Goal: Transaction & Acquisition: Book appointment/travel/reservation

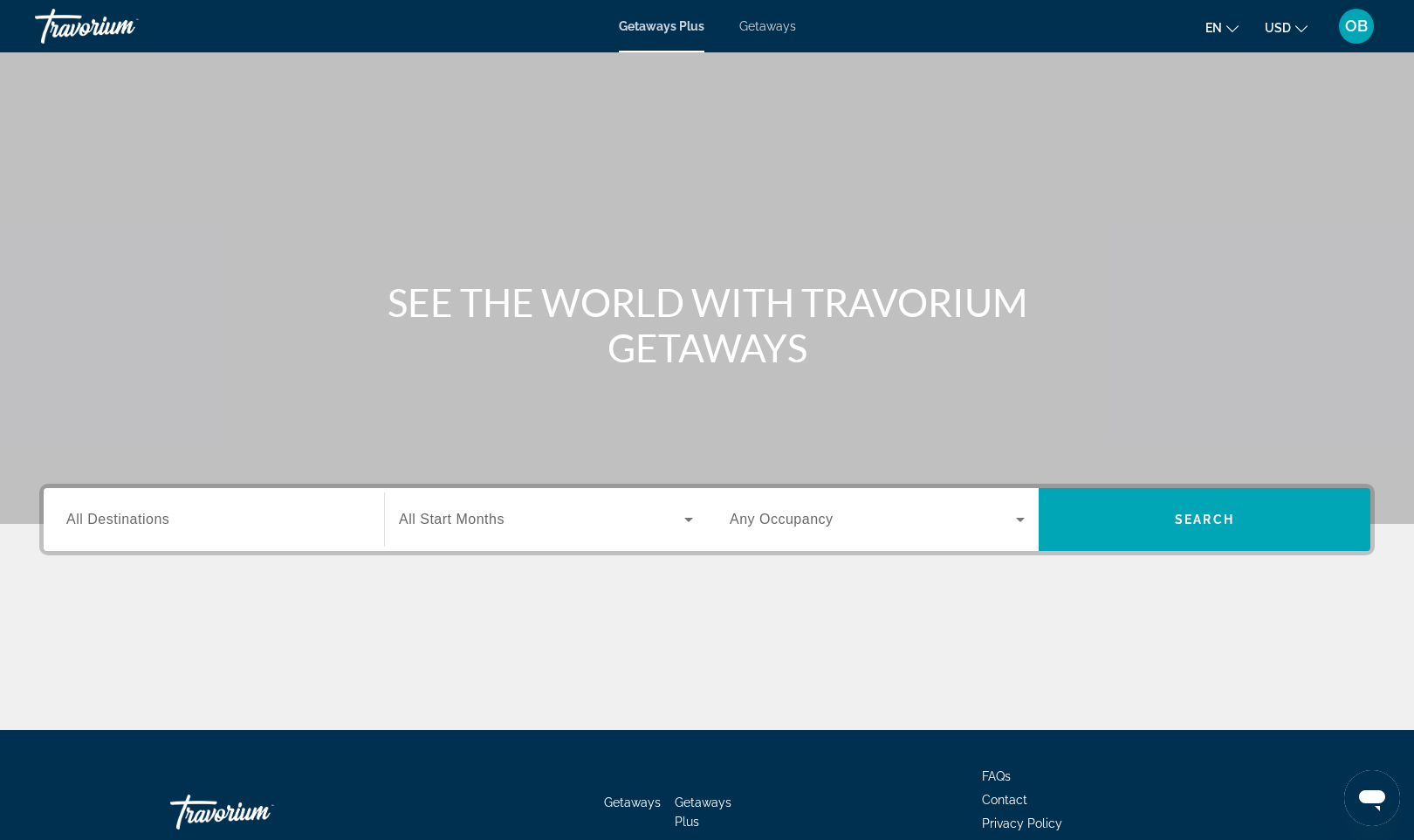
click at [150, 533] on div "Search widget" at bounding box center [214, 520] width 295 height 50
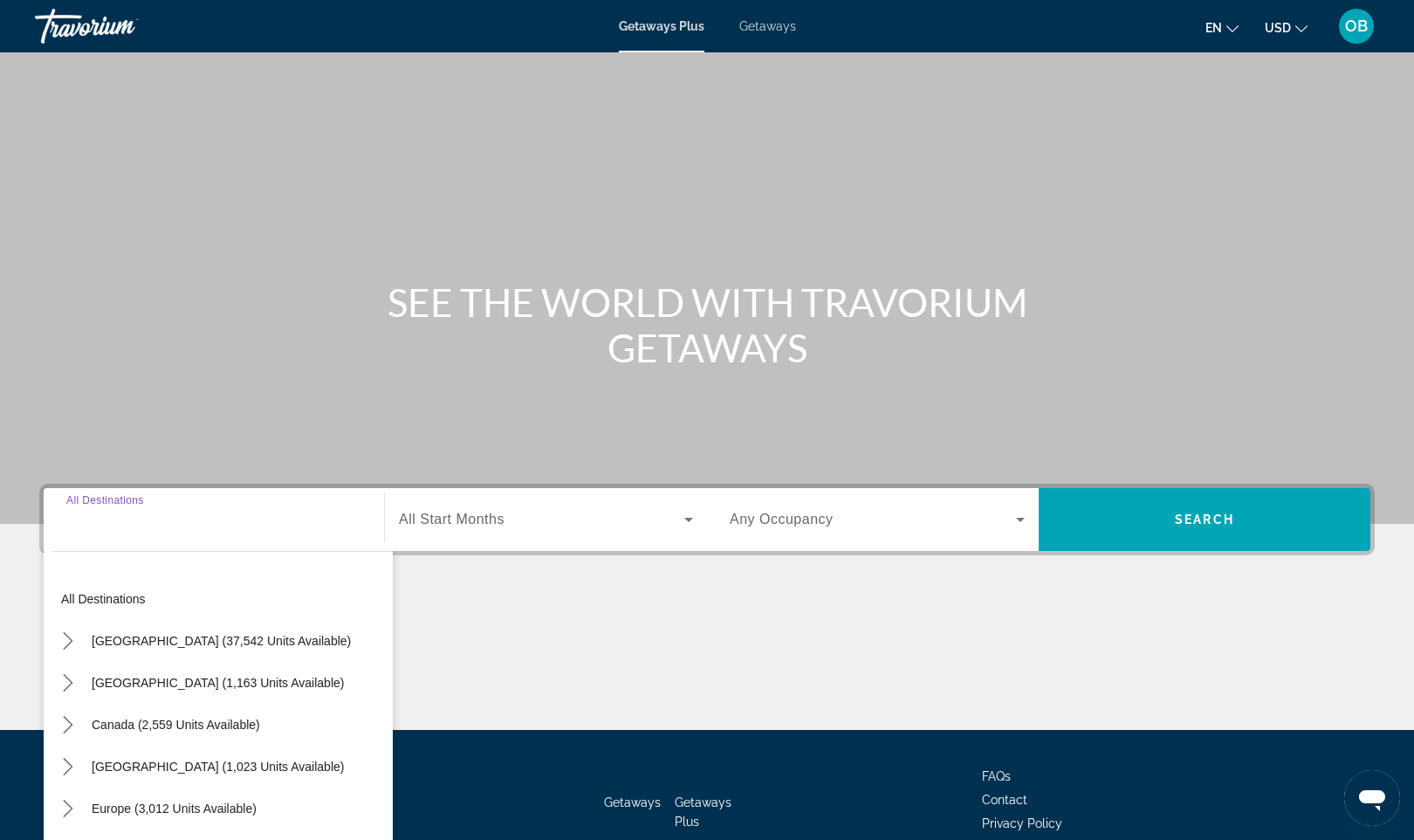
scroll to position [103, 0]
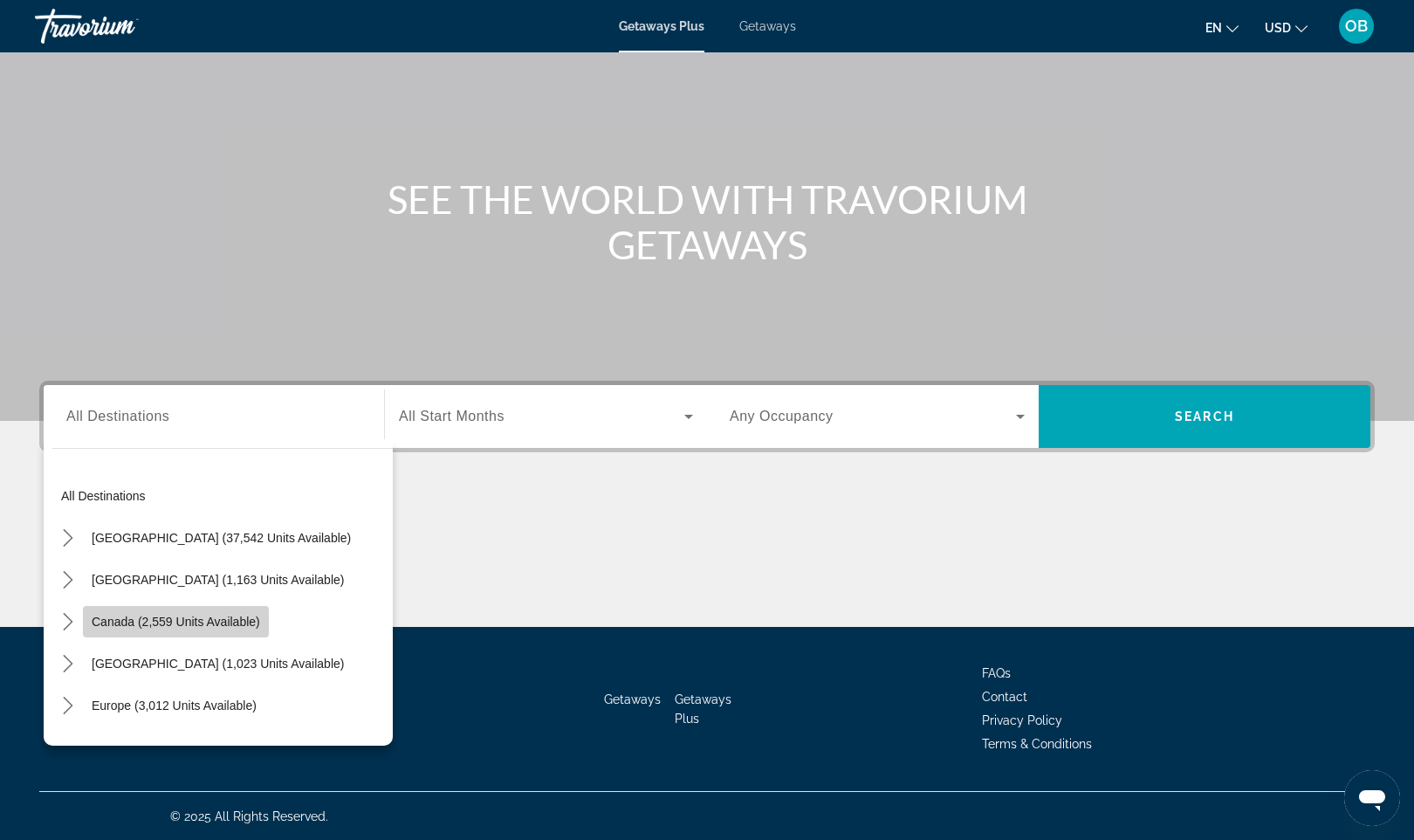
click at [226, 619] on span "Canada (2,559 units available)" at bounding box center [176, 621] width 169 height 14
type input "**********"
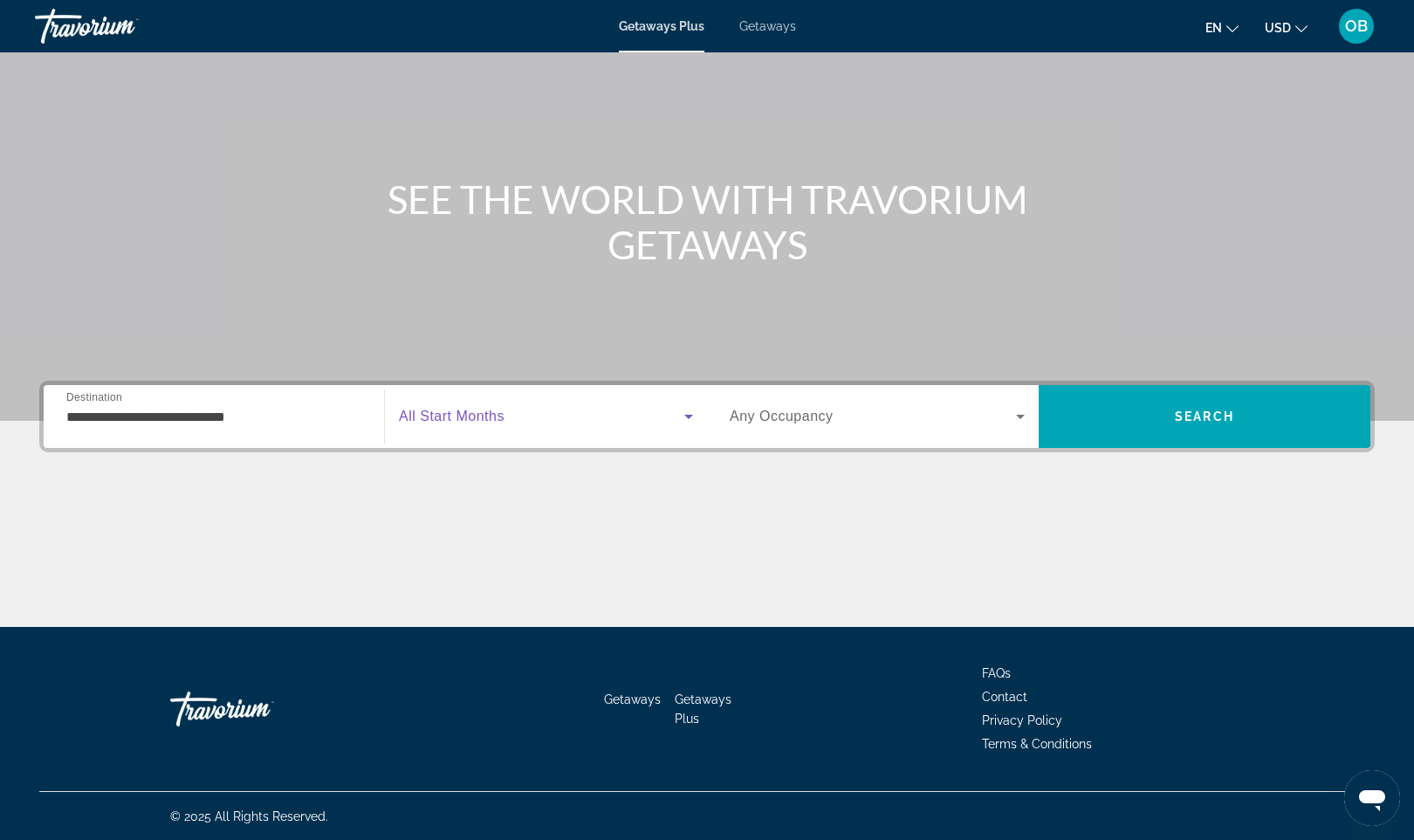
click at [688, 421] on icon "Search widget" at bounding box center [689, 416] width 21 height 21
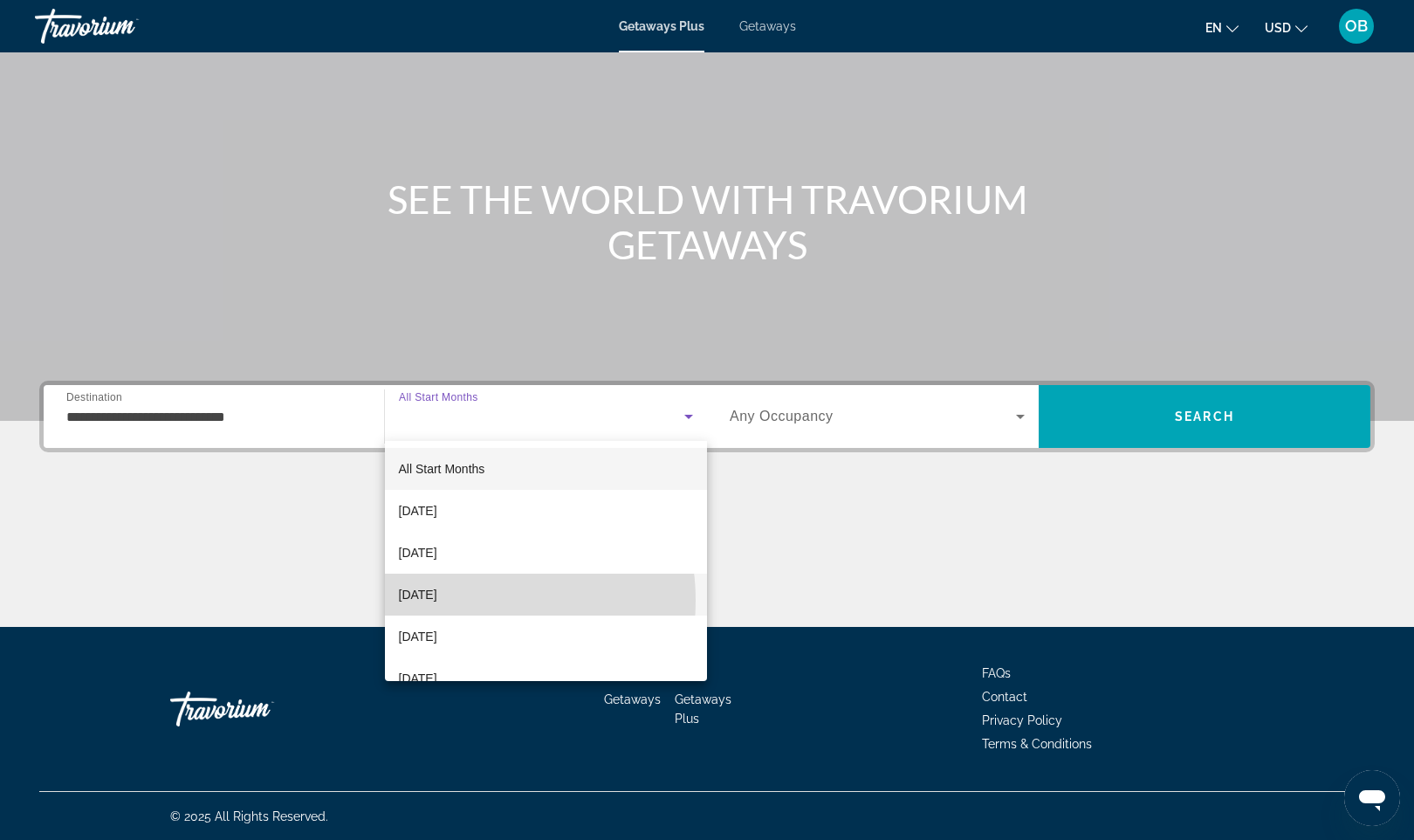
click at [438, 600] on span "[DATE]" at bounding box center [418, 594] width 38 height 21
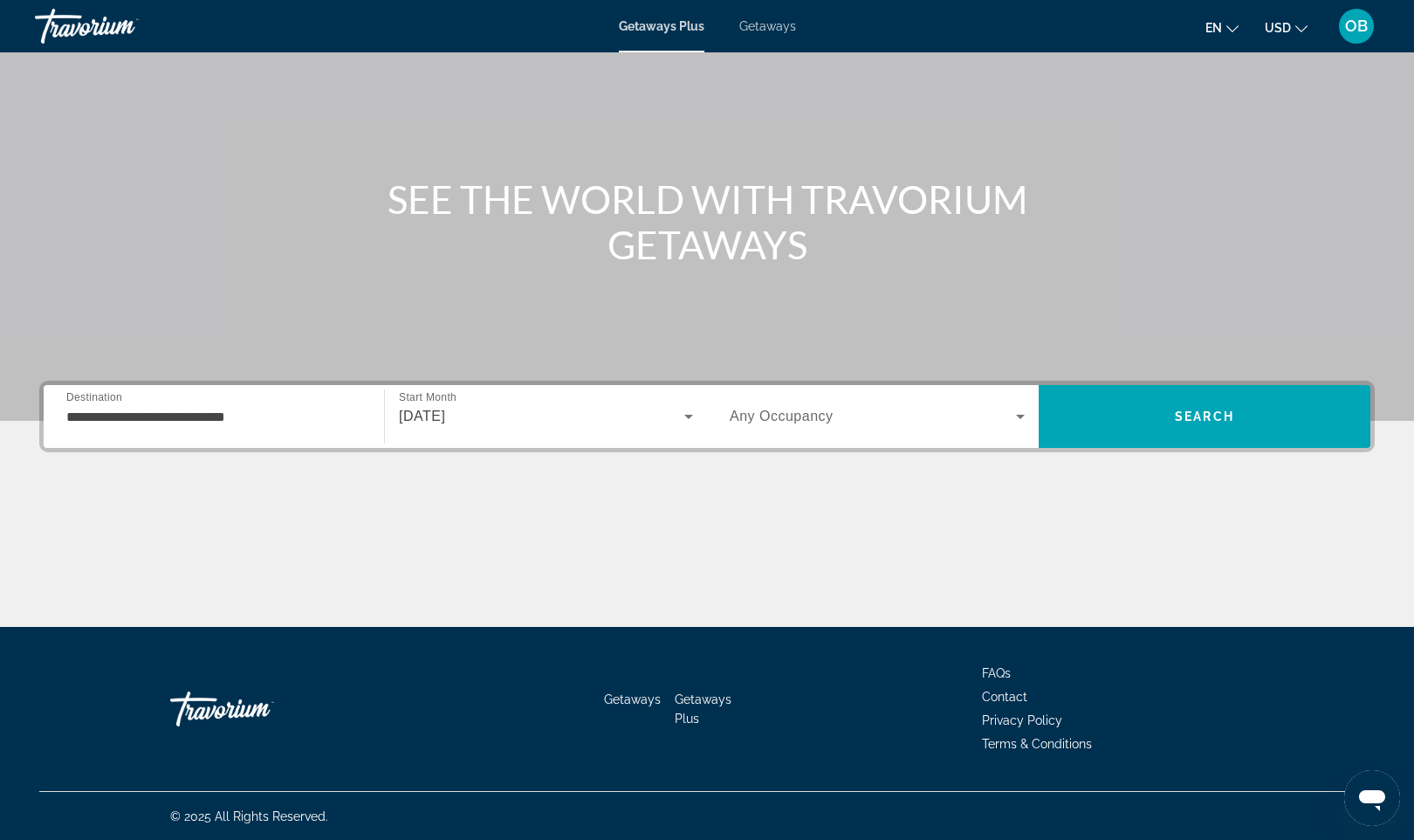
click at [975, 427] on div "Search widget" at bounding box center [877, 416] width 295 height 49
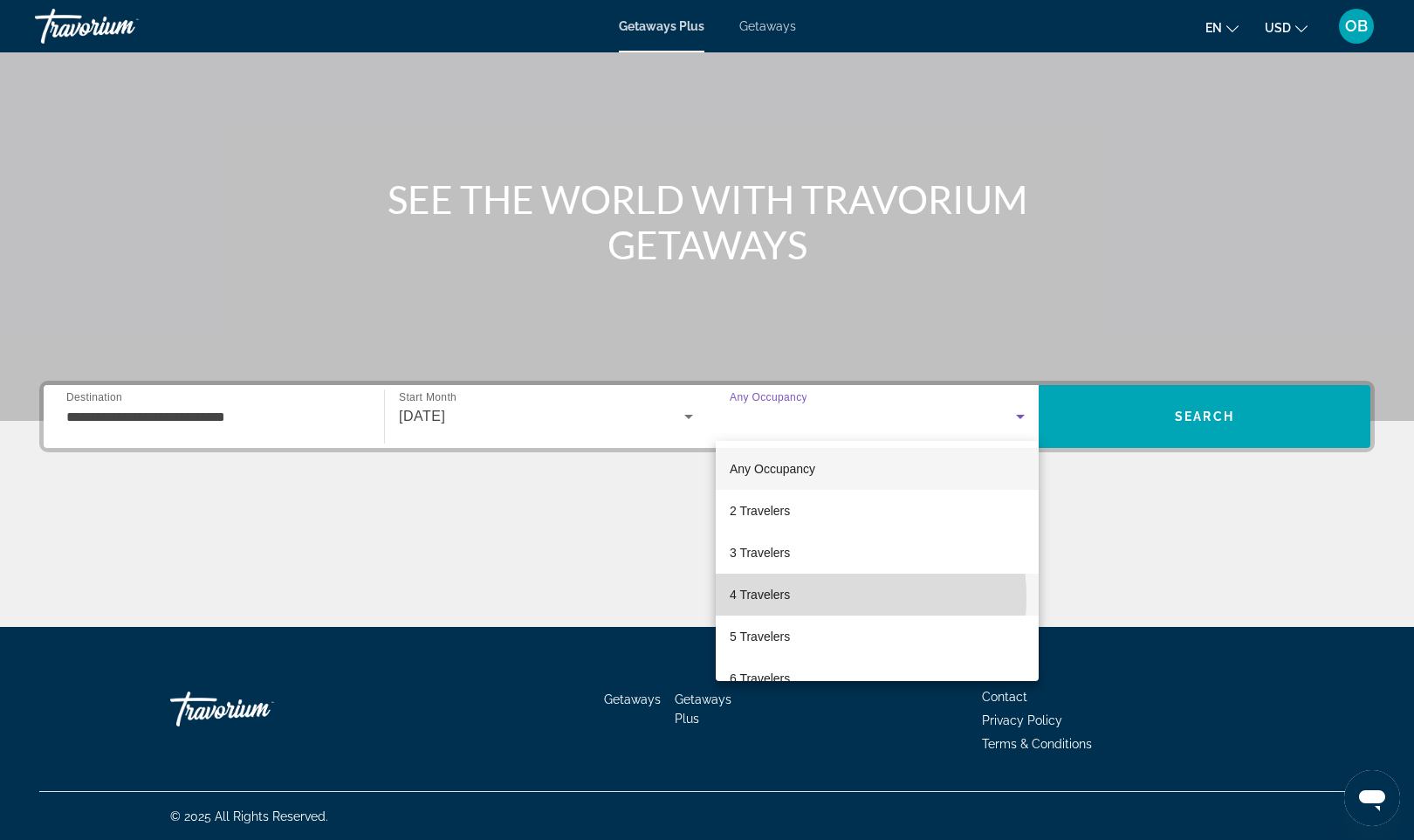
click at [801, 597] on mat-option "4 Travelers" at bounding box center [877, 595] width 323 height 42
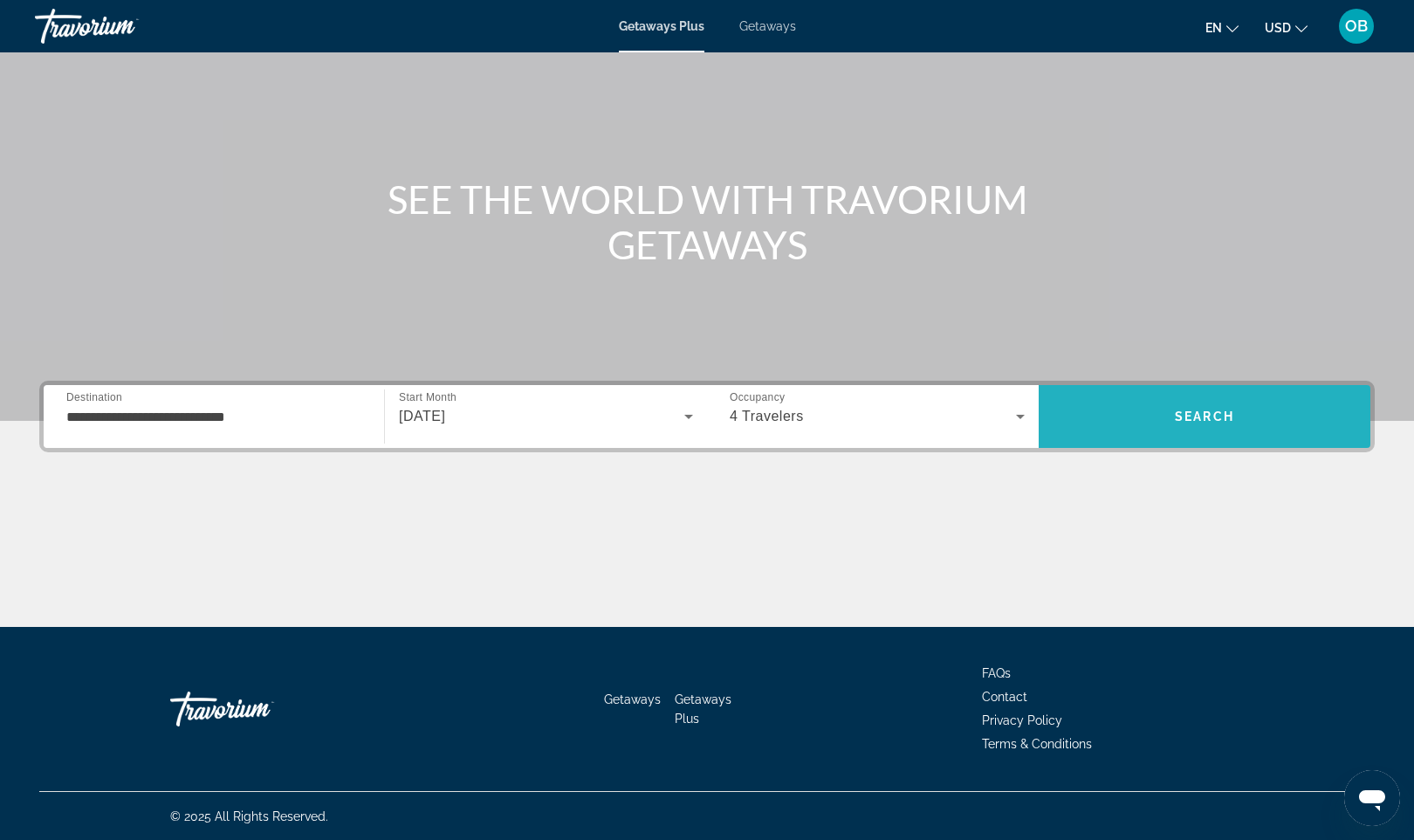
click at [1207, 402] on span "Search" at bounding box center [1204, 416] width 332 height 42
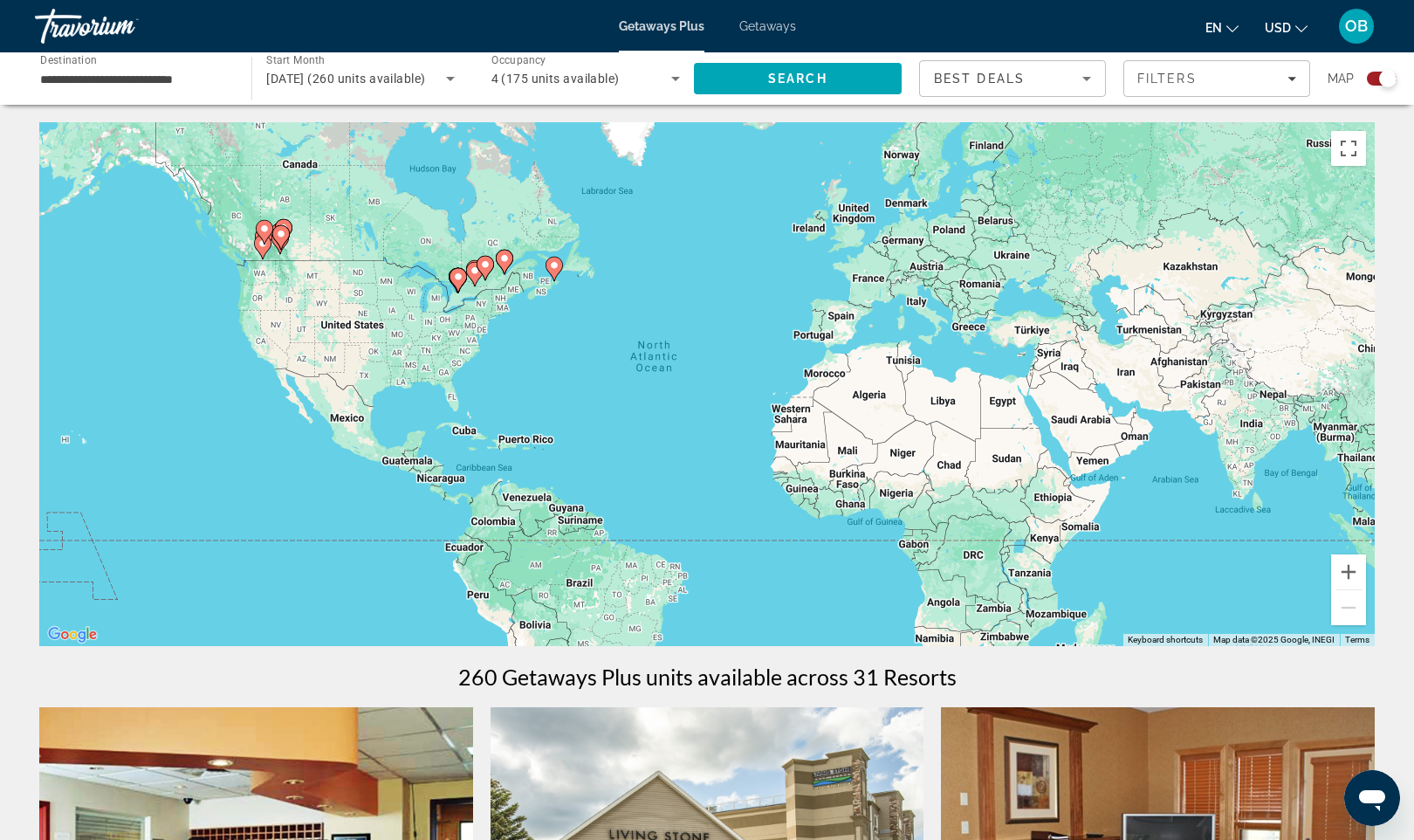
click at [169, 352] on div "To activate drag with keyboard, press Alt + Enter. Once in keyboard drag state,…" at bounding box center [707, 384] width 1336 height 524
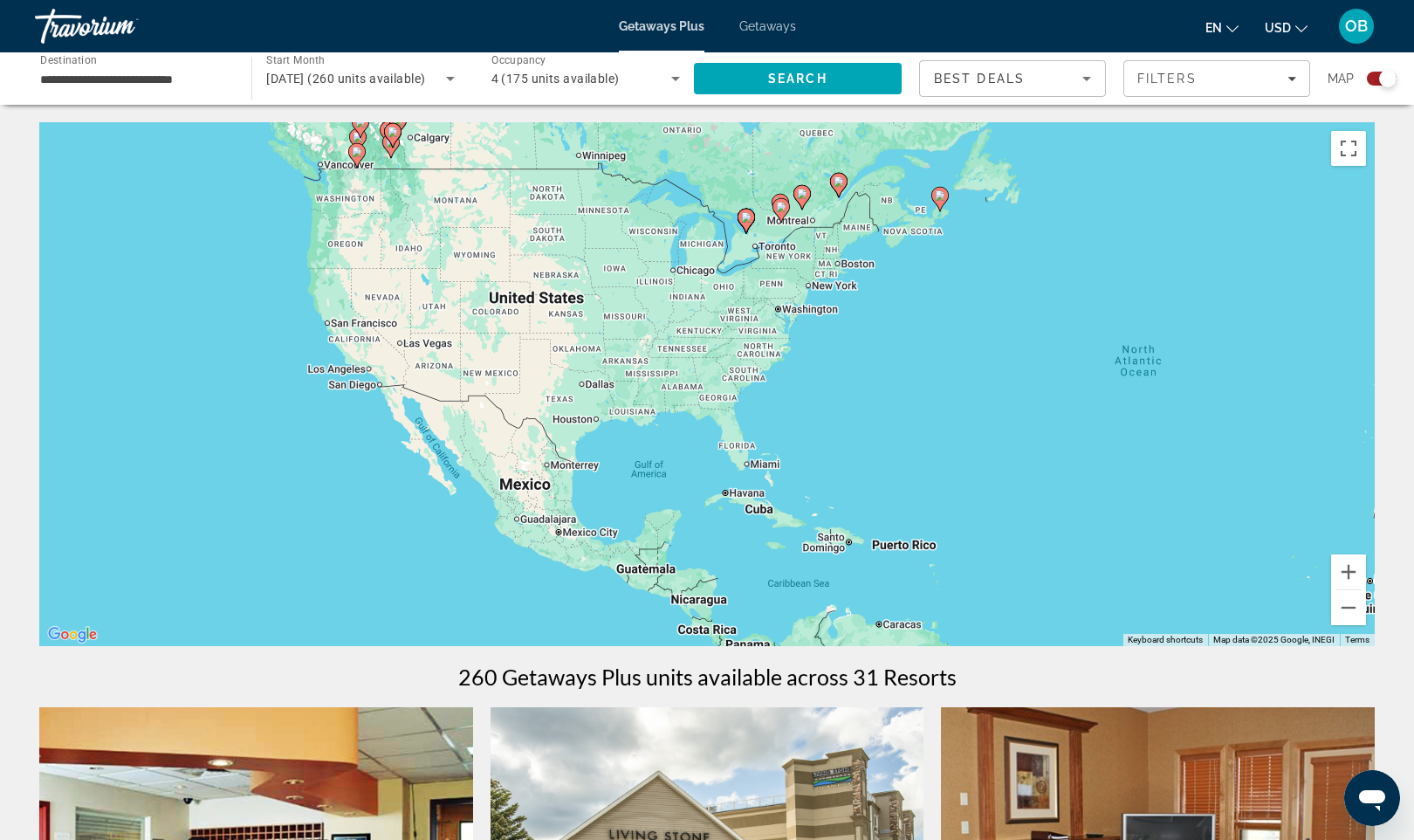
click at [292, 296] on div "To activate drag with keyboard, press Alt + Enter. Once in keyboard drag state,…" at bounding box center [707, 384] width 1336 height 524
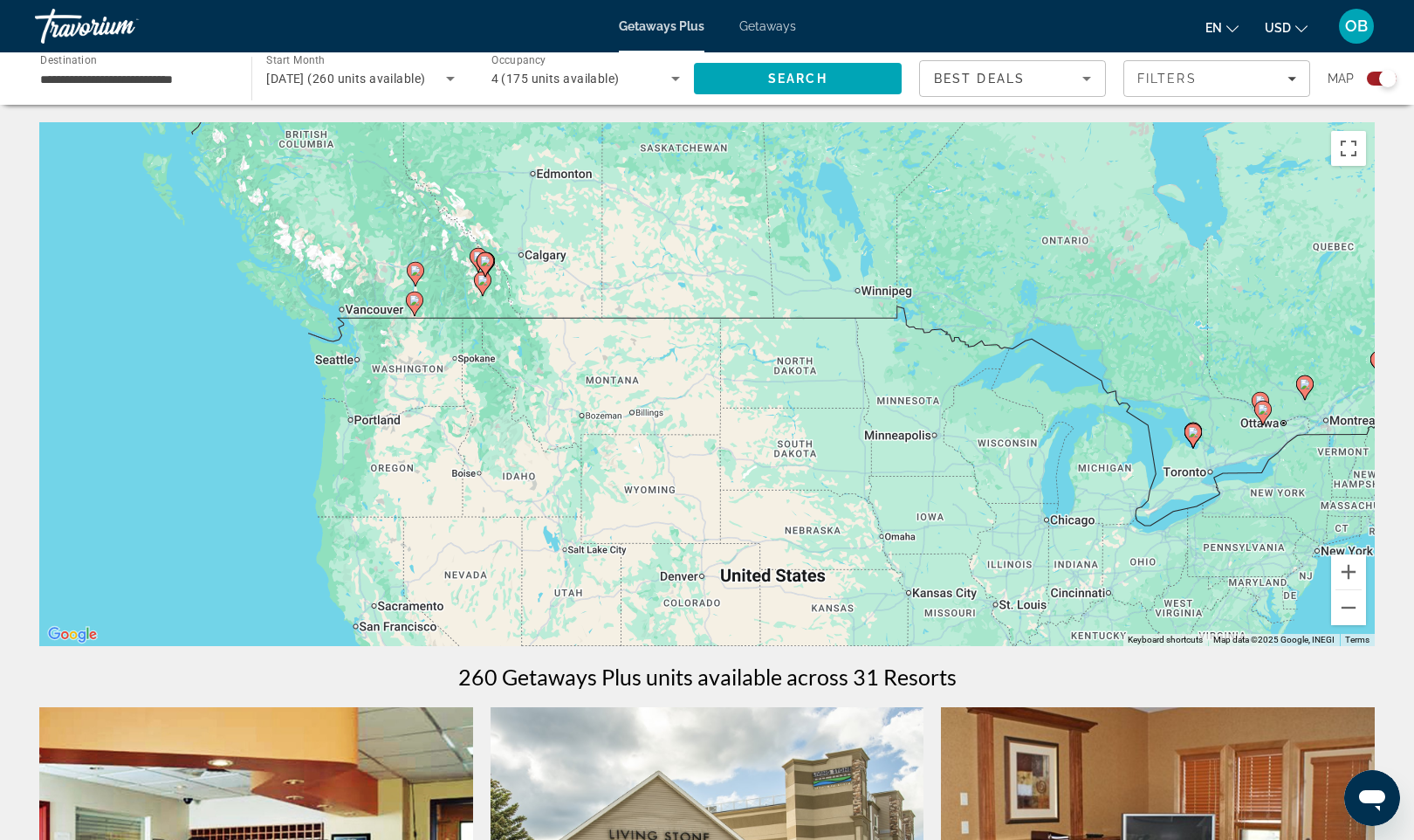
drag, startPoint x: 421, startPoint y: 229, endPoint x: 407, endPoint y: 513, distance: 284.3
click at [407, 513] on div "To activate drag with keyboard, press Alt + Enter. Once in keyboard drag state,…" at bounding box center [707, 384] width 1336 height 524
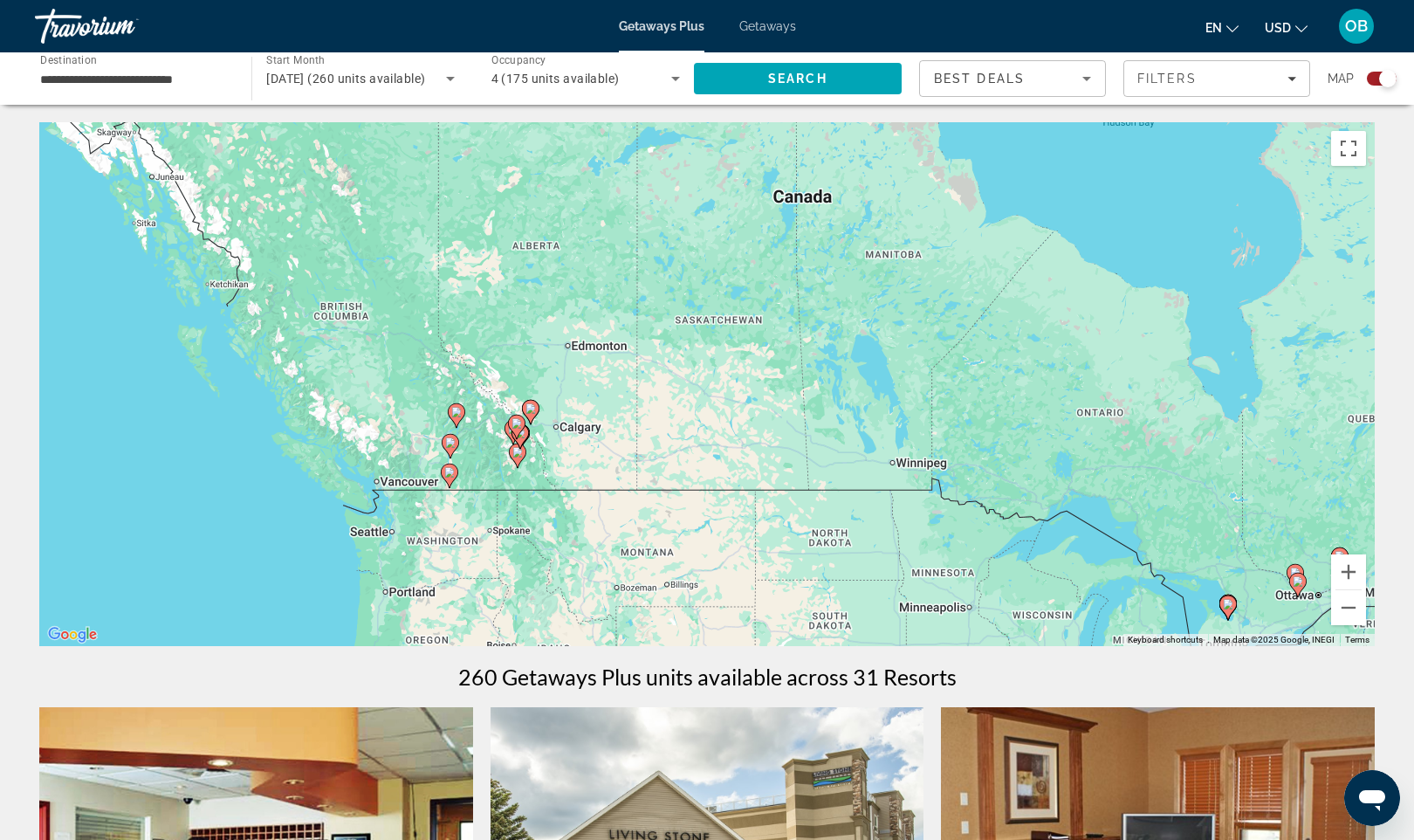
drag, startPoint x: 412, startPoint y: 376, endPoint x: 453, endPoint y: 551, distance: 179.7
click at [453, 551] on div "To activate drag with keyboard, press Alt + Enter. Once in keyboard drag state,…" at bounding box center [707, 384] width 1336 height 524
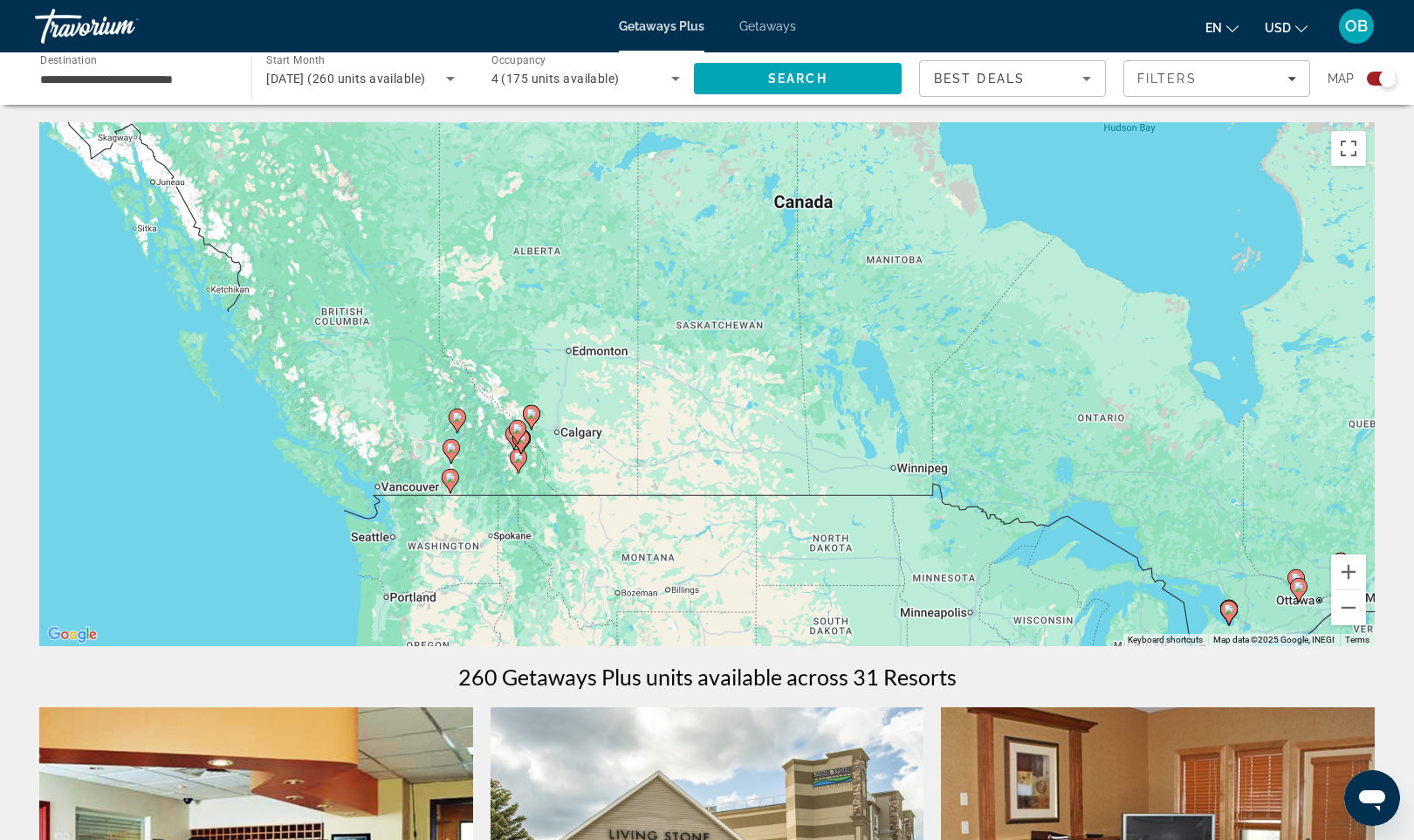
click at [502, 480] on div "To activate drag with keyboard, press Alt + Enter. Once in keyboard drag state,…" at bounding box center [707, 384] width 1336 height 524
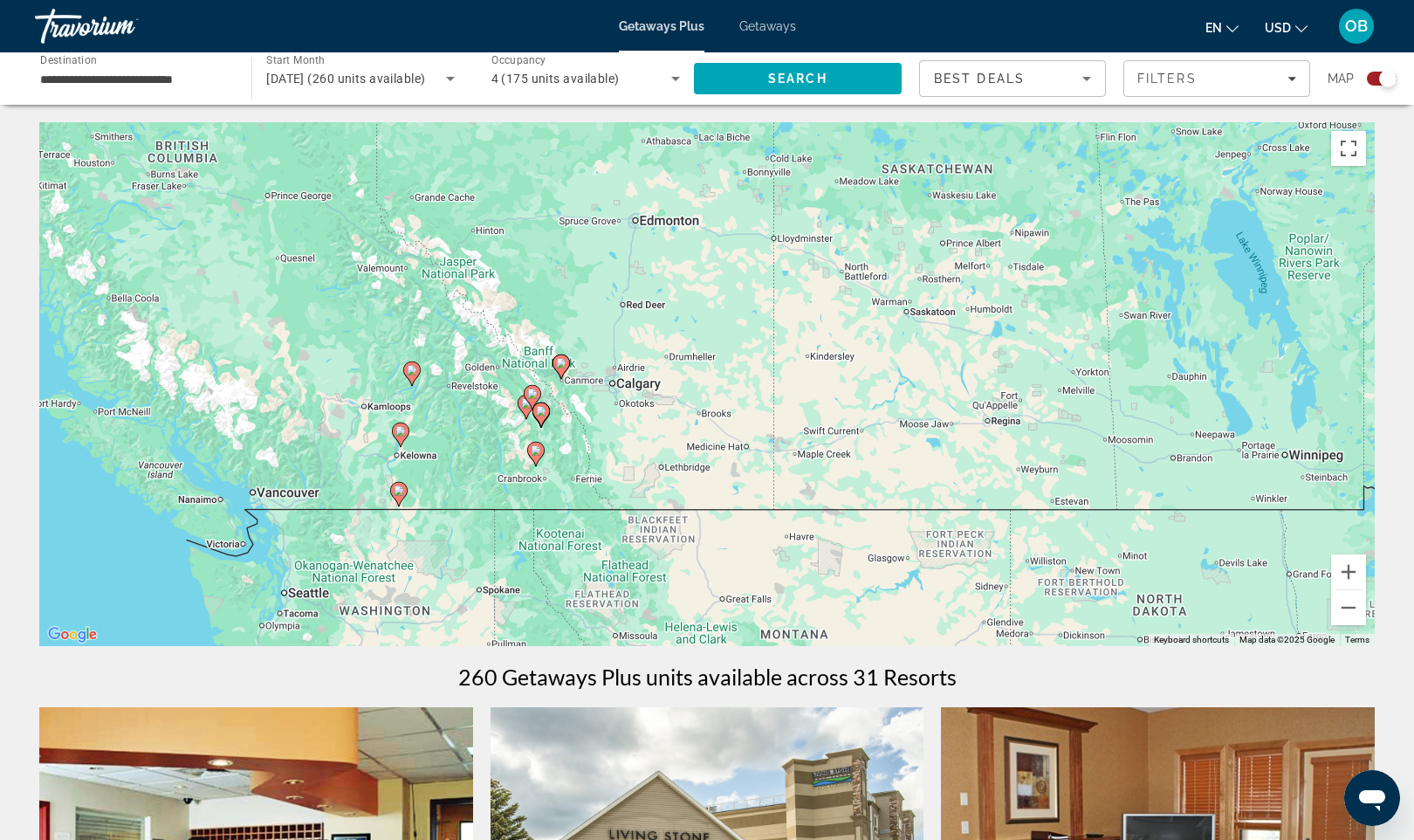
click at [434, 478] on div "To activate drag with keyboard, press Alt + Enter. Once in keyboard drag state,…" at bounding box center [707, 384] width 1336 height 524
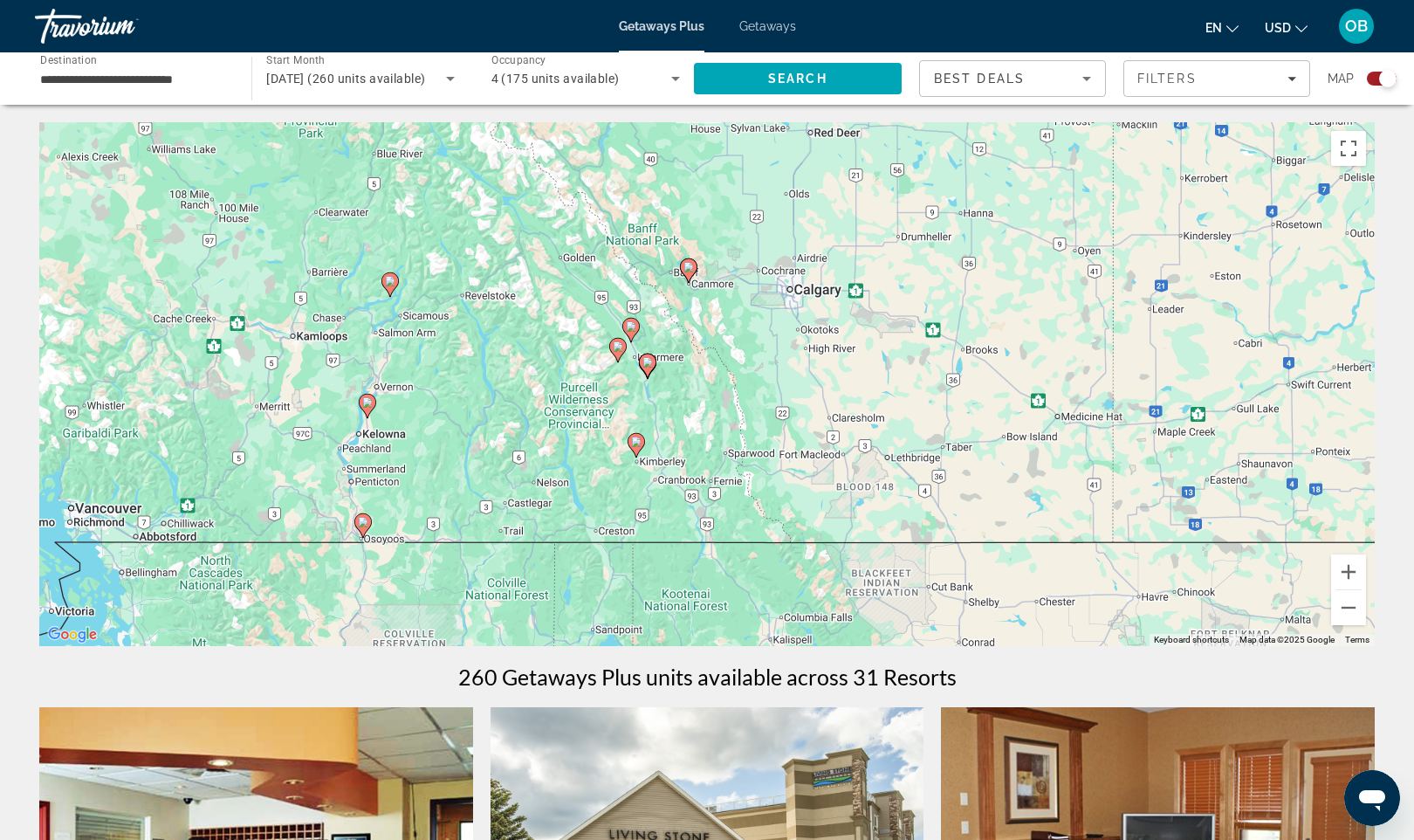
click at [363, 534] on icon "Main content" at bounding box center [363, 526] width 16 height 23
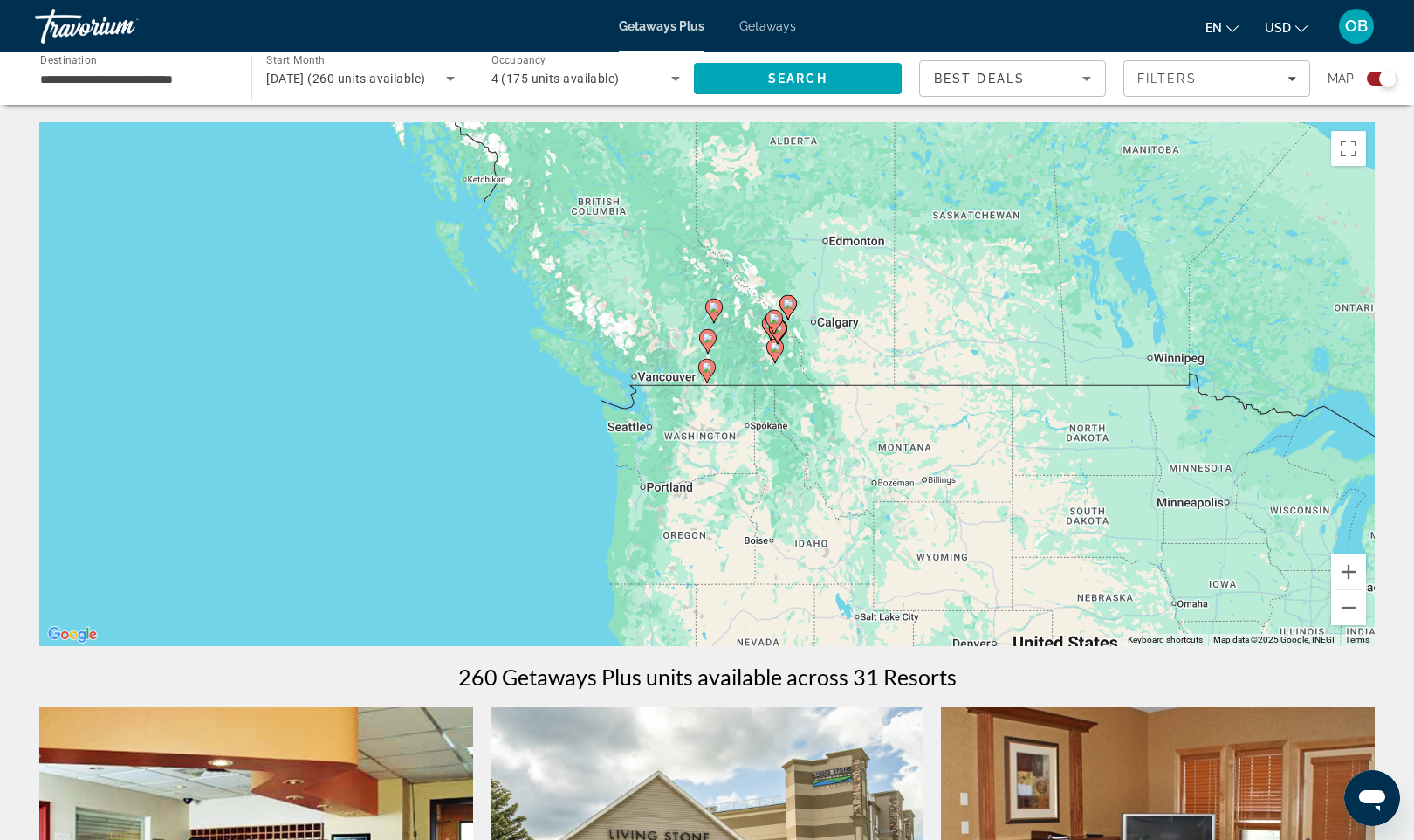
click at [708, 378] on icon "Main content" at bounding box center [707, 371] width 16 height 23
type input "**********"
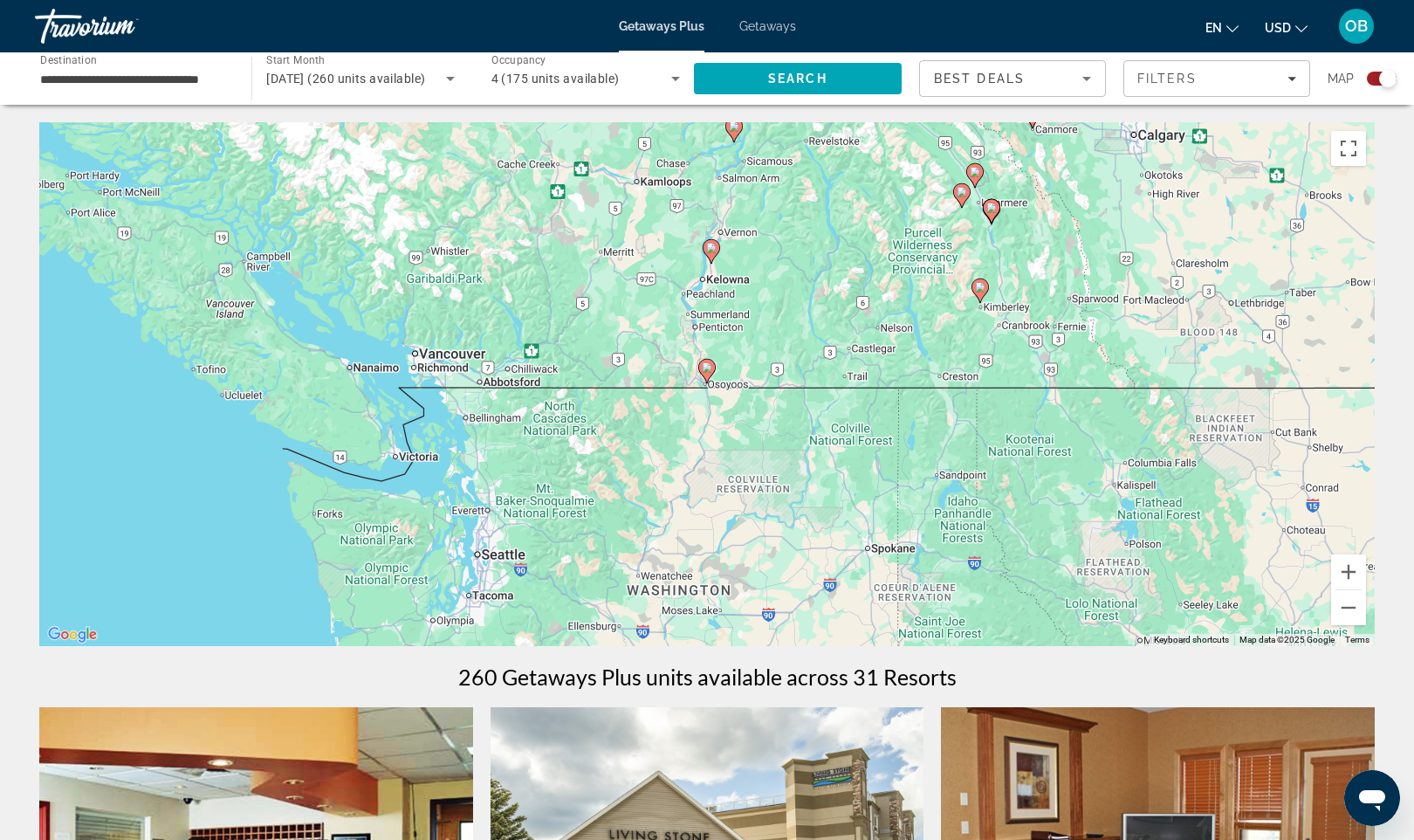
click at [708, 370] on image "Main content" at bounding box center [707, 368] width 10 height 10
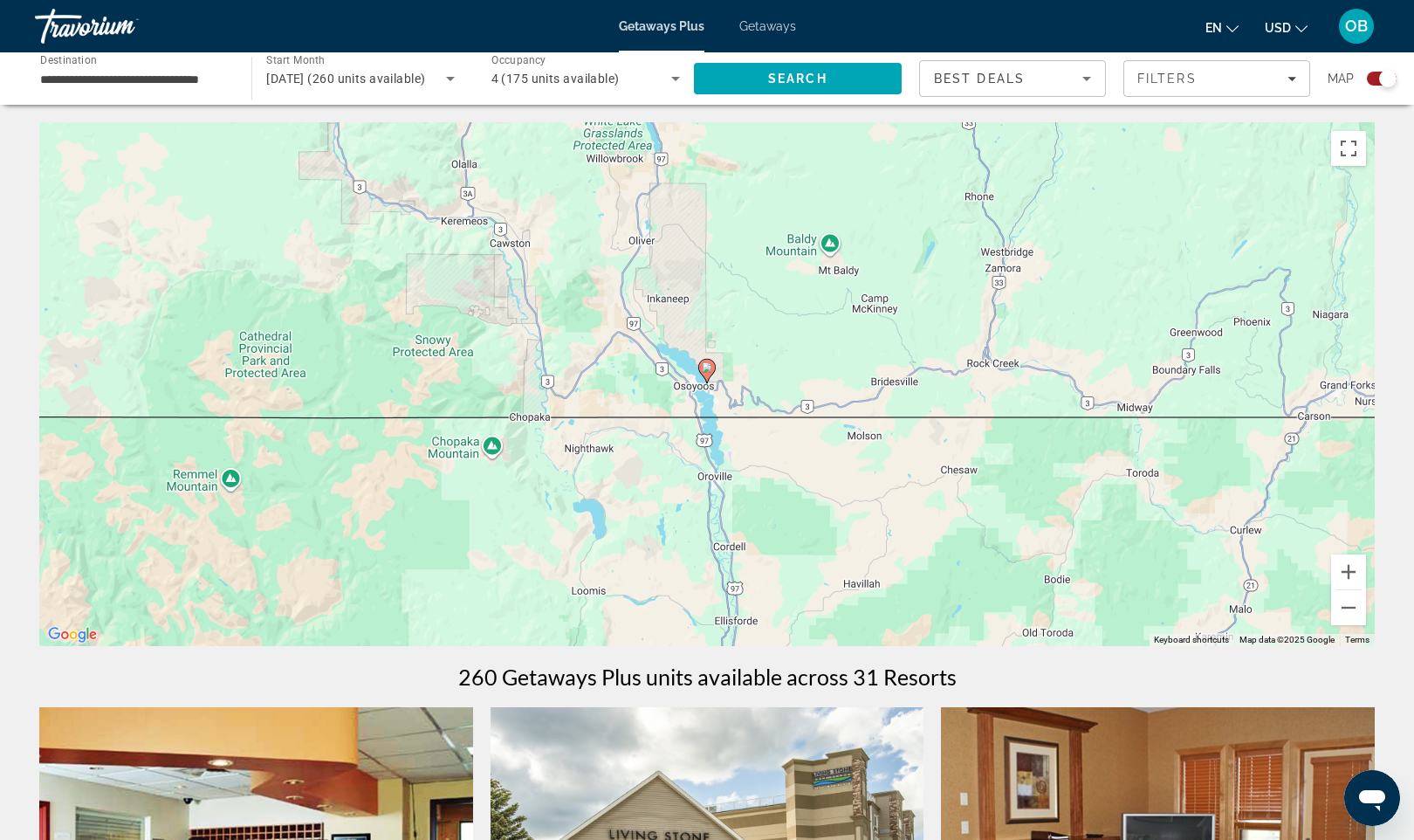
click at [708, 370] on image "Main content" at bounding box center [707, 368] width 10 height 10
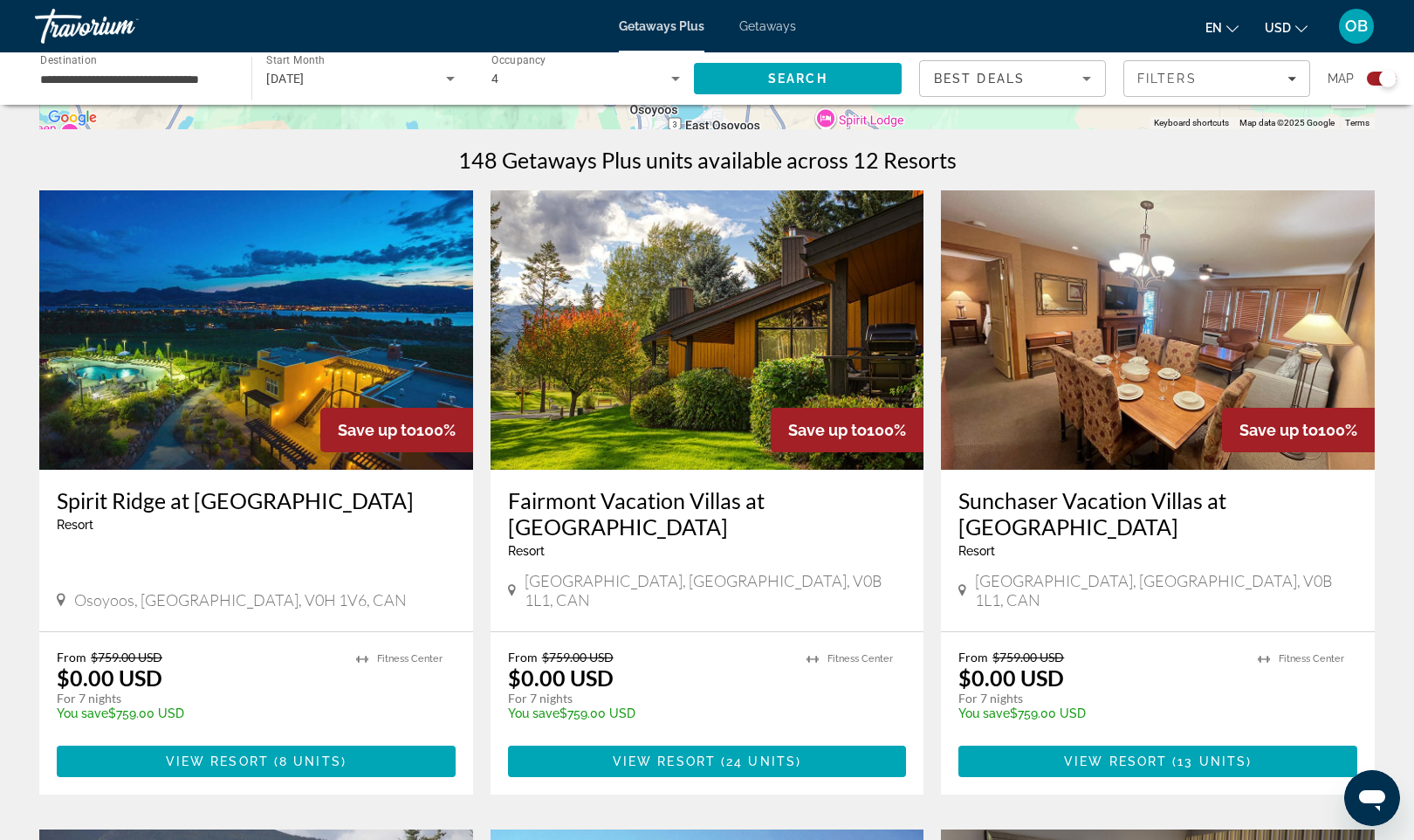
scroll to position [520, 0]
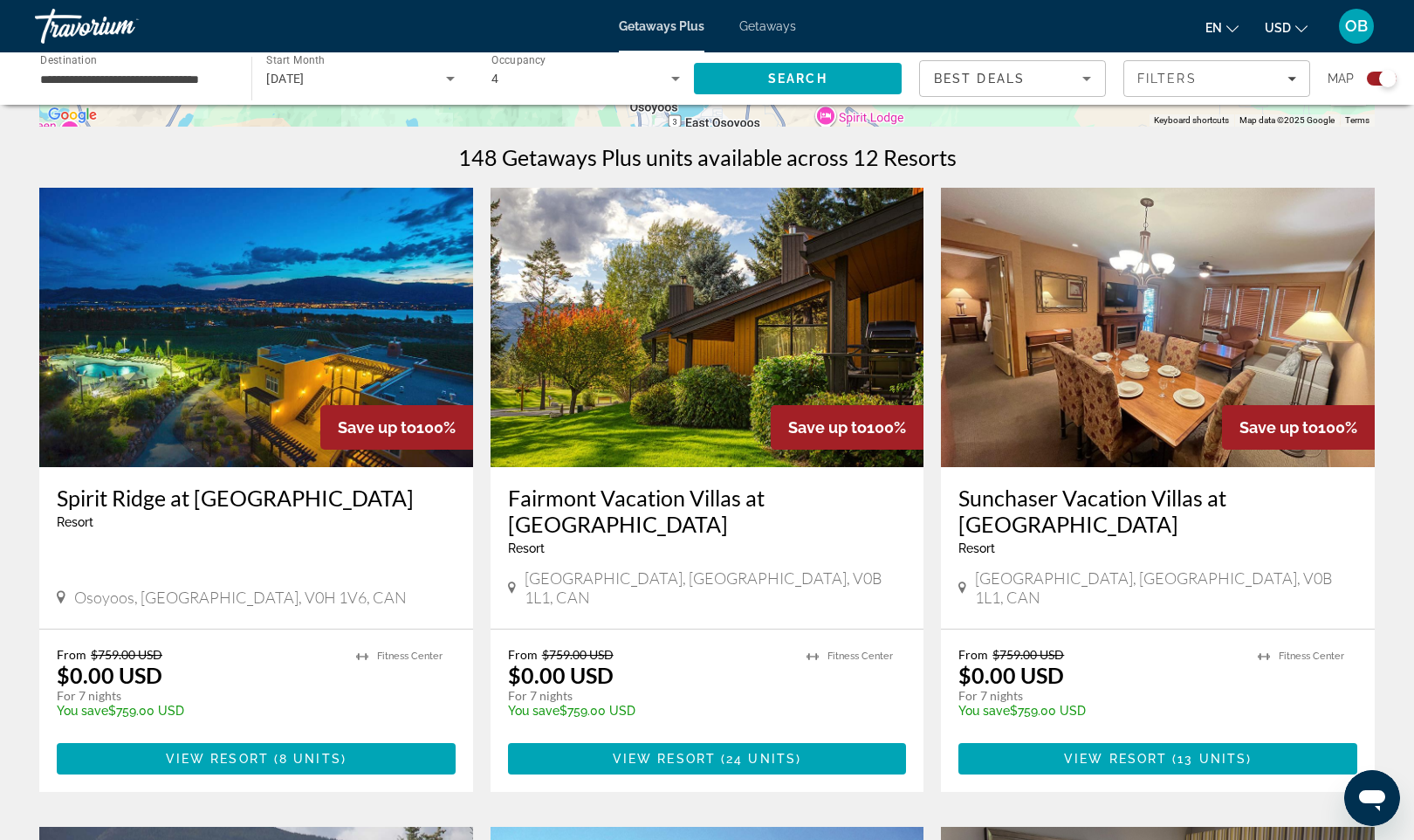
click at [331, 374] on img "Main content" at bounding box center [256, 327] width 434 height 279
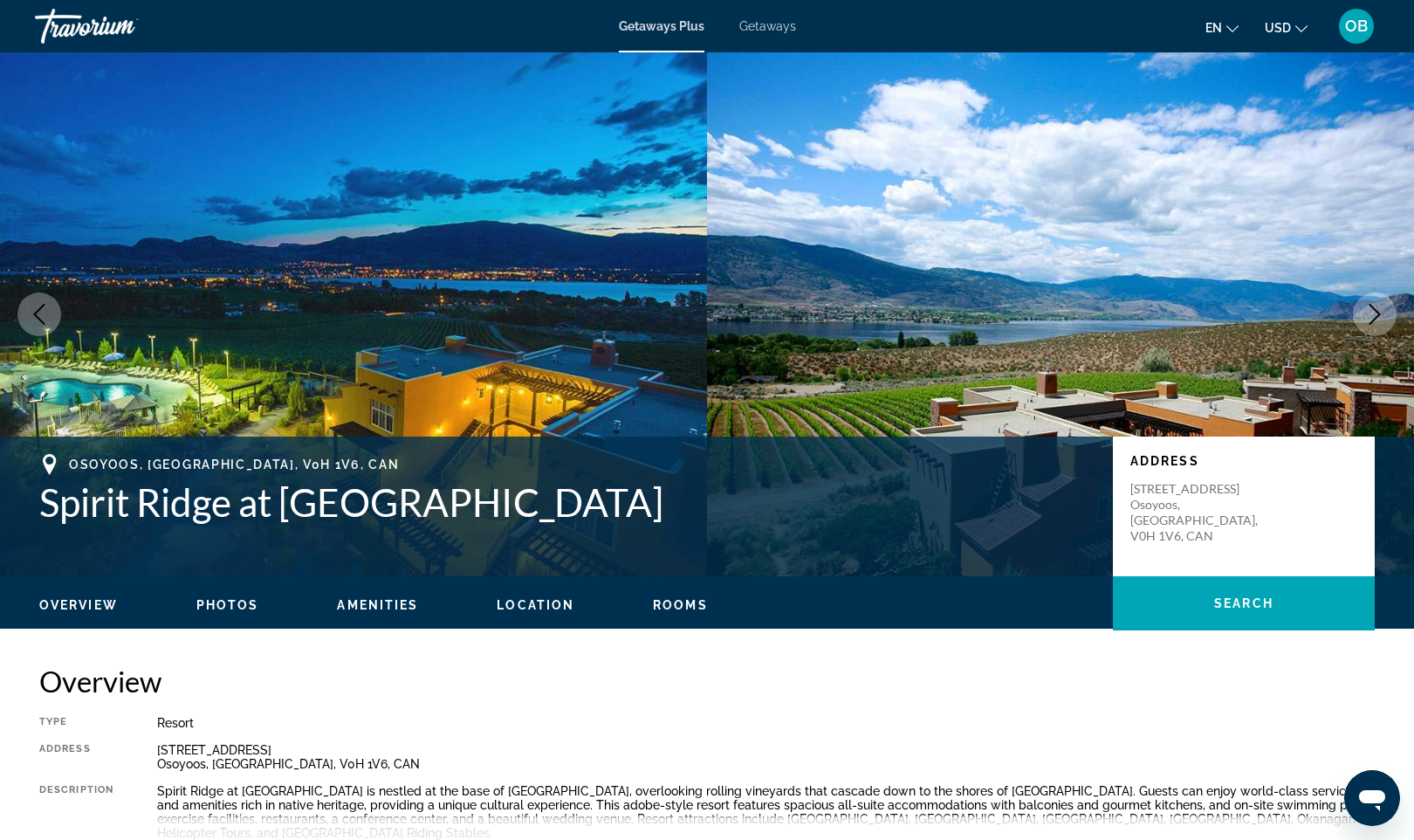
click at [331, 374] on img "Main content" at bounding box center [354, 314] width 707 height 524
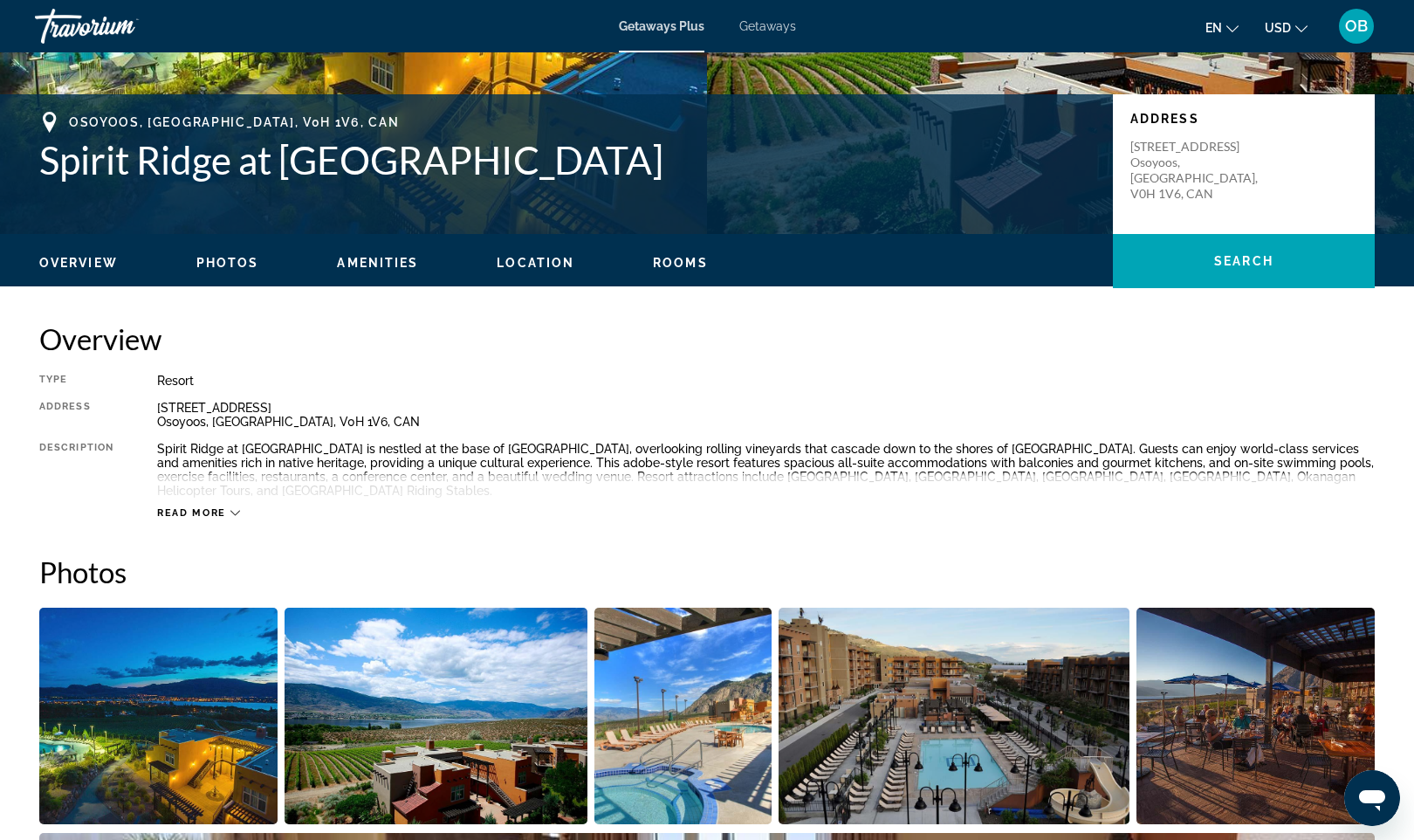
scroll to position [325, 0]
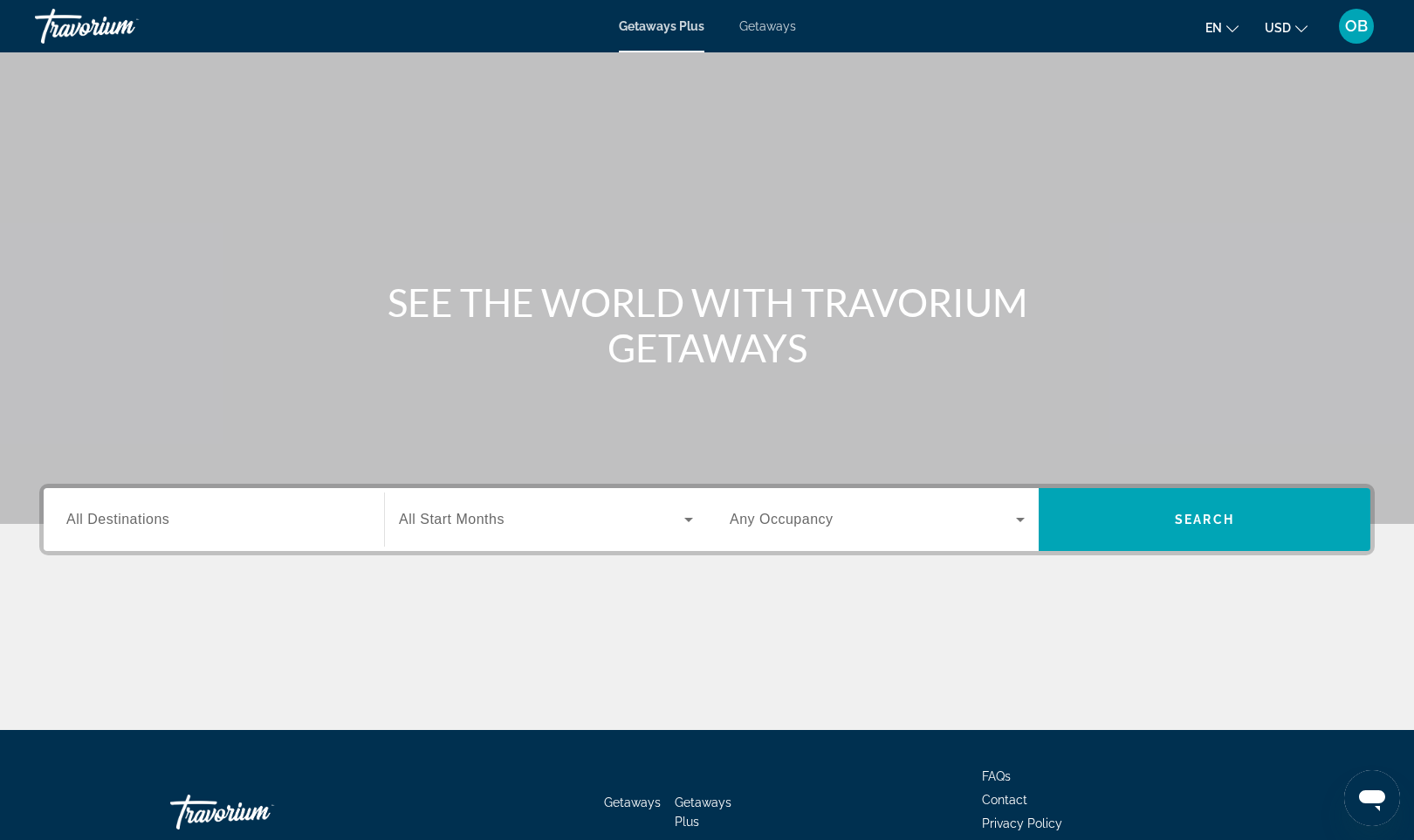
click at [144, 519] on span "All Destinations" at bounding box center [118, 519] width 103 height 15
click at [144, 519] on input "Destination All Destinations" at bounding box center [214, 521] width 295 height 21
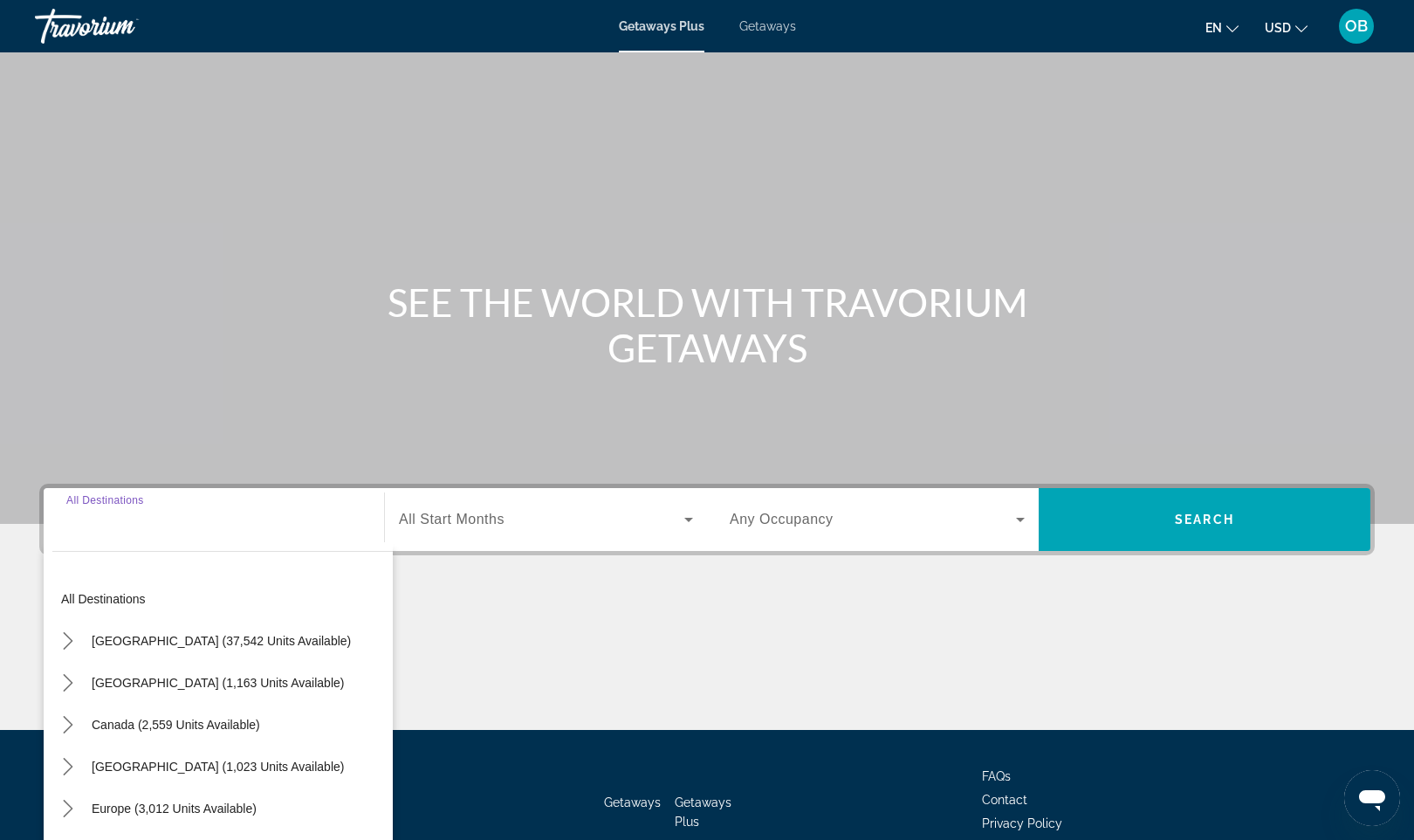
scroll to position [103, 0]
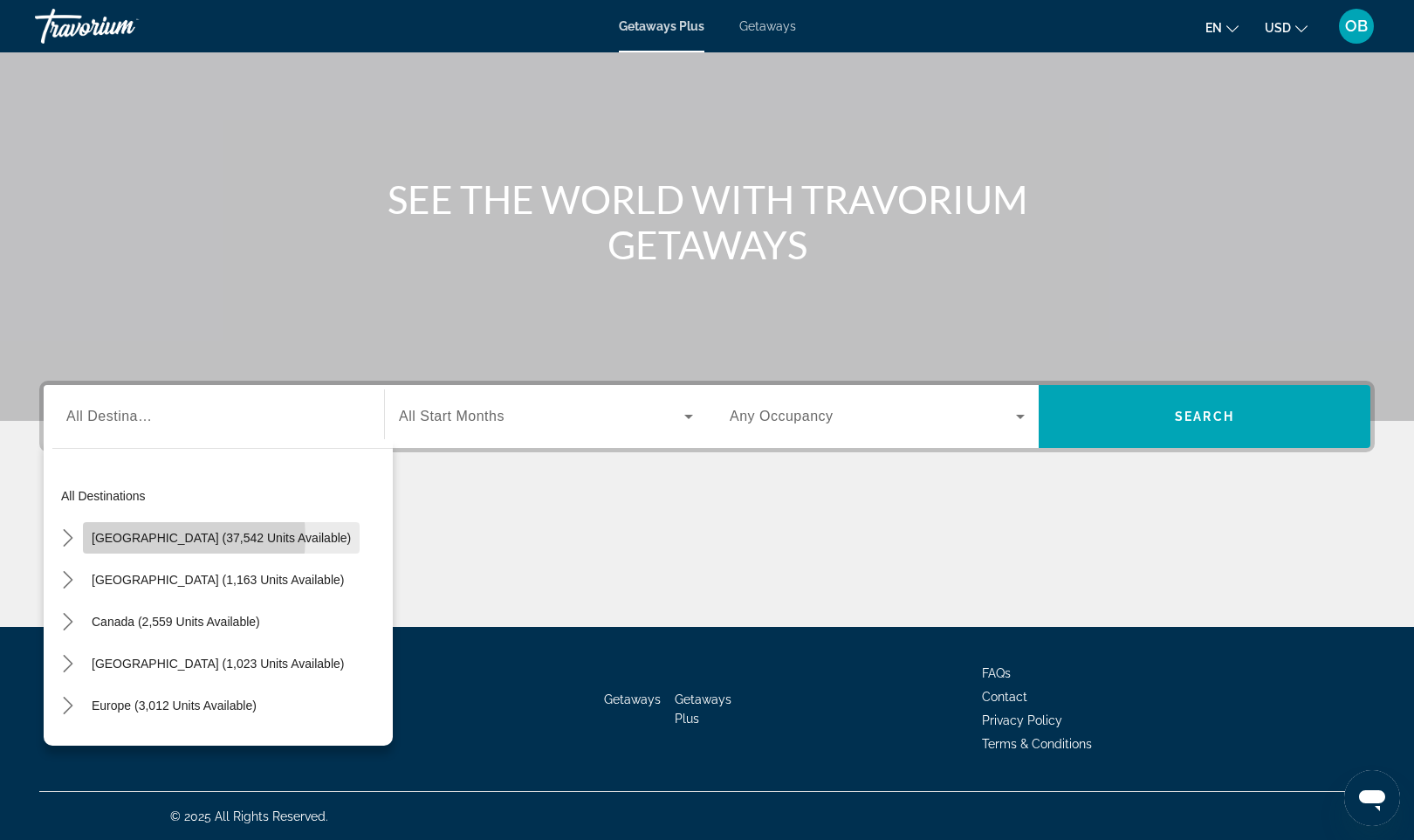
click at [169, 537] on span "[GEOGRAPHIC_DATA] (37,542 units available)" at bounding box center [221, 538] width 259 height 14
type input "**********"
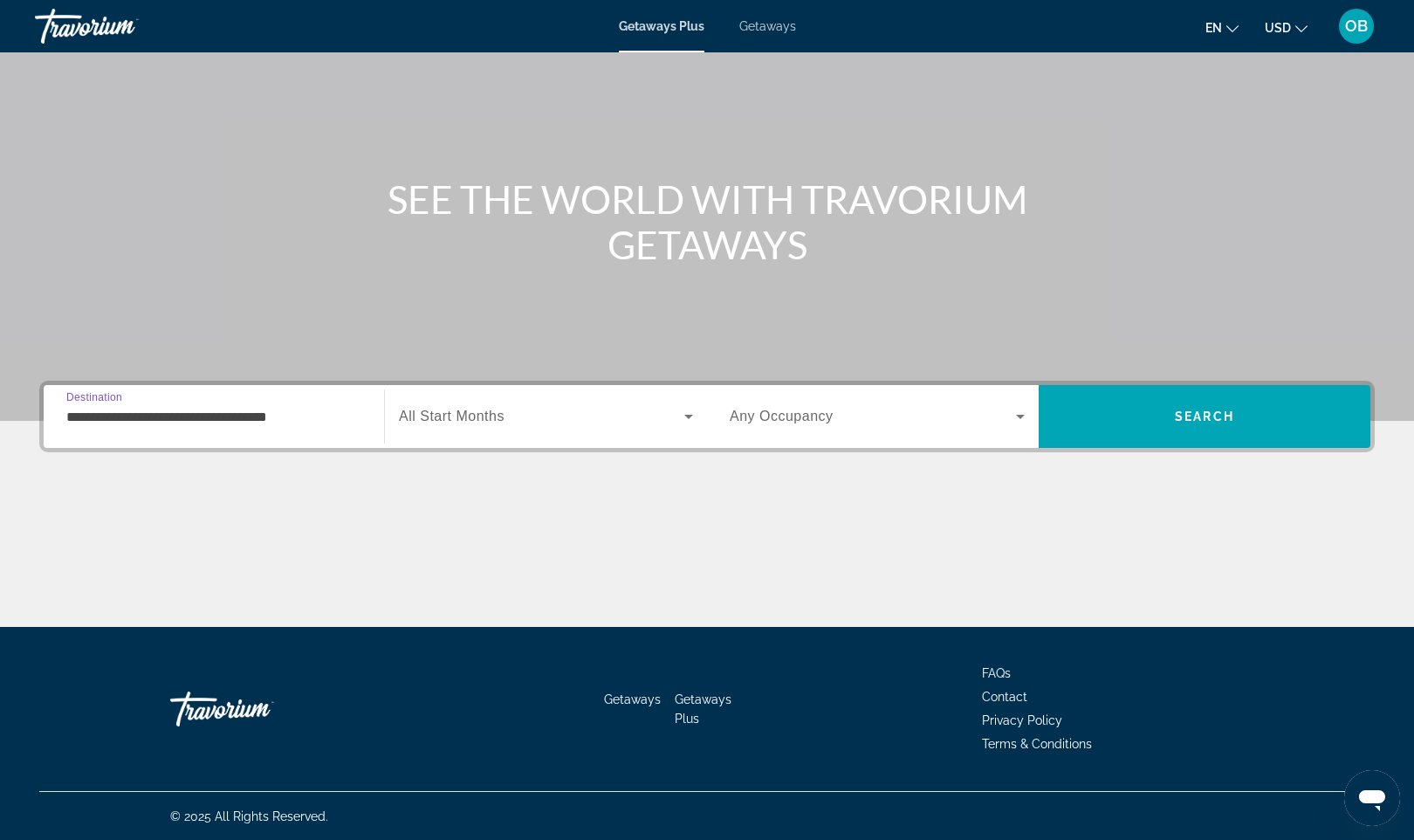
click at [670, 411] on span "Search widget" at bounding box center [542, 416] width 285 height 21
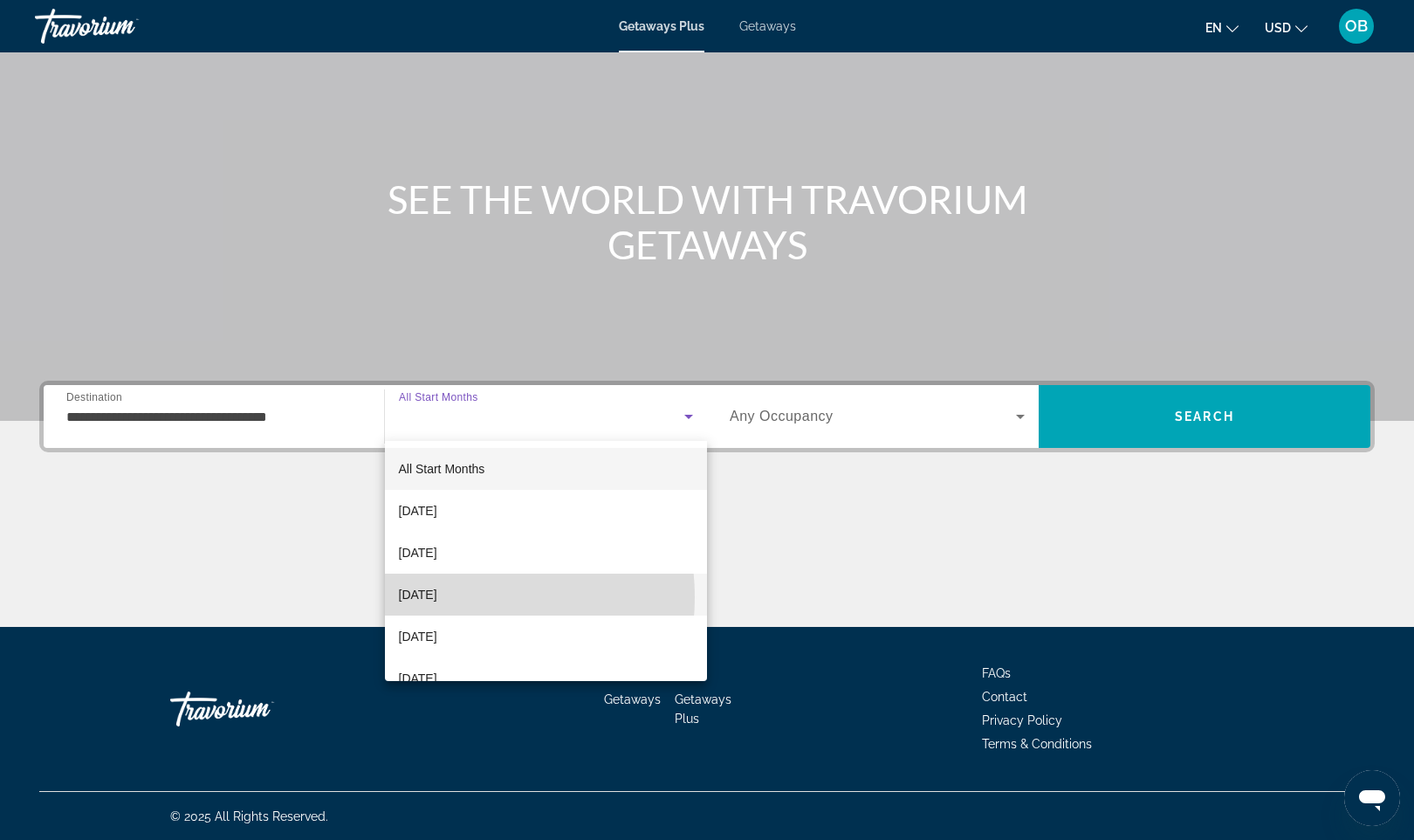
click at [438, 597] on span "[DATE]" at bounding box center [418, 594] width 38 height 21
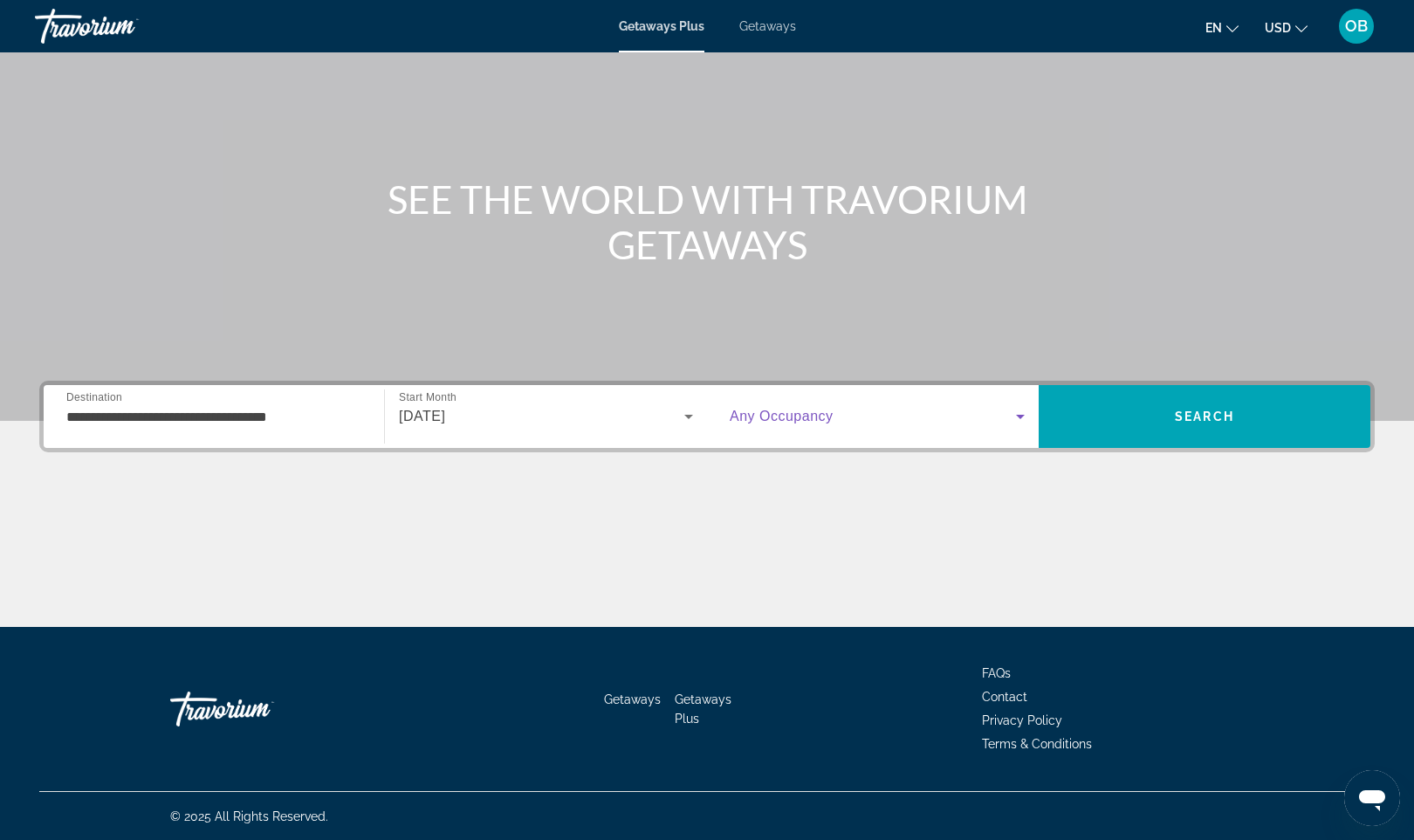
click at [1020, 415] on icon "Search widget" at bounding box center [1020, 416] width 9 height 4
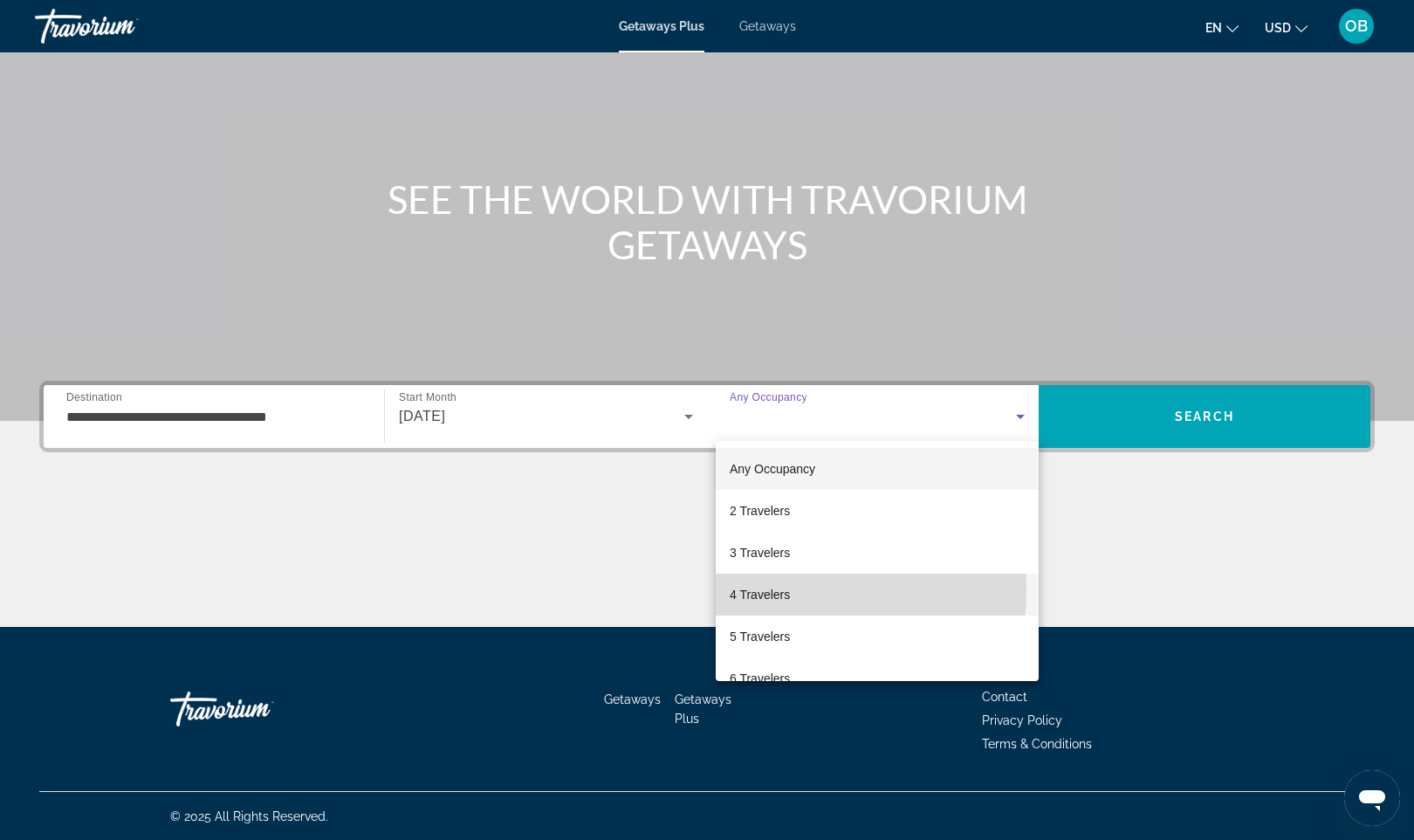
click at [776, 590] on span "4 Travelers" at bounding box center [760, 594] width 60 height 21
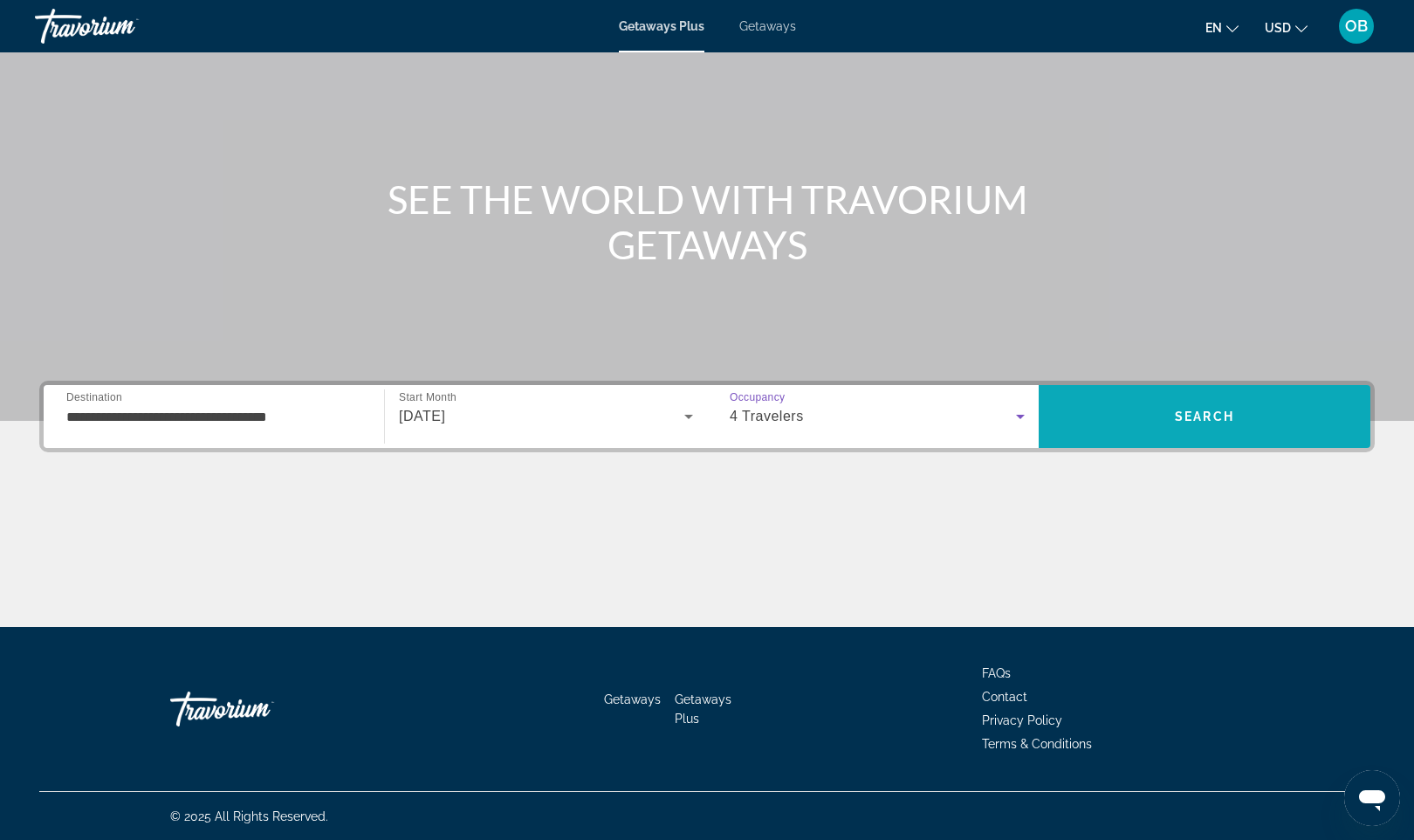
click at [1167, 438] on span "Search" at bounding box center [1204, 416] width 332 height 63
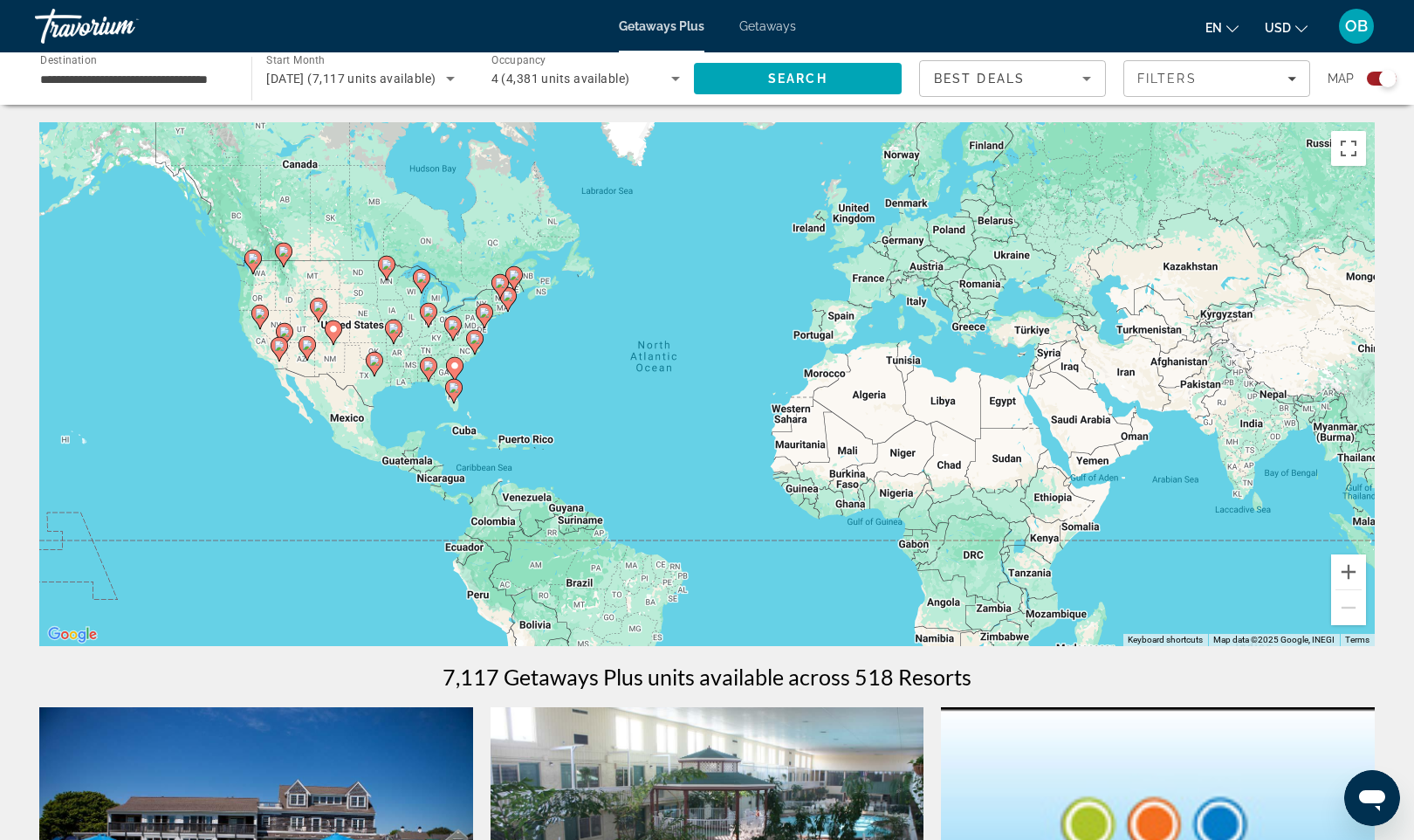
click at [292, 280] on div "To activate drag with keyboard, press Alt + Enter. Once in keyboard drag state,…" at bounding box center [707, 384] width 1336 height 524
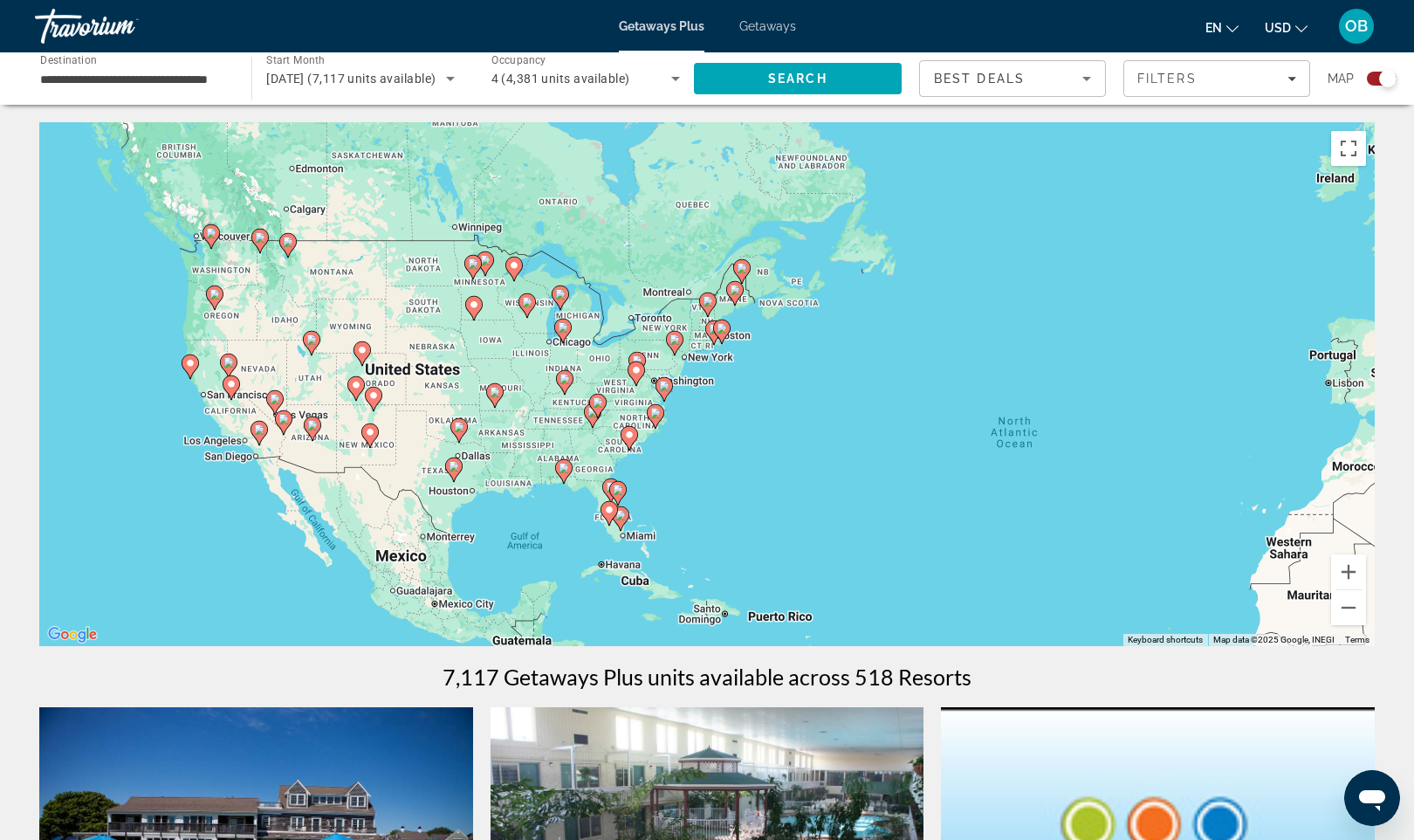
click at [270, 278] on div "To activate drag with keyboard, press Alt + Enter. Once in keyboard drag state,…" at bounding box center [707, 384] width 1336 height 524
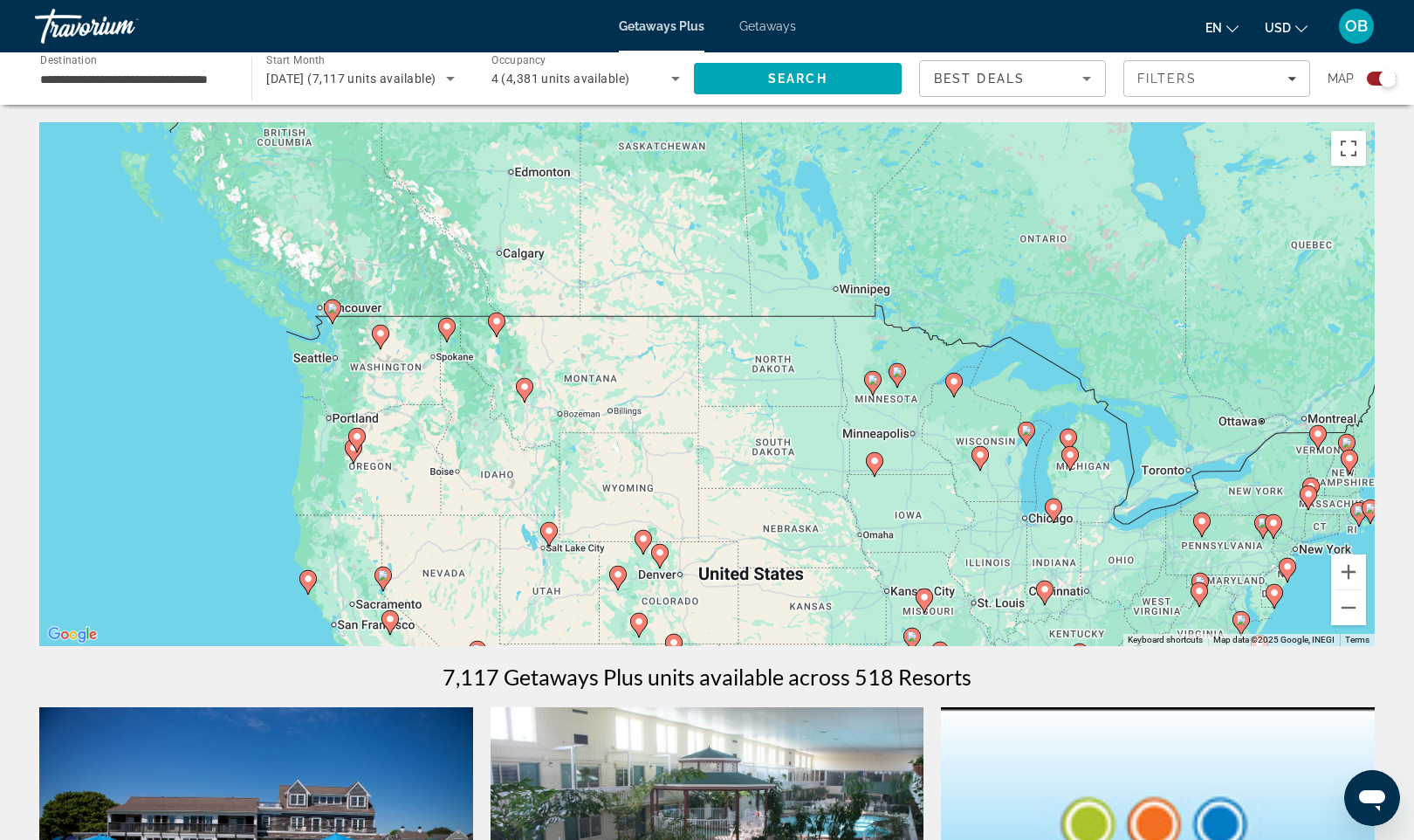
drag, startPoint x: 289, startPoint y: 294, endPoint x: 513, endPoint y: 425, distance: 259.5
click at [513, 425] on div "To activate drag with keyboard, press Alt + Enter. Once in keyboard drag state,…" at bounding box center [707, 384] width 1336 height 524
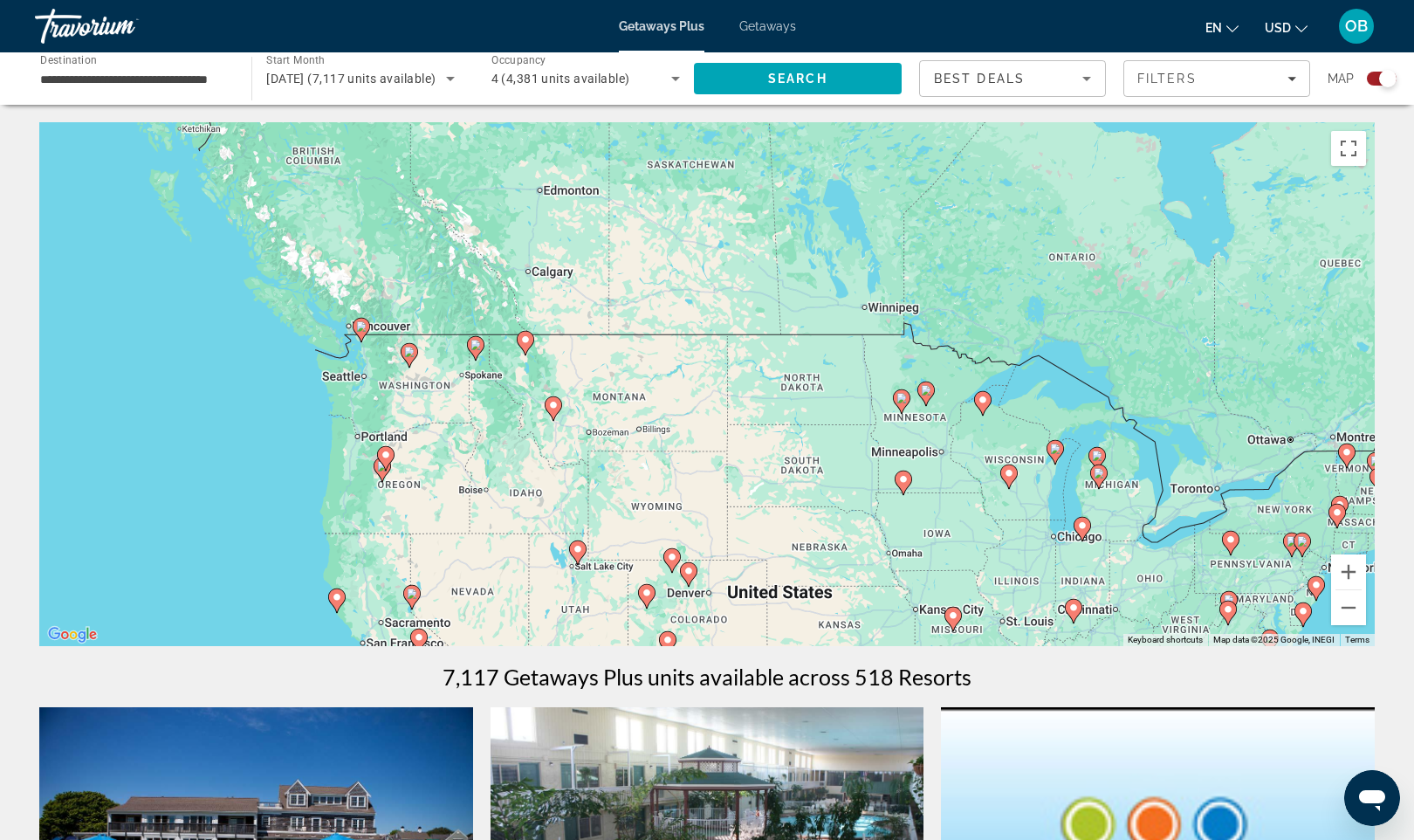
click at [494, 403] on div "To activate drag with keyboard, press Alt + Enter. Once in keyboard drag state,…" at bounding box center [707, 384] width 1336 height 524
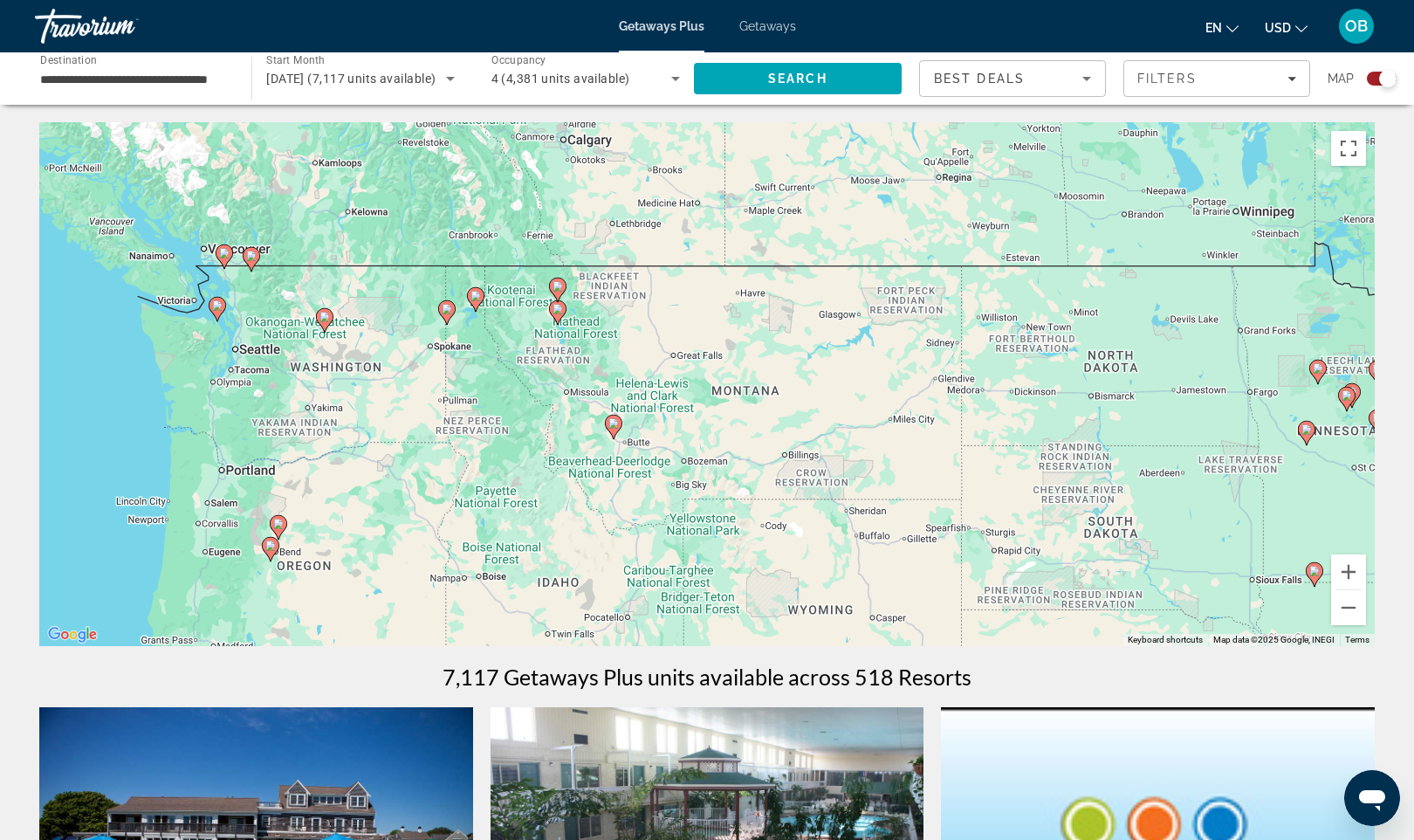
click at [434, 386] on div "To activate drag with keyboard, press Alt + Enter. Once in keyboard drag state,…" at bounding box center [707, 384] width 1336 height 524
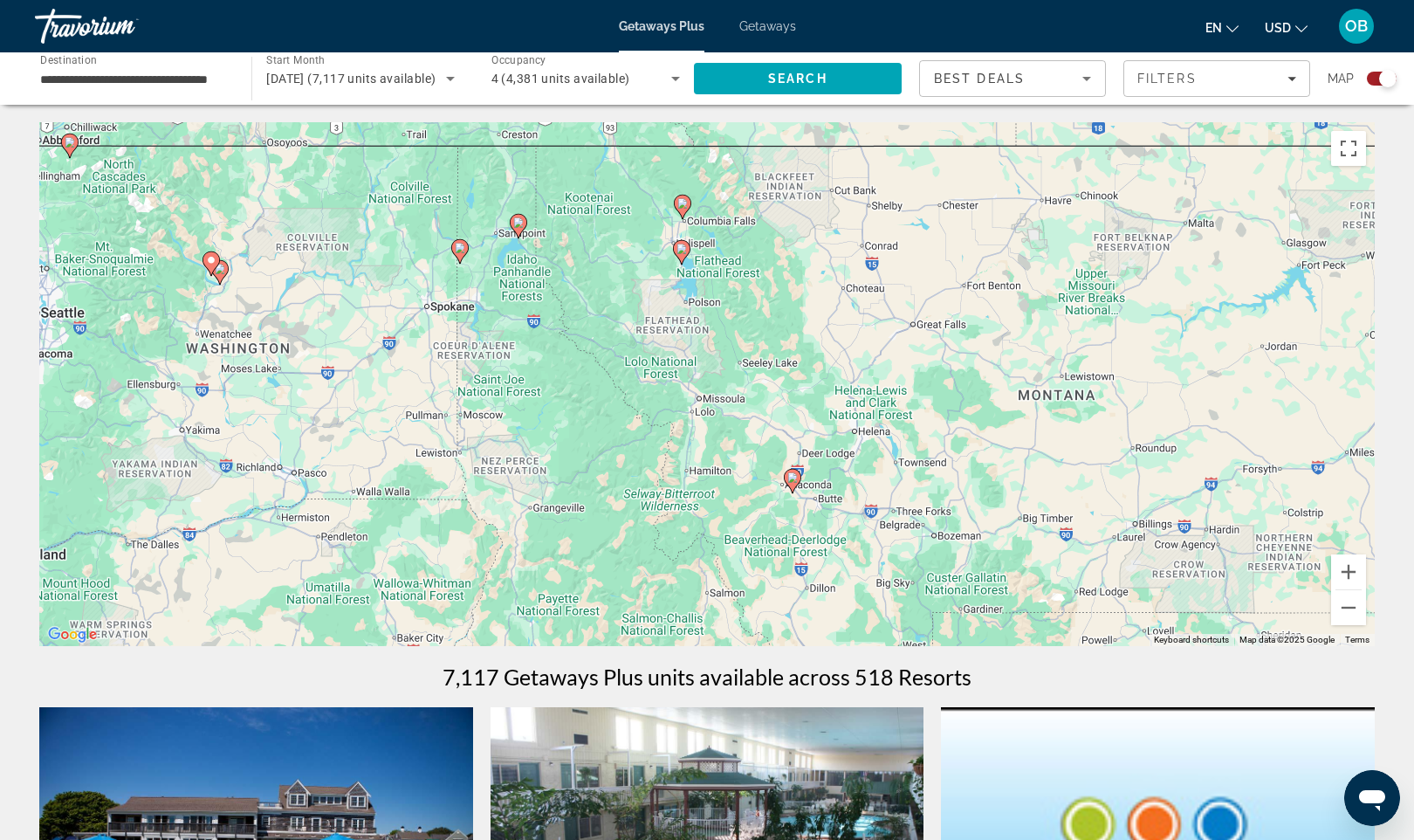
click at [463, 253] on icon "Main content" at bounding box center [460, 251] width 16 height 23
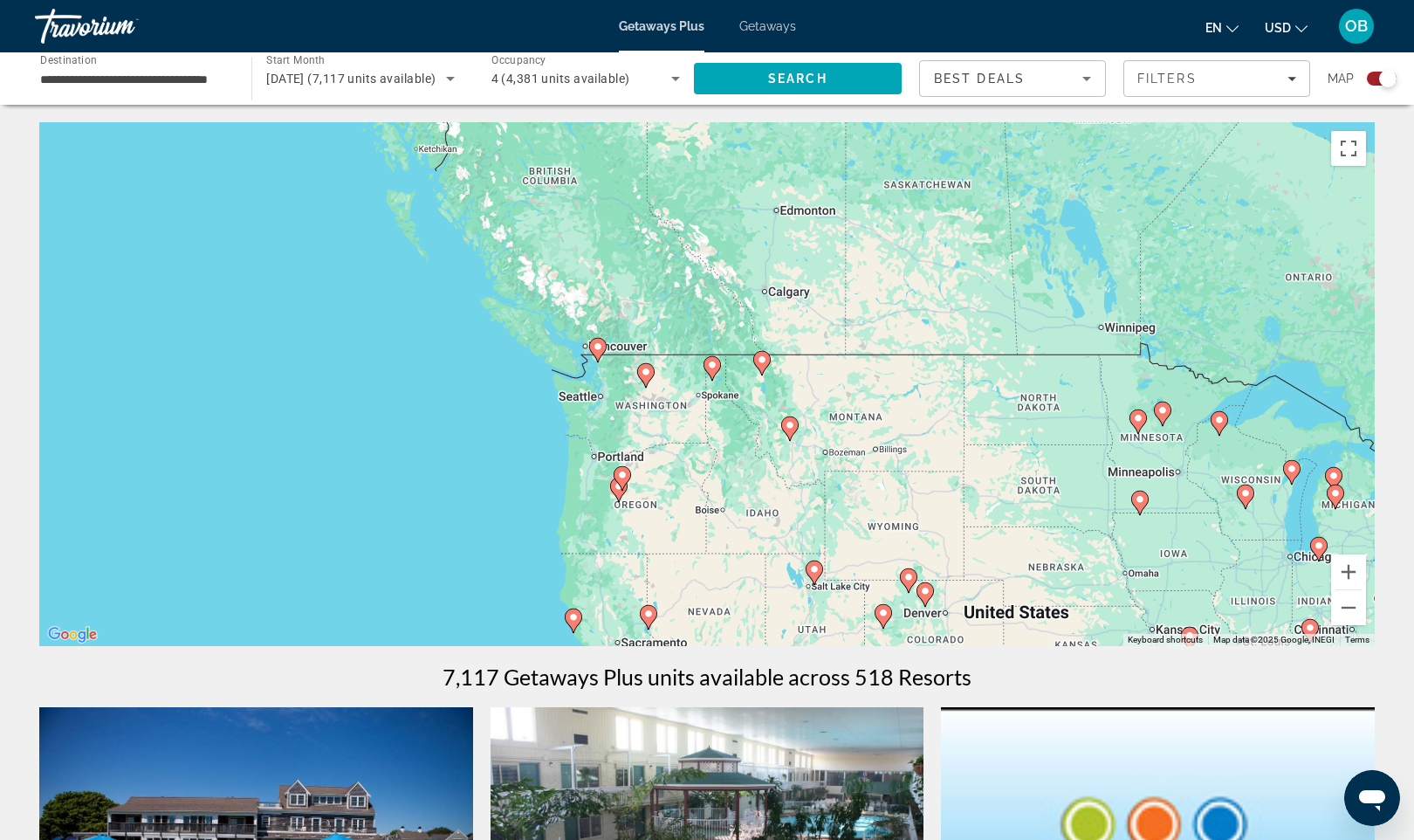
click at [678, 382] on div "To navigate, press the arrow keys. To activate drag with keyboard, press Alt + …" at bounding box center [707, 384] width 1336 height 524
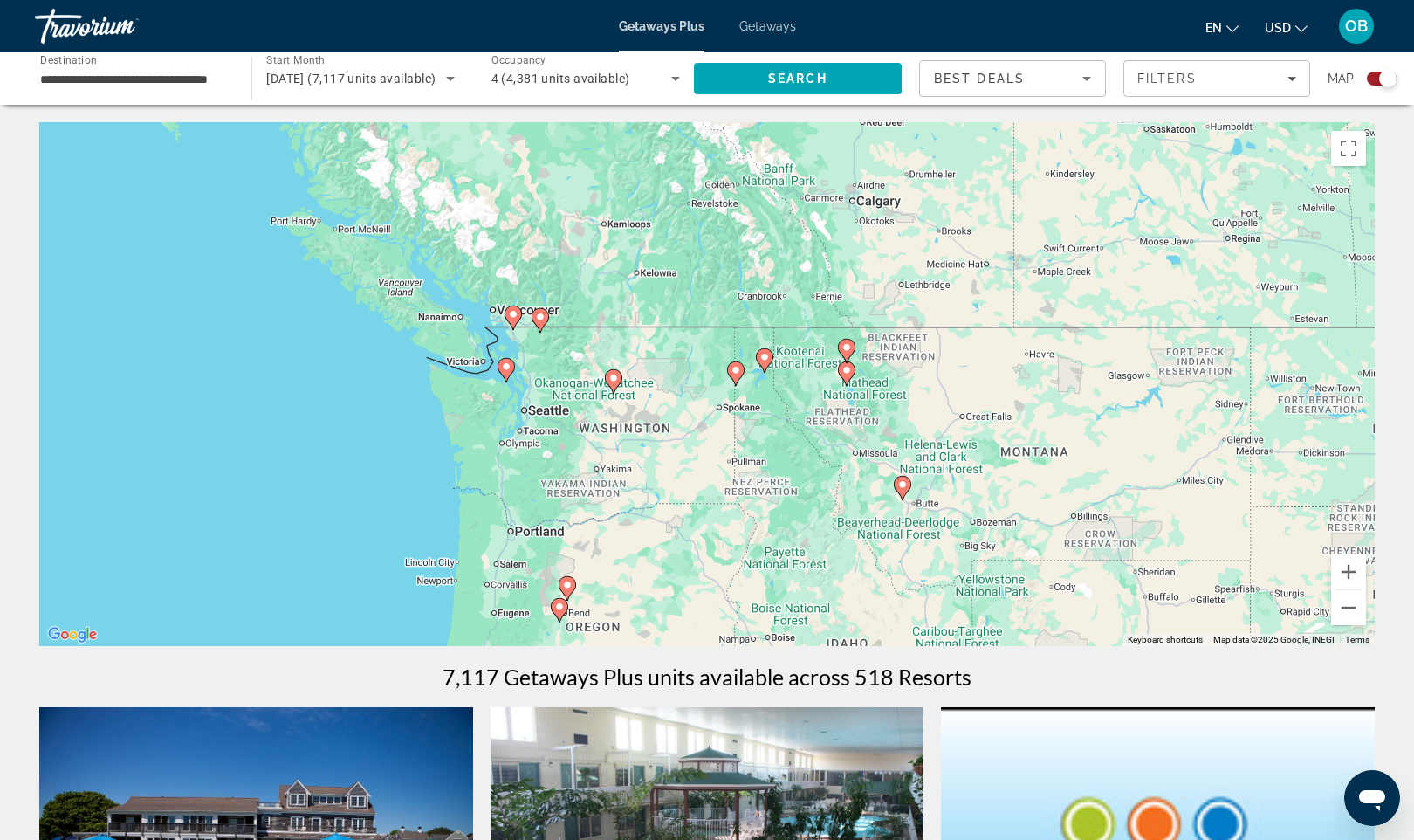
click at [701, 396] on div "To navigate, press the arrow keys. To activate drag with keyboard, press Alt + …" at bounding box center [707, 384] width 1336 height 524
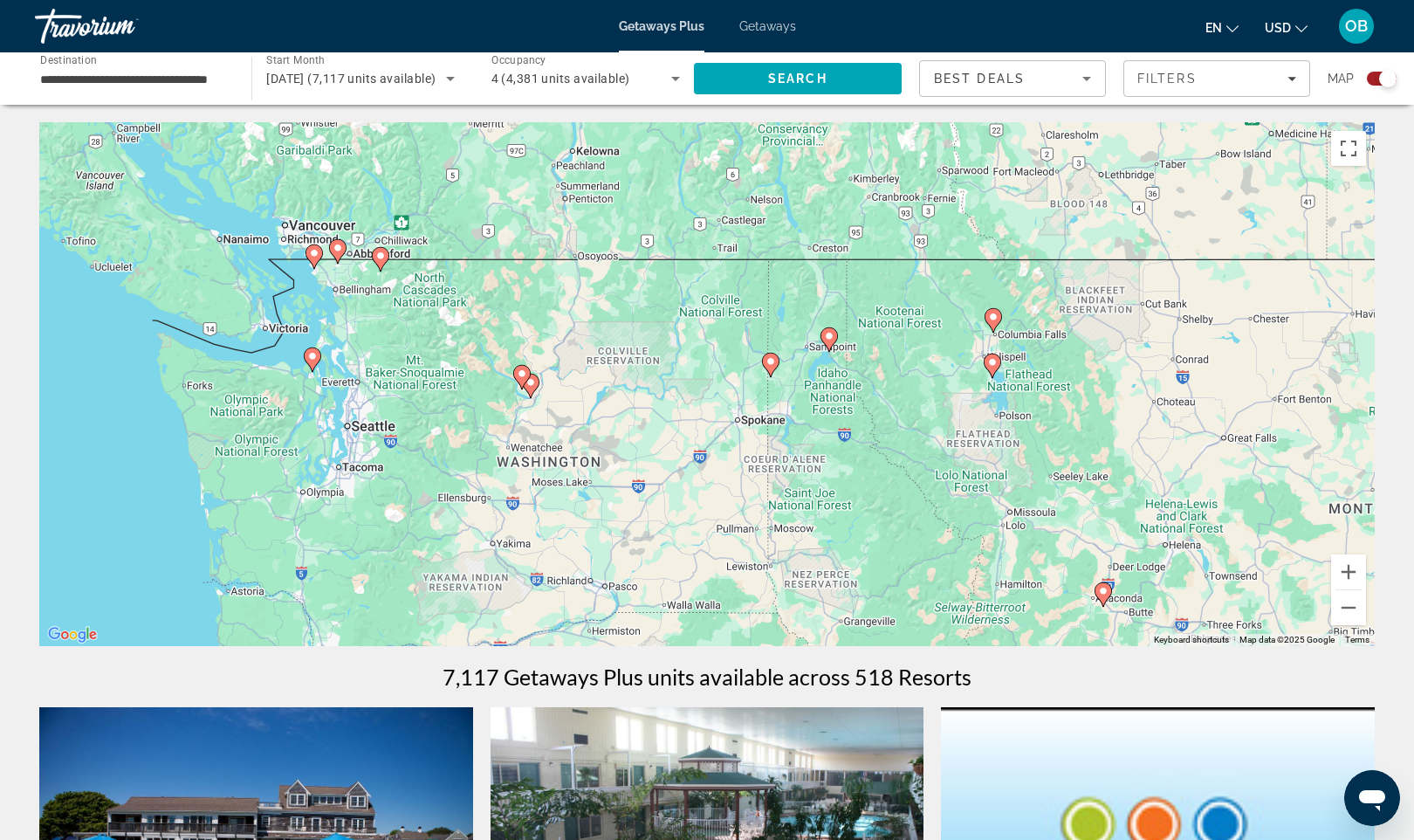
click at [371, 306] on div "To navigate, press the arrow keys. To activate drag with keyboard, press Alt + …" at bounding box center [707, 384] width 1336 height 524
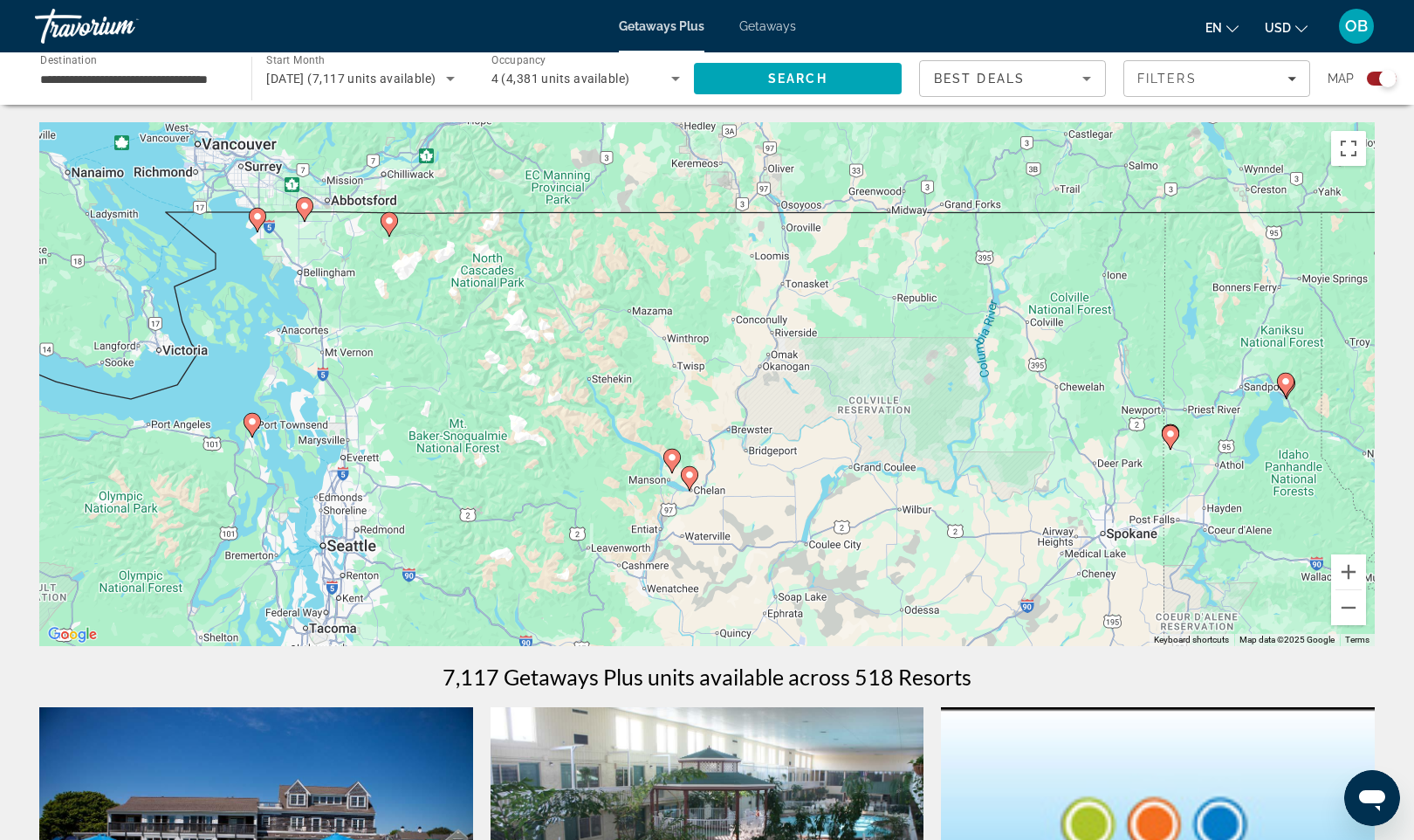
click at [391, 228] on icon "Main content" at bounding box center [389, 224] width 16 height 23
type input "**********"
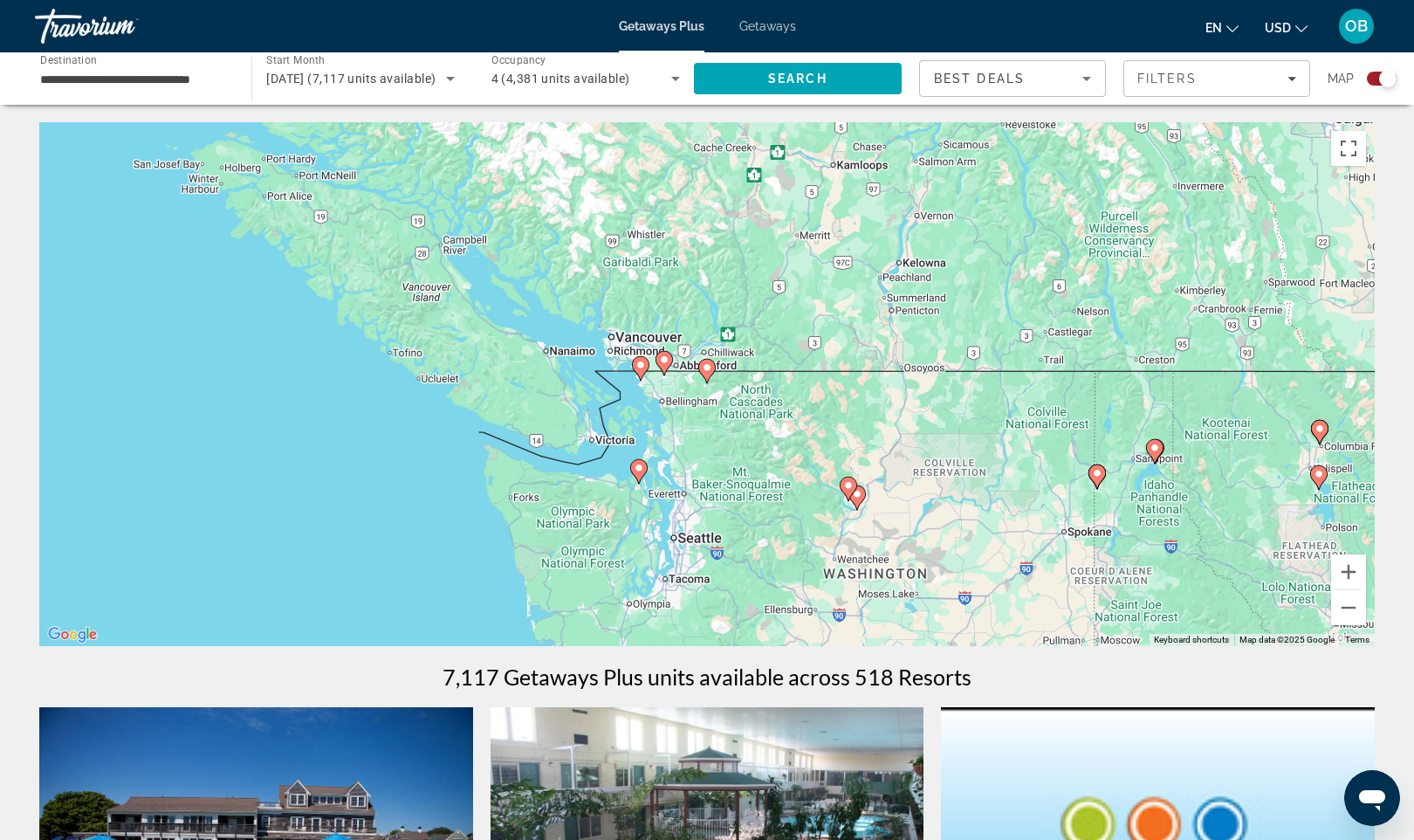
click at [706, 373] on icon "Main content" at bounding box center [707, 371] width 16 height 23
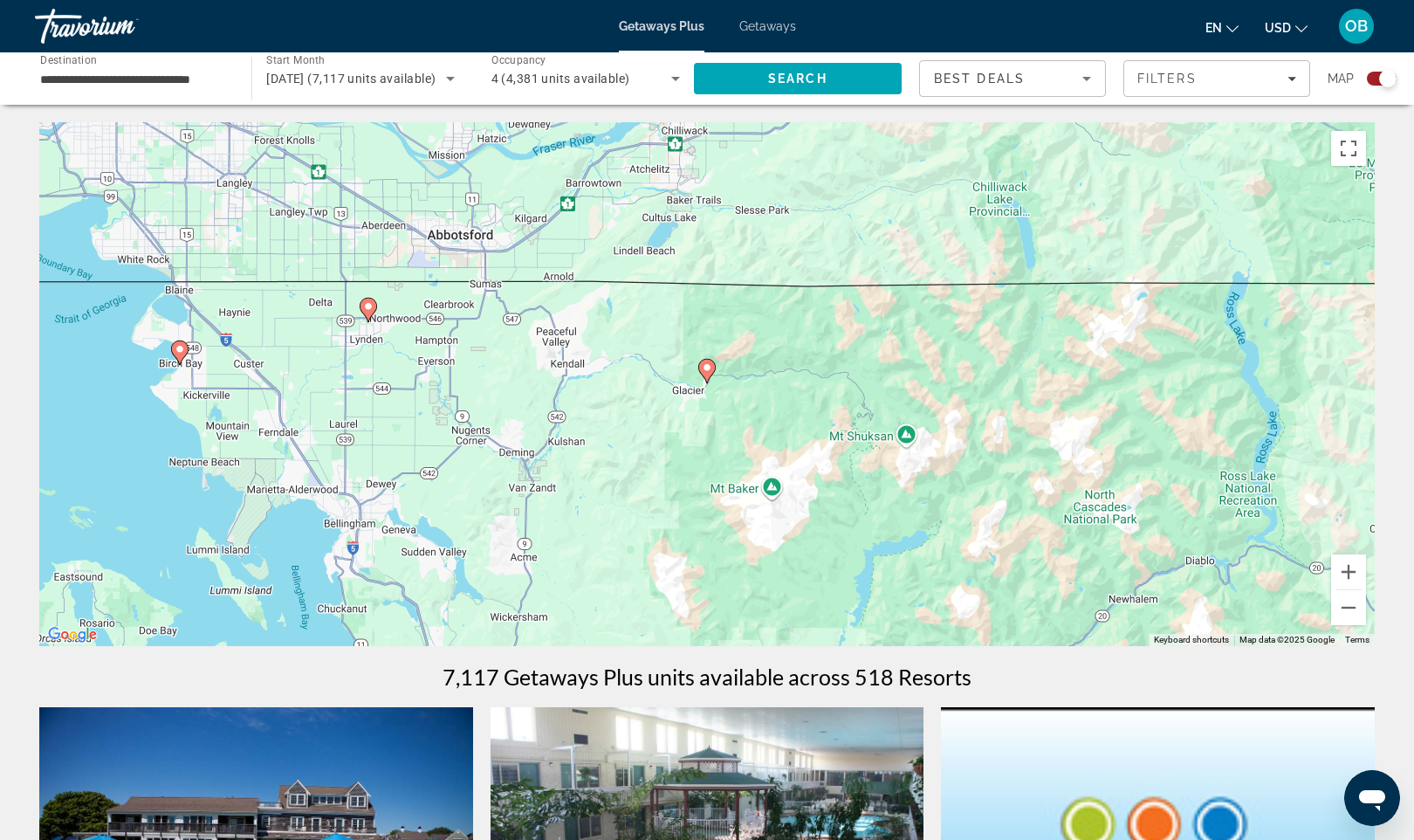
click at [706, 373] on icon "Main content" at bounding box center [707, 371] width 16 height 23
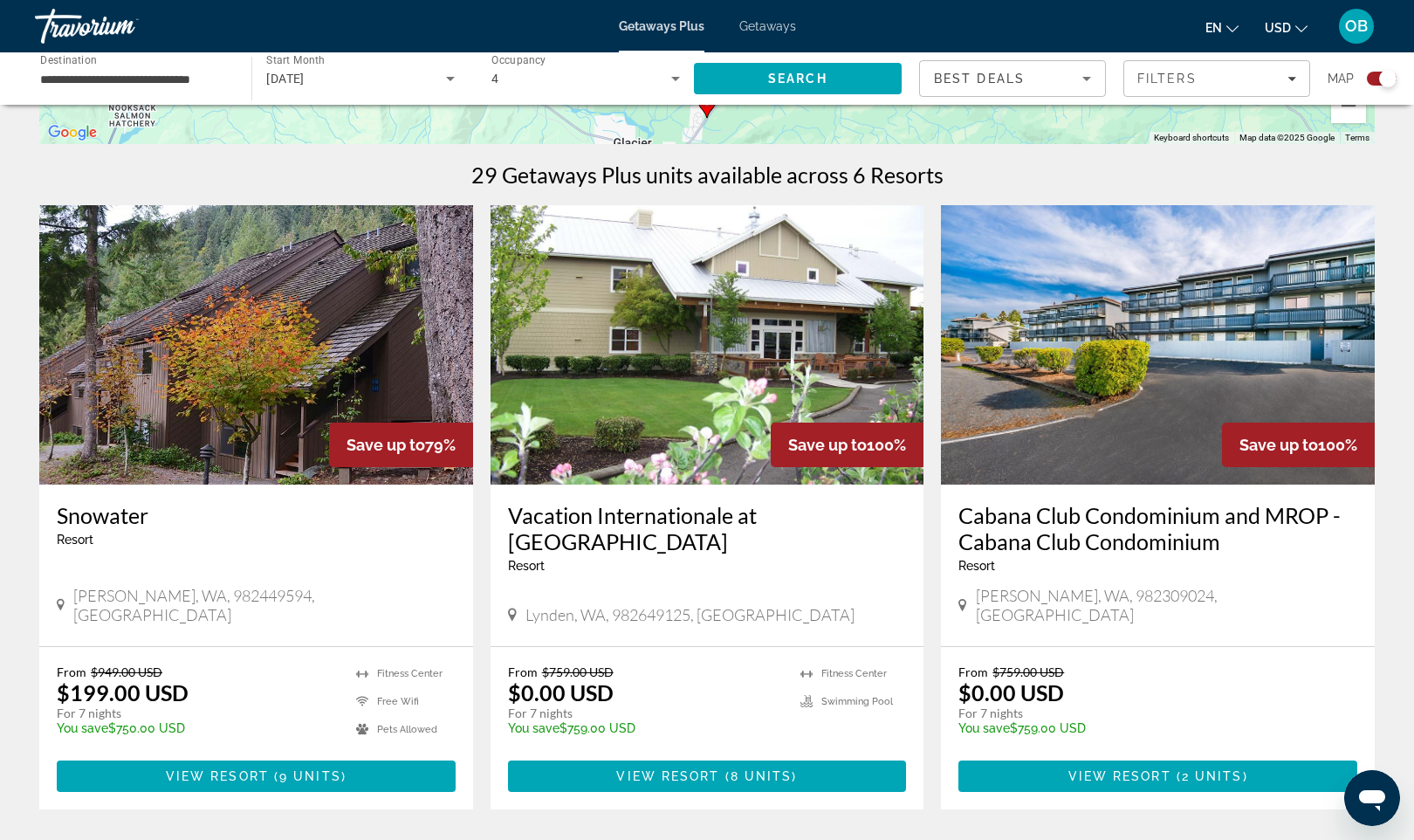
scroll to position [515, 0]
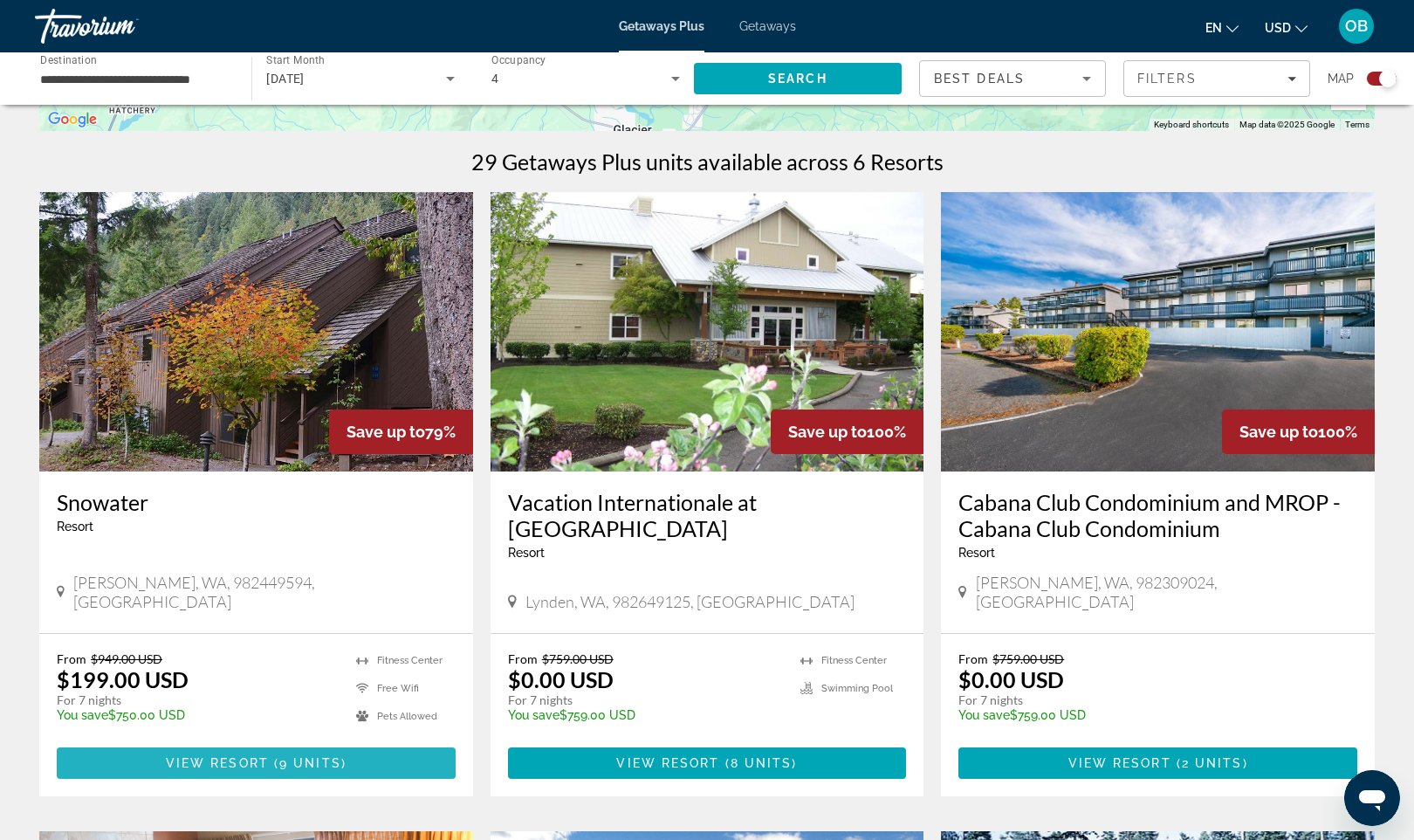
click at [266, 756] on span "View Resort" at bounding box center [218, 763] width 103 height 14
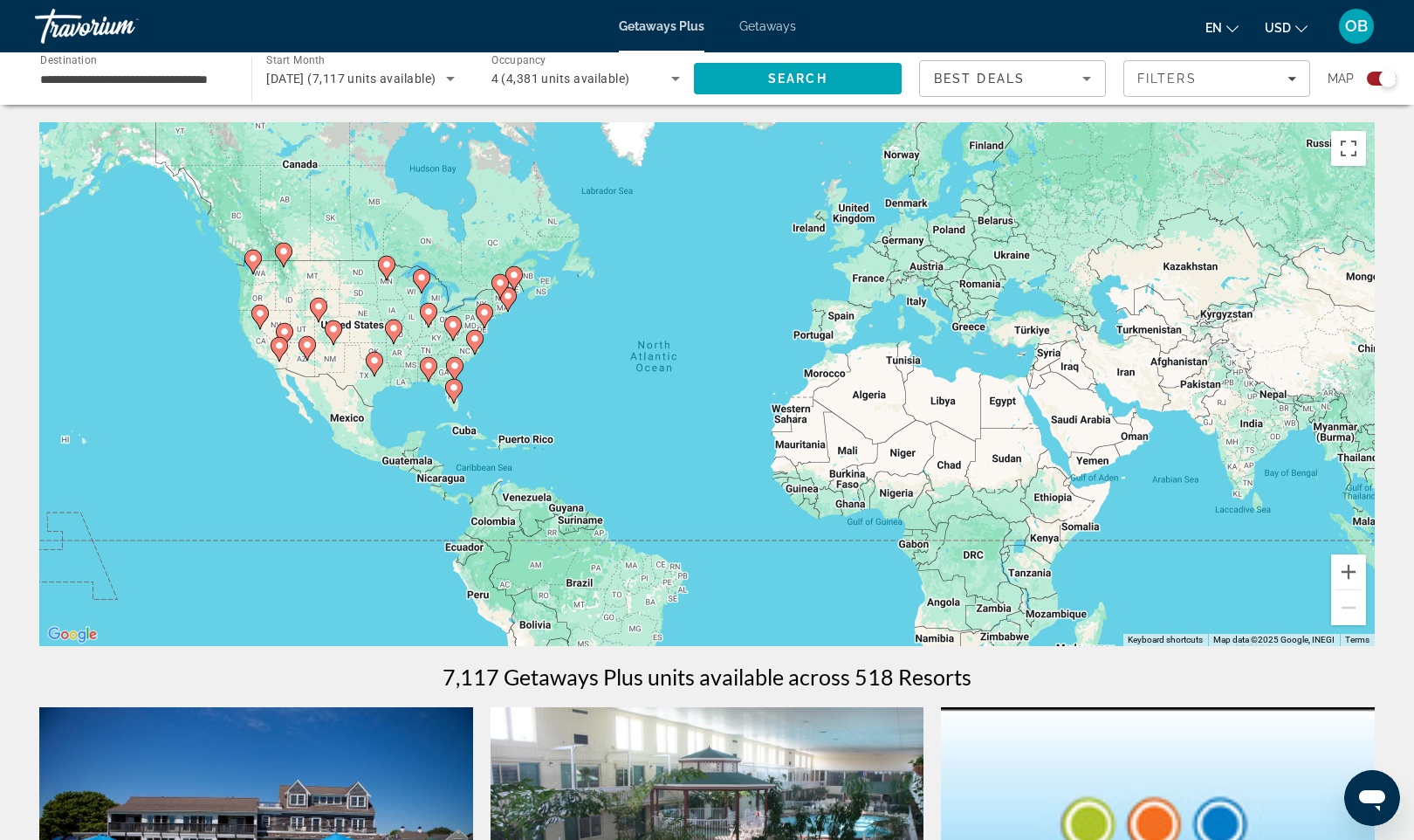
click at [285, 262] on icon "Main content" at bounding box center [284, 255] width 16 height 23
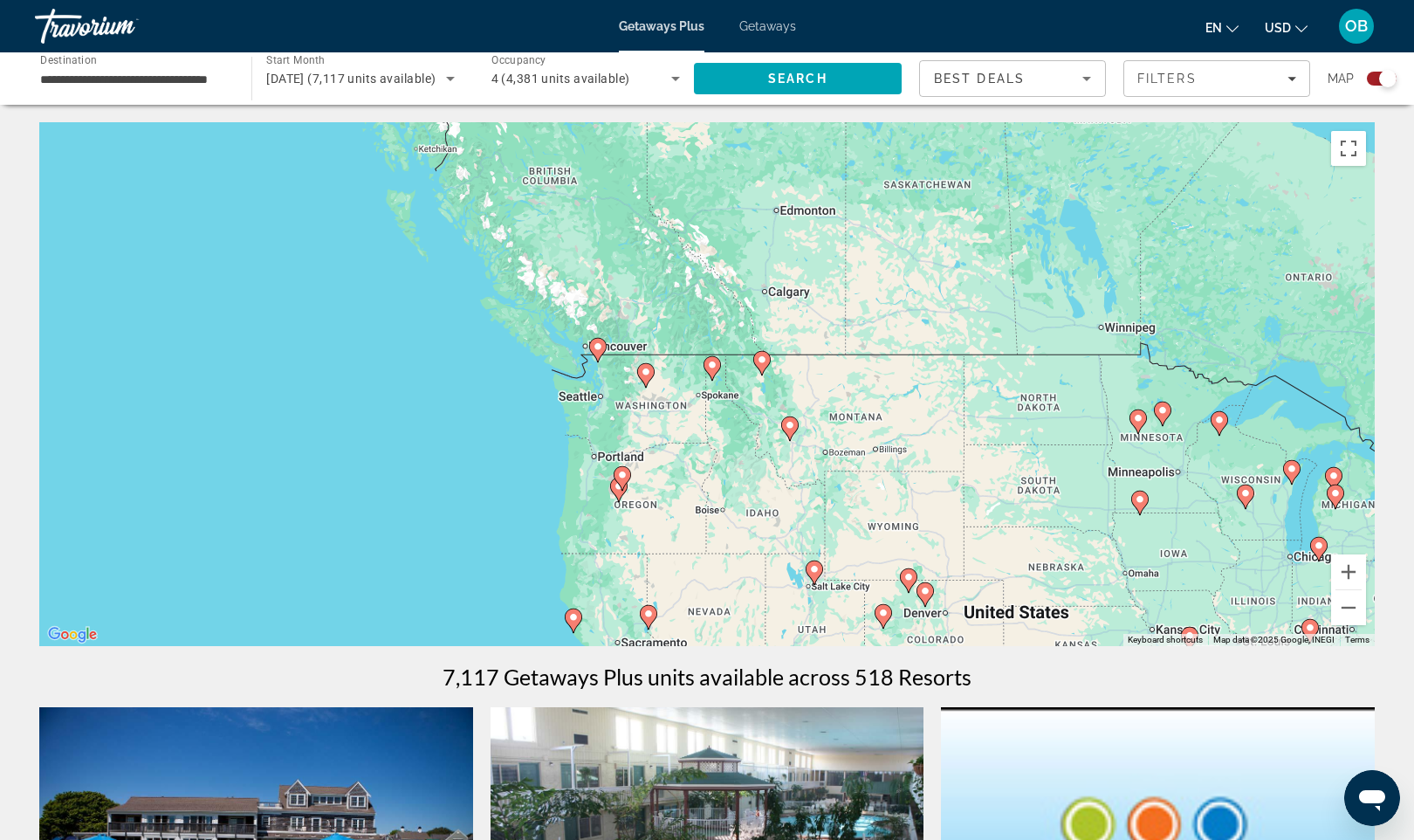
click at [598, 351] on image "Main content" at bounding box center [598, 346] width 10 height 10
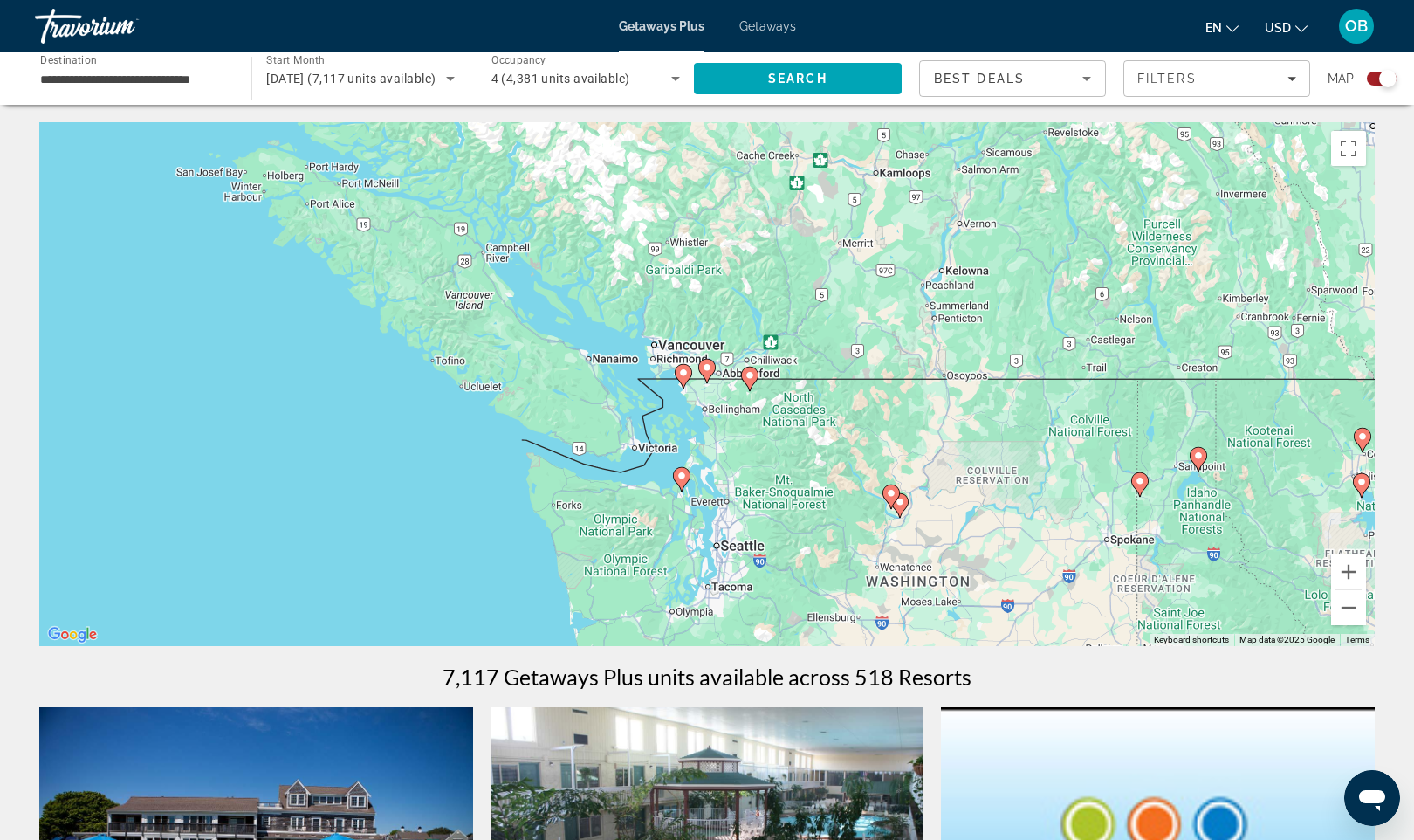
click at [684, 480] on image "Main content" at bounding box center [682, 476] width 10 height 10
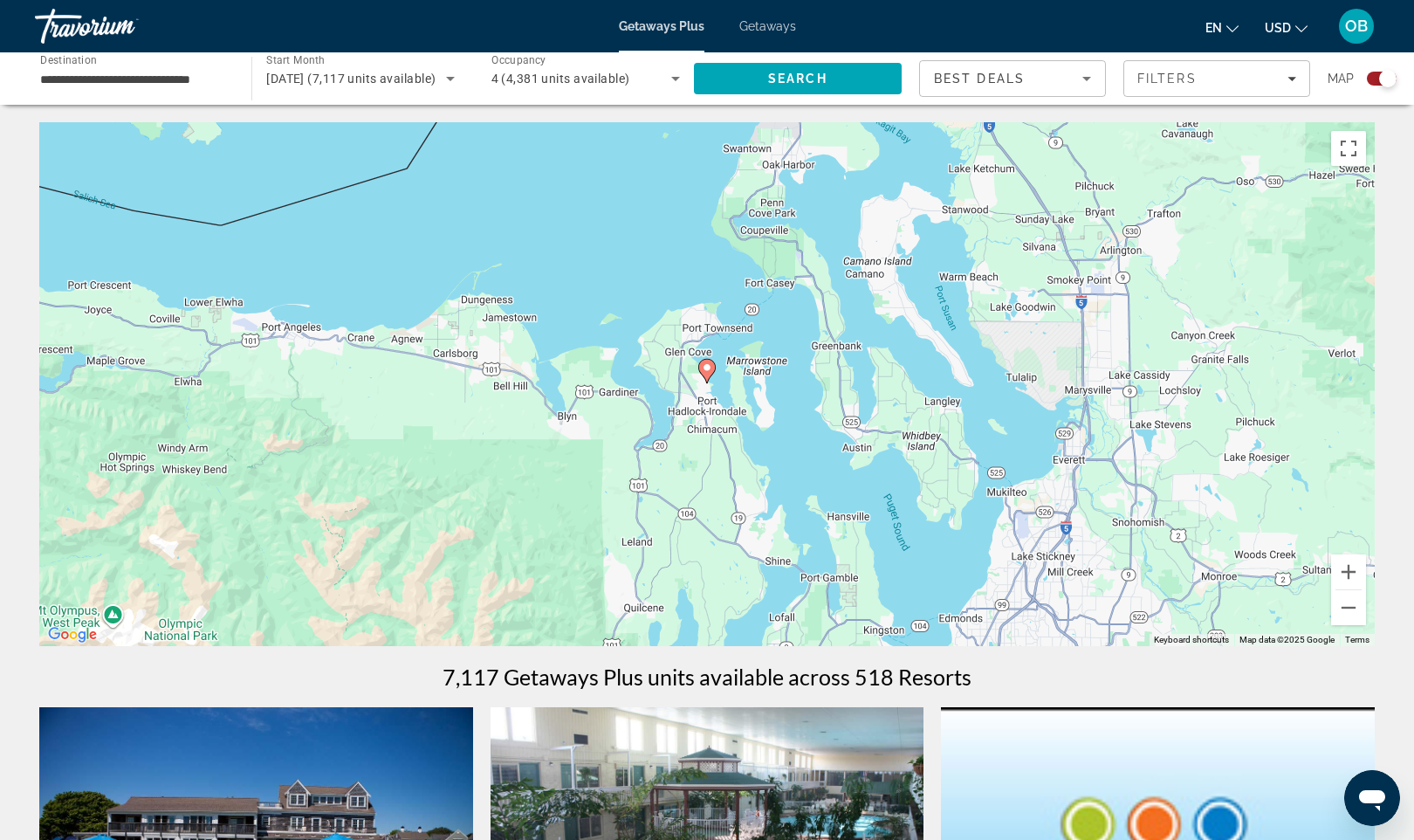
click at [706, 373] on icon "Main content" at bounding box center [707, 371] width 16 height 23
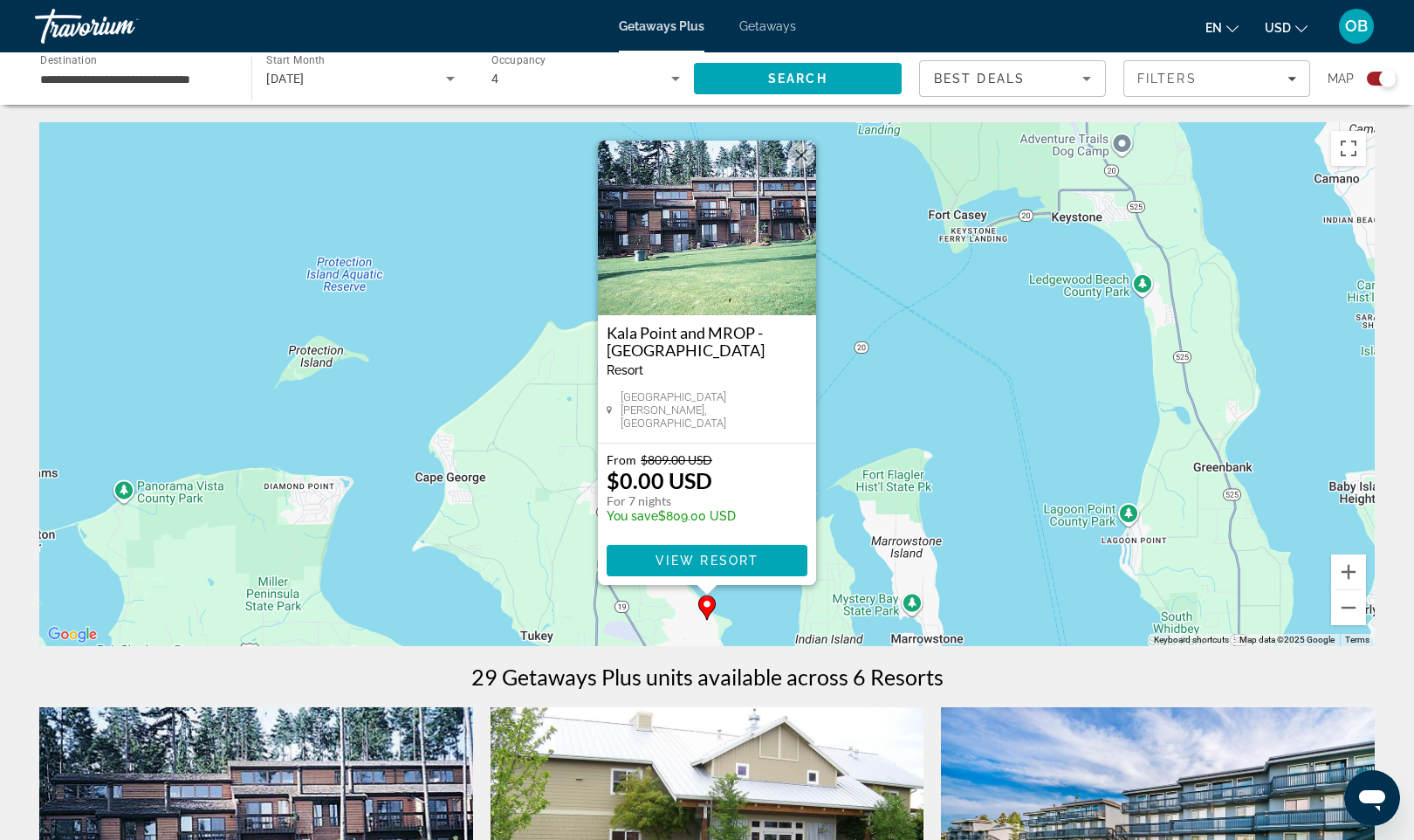
click at [891, 402] on div "To activate drag with keyboard, press Alt + Enter. Once in keyboard drag state,…" at bounding box center [707, 384] width 1336 height 524
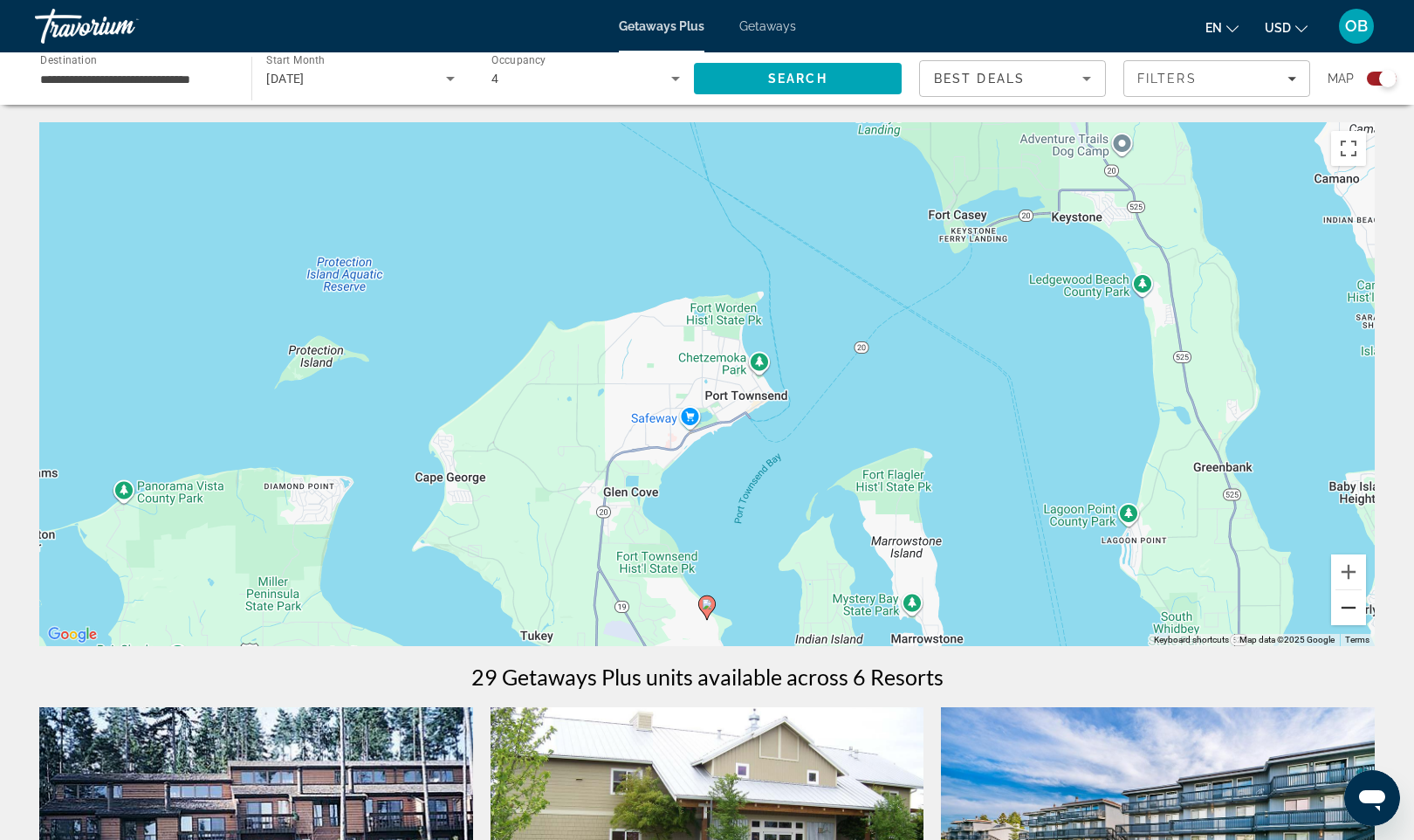
click at [1351, 612] on button "Zoom out" at bounding box center [1349, 607] width 35 height 35
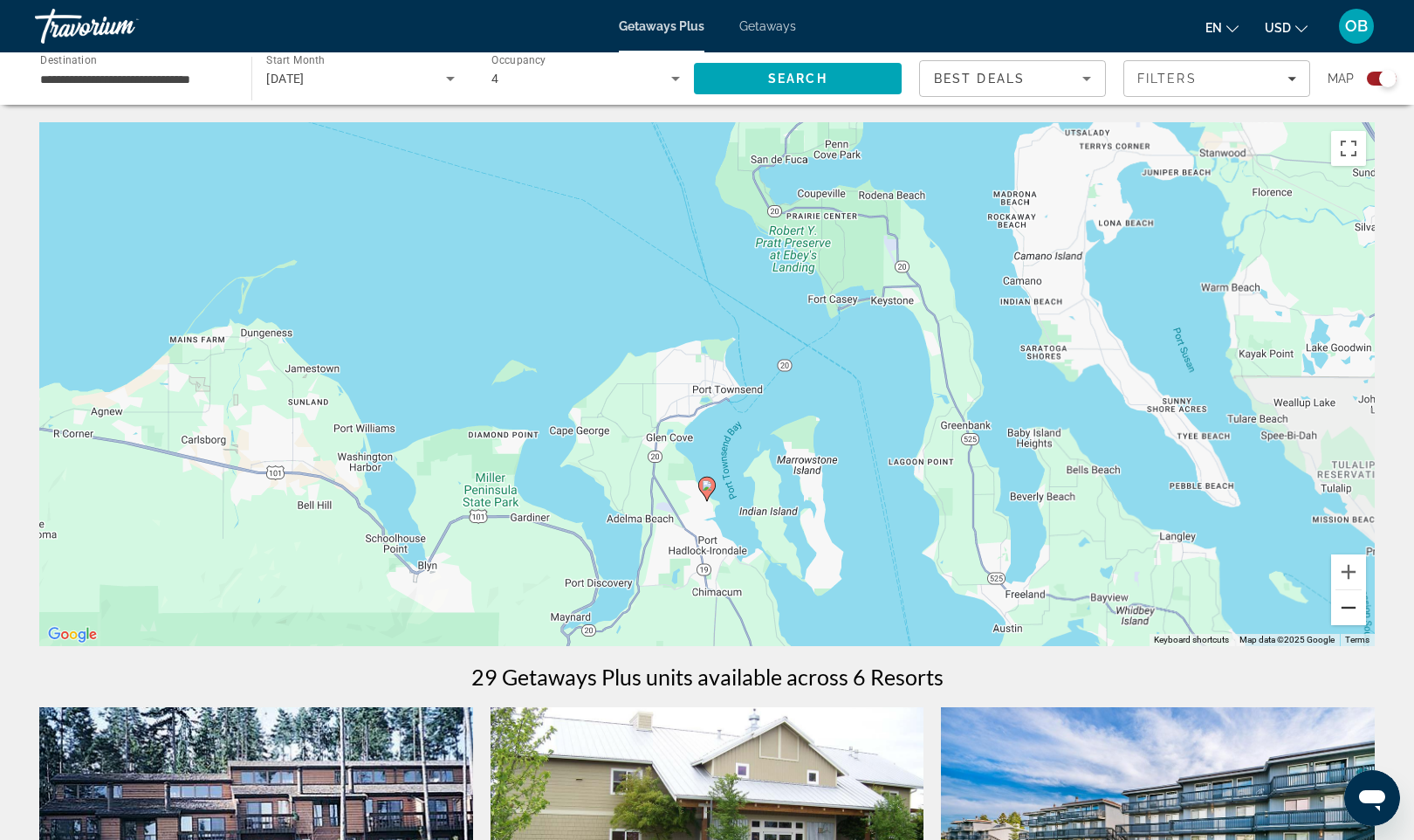
click at [1351, 612] on button "Zoom out" at bounding box center [1349, 607] width 35 height 35
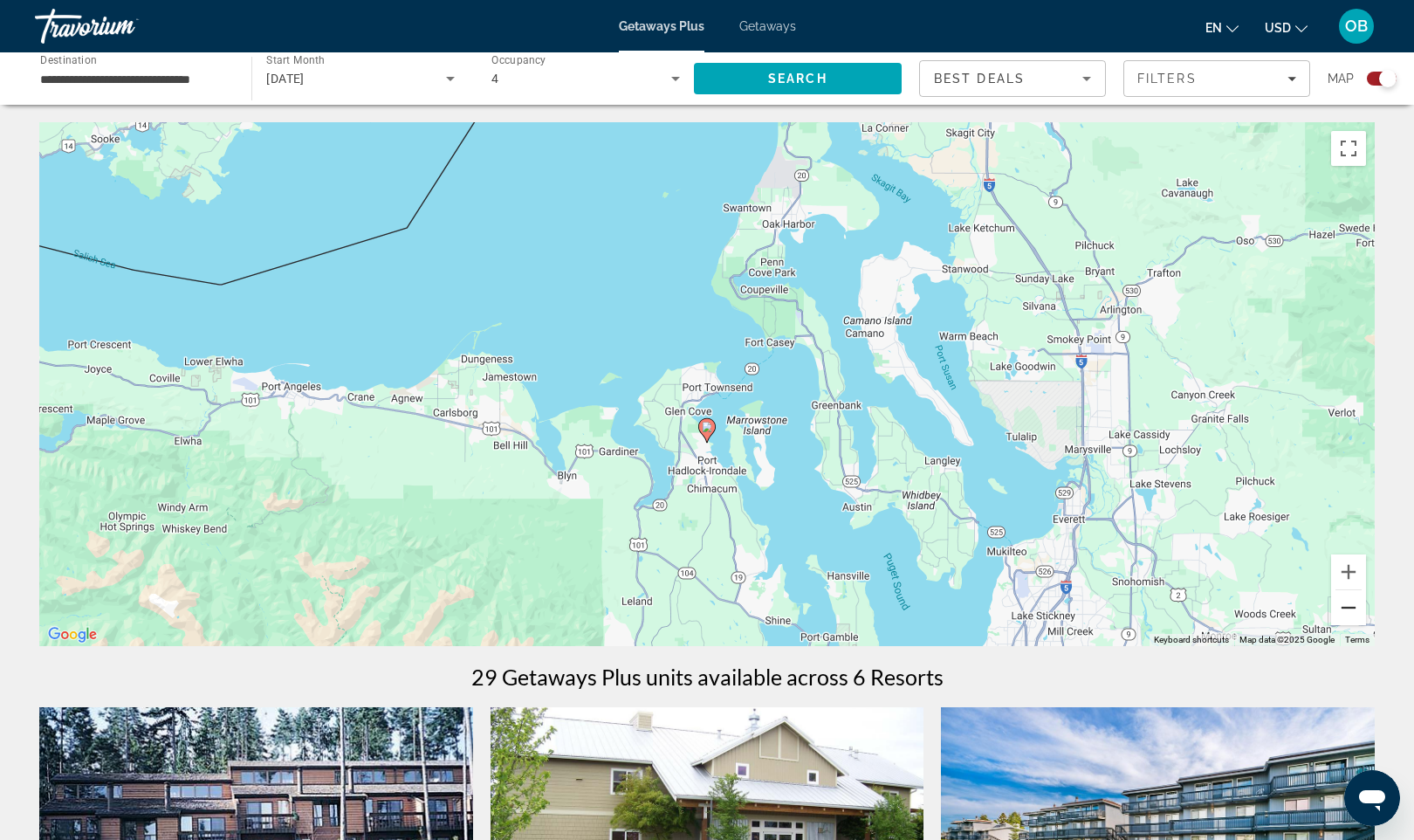
click at [1351, 612] on button "Zoom out" at bounding box center [1349, 607] width 35 height 35
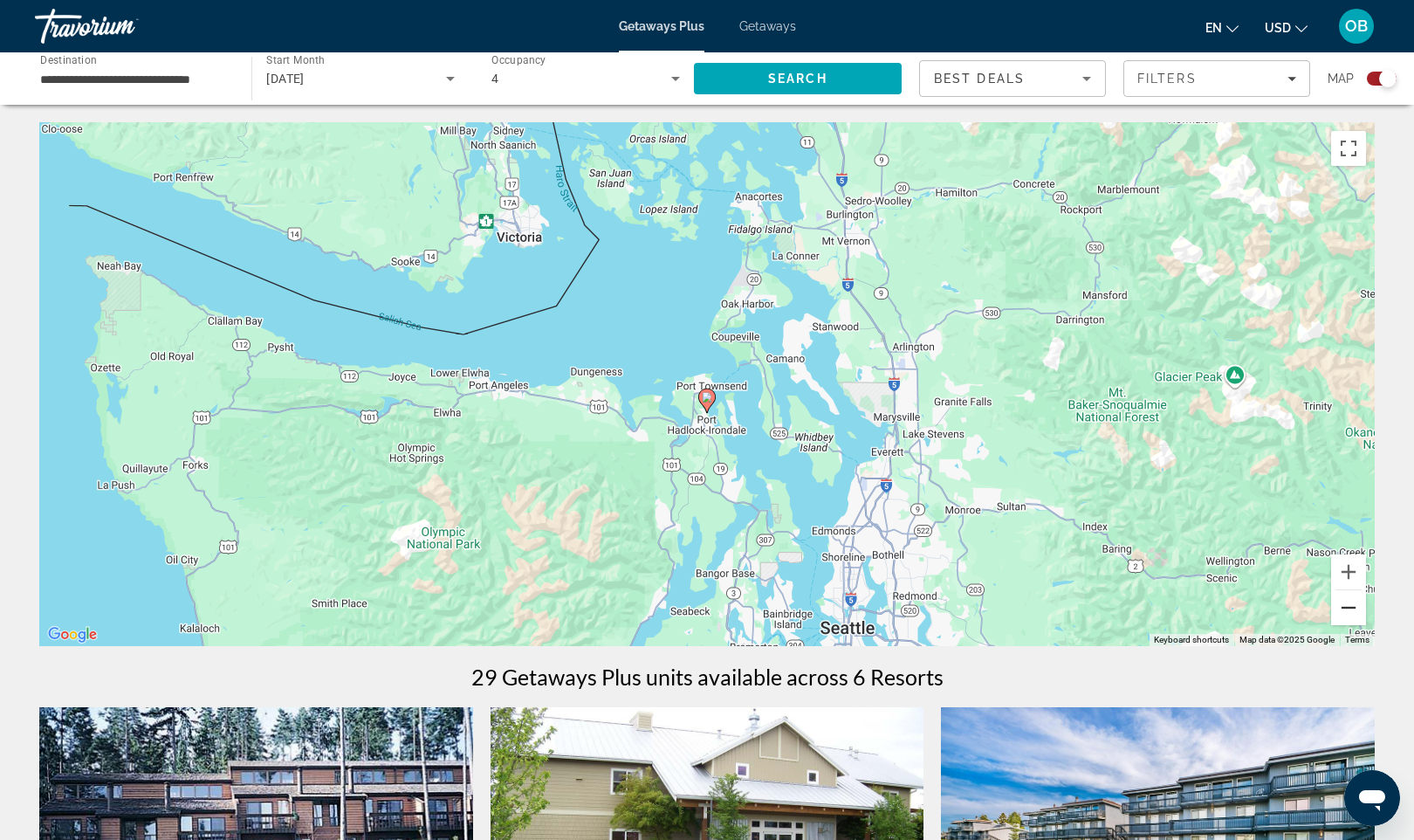
click at [1351, 612] on button "Zoom out" at bounding box center [1349, 607] width 35 height 35
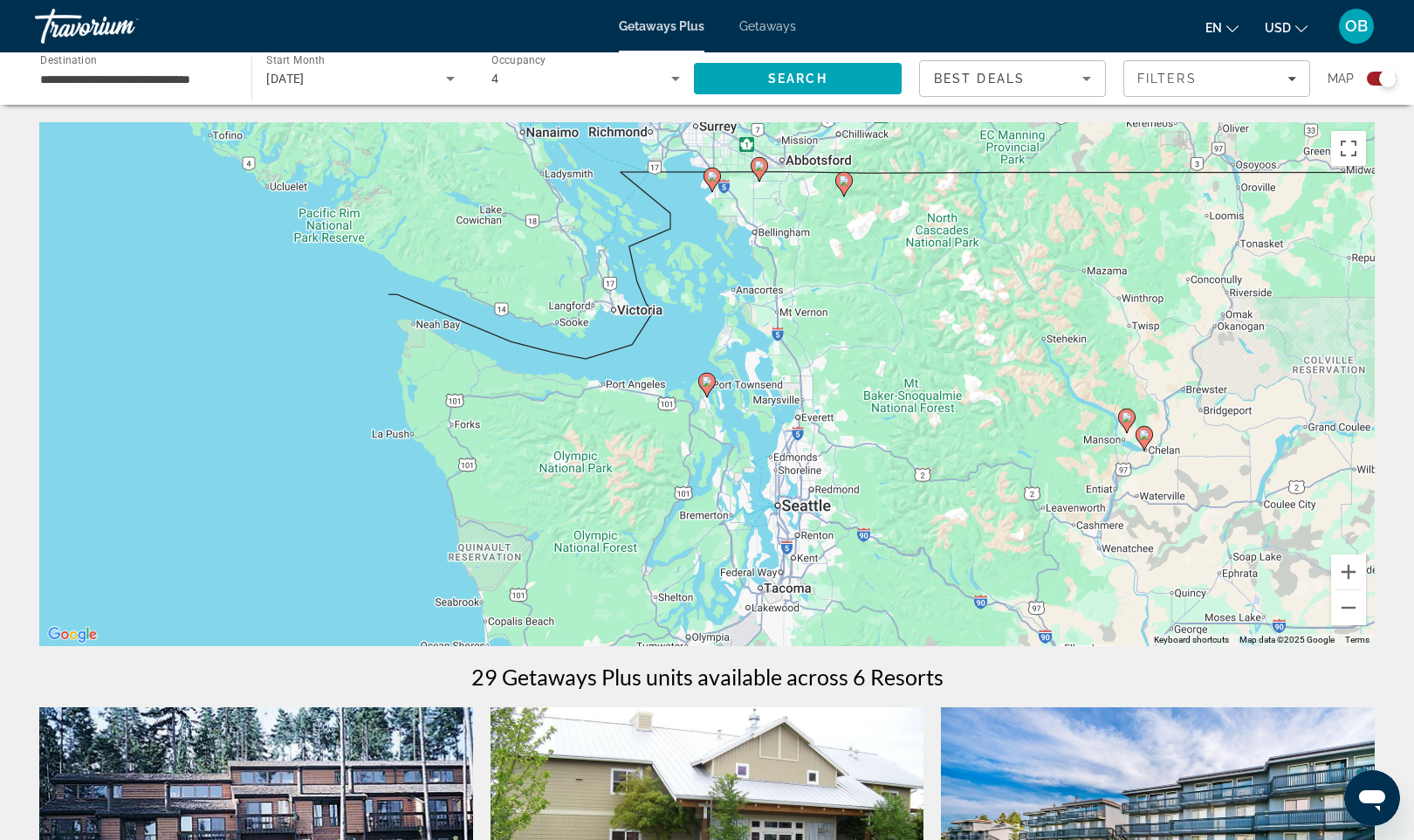
click at [715, 179] on image "Main content" at bounding box center [712, 177] width 10 height 10
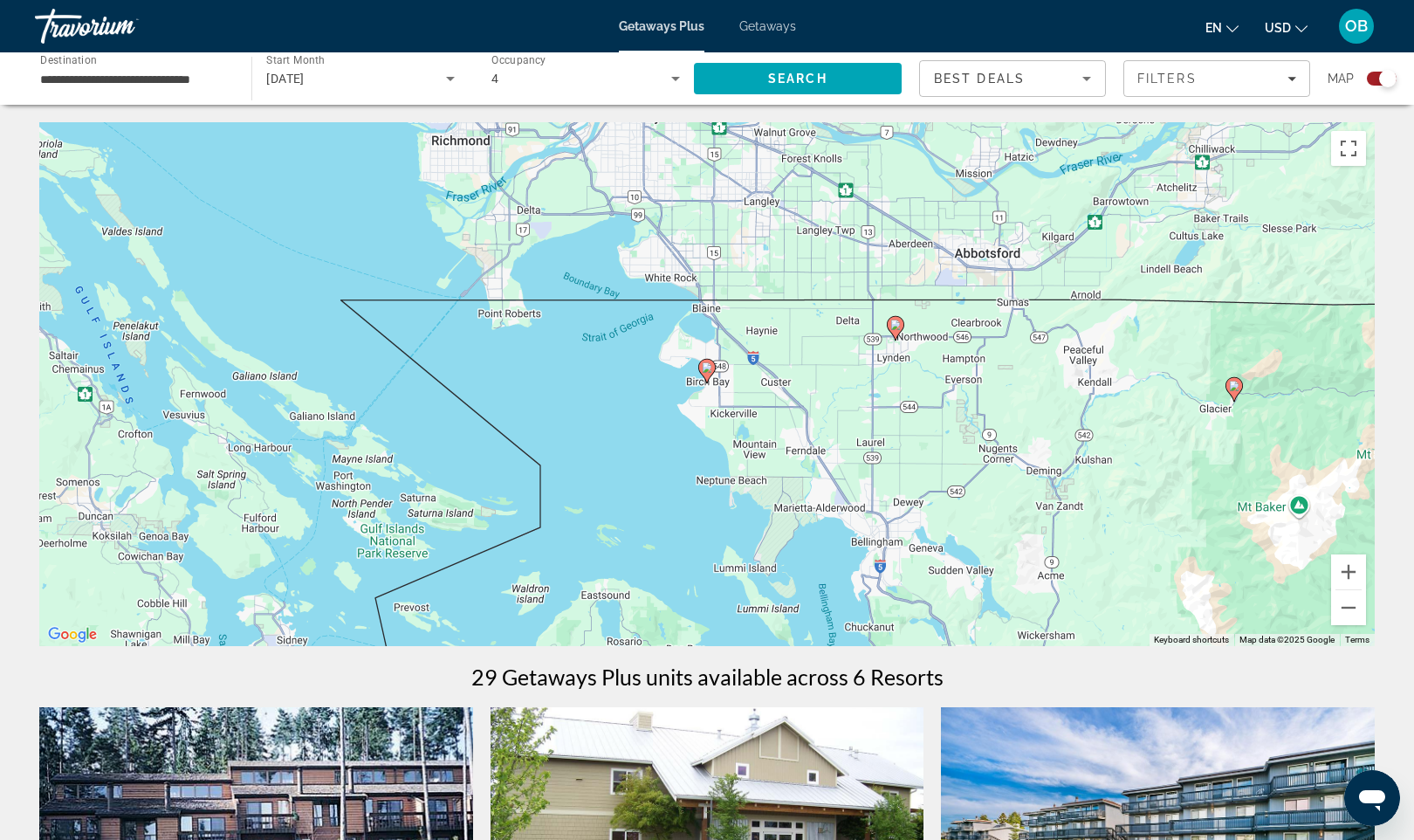
click at [707, 365] on image "Main content" at bounding box center [707, 368] width 10 height 10
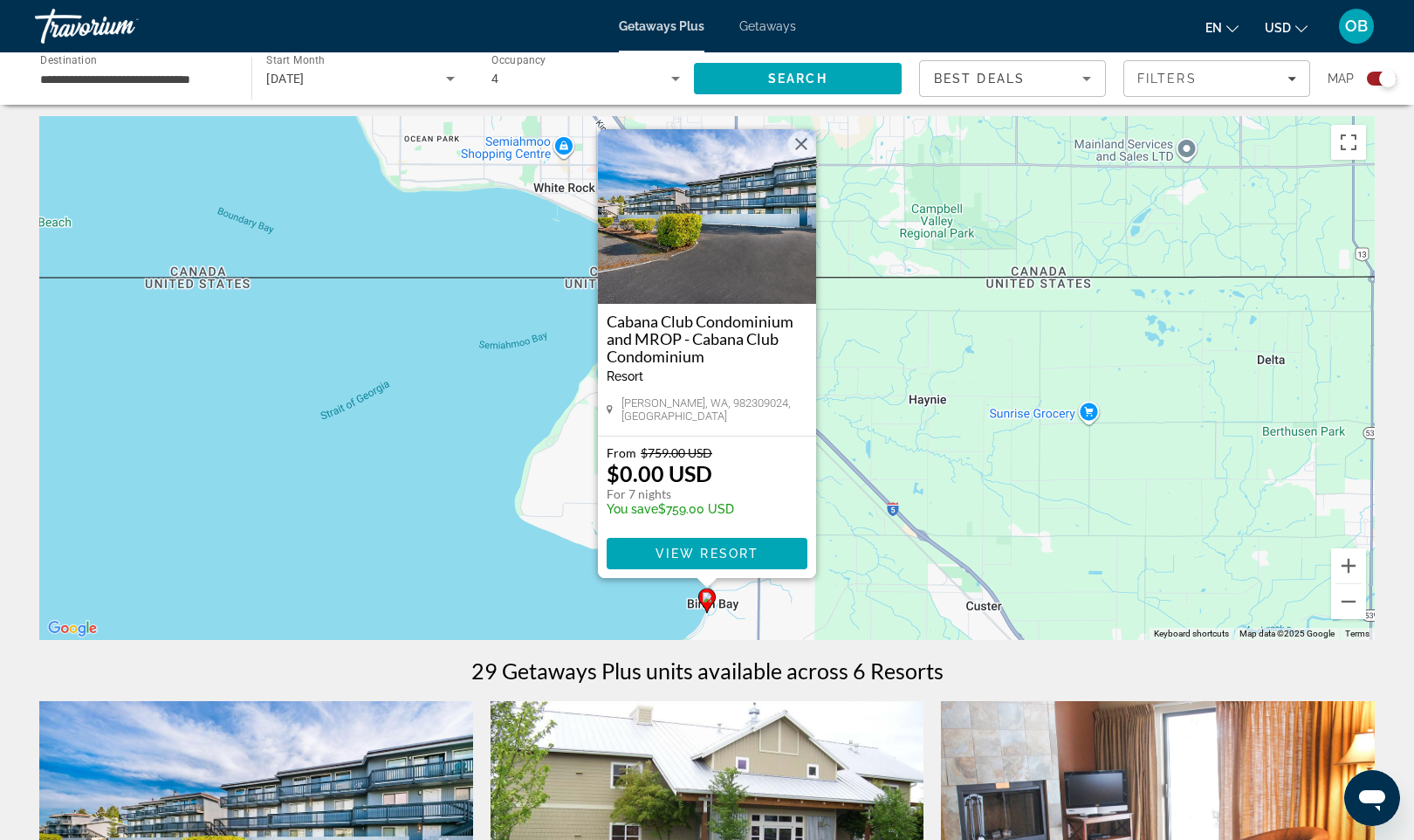
scroll to position [2, 0]
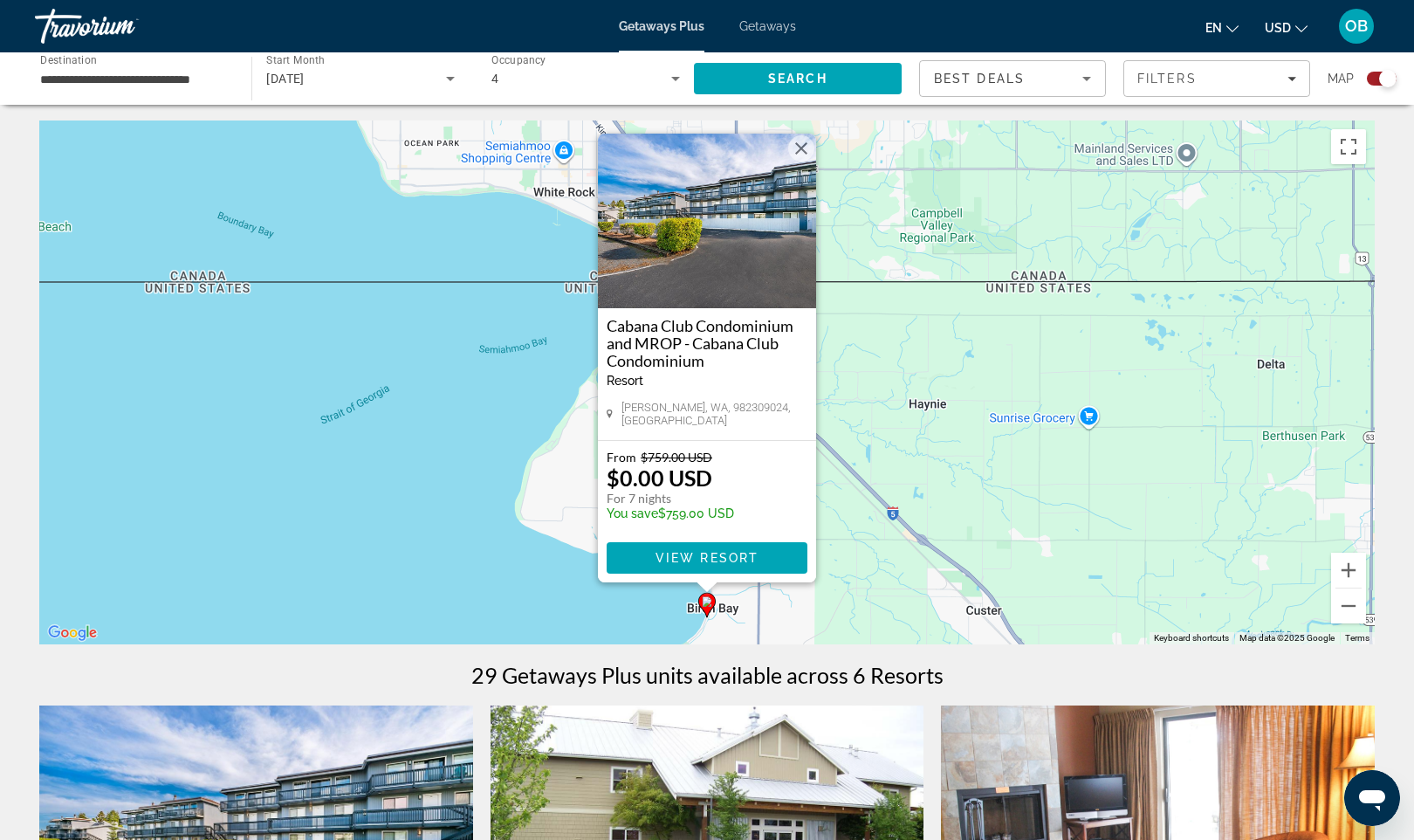
click at [872, 358] on div "To activate drag with keyboard, press Alt + Enter. Once in keyboard drag state,…" at bounding box center [707, 382] width 1336 height 524
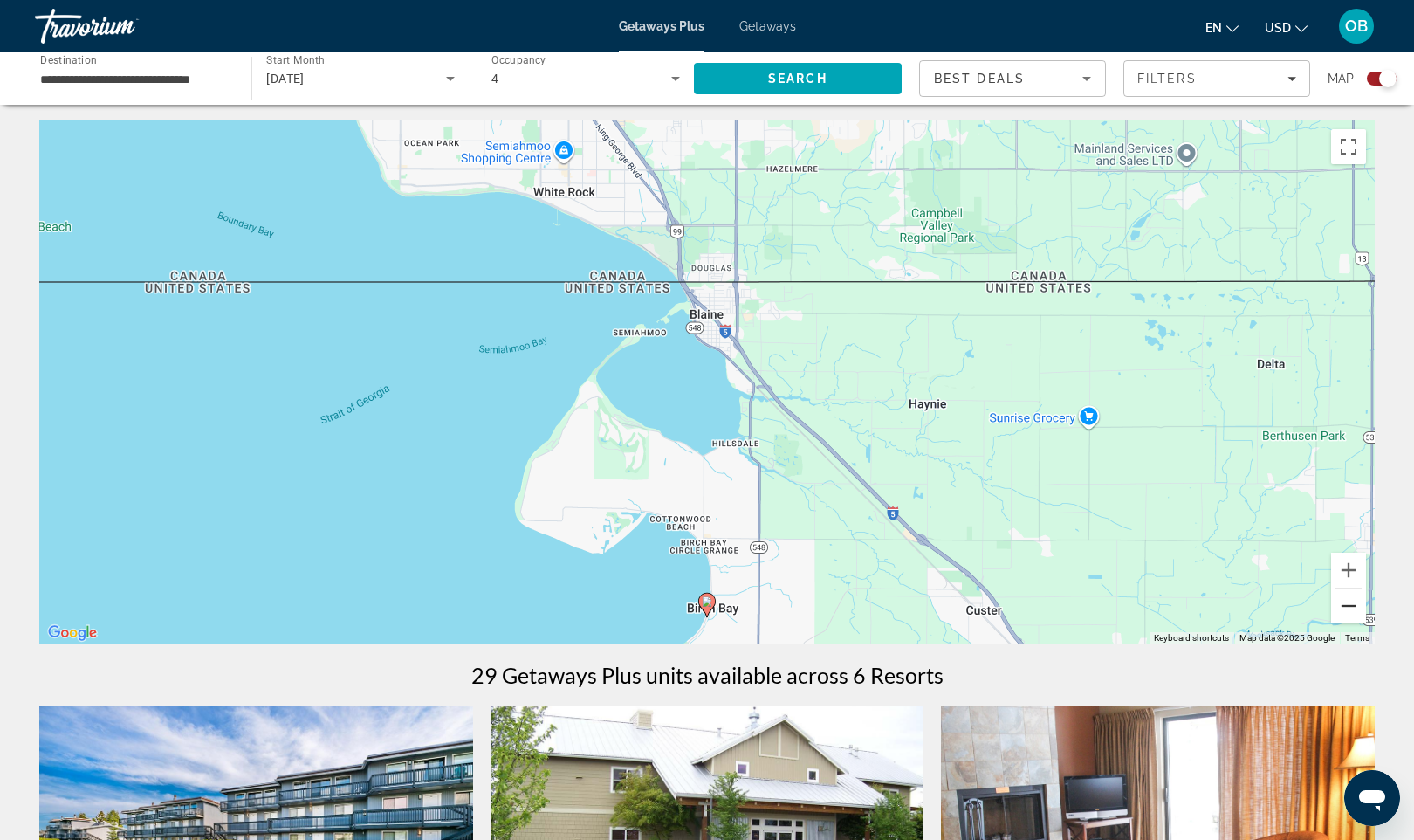
click at [1351, 606] on button "Zoom out" at bounding box center [1349, 606] width 35 height 35
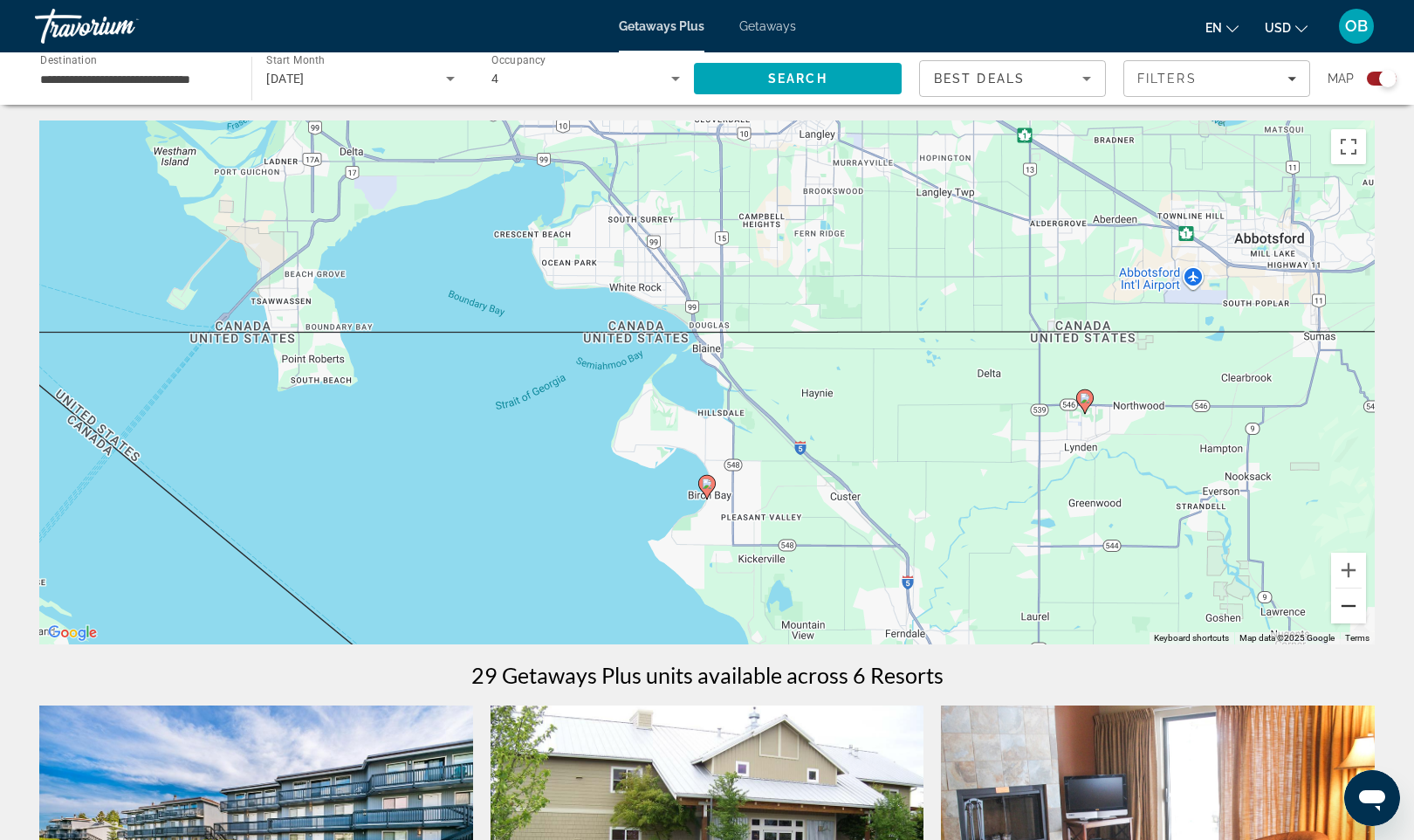
click at [1351, 606] on button "Zoom out" at bounding box center [1349, 606] width 35 height 35
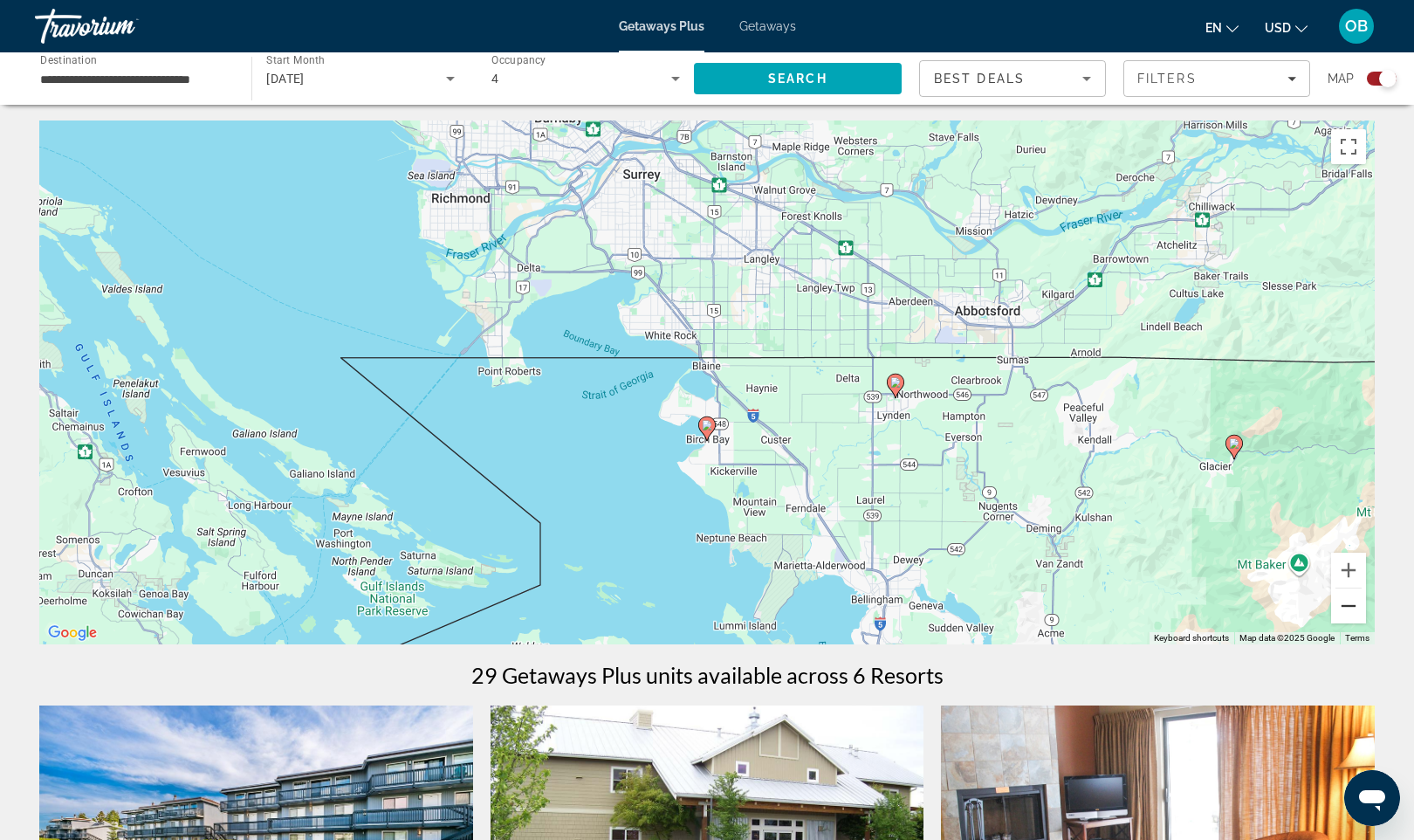
click at [1352, 608] on button "Zoom out" at bounding box center [1349, 606] width 35 height 35
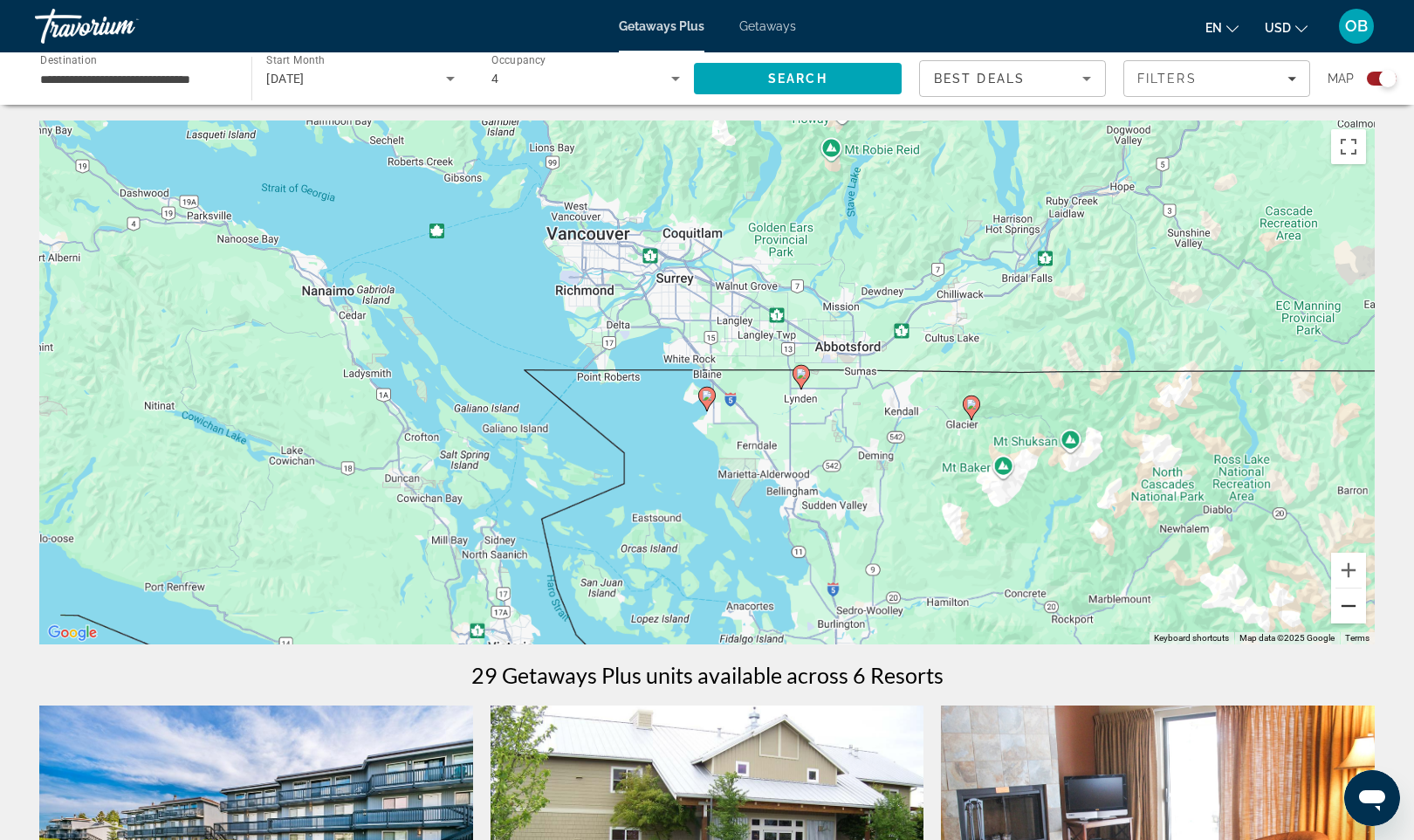
click at [1352, 608] on button "Zoom out" at bounding box center [1349, 606] width 35 height 35
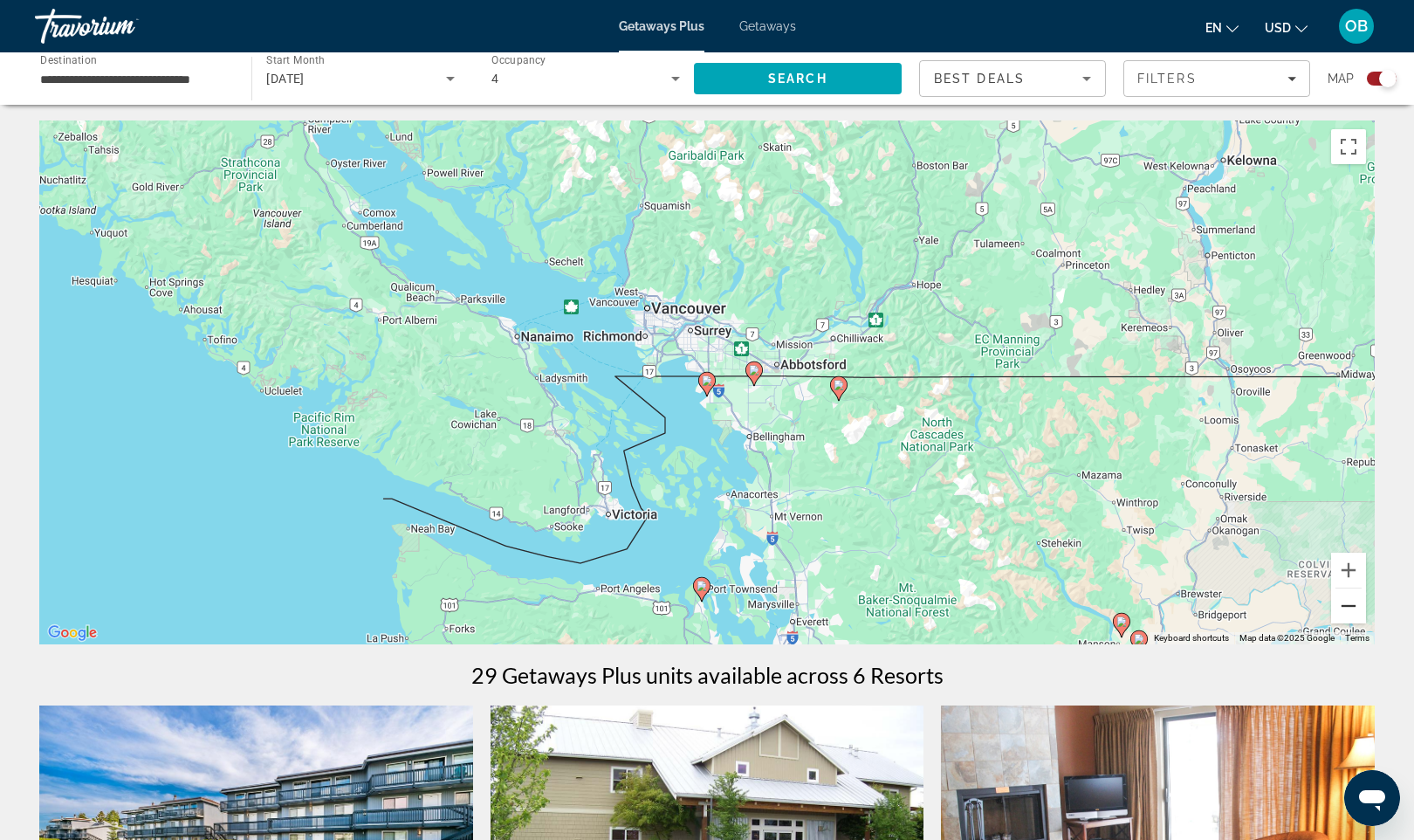
click at [1352, 608] on button "Zoom out" at bounding box center [1349, 606] width 35 height 35
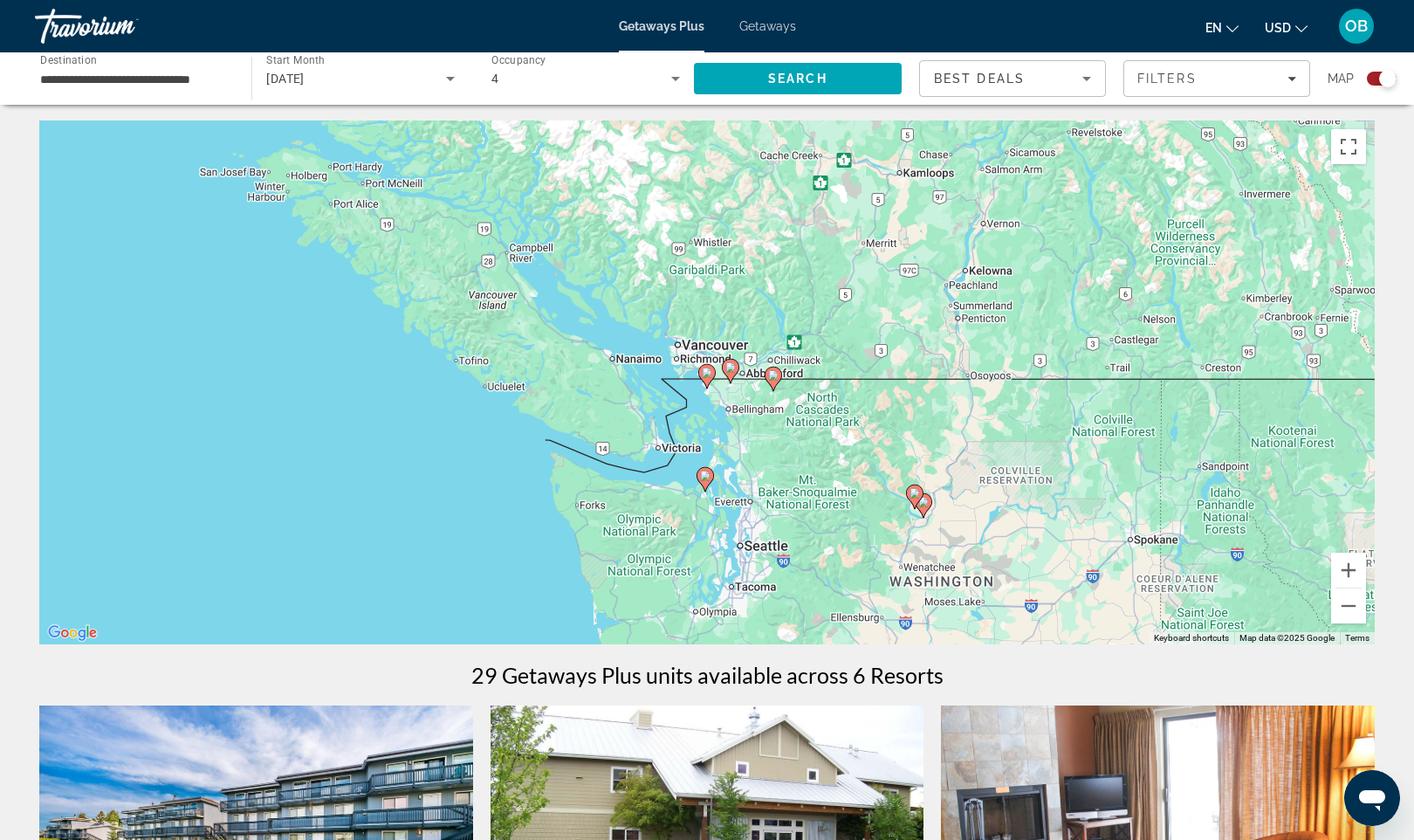
click at [916, 494] on image "Main content" at bounding box center [915, 494] width 10 height 10
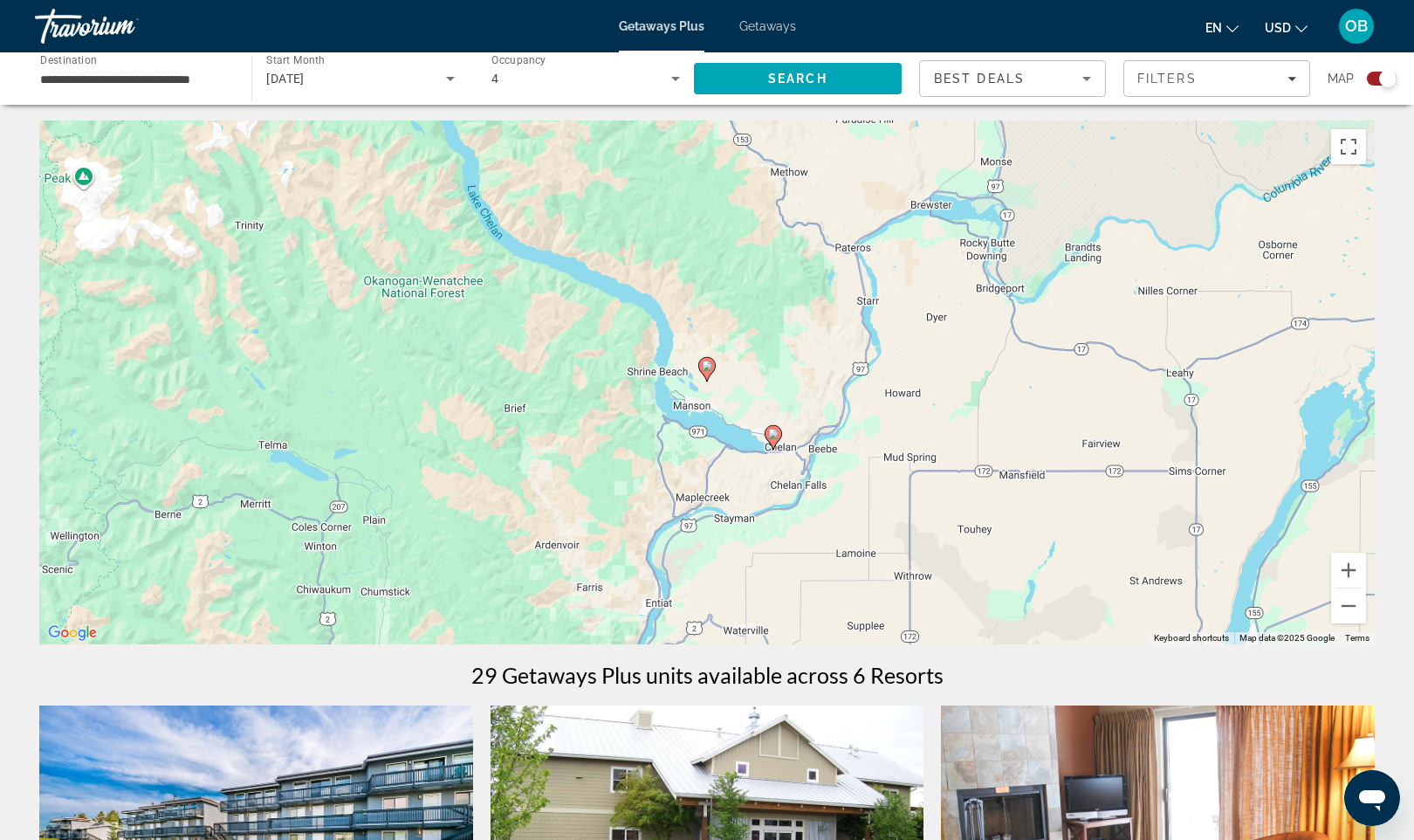
click at [713, 371] on icon "Main content" at bounding box center [707, 369] width 16 height 23
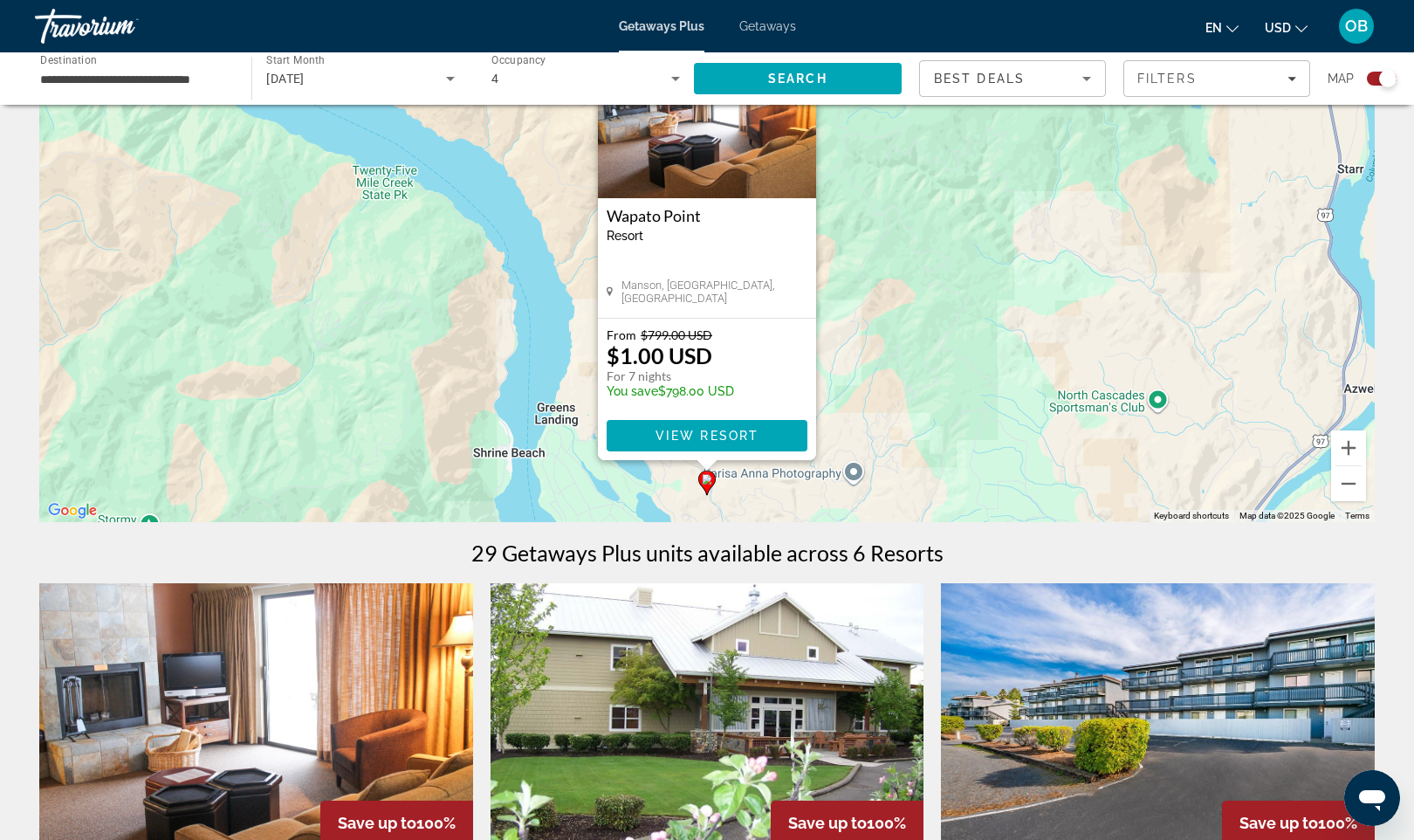
scroll to position [0, 0]
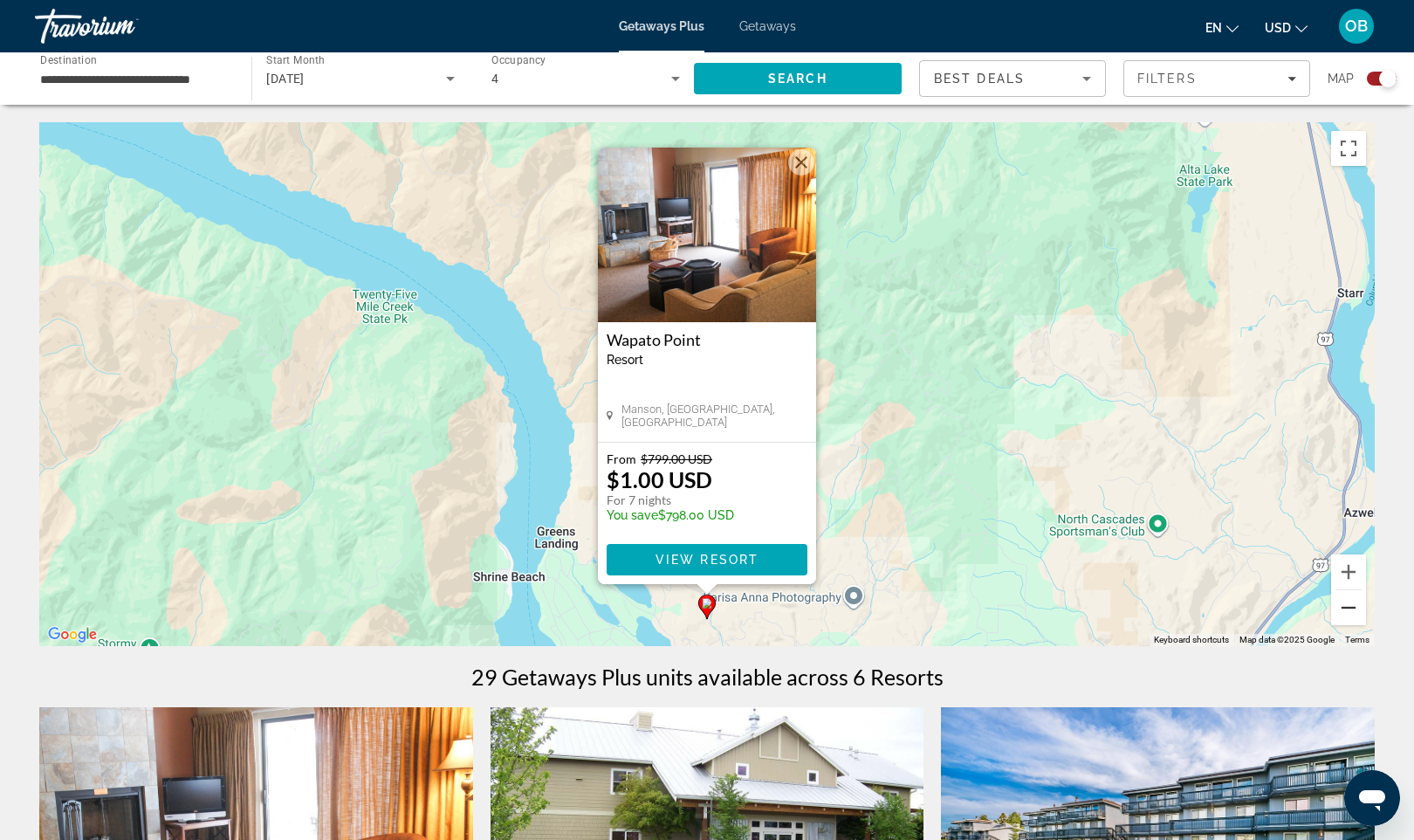
click at [1346, 612] on button "Zoom out" at bounding box center [1349, 607] width 35 height 35
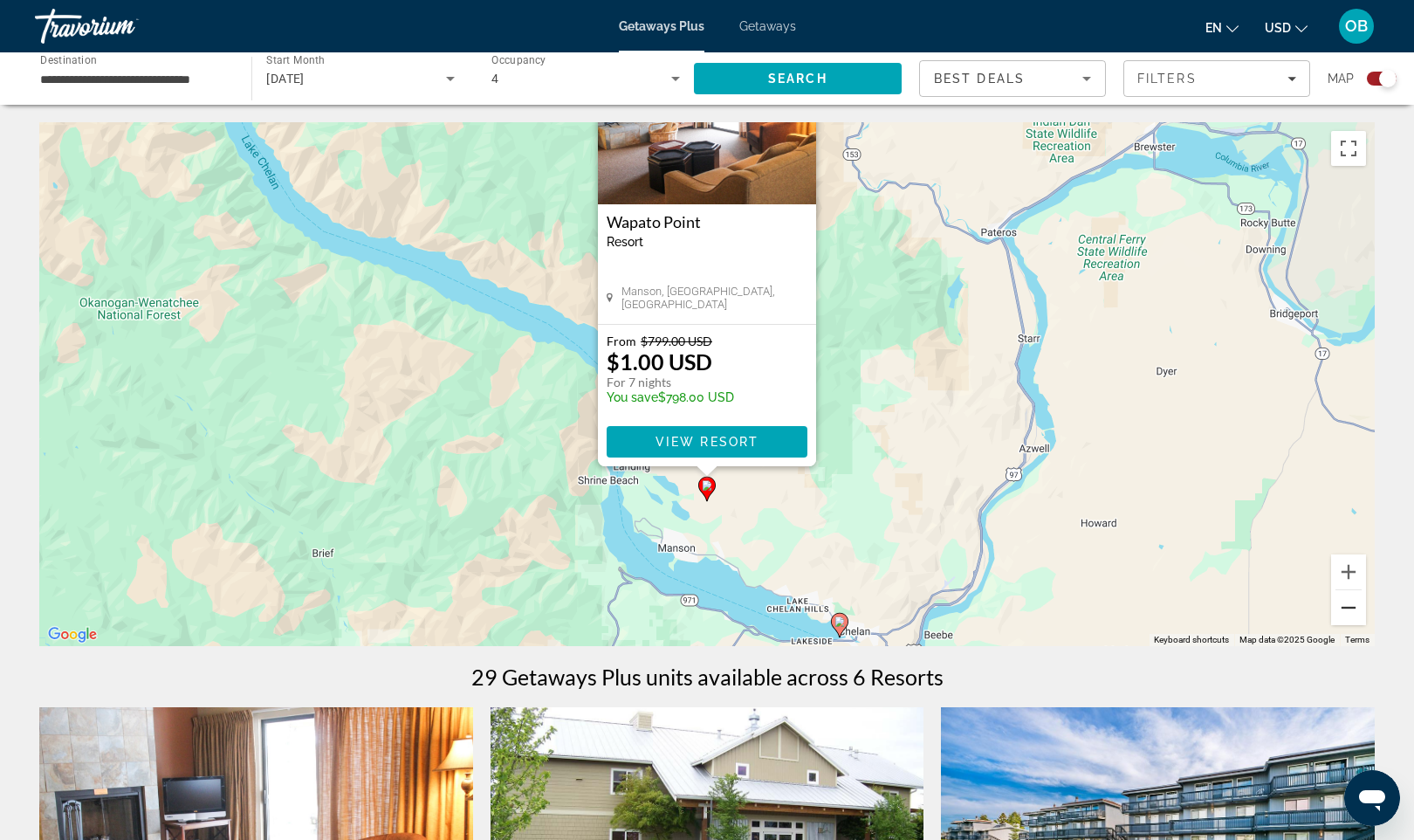
click at [1346, 612] on button "Zoom out" at bounding box center [1349, 607] width 35 height 35
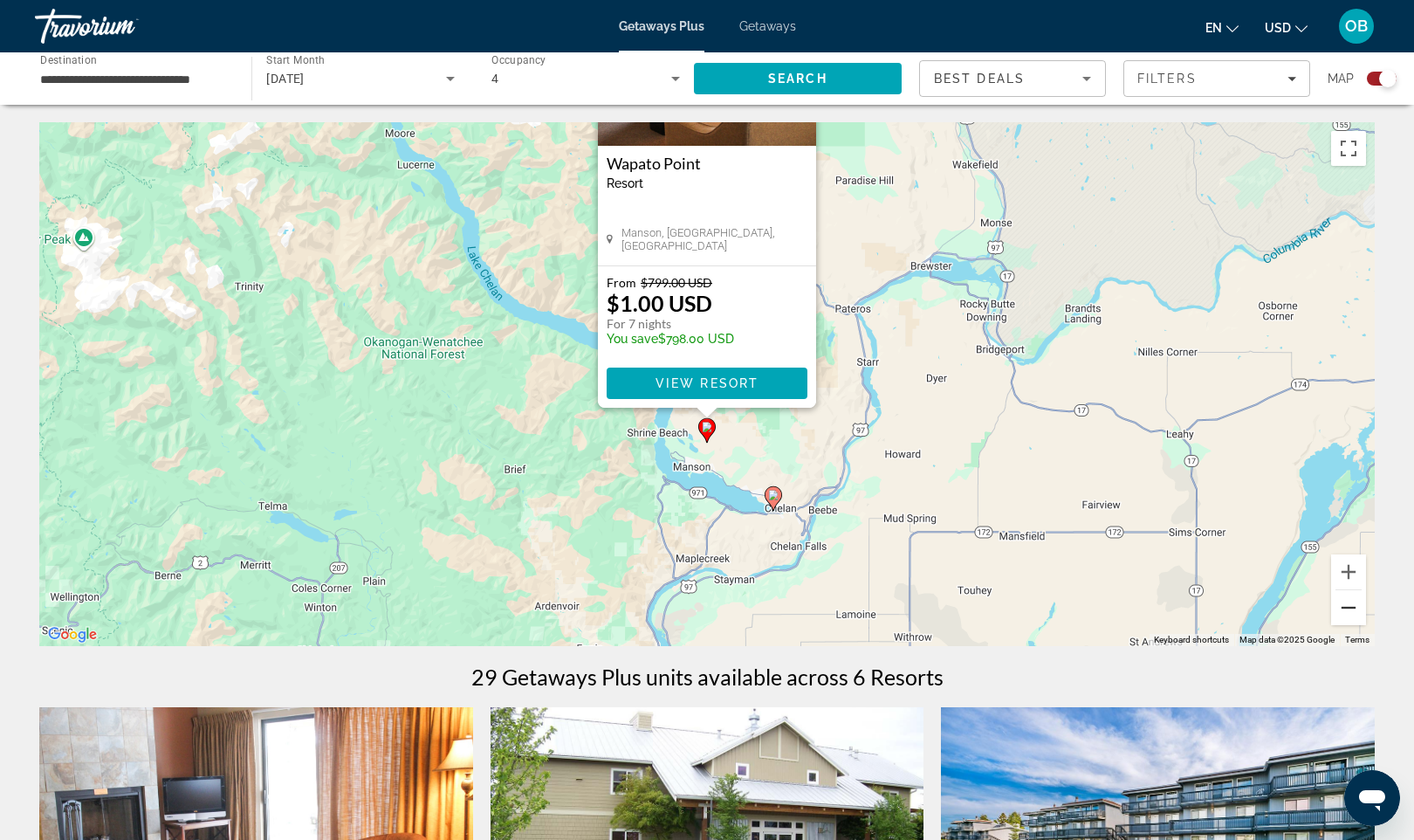
click at [1346, 612] on button "Zoom out" at bounding box center [1349, 607] width 35 height 35
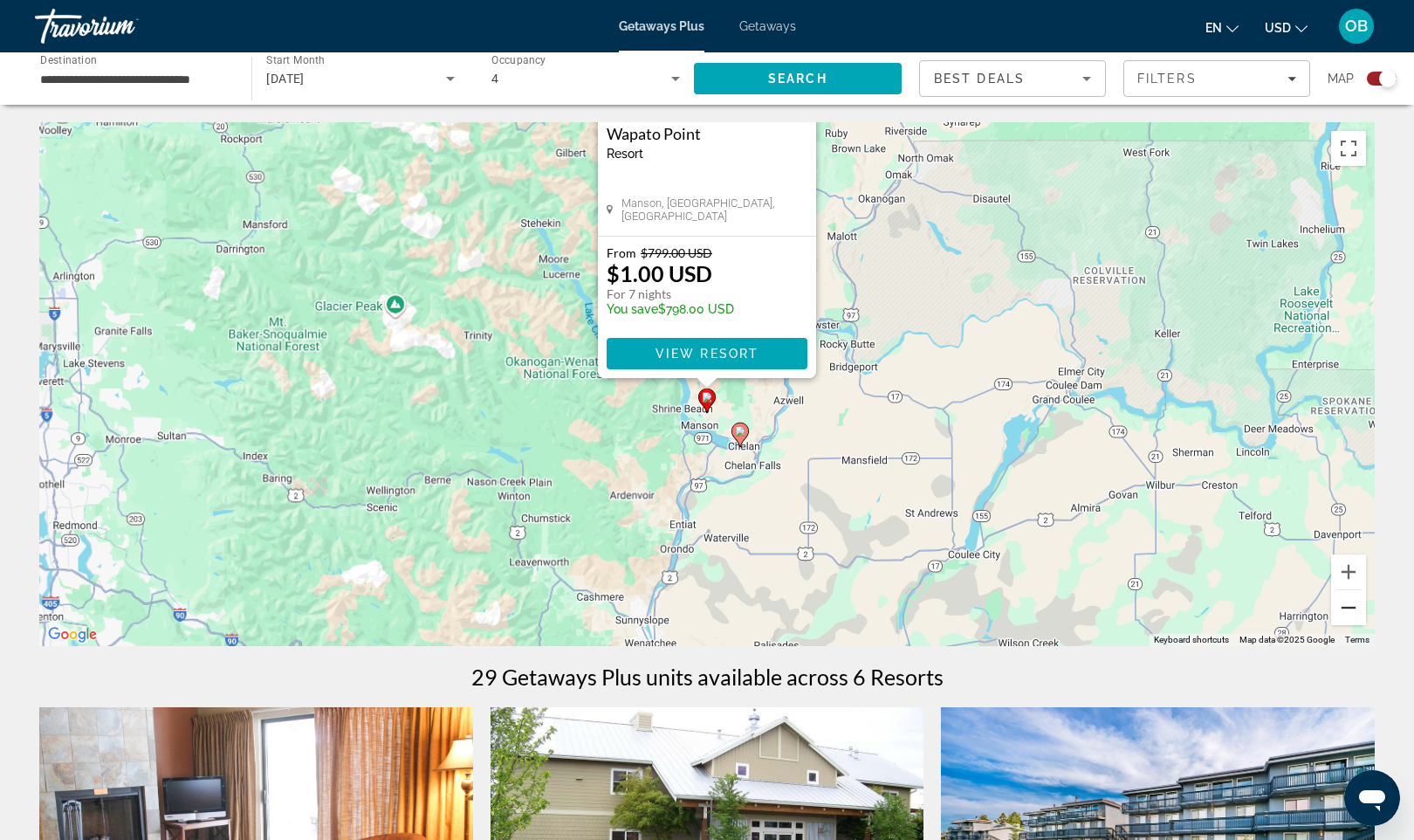
click at [1346, 612] on button "Zoom out" at bounding box center [1349, 607] width 35 height 35
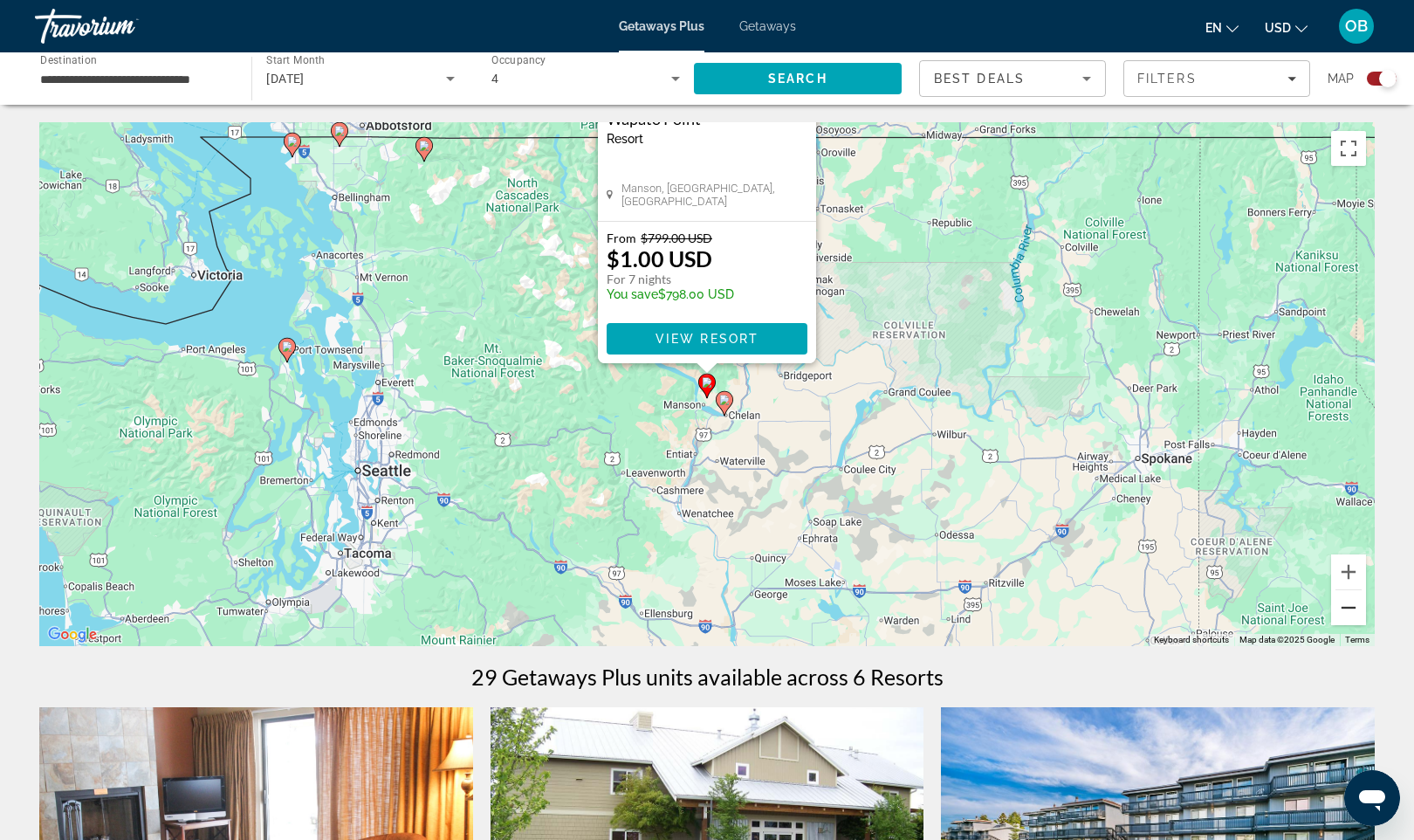
click at [1346, 612] on button "Zoom out" at bounding box center [1349, 607] width 35 height 35
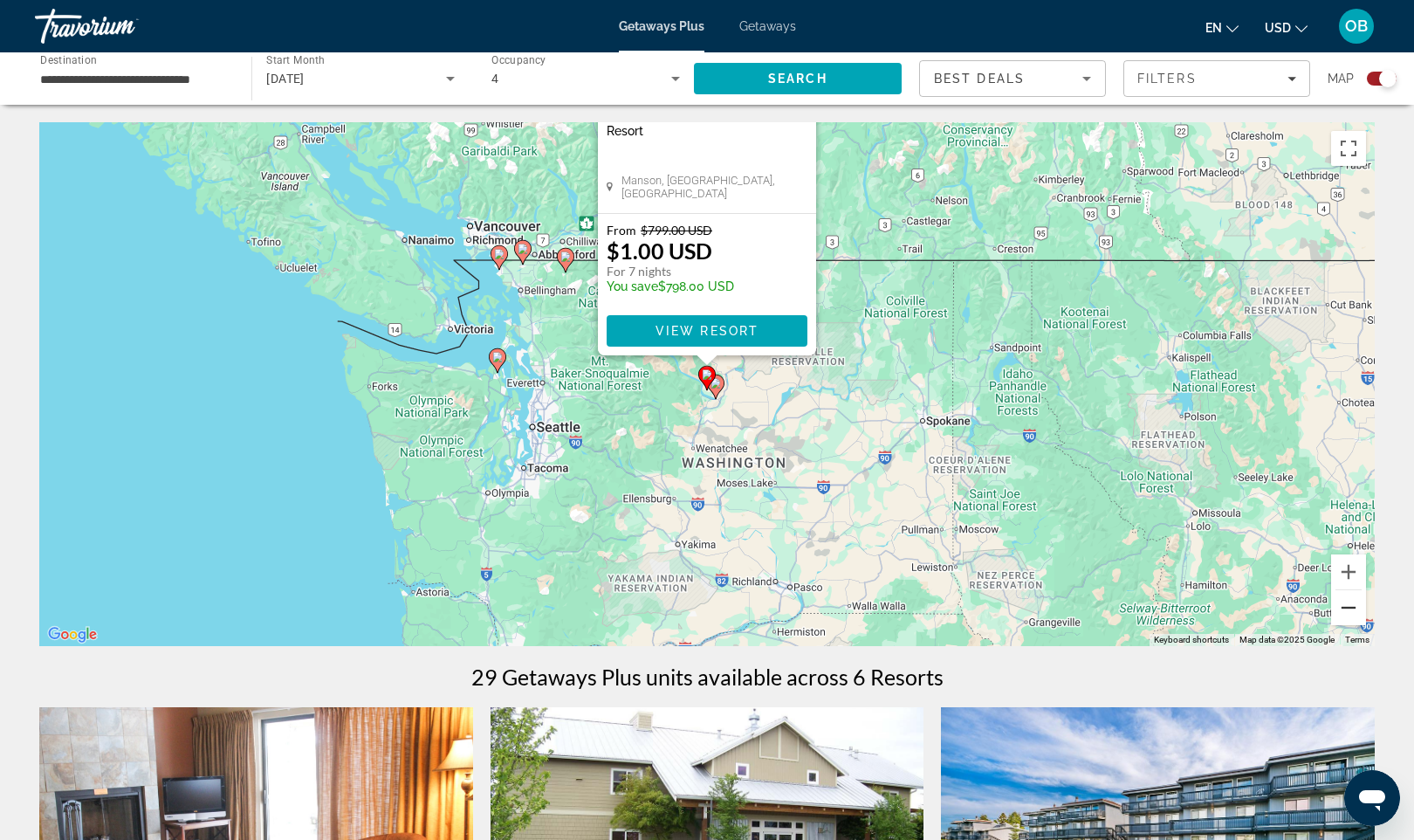
click at [1346, 612] on button "Zoom out" at bounding box center [1349, 607] width 35 height 35
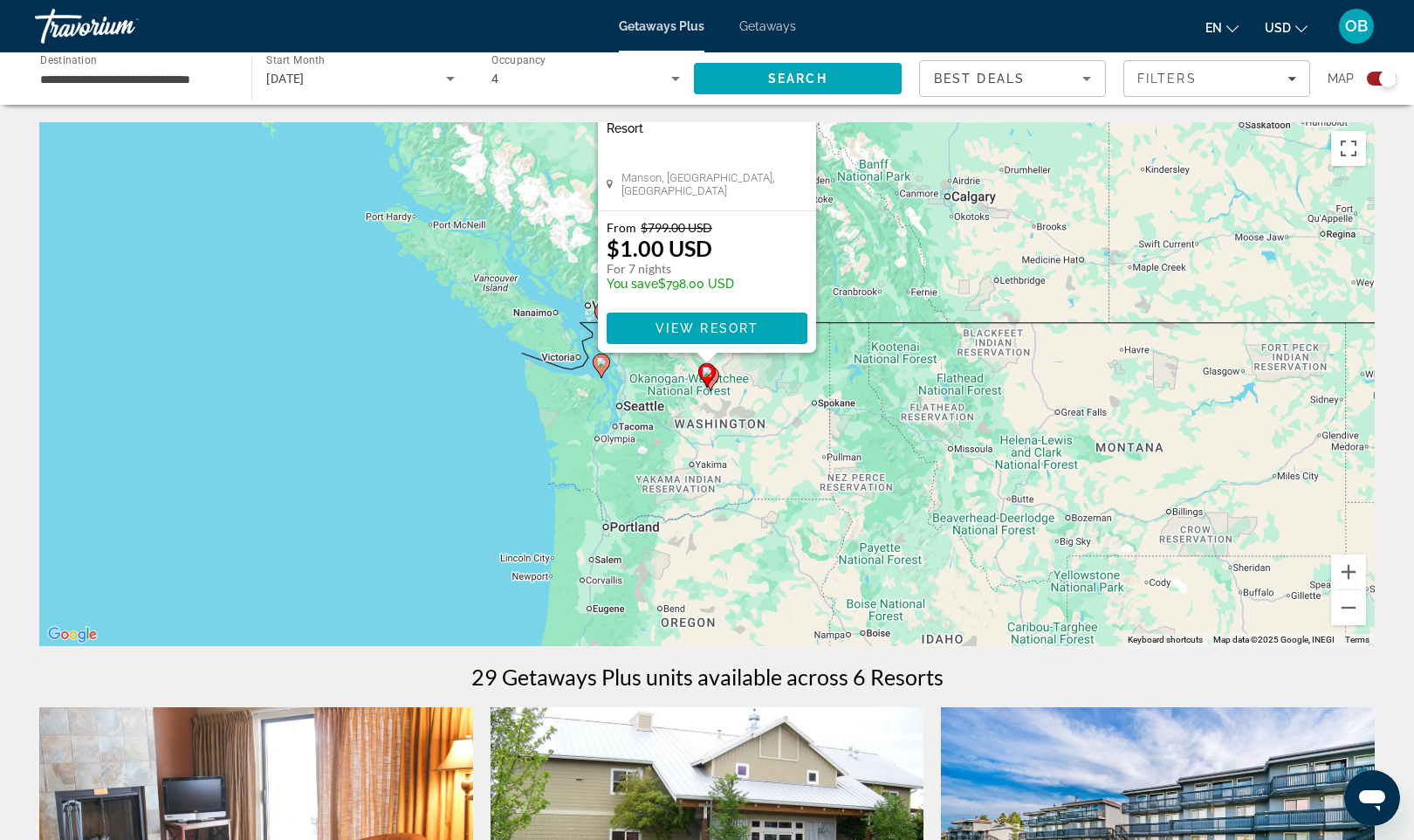
click at [825, 312] on div "To activate drag with keyboard, press Alt + Enter. Once in keyboard drag state,…" at bounding box center [707, 384] width 1336 height 524
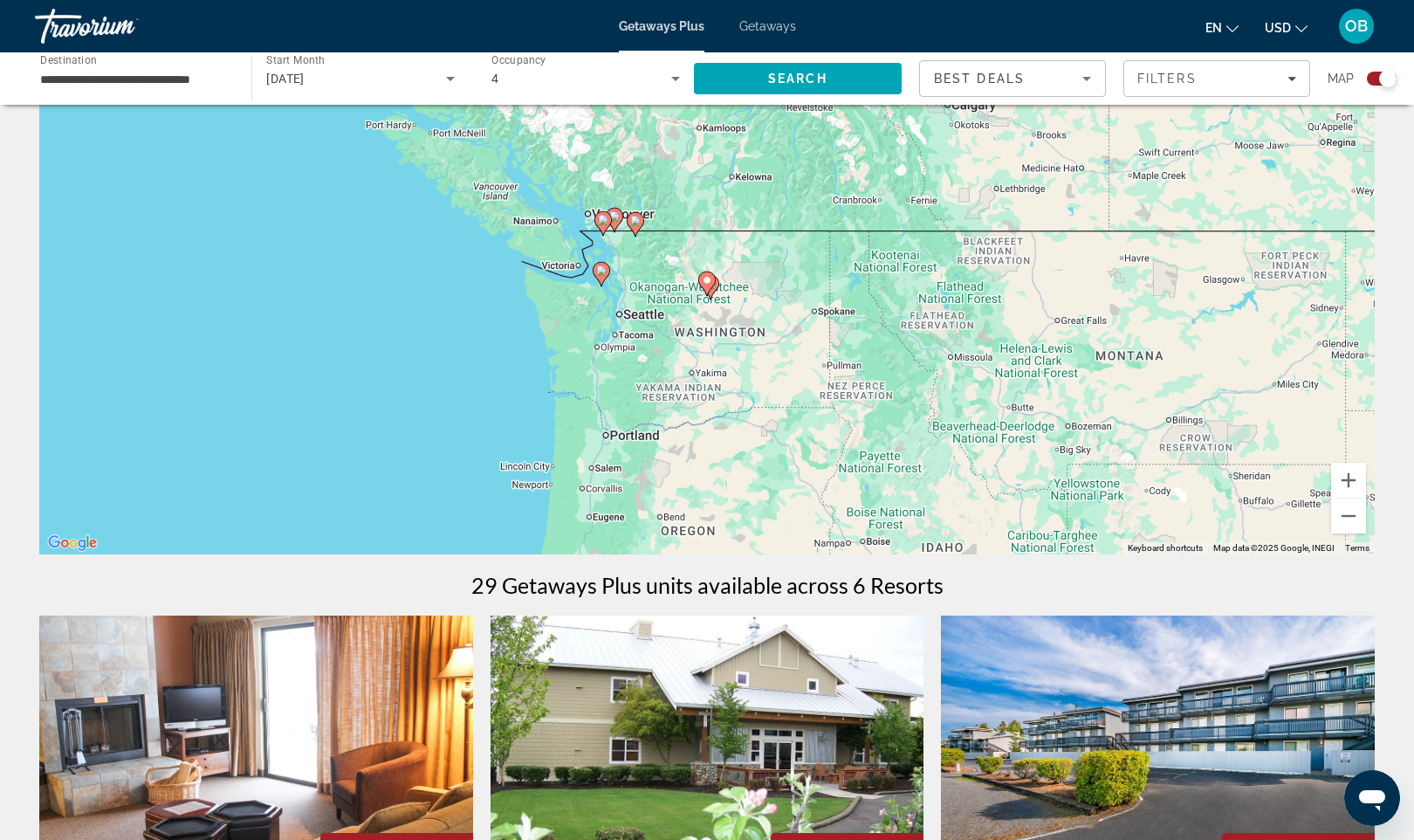
scroll to position [79, 0]
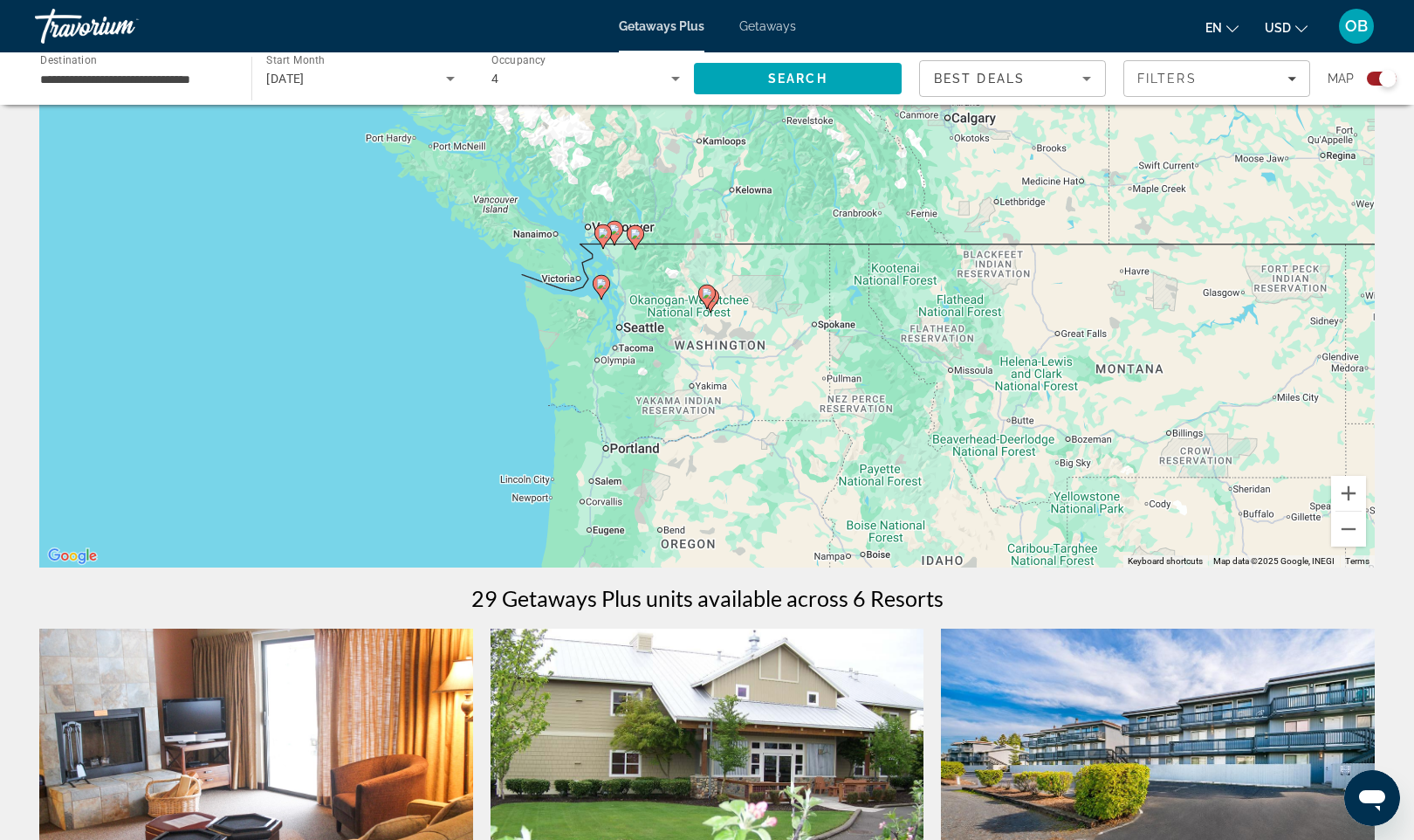
click at [772, 301] on div "To activate drag with keyboard, press Alt + Enter. Once in keyboard drag state,…" at bounding box center [707, 305] width 1336 height 524
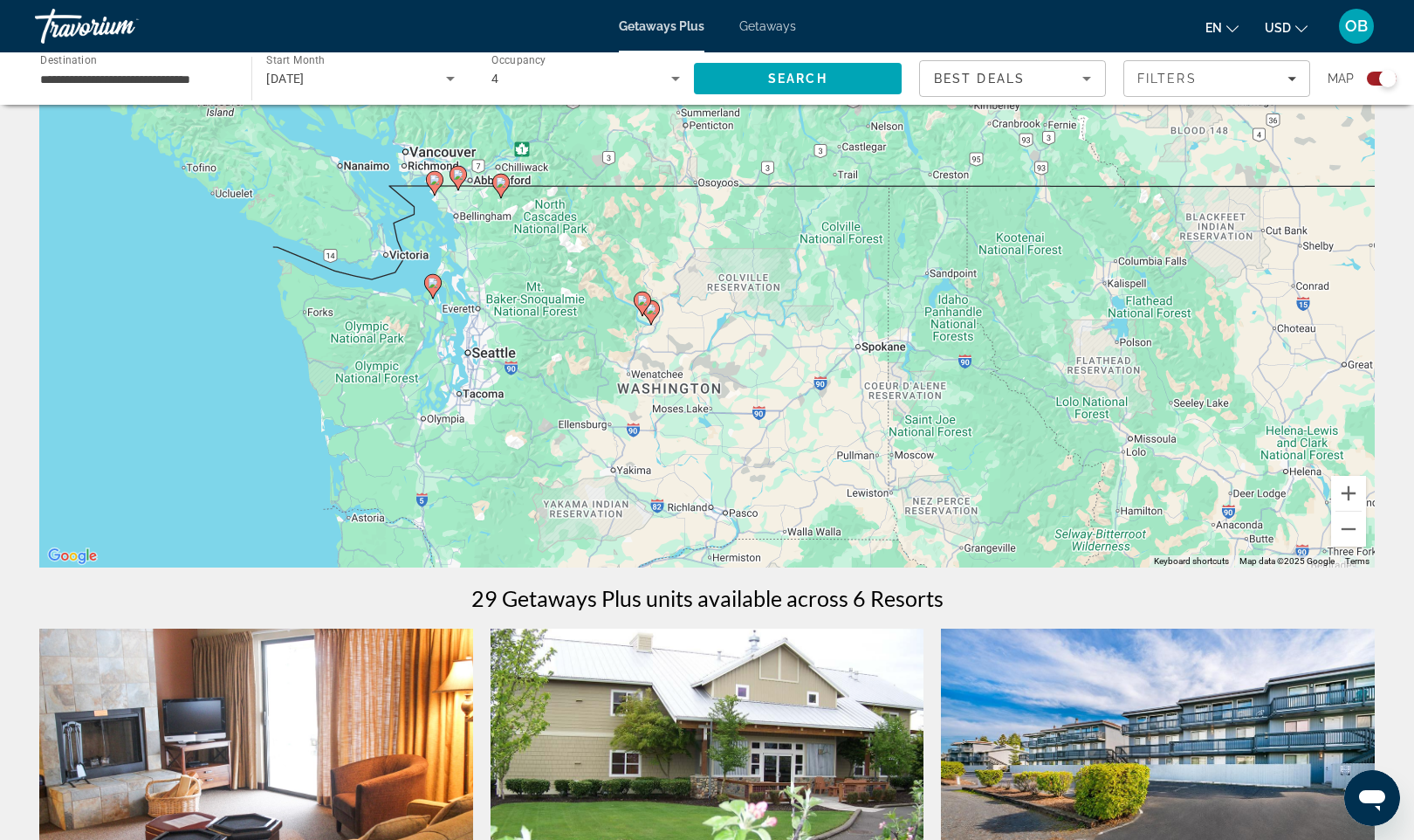
click at [697, 343] on div "To activate drag with keyboard, press Alt + Enter. Once in keyboard drag state,…" at bounding box center [707, 305] width 1336 height 524
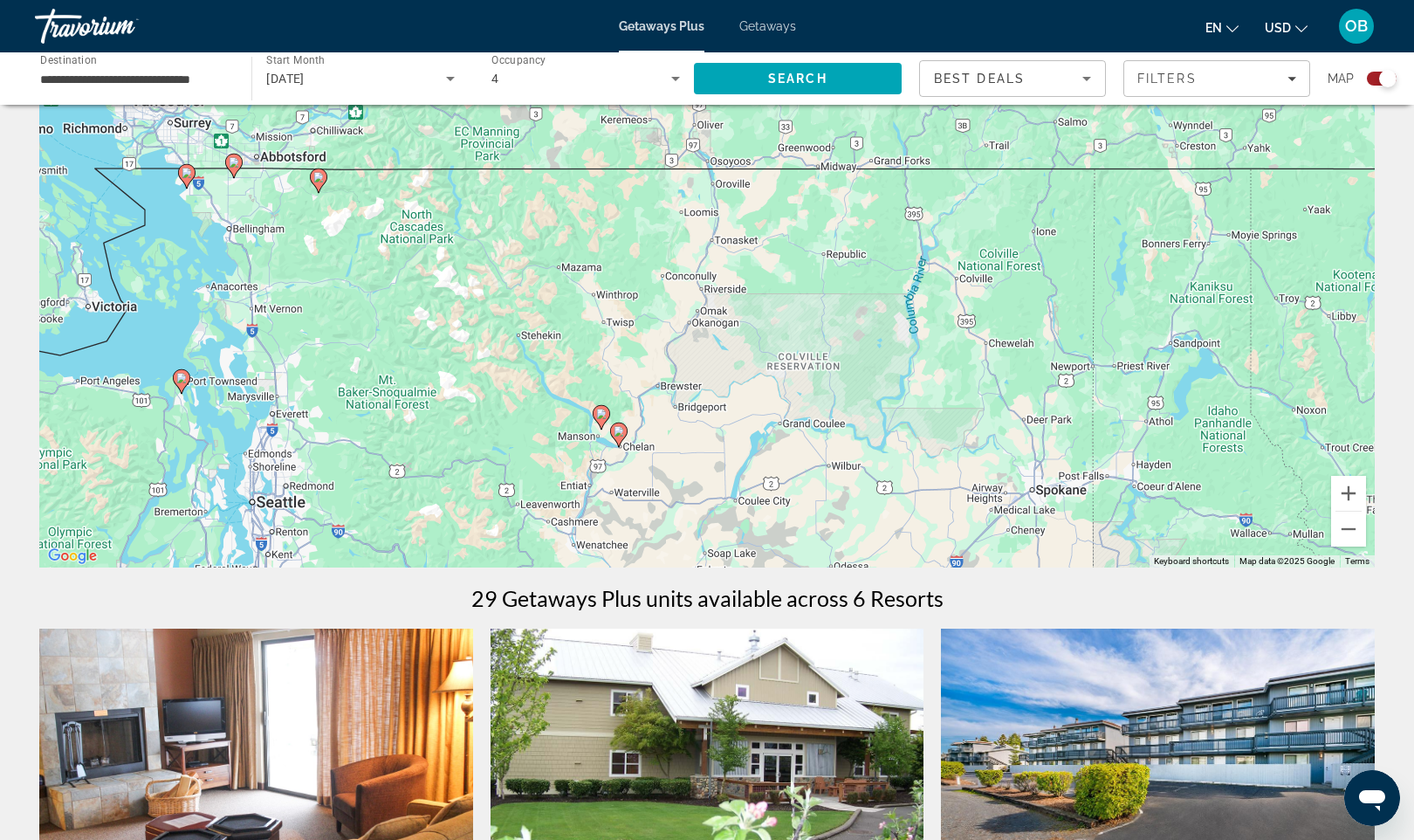
drag, startPoint x: 921, startPoint y: 238, endPoint x: 935, endPoint y: 379, distance: 141.7
click at [935, 379] on div "To activate drag with keyboard, press Alt + Enter. Once in keyboard drag state,…" at bounding box center [707, 305] width 1336 height 524
click at [962, 395] on div "To activate drag with keyboard, press Alt + Enter. Once in keyboard drag state,…" at bounding box center [707, 305] width 1336 height 524
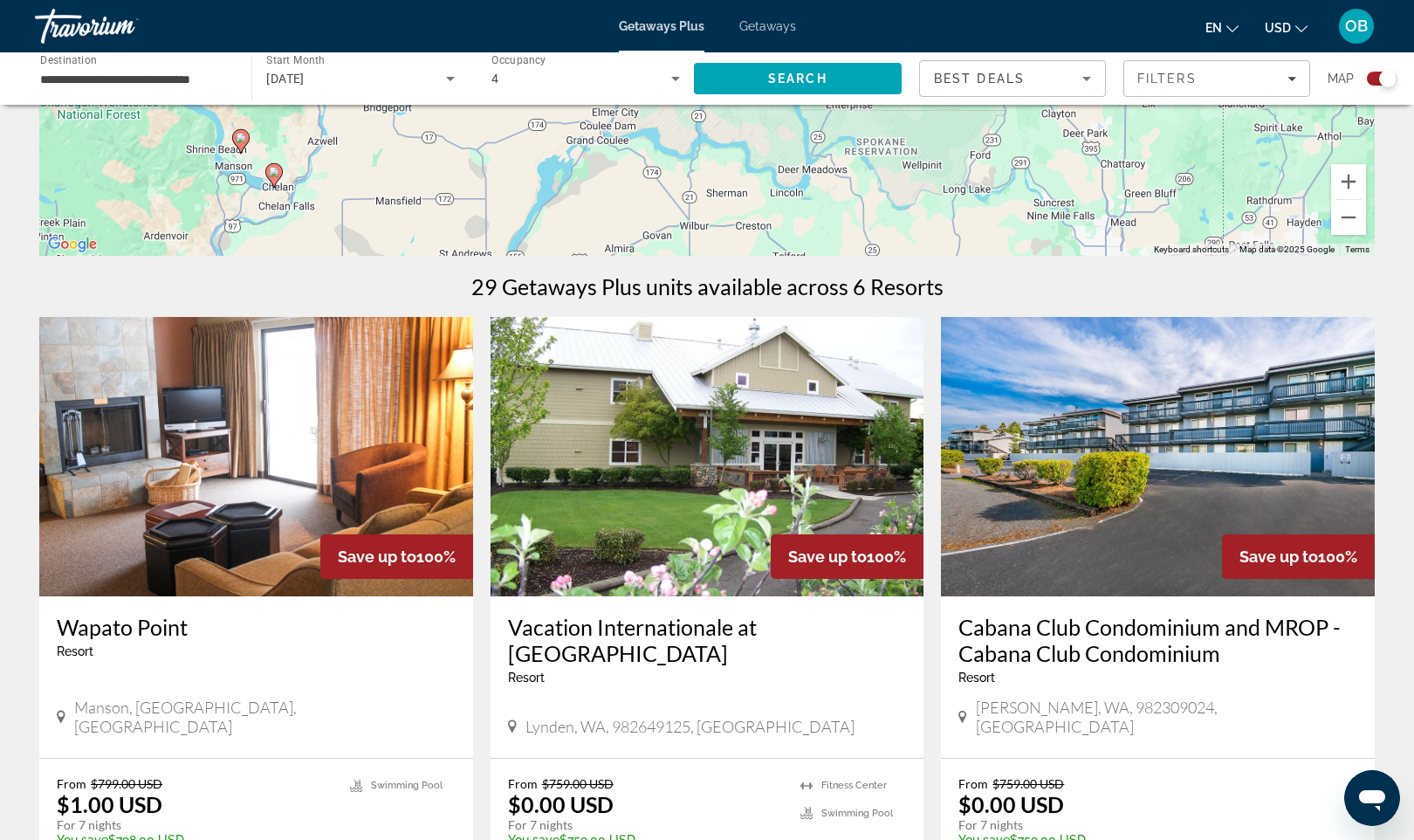
scroll to position [0, 0]
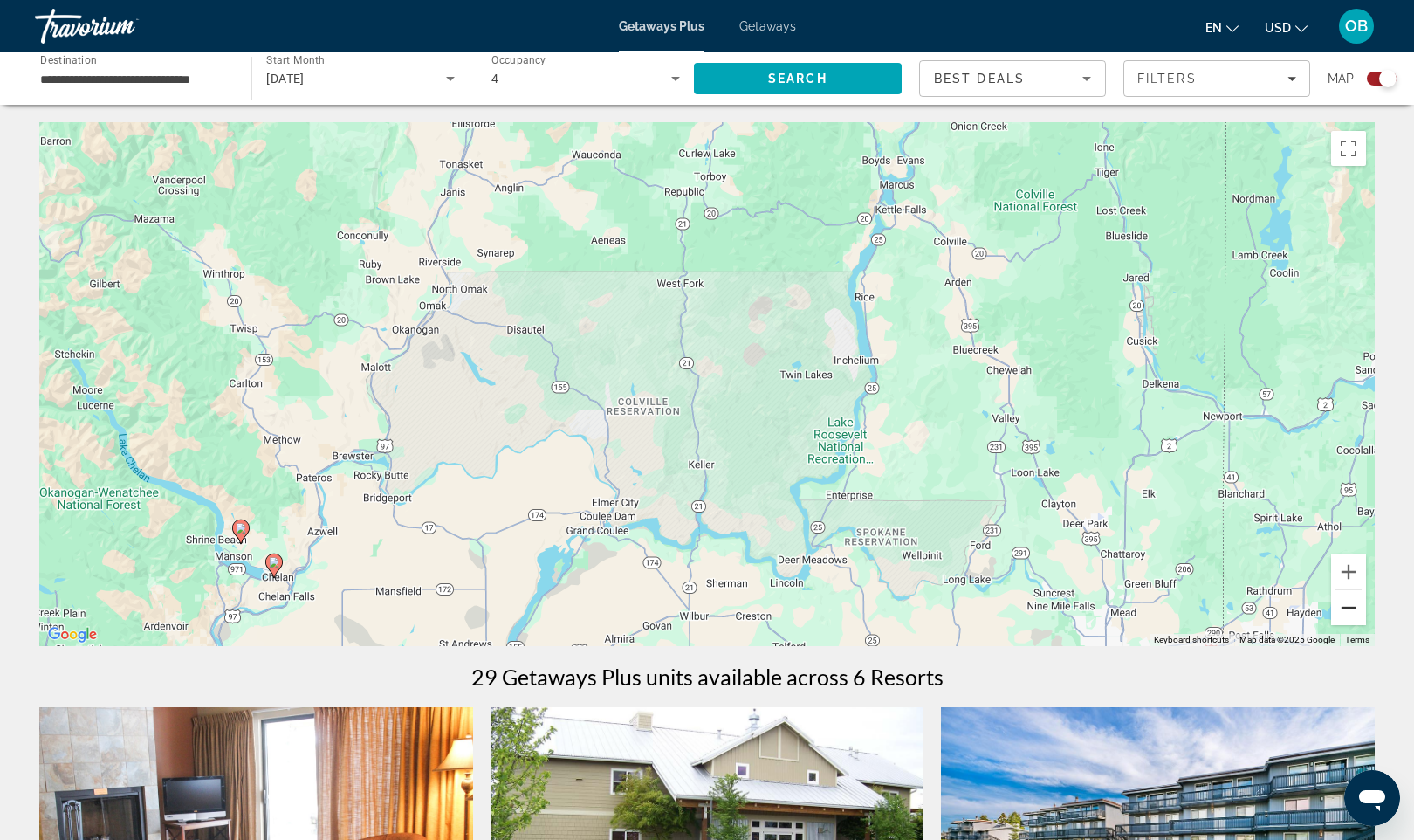
click at [1351, 612] on button "Zoom out" at bounding box center [1349, 607] width 35 height 35
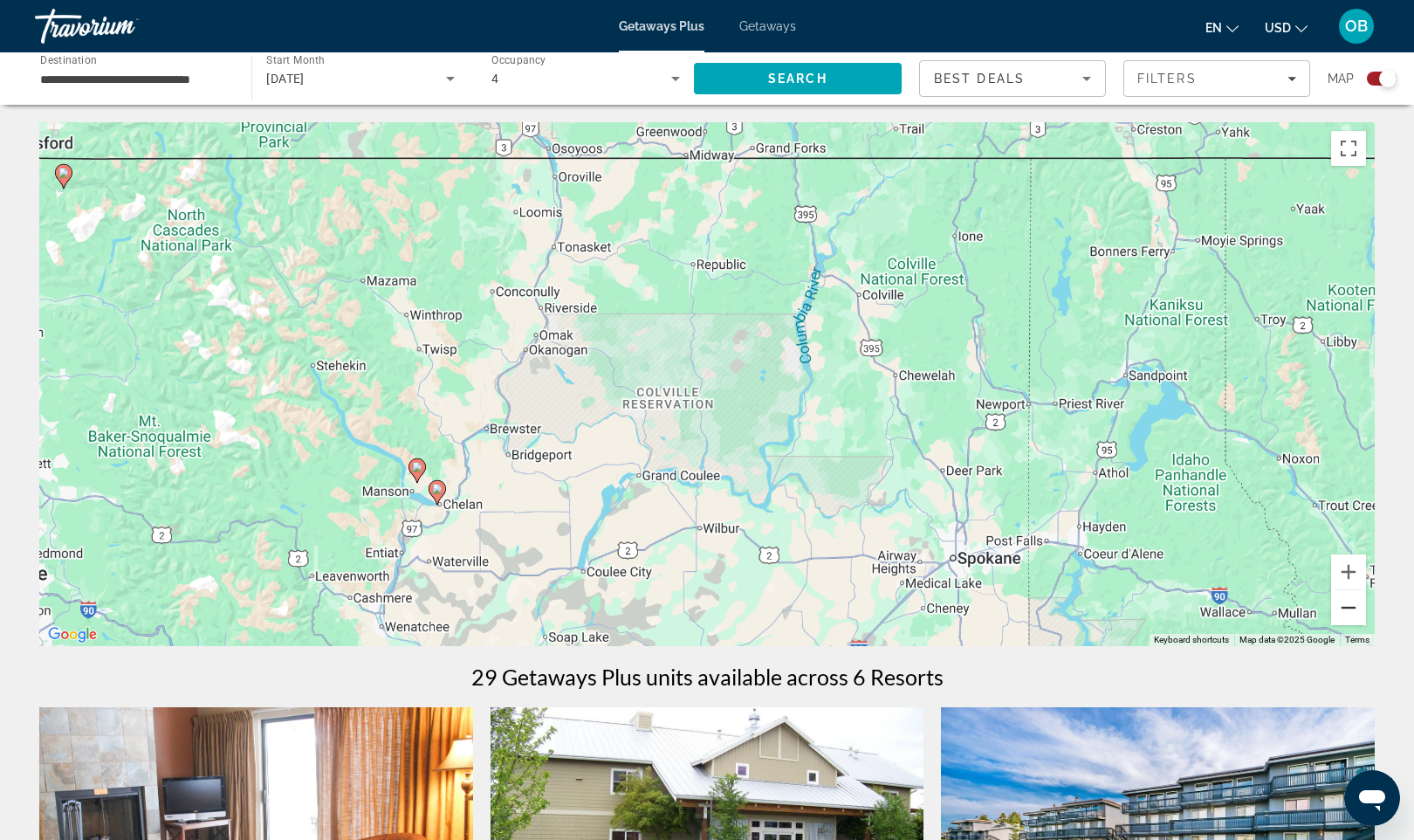
click at [1351, 612] on button "Zoom out" at bounding box center [1349, 607] width 35 height 35
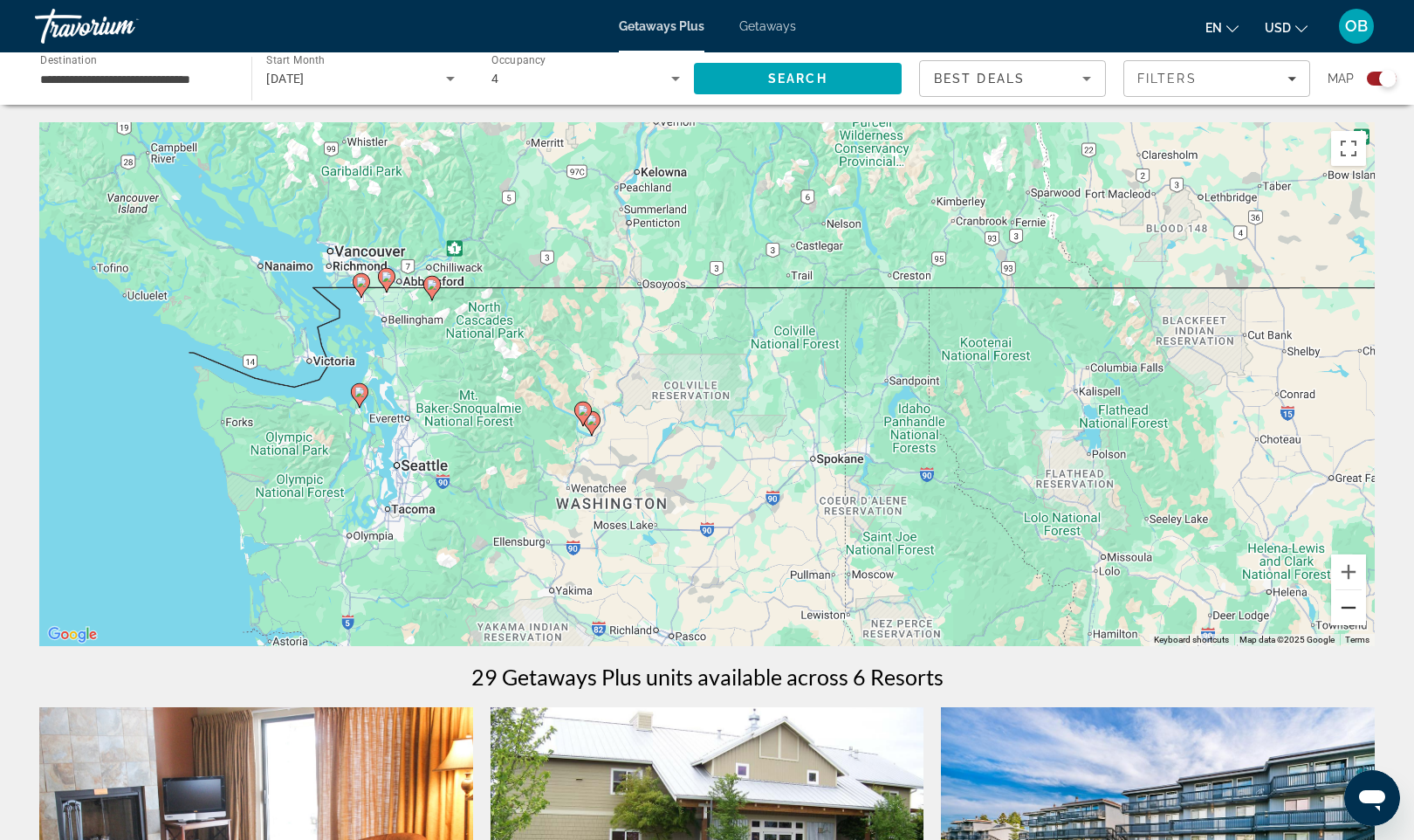
click at [1351, 612] on button "Zoom out" at bounding box center [1349, 607] width 35 height 35
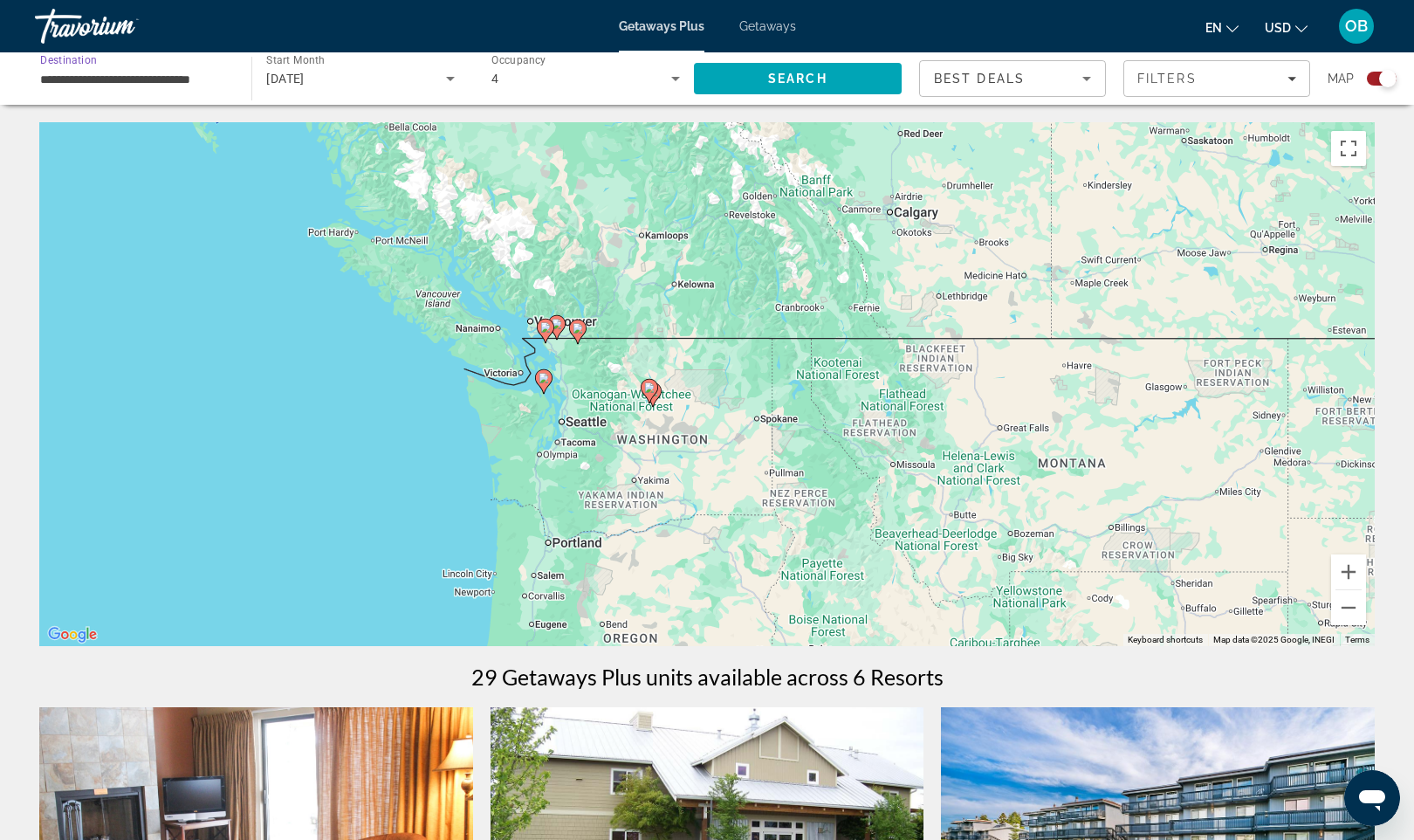
click at [182, 74] on input "**********" at bounding box center [135, 80] width 189 height 21
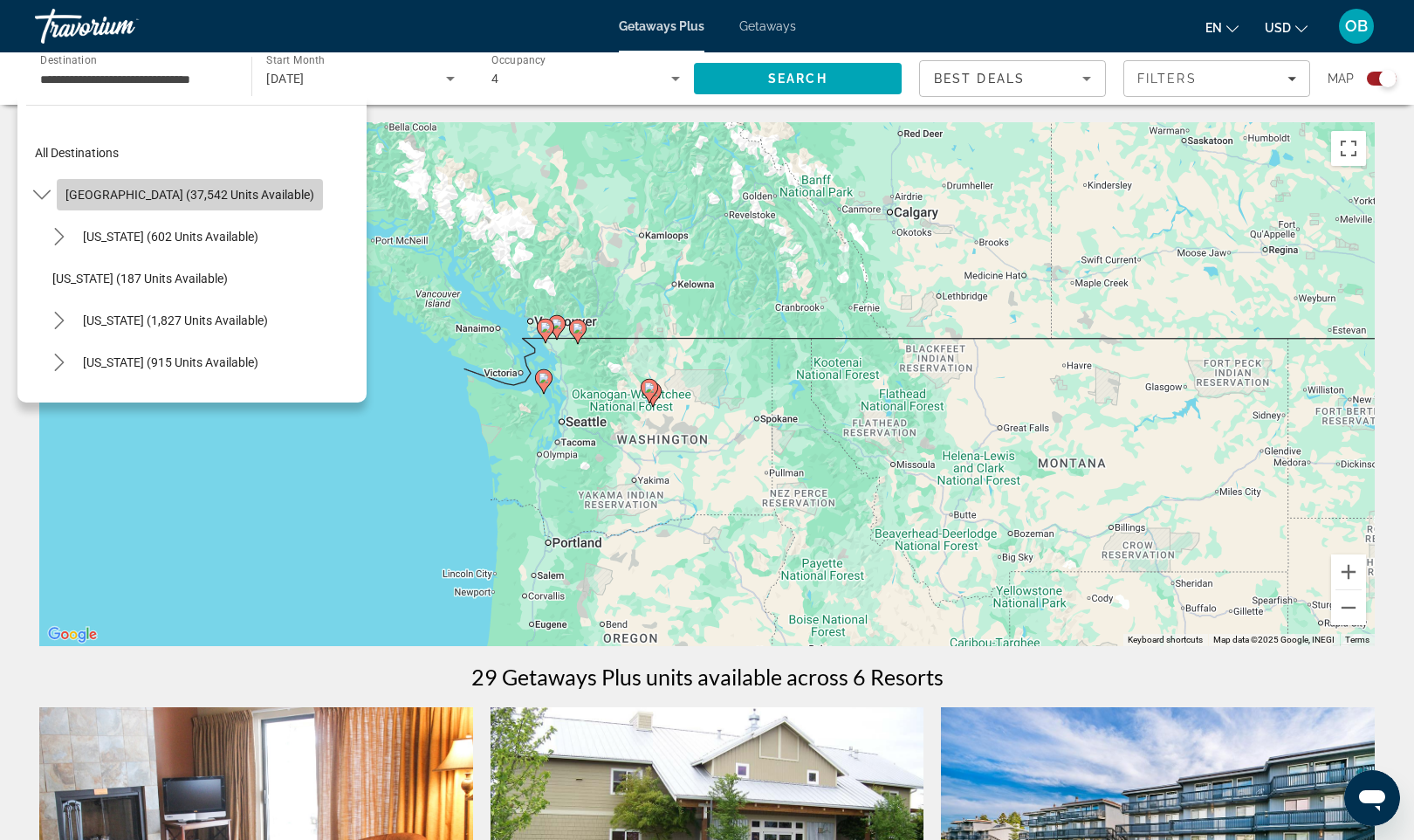
click at [256, 188] on span "[GEOGRAPHIC_DATA] (37,542 units available)" at bounding box center [190, 195] width 248 height 14
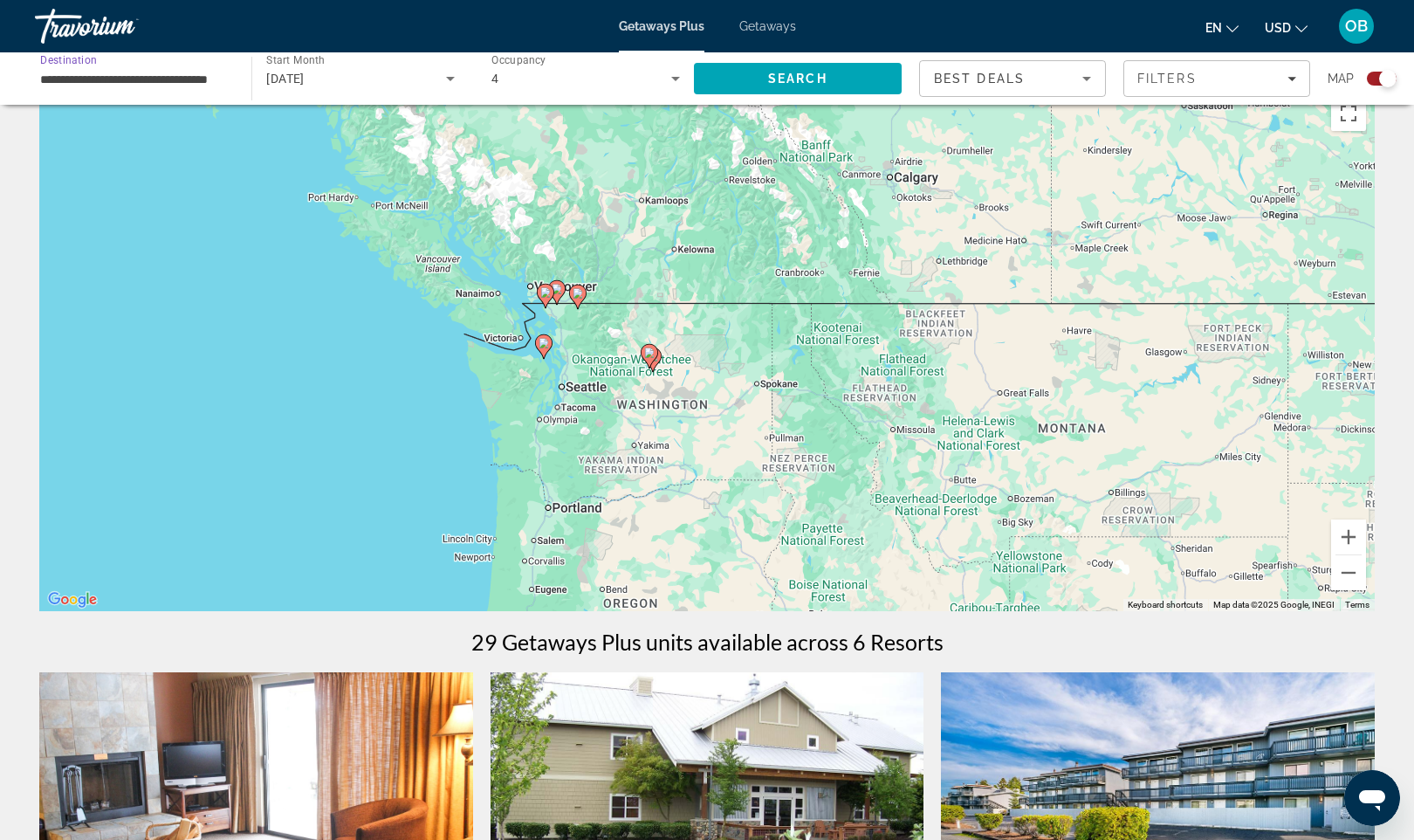
scroll to position [52, 0]
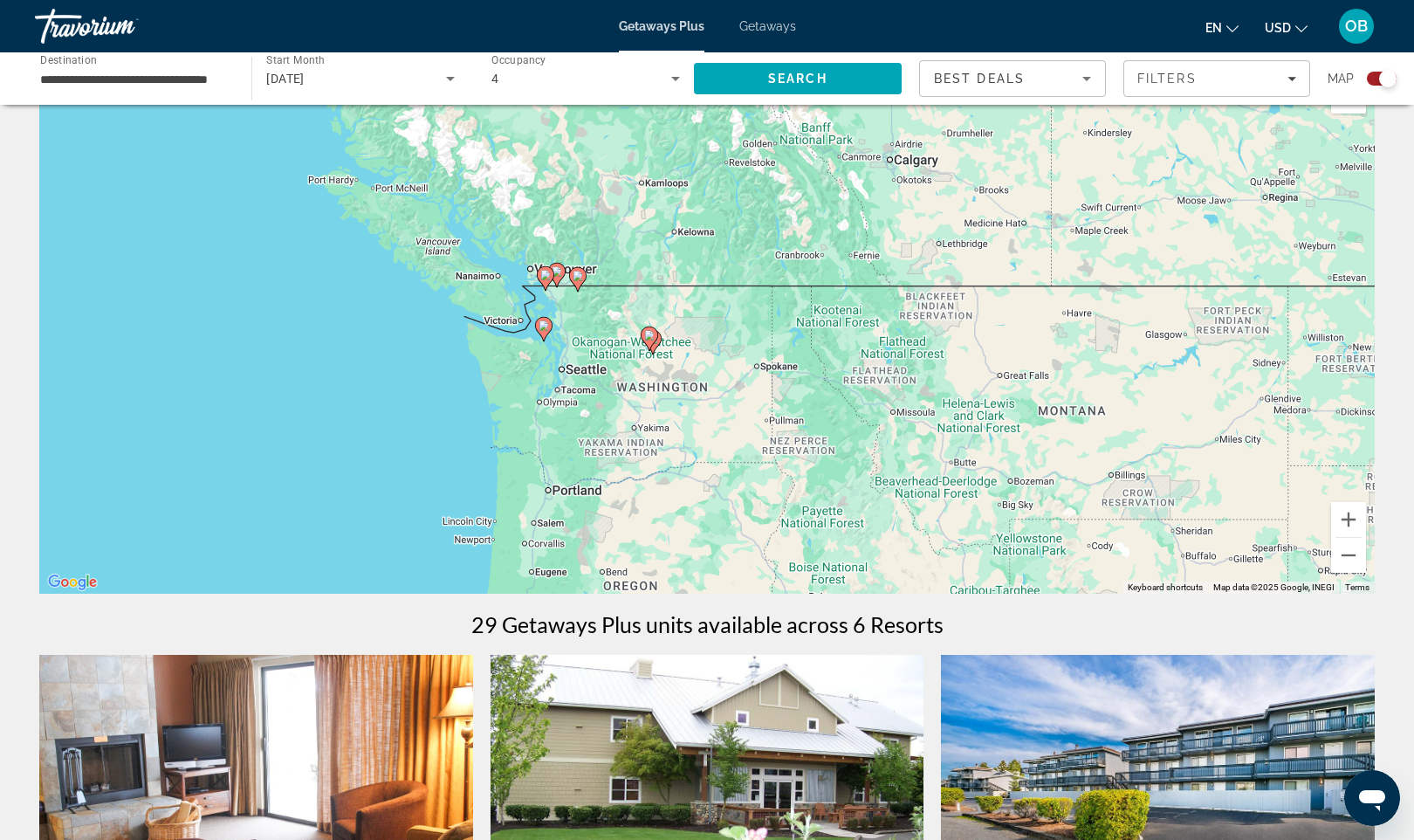
click at [788, 336] on div "To activate drag with keyboard, press Alt + Enter. Once in keyboard drag state,…" at bounding box center [707, 332] width 1336 height 524
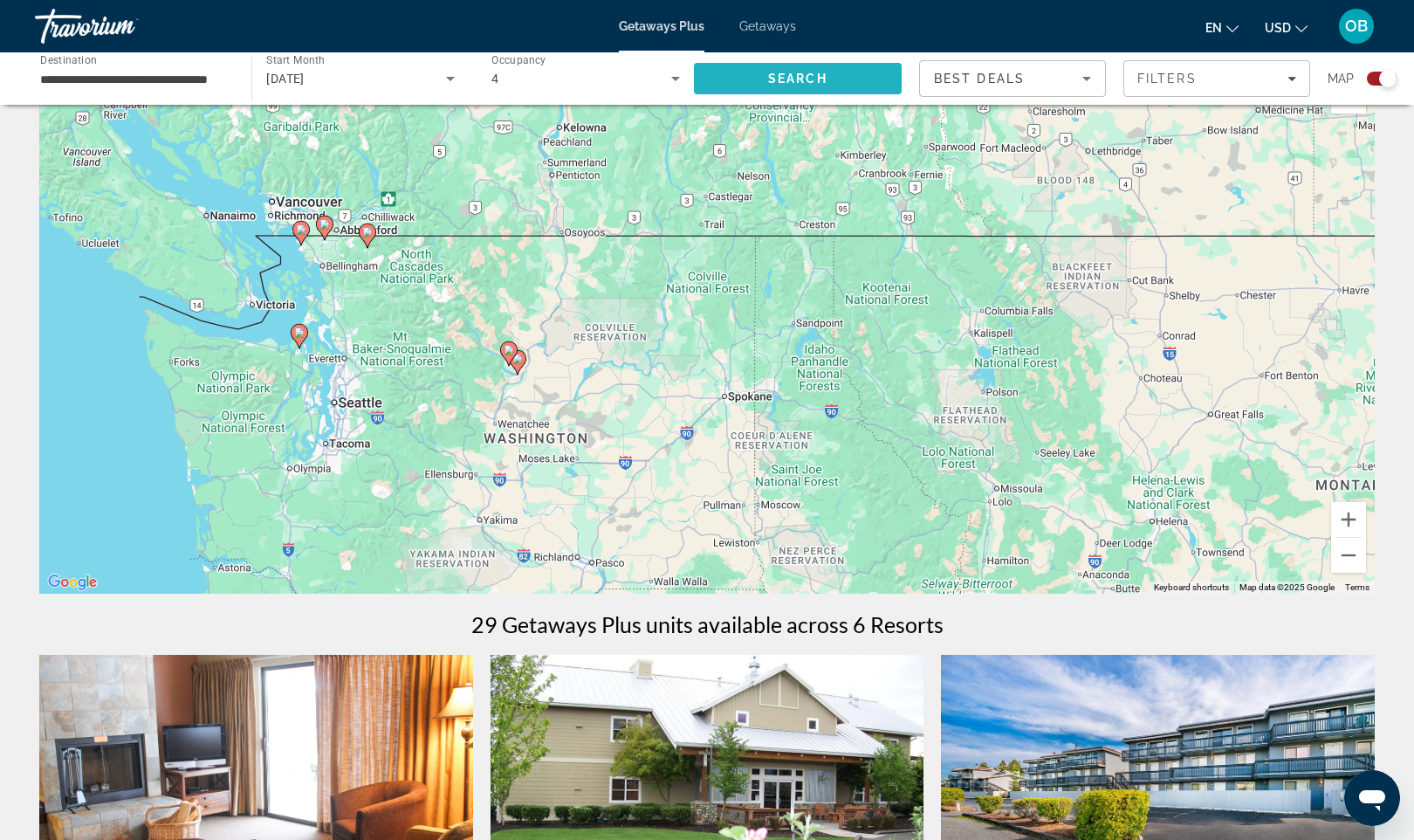
click at [742, 76] on span "Search" at bounding box center [797, 79] width 207 height 42
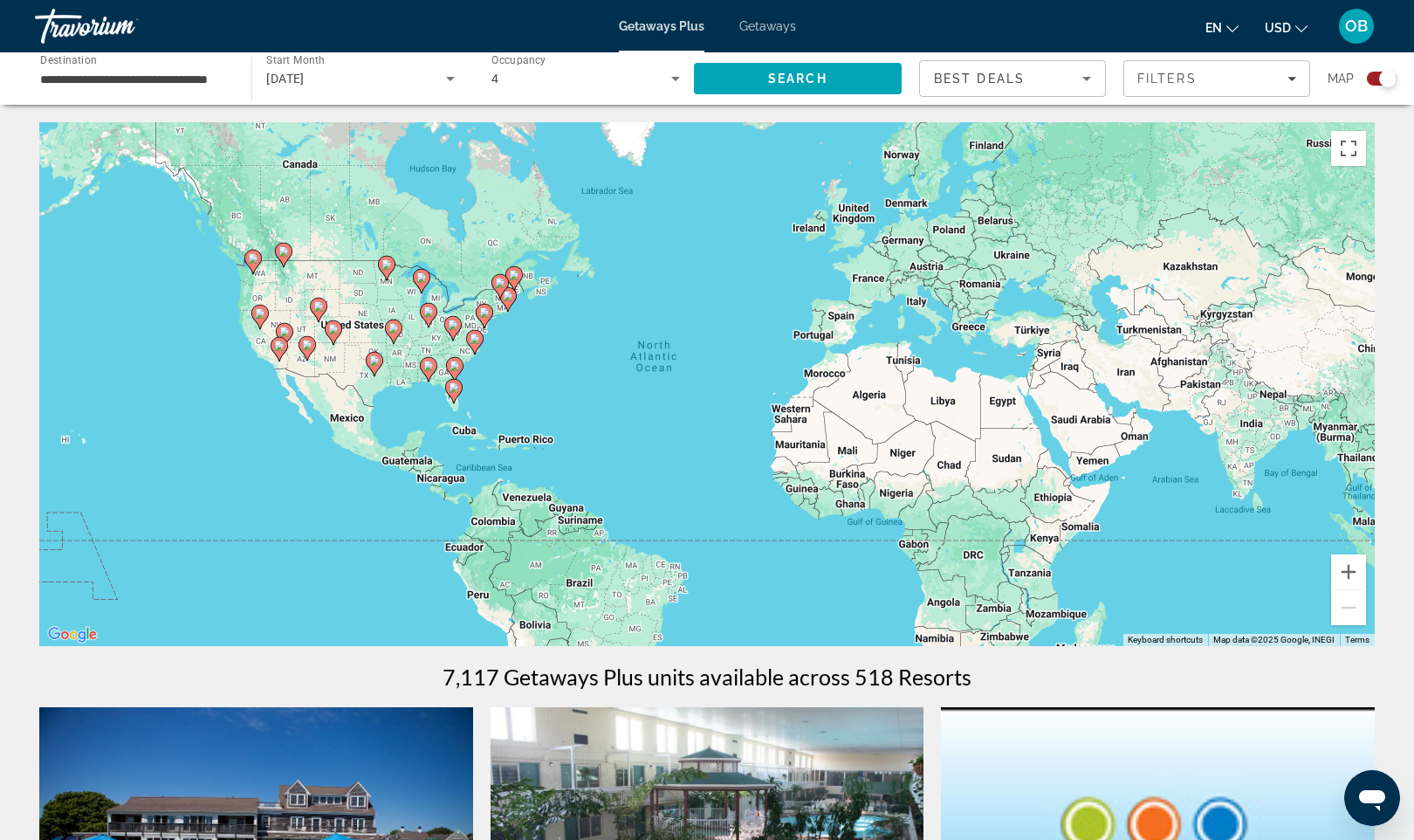
click at [290, 287] on div "To activate drag with keyboard, press Alt + Enter. Once in keyboard drag state,…" at bounding box center [707, 384] width 1336 height 524
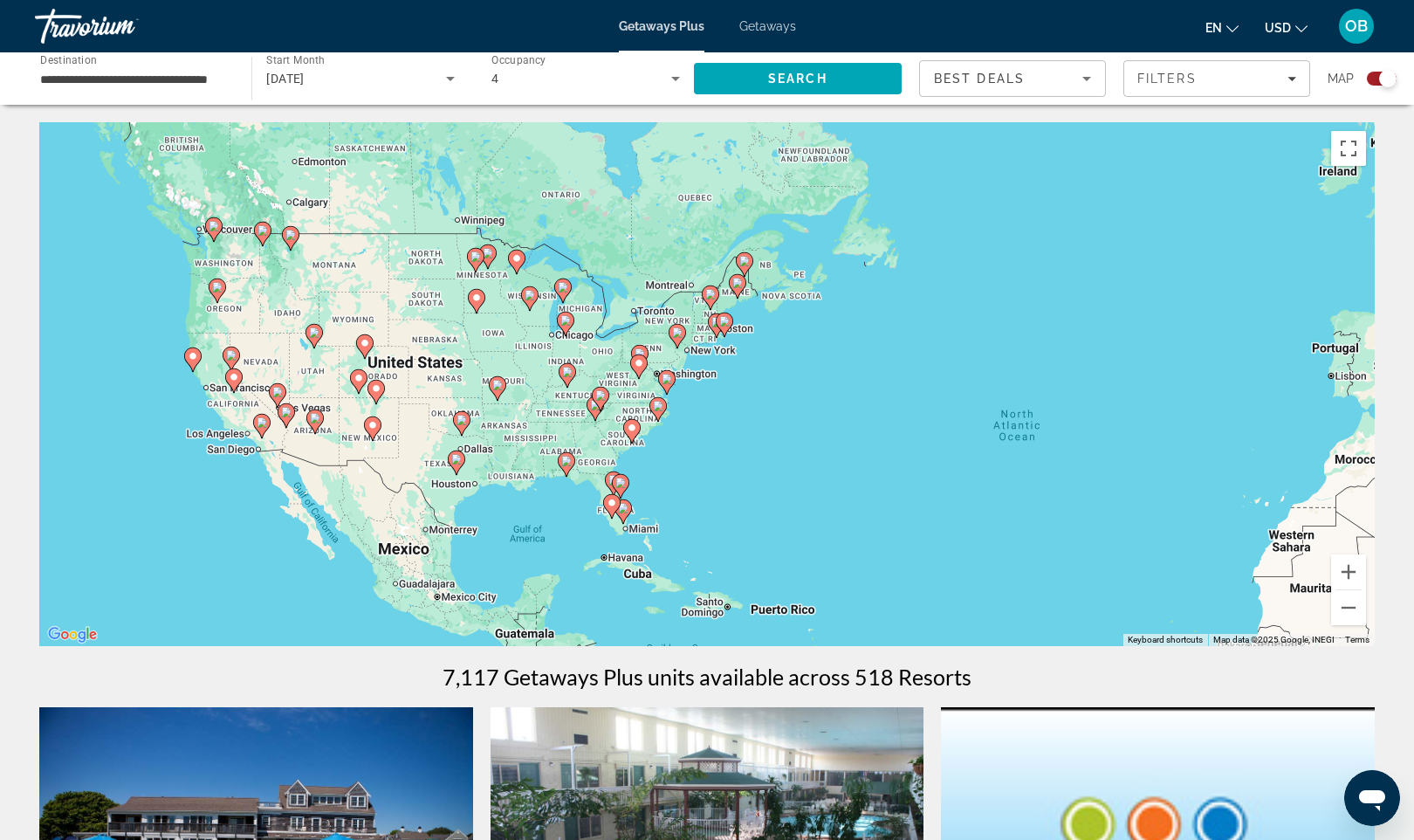
click at [308, 284] on div "To activate drag with keyboard, press Alt + Enter. Once in keyboard drag state,…" at bounding box center [707, 384] width 1336 height 524
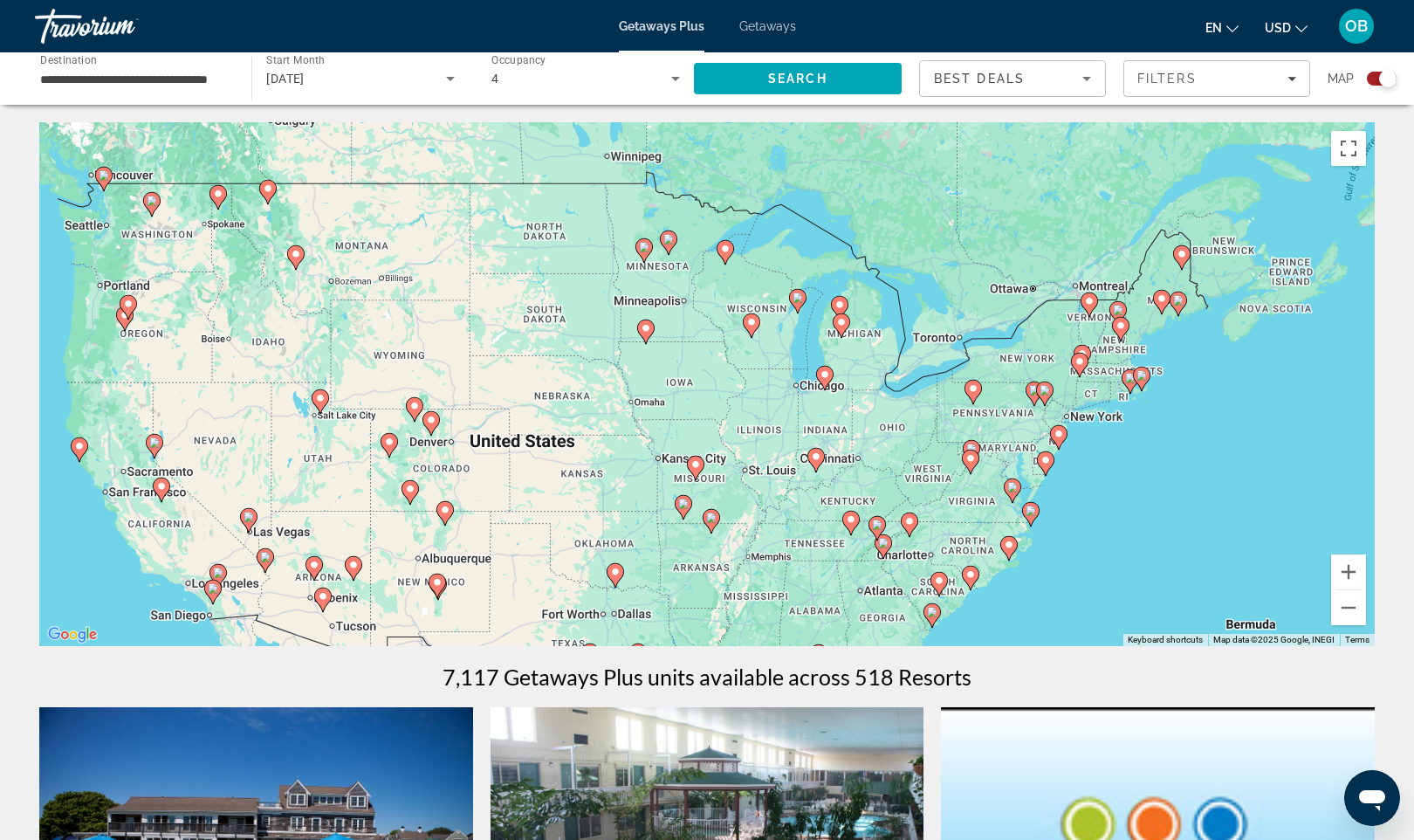
click at [217, 203] on icon "Main content" at bounding box center [218, 198] width 16 height 23
type input "**********"
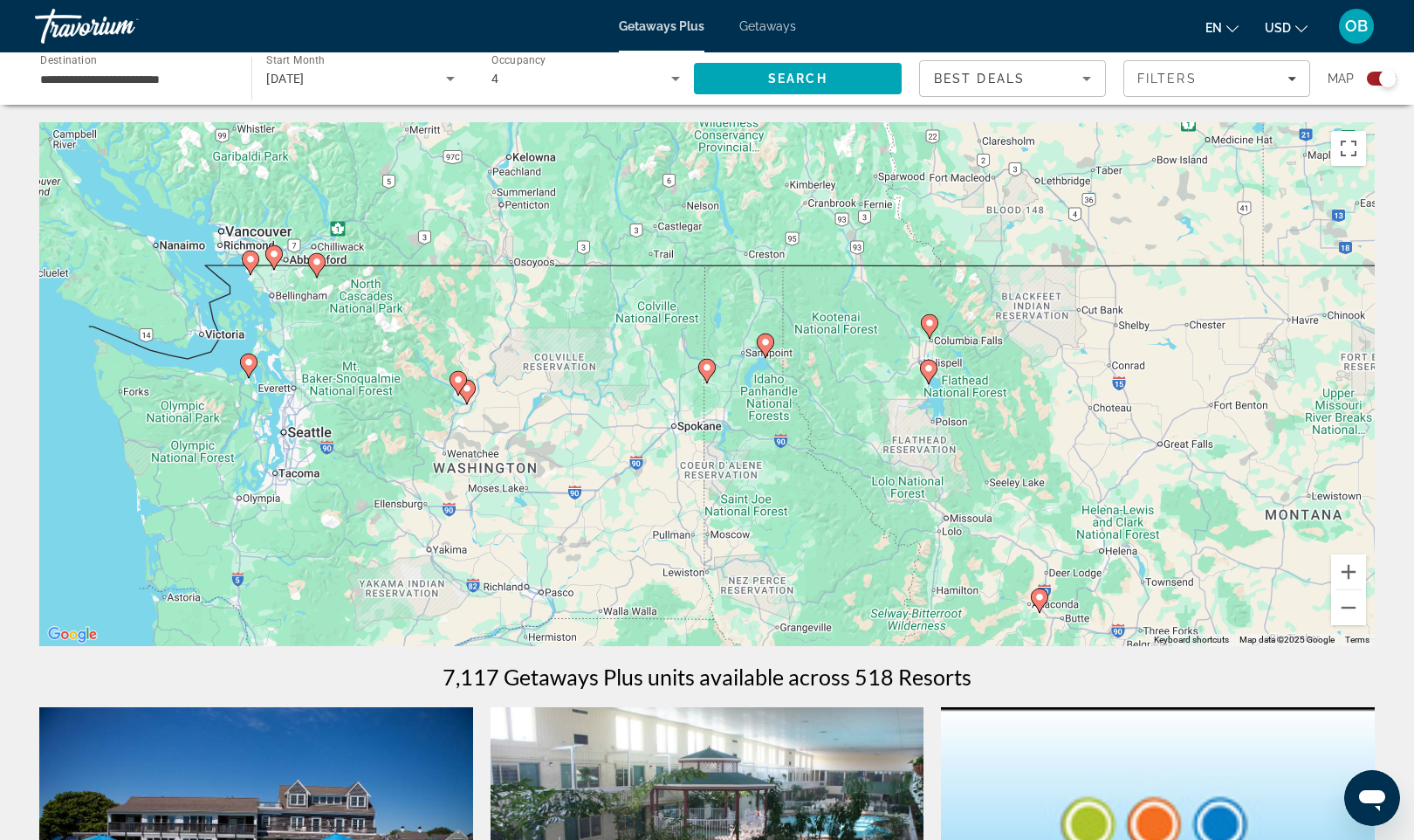
click at [712, 398] on div "To activate drag with keyboard, press Alt + Enter. Once in keyboard drag state,…" at bounding box center [707, 384] width 1336 height 524
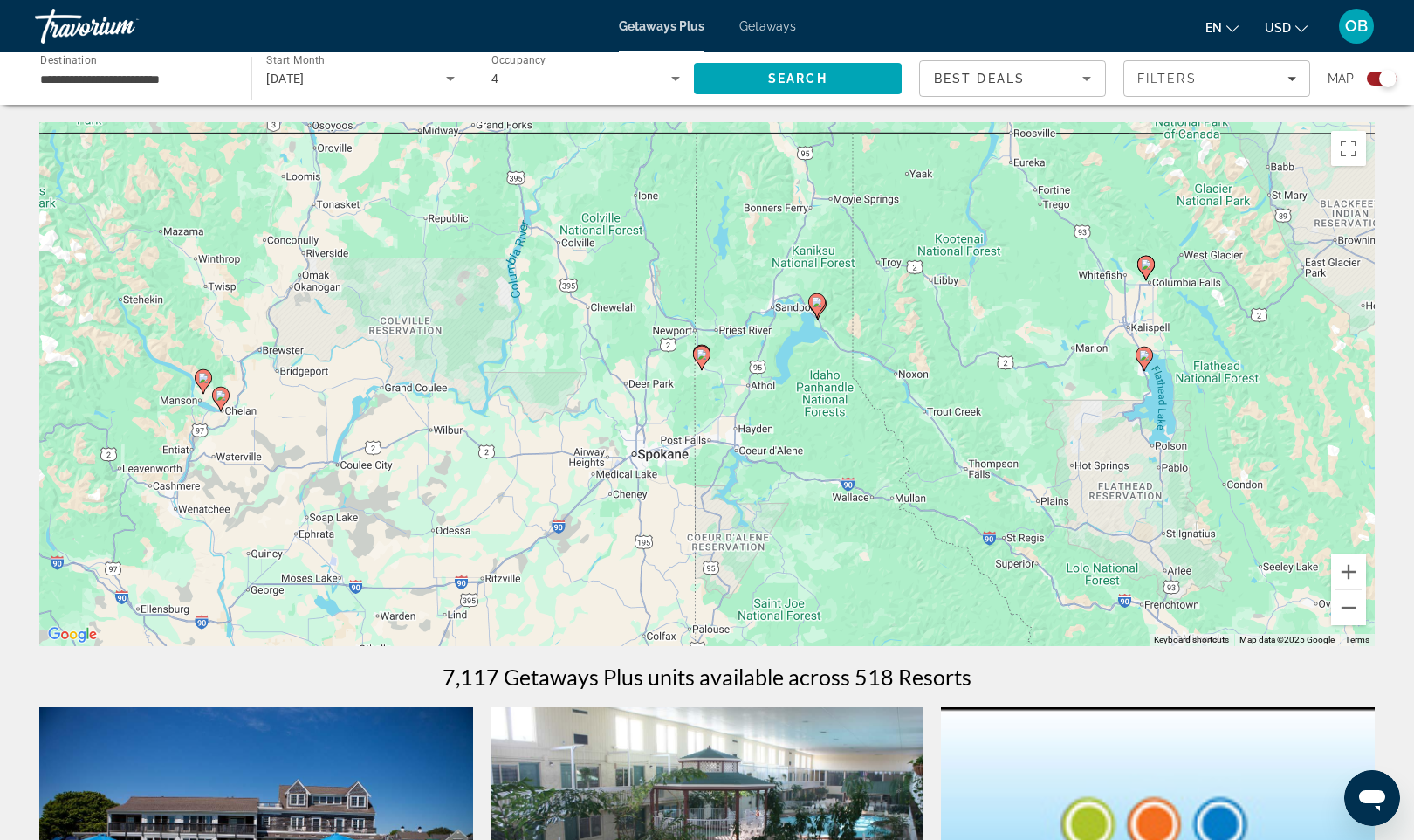
click at [822, 315] on gmp-advanced-marker "Main content" at bounding box center [817, 305] width 18 height 26
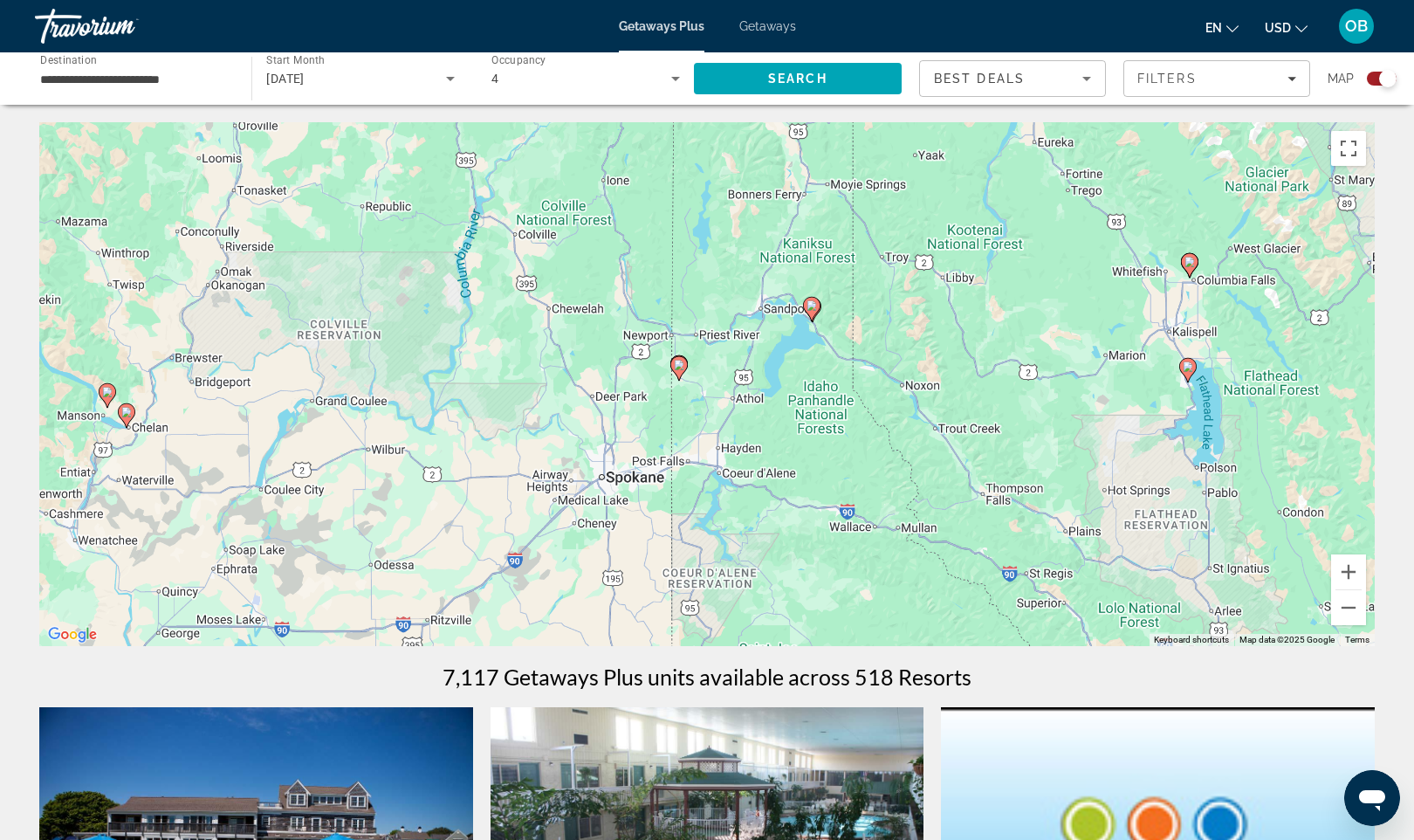
click at [822, 315] on div "To navigate, press the arrow keys. To activate drag with keyboard, press Alt + …" at bounding box center [707, 384] width 1336 height 524
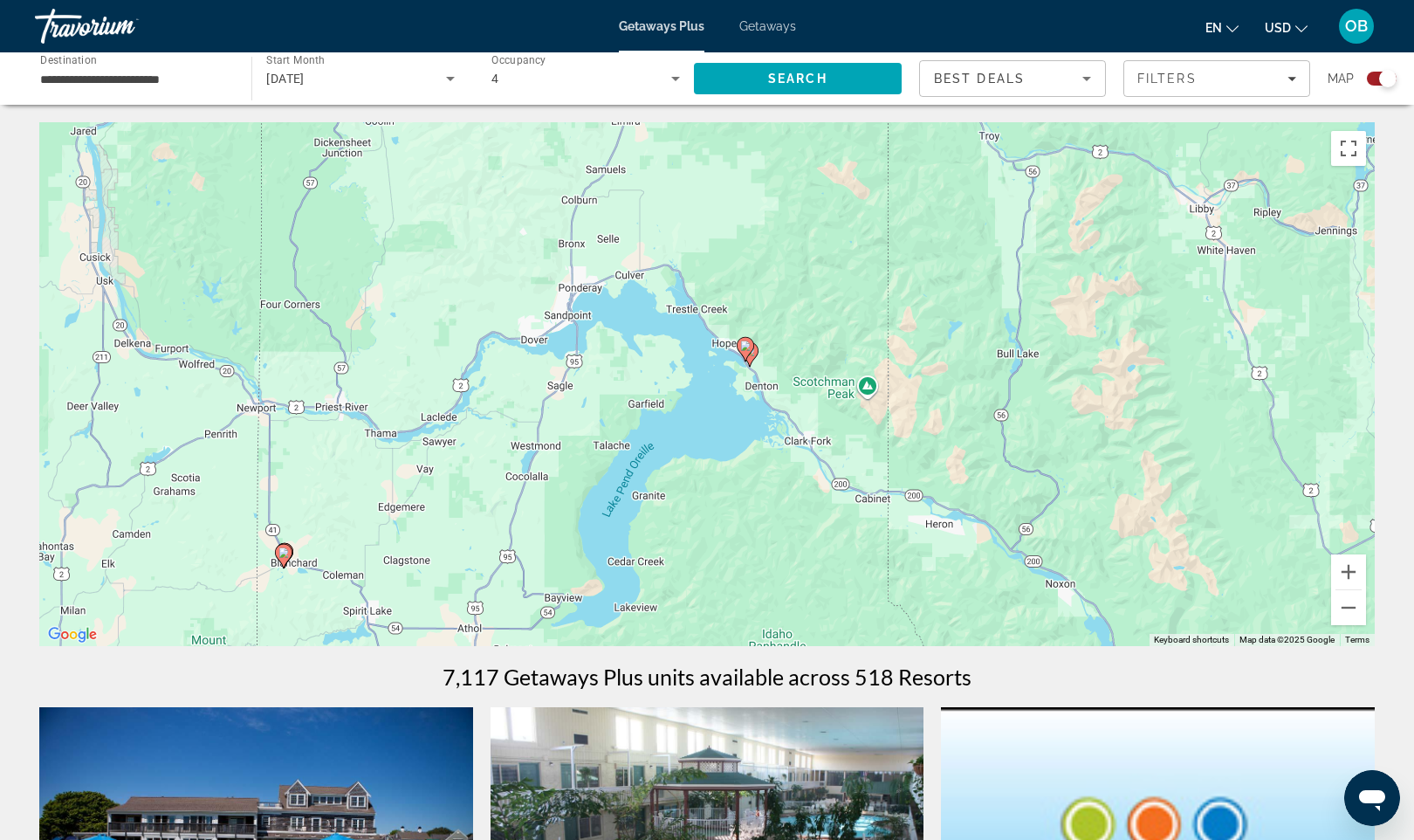
click at [288, 559] on icon "Main content" at bounding box center [284, 556] width 16 height 23
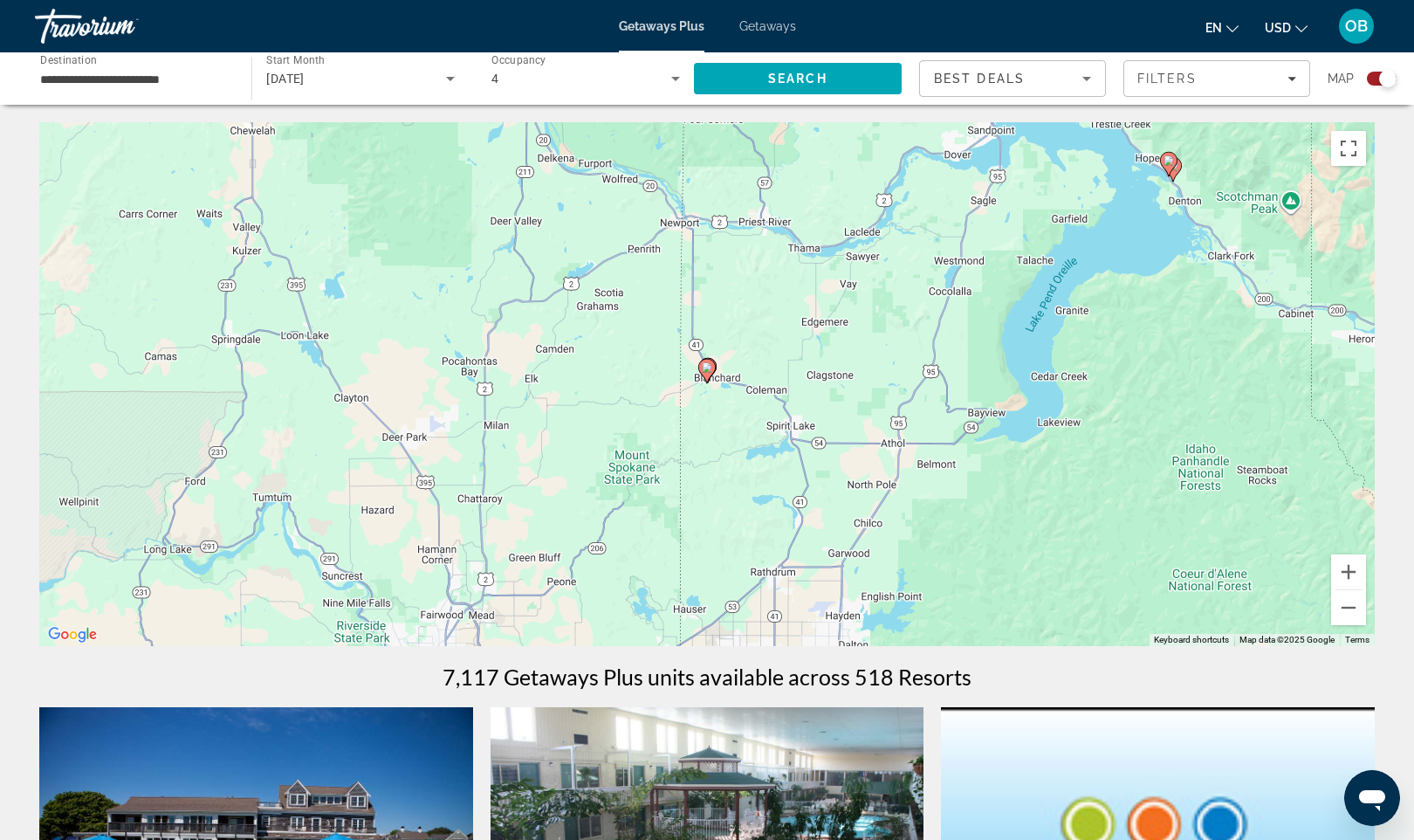
click at [710, 368] on image "Main content" at bounding box center [707, 368] width 10 height 10
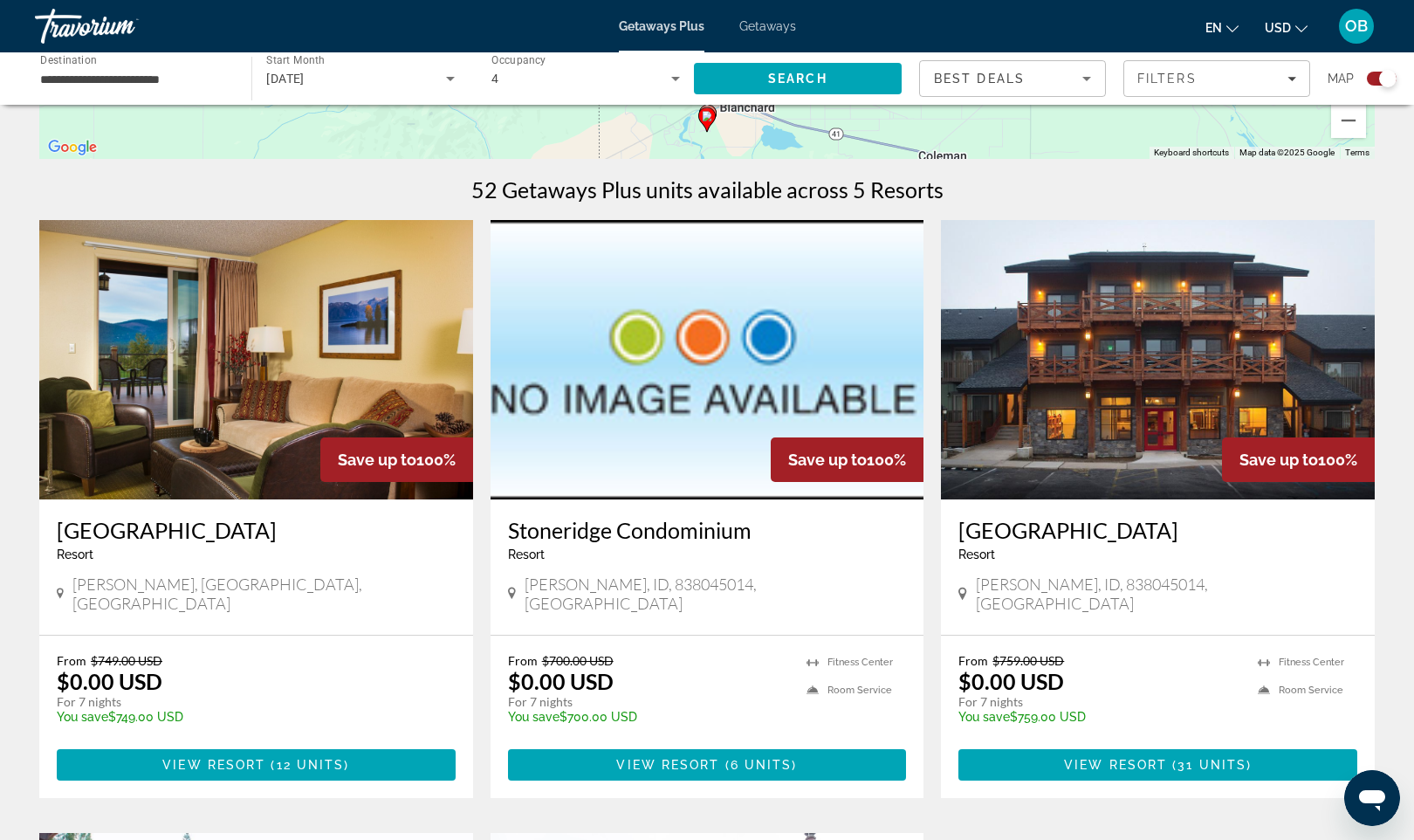
scroll to position [457, 0]
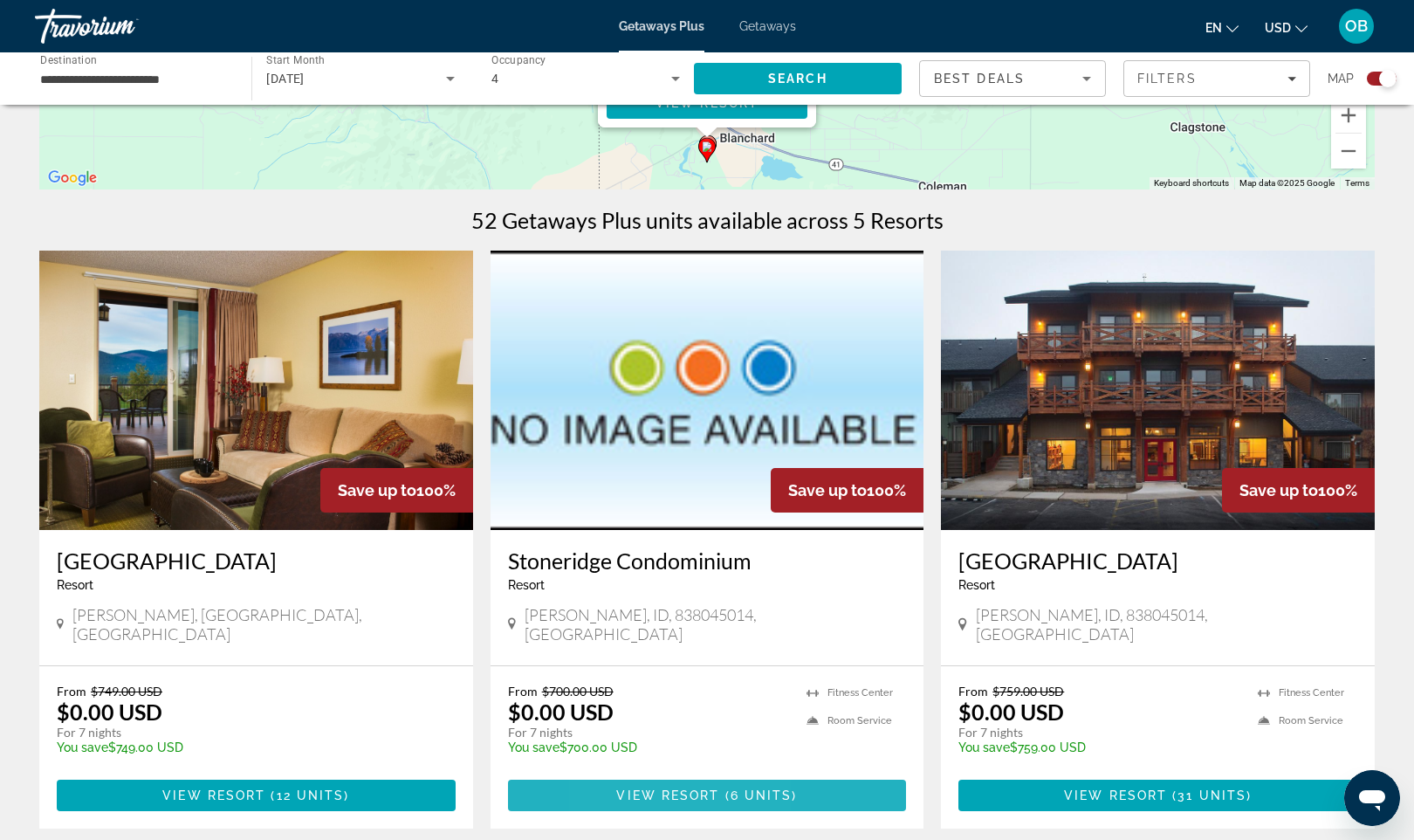
click at [626, 788] on span "View Resort" at bounding box center [668, 795] width 103 height 14
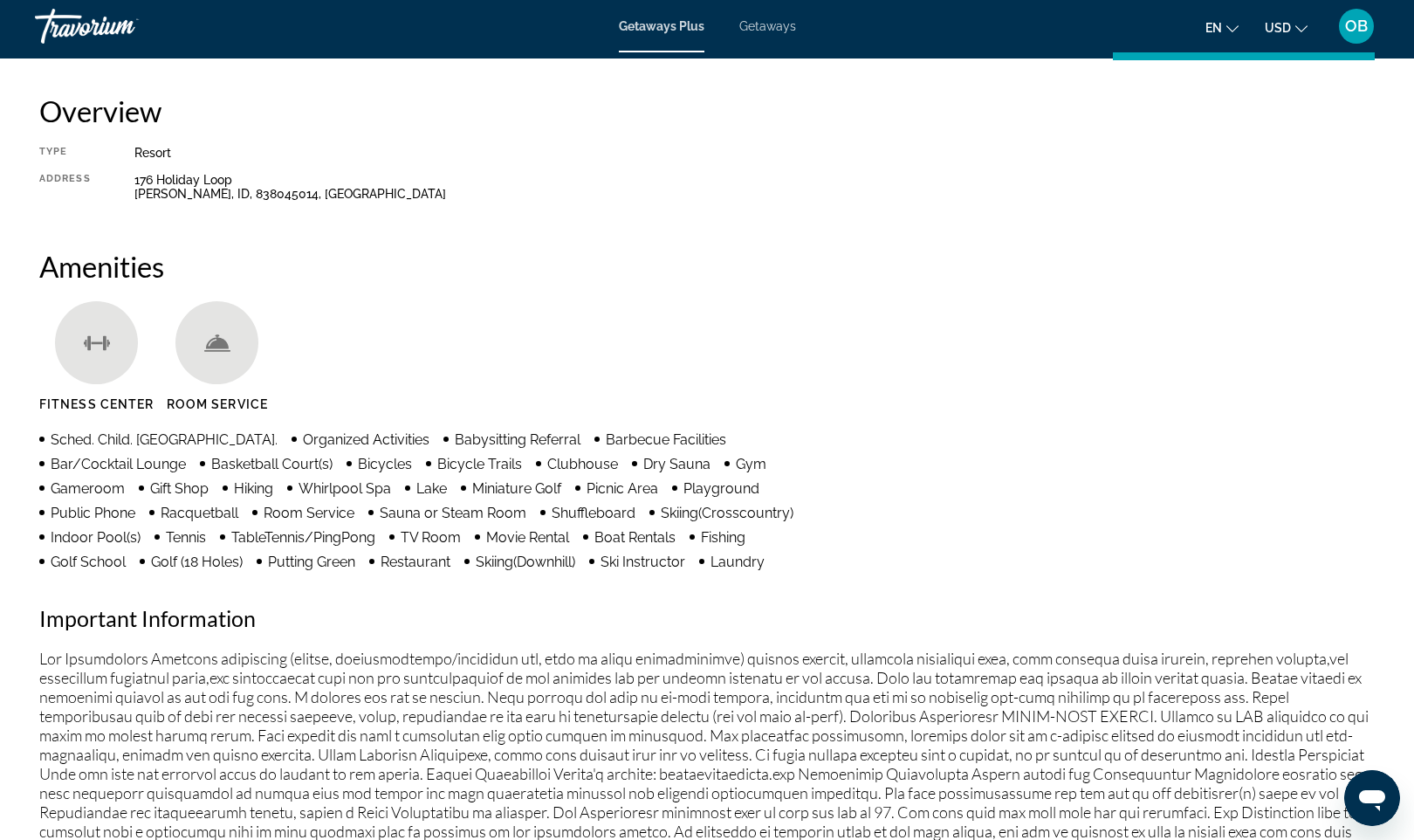
scroll to position [138, 0]
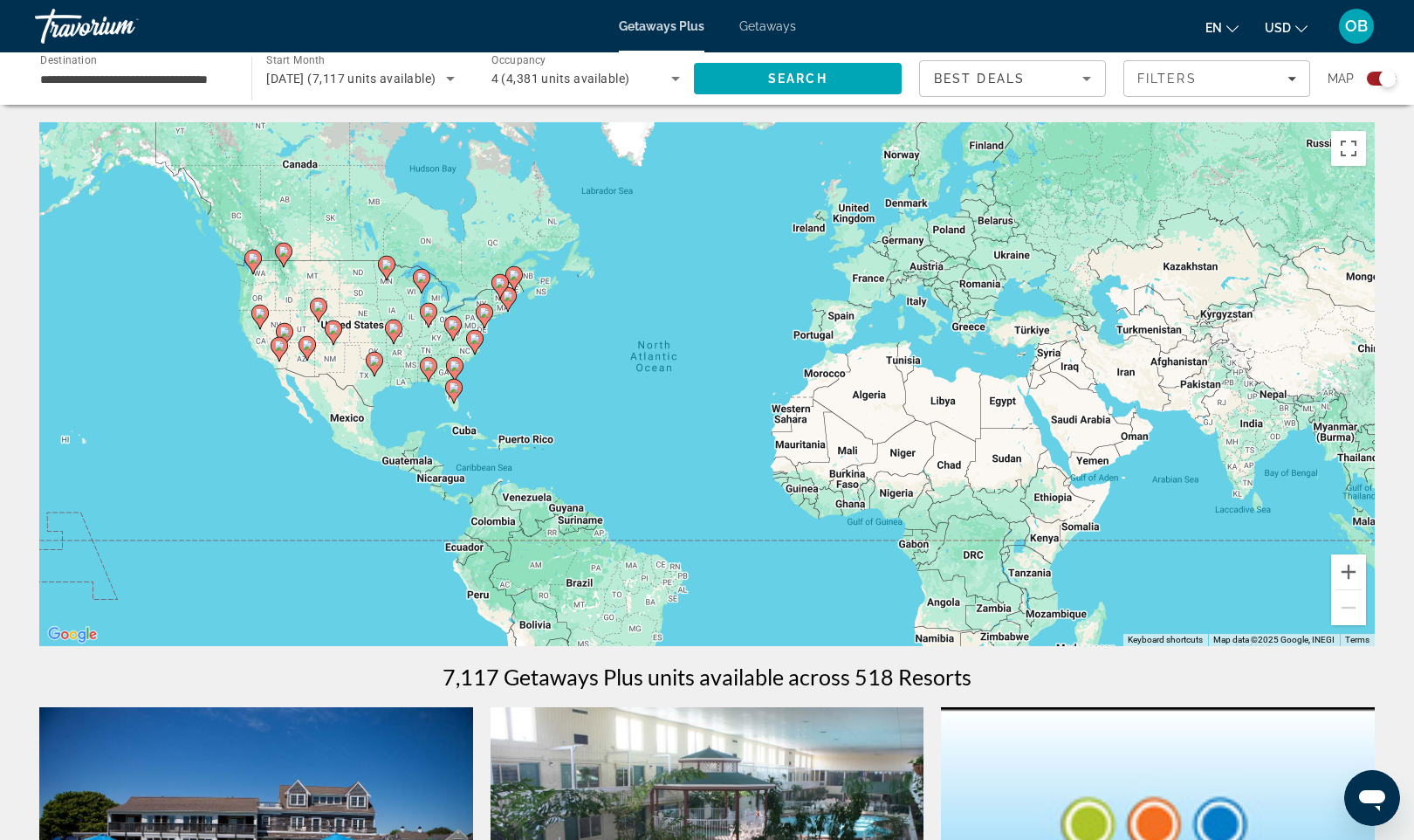
click at [289, 250] on icon "Main content" at bounding box center [284, 255] width 16 height 23
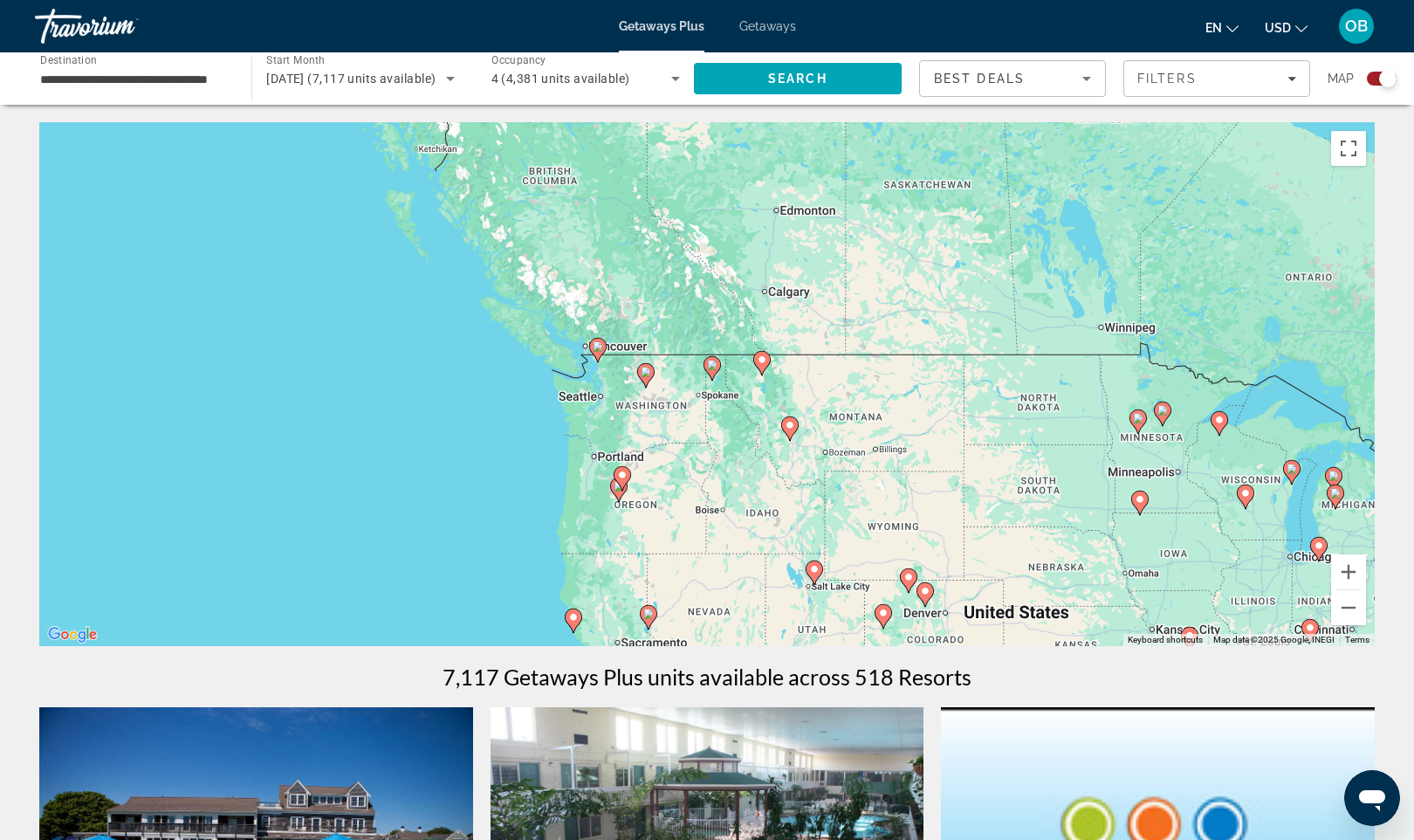
click at [716, 373] on icon "Main content" at bounding box center [712, 368] width 16 height 23
type input "**********"
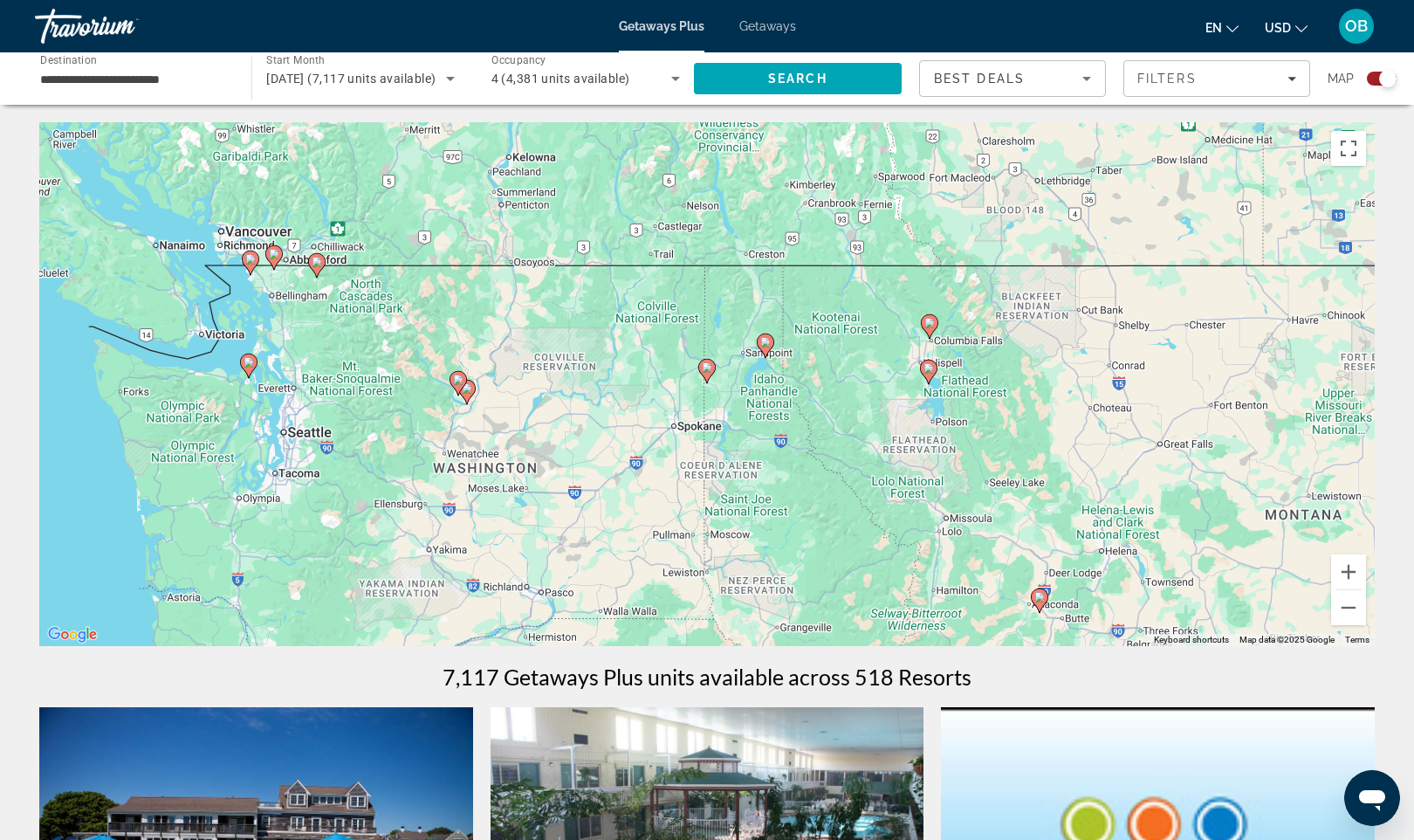
click at [712, 374] on icon "Main content" at bounding box center [707, 371] width 16 height 23
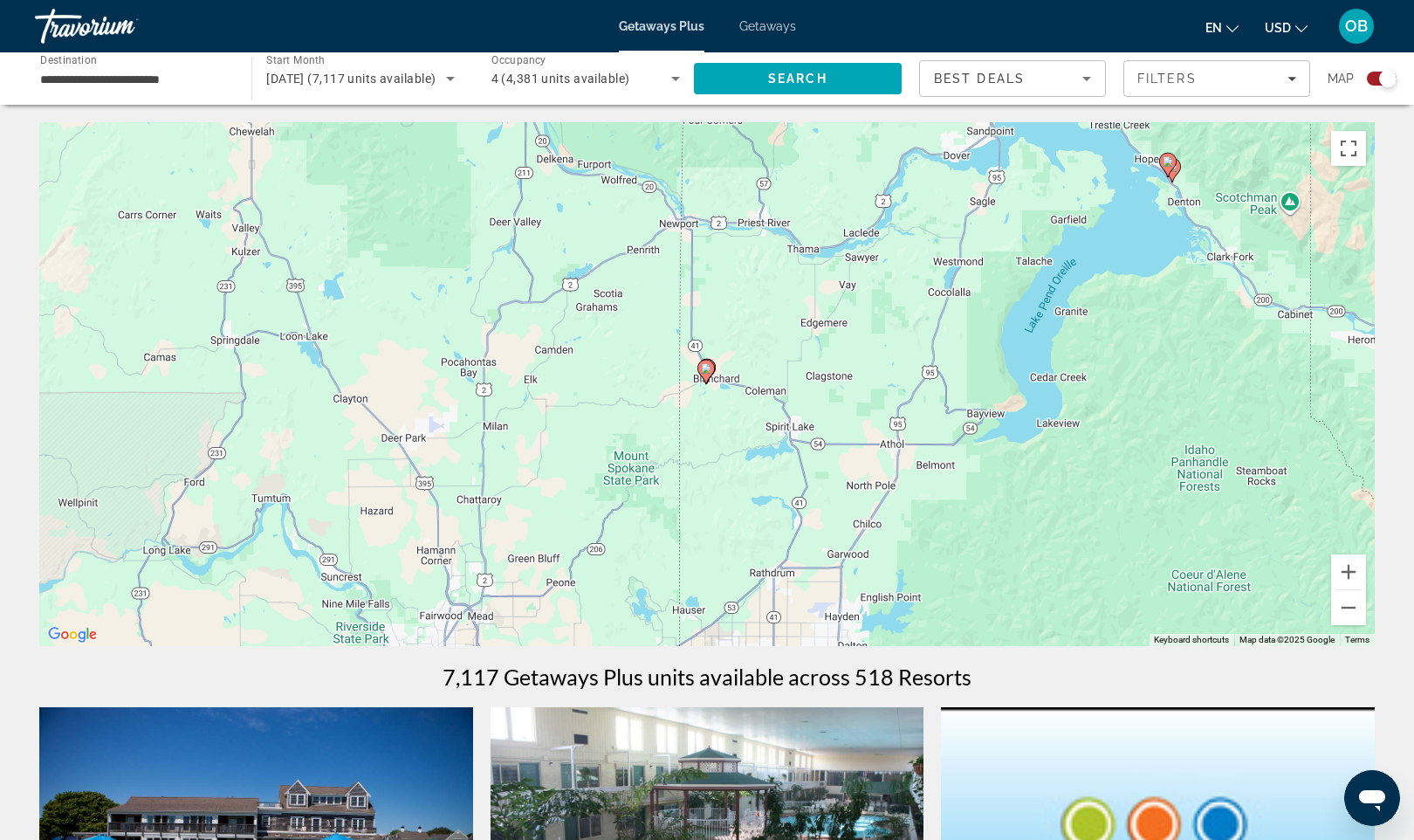
click at [712, 374] on icon "Main content" at bounding box center [706, 372] width 16 height 23
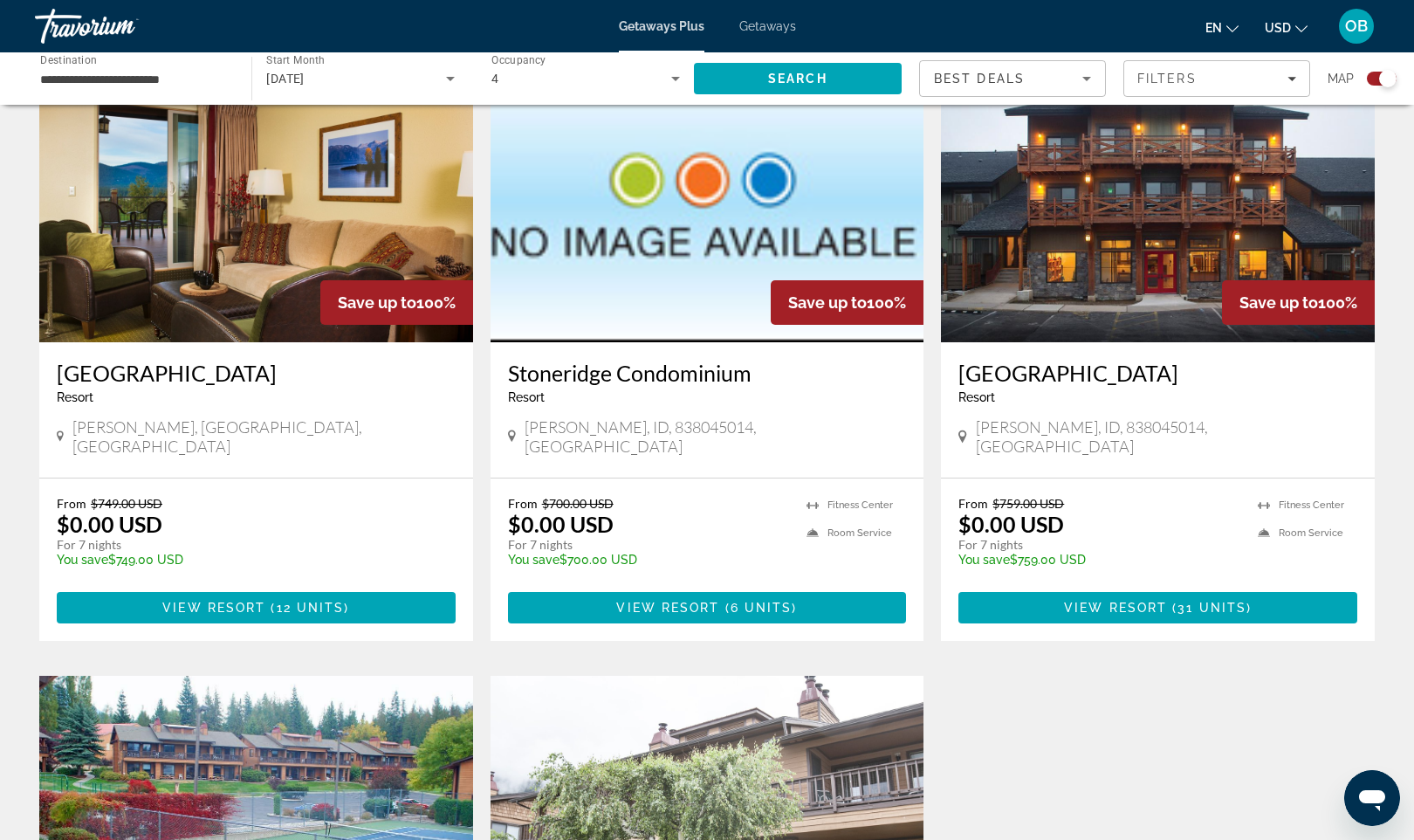
scroll to position [641, 0]
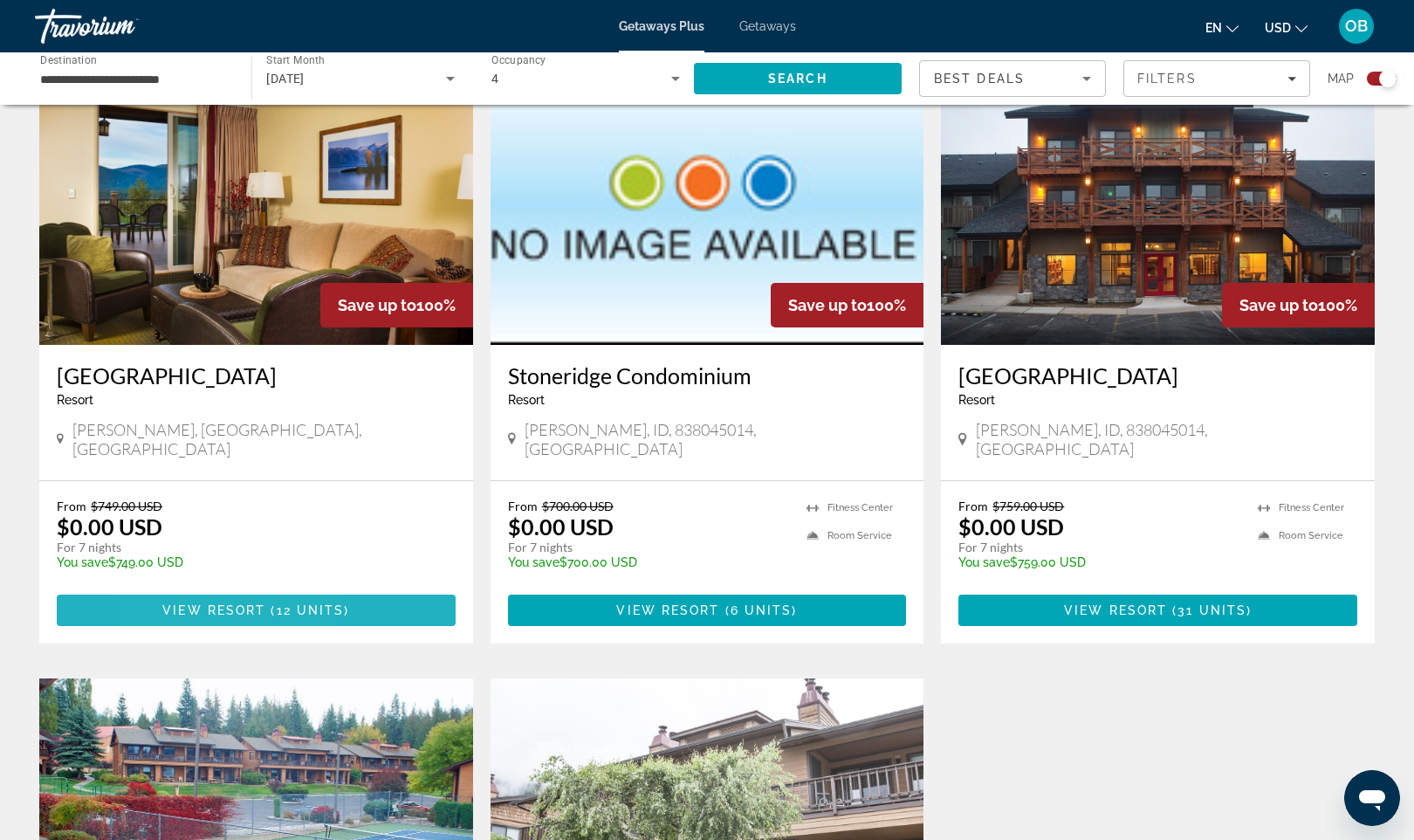
click at [176, 598] on span "Main content" at bounding box center [256, 610] width 399 height 42
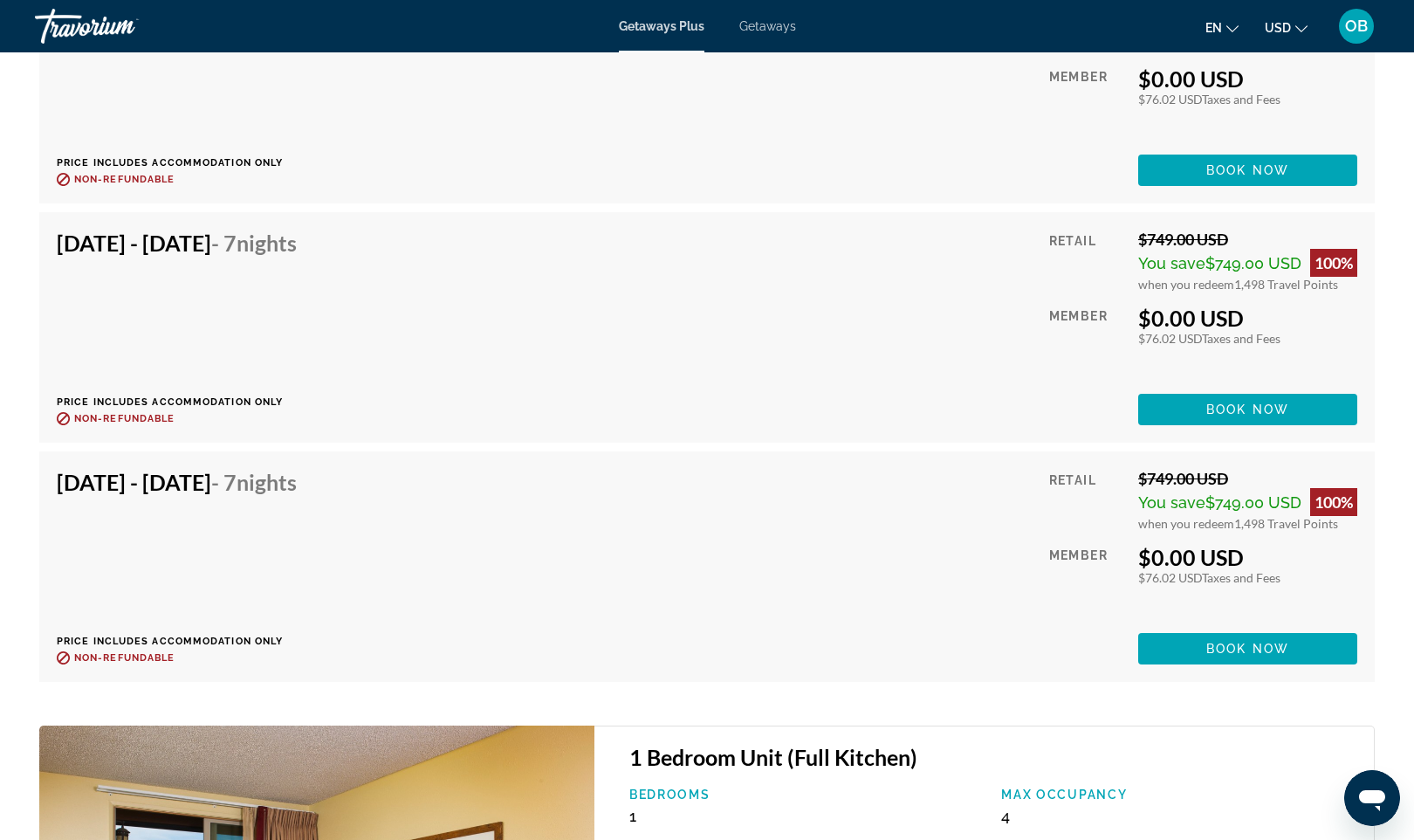
scroll to position [3588, 0]
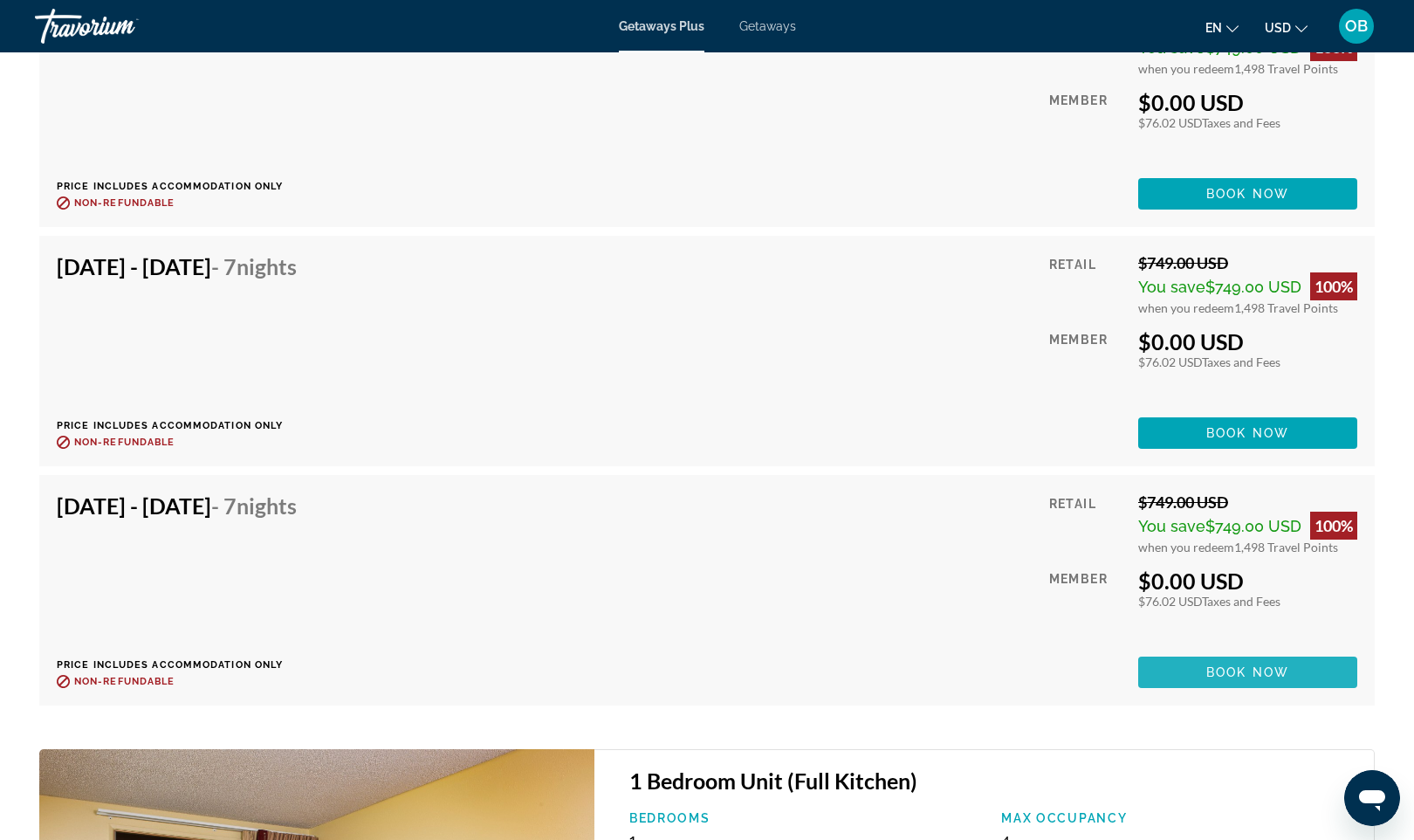
click at [1242, 665] on span "Book now" at bounding box center [1248, 672] width 83 height 14
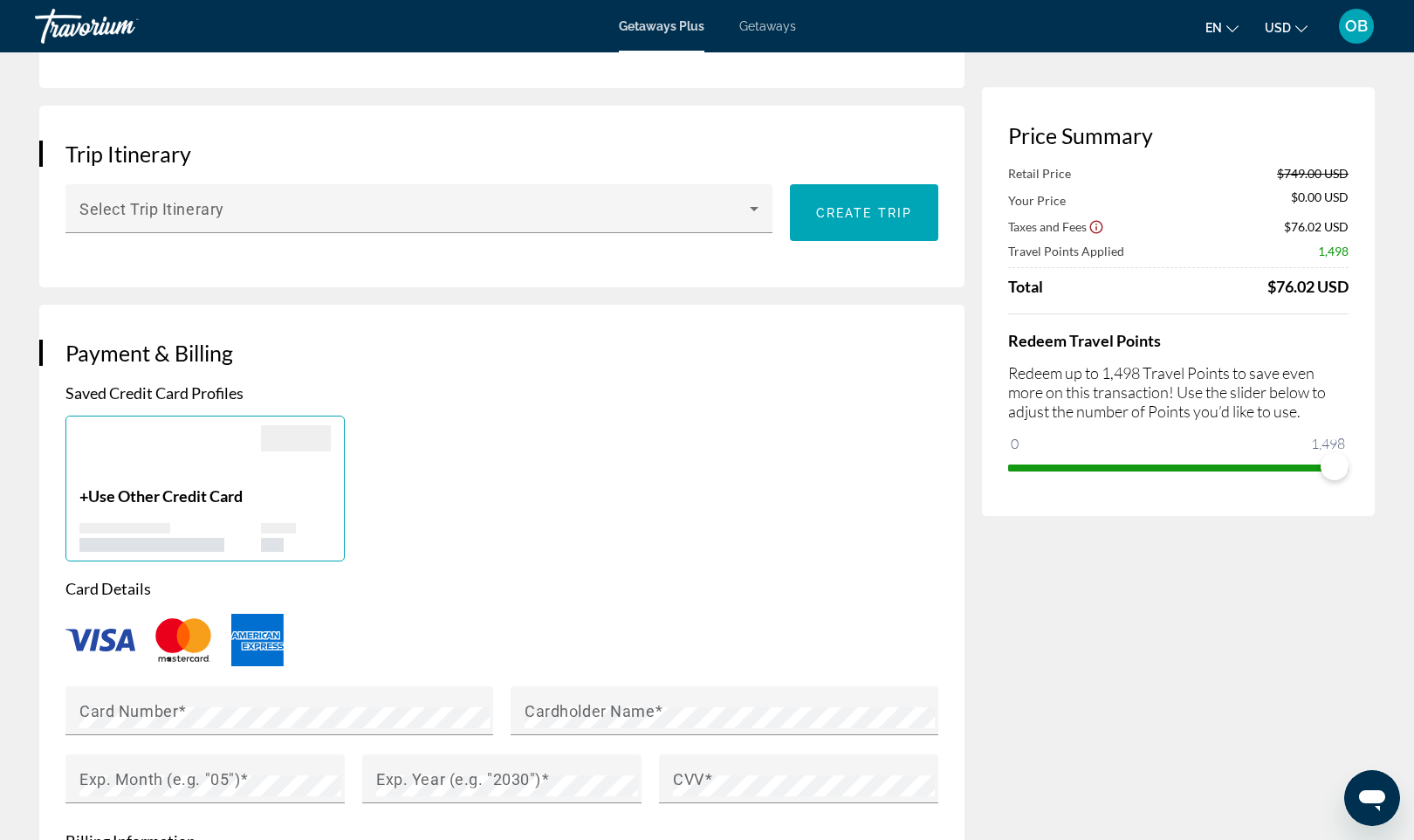
scroll to position [948, 0]
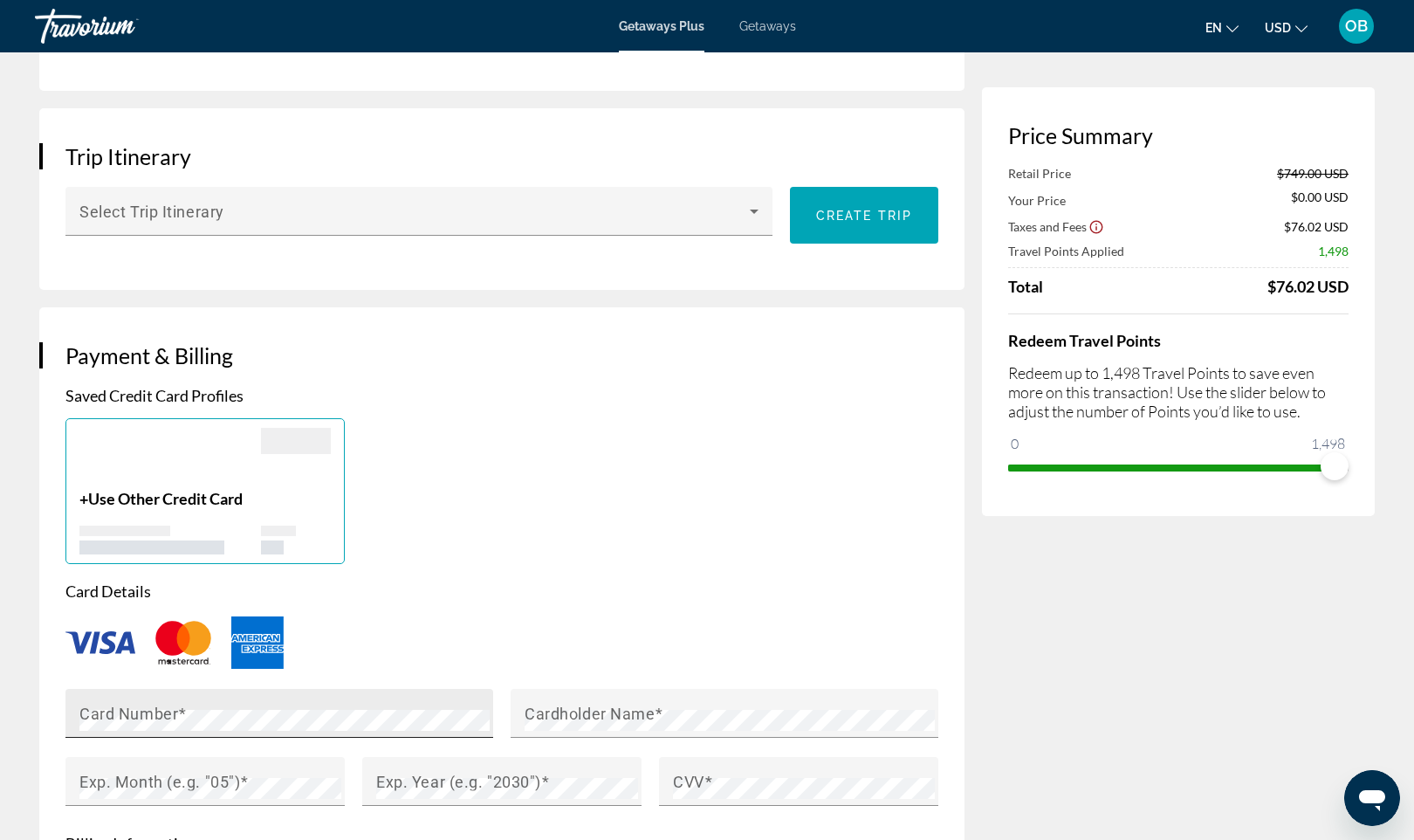
click at [154, 711] on mat-label "Card Number" at bounding box center [129, 712] width 99 height 18
click at [528, 516] on div "+ Use Other Credit Card" at bounding box center [502, 491] width 891 height 146
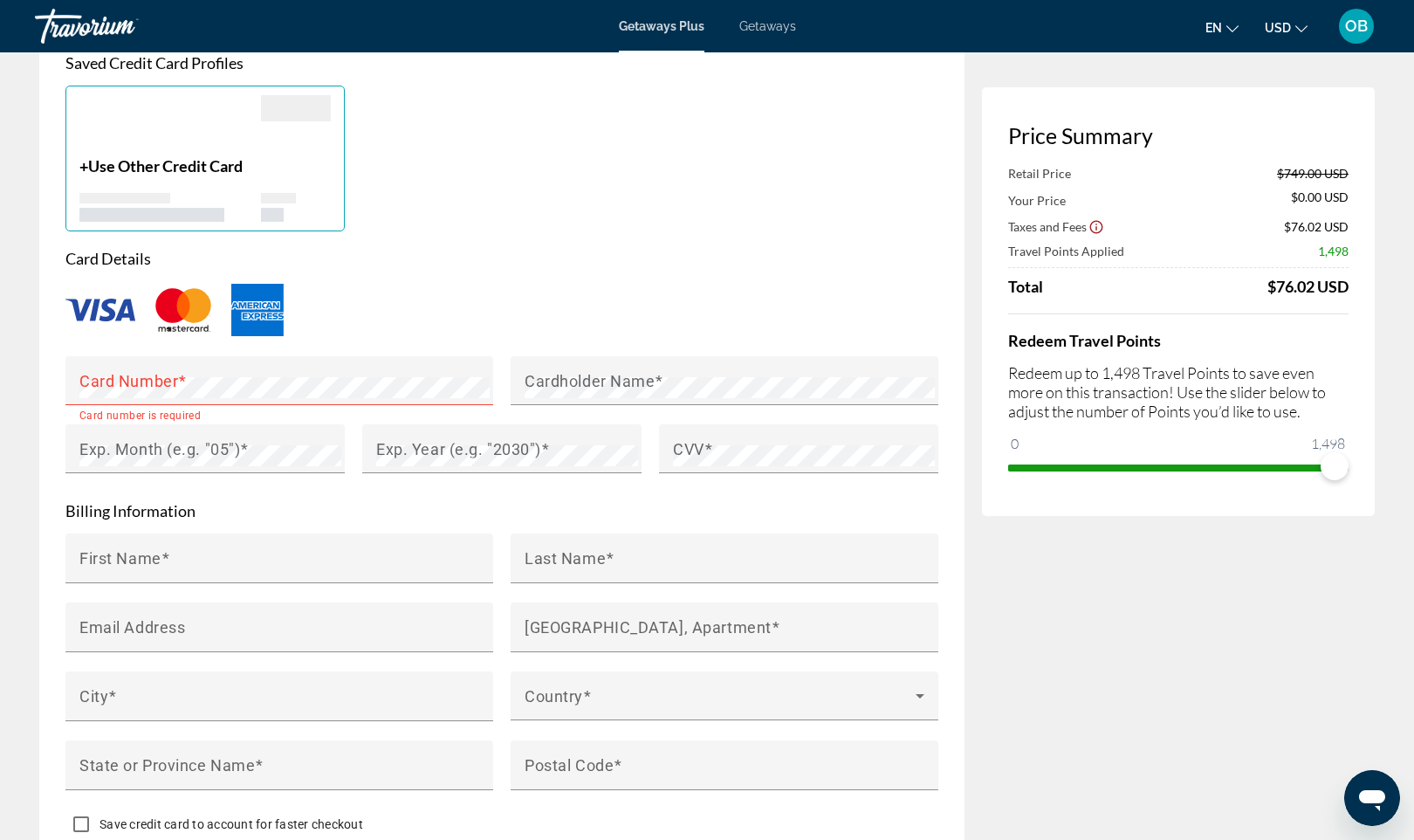
scroll to position [1289, 0]
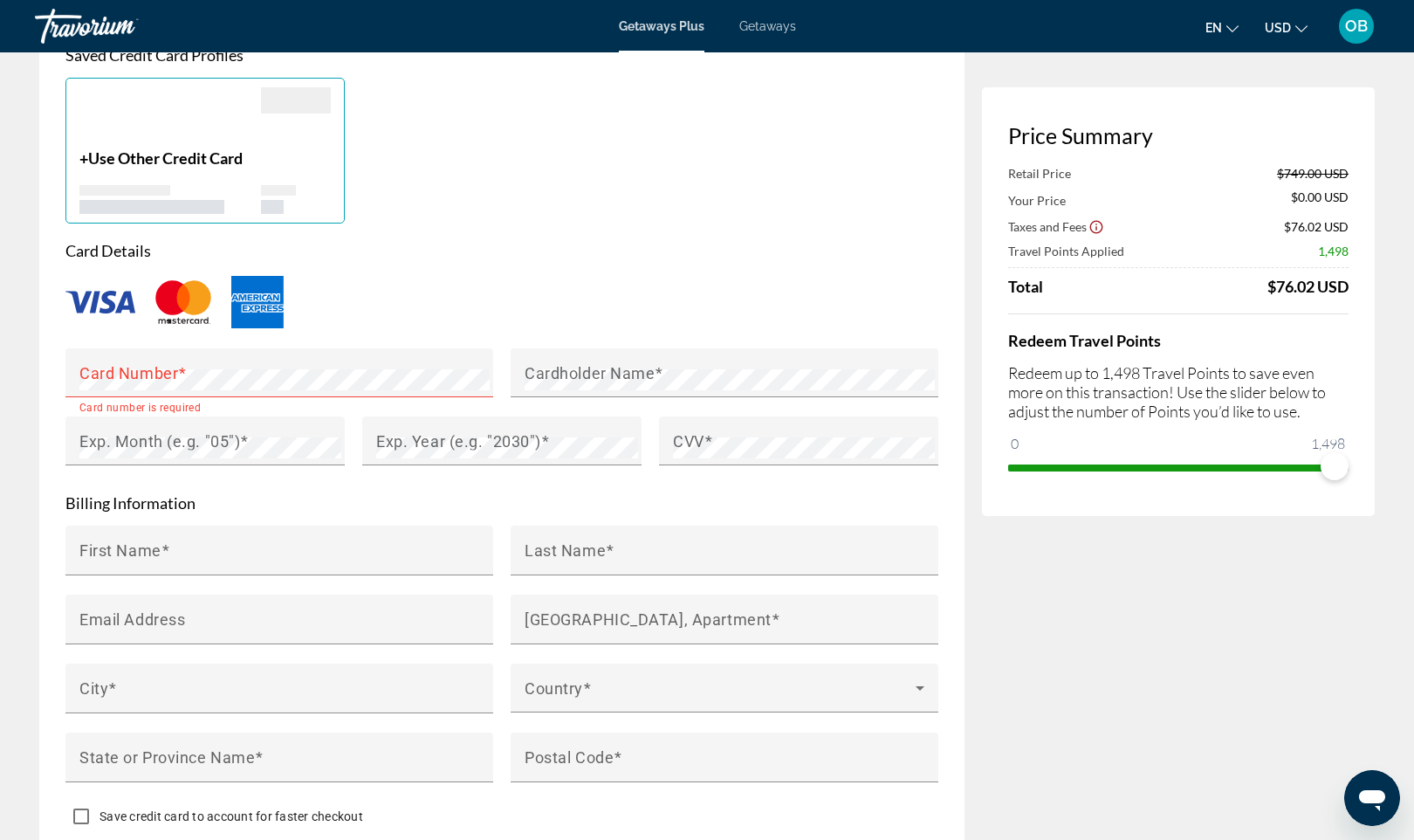
click at [713, 241] on p "Card Details" at bounding box center [502, 250] width 873 height 19
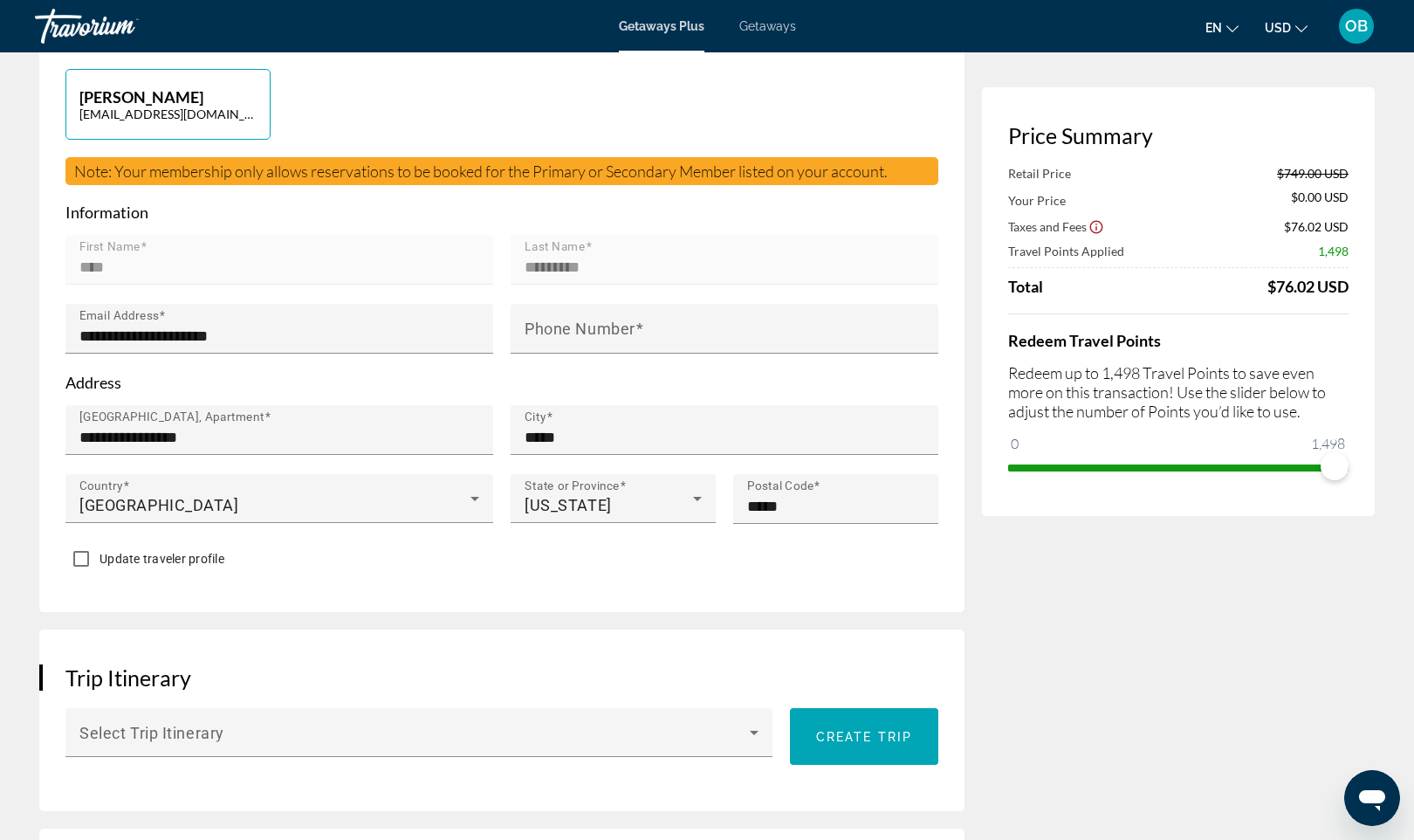
scroll to position [0, 0]
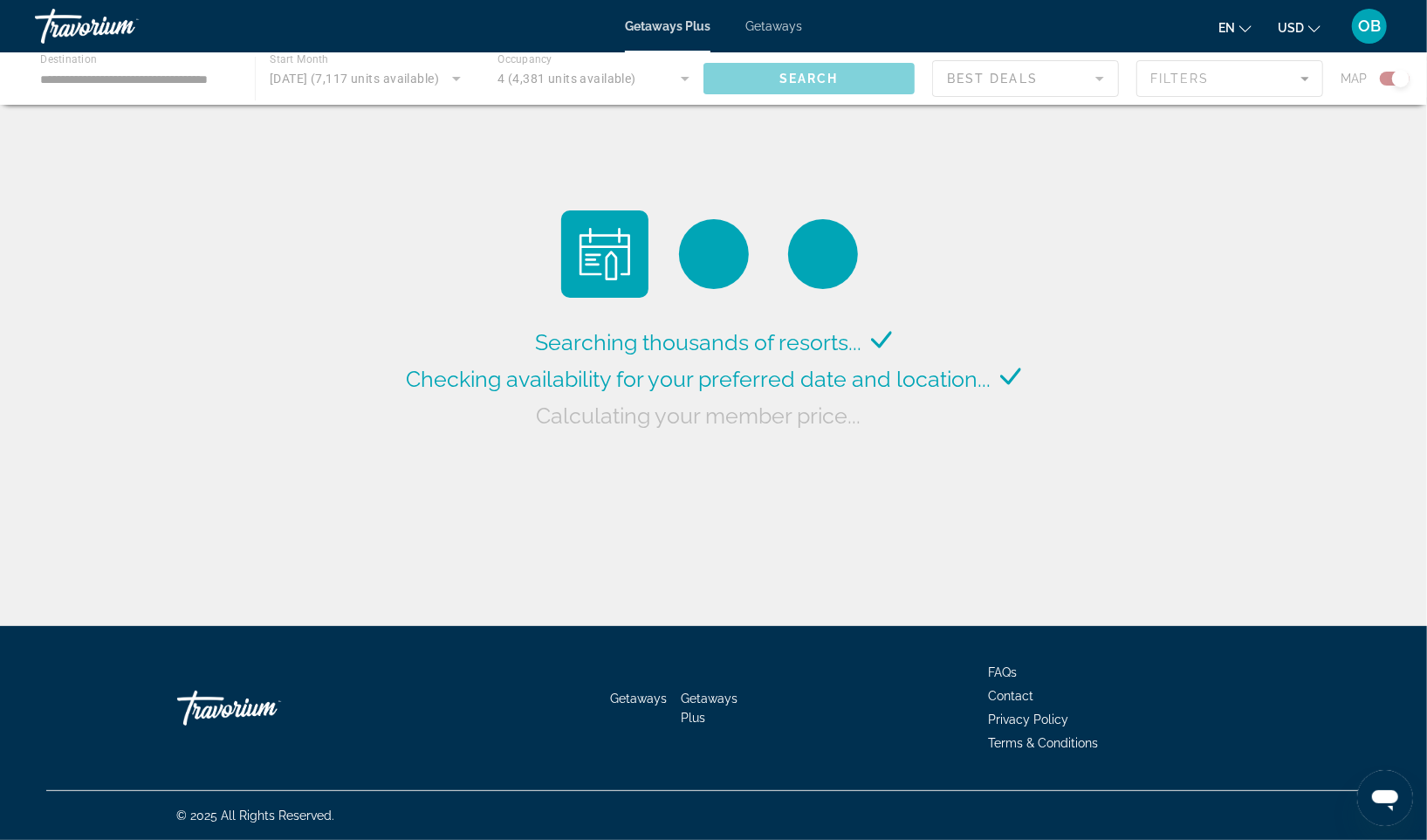
click at [171, 90] on div "Main content" at bounding box center [713, 79] width 1427 height 52
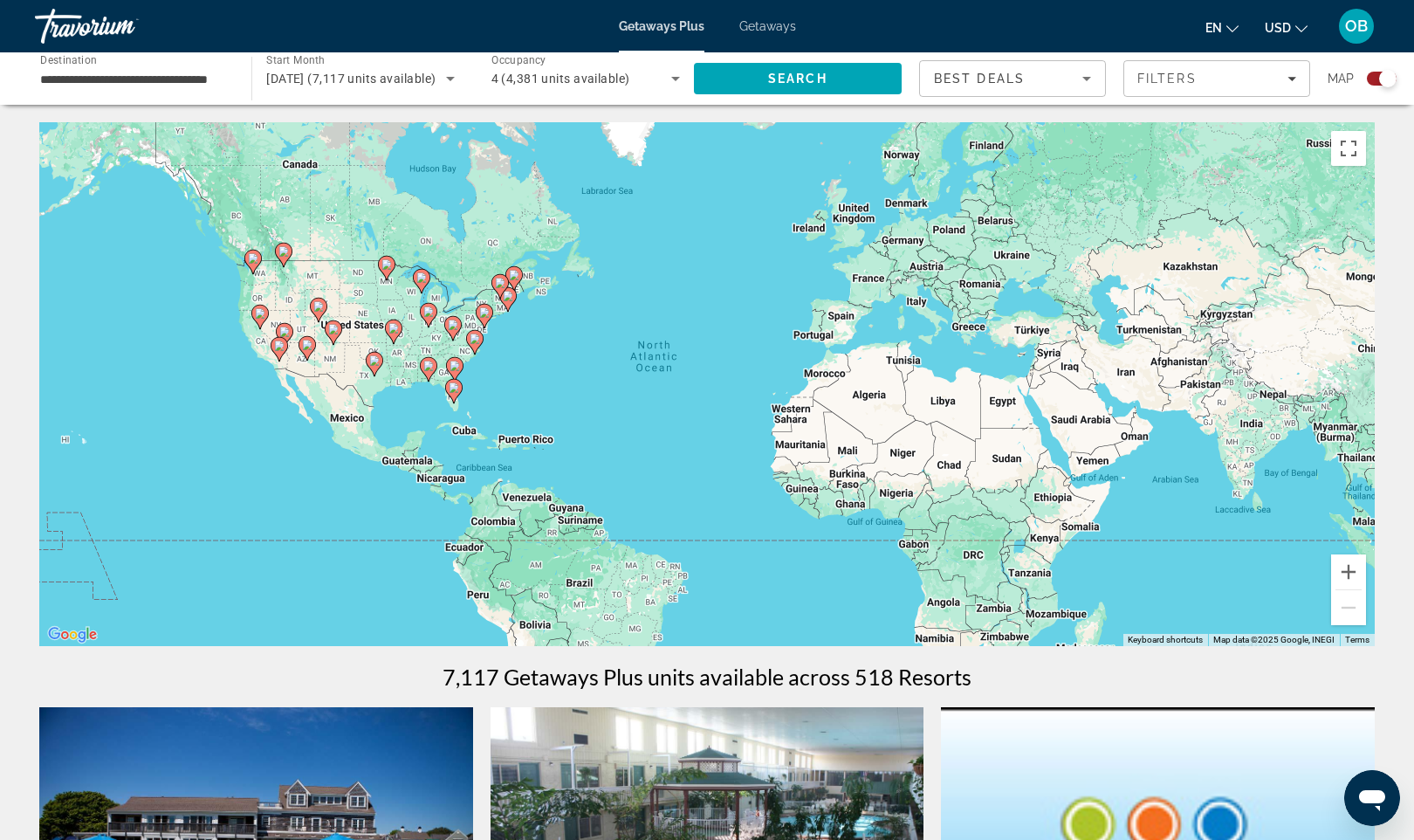
click at [219, 340] on div "To activate drag with keyboard, press Alt + Enter. Once in keyboard drag state,…" at bounding box center [707, 384] width 1336 height 524
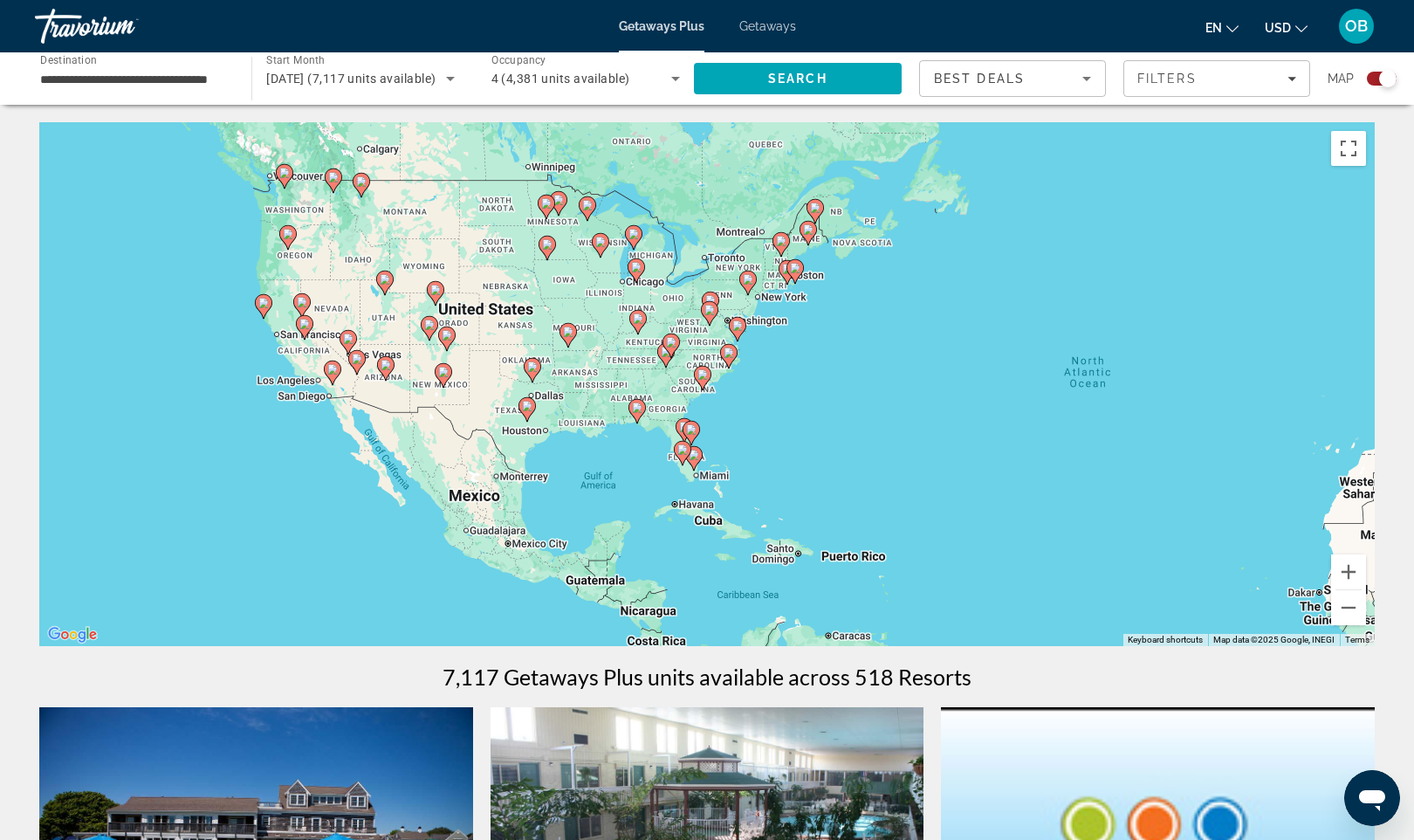
click at [256, 349] on div "To activate drag with keyboard, press Alt + Enter. Once in keyboard drag state,…" at bounding box center [707, 384] width 1336 height 524
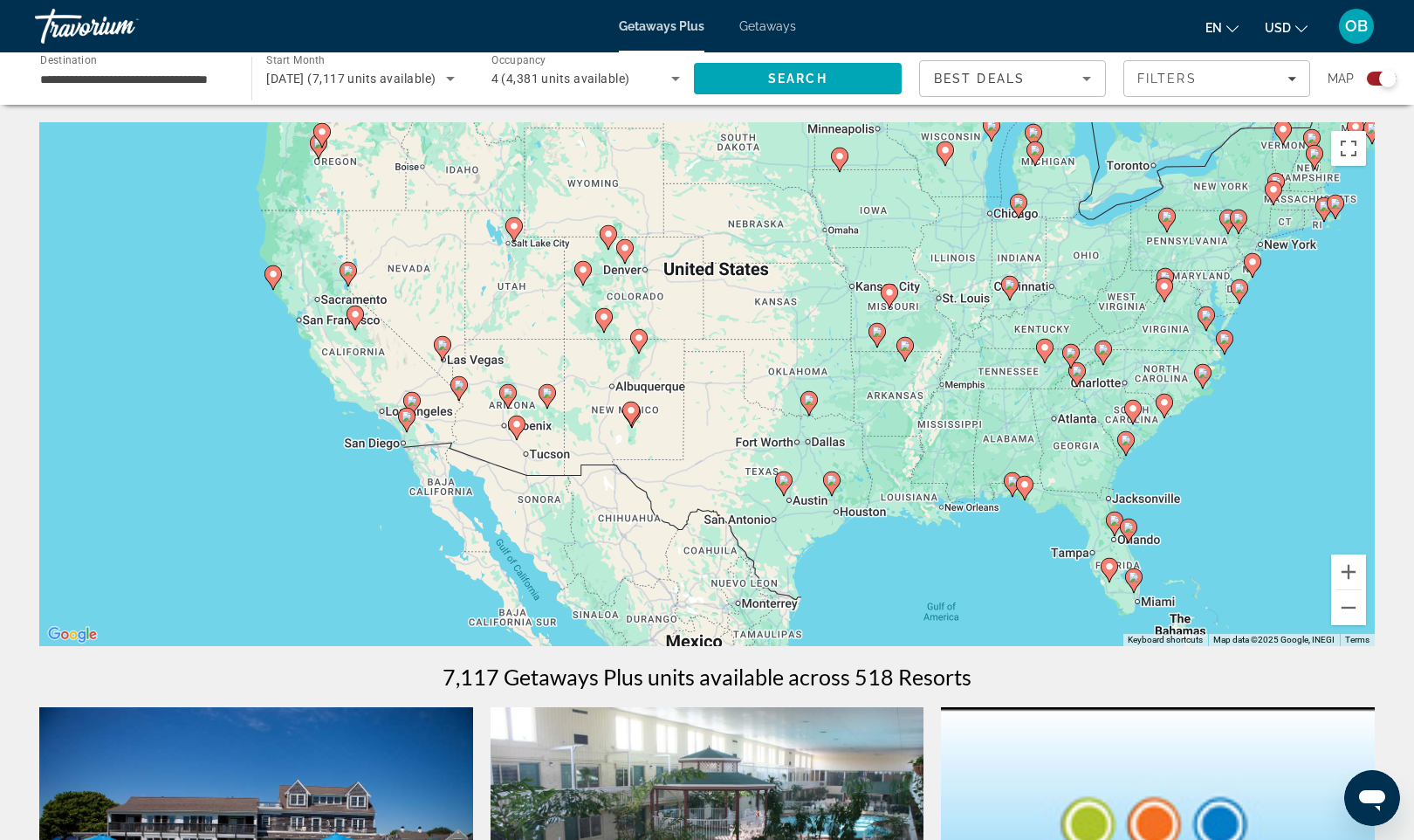
click at [358, 320] on icon "Main content" at bounding box center [355, 318] width 16 height 23
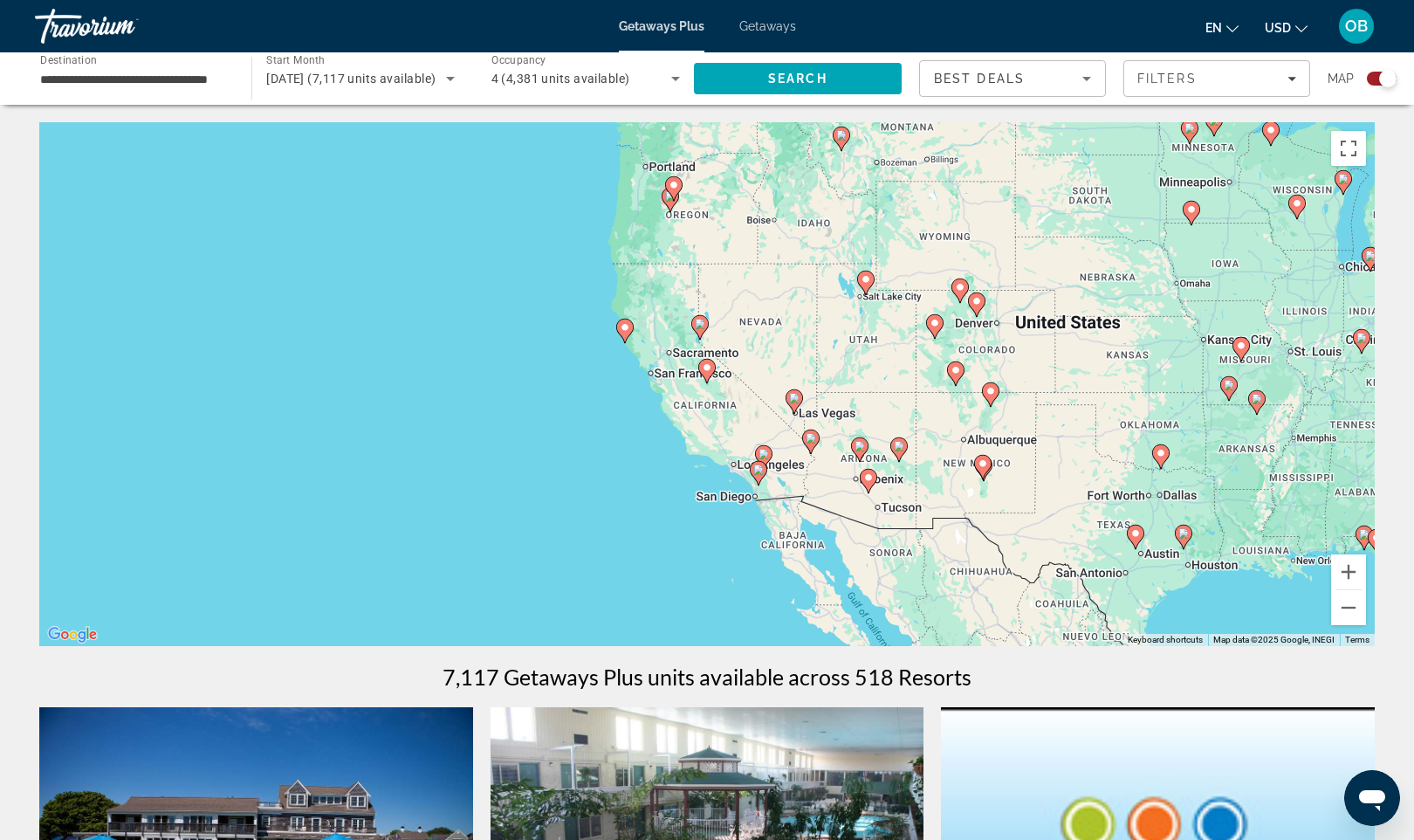
click at [709, 364] on image "Main content" at bounding box center [707, 368] width 10 height 10
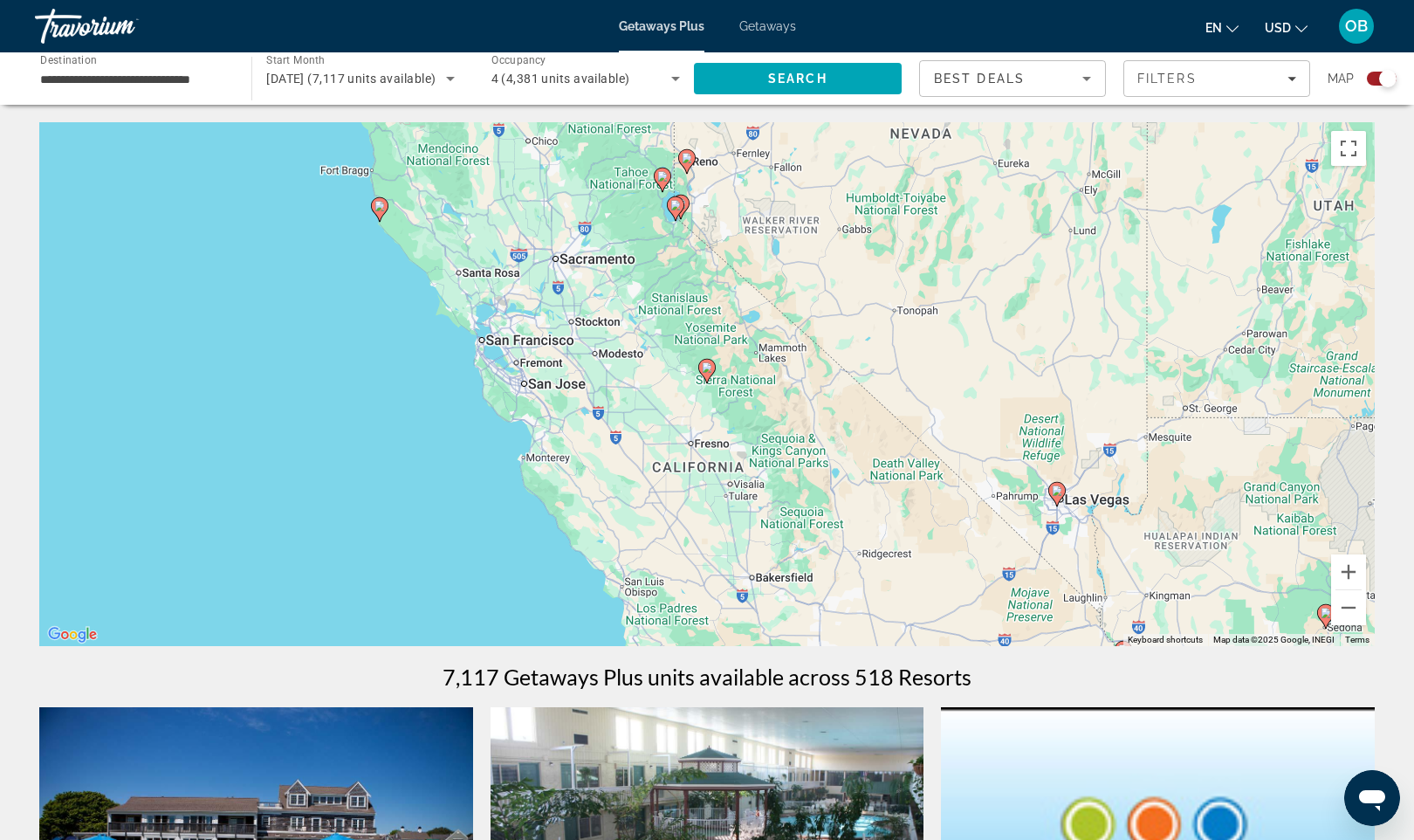
click at [708, 370] on image "Main content" at bounding box center [707, 368] width 10 height 10
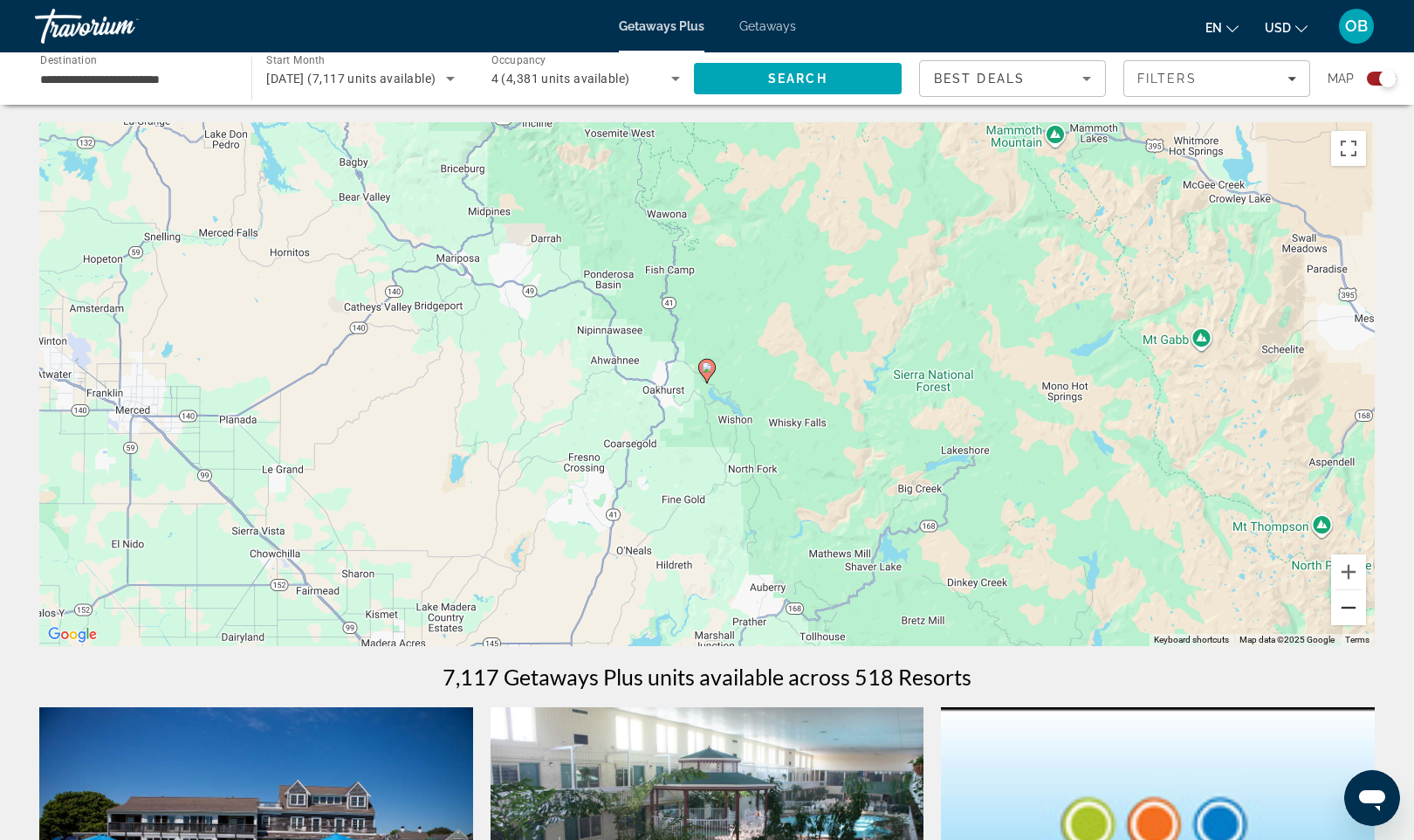
click at [1342, 610] on button "Zoom out" at bounding box center [1349, 607] width 35 height 35
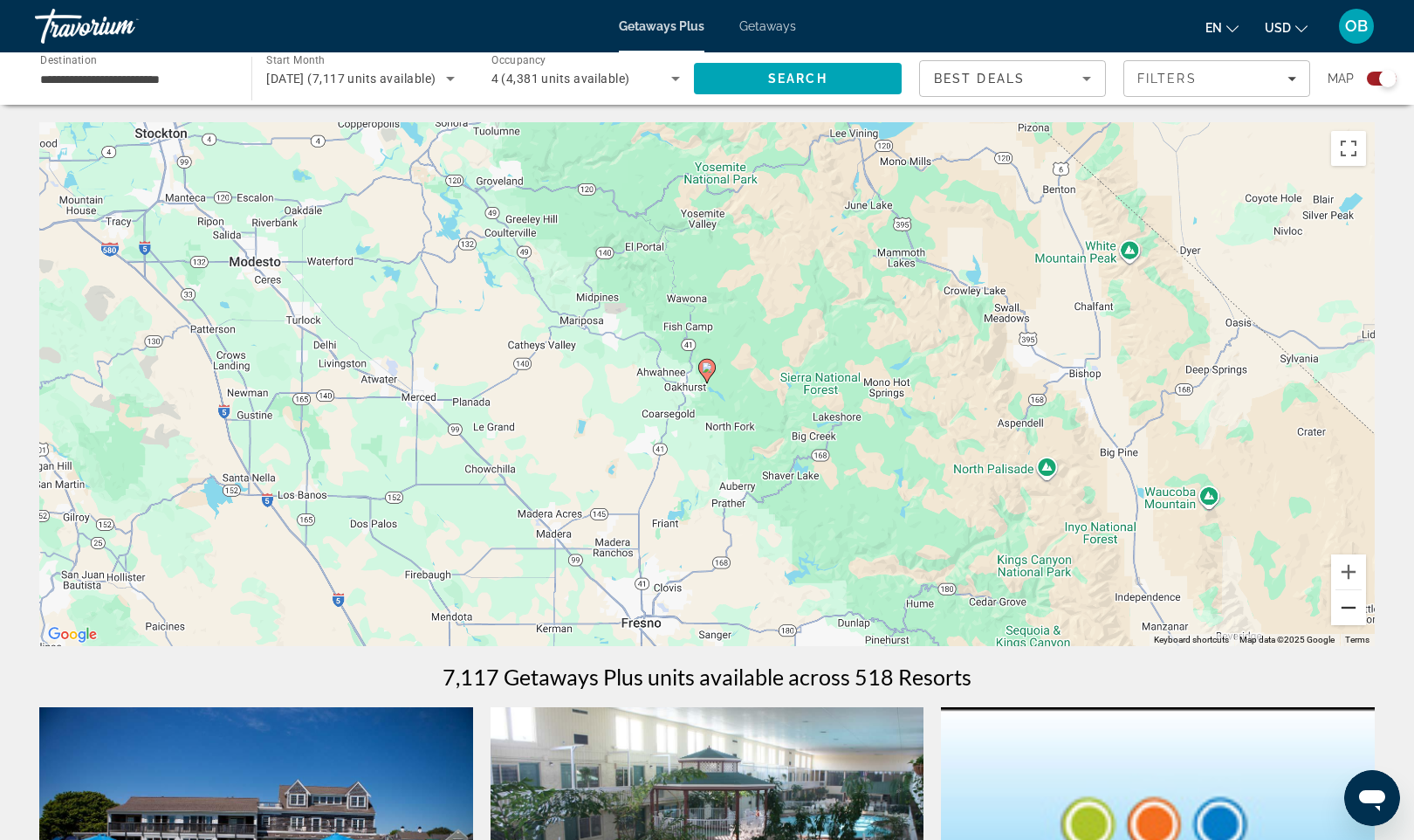
click at [1342, 610] on button "Zoom out" at bounding box center [1349, 607] width 35 height 35
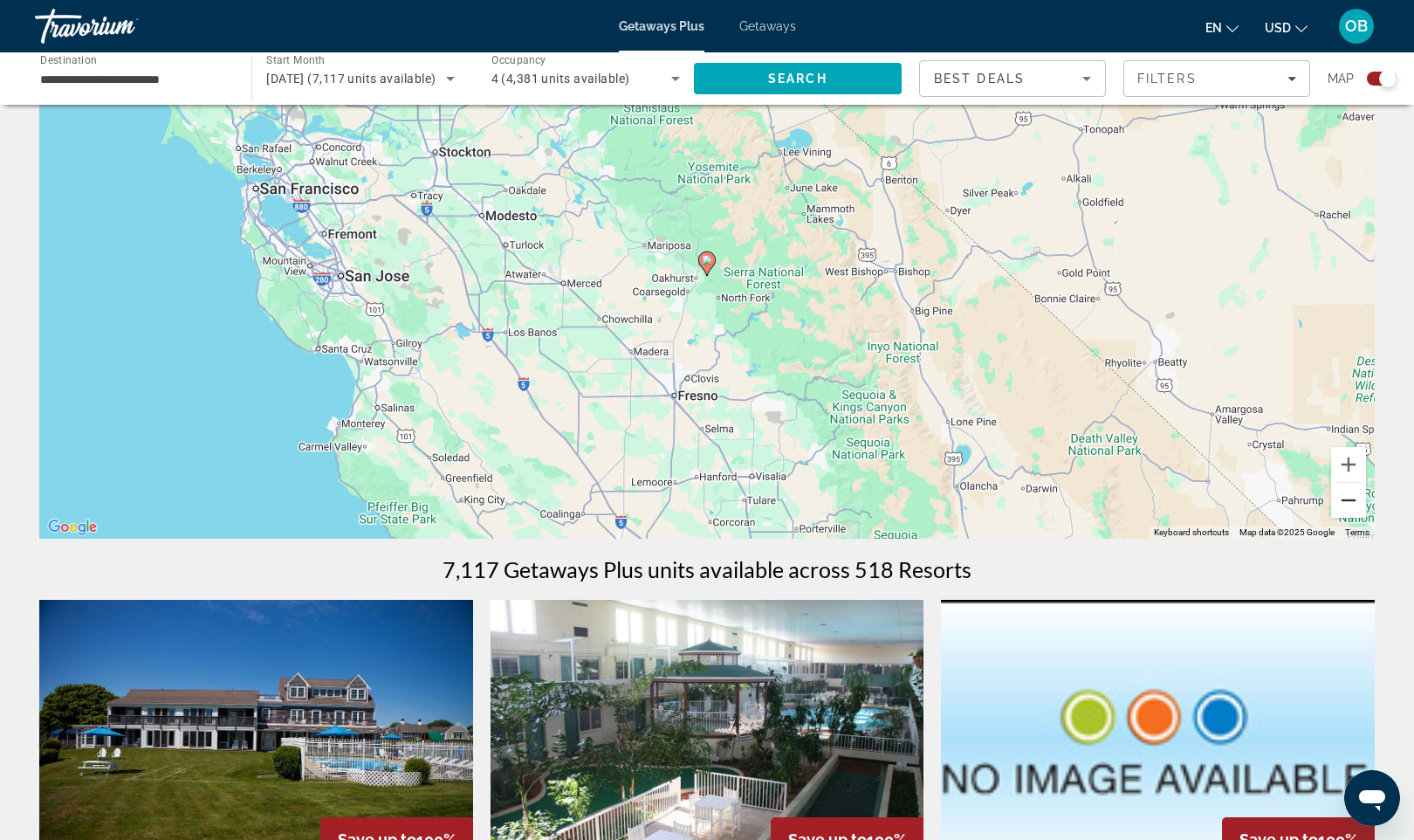
scroll to position [110, 0]
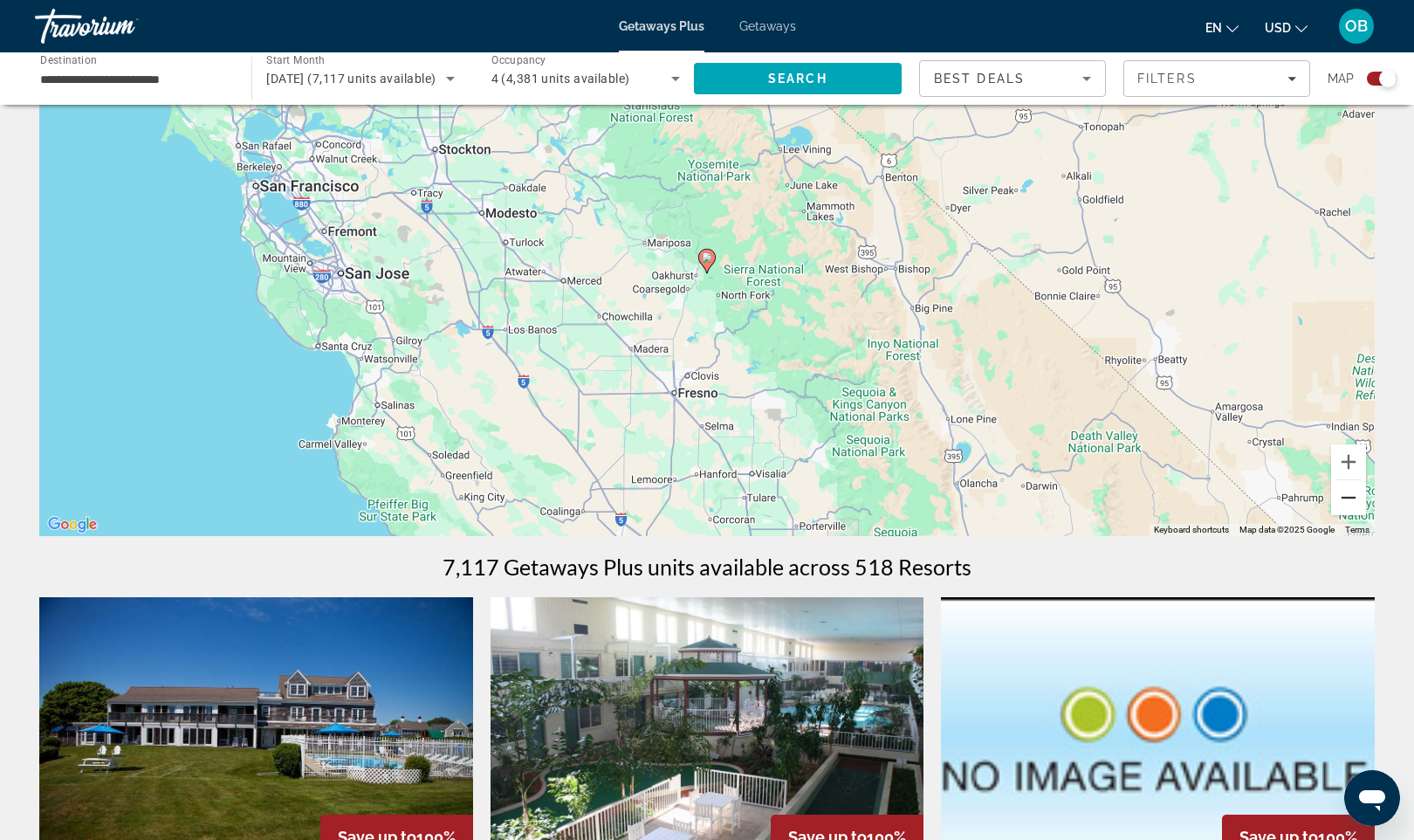
click at [1343, 499] on button "Zoom out" at bounding box center [1349, 498] width 35 height 35
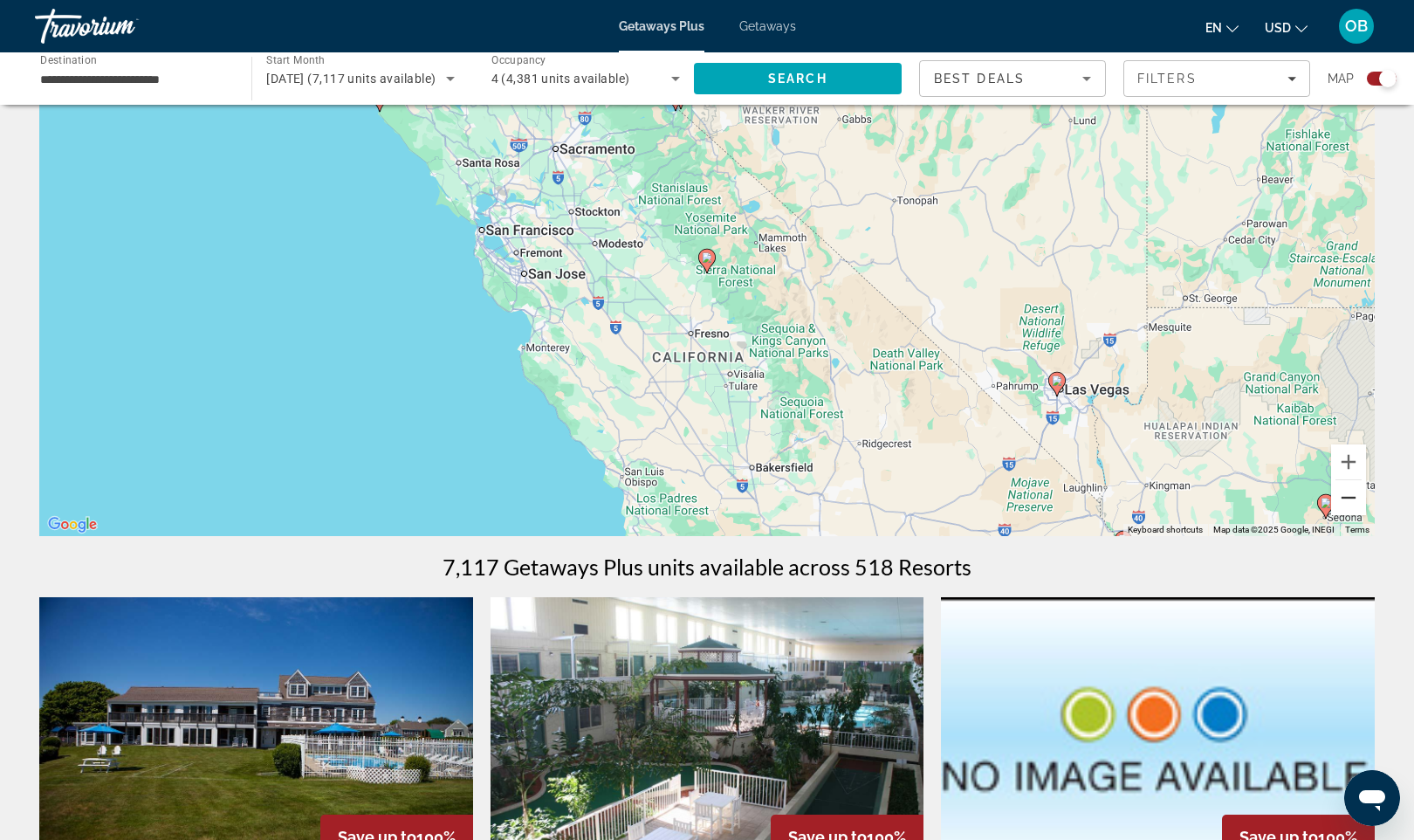
click at [1343, 499] on button "Zoom out" at bounding box center [1349, 498] width 35 height 35
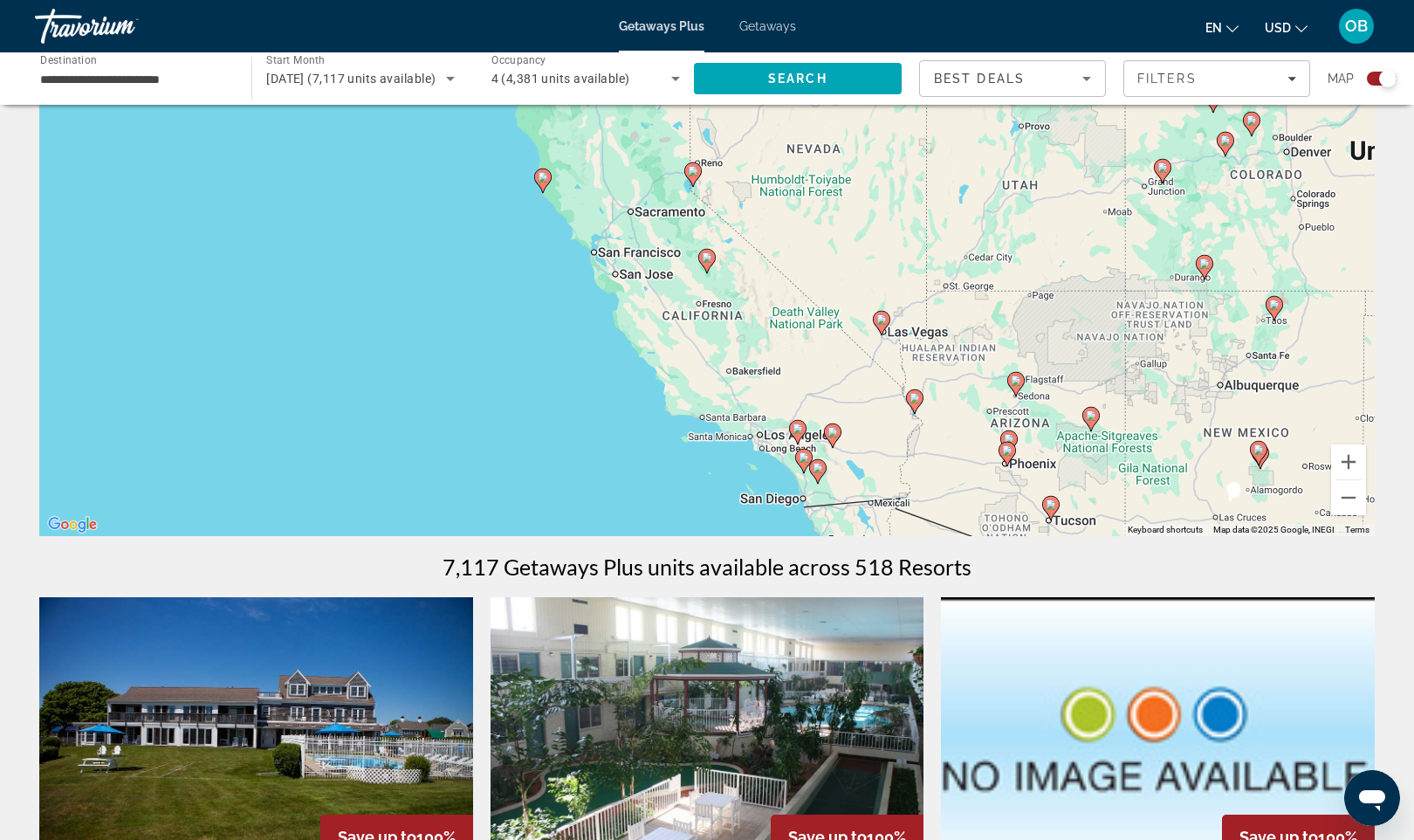
click at [685, 206] on div "To activate drag with keyboard, press Alt + Enter. Once in keyboard drag state,…" at bounding box center [707, 274] width 1336 height 524
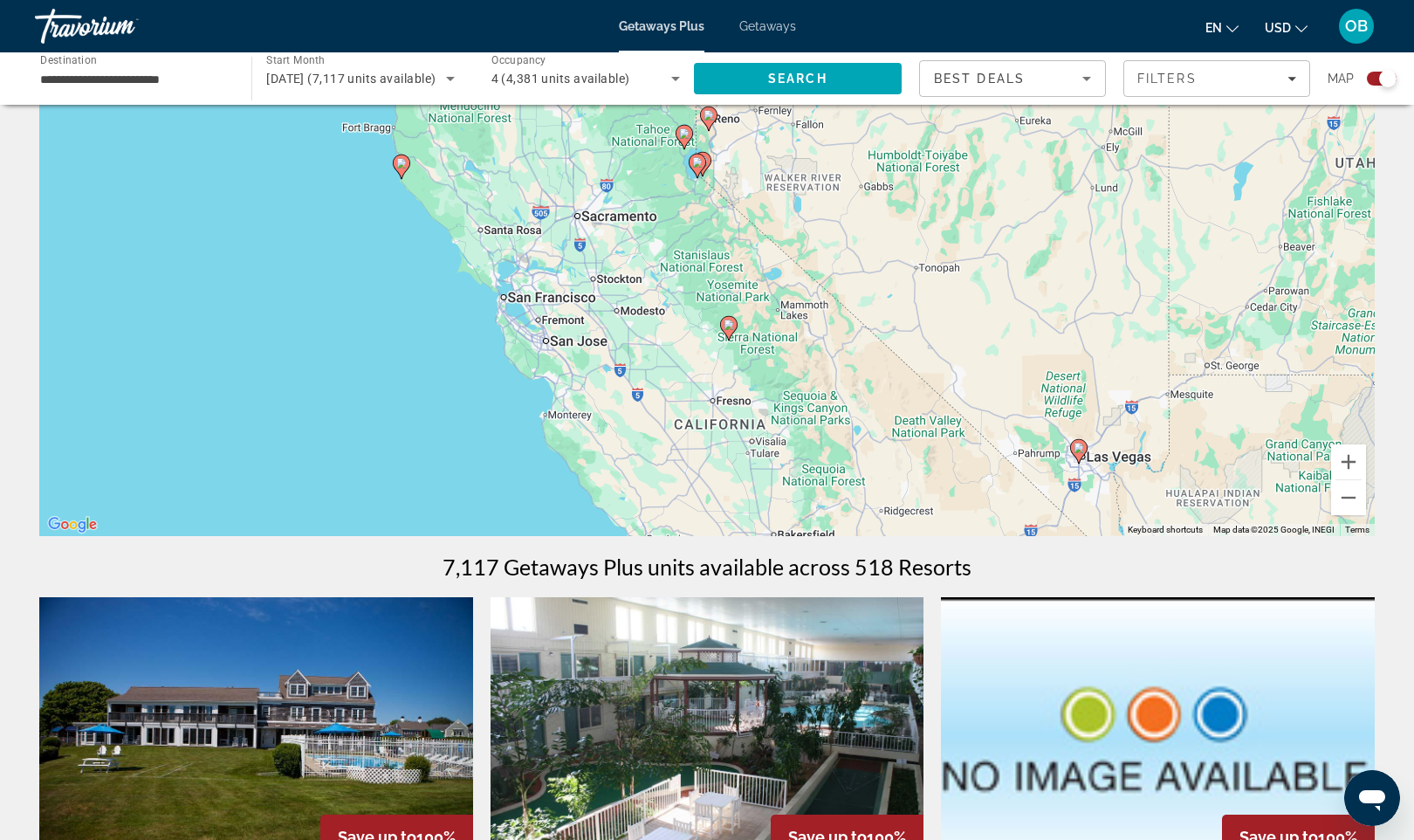
click at [702, 176] on gmp-advanced-marker "Main content" at bounding box center [697, 166] width 18 height 26
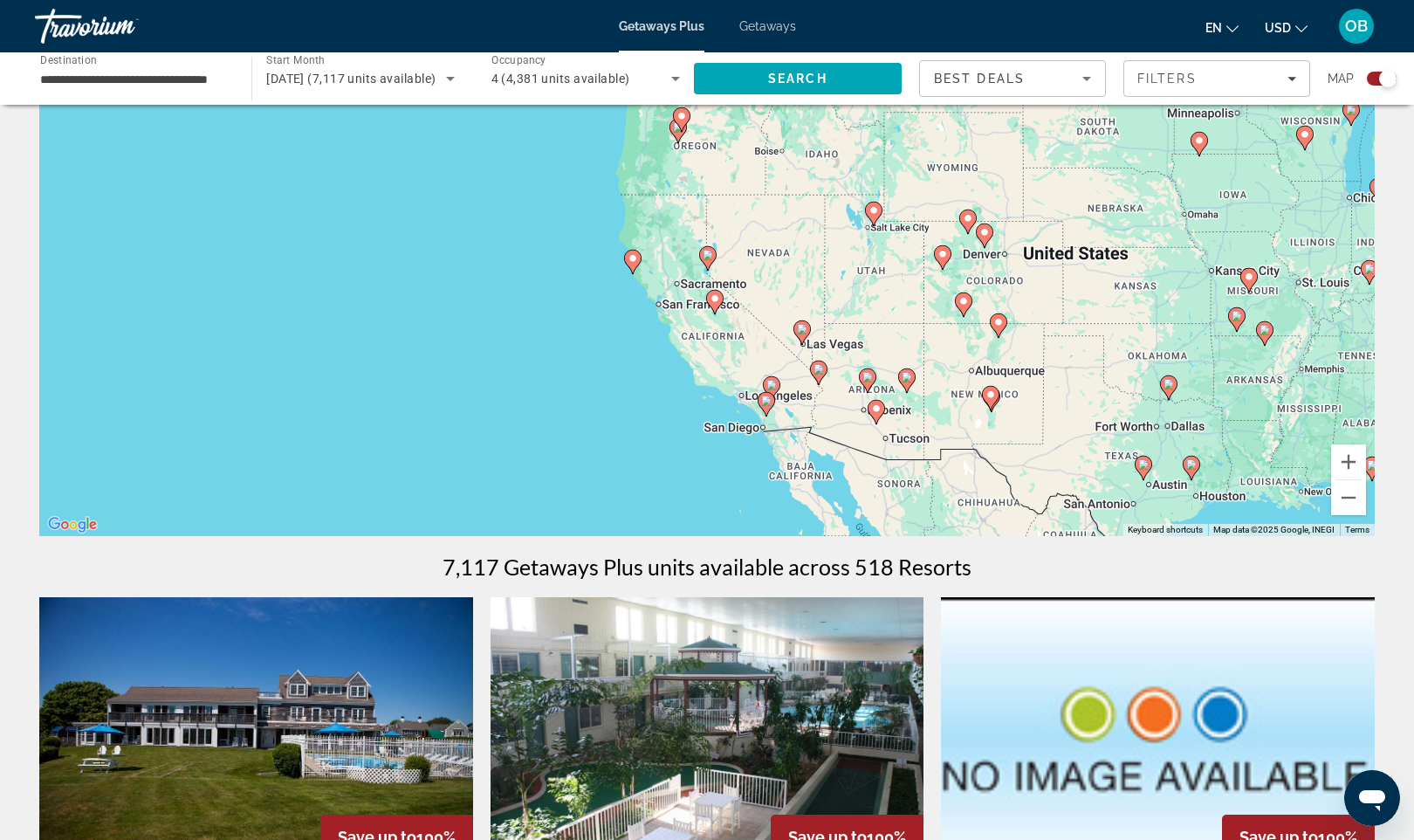
click at [696, 285] on div "To navigate, press the arrow keys. To activate drag with keyboard, press Alt + …" at bounding box center [707, 274] width 1336 height 524
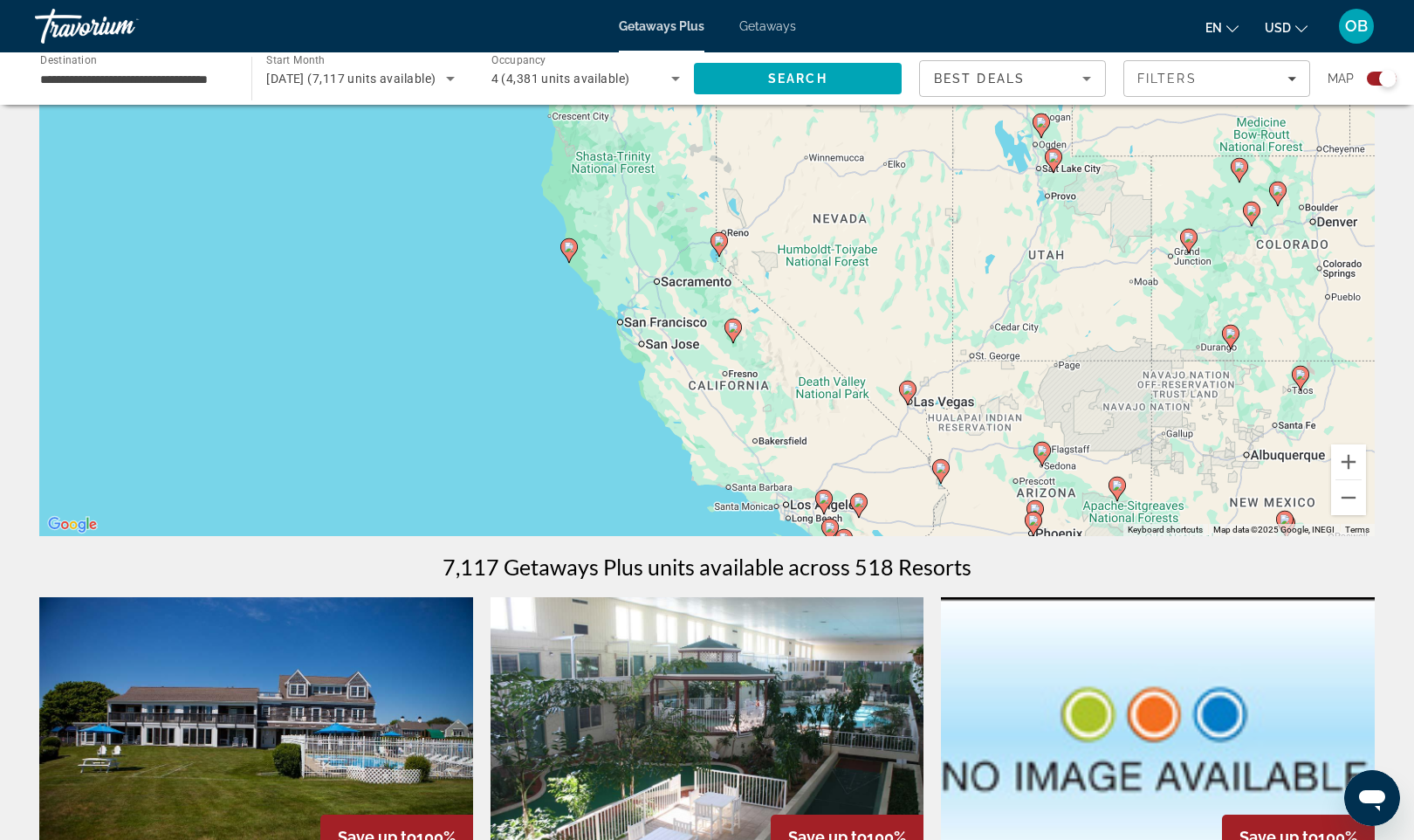
click at [719, 262] on div "To navigate, press the arrow keys. To activate drag with keyboard, press Alt + …" at bounding box center [707, 274] width 1336 height 524
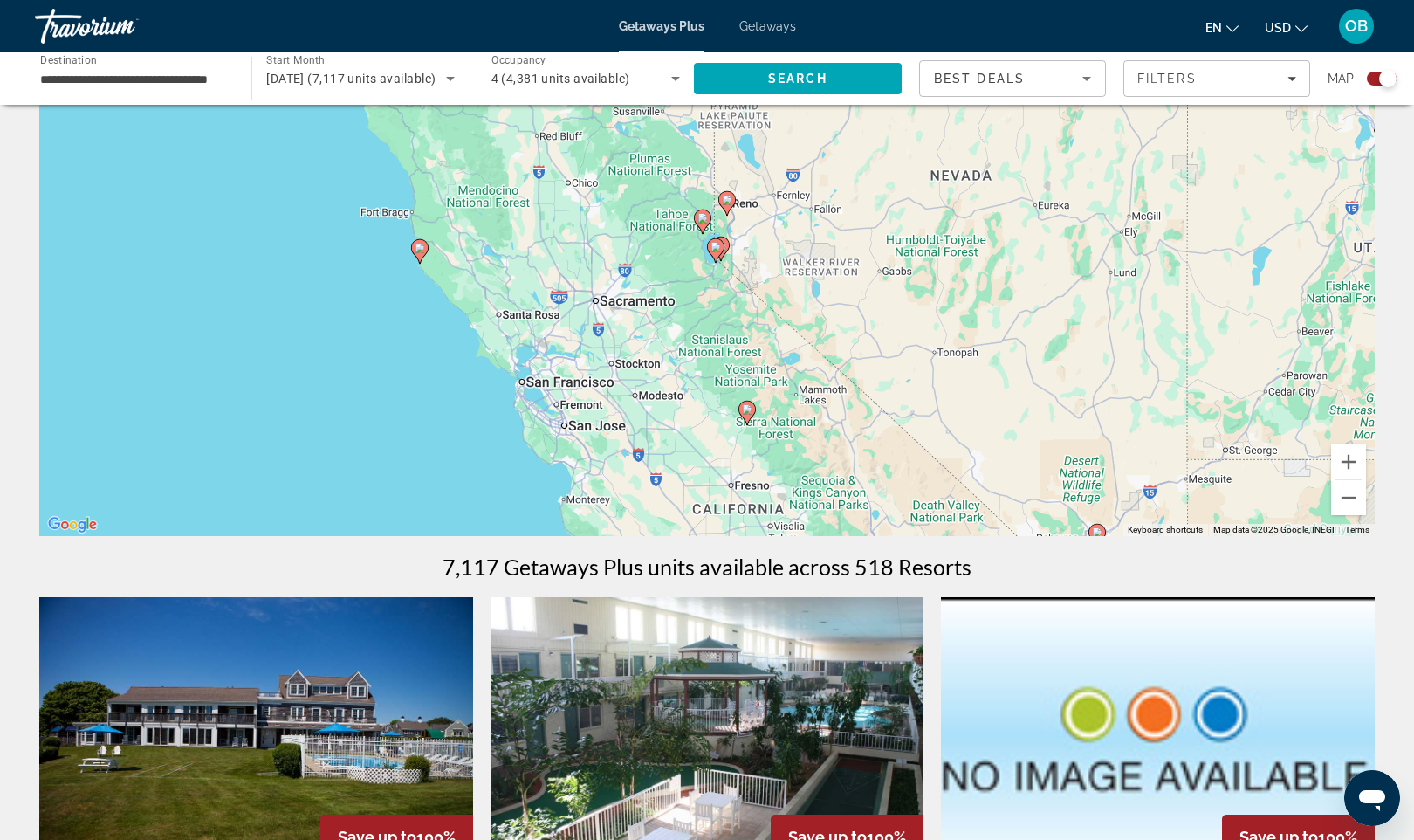
click at [719, 252] on icon "Main content" at bounding box center [716, 250] width 16 height 23
click at [720, 274] on div "To navigate, press the arrow keys. To activate drag with keyboard, press Alt + …" at bounding box center [707, 274] width 1336 height 524
click at [720, 274] on div "To activate drag with keyboard, press Alt + Enter. Once in keyboard drag state,…" at bounding box center [707, 274] width 1336 height 524
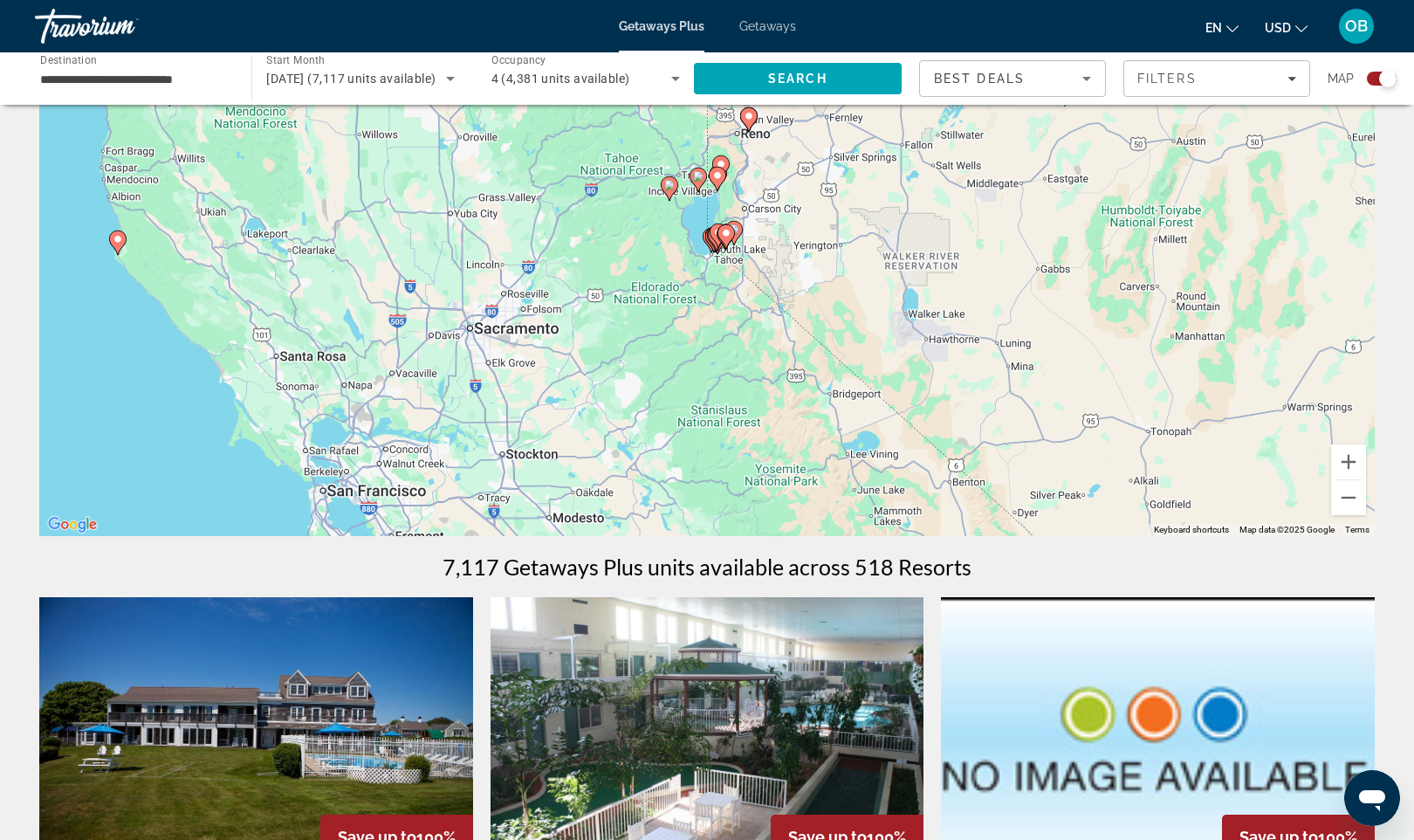
click at [696, 301] on div "To activate drag with keyboard, press Alt + Enter. Once in keyboard drag state,…" at bounding box center [707, 274] width 1336 height 524
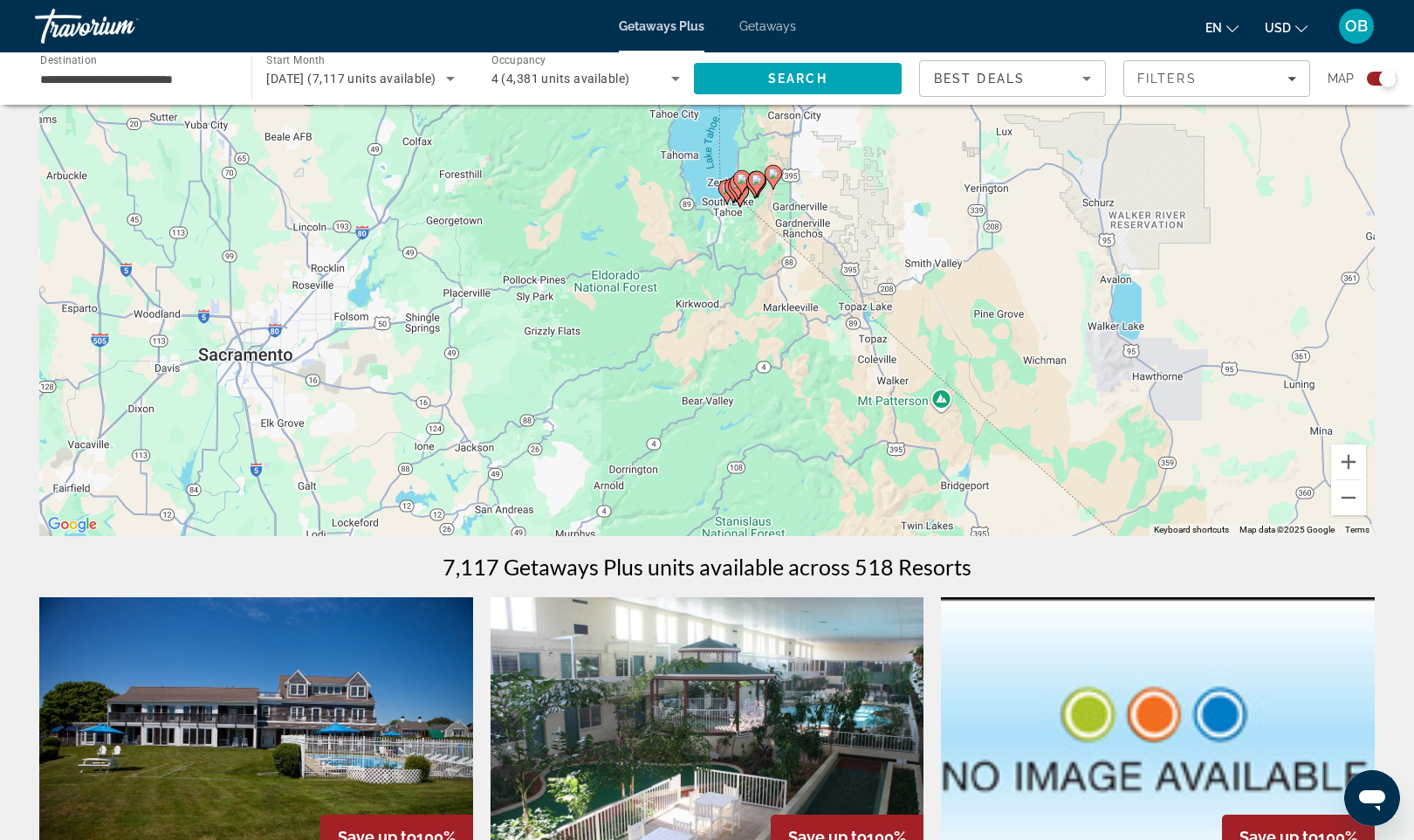
click at [734, 231] on div "To activate drag with keyboard, press Alt + Enter. Once in keyboard drag state,…" at bounding box center [707, 274] width 1336 height 524
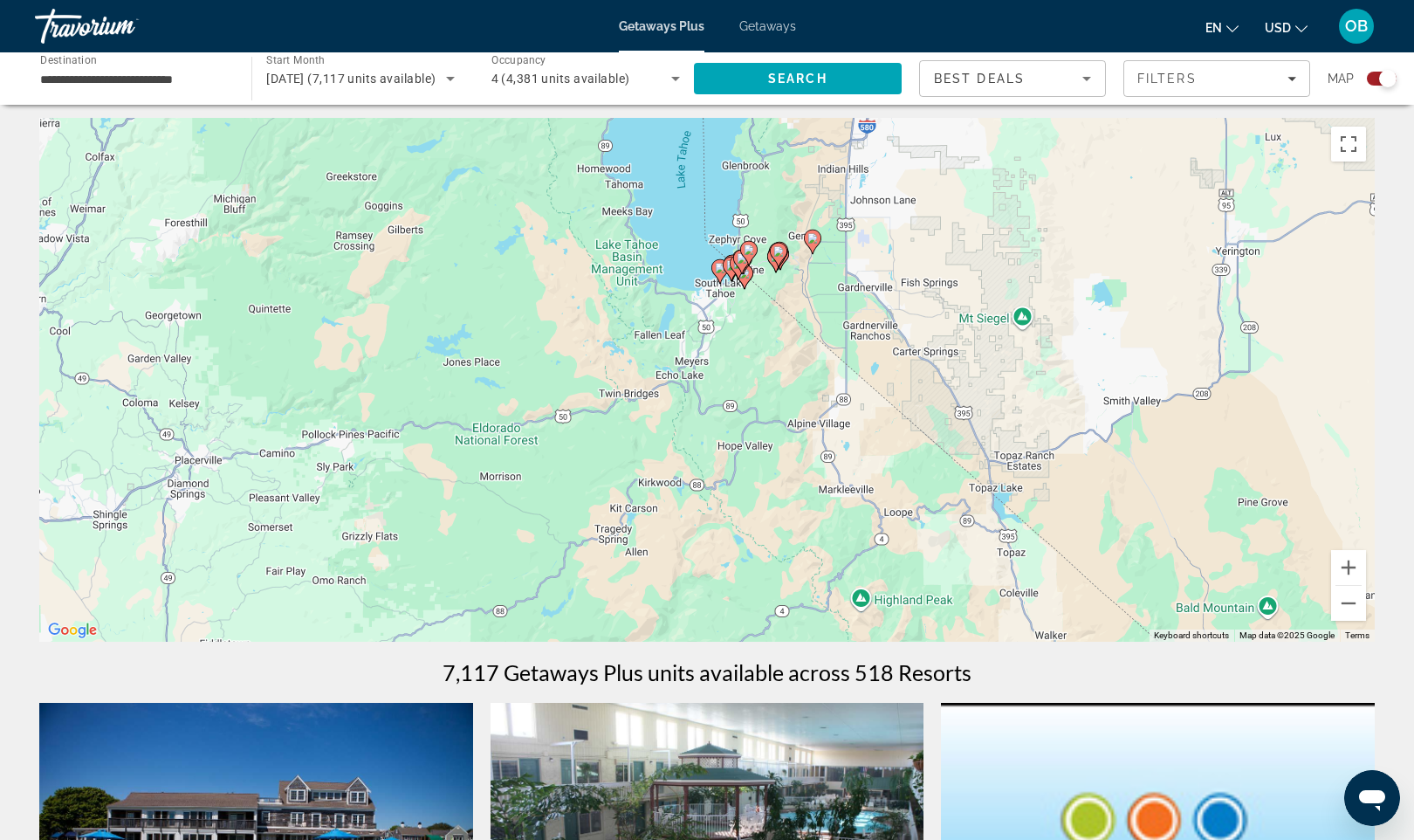
scroll to position [0, 0]
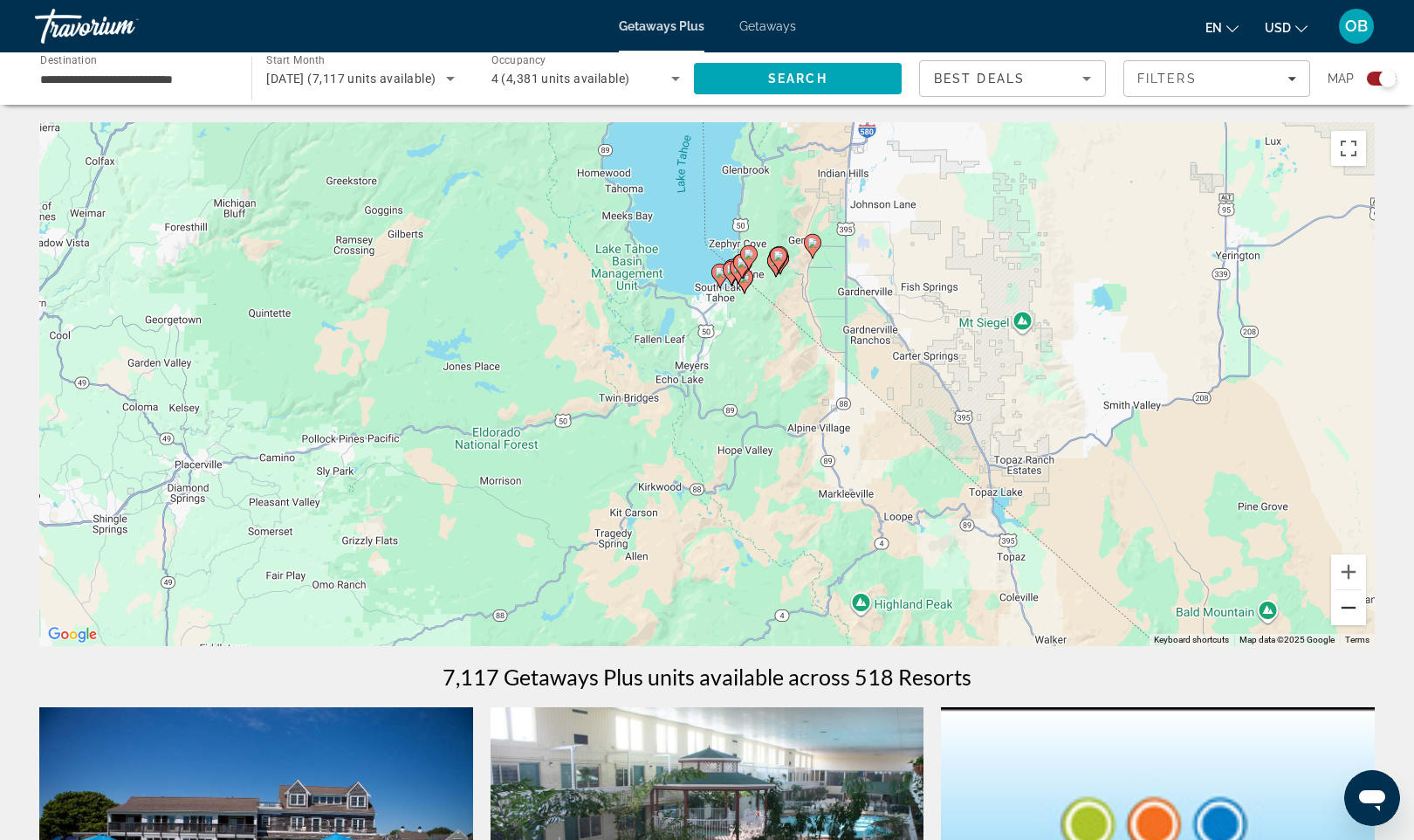
click at [1348, 608] on button "Zoom out" at bounding box center [1349, 607] width 35 height 35
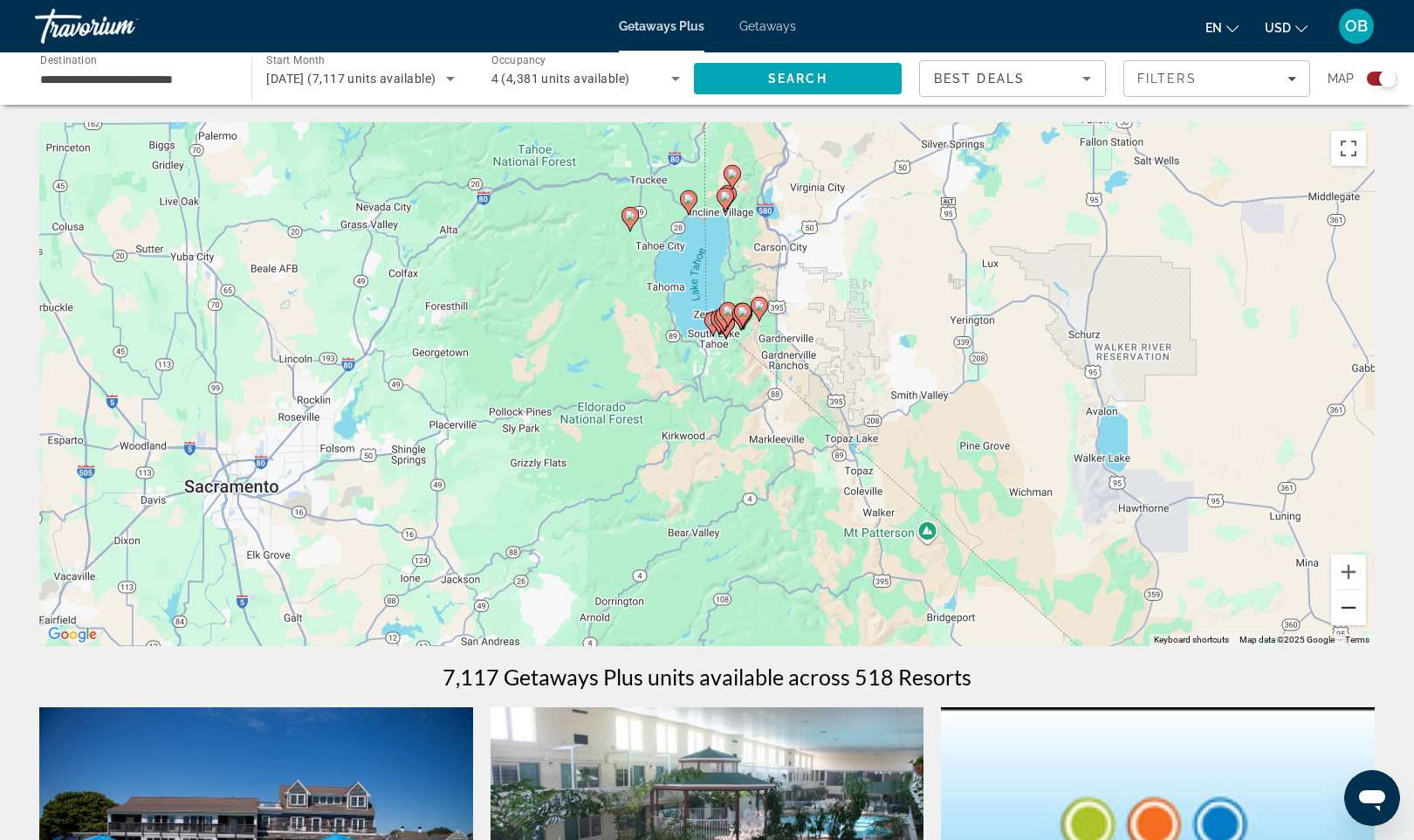
click at [1348, 608] on button "Zoom out" at bounding box center [1349, 607] width 35 height 35
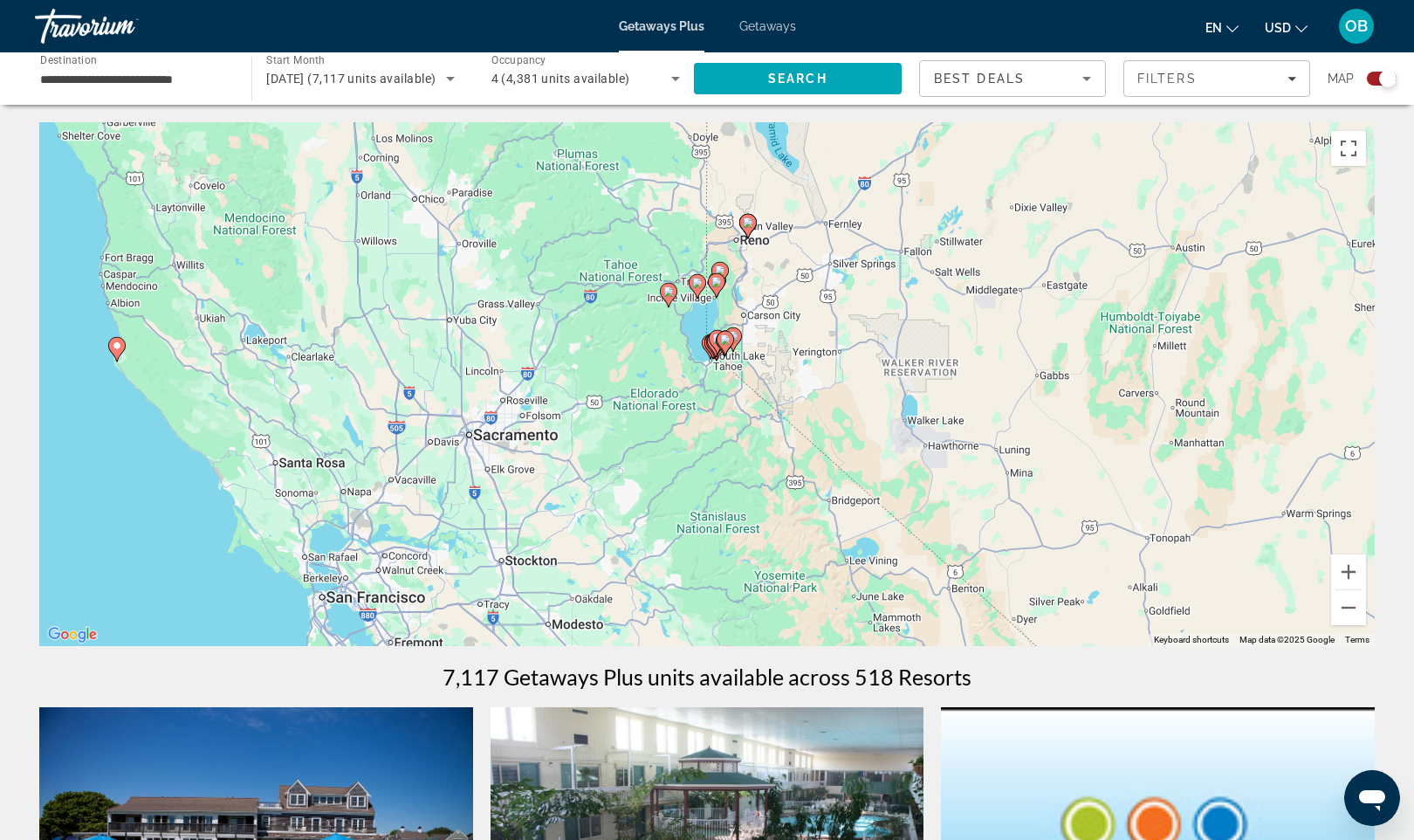
click at [720, 358] on gmp-advanced-marker "Main content" at bounding box center [715, 346] width 18 height 26
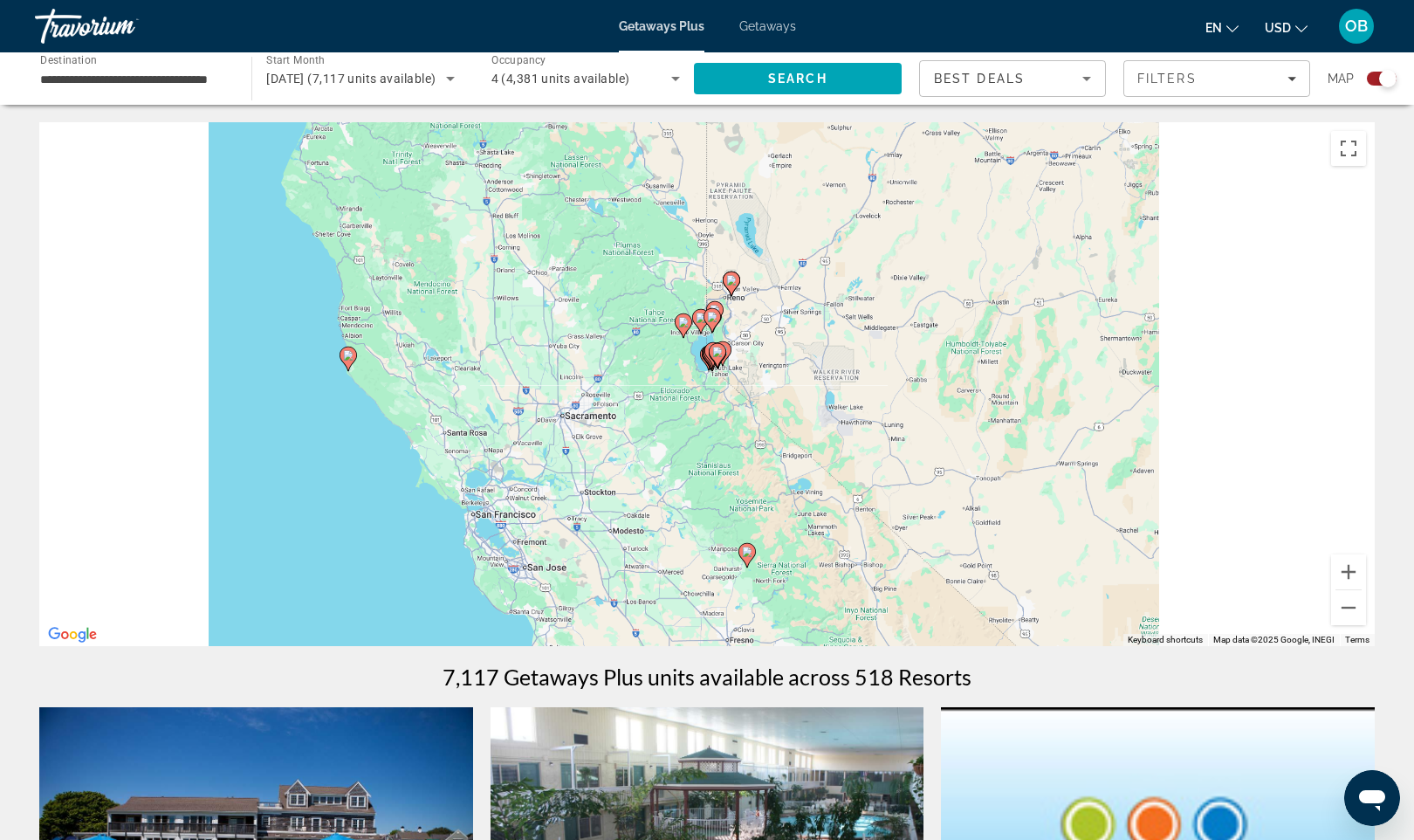
click at [720, 358] on gmp-advanced-marker "Main content" at bounding box center [718, 355] width 18 height 26
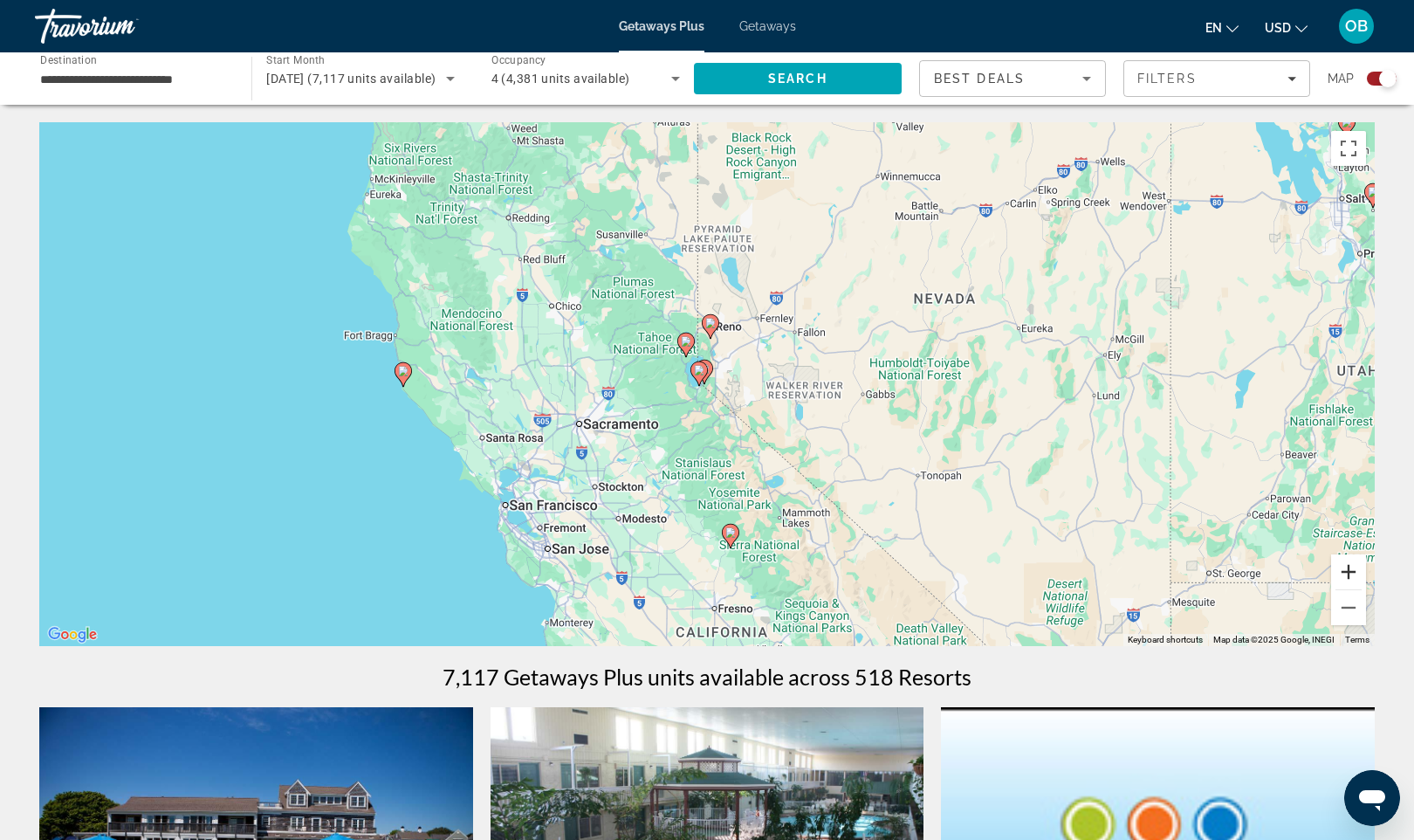
click at [1347, 575] on button "Zoom in" at bounding box center [1349, 572] width 35 height 35
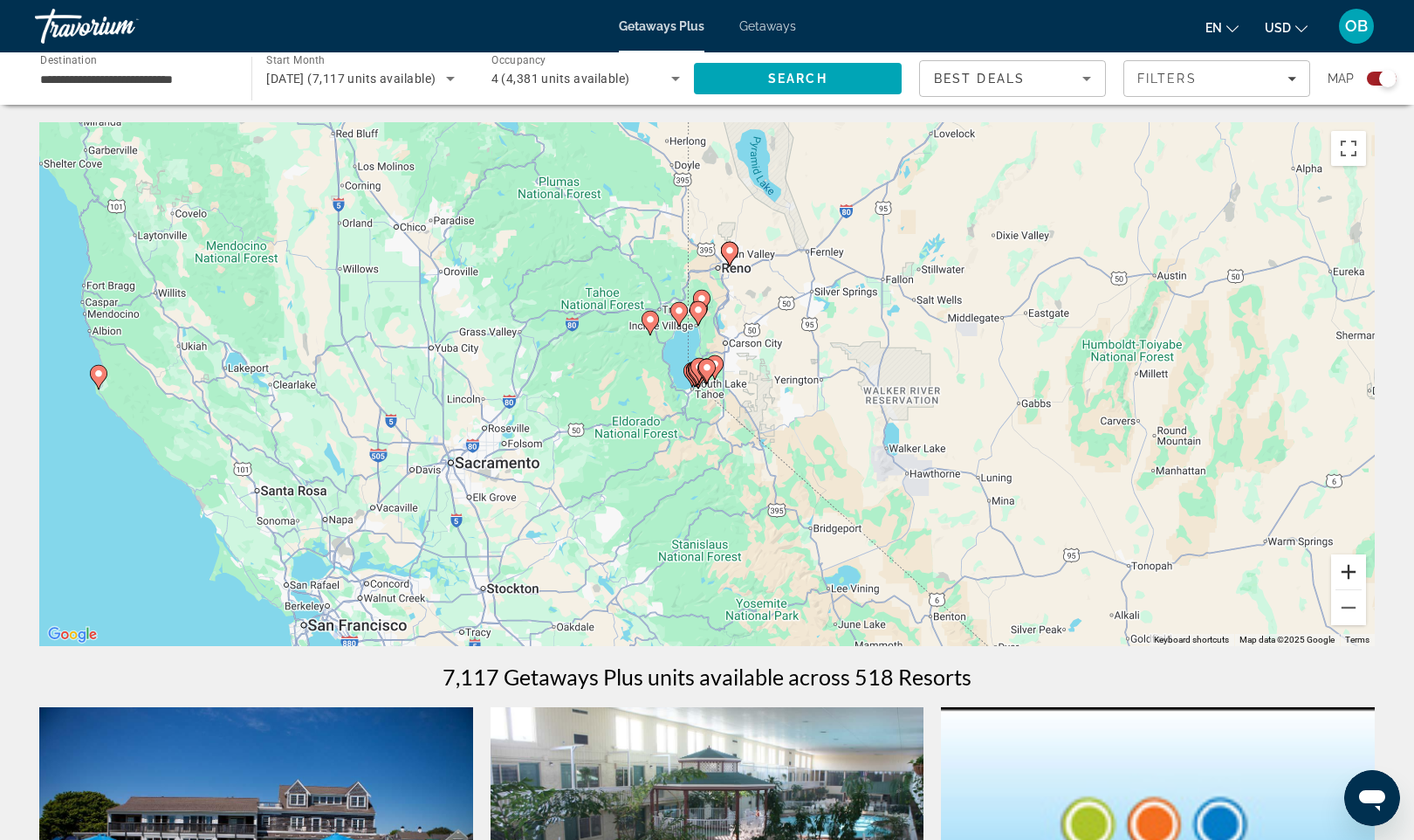
click at [1347, 575] on button "Zoom in" at bounding box center [1349, 572] width 35 height 35
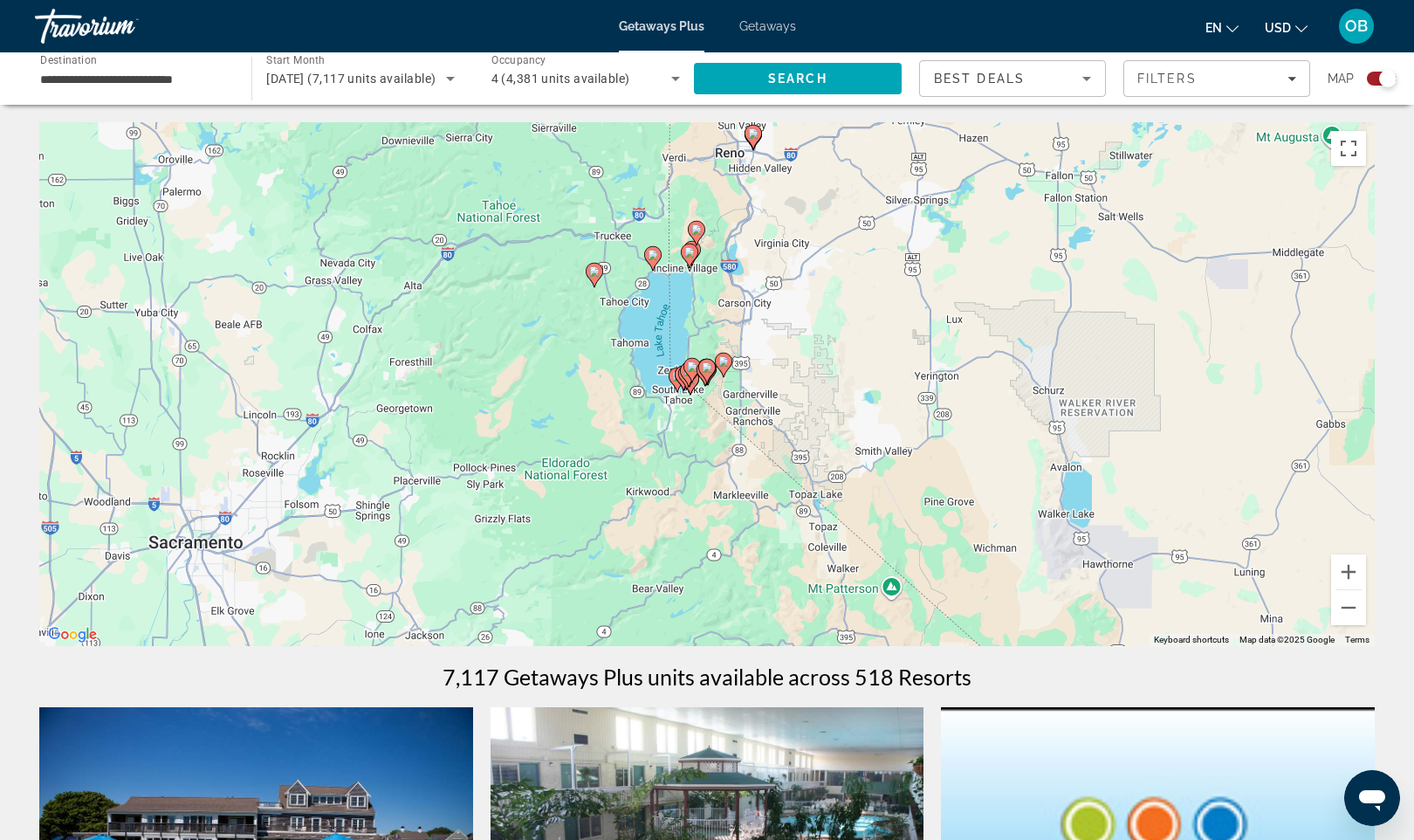
click at [689, 424] on div "To activate drag with keyboard, press Alt + Enter. Once in keyboard drag state,…" at bounding box center [707, 384] width 1336 height 524
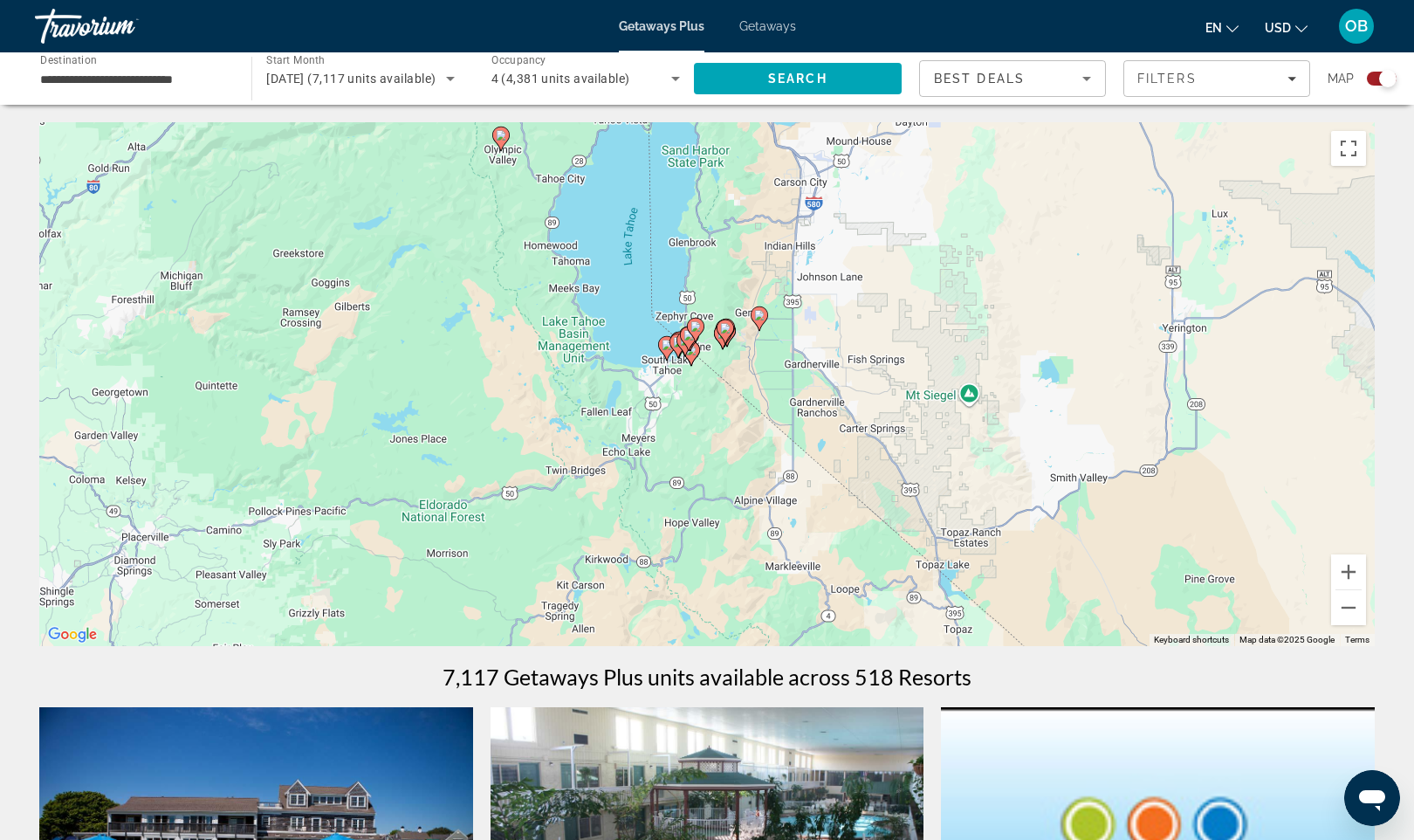
drag, startPoint x: 689, startPoint y: 424, endPoint x: 664, endPoint y: 343, distance: 84.8
click at [664, 343] on image "Main content" at bounding box center [667, 345] width 10 height 10
click at [666, 349] on image "Main content" at bounding box center [667, 345] width 10 height 10
type input "**********"
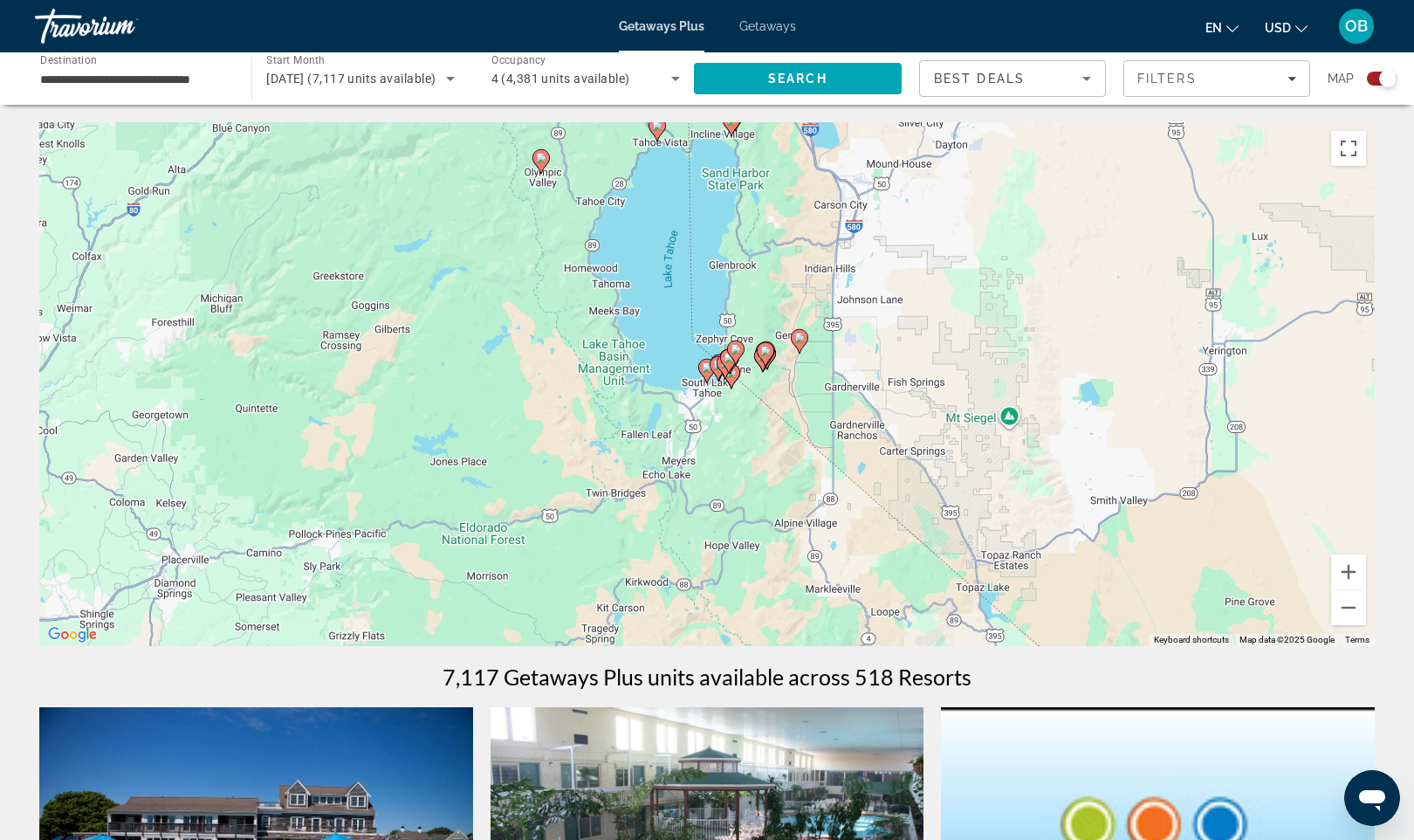
click at [718, 407] on div "To navigate, press the arrow keys. To activate drag with keyboard, press Alt + …" at bounding box center [707, 384] width 1336 height 524
click at [718, 407] on div "To activate drag with keyboard, press Alt + Enter. Once in keyboard drag state,…" at bounding box center [707, 384] width 1336 height 524
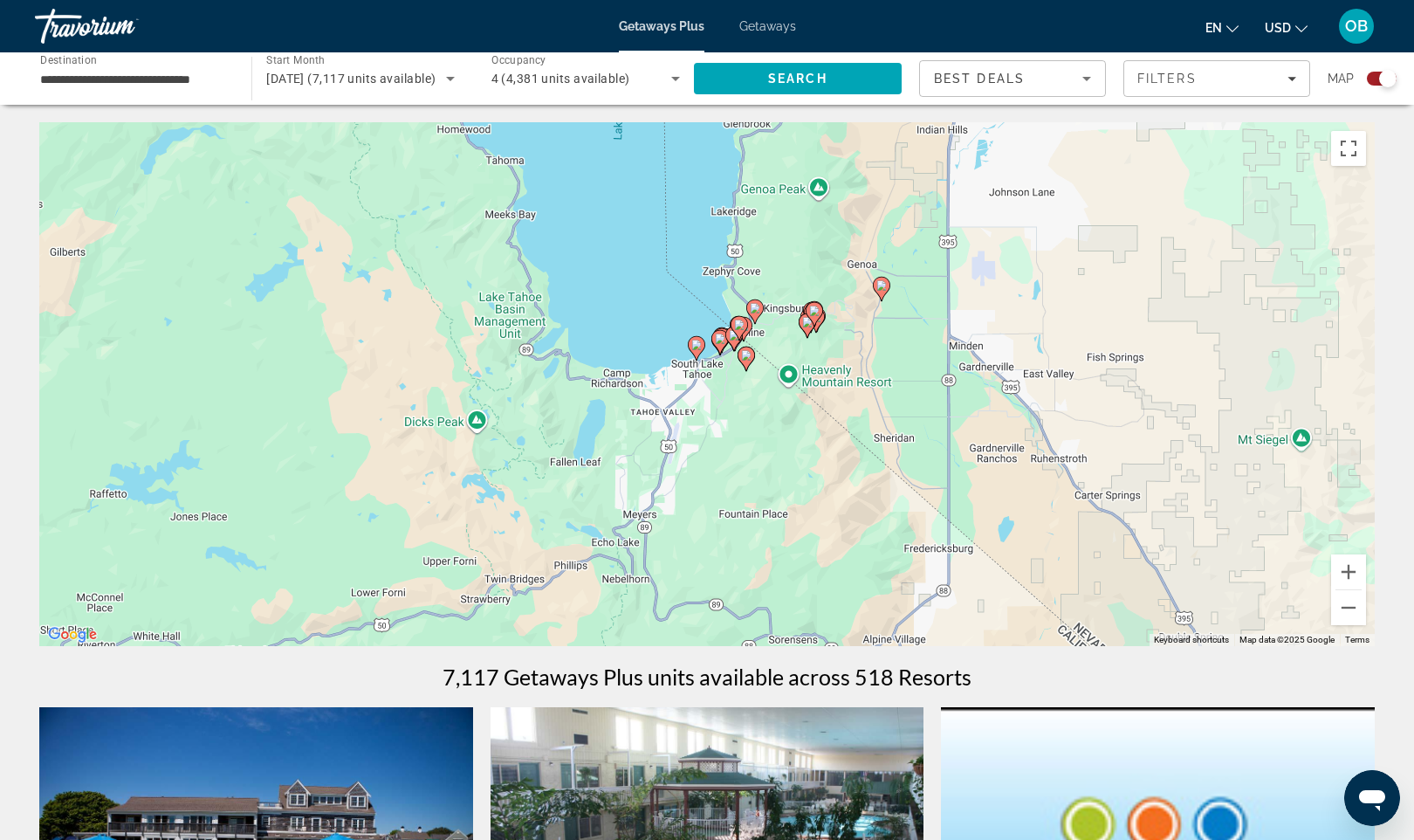
drag, startPoint x: 718, startPoint y: 407, endPoint x: 711, endPoint y: 387, distance: 21.2
click at [711, 387] on div "To activate drag with keyboard, press Alt + Enter. Once in keyboard drag state,…" at bounding box center [707, 384] width 1336 height 524
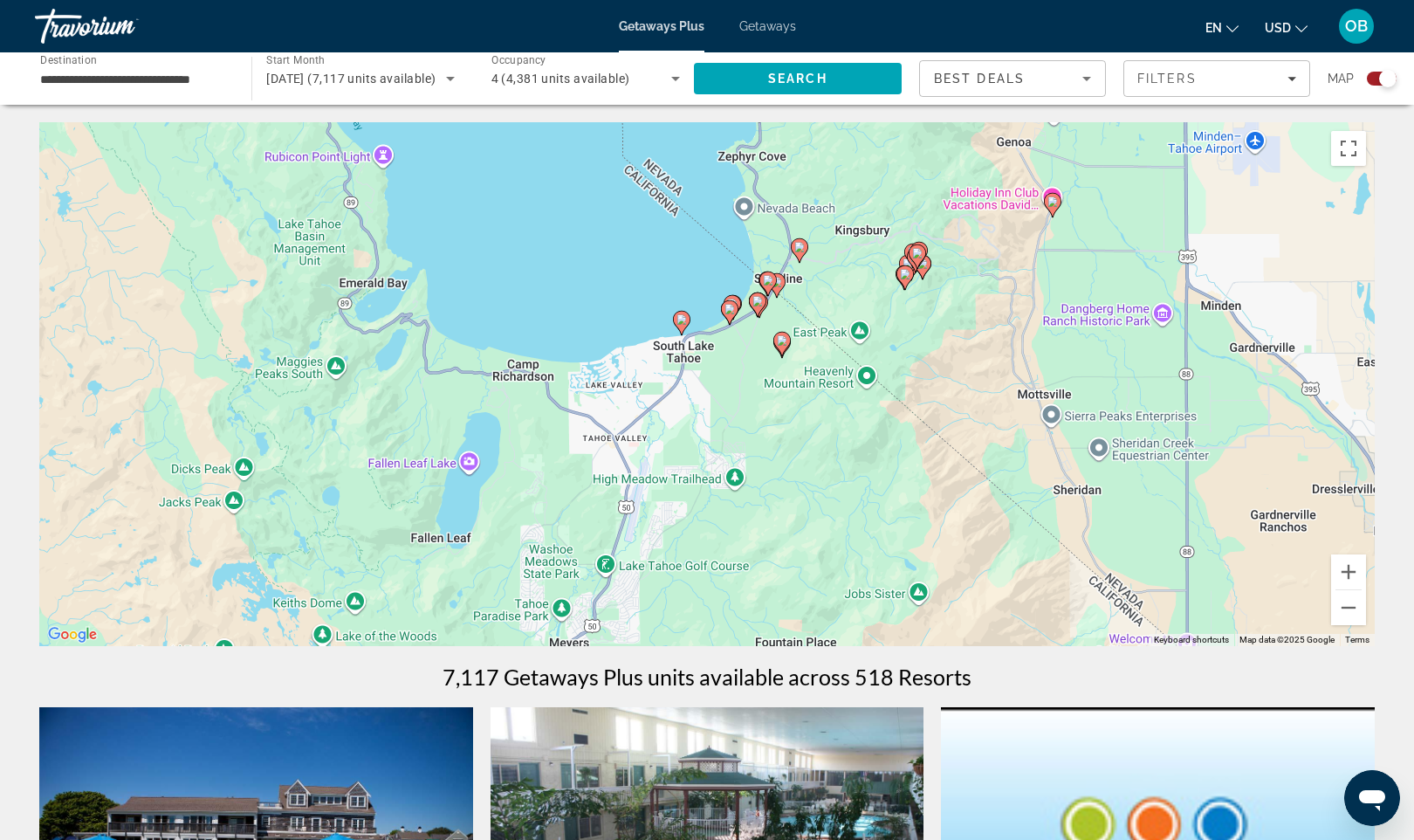
drag, startPoint x: 711, startPoint y: 387, endPoint x: 718, endPoint y: 373, distance: 15.7
click at [718, 373] on div "To activate drag with keyboard, press Alt + Enter. Once in keyboard drag state,…" at bounding box center [707, 384] width 1336 height 524
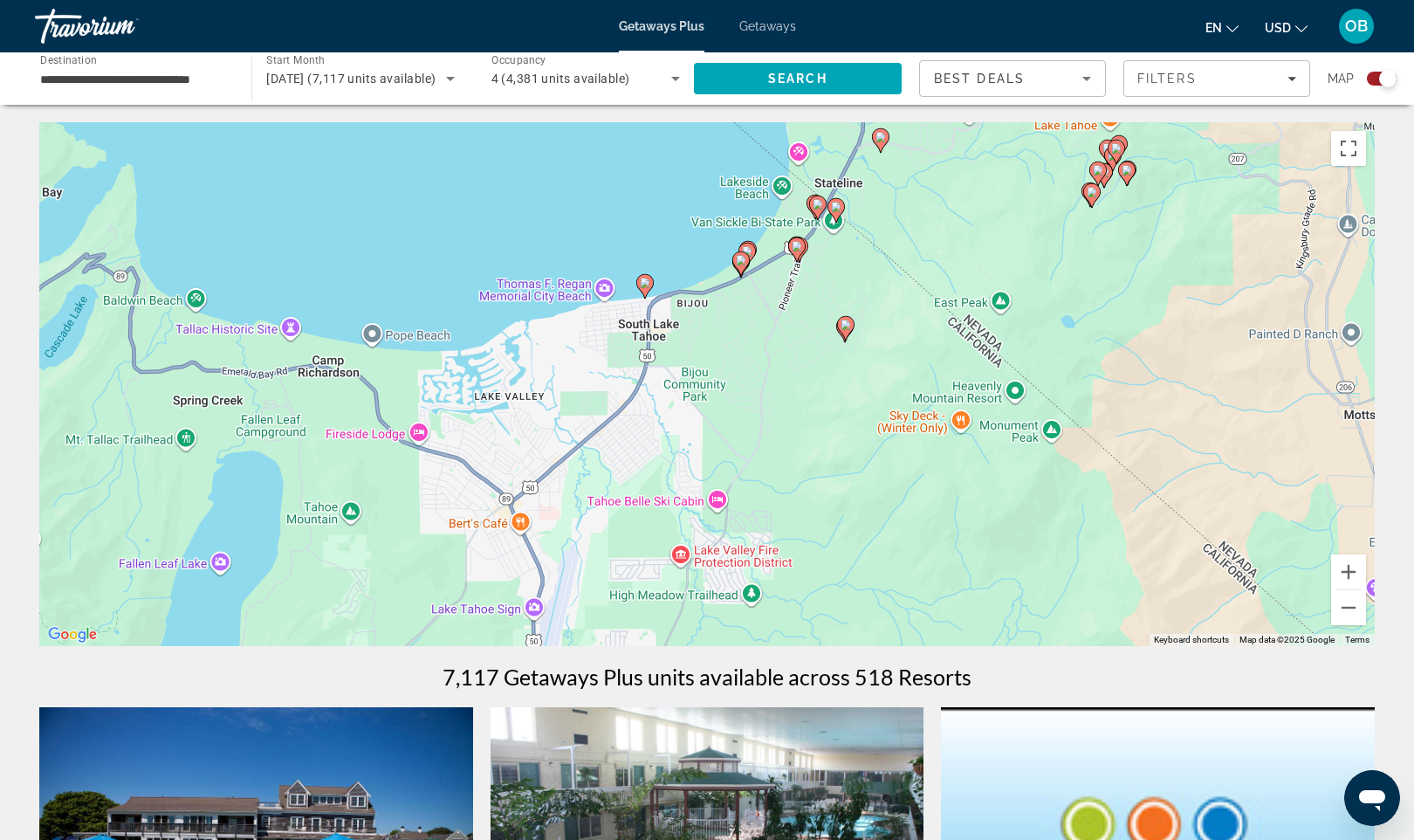
drag, startPoint x: 718, startPoint y: 373, endPoint x: 660, endPoint y: 344, distance: 64.8
click at [660, 344] on div "To activate drag with keyboard, press Alt + Enter. Once in keyboard drag state,…" at bounding box center [707, 384] width 1336 height 524
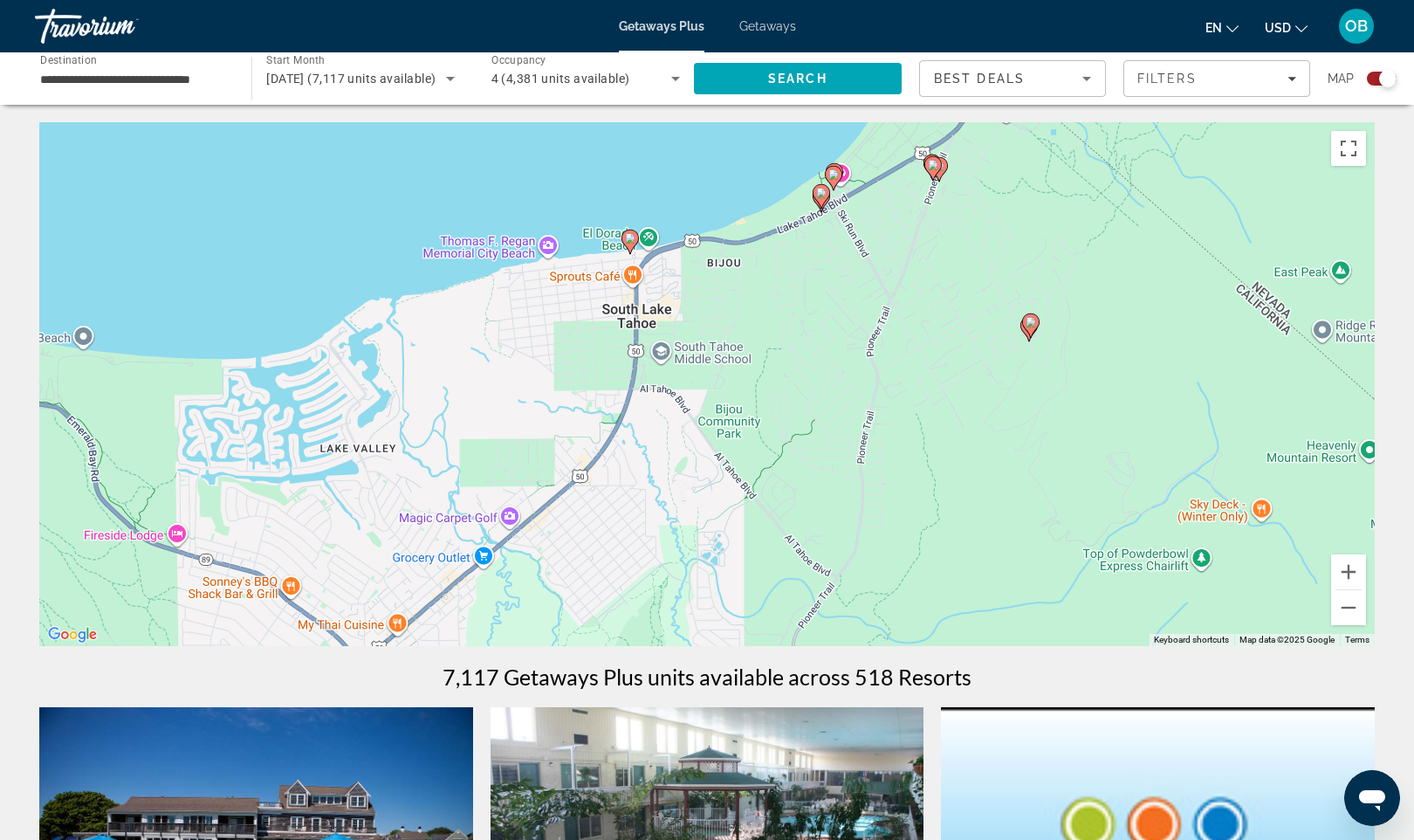
drag, startPoint x: 660, startPoint y: 344, endPoint x: 739, endPoint y: 311, distance: 85.6
click at [739, 311] on div "To activate drag with keyboard, press Alt + Enter. Once in keyboard drag state,…" at bounding box center [707, 384] width 1336 height 524
click at [746, 304] on div "To activate drag with keyboard, press Alt + Enter. Once in keyboard drag state,…" at bounding box center [707, 384] width 1336 height 524
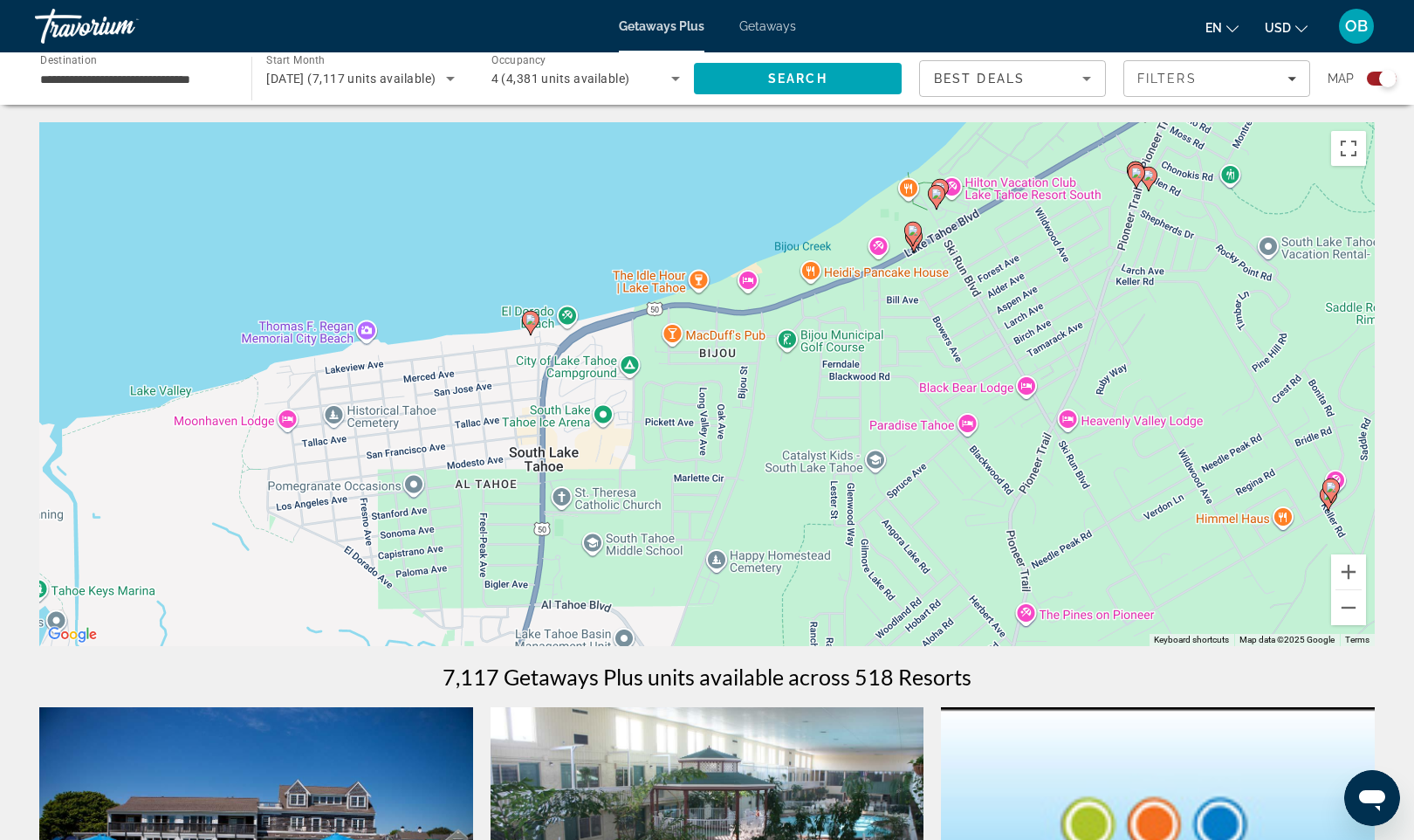
drag, startPoint x: 578, startPoint y: 206, endPoint x: 587, endPoint y: 367, distance: 161.3
click at [587, 367] on div "To activate drag with keyboard, press Alt + Enter. Once in keyboard drag state,…" at bounding box center [707, 384] width 1336 height 524
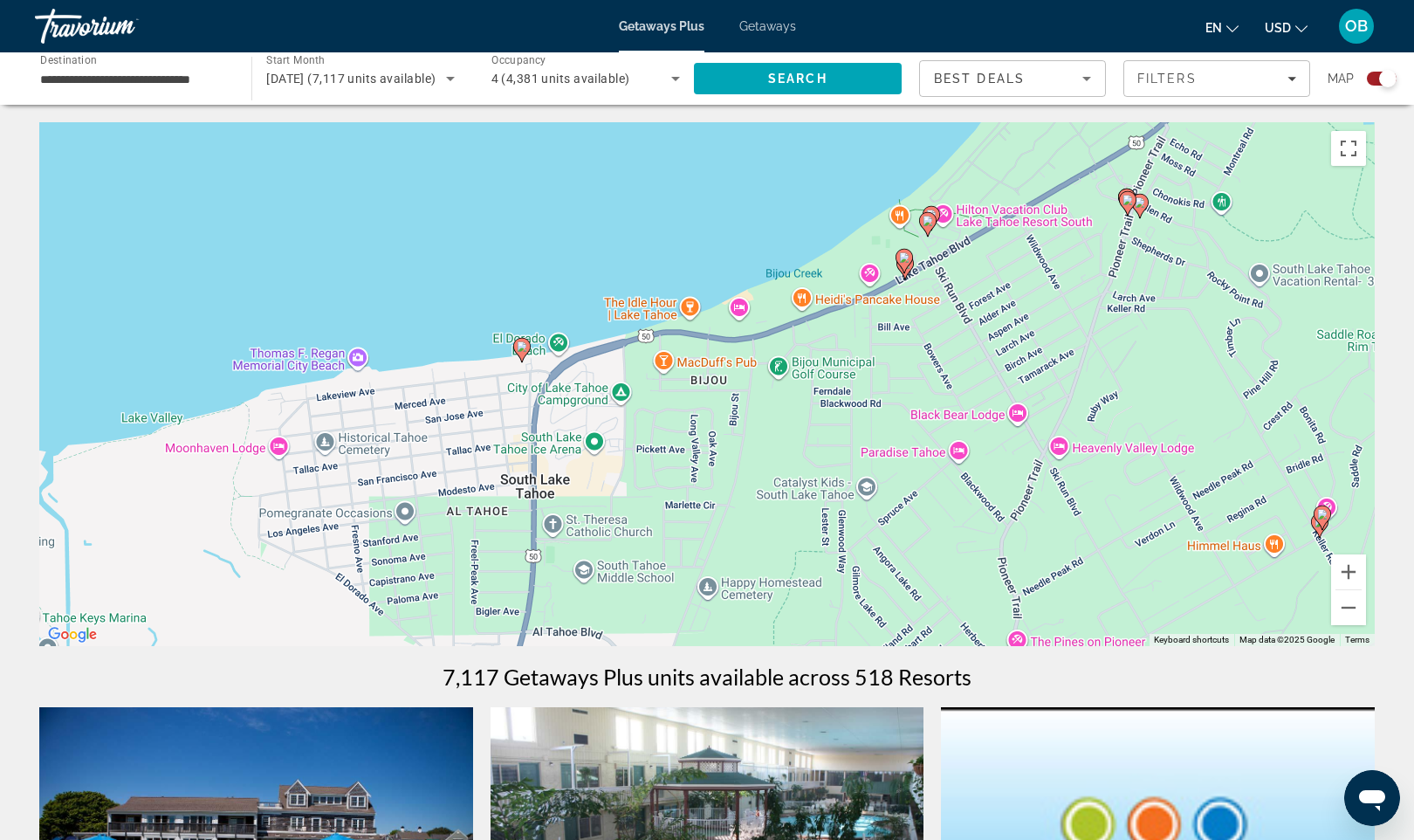
click at [523, 346] on image "Main content" at bounding box center [522, 346] width 10 height 10
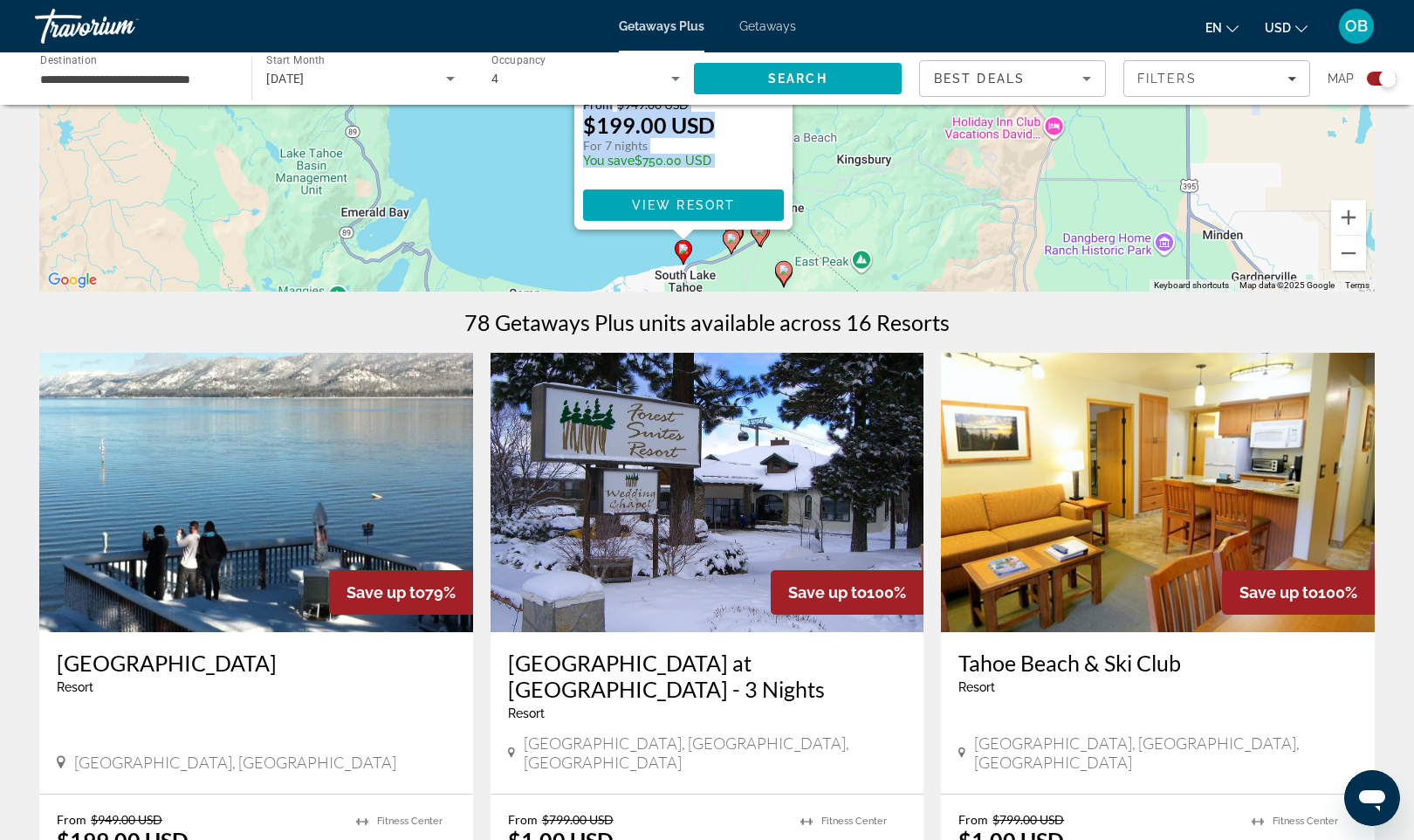
scroll to position [346, 0]
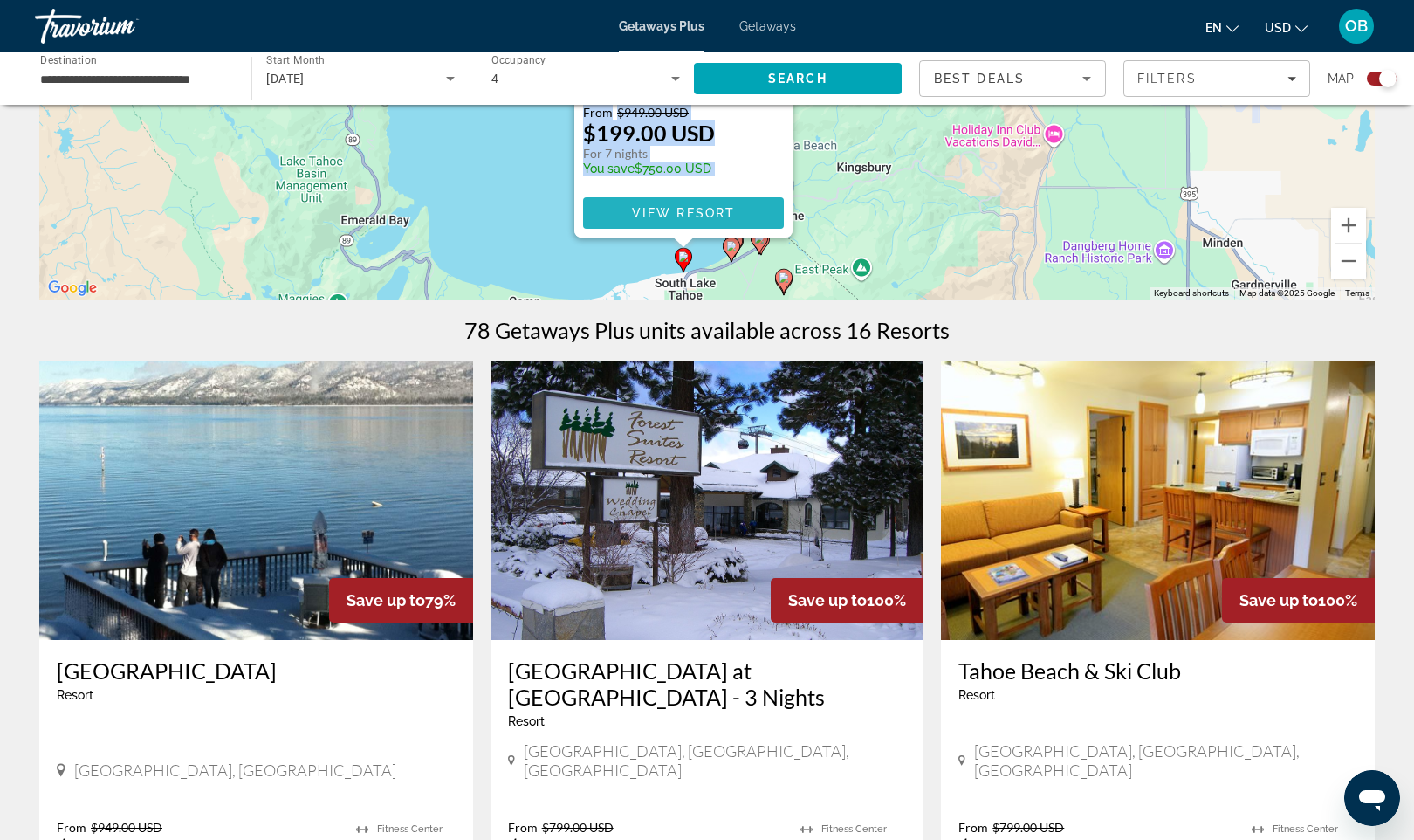
click at [693, 219] on span "View Resort" at bounding box center [683, 213] width 103 height 14
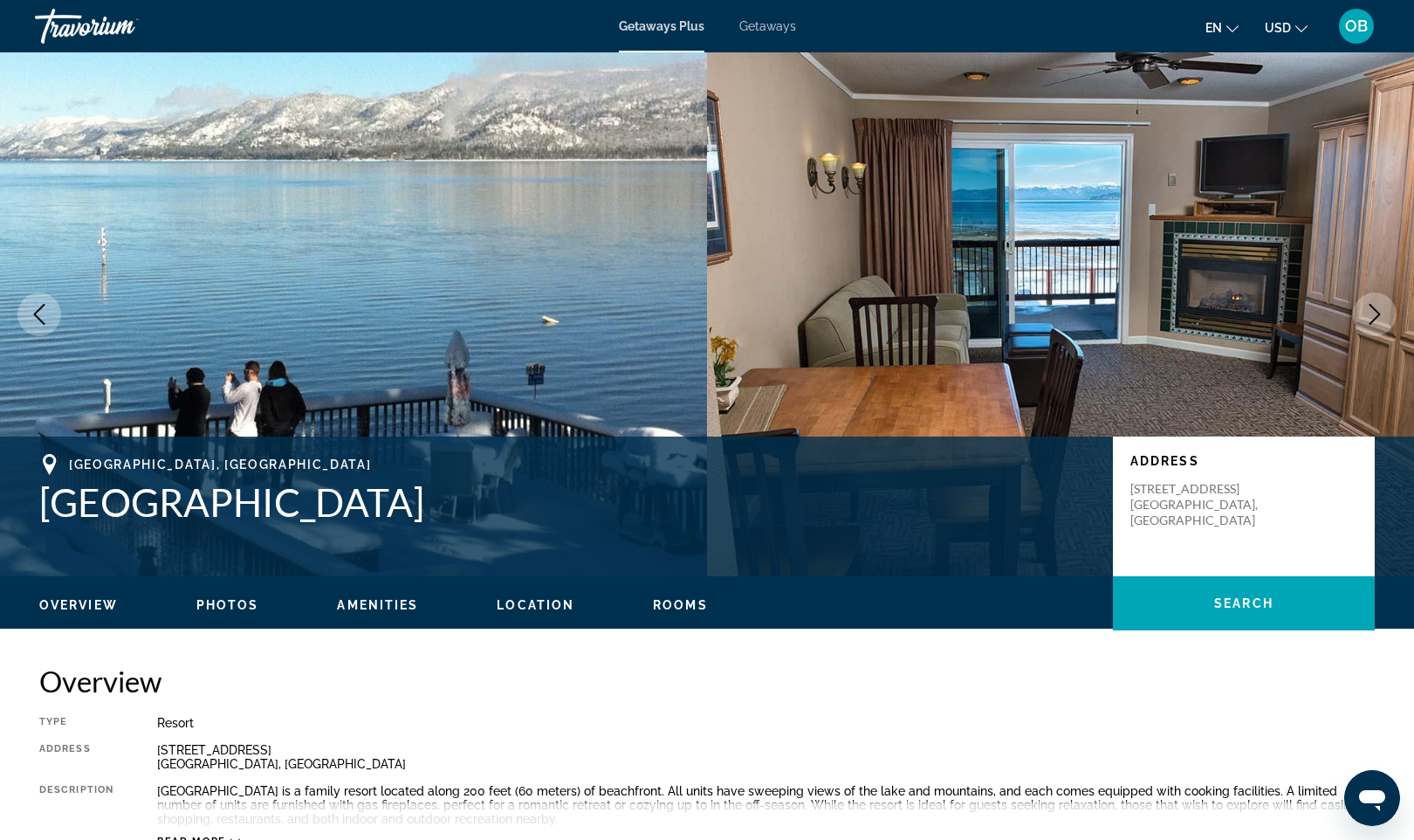
click at [42, 320] on icon "Previous image" at bounding box center [39, 314] width 11 height 21
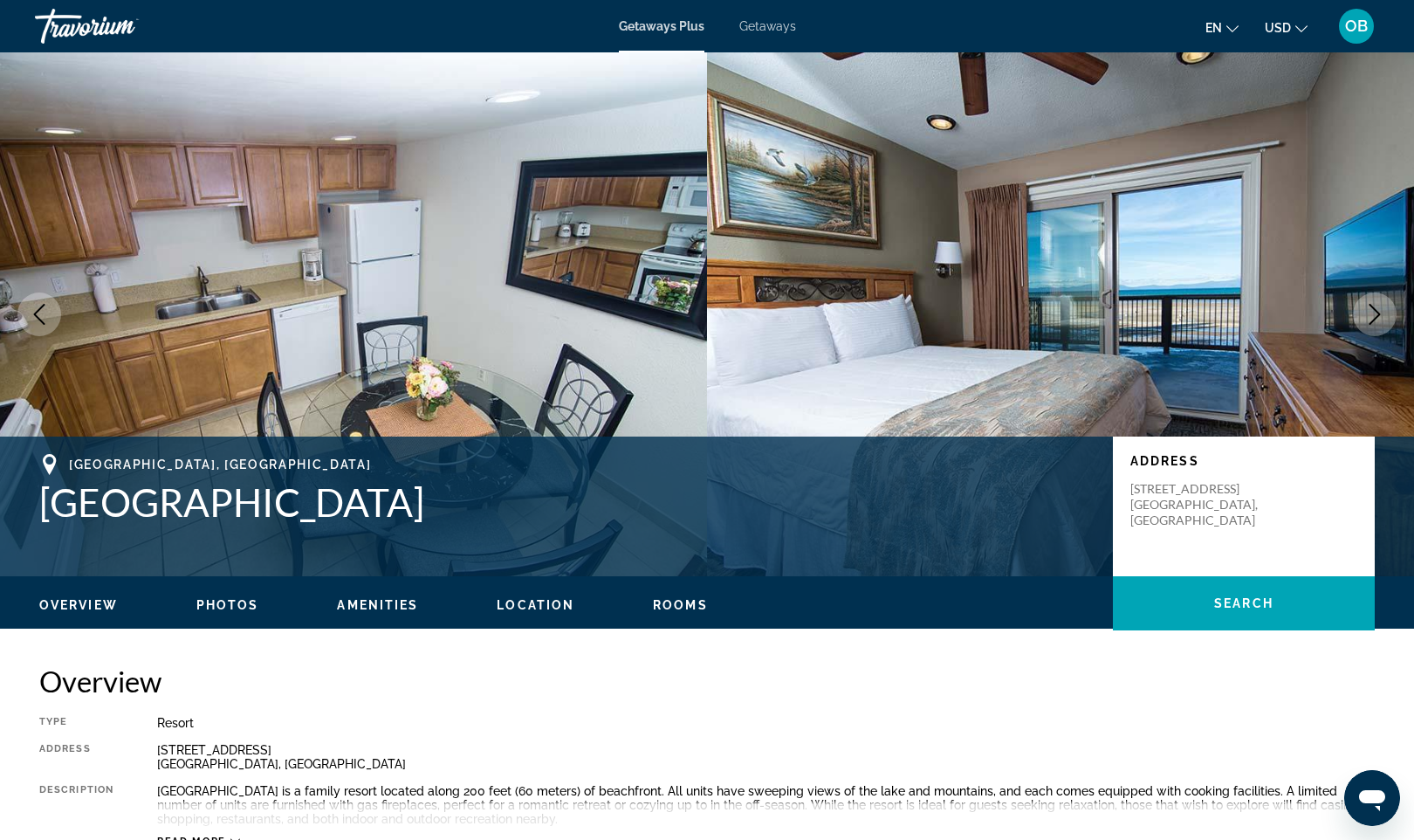
click at [42, 320] on icon "Previous image" at bounding box center [39, 314] width 11 height 21
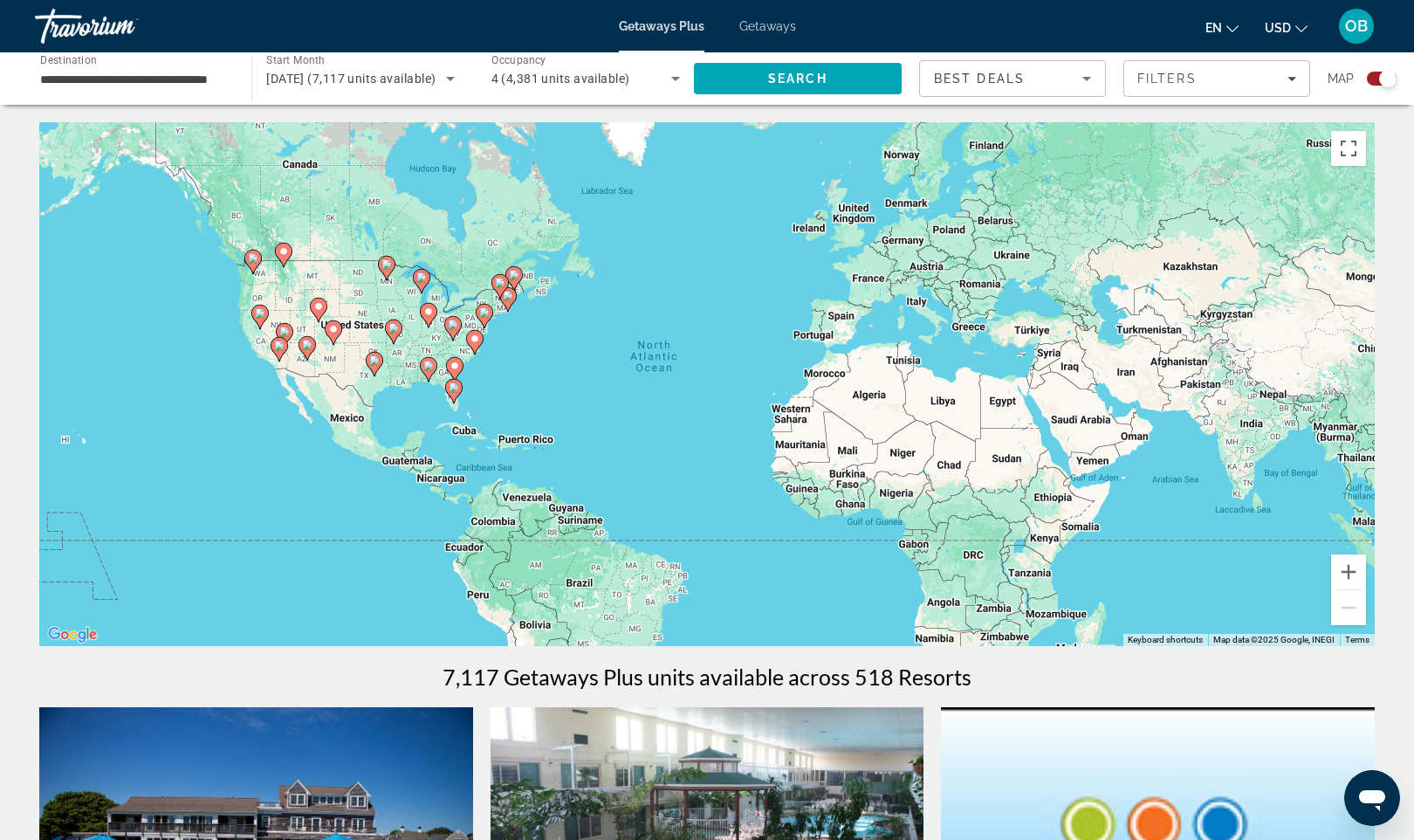
click at [245, 336] on div "To activate drag with keyboard, press Alt + Enter. Once in keyboard drag state,…" at bounding box center [707, 384] width 1336 height 524
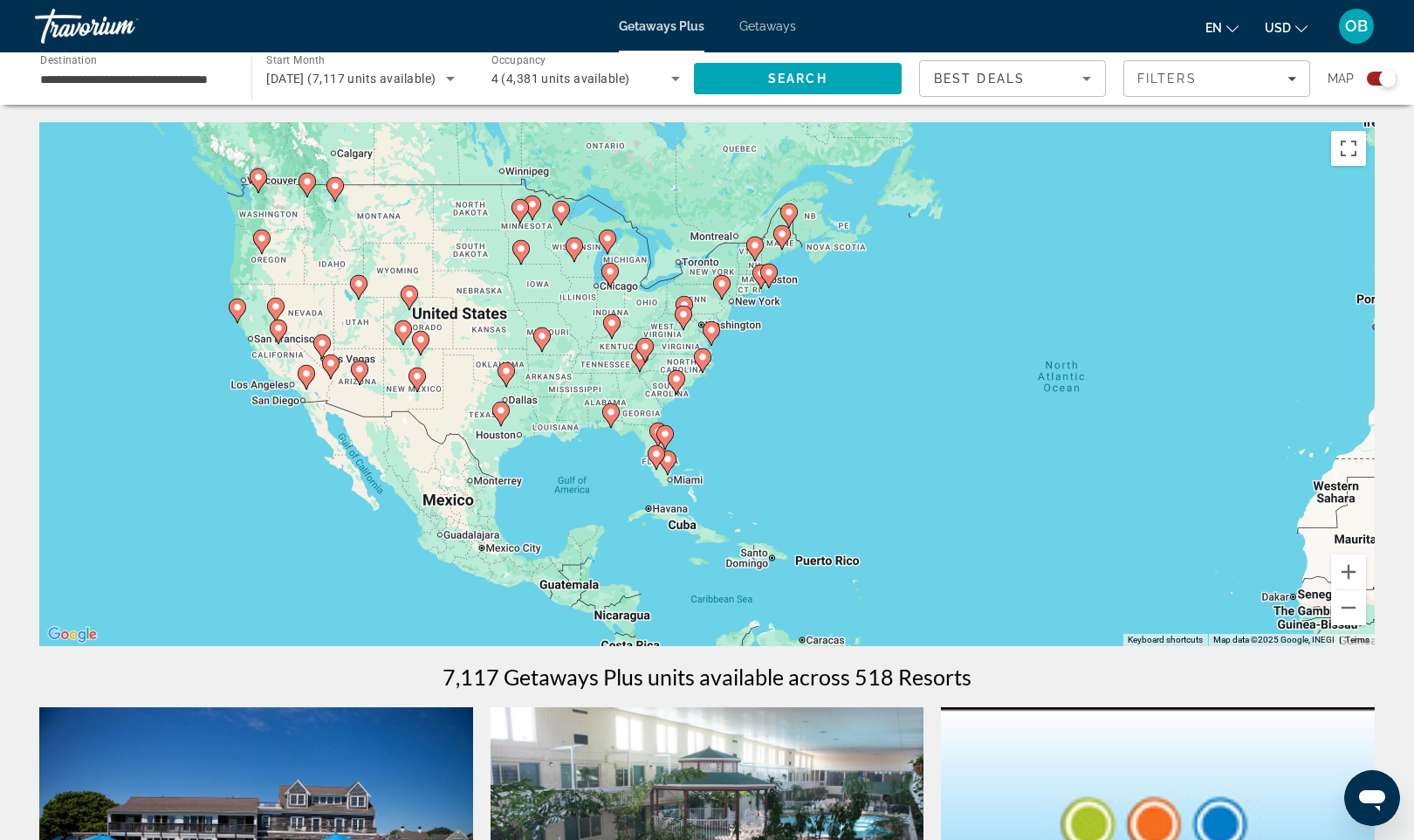
click at [245, 336] on div "To activate drag with keyboard, press Alt + Enter. Once in keyboard drag state,…" at bounding box center [707, 384] width 1336 height 524
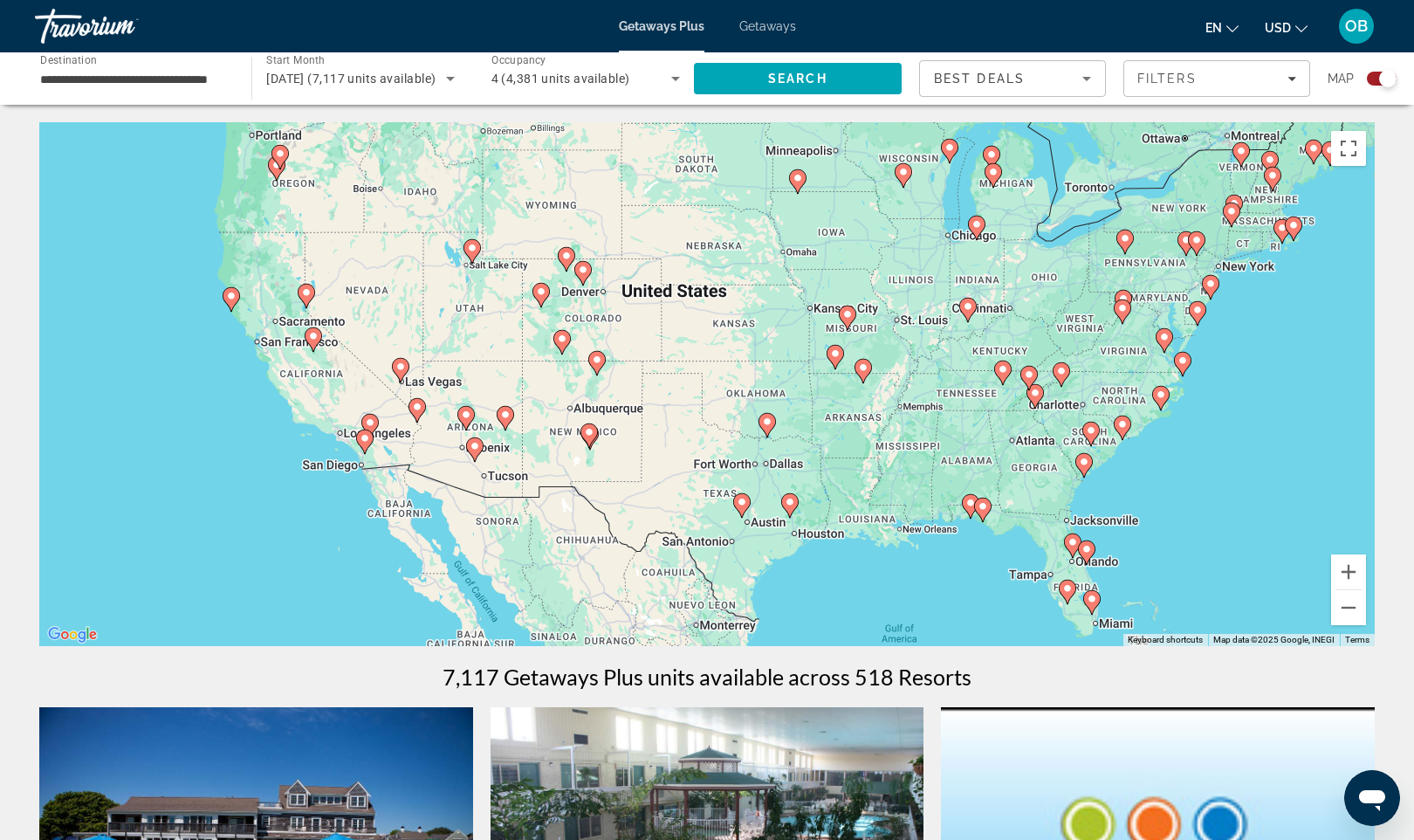
click at [269, 346] on div "To activate drag with keyboard, press Alt + Enter. Once in keyboard drag state,…" at bounding box center [707, 384] width 1336 height 524
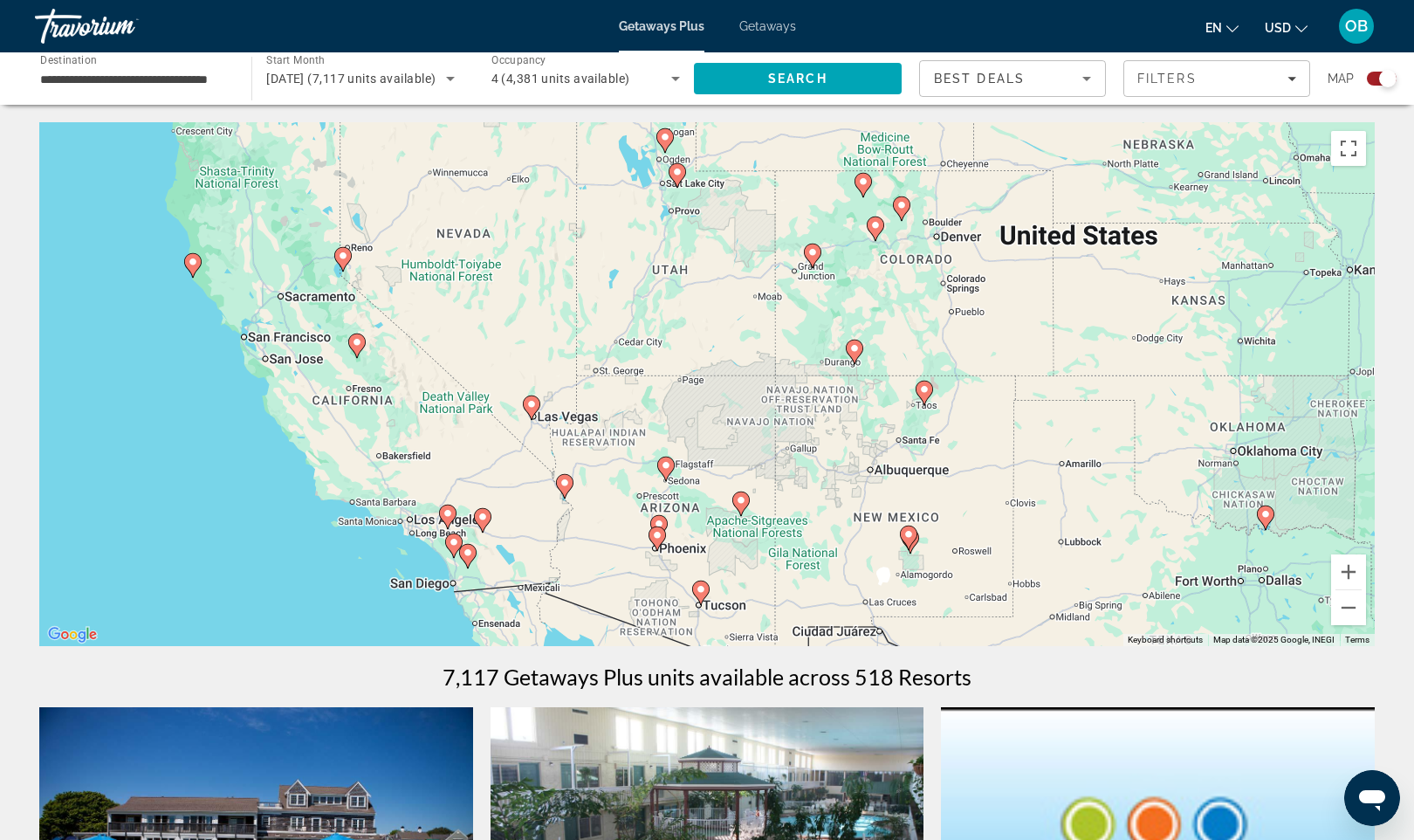
click at [304, 368] on div "To activate drag with keyboard, press Alt + Enter. Once in keyboard drag state,…" at bounding box center [707, 384] width 1336 height 524
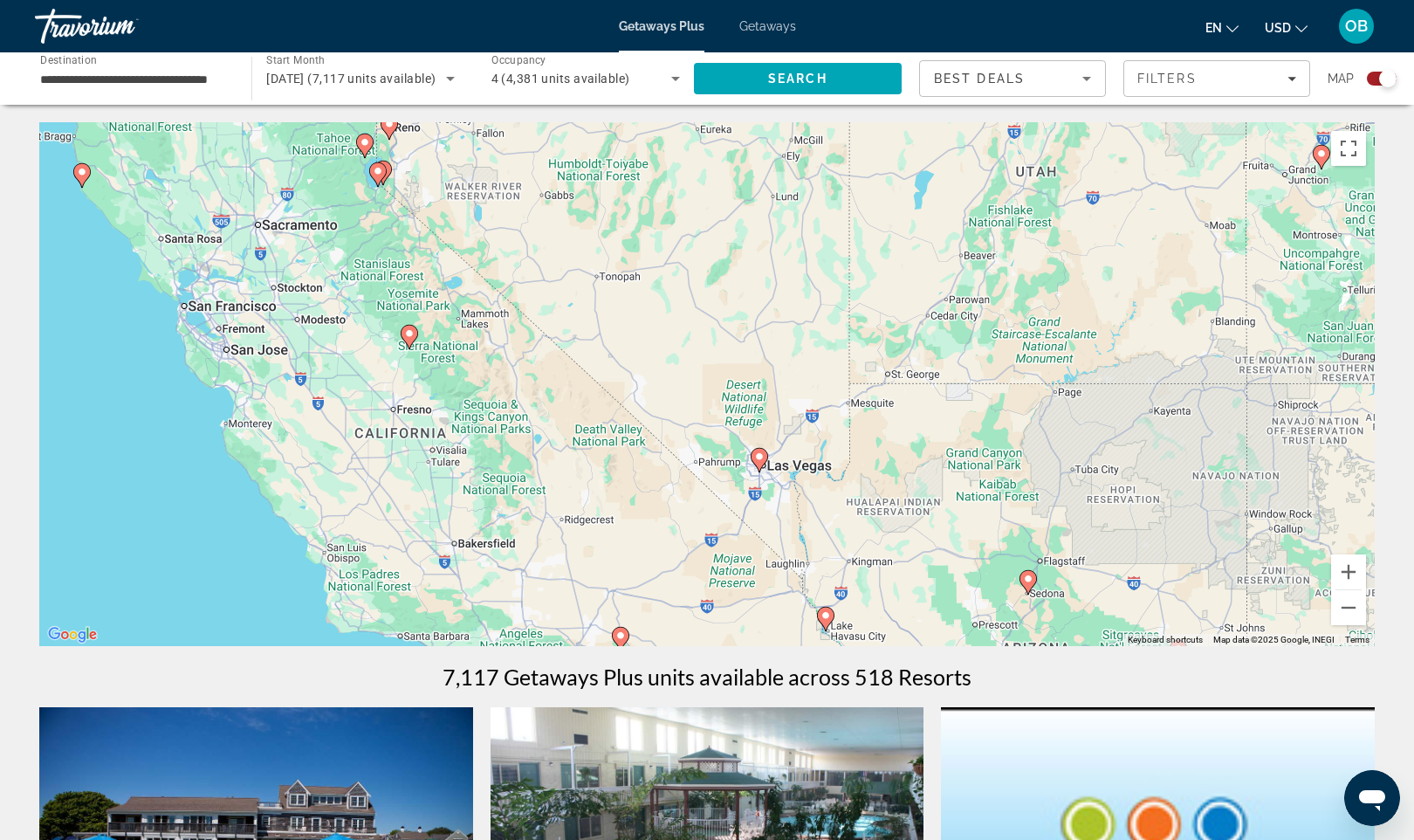
click at [394, 181] on div "To activate drag with keyboard, press Alt + Enter. Once in keyboard drag state,…" at bounding box center [707, 384] width 1336 height 524
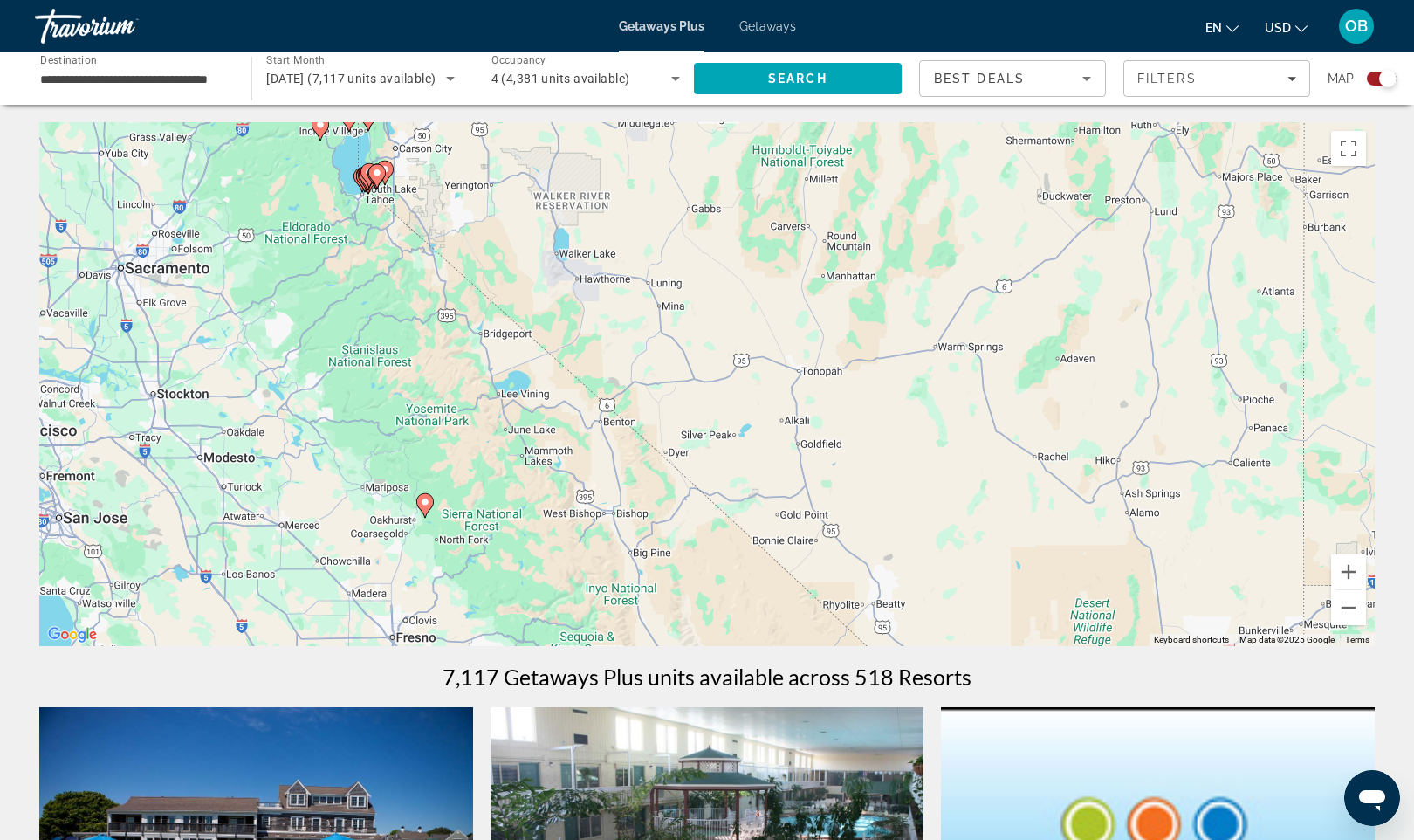
click at [376, 243] on div "To activate drag with keyboard, press Alt + Enter. Once in keyboard drag state,…" at bounding box center [707, 384] width 1336 height 524
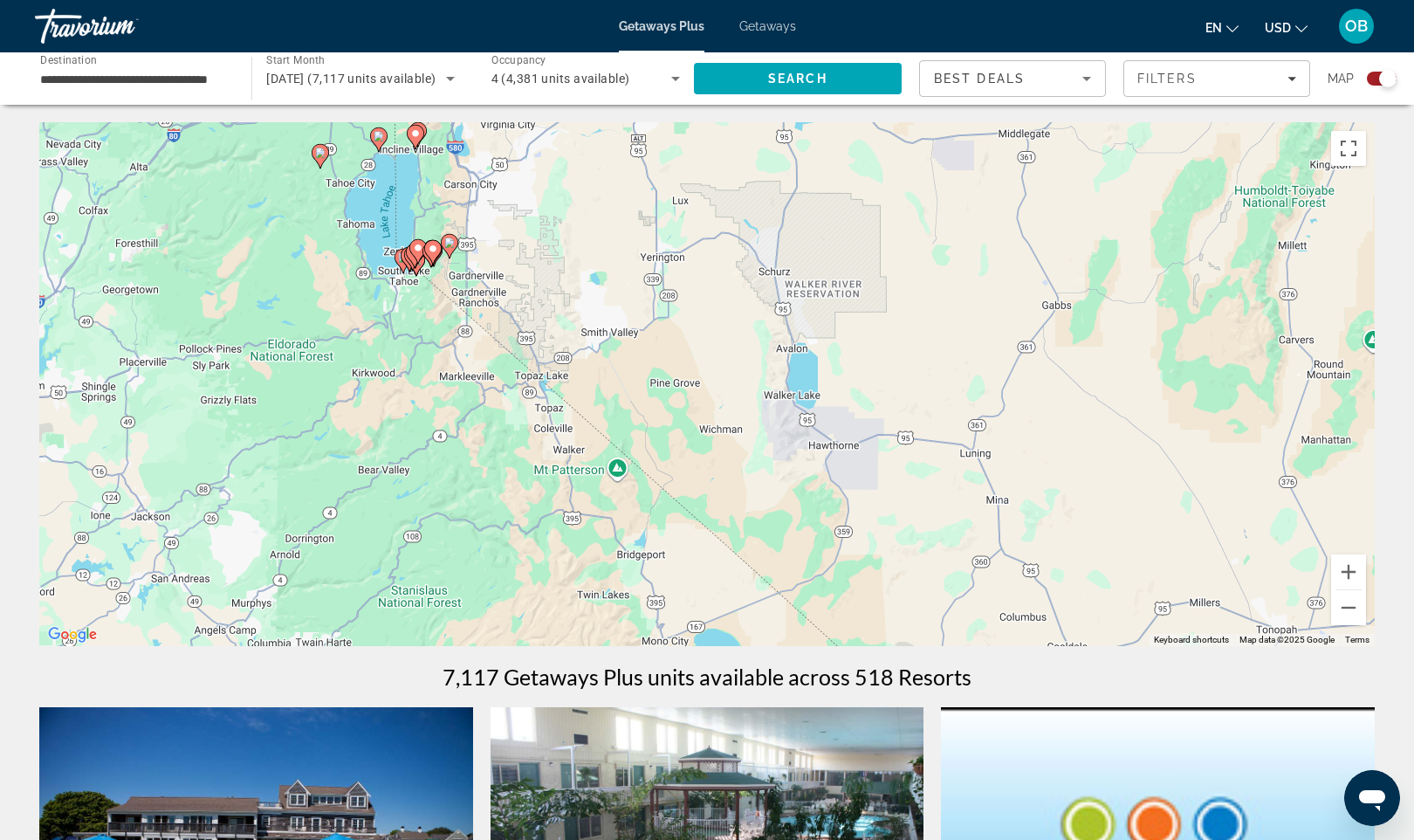
drag, startPoint x: 371, startPoint y: 216, endPoint x: 449, endPoint y: 399, distance: 198.9
click at [449, 399] on div "To activate drag with keyboard, press Alt + Enter. Once in keyboard drag state,…" at bounding box center [707, 384] width 1336 height 524
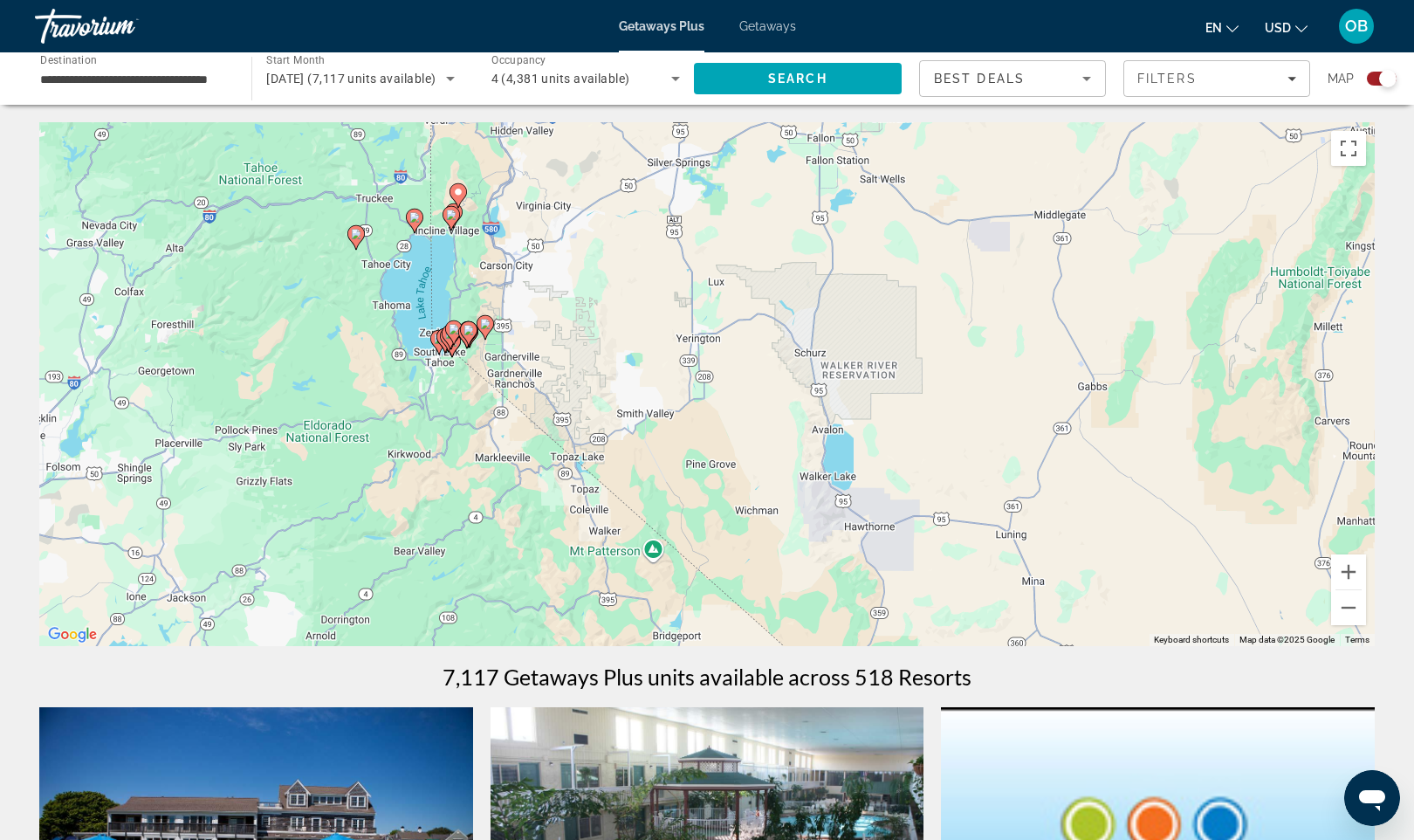
click at [451, 388] on div "To activate drag with keyboard, press Alt + Enter. Once in keyboard drag state,…" at bounding box center [707, 384] width 1336 height 524
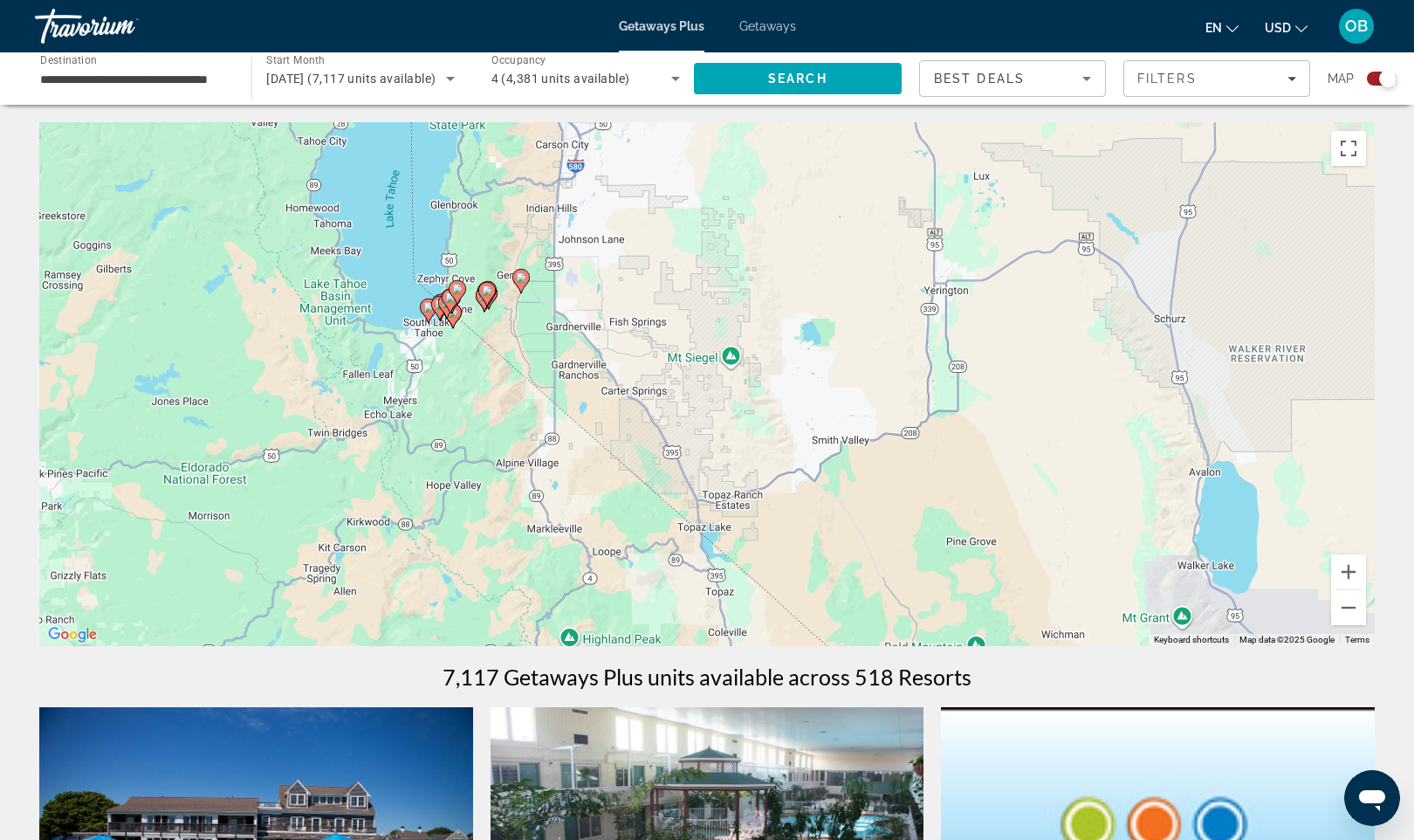
click at [452, 371] on div "To activate drag with keyboard, press Alt + Enter. Once in keyboard drag state,…" at bounding box center [707, 384] width 1336 height 524
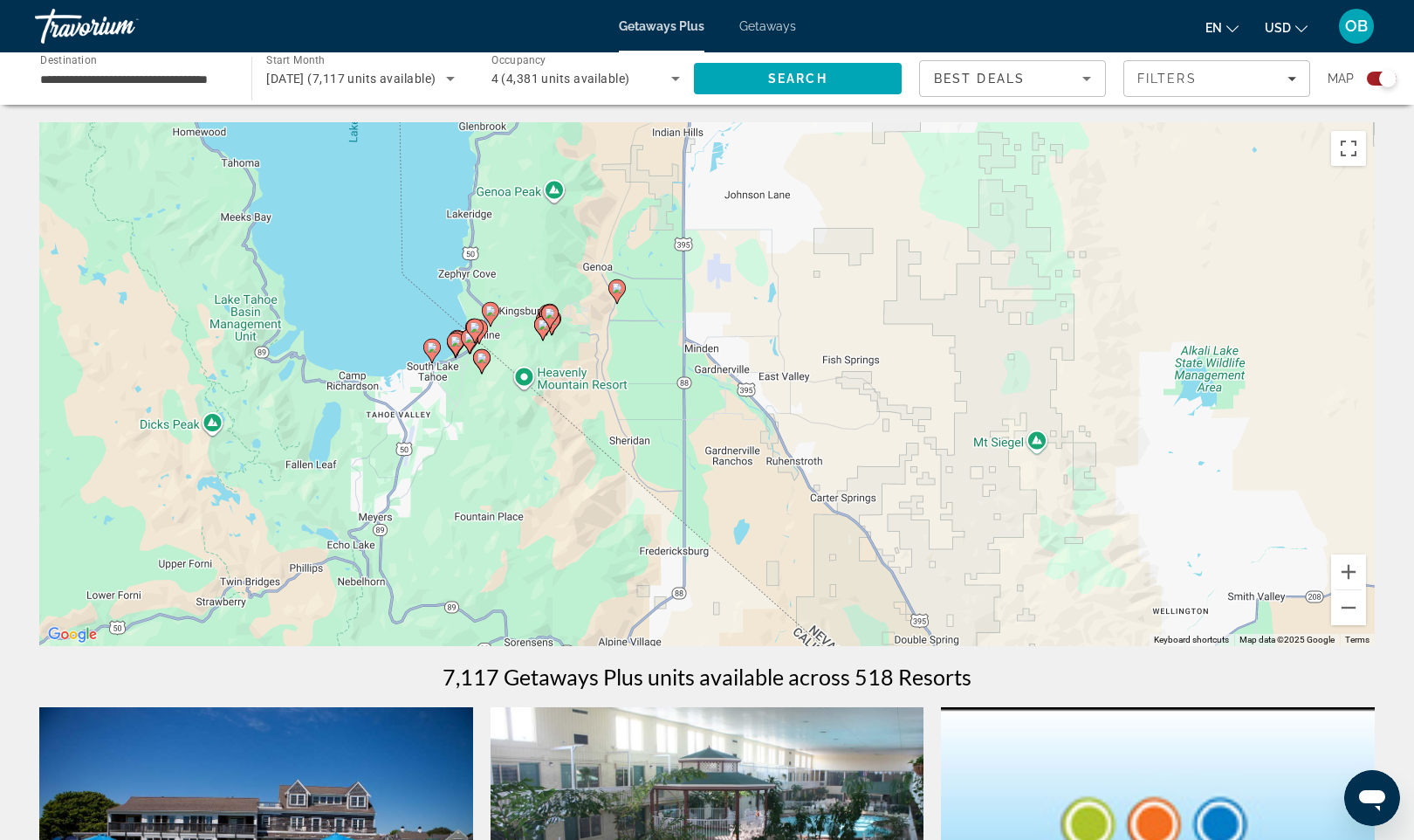
drag, startPoint x: 448, startPoint y: 342, endPoint x: 495, endPoint y: 480, distance: 145.8
click at [495, 480] on div "To activate drag with keyboard, press Alt + Enter. Once in keyboard drag state,…" at bounding box center [707, 384] width 1336 height 524
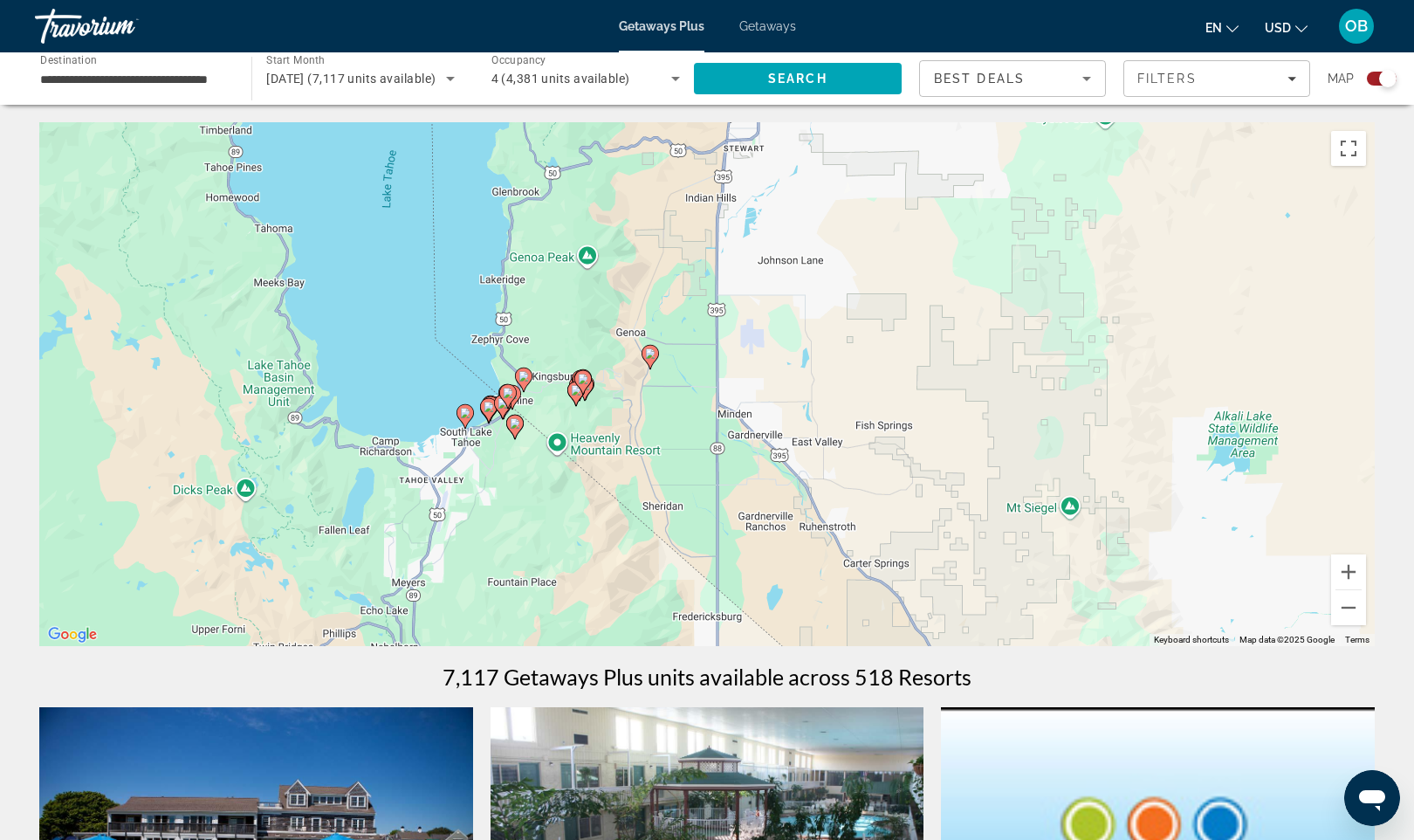
click at [513, 454] on div "To activate drag with keyboard, press Alt + Enter. Once in keyboard drag state,…" at bounding box center [707, 384] width 1336 height 524
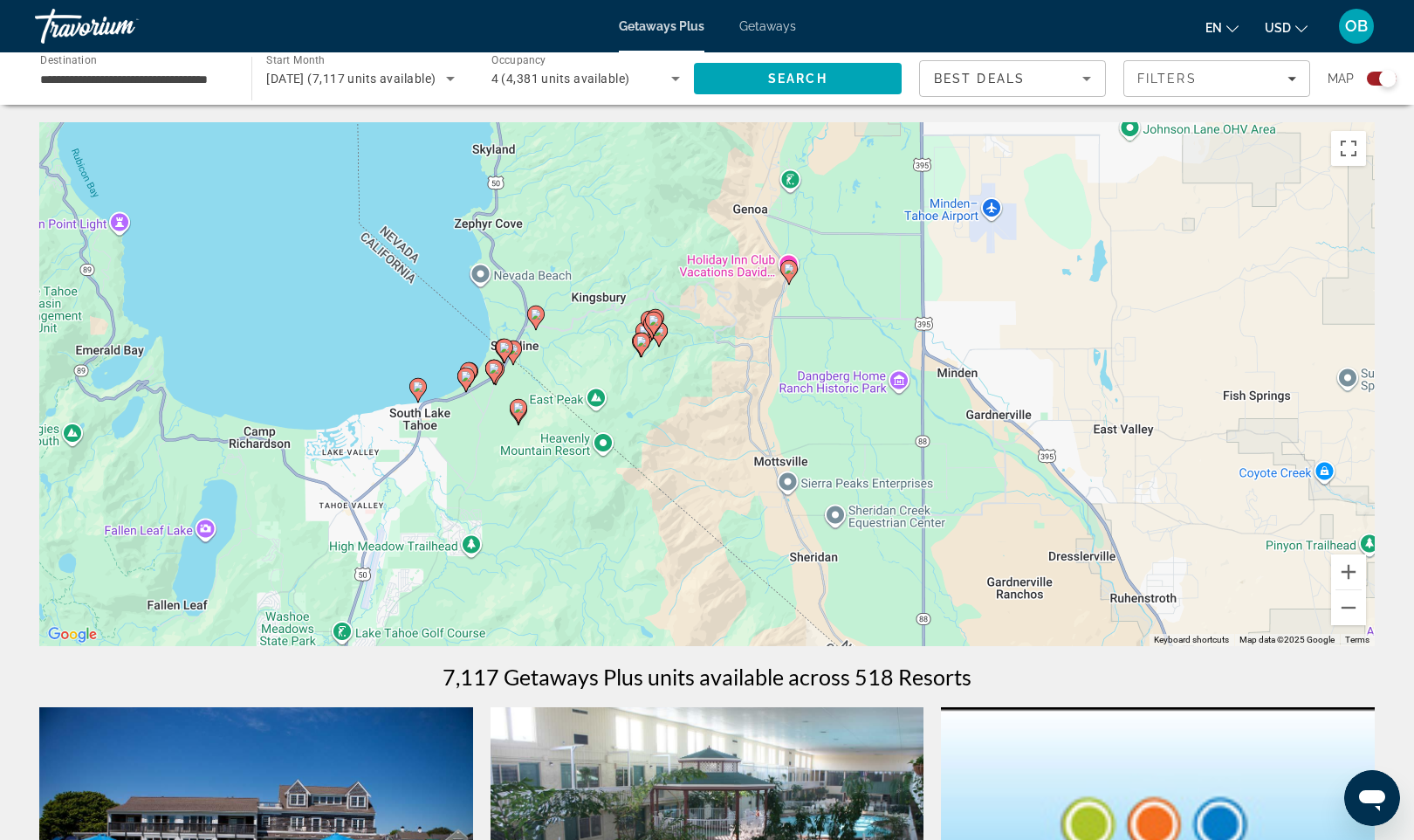
click at [513, 454] on div "To activate drag with keyboard, press Alt + Enter. Once in keyboard drag state,…" at bounding box center [707, 384] width 1336 height 524
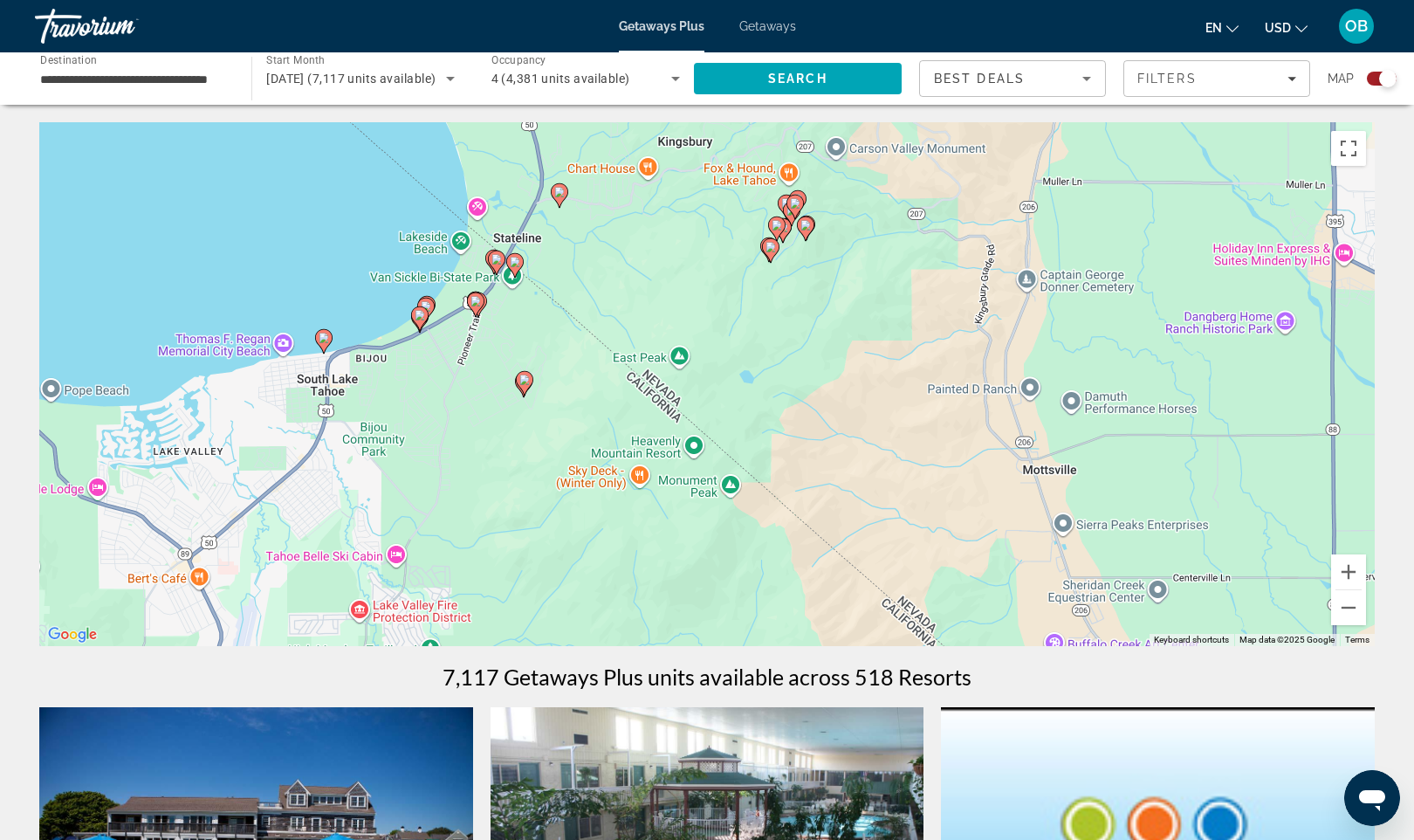
click at [465, 378] on div "To activate drag with keyboard, press Alt + Enter. Once in keyboard drag state,…" at bounding box center [707, 384] width 1336 height 524
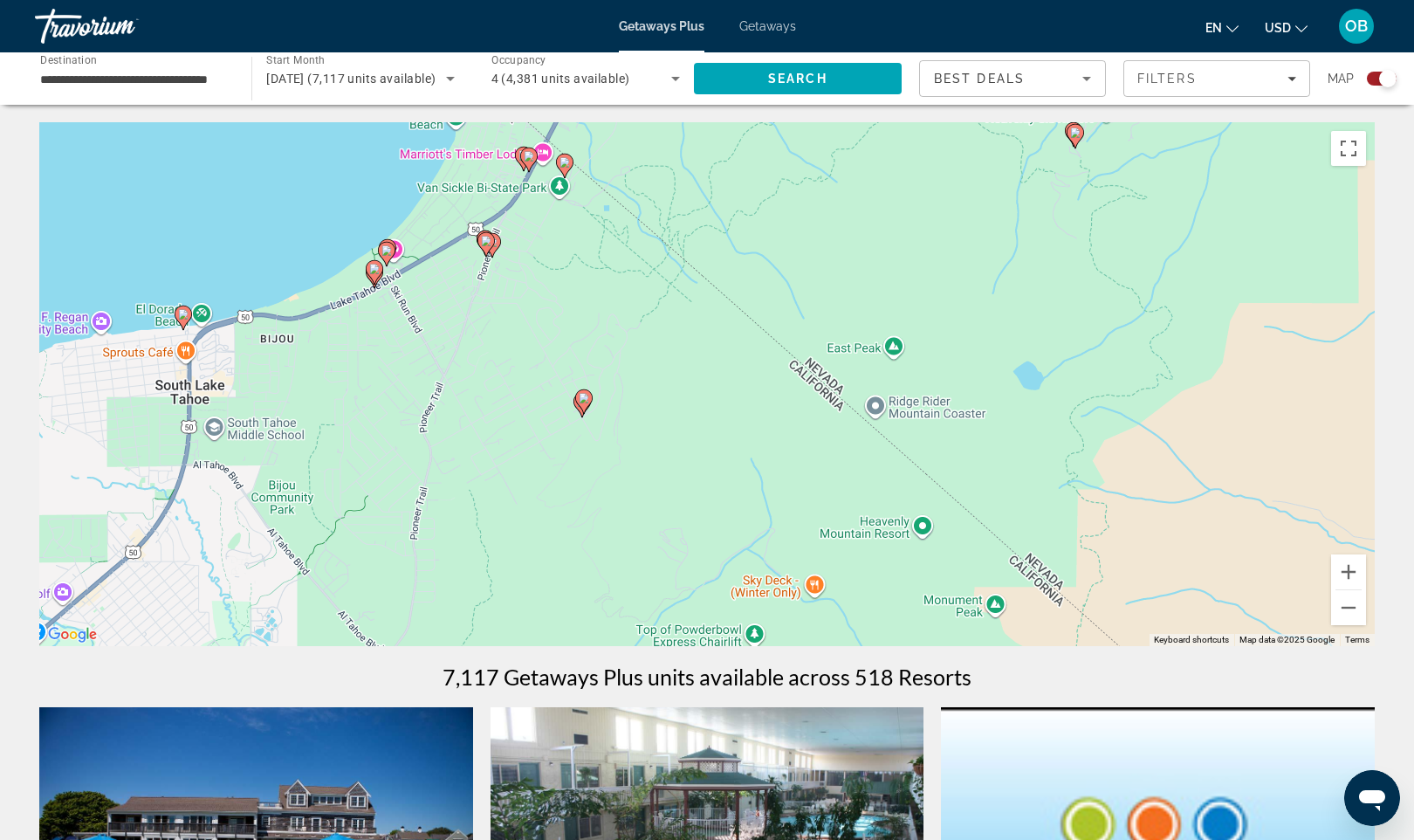
click at [390, 251] on image "Main content" at bounding box center [387, 250] width 10 height 10
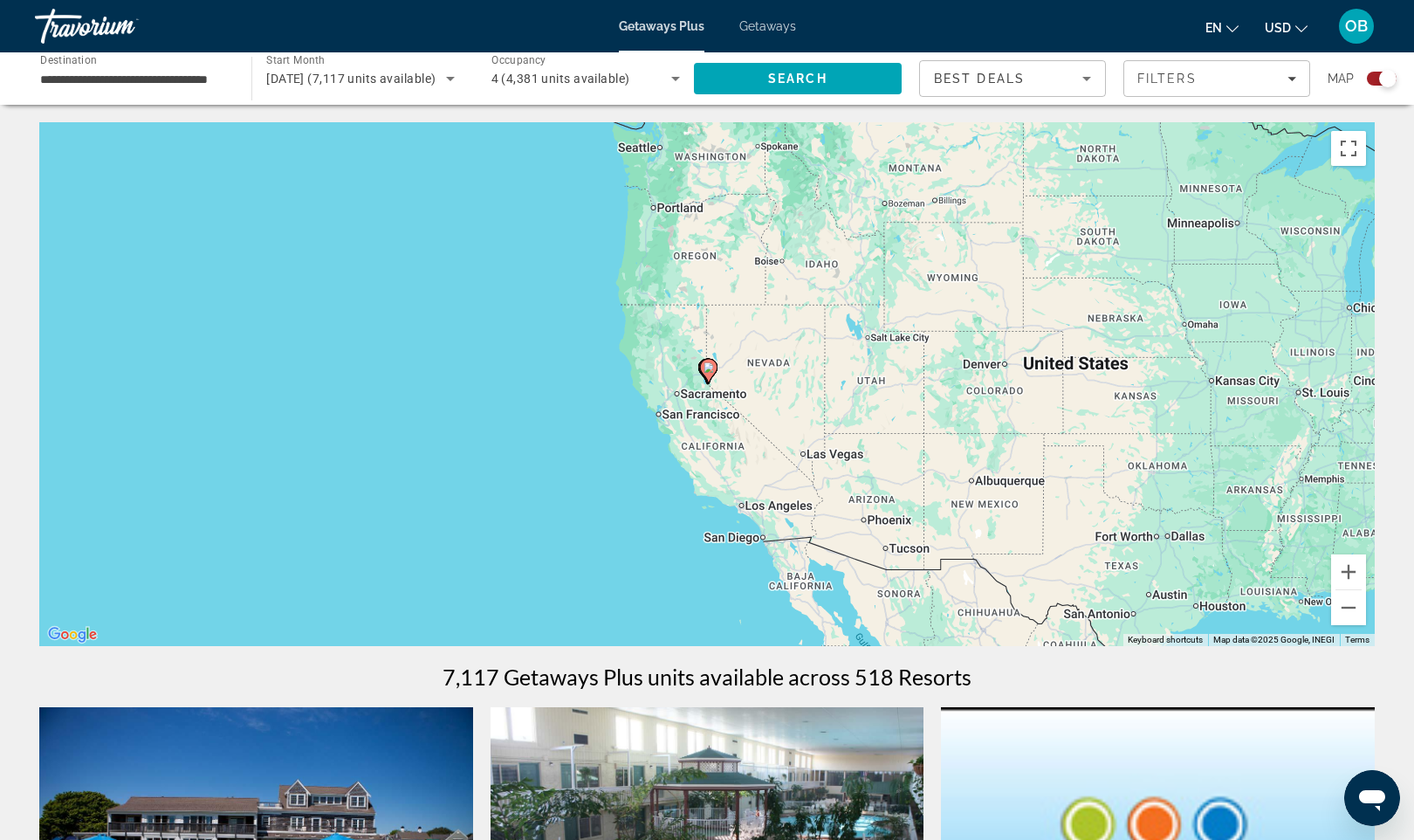
click at [694, 408] on div "To navigate, press the arrow keys. To activate drag with keyboard, press Alt + …" at bounding box center [707, 384] width 1336 height 524
click at [694, 408] on div "To activate drag with keyboard, press Alt + Enter. Once in keyboard drag state,…" at bounding box center [707, 384] width 1336 height 524
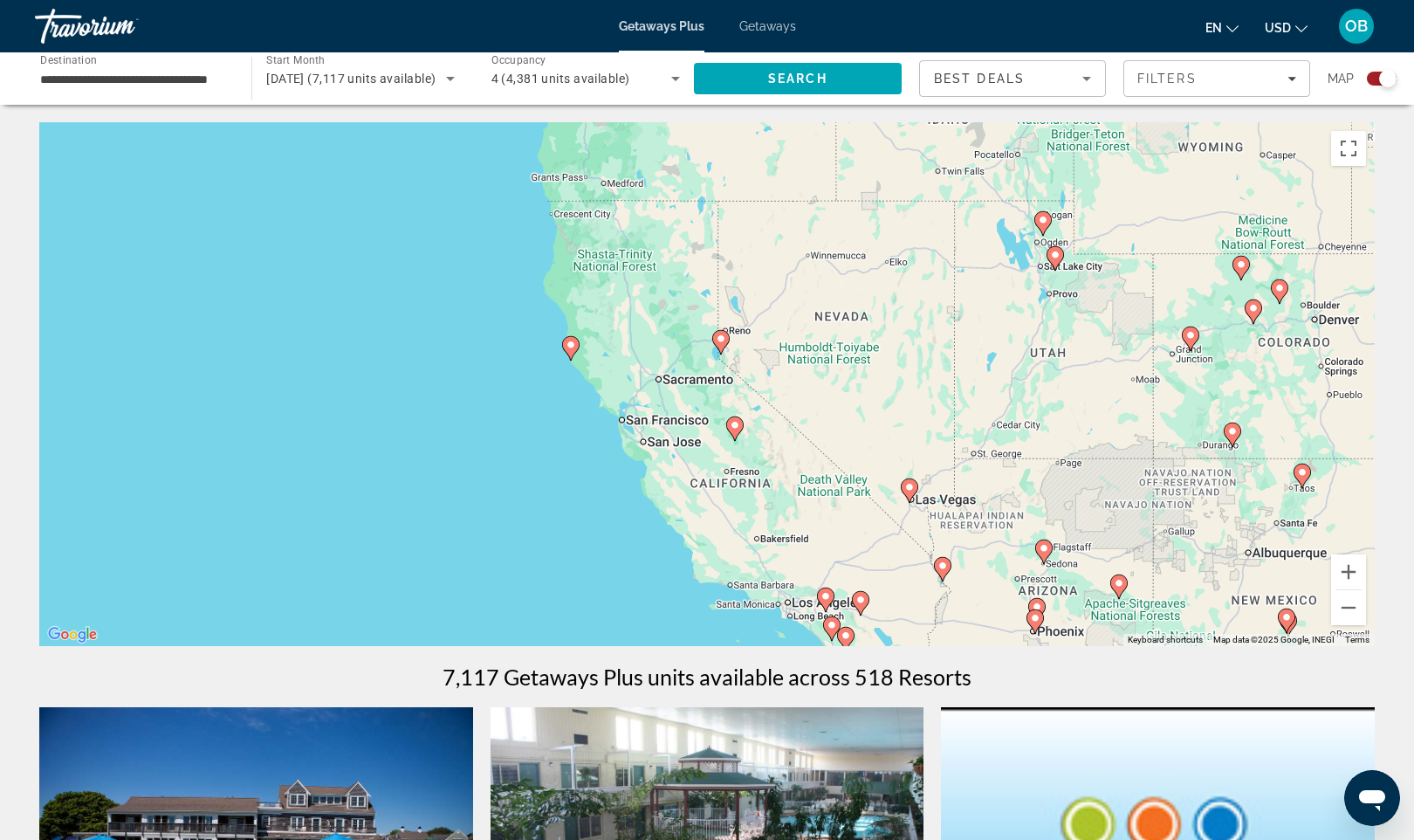
click at [724, 368] on div "To activate drag with keyboard, press Alt + Enter. Once in keyboard drag state,…" at bounding box center [707, 384] width 1336 height 524
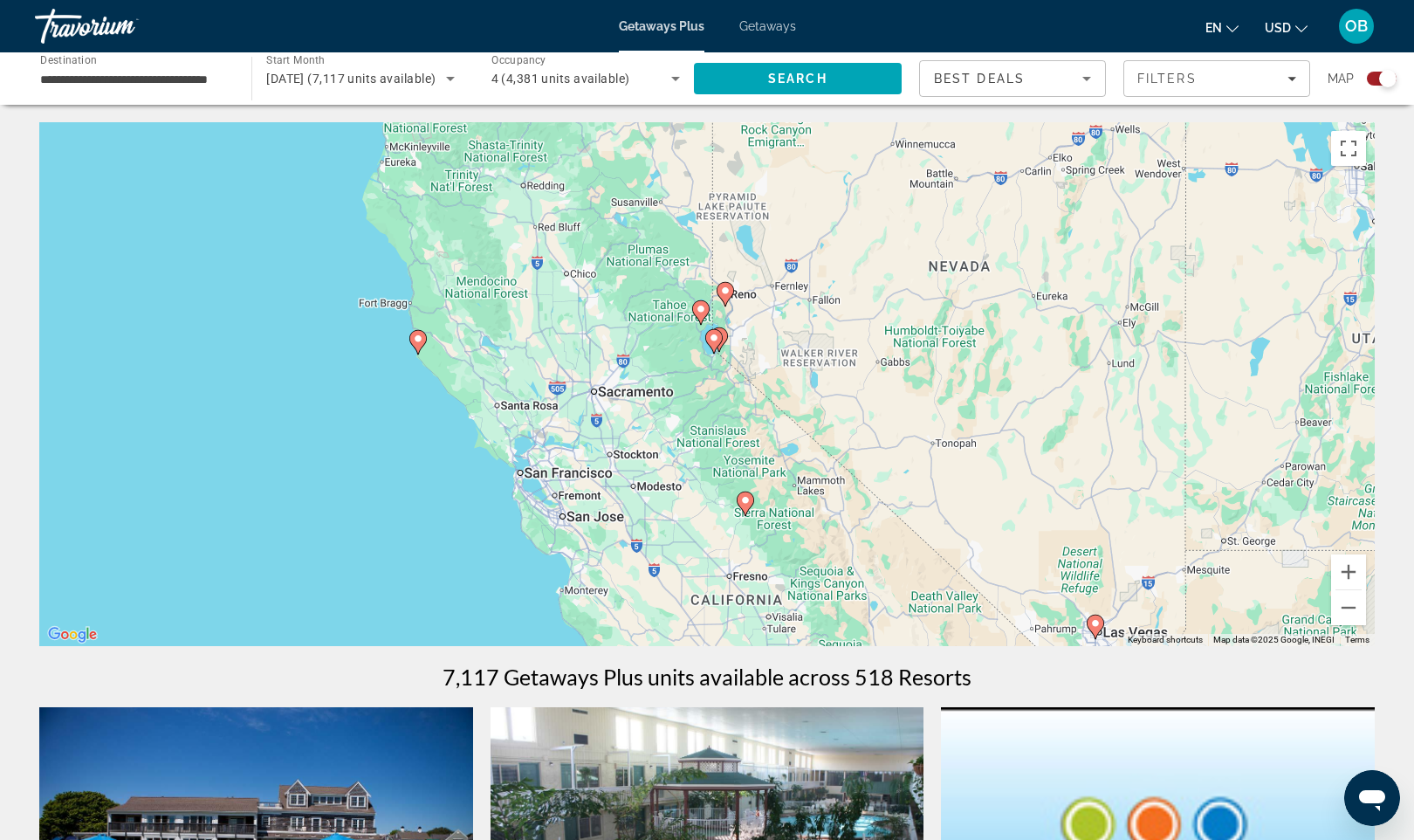
click at [724, 368] on div "To activate drag with keyboard, press Alt + Enter. Once in keyboard drag state,…" at bounding box center [707, 384] width 1336 height 524
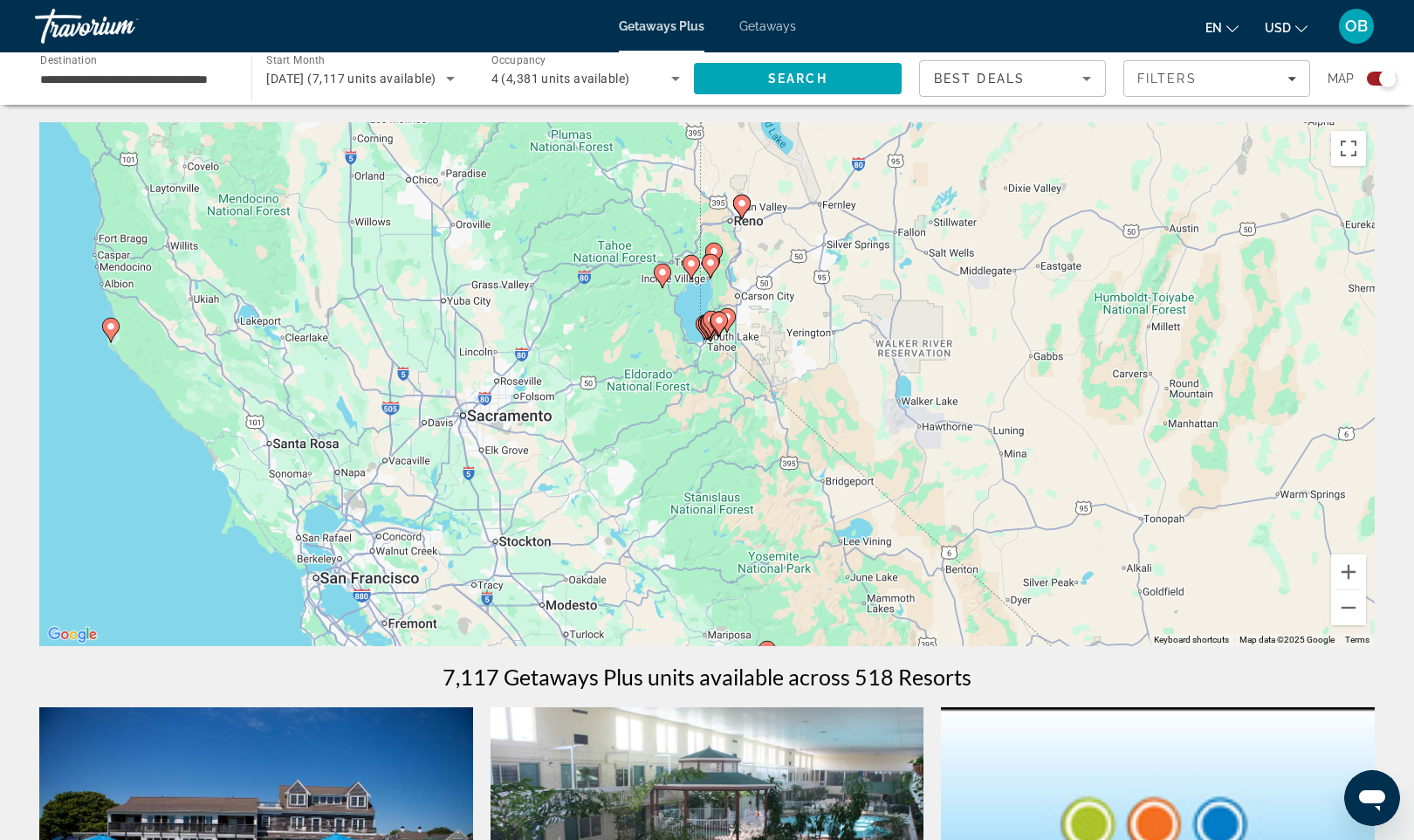
click at [721, 334] on gmp-advanced-marker "Main content" at bounding box center [719, 324] width 18 height 26
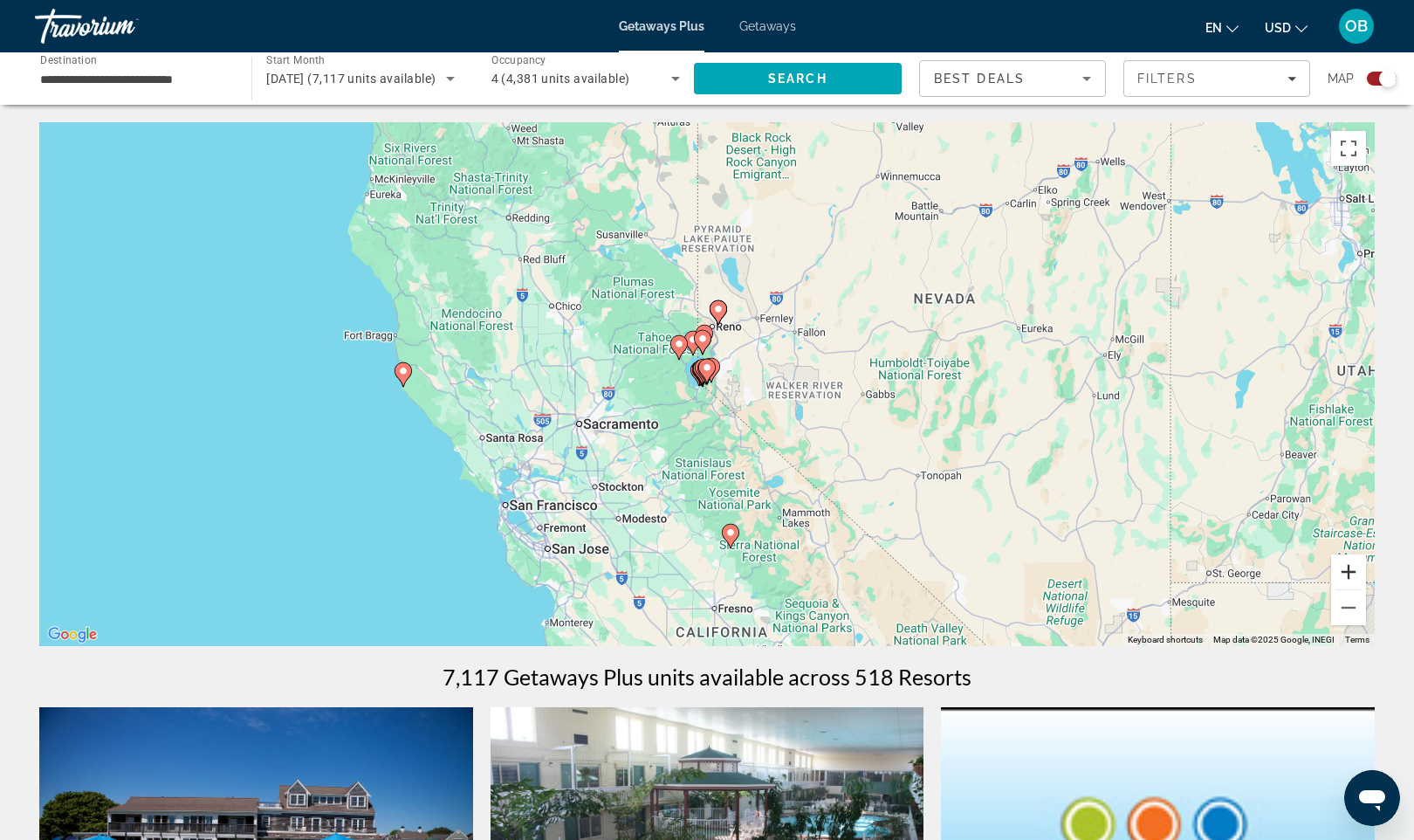
click at [1350, 577] on button "Zoom in" at bounding box center [1349, 572] width 35 height 35
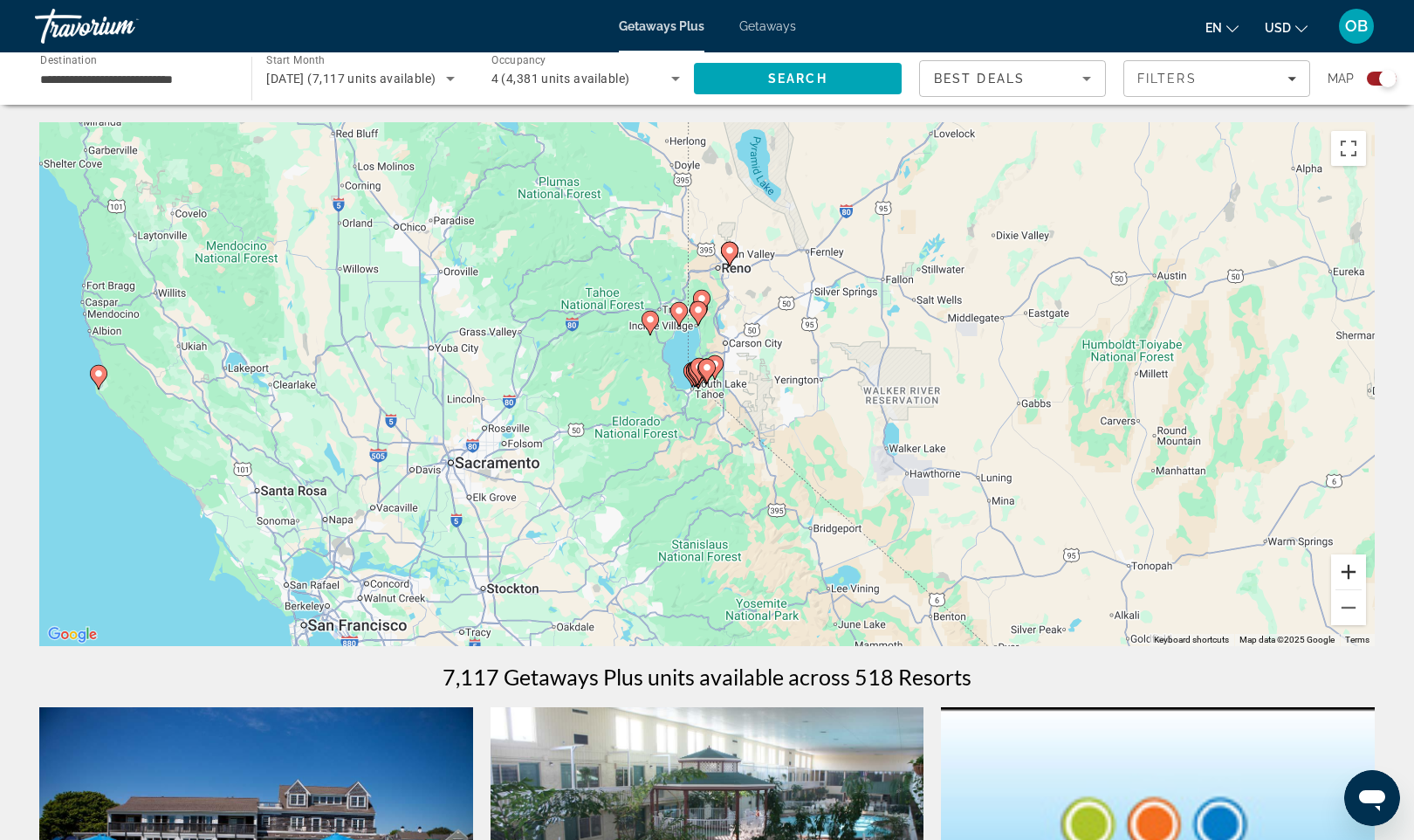
click at [1350, 577] on button "Zoom in" at bounding box center [1349, 572] width 35 height 35
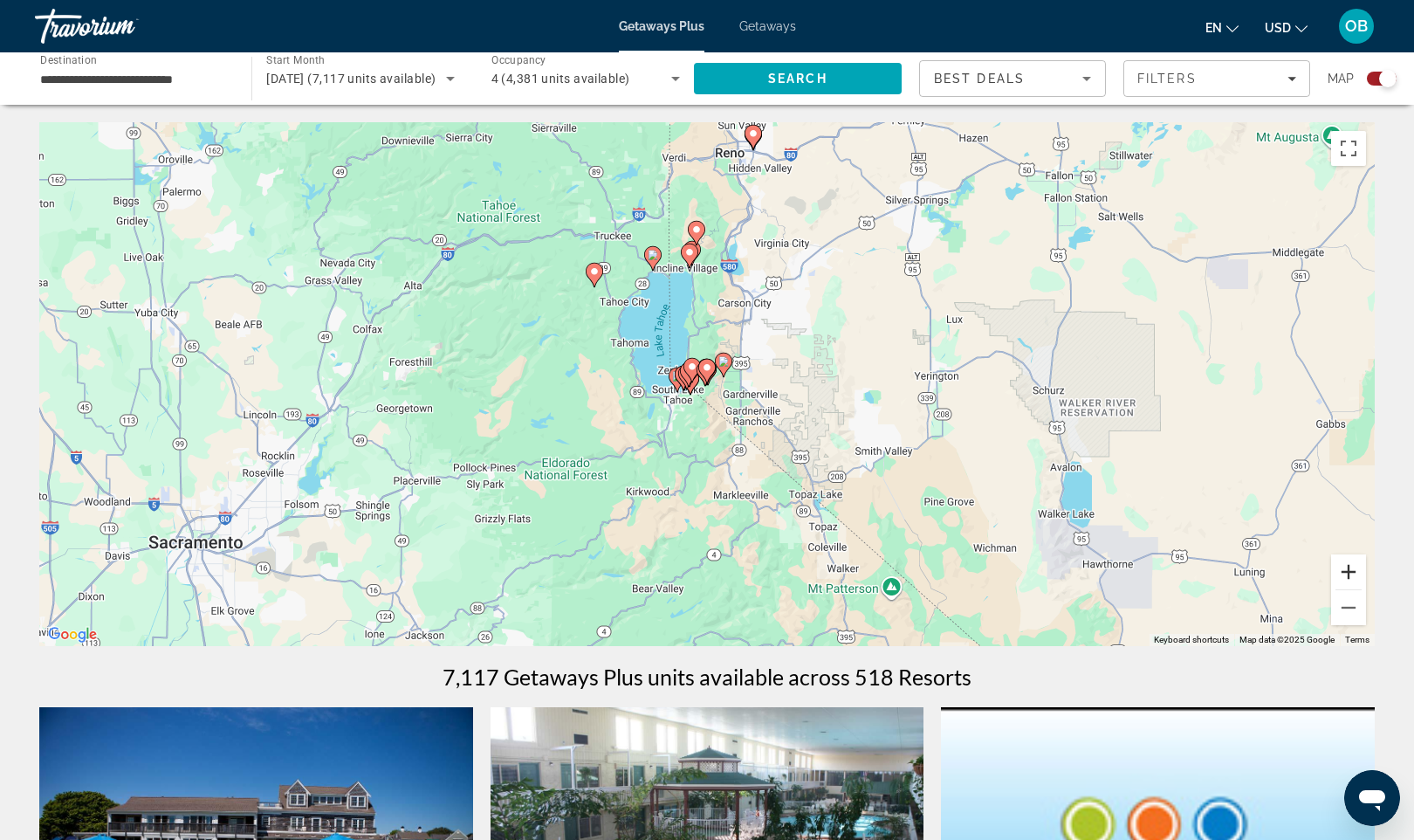
click at [1350, 577] on button "Zoom in" at bounding box center [1349, 572] width 35 height 35
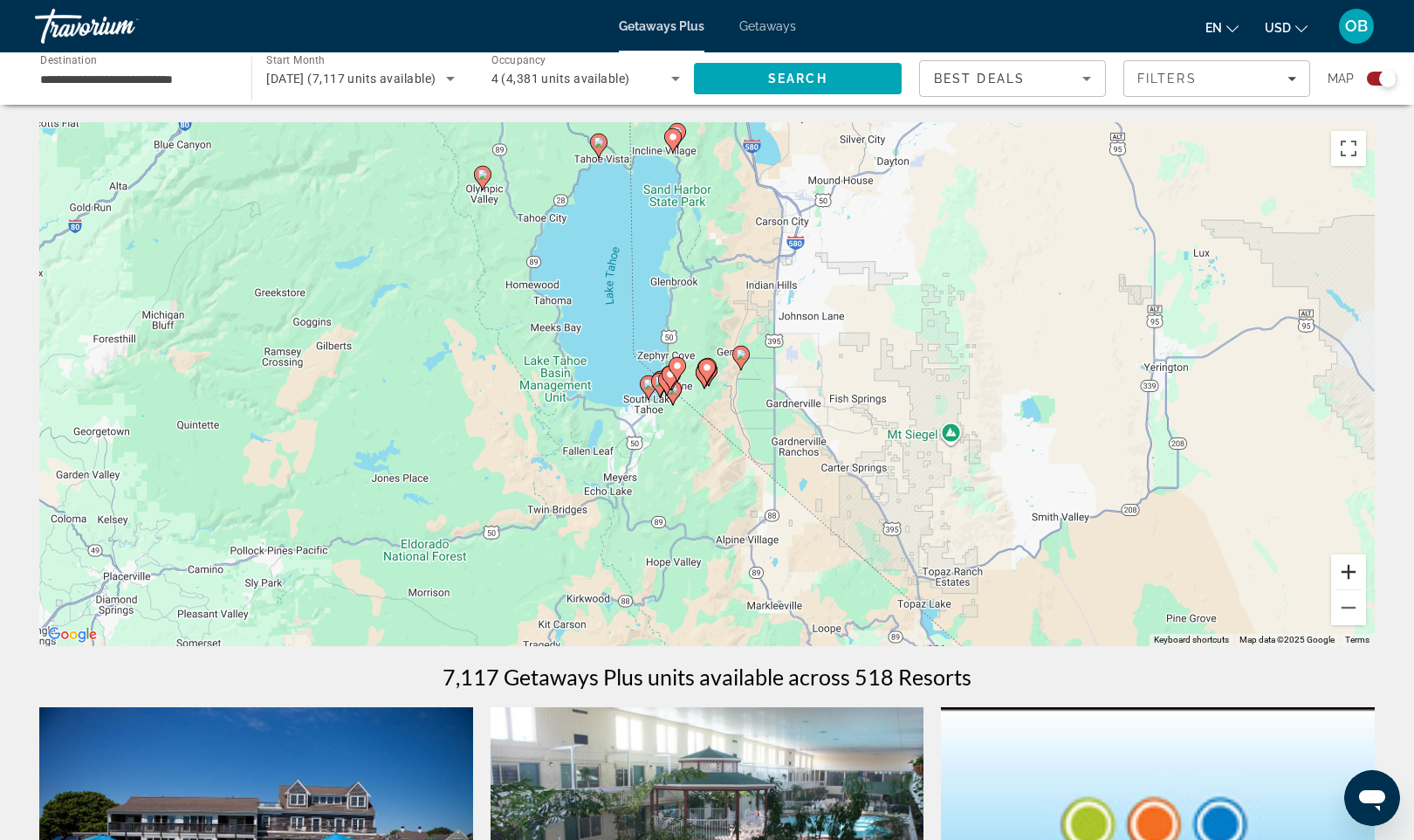
click at [1350, 577] on button "Zoom in" at bounding box center [1349, 572] width 35 height 35
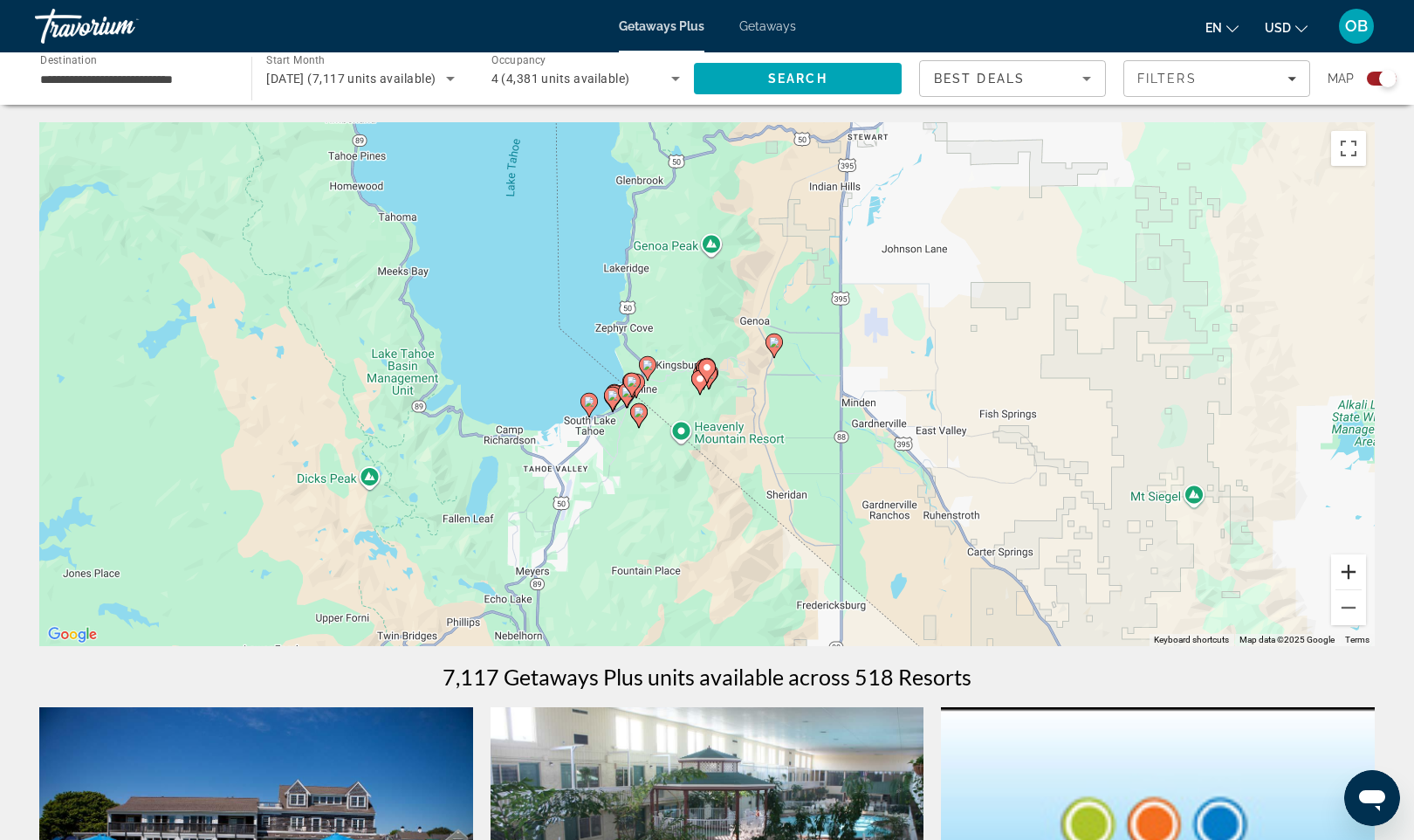
click at [1350, 577] on button "Zoom in" at bounding box center [1349, 572] width 35 height 35
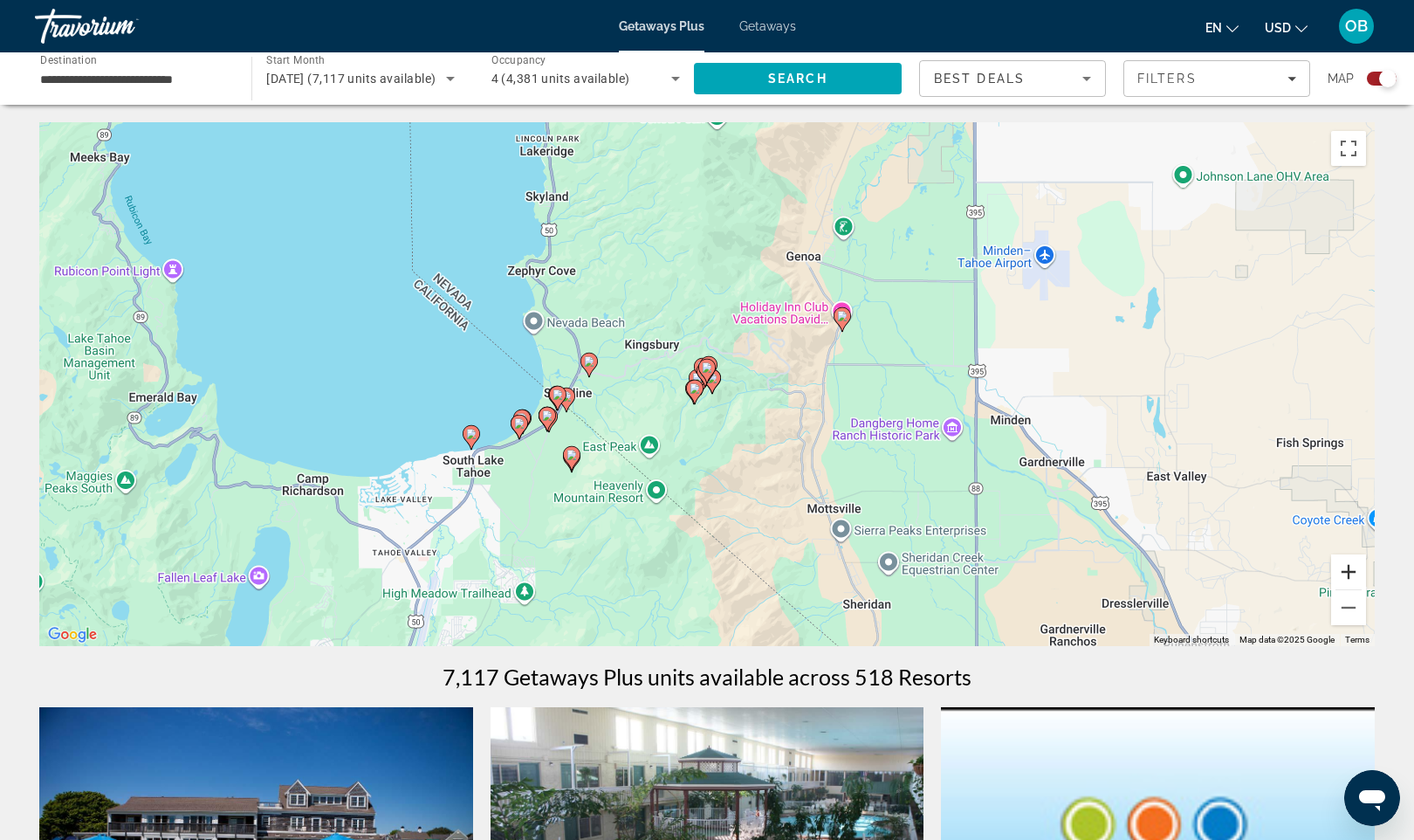
click at [1350, 577] on button "Zoom in" at bounding box center [1349, 572] width 35 height 35
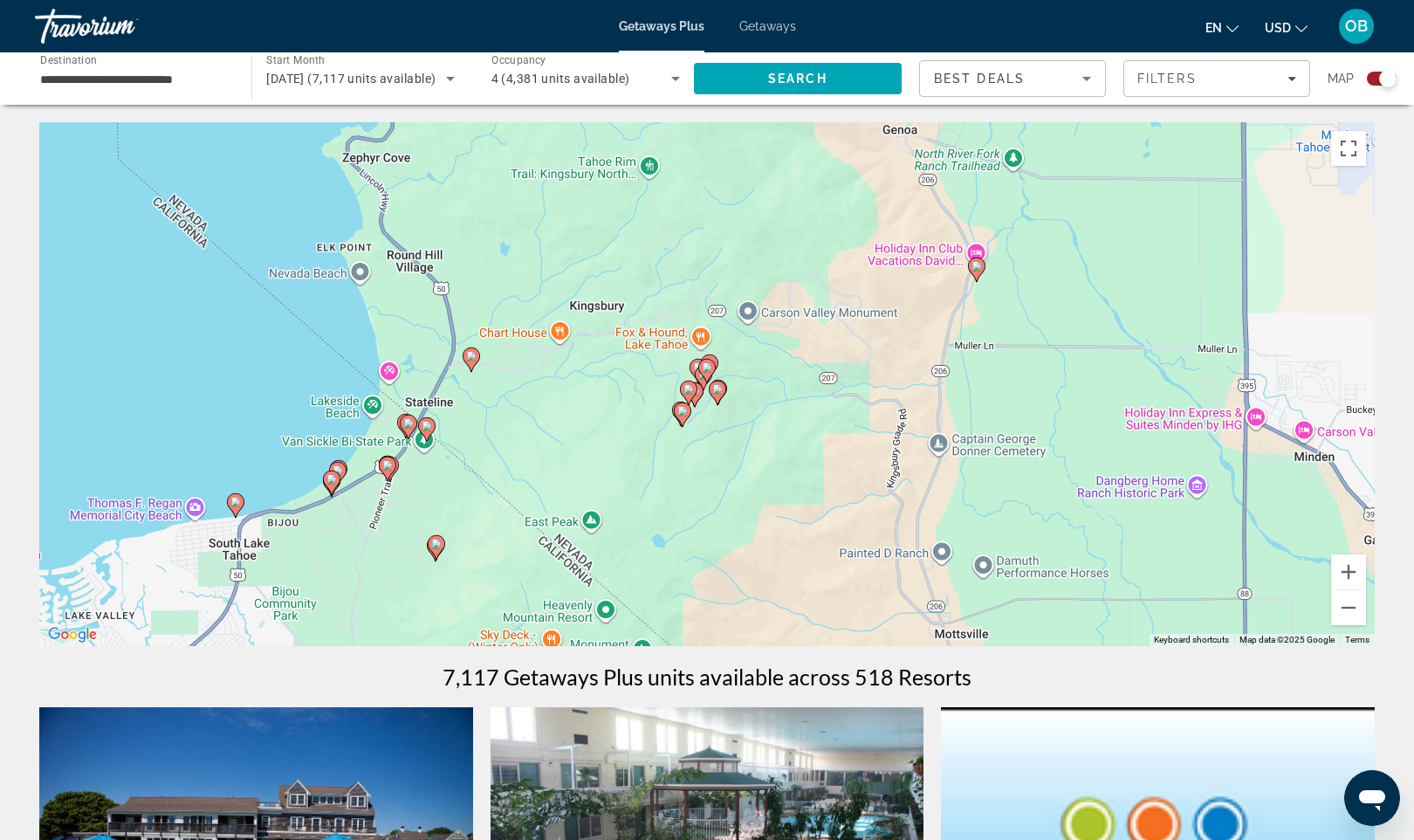
click at [335, 483] on image "Main content" at bounding box center [332, 480] width 10 height 10
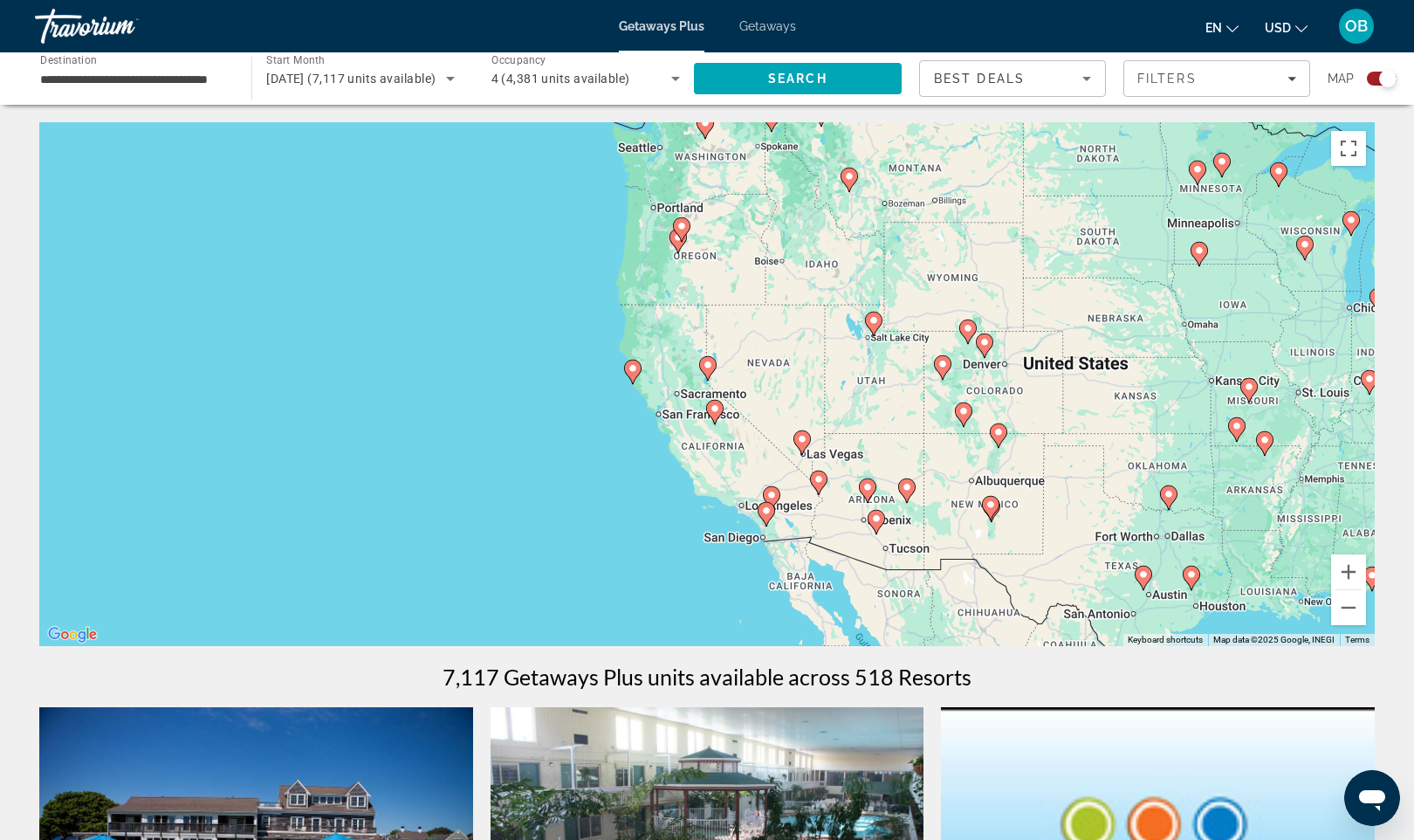
click at [717, 411] on image "Main content" at bounding box center [715, 409] width 10 height 10
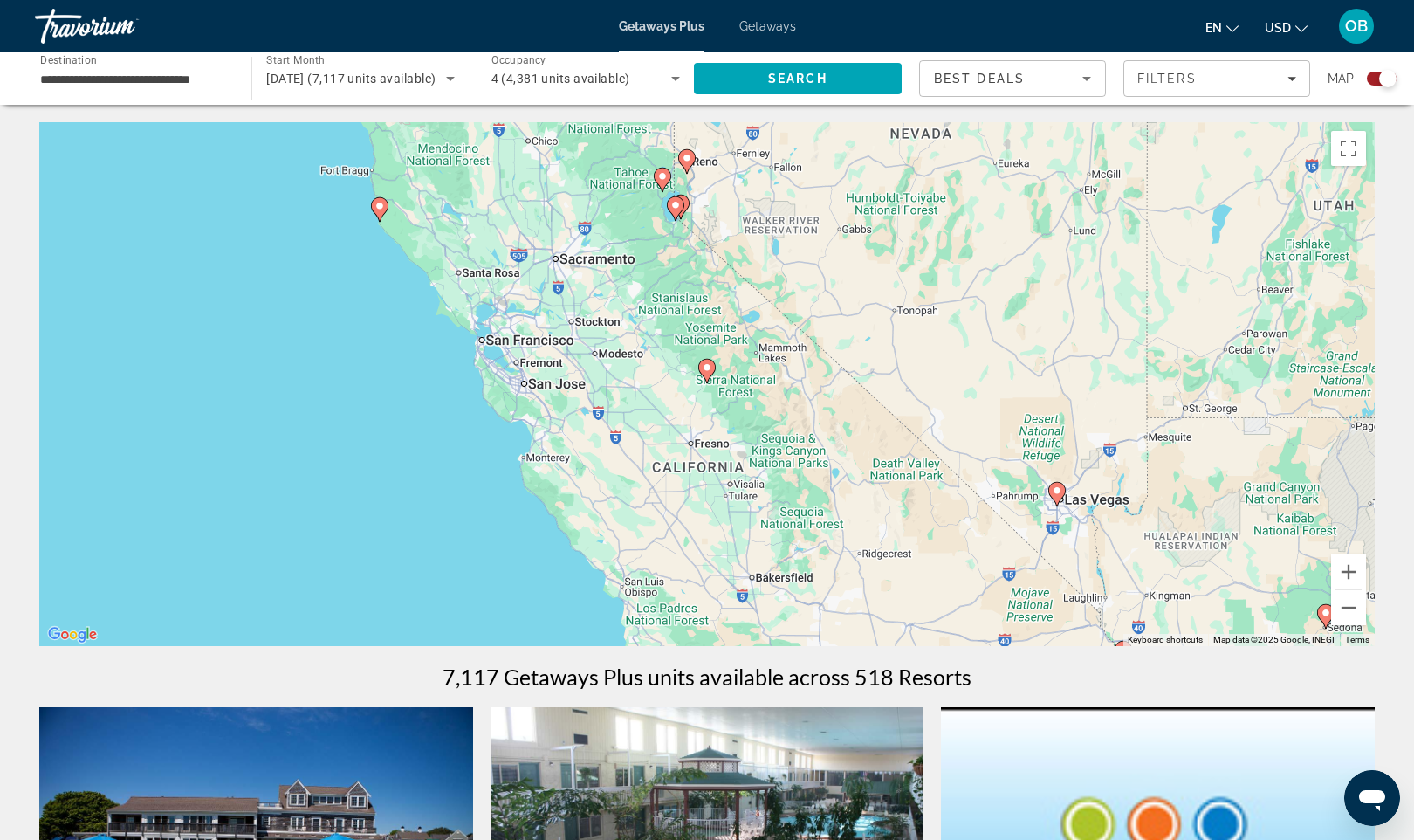
click at [678, 206] on image "Main content" at bounding box center [676, 205] width 10 height 10
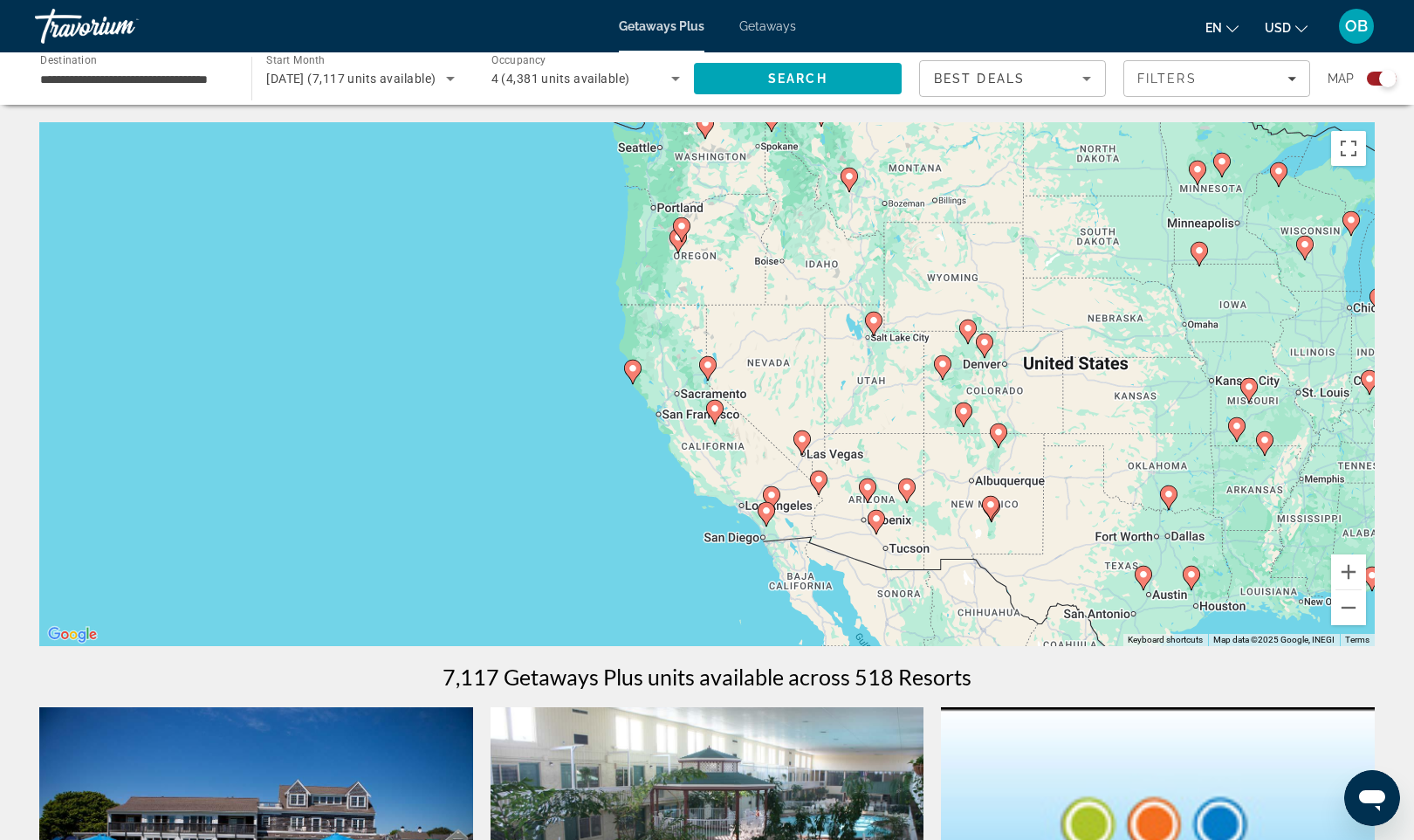
click at [710, 383] on div "To navigate, press the arrow keys. To activate drag with keyboard, press Alt + …" at bounding box center [707, 384] width 1336 height 524
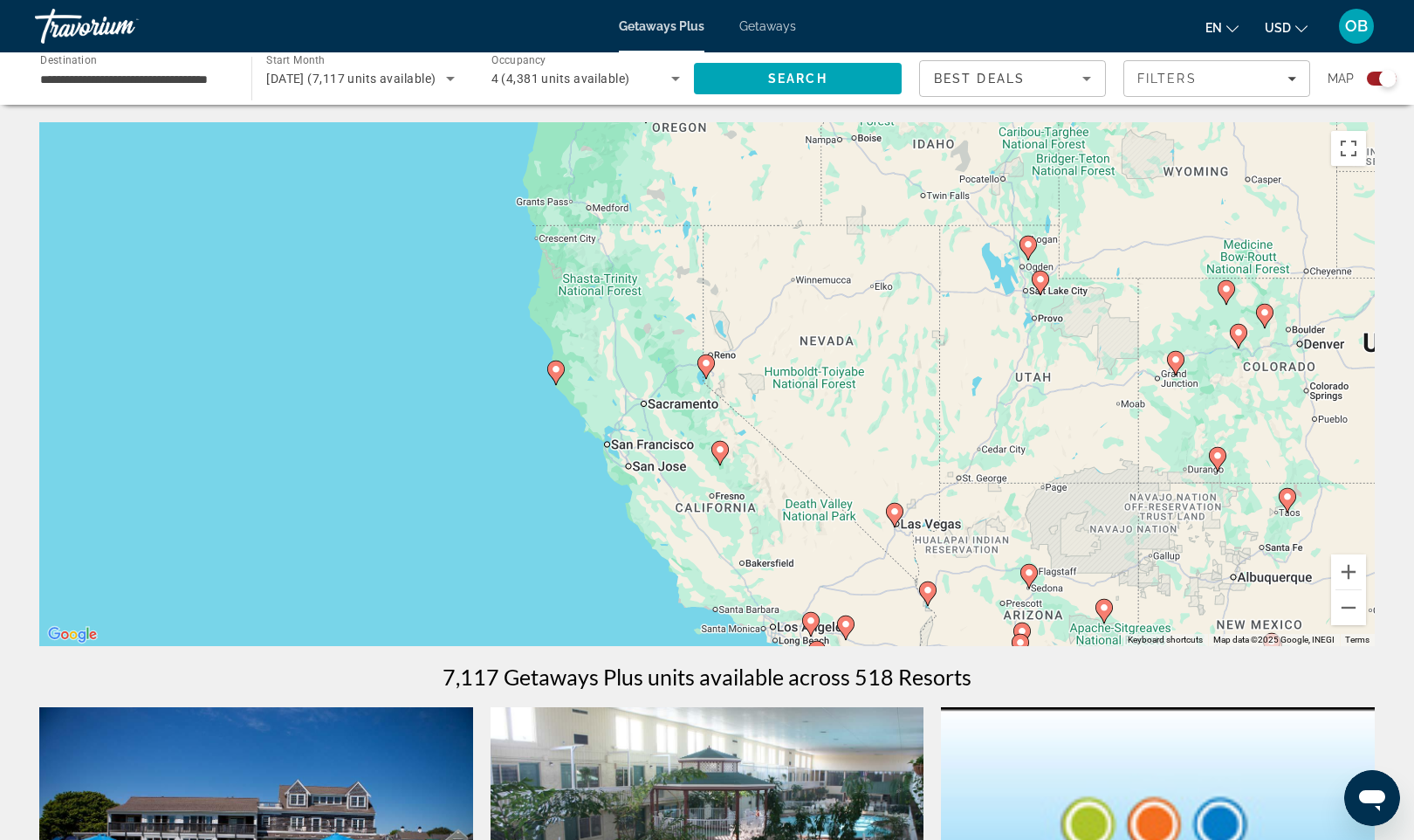
click at [710, 383] on div "To navigate, press the arrow keys. To activate drag with keyboard, press Alt + …" at bounding box center [707, 384] width 1336 height 524
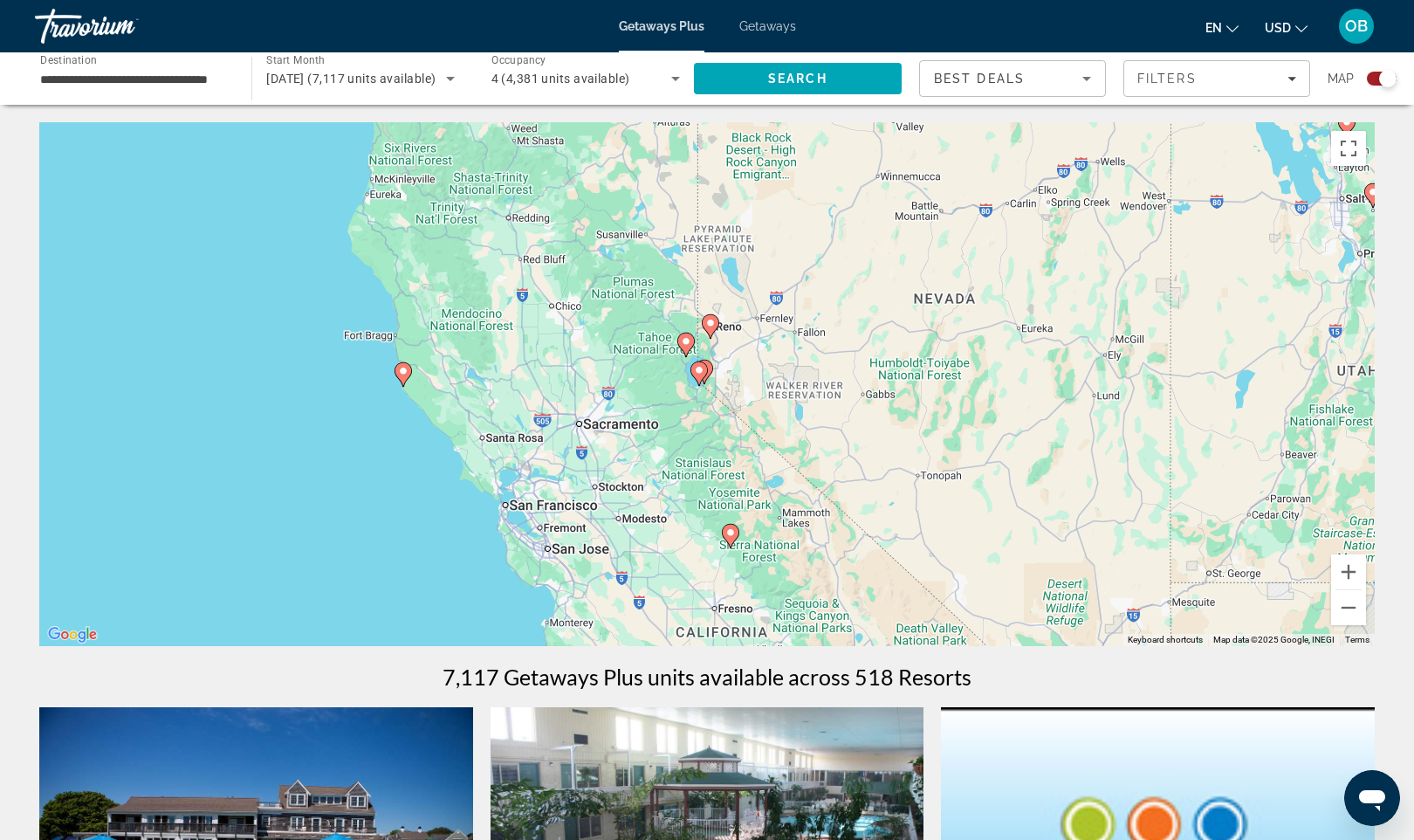
click at [710, 383] on gmp-advanced-marker "Main content" at bounding box center [704, 372] width 18 height 26
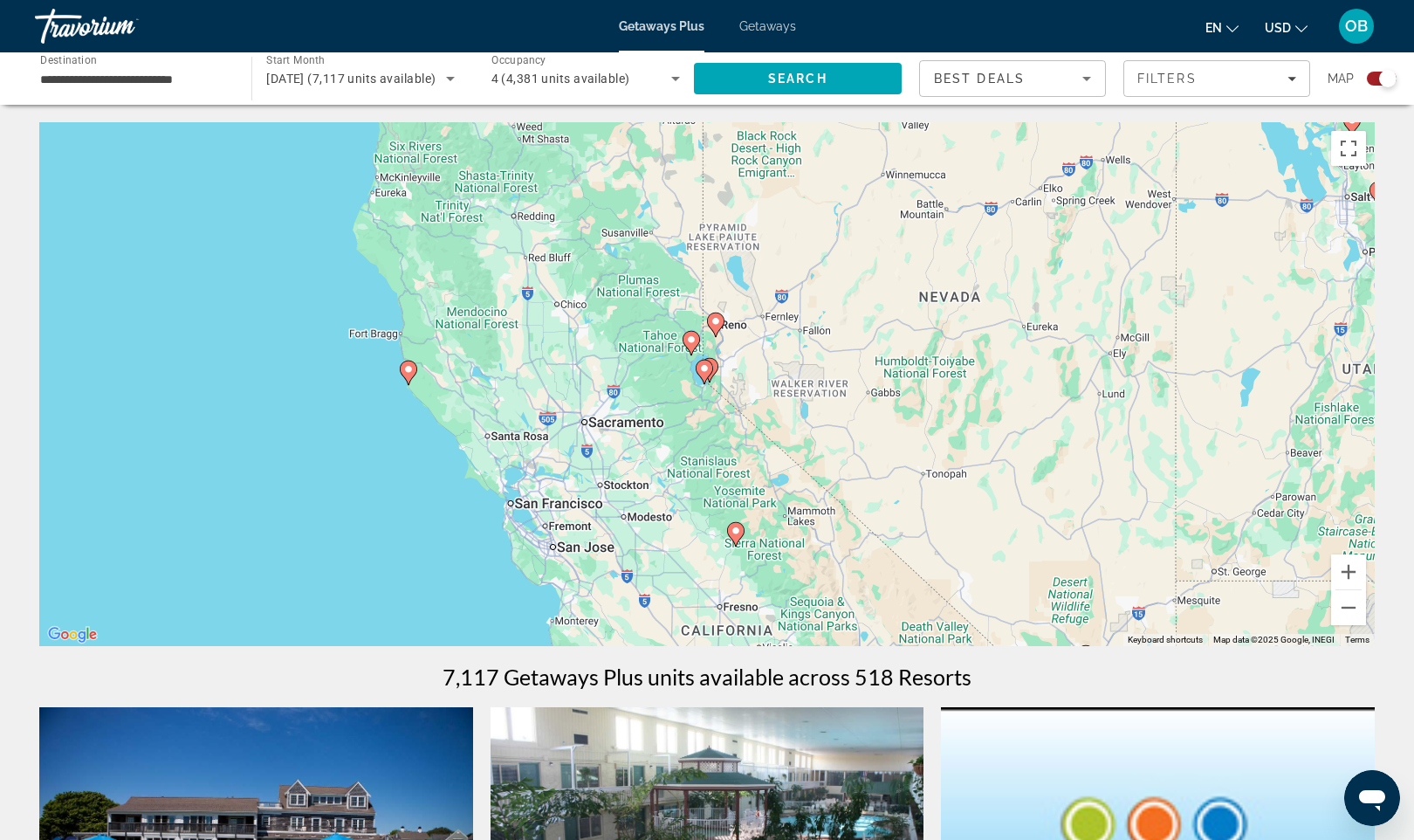
drag, startPoint x: 710, startPoint y: 383, endPoint x: 708, endPoint y: 373, distance: 10.2
click at [708, 373] on image "Main content" at bounding box center [704, 368] width 10 height 10
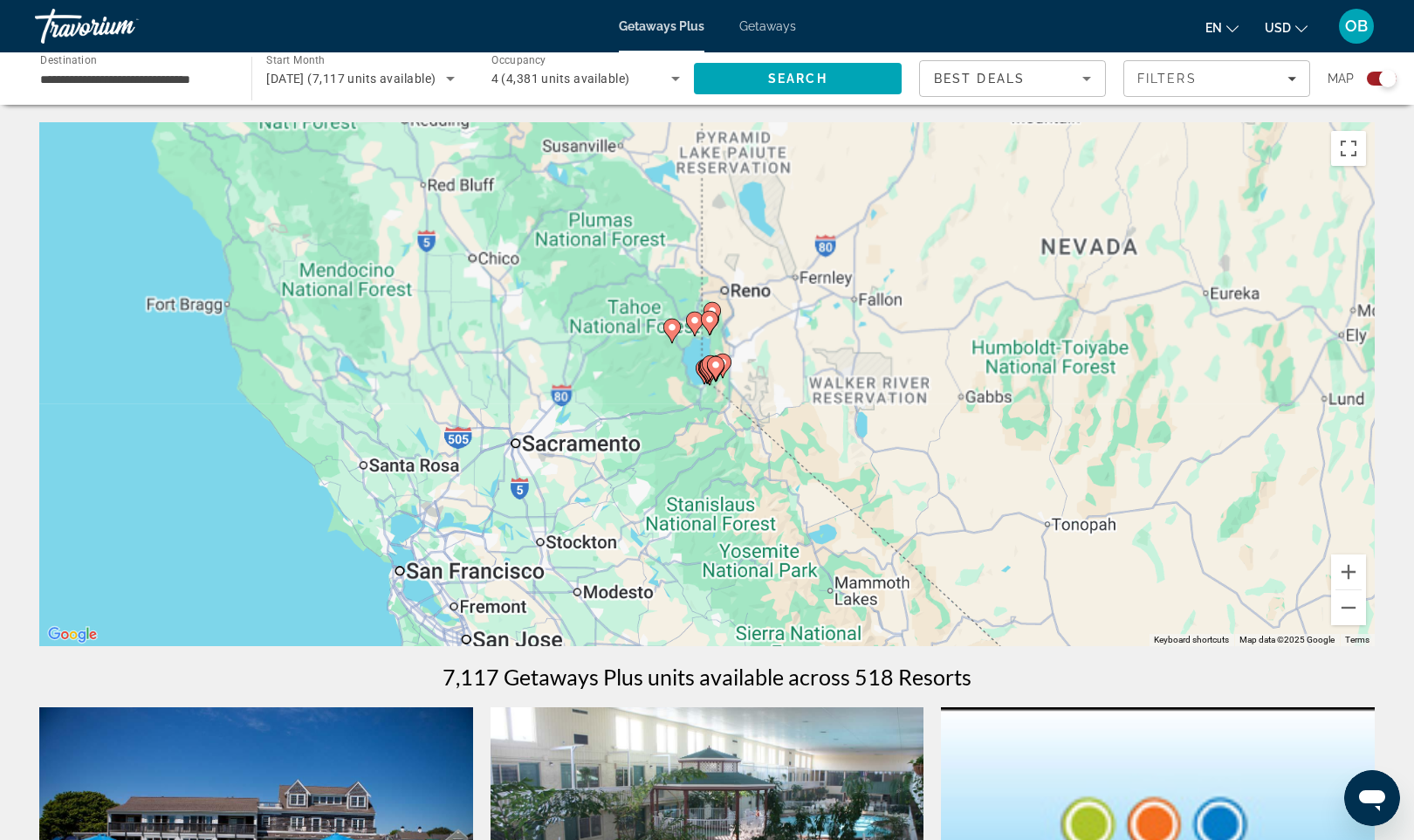
click at [708, 373] on gmp-advanced-marker "Main content" at bounding box center [716, 368] width 18 height 26
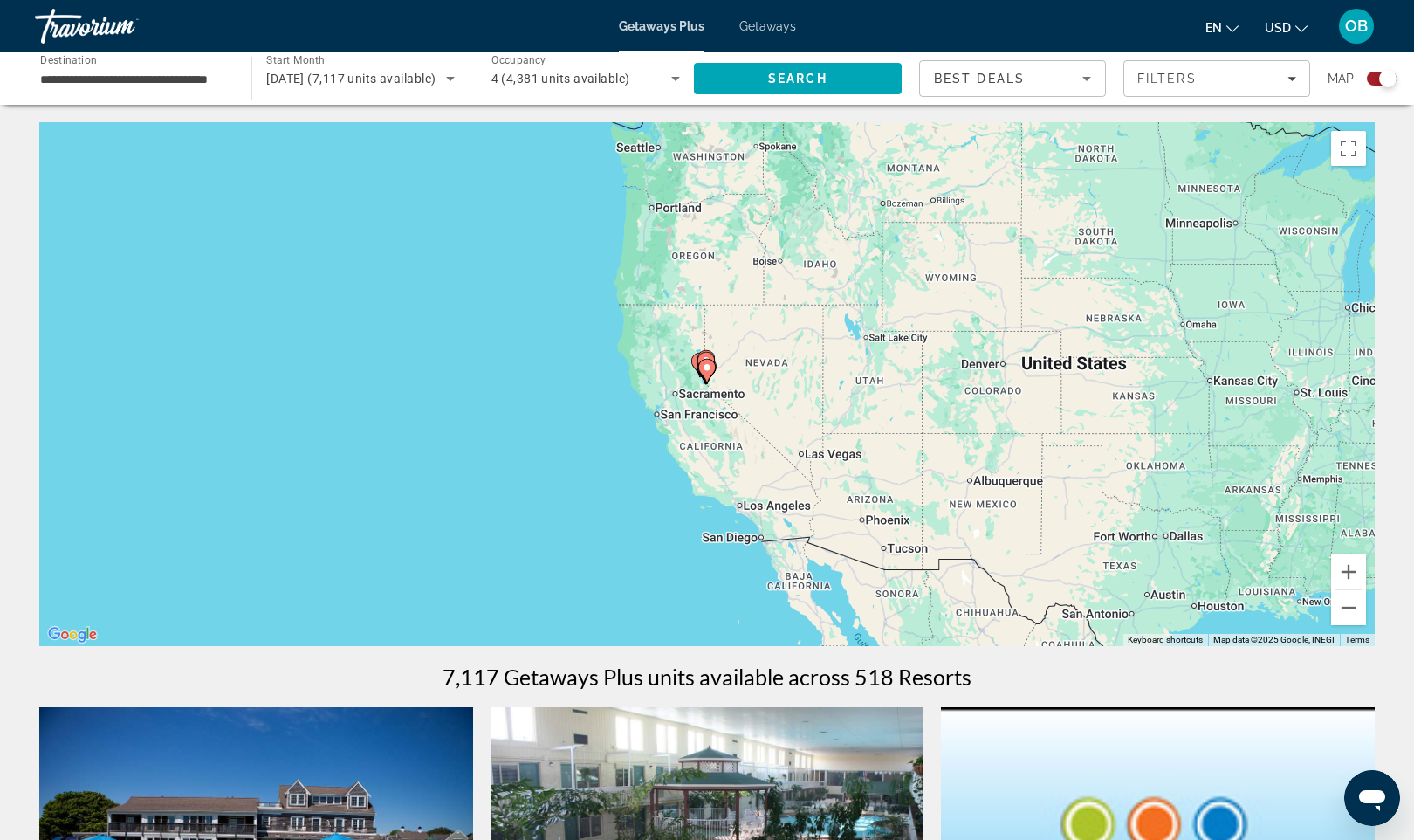
click at [708, 373] on icon "Main content" at bounding box center [707, 371] width 16 height 23
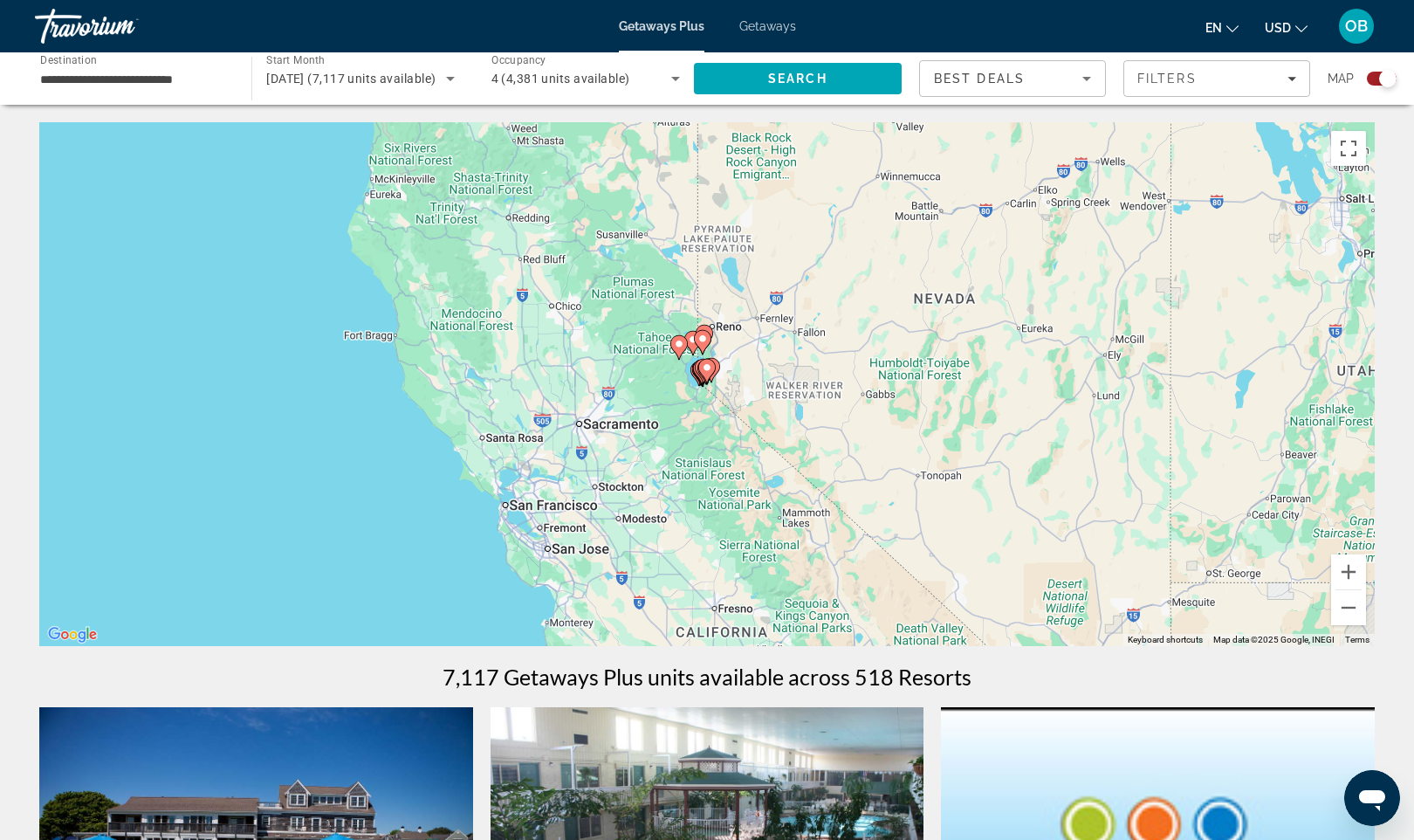
click at [708, 373] on icon "Main content" at bounding box center [707, 371] width 16 height 23
type input "**********"
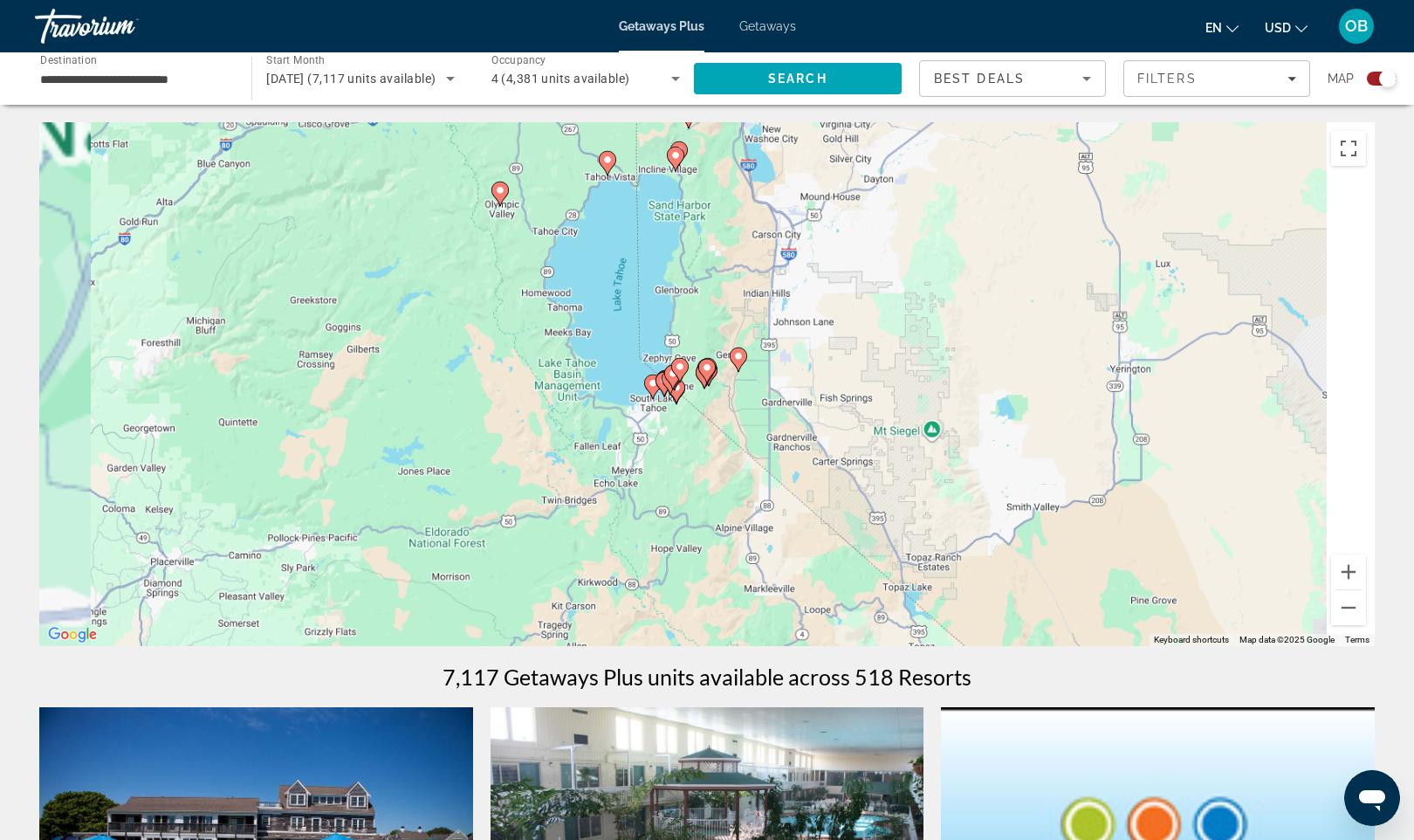
click at [708, 373] on icon "Main content" at bounding box center [707, 371] width 16 height 23
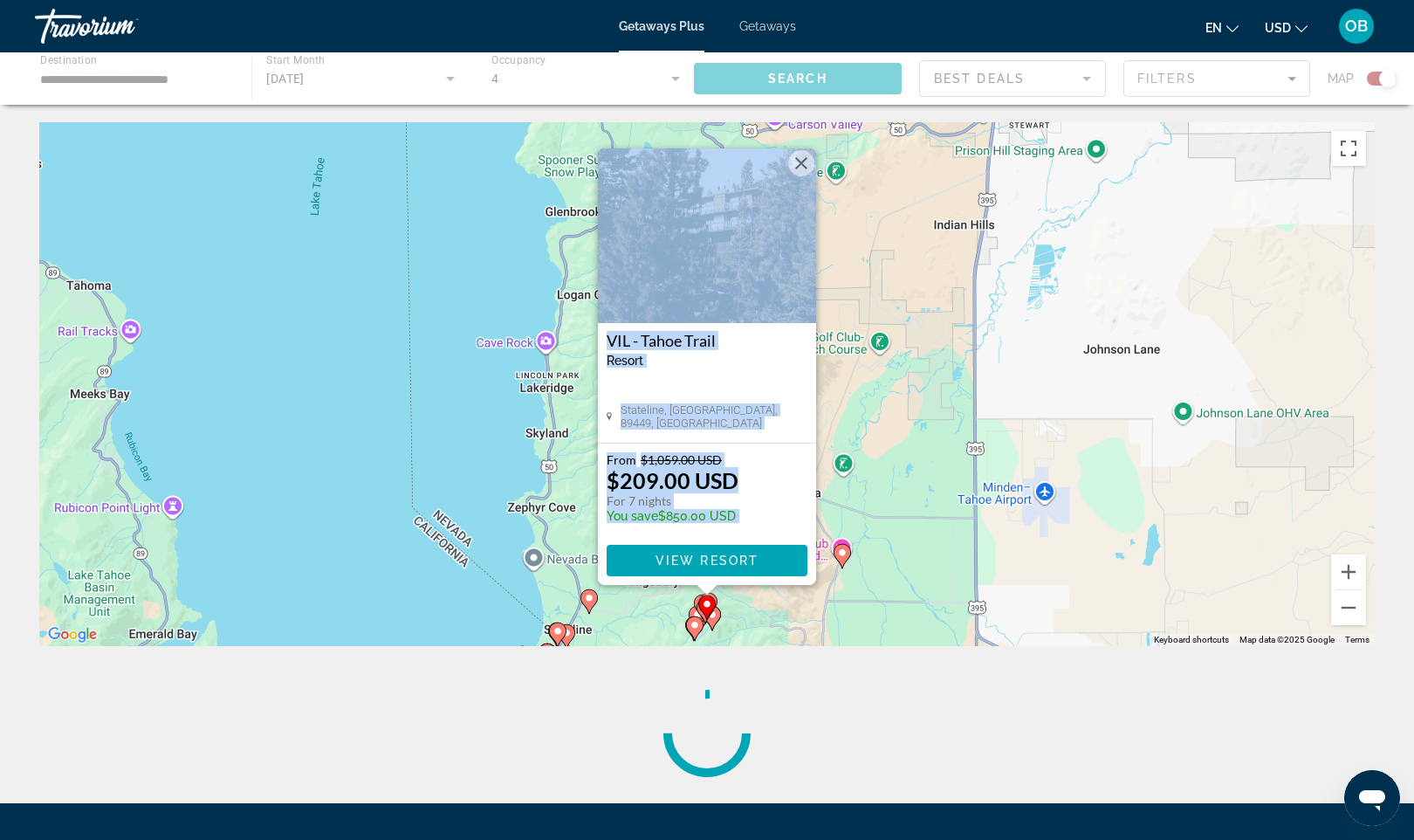
click at [802, 162] on button "Close" at bounding box center [802, 164] width 26 height 26
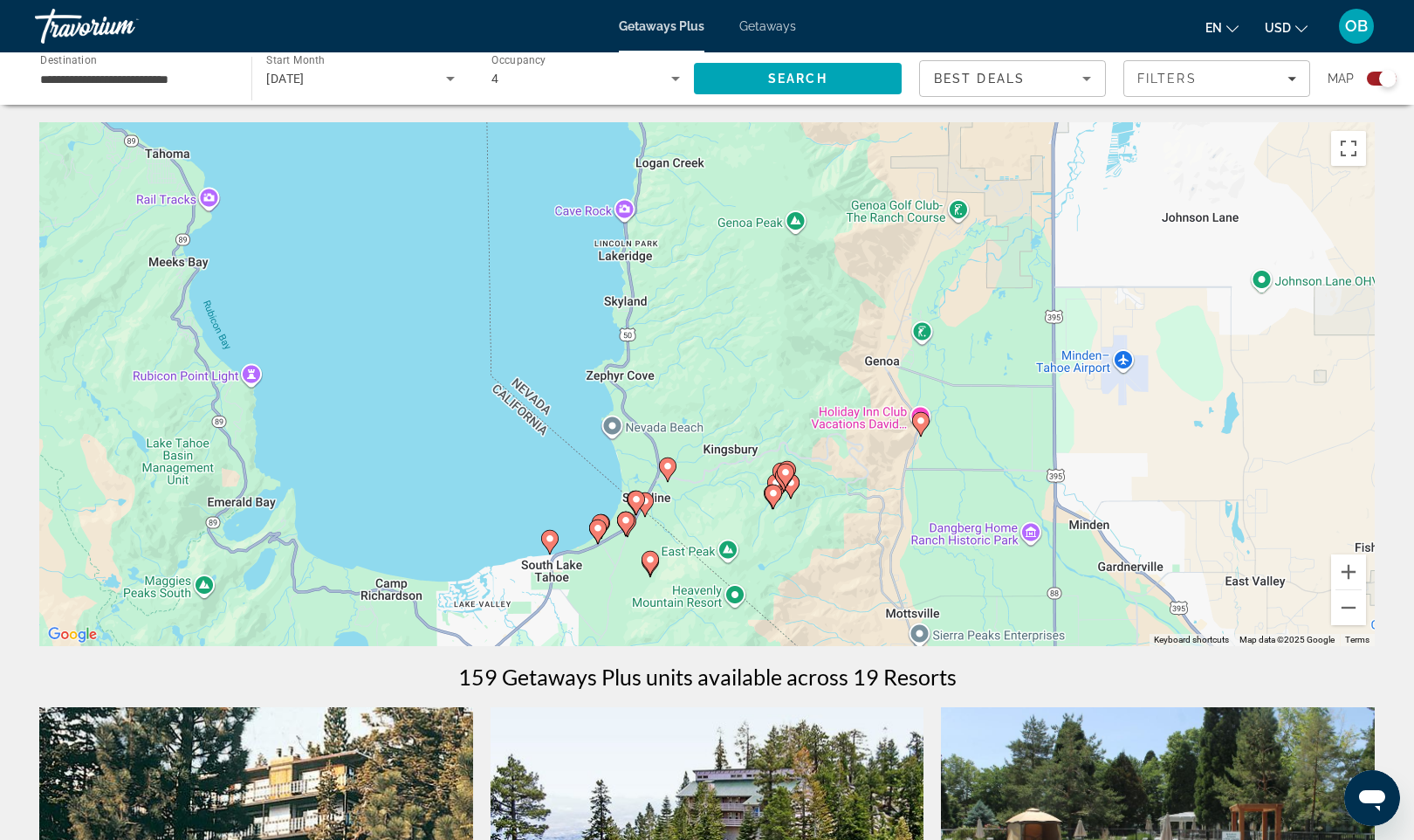
drag, startPoint x: 644, startPoint y: 616, endPoint x: 761, endPoint y: 431, distance: 218.9
click at [761, 431] on div "To activate drag with keyboard, press Alt + Enter. Once in keyboard drag state,…" at bounding box center [707, 384] width 1336 height 524
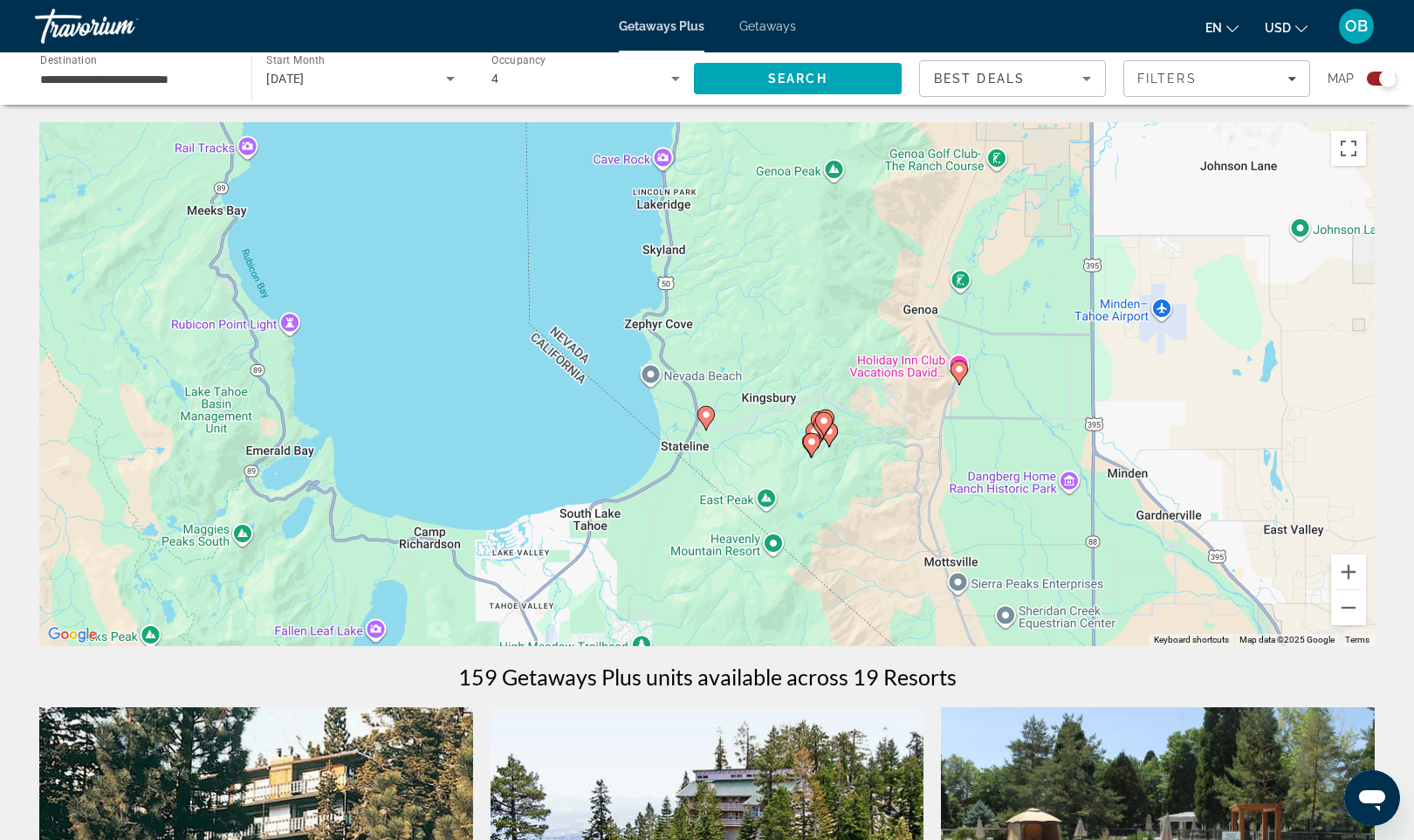
click at [650, 522] on div "To activate drag with keyboard, press Alt + Enter. Once in keyboard drag state,…" at bounding box center [707, 384] width 1336 height 524
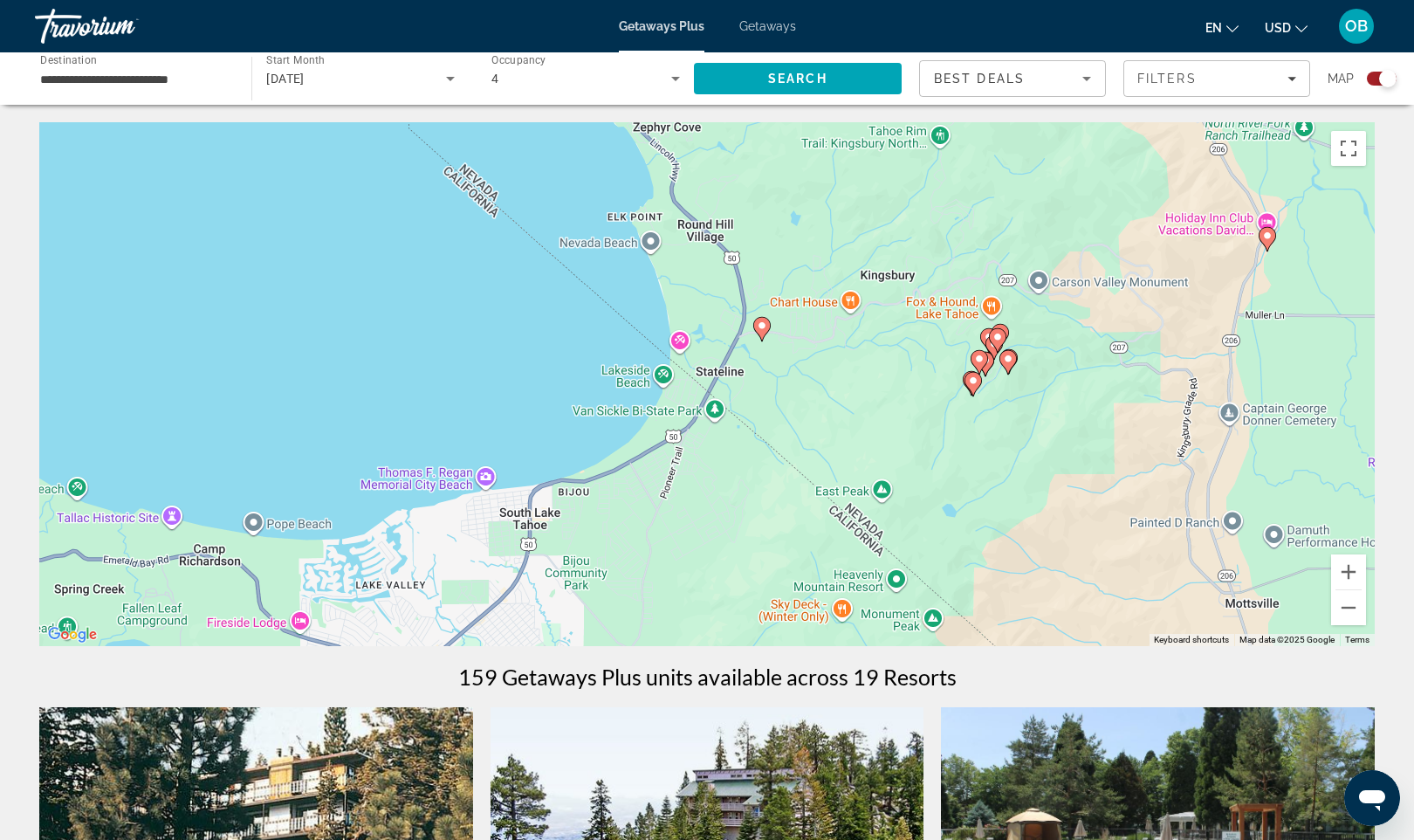
click at [650, 522] on div "To activate drag with keyboard, press Alt + Enter. Once in keyboard drag state,…" at bounding box center [707, 384] width 1336 height 524
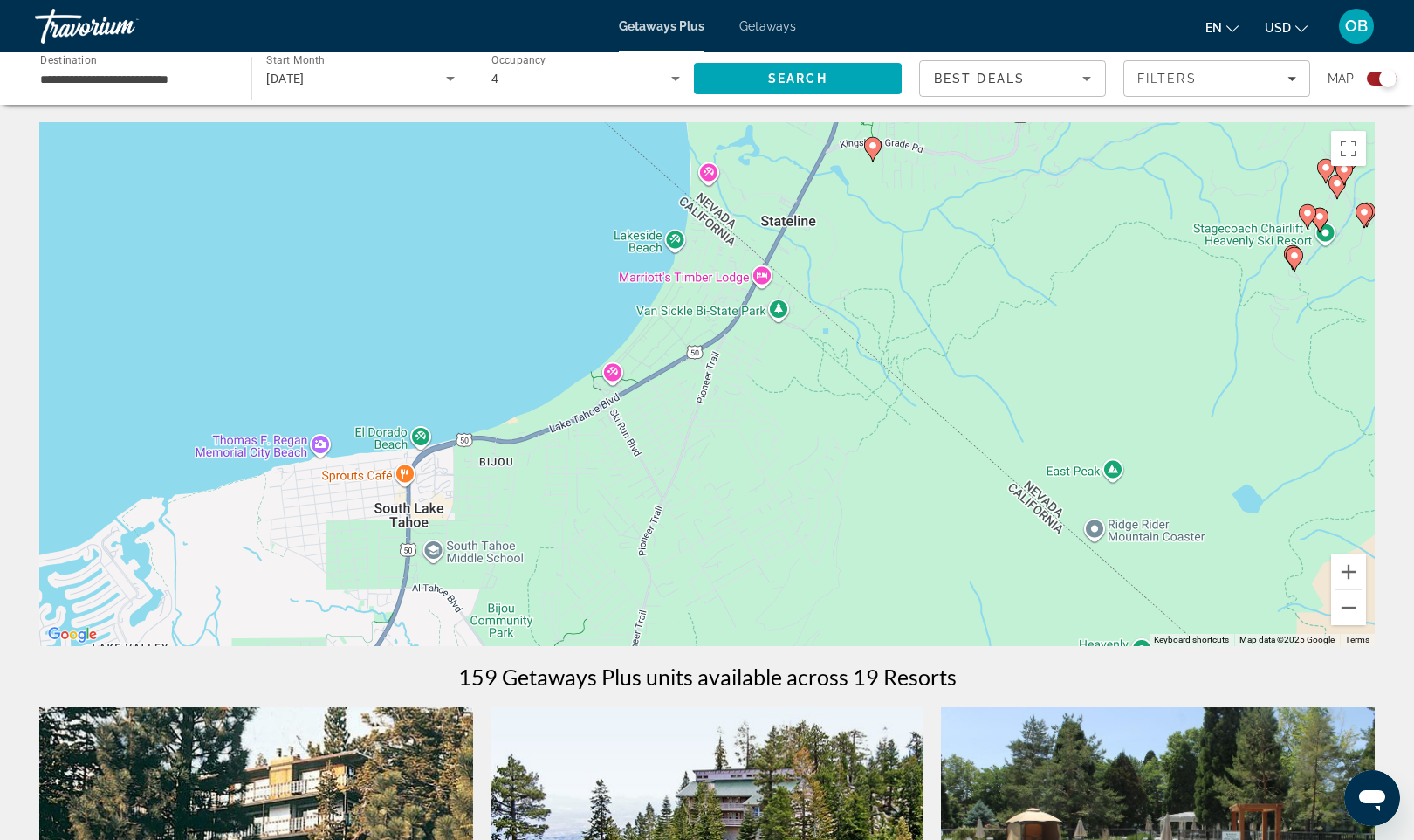
click at [766, 276] on div "To activate drag with keyboard, press Alt + Enter. Once in keyboard drag state,…" at bounding box center [707, 384] width 1336 height 524
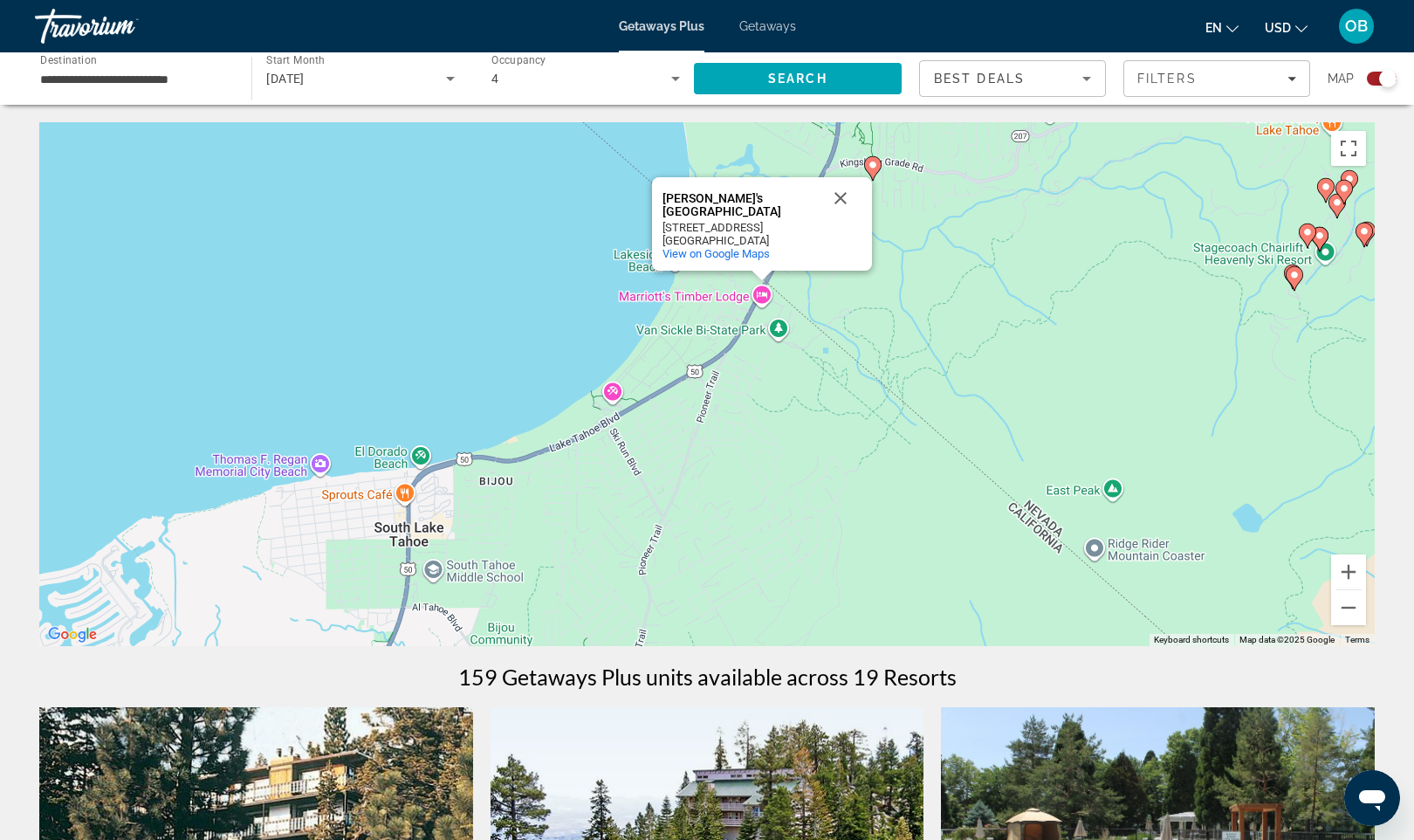
click at [766, 276] on div "Main content" at bounding box center [762, 276] width 22 height 10
click at [1352, 606] on button "Zoom out" at bounding box center [1349, 607] width 35 height 35
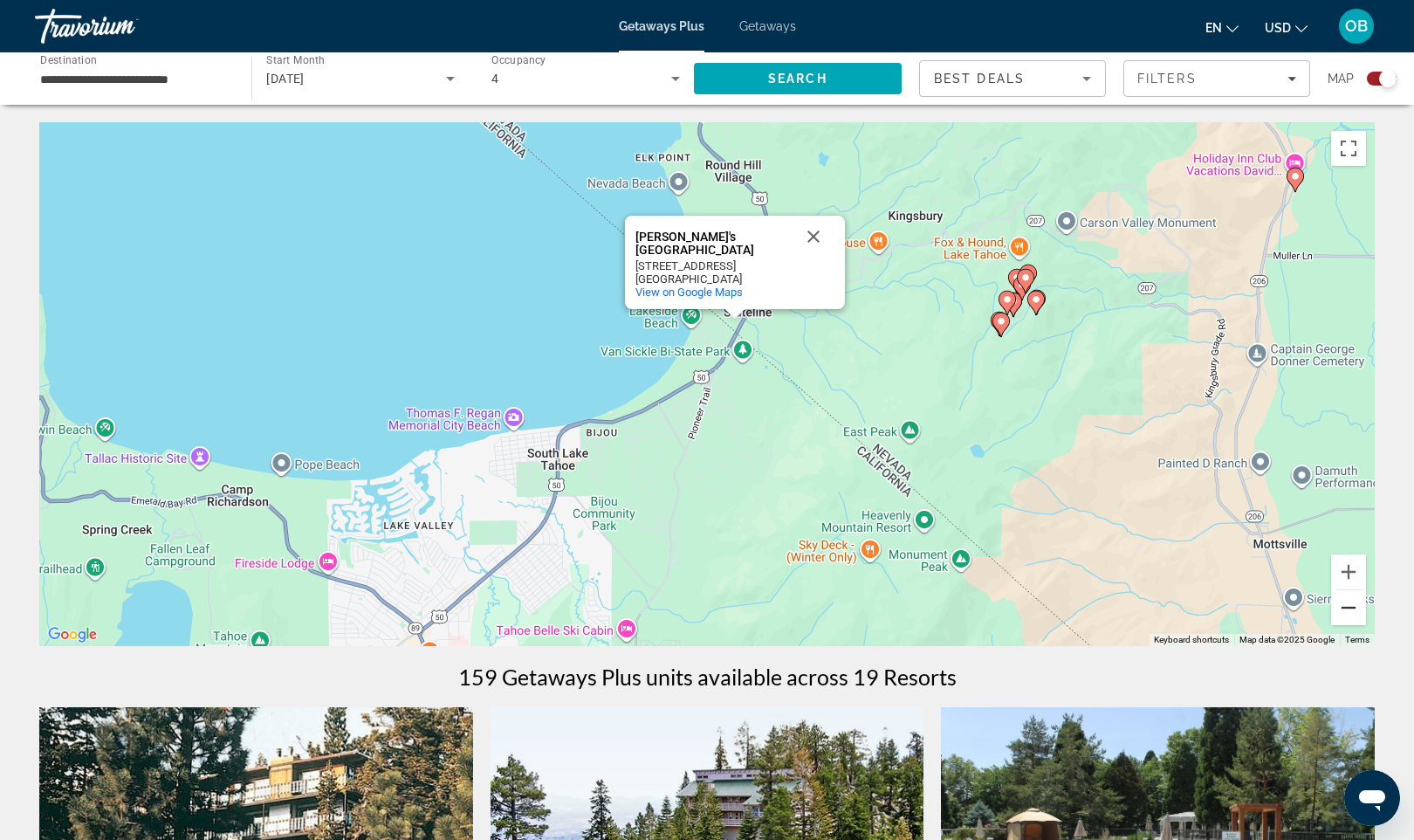
click at [1352, 606] on button "Zoom out" at bounding box center [1349, 607] width 35 height 35
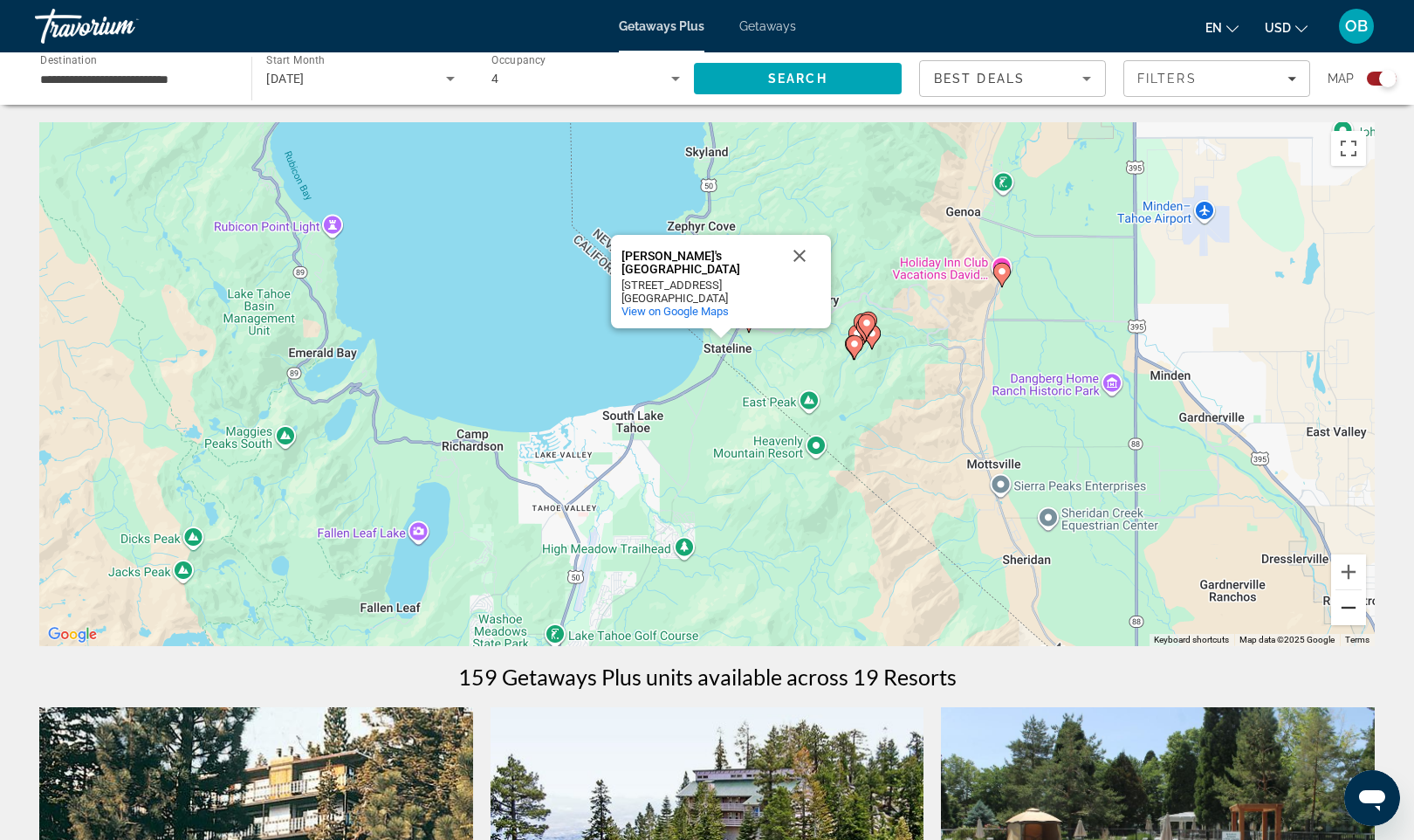
click at [1352, 606] on button "Zoom out" at bounding box center [1349, 607] width 35 height 35
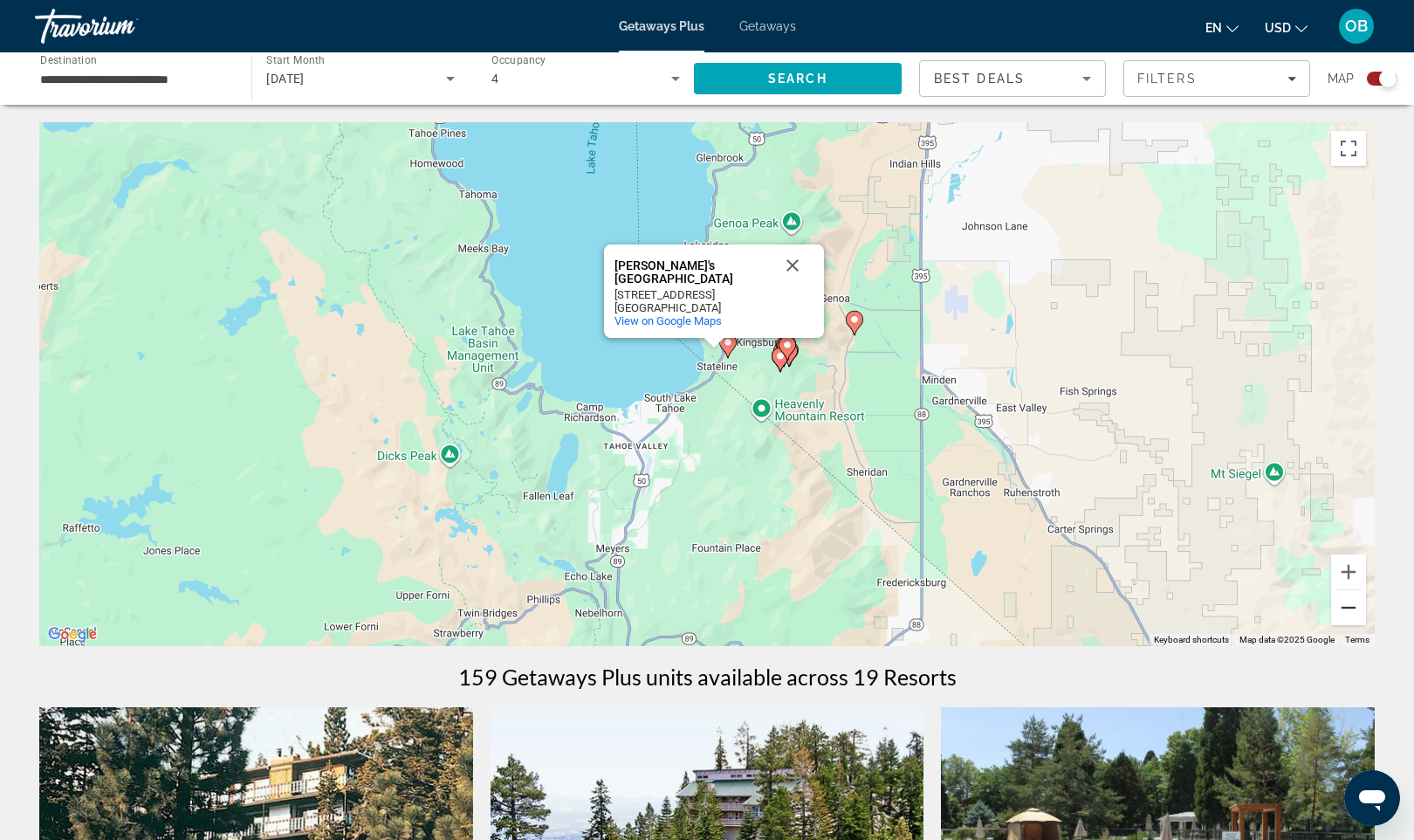
click at [1352, 606] on button "Zoom out" at bounding box center [1349, 607] width 35 height 35
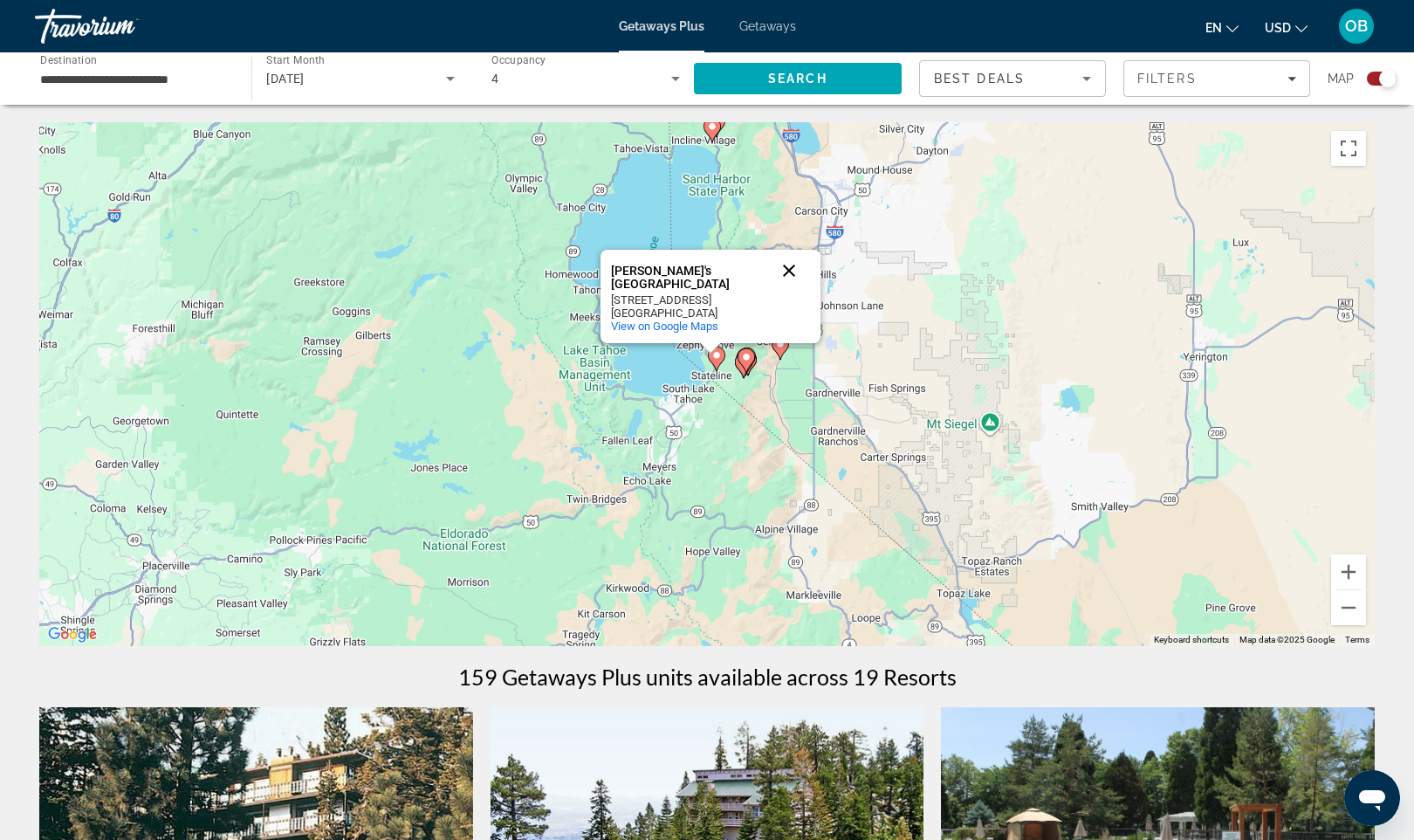
click at [787, 270] on button "Close" at bounding box center [789, 270] width 42 height 42
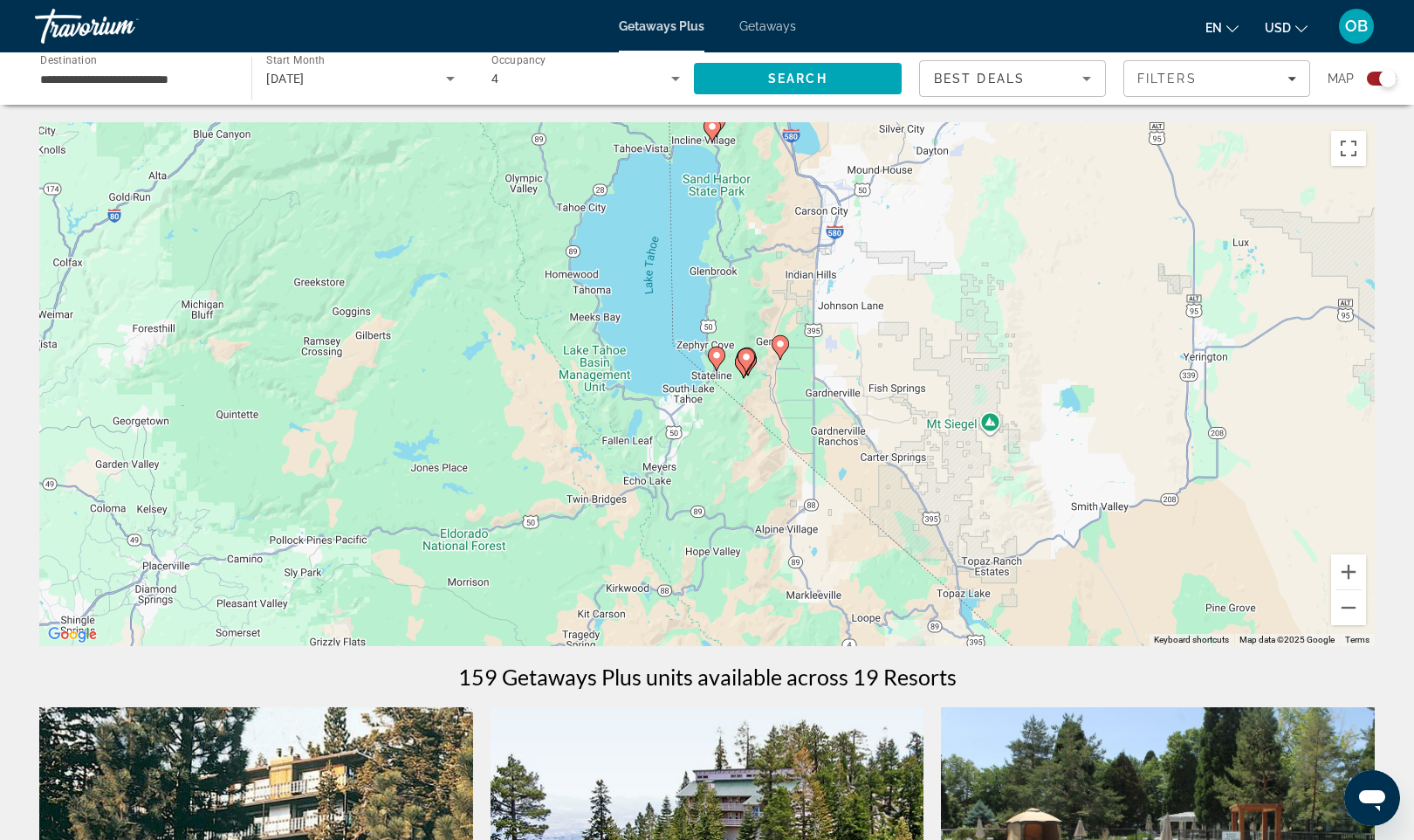
click at [710, 406] on div "To activate drag with keyboard, press Alt + Enter. Once in keyboard drag state,…" at bounding box center [707, 384] width 1336 height 524
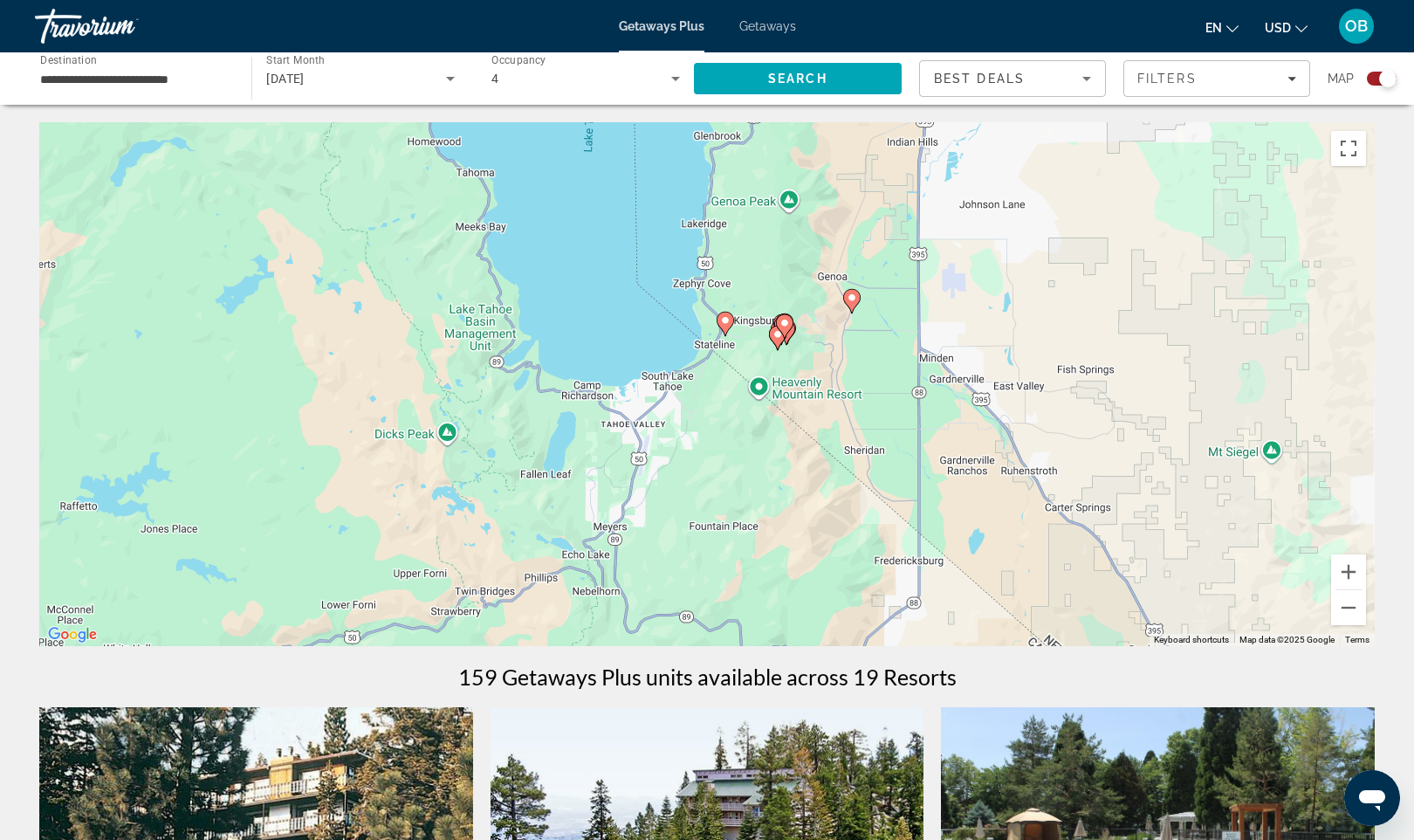
click at [734, 318] on icon "Main content" at bounding box center [725, 324] width 18 height 24
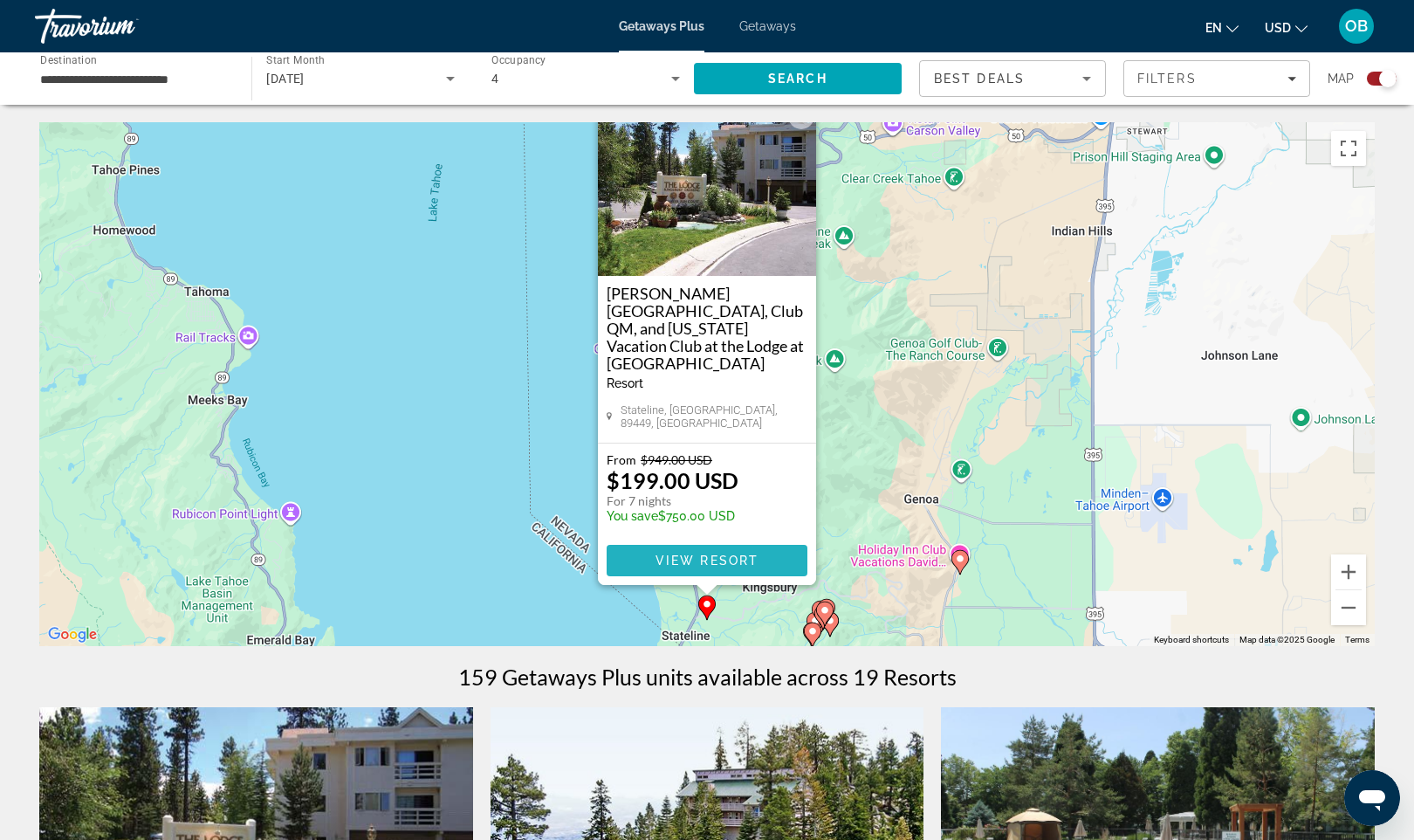
click at [704, 569] on span "Main content" at bounding box center [706, 561] width 200 height 42
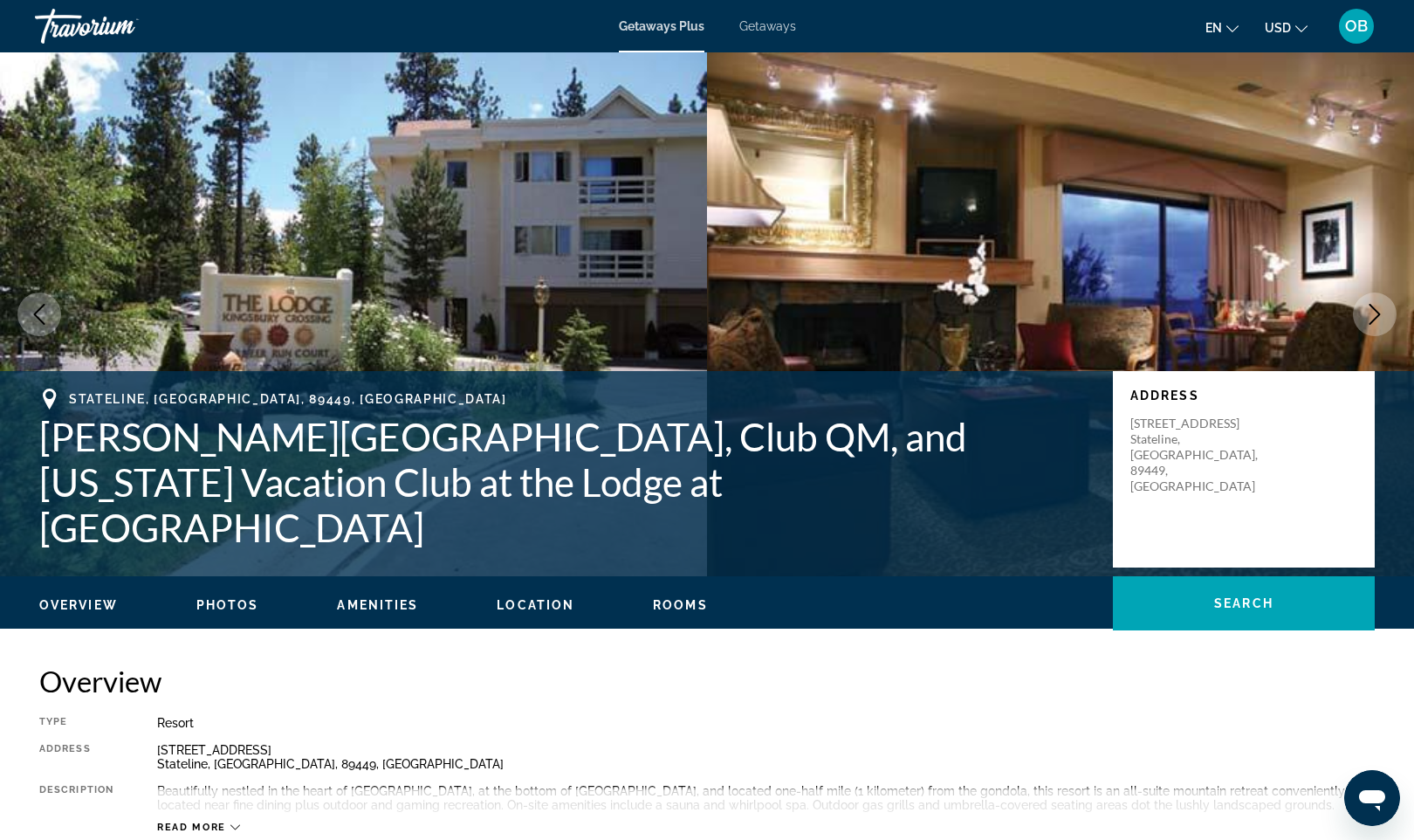
click at [704, 569] on div "Stateline, NV, 89449, USA Kingsbury Crossing, Club QM, and California Vacation …" at bounding box center [707, 473] width 1414 height 205
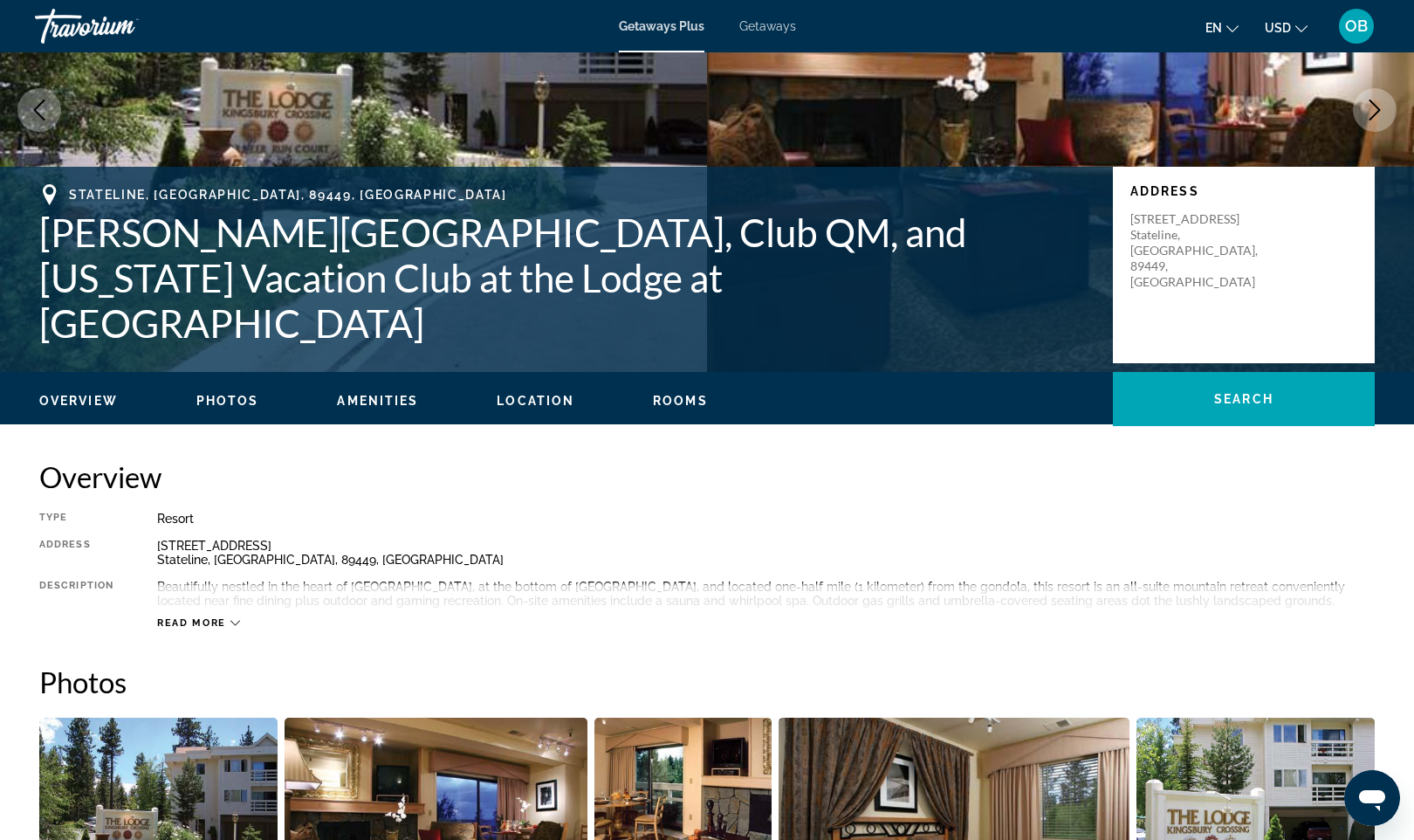
scroll to position [200, 0]
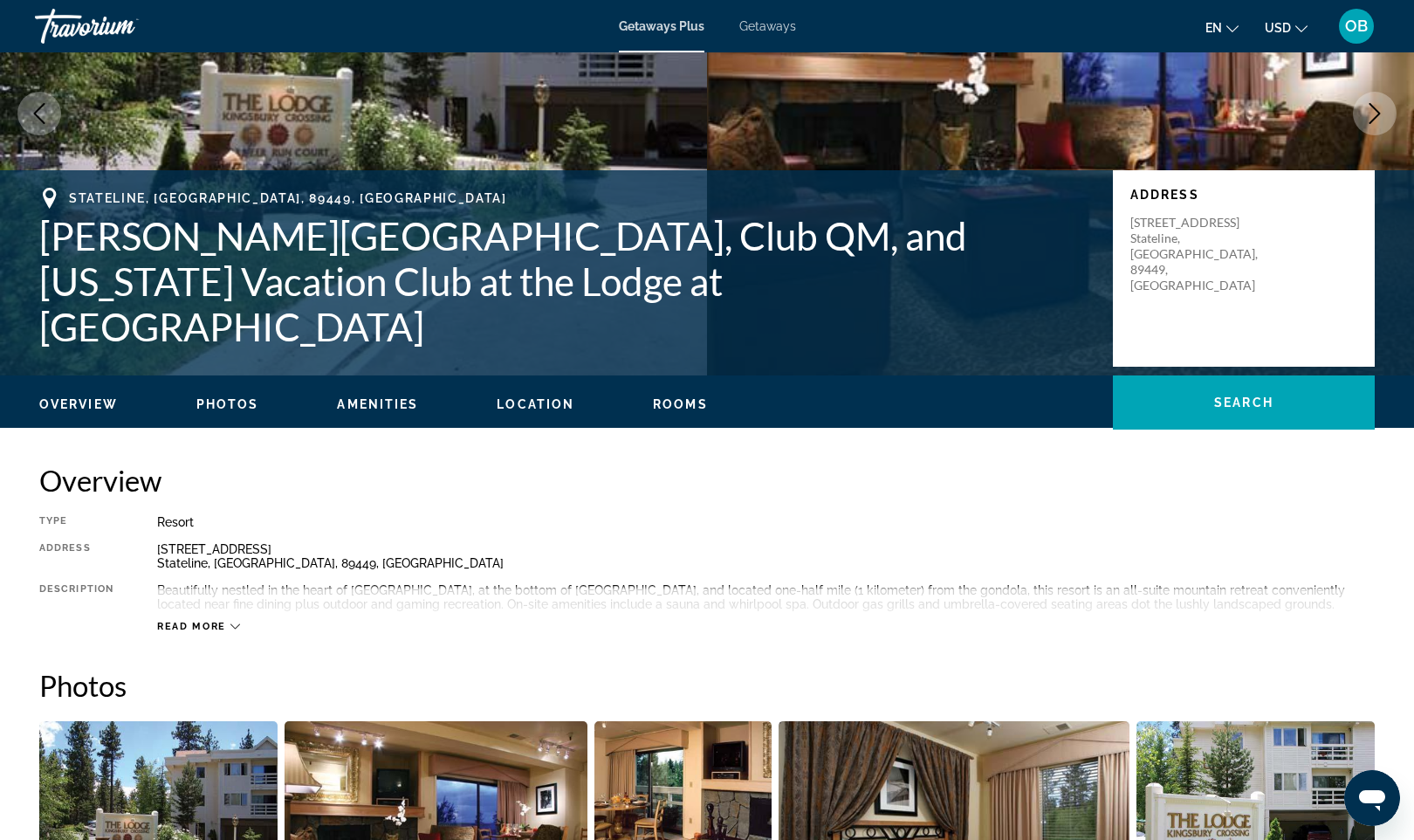
click at [46, 110] on icon "Previous image" at bounding box center [39, 114] width 21 height 21
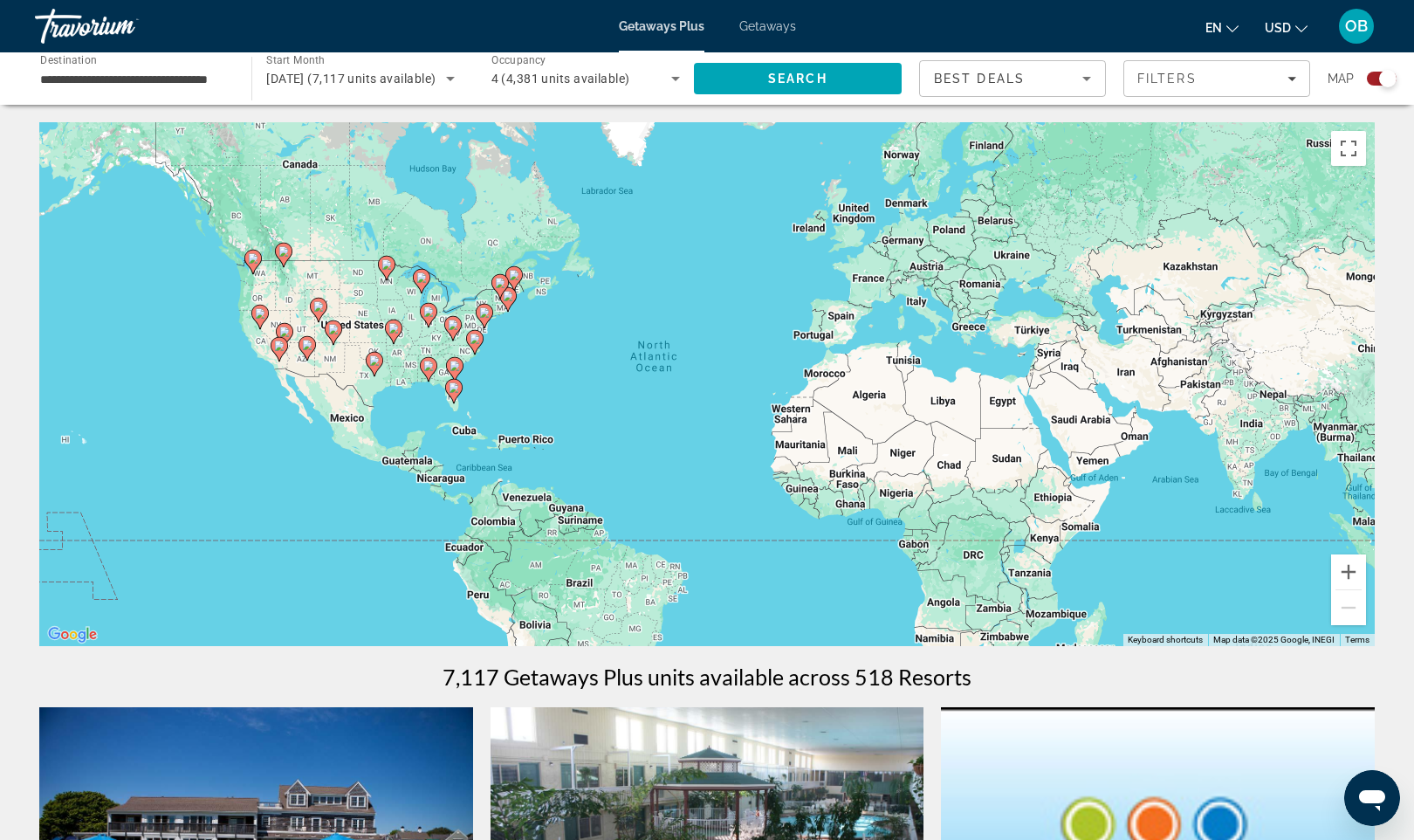
click at [272, 362] on div "To activate drag with keyboard, press Alt + Enter. Once in keyboard drag state,…" at bounding box center [707, 384] width 1336 height 524
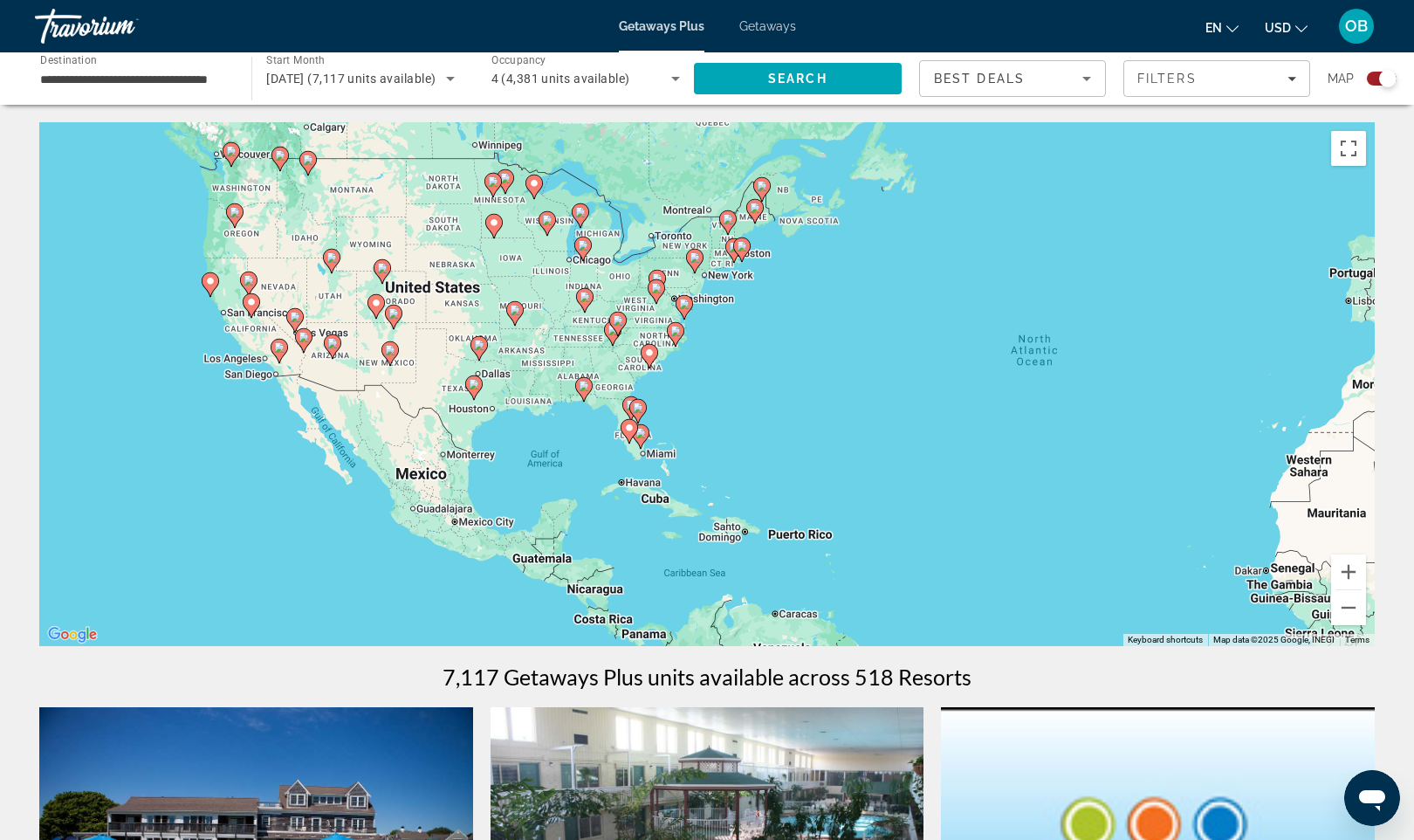
click at [250, 361] on div "To activate drag with keyboard, press Alt + Enter. Once in keyboard drag state,…" at bounding box center [707, 384] width 1336 height 524
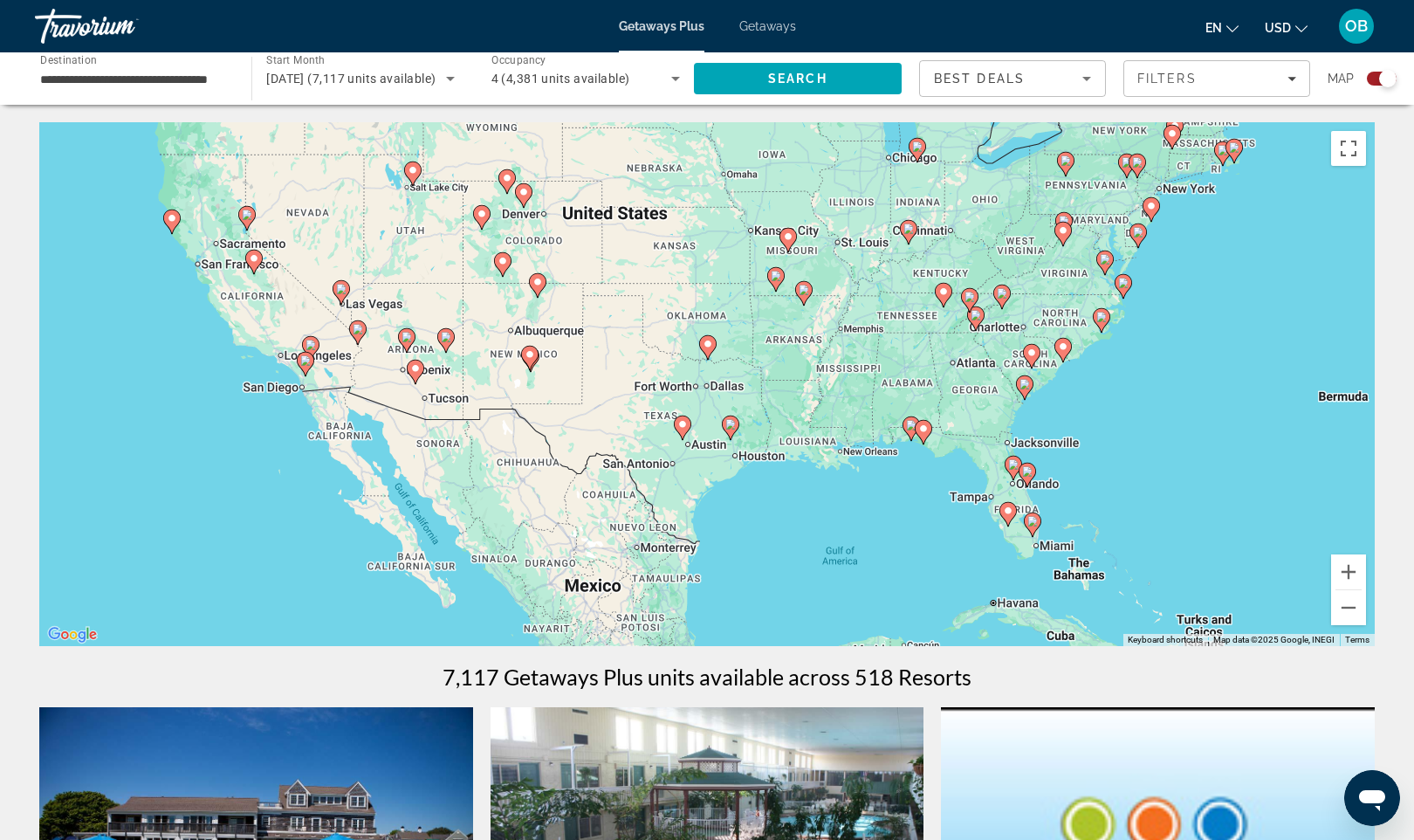
click at [256, 270] on gmp-advanced-marker "Main content" at bounding box center [254, 262] width 18 height 26
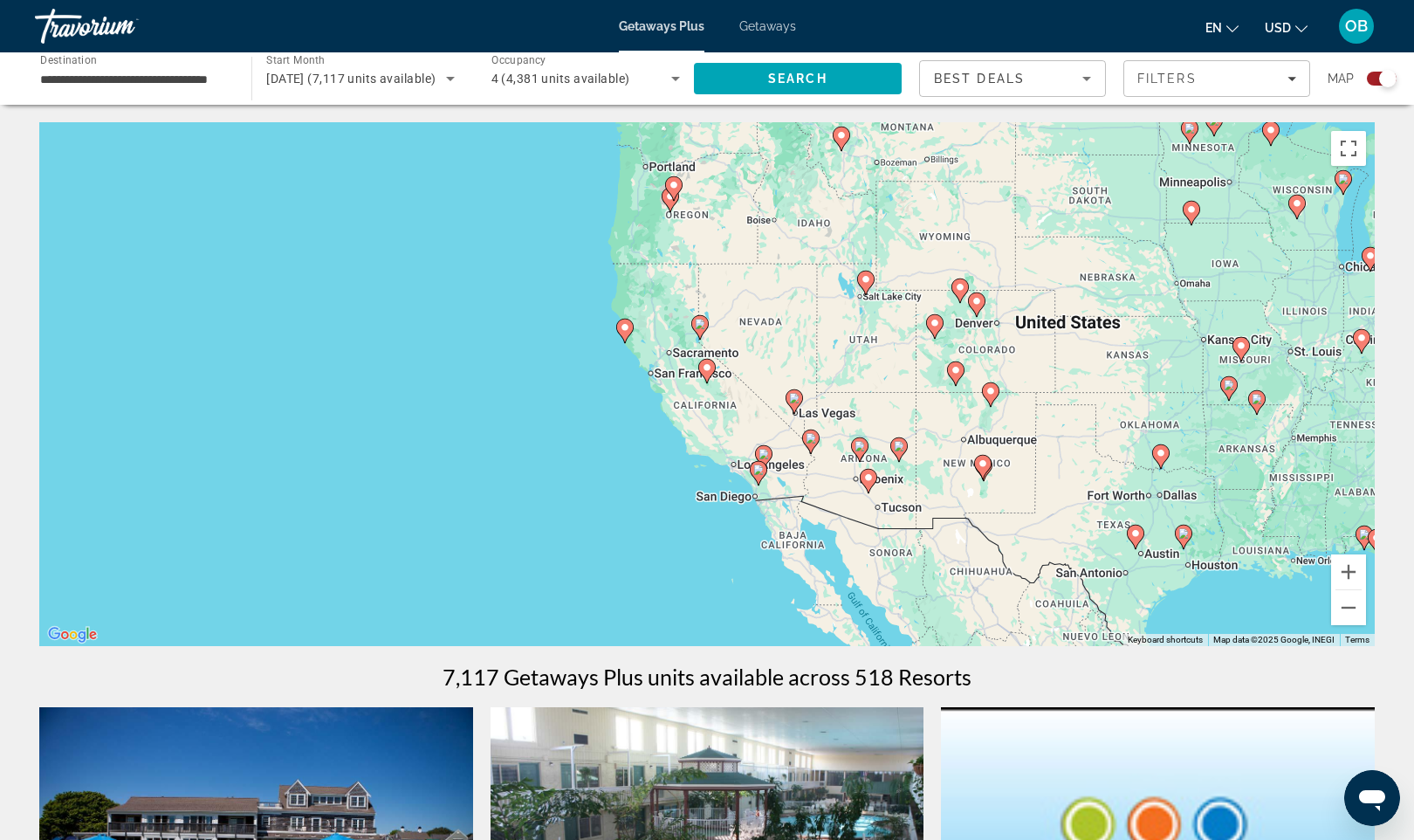
click at [698, 396] on div "To activate drag with keyboard, press Alt + Enter. Once in keyboard drag state,…" at bounding box center [707, 384] width 1336 height 524
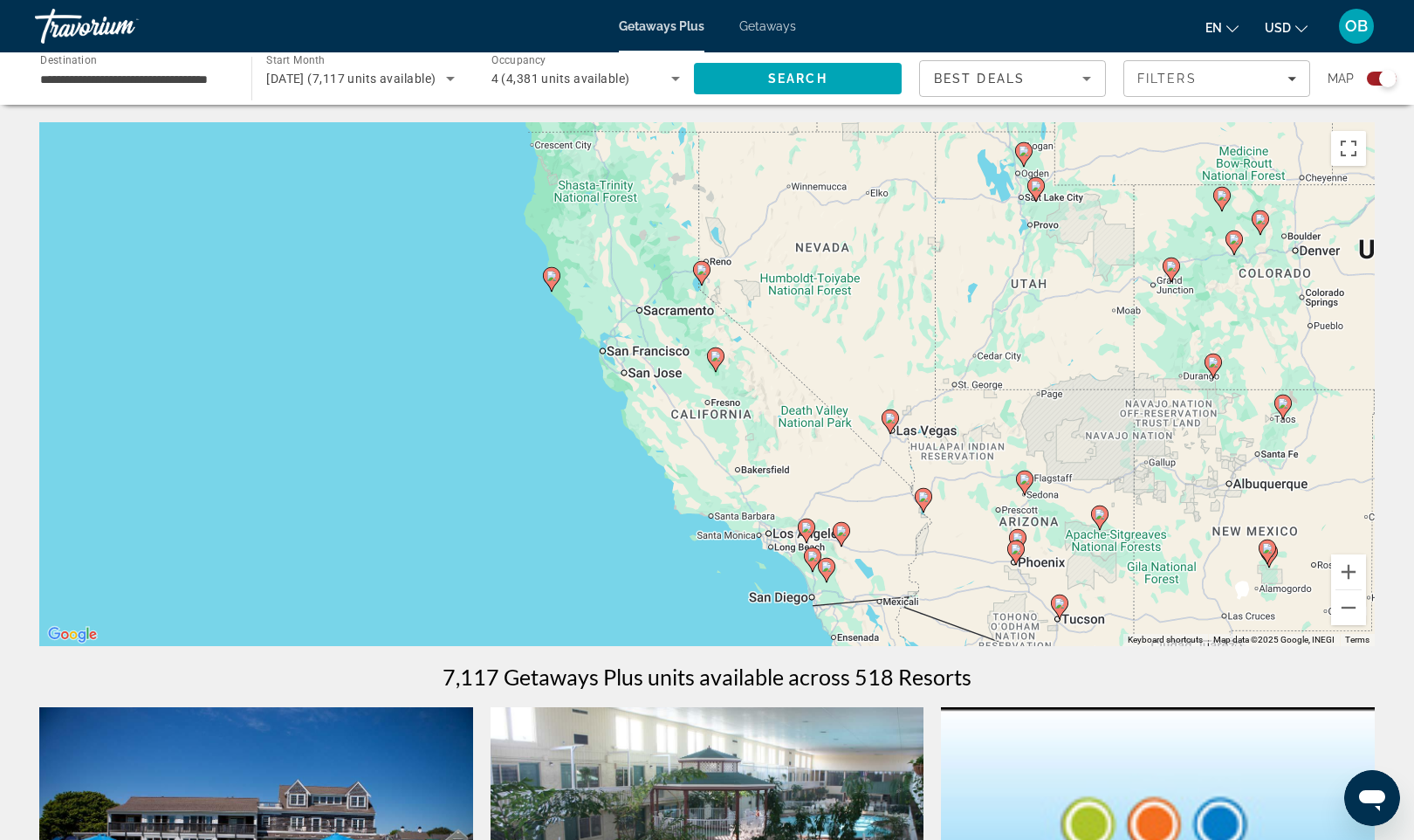
click at [698, 396] on div "To activate drag with keyboard, press Alt + Enter. Once in keyboard drag state,…" at bounding box center [707, 384] width 1336 height 524
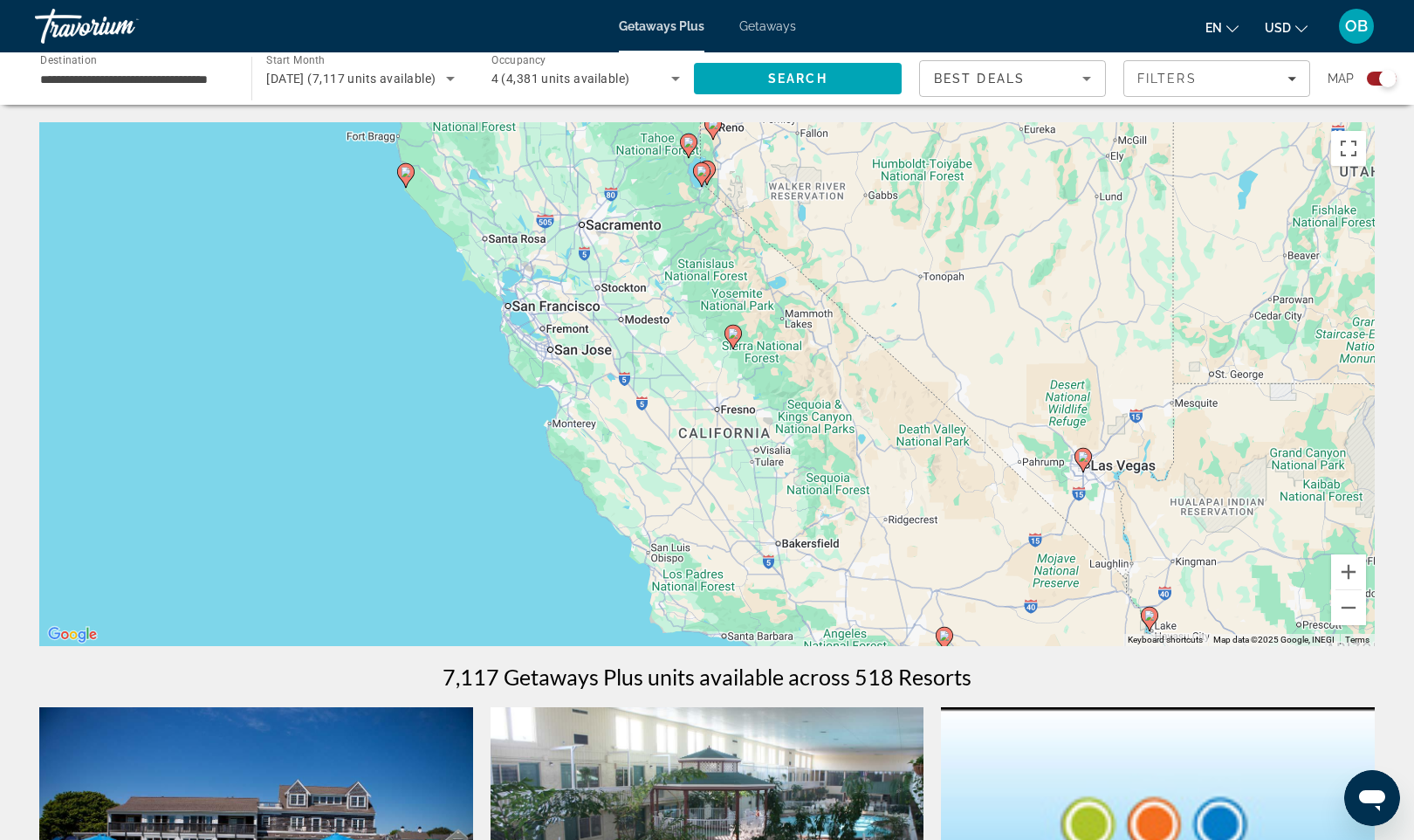
click at [703, 192] on div "To activate drag with keyboard, press Alt + Enter. Once in keyboard drag state,…" at bounding box center [707, 384] width 1336 height 524
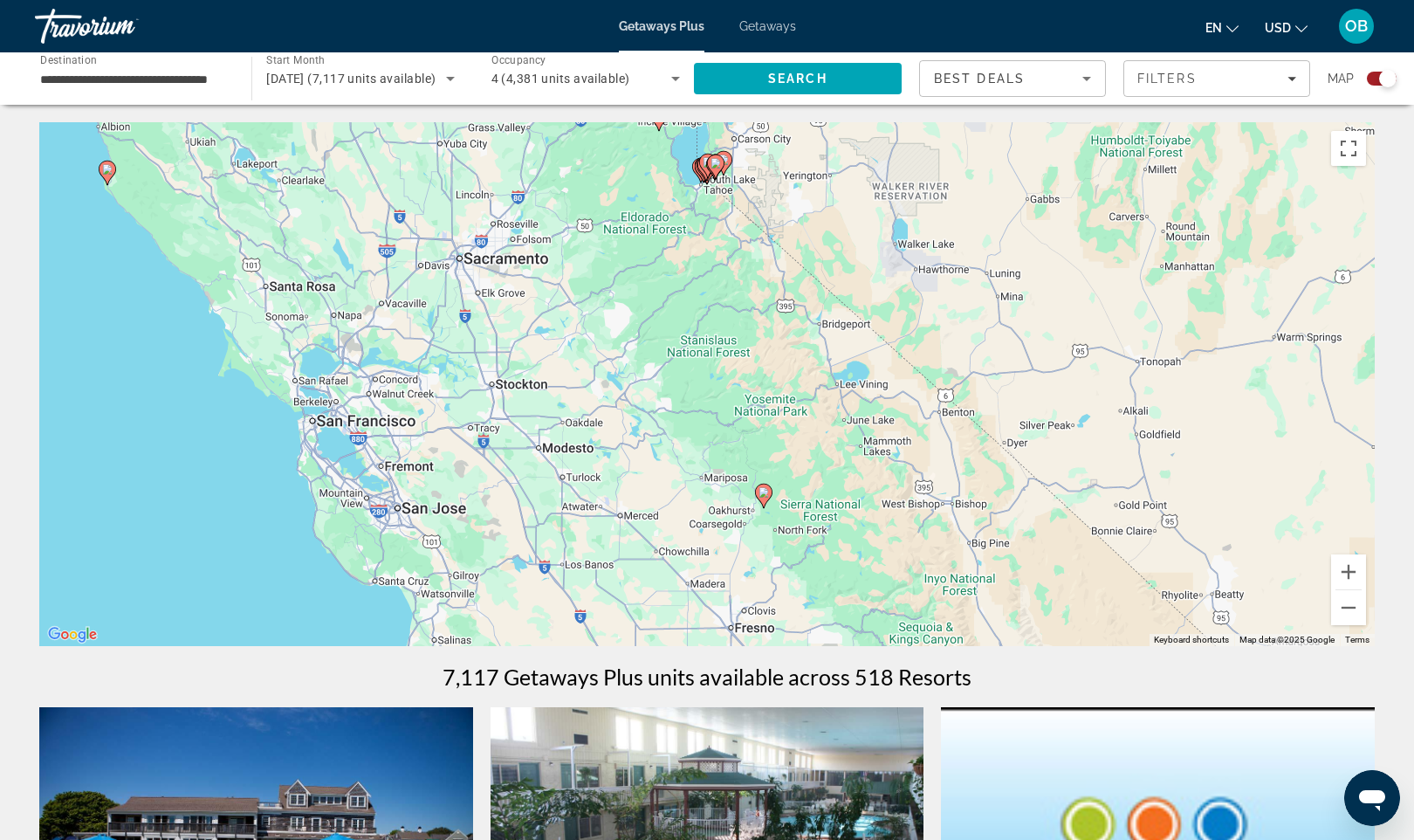
click at [703, 192] on div "To activate drag with keyboard, press Alt + Enter. Once in keyboard drag state,…" at bounding box center [707, 384] width 1336 height 524
click at [716, 220] on div "To activate drag with keyboard, press Alt + Enter. Once in keyboard drag state,…" at bounding box center [707, 384] width 1336 height 524
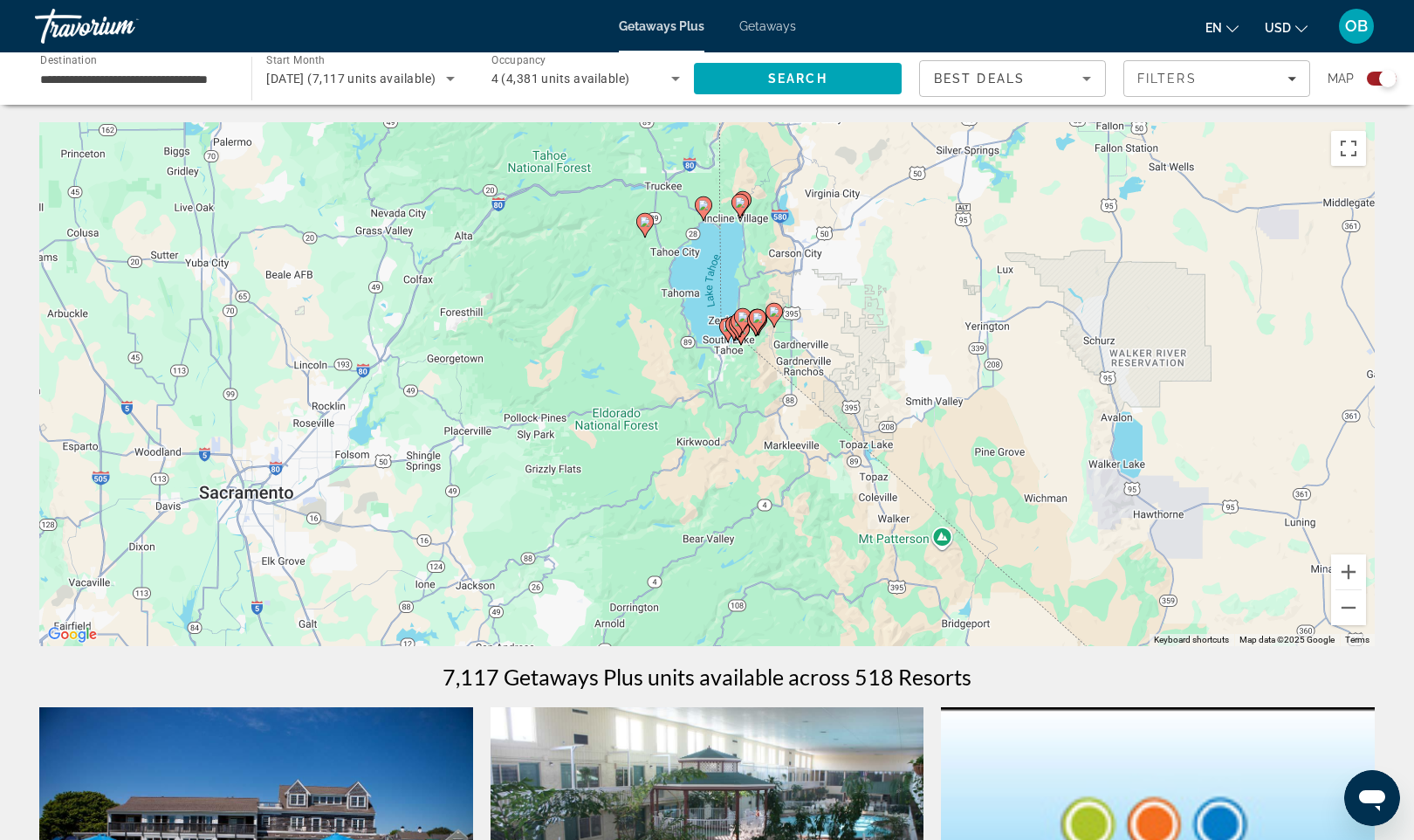
drag, startPoint x: 721, startPoint y: 206, endPoint x: 765, endPoint y: 420, distance: 218.5
click at [765, 420] on div "To activate drag with keyboard, press Alt + Enter. Once in keyboard drag state,…" at bounding box center [707, 384] width 1336 height 524
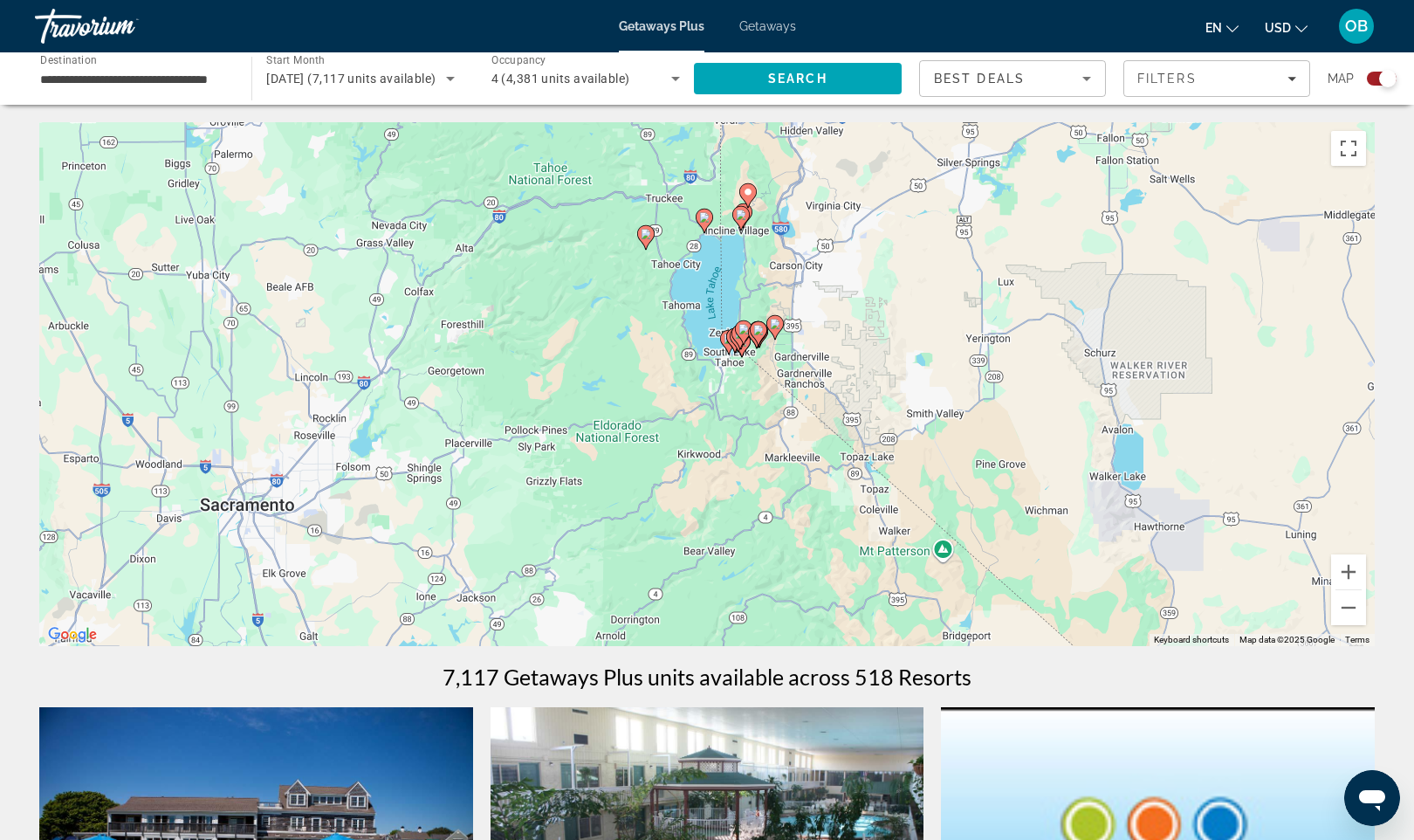
click at [743, 378] on div "To activate drag with keyboard, press Alt + Enter. Once in keyboard drag state,…" at bounding box center [707, 384] width 1336 height 524
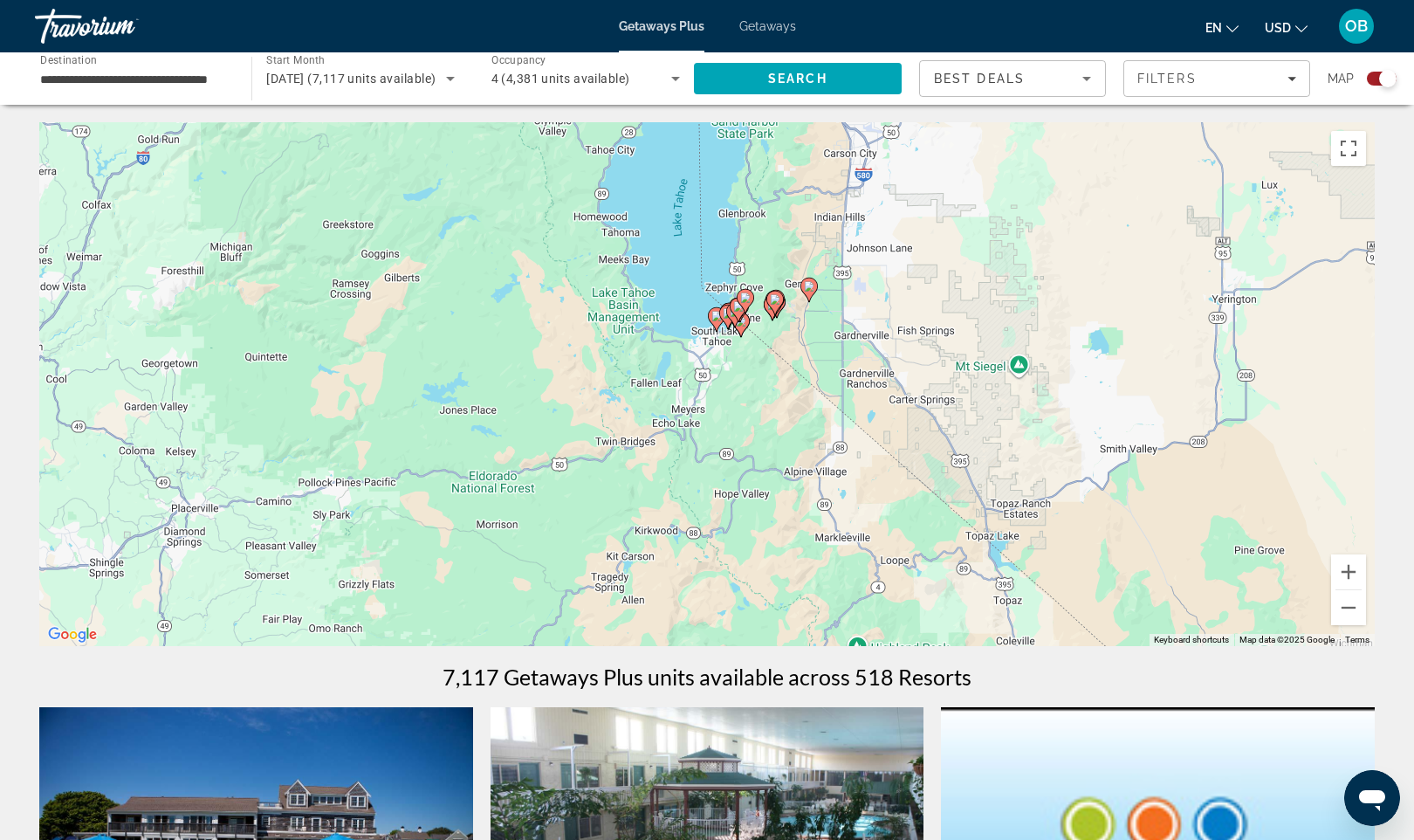
click at [743, 378] on div "To activate drag with keyboard, press Alt + Enter. Once in keyboard drag state,…" at bounding box center [707, 384] width 1336 height 524
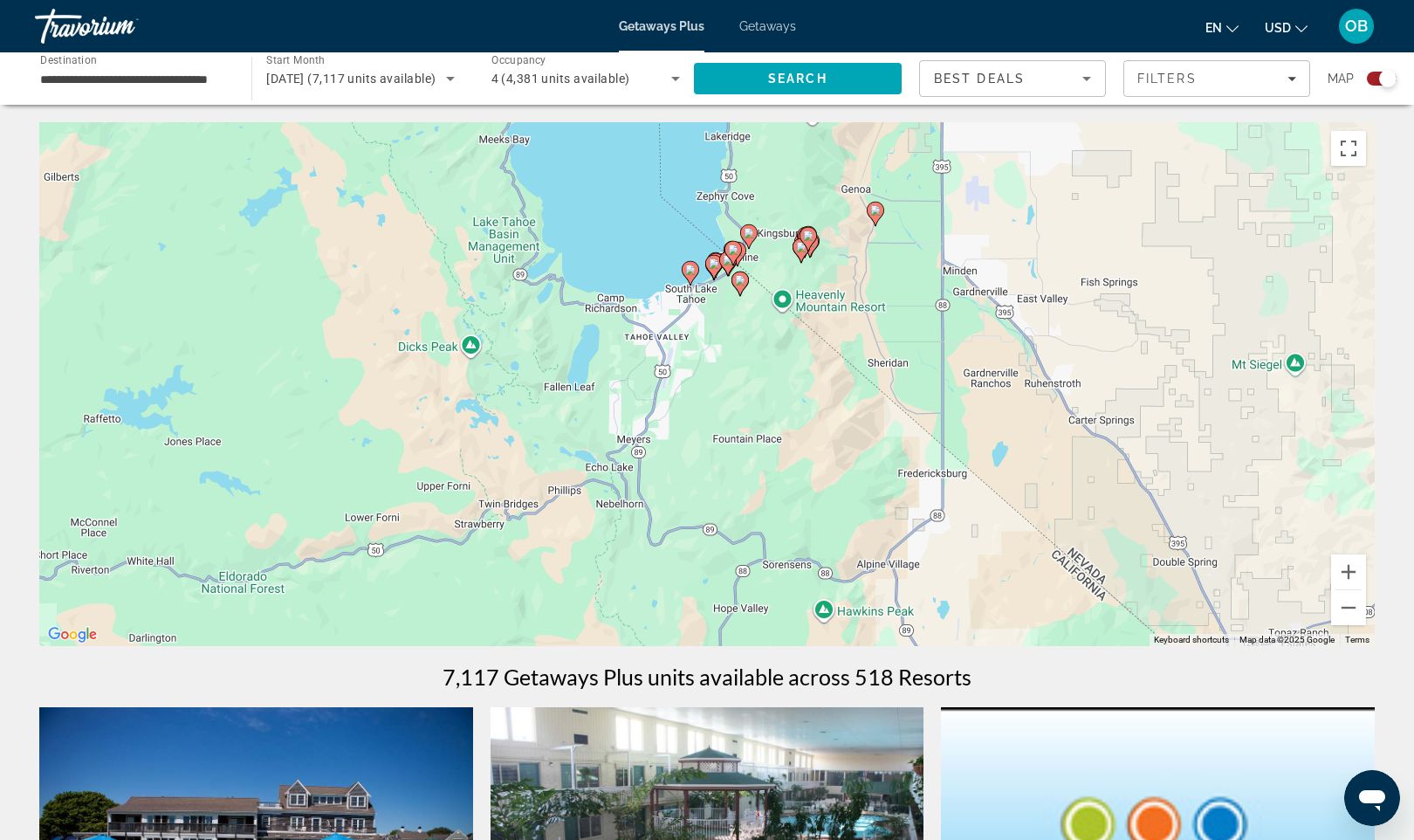
click at [734, 369] on div "To activate drag with keyboard, press Alt + Enter. Once in keyboard drag state,…" at bounding box center [707, 384] width 1336 height 524
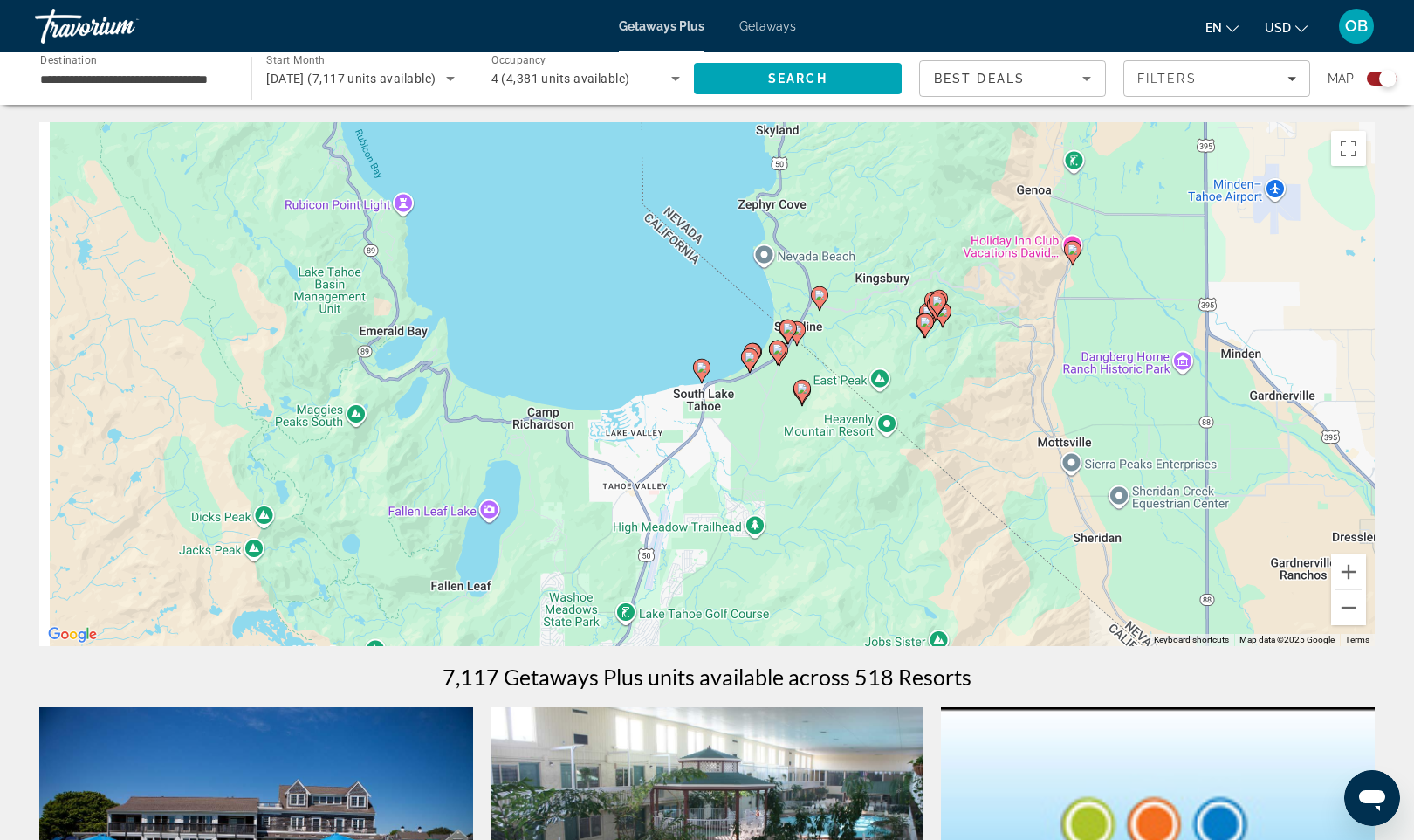
drag, startPoint x: 738, startPoint y: 276, endPoint x: 804, endPoint y: 494, distance: 227.8
click at [804, 494] on div "To activate drag with keyboard, press Alt + Enter. Once in keyboard drag state,…" at bounding box center [707, 384] width 1336 height 524
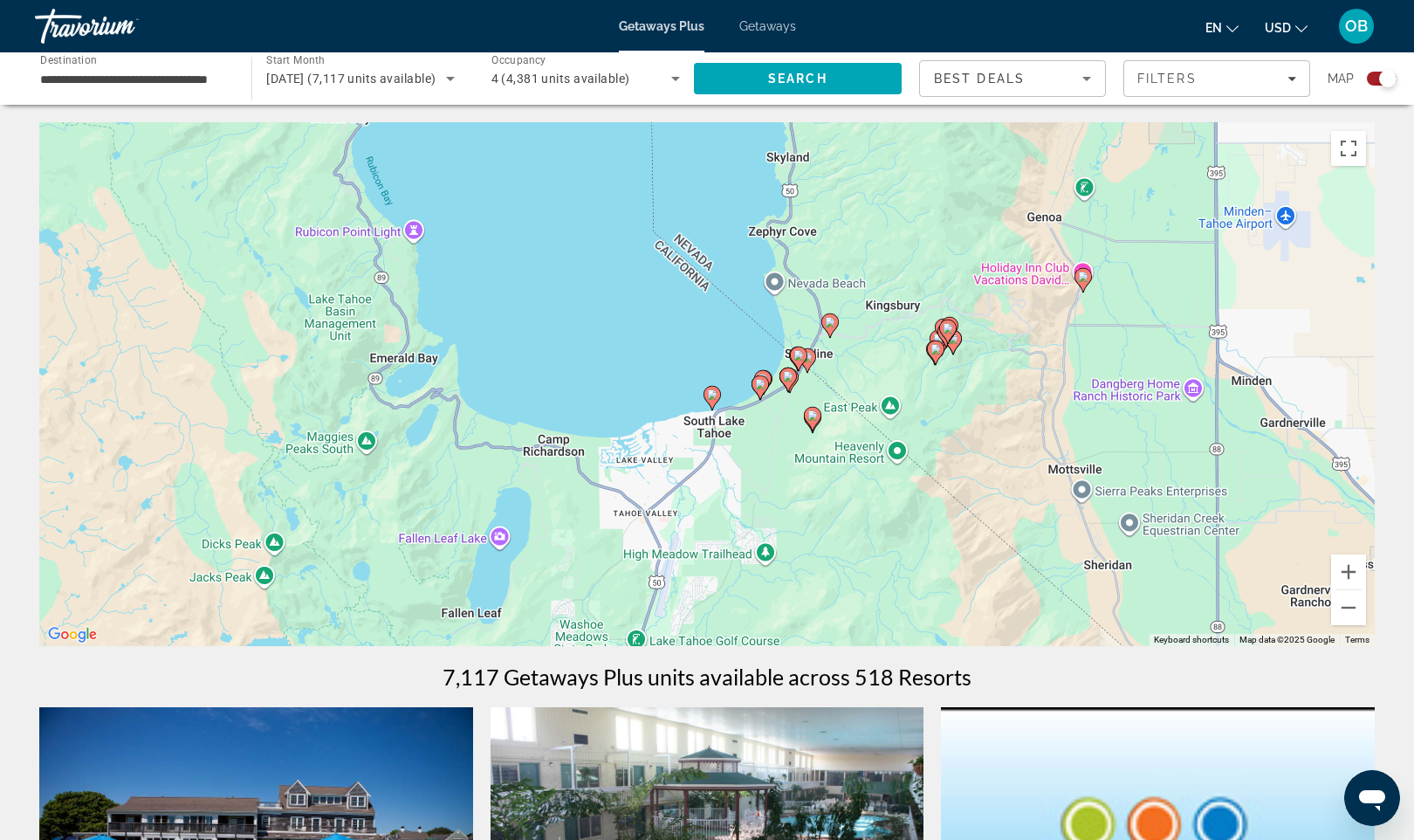
click at [753, 459] on div "To activate drag with keyboard, press Alt + Enter. Once in keyboard drag state,…" at bounding box center [707, 384] width 1336 height 524
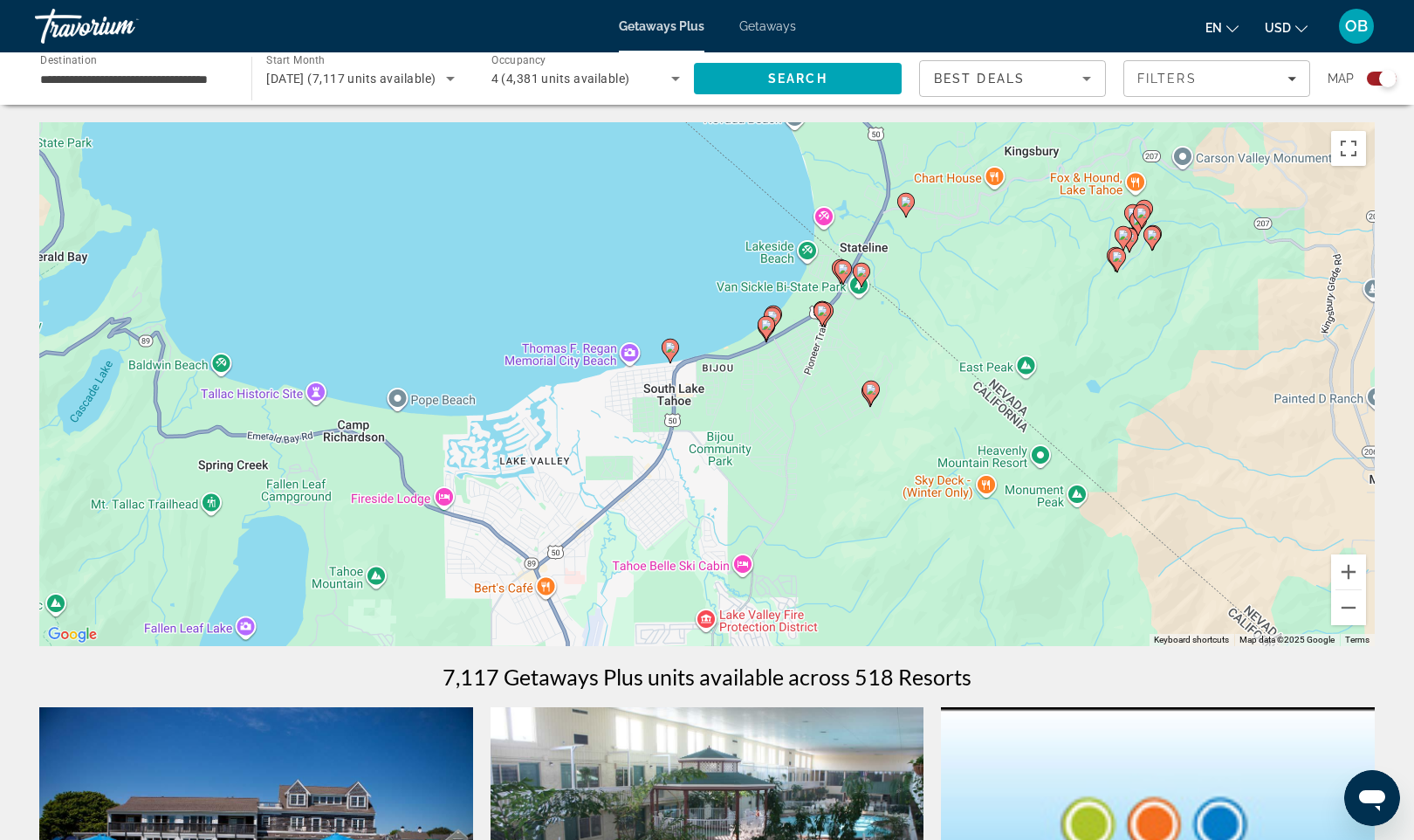
click at [780, 389] on div "To activate drag with keyboard, press Alt + Enter. Once in keyboard drag state,…" at bounding box center [707, 384] width 1336 height 524
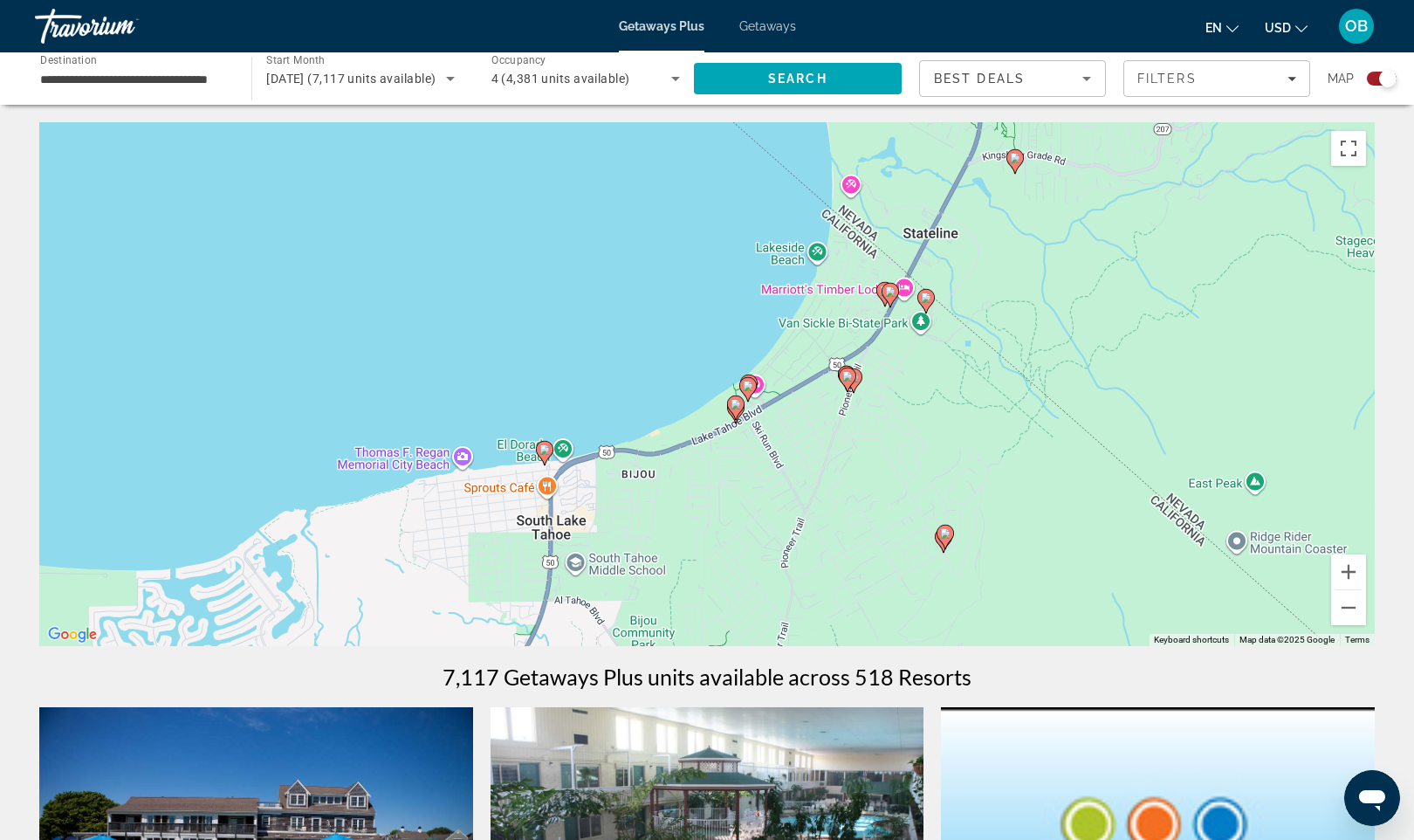
drag, startPoint x: 804, startPoint y: 350, endPoint x: 781, endPoint y: 530, distance: 181.5
click at [781, 530] on div "To activate drag with keyboard, press Alt + Enter. Once in keyboard drag state,…" at bounding box center [707, 384] width 1336 height 524
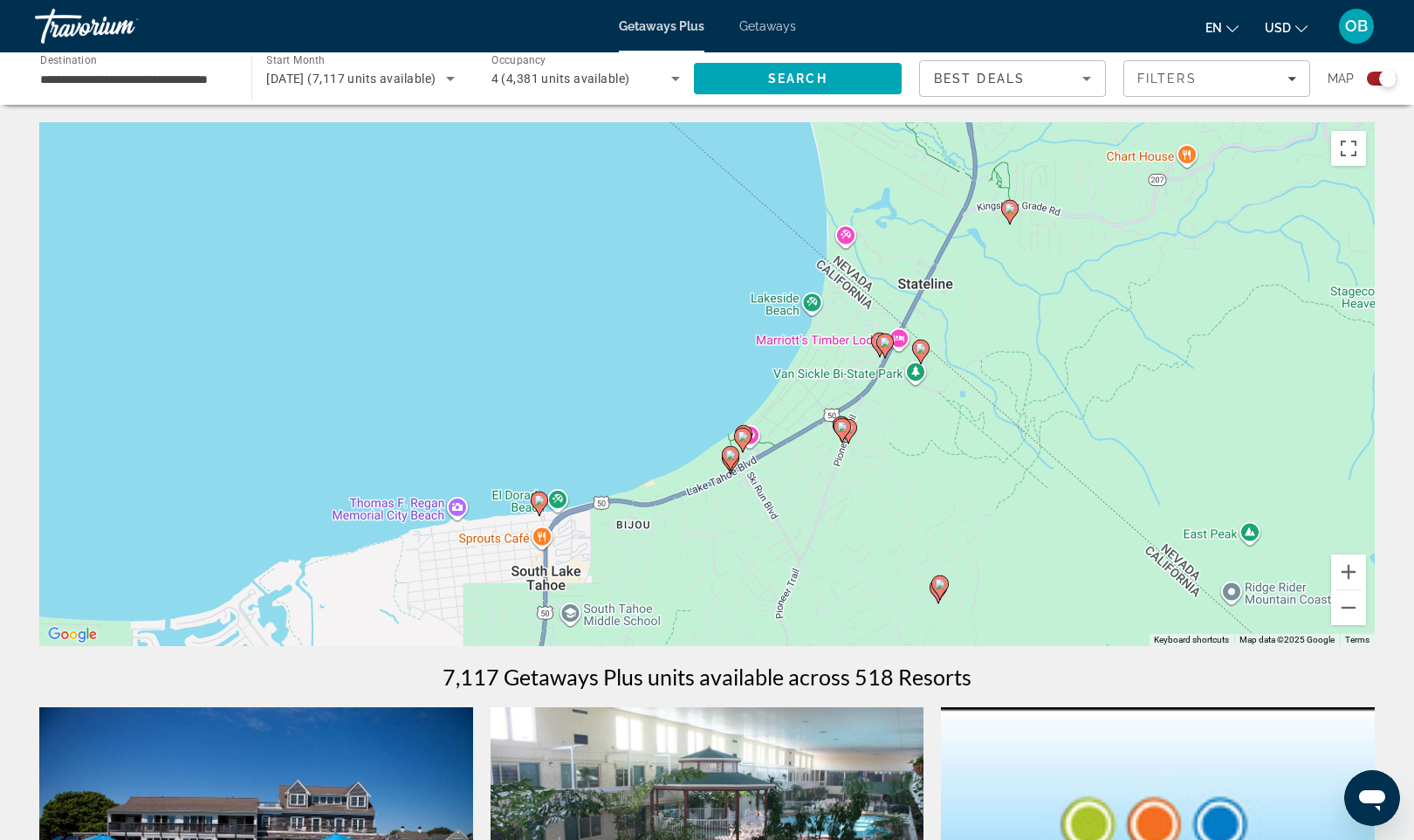
click at [743, 443] on icon "Main content" at bounding box center [743, 440] width 16 height 23
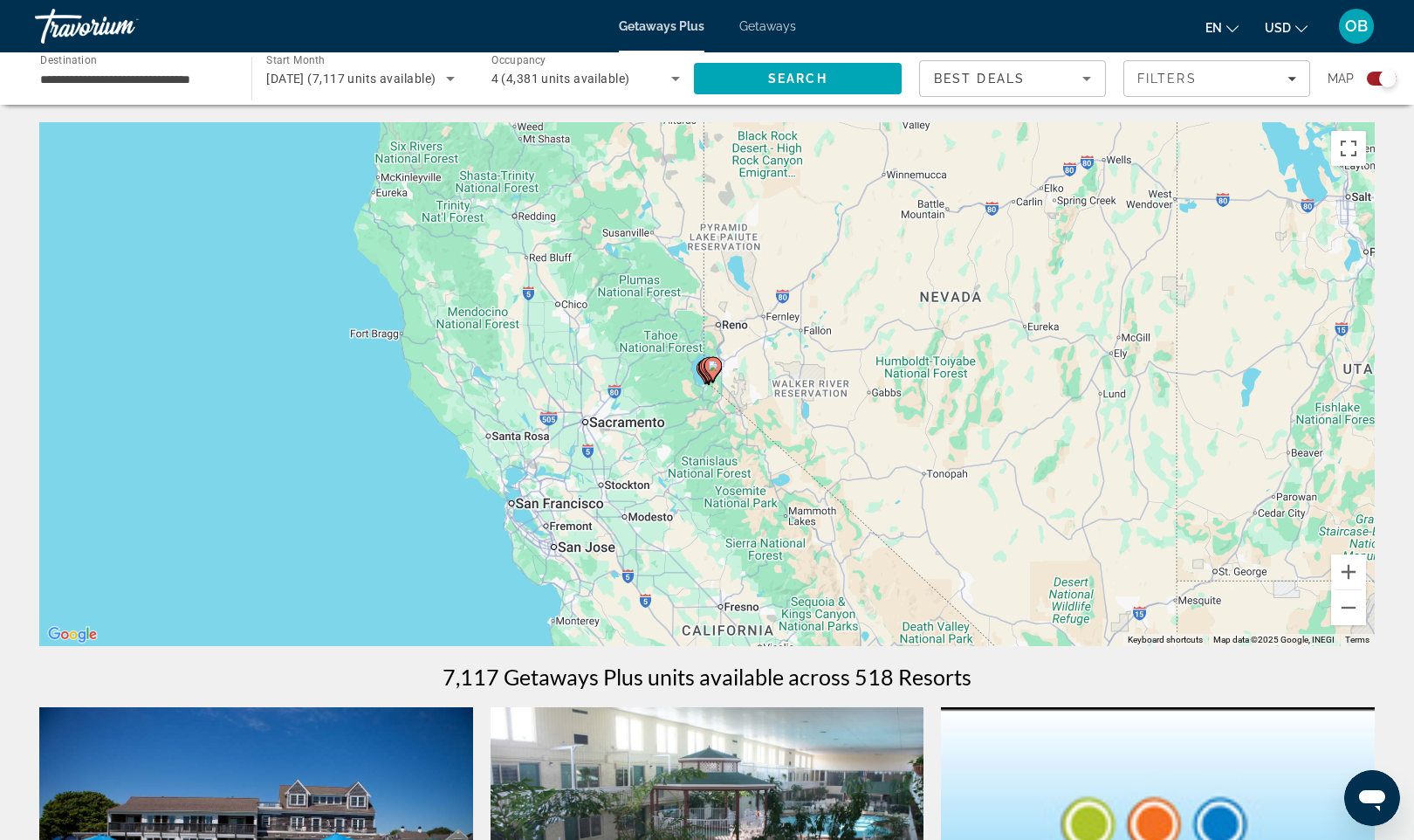
click at [718, 381] on gmp-advanced-marker "Main content" at bounding box center [713, 369] width 18 height 26
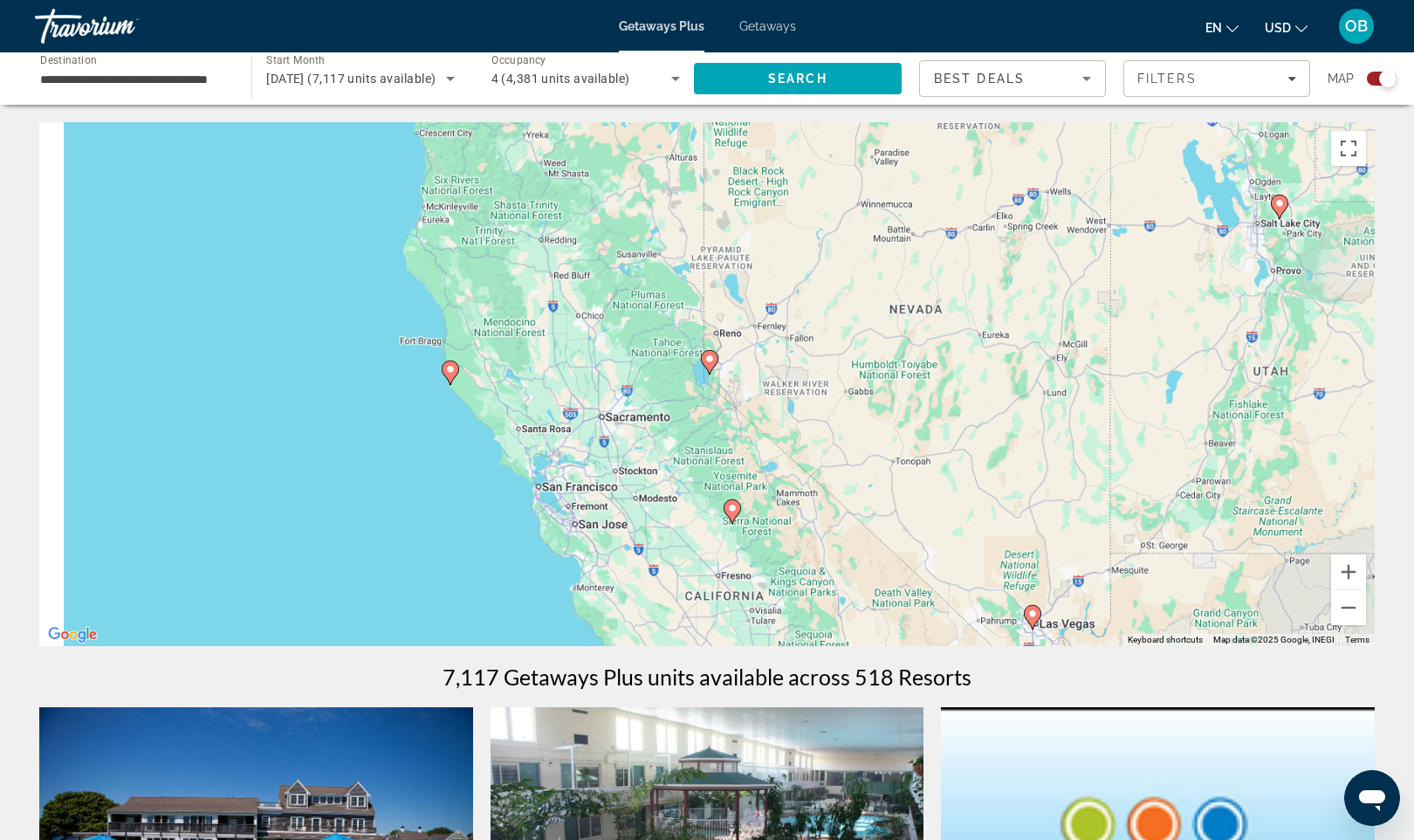
click at [718, 381] on div "To navigate, press the arrow keys. To activate drag with keyboard, press Alt + …" at bounding box center [707, 384] width 1336 height 524
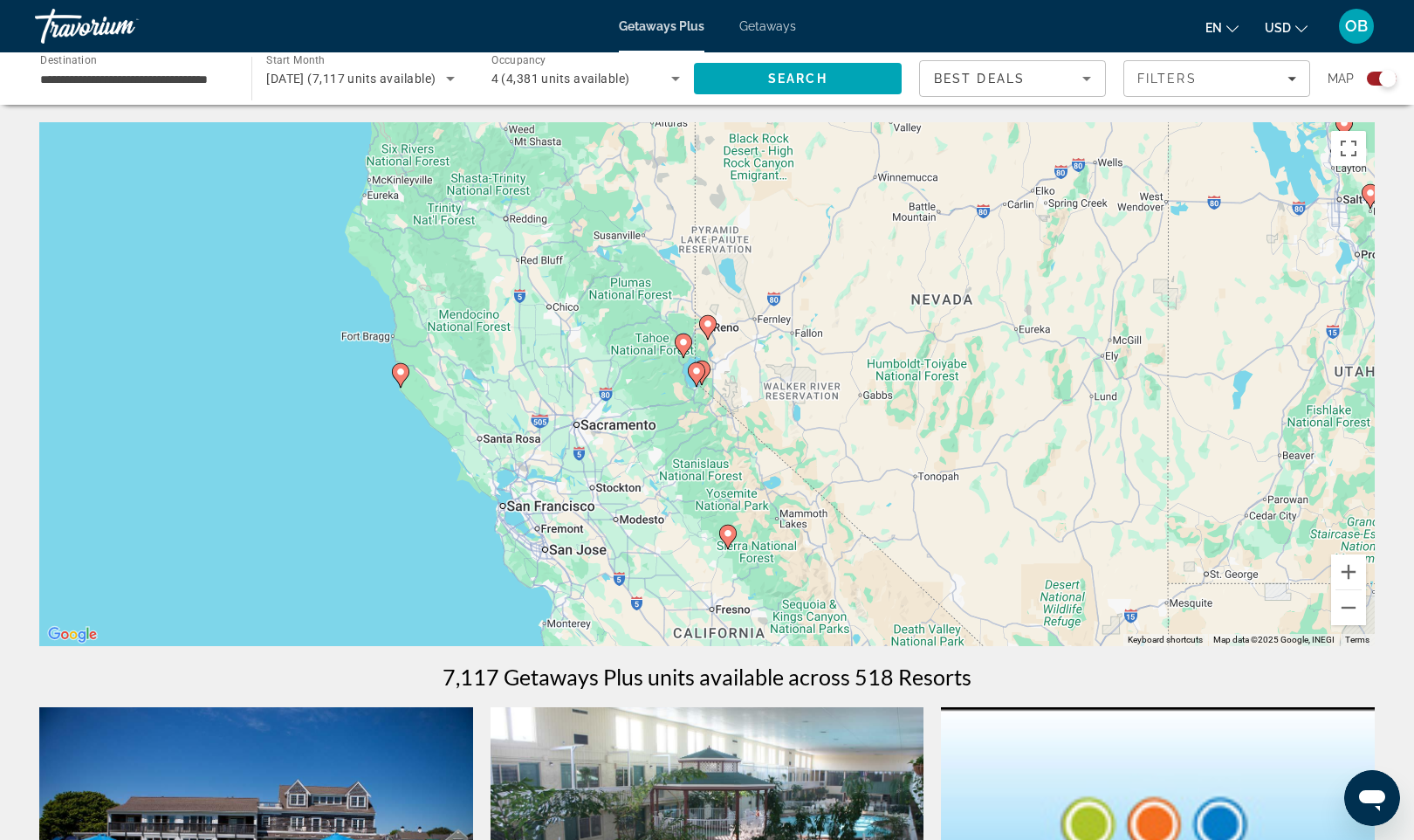
click at [718, 381] on div "To activate drag with keyboard, press Alt + Enter. Once in keyboard drag state,…" at bounding box center [707, 384] width 1336 height 524
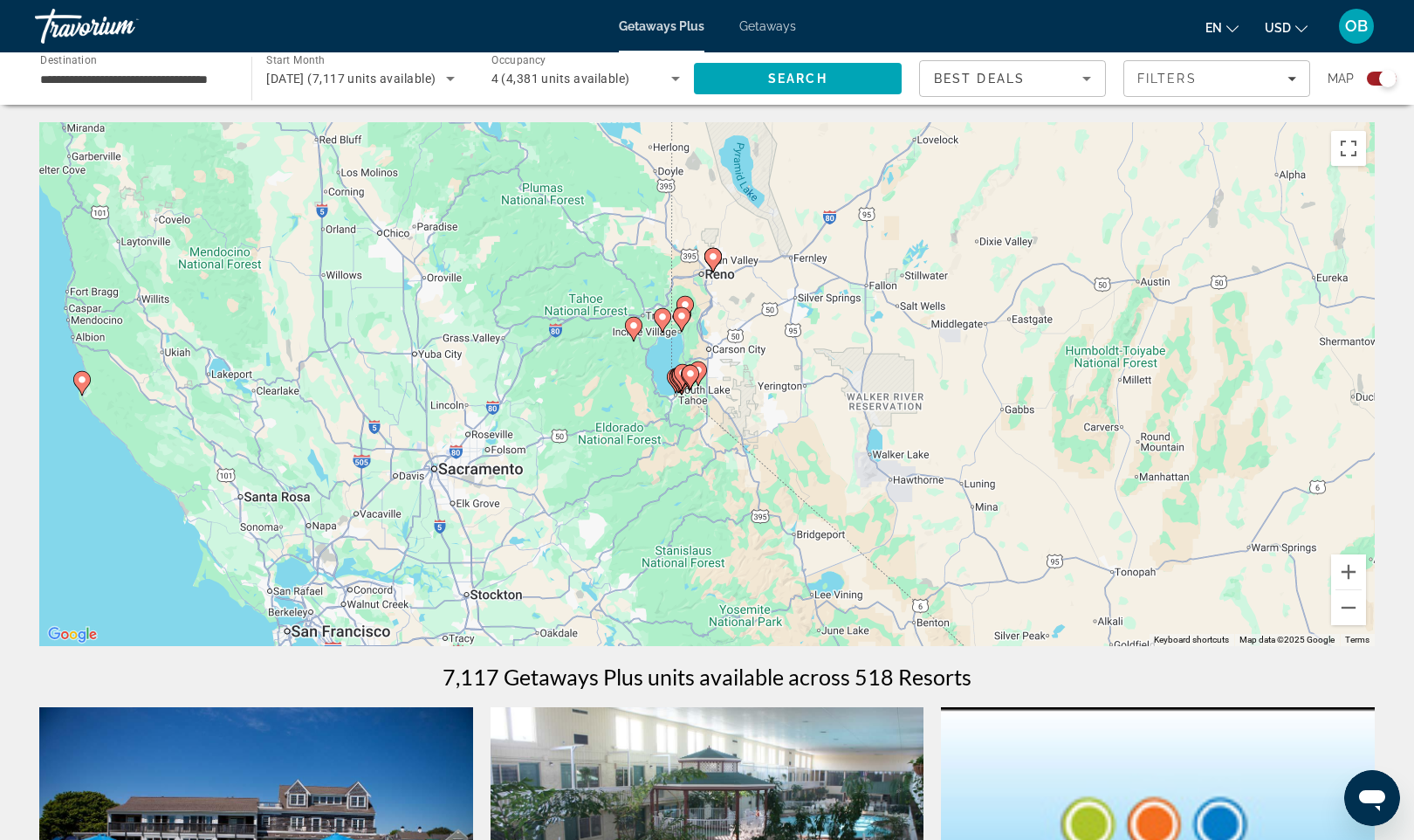
click at [718, 381] on div "To activate drag with keyboard, press Alt + Enter. Once in keyboard drag state,…" at bounding box center [707, 384] width 1336 height 524
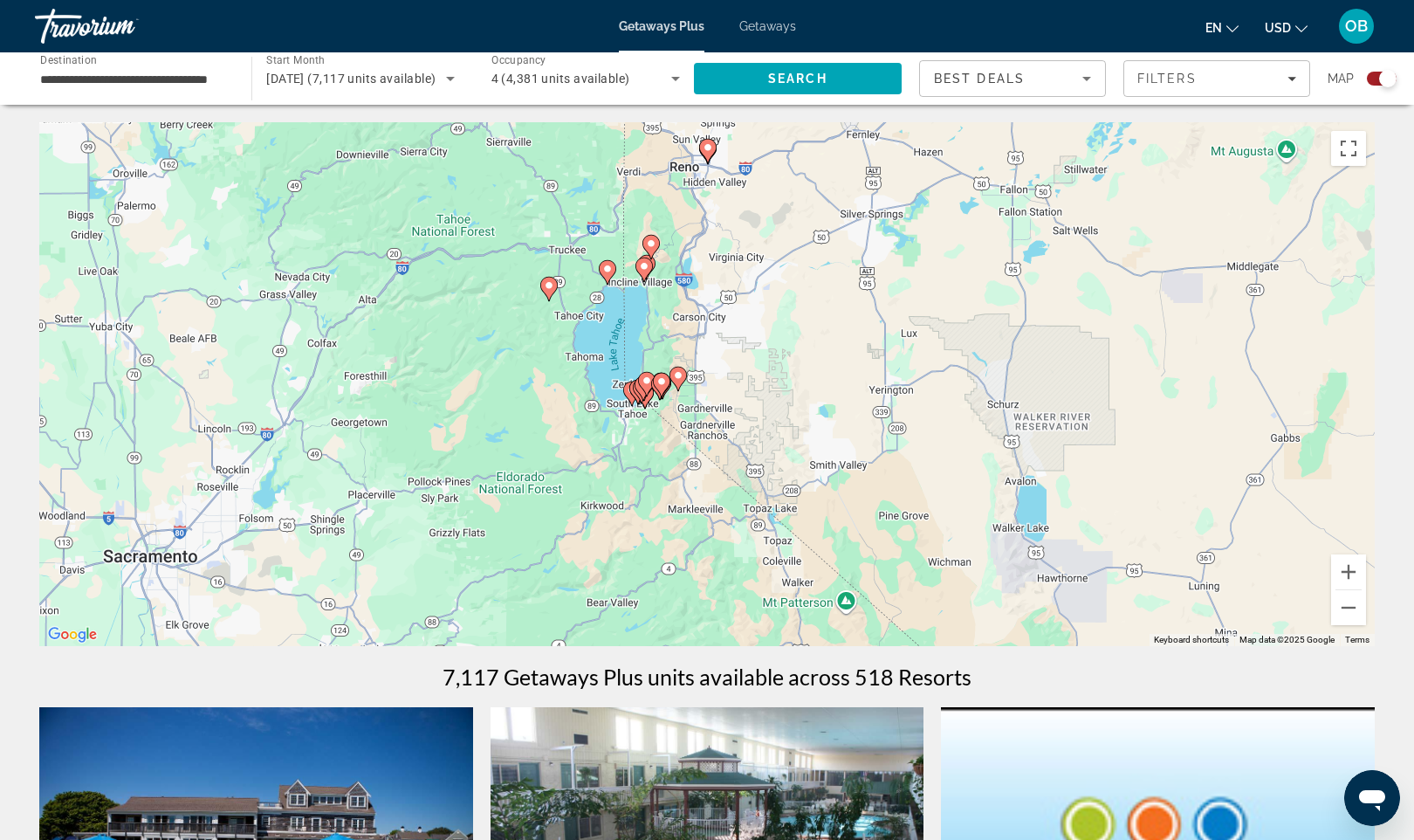
click at [718, 381] on div "To activate drag with keyboard, press Alt + Enter. Once in keyboard drag state,…" at bounding box center [707, 384] width 1336 height 524
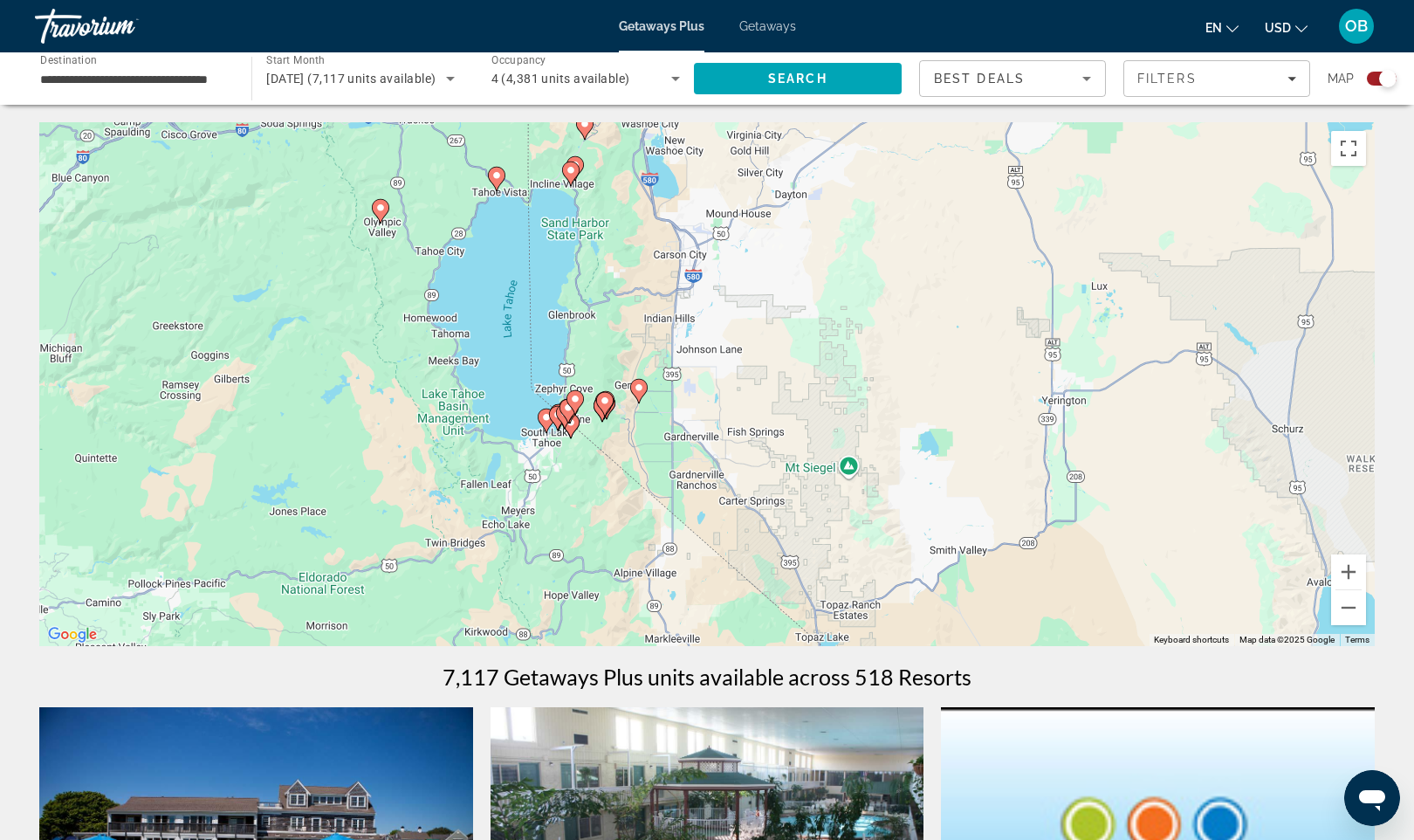
click at [584, 462] on div "To activate drag with keyboard, press Alt + Enter. Once in keyboard drag state,…" at bounding box center [707, 384] width 1336 height 524
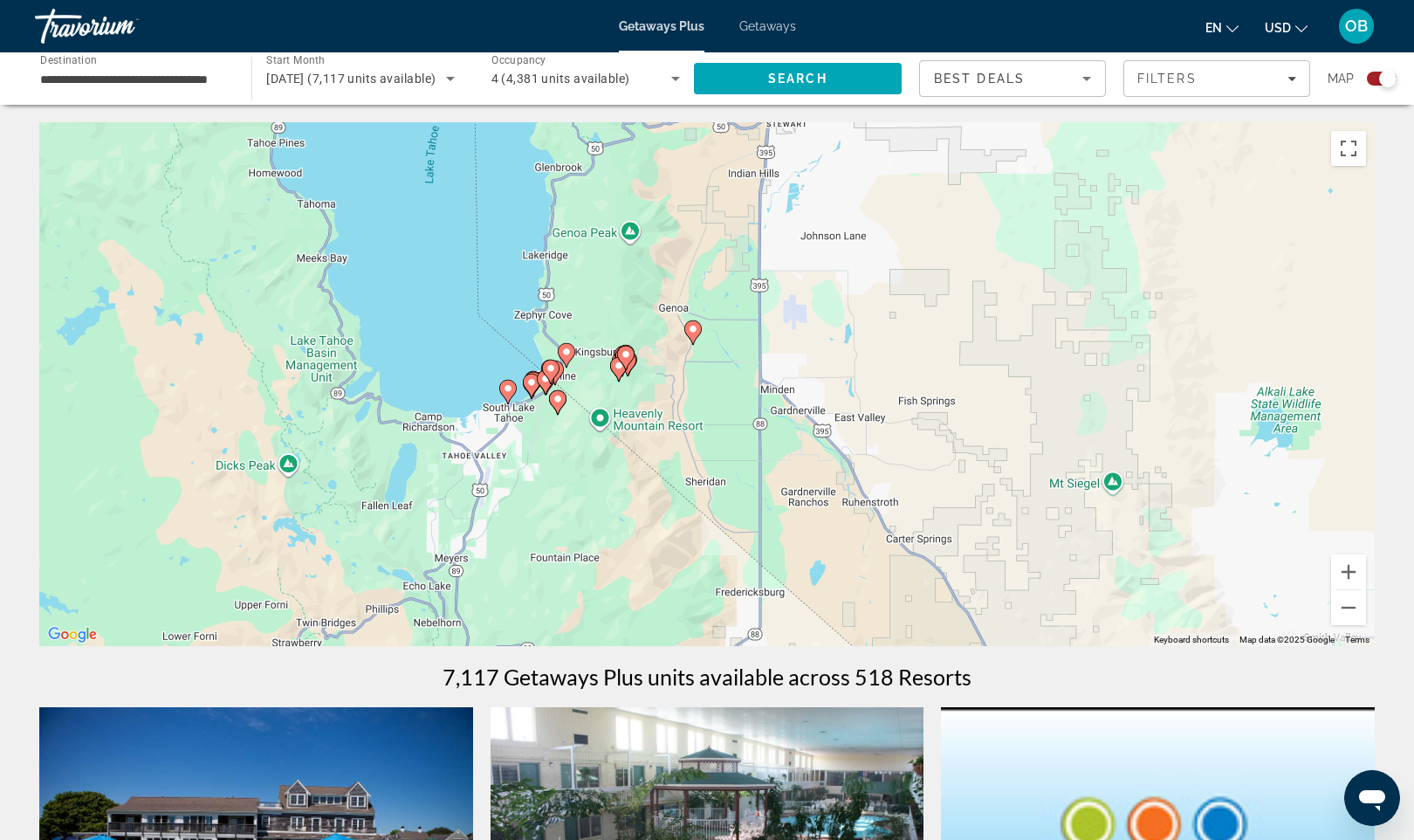
click at [556, 452] on div "To activate drag with keyboard, press Alt + Enter. Once in keyboard drag state,…" at bounding box center [707, 384] width 1336 height 524
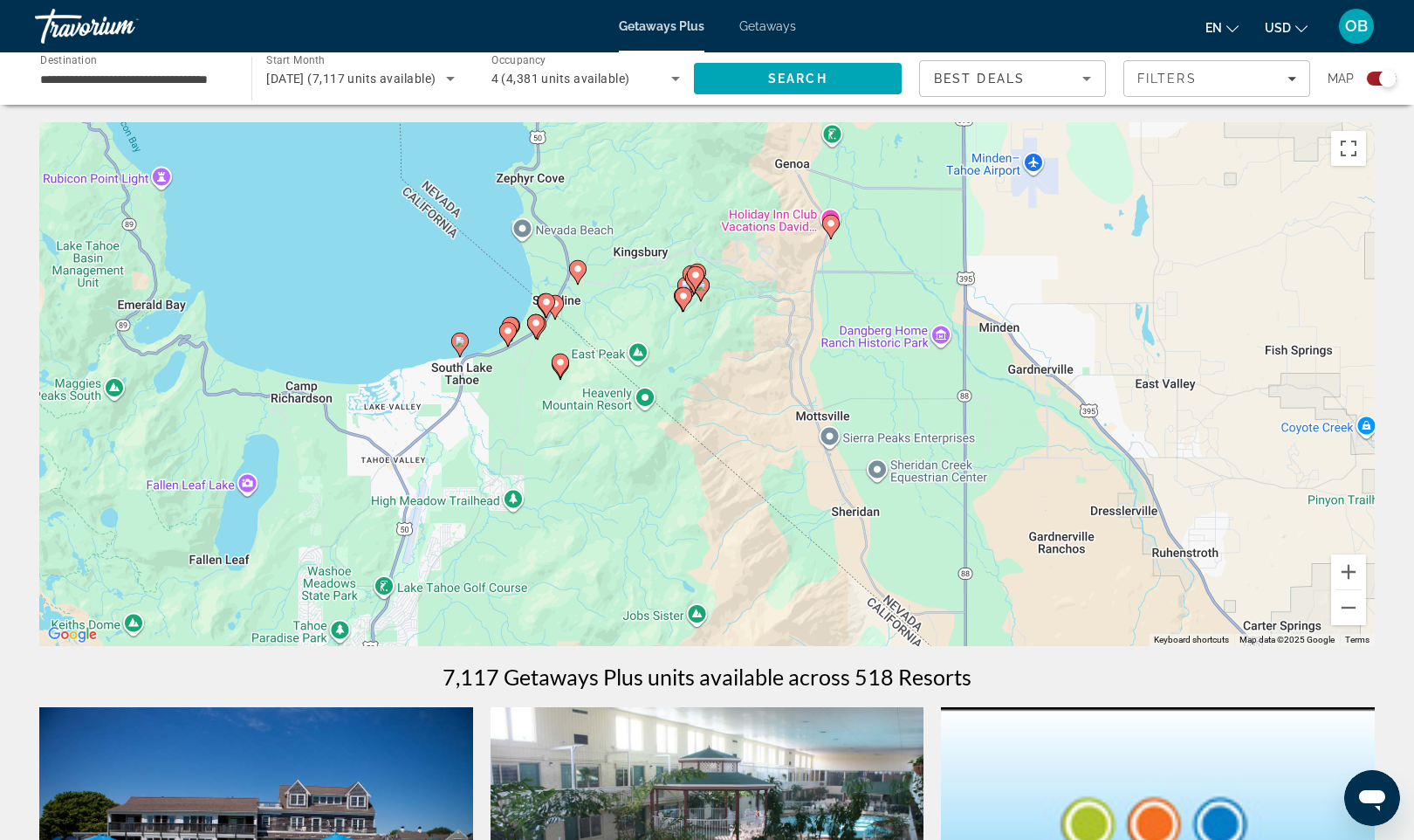
click at [537, 373] on div "To activate drag with keyboard, press Alt + Enter. Once in keyboard drag state,…" at bounding box center [707, 384] width 1336 height 524
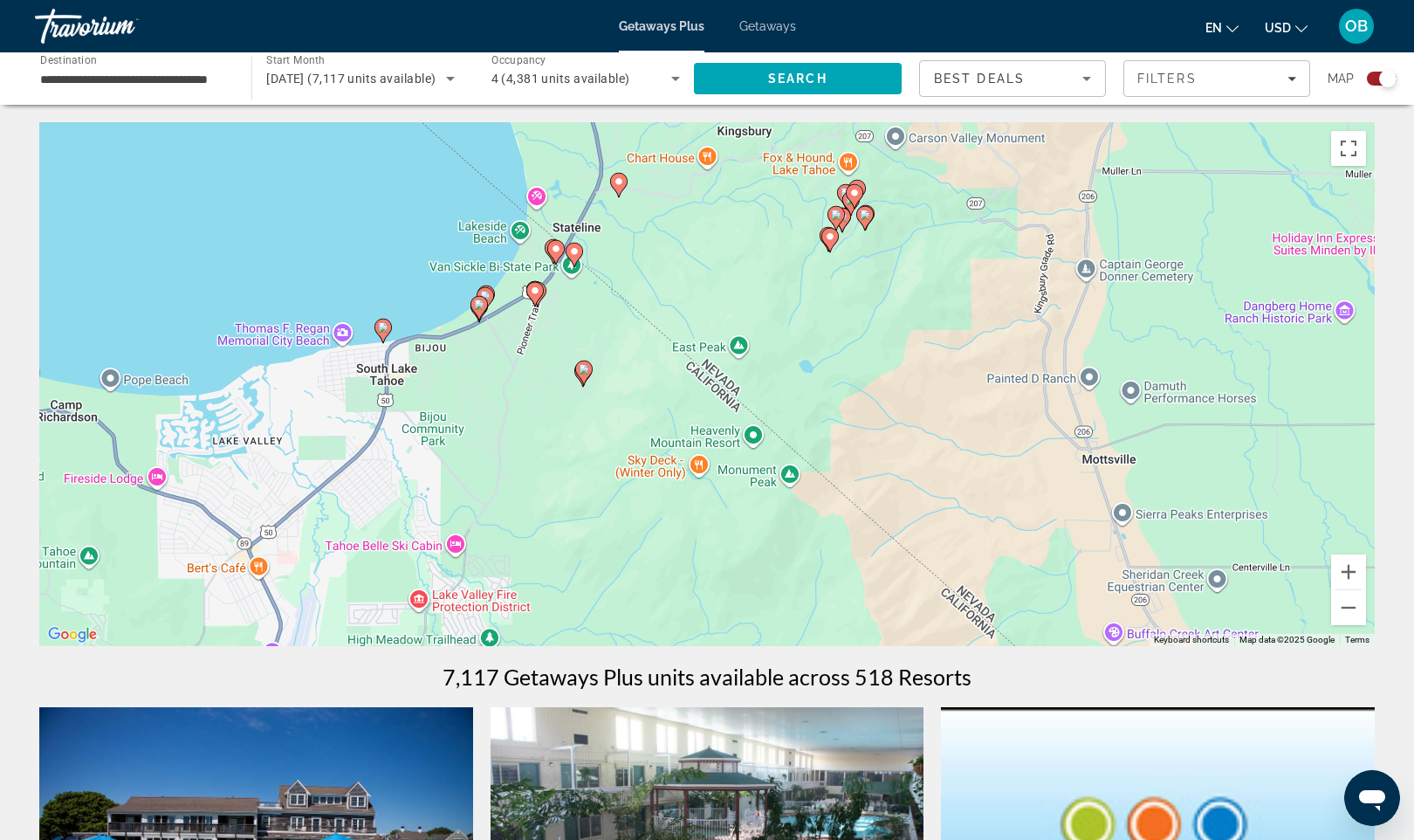
click at [537, 373] on div "To activate drag with keyboard, press Alt + Enter. Once in keyboard drag state,…" at bounding box center [707, 384] width 1336 height 524
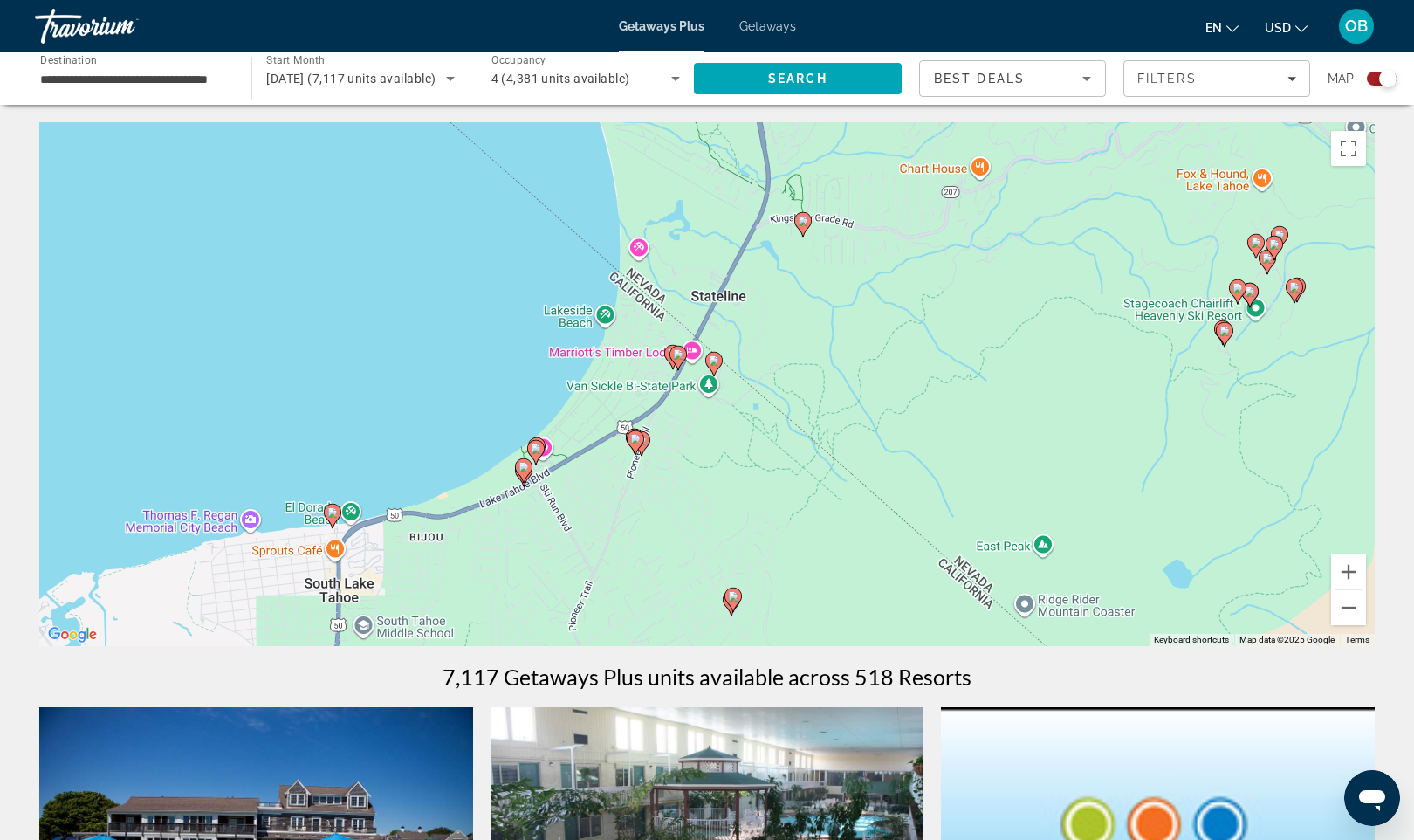
drag, startPoint x: 483, startPoint y: 329, endPoint x: 585, endPoint y: 547, distance: 240.7
click at [585, 547] on div "To activate drag with keyboard, press Alt + Enter. Once in keyboard drag state,…" at bounding box center [707, 384] width 1336 height 524
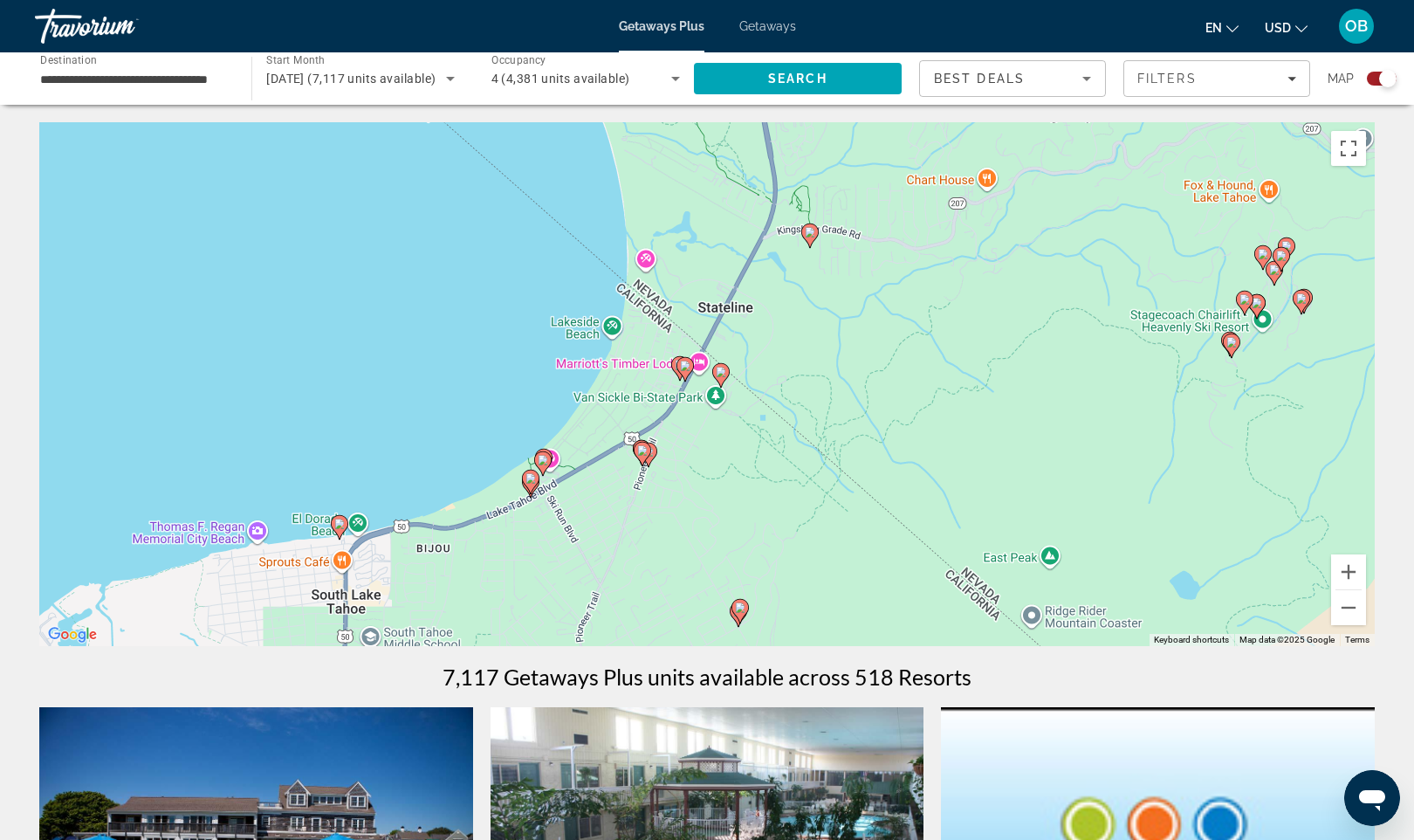
click at [556, 528] on div "To activate drag with keyboard, press Alt + Enter. Once in keyboard drag state,…" at bounding box center [707, 384] width 1336 height 524
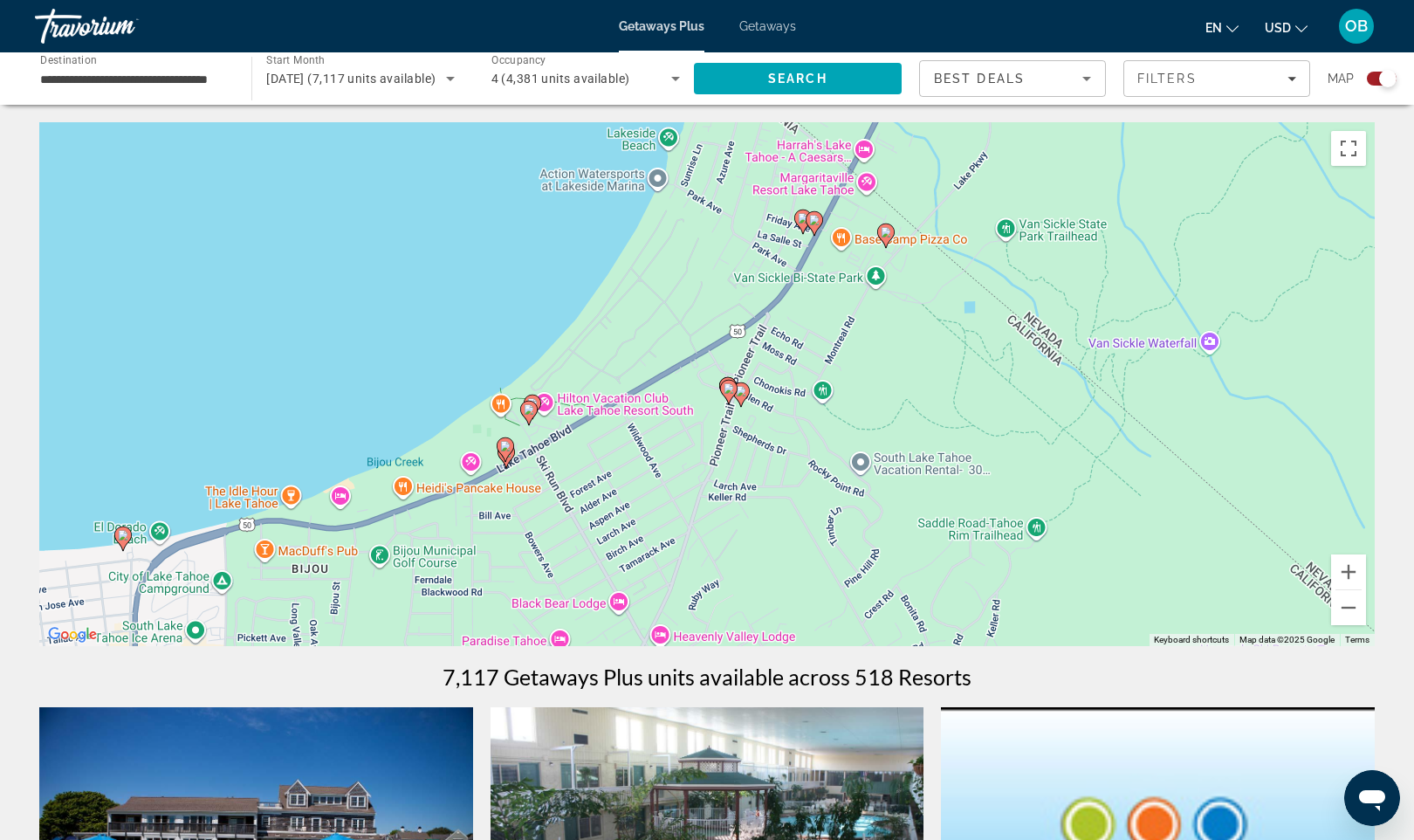
click at [556, 528] on div "To activate drag with keyboard, press Alt + Enter. Once in keyboard drag state,…" at bounding box center [707, 384] width 1336 height 524
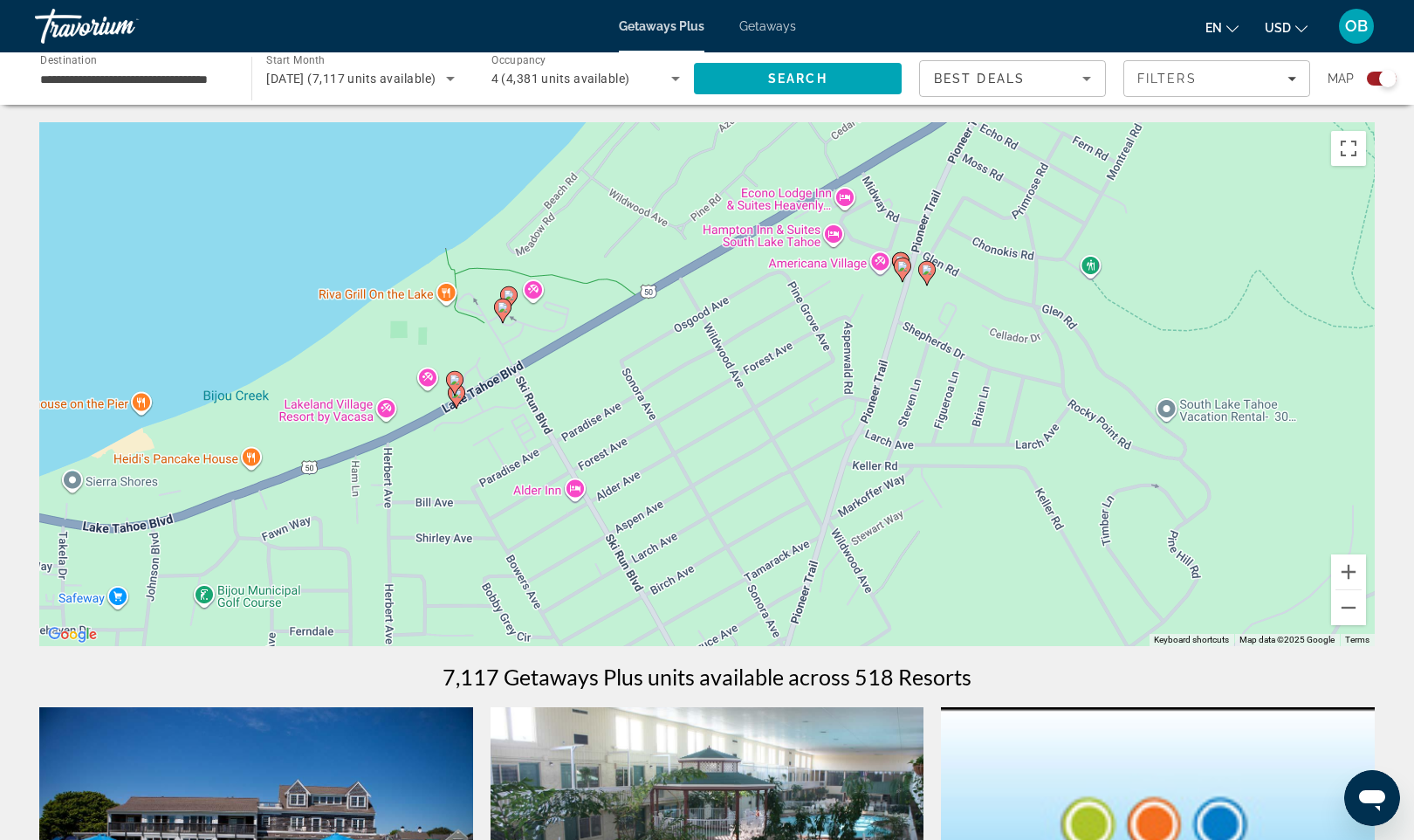
click at [506, 308] on image "Main content" at bounding box center [503, 307] width 10 height 10
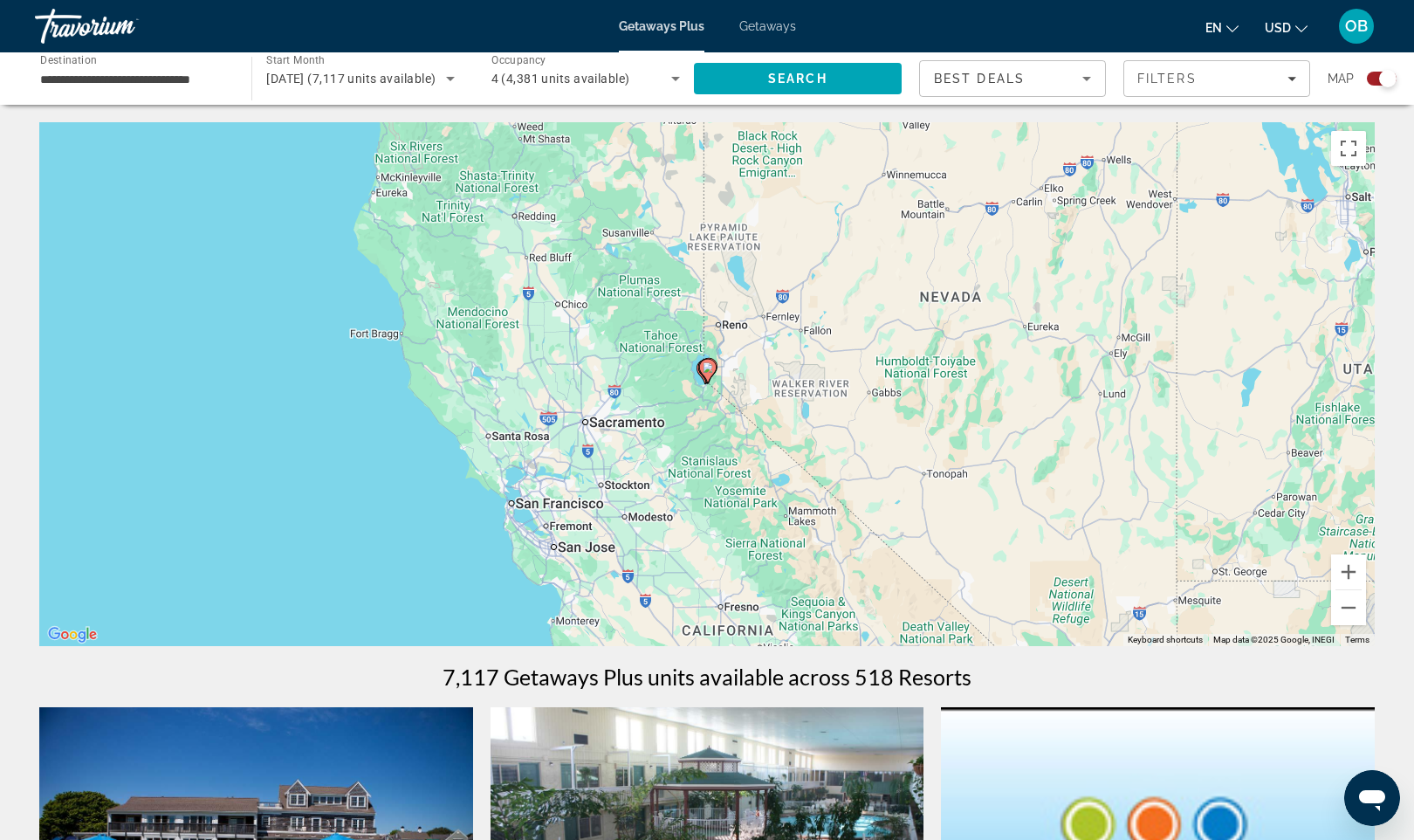
click at [703, 388] on div "To navigate, press the arrow keys. To activate drag with keyboard, press Alt + …" at bounding box center [707, 384] width 1336 height 524
click at [703, 388] on div "To activate drag with keyboard, press Alt + Enter. Once in keyboard drag state,…" at bounding box center [707, 384] width 1336 height 524
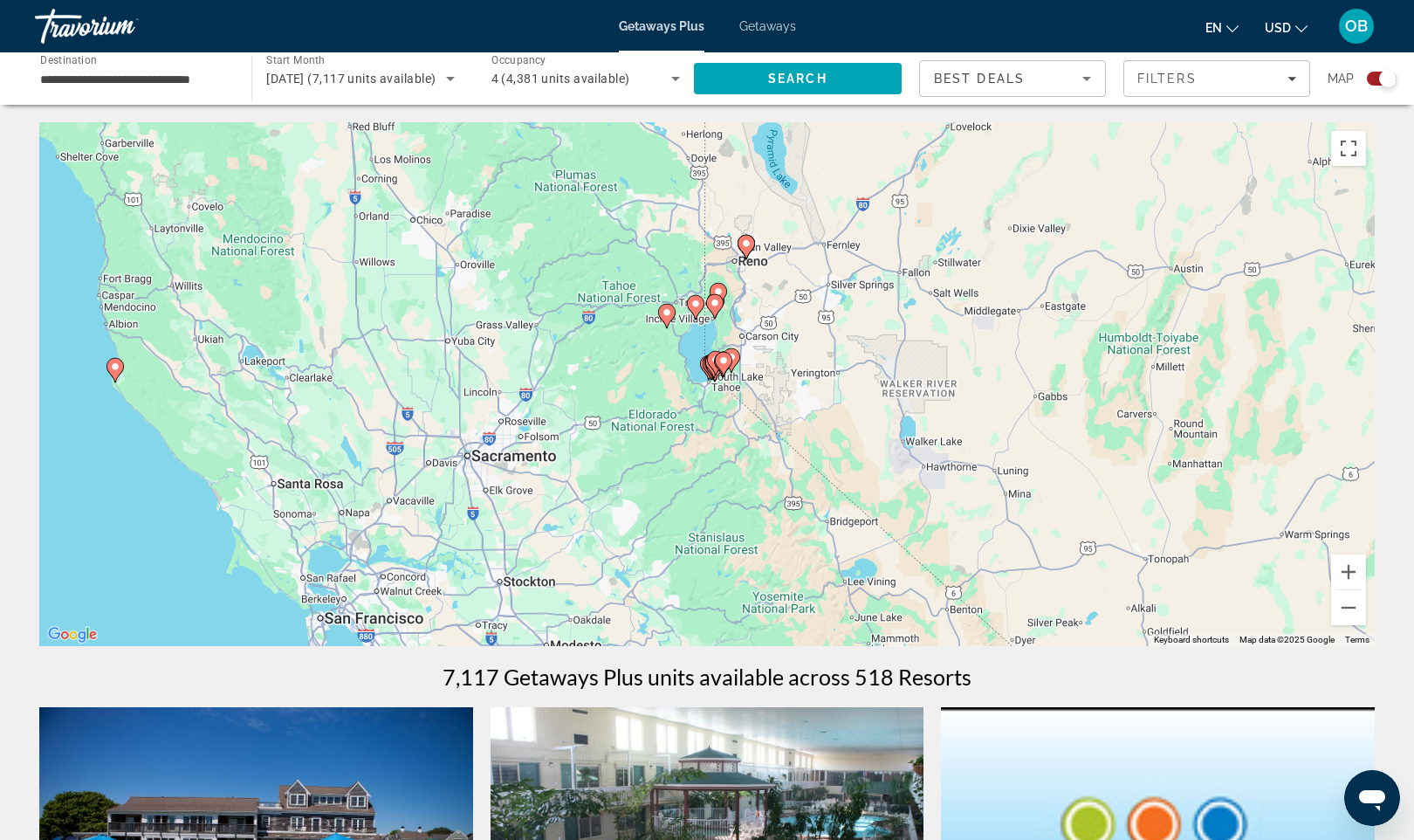
click at [703, 388] on div "To activate drag with keyboard, press Alt + Enter. Once in keyboard drag state,…" at bounding box center [707, 384] width 1336 height 524
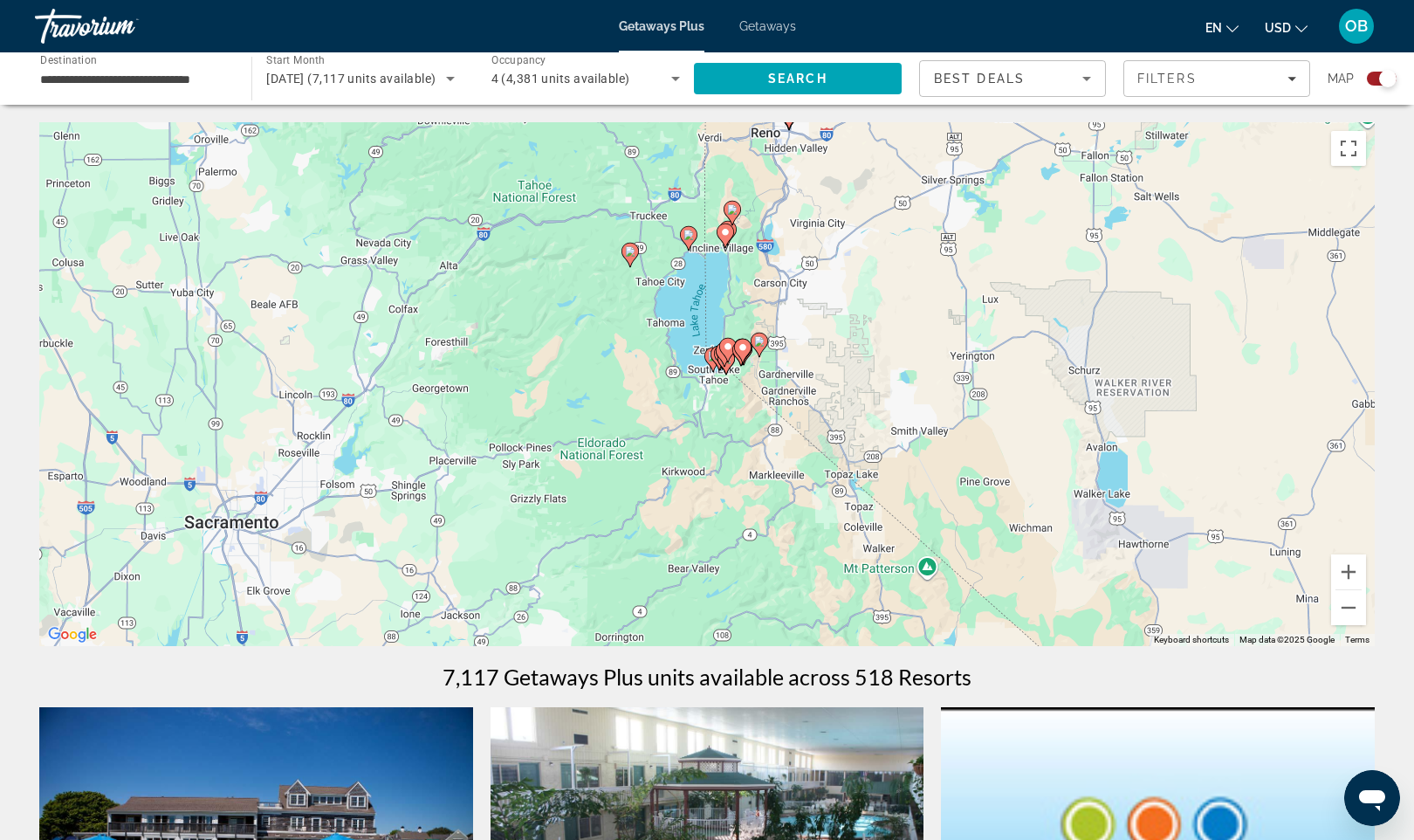
click at [703, 388] on div "To activate drag with keyboard, press Alt + Enter. Once in keyboard drag state,…" at bounding box center [707, 384] width 1336 height 524
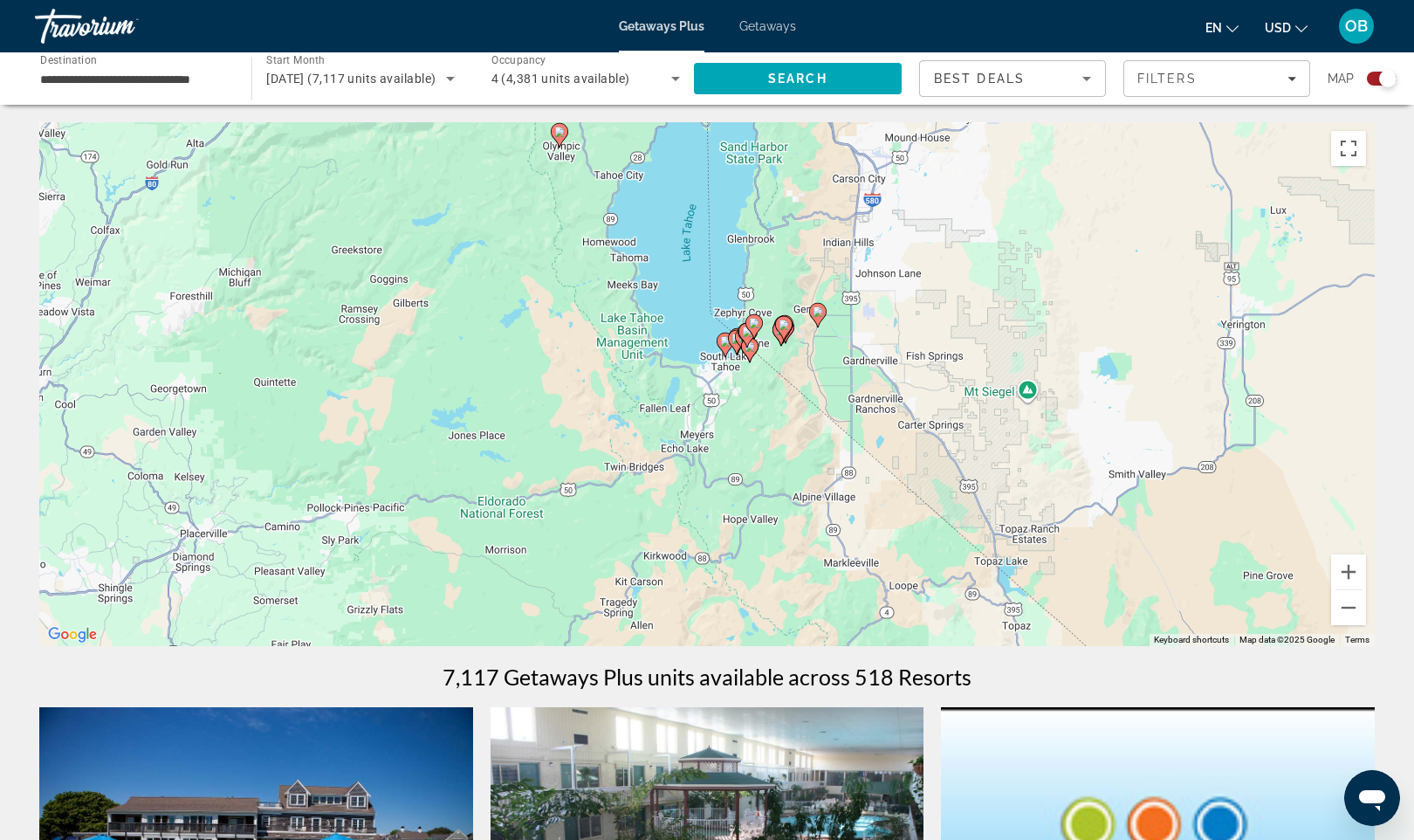
click at [703, 388] on div "To activate drag with keyboard, press Alt + Enter. Once in keyboard drag state,…" at bounding box center [707, 384] width 1336 height 524
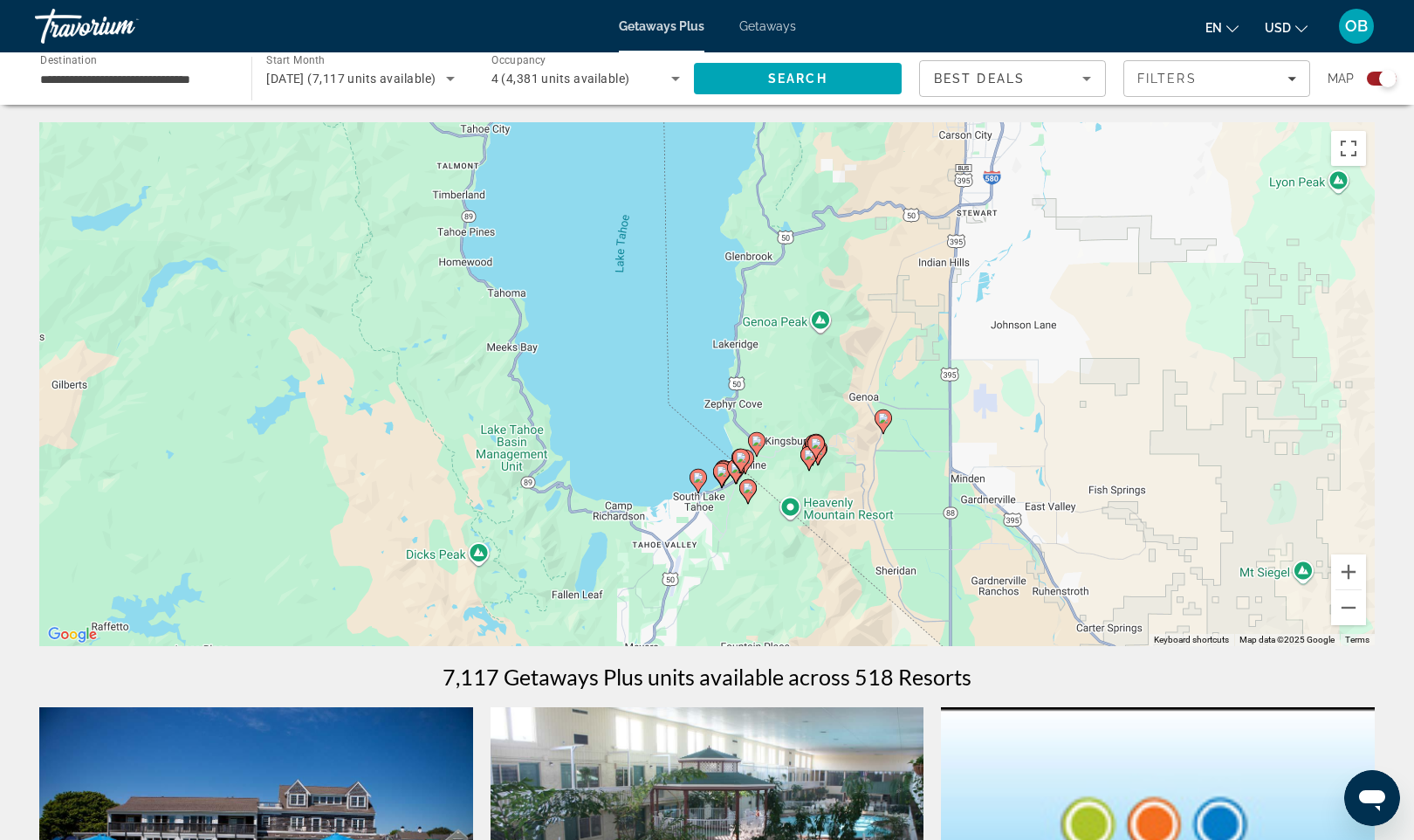
drag, startPoint x: 760, startPoint y: 350, endPoint x: 707, endPoint y: 523, distance: 180.9
click at [707, 523] on div "To activate drag with keyboard, press Alt + Enter. Once in keyboard drag state,…" at bounding box center [707, 384] width 1336 height 524
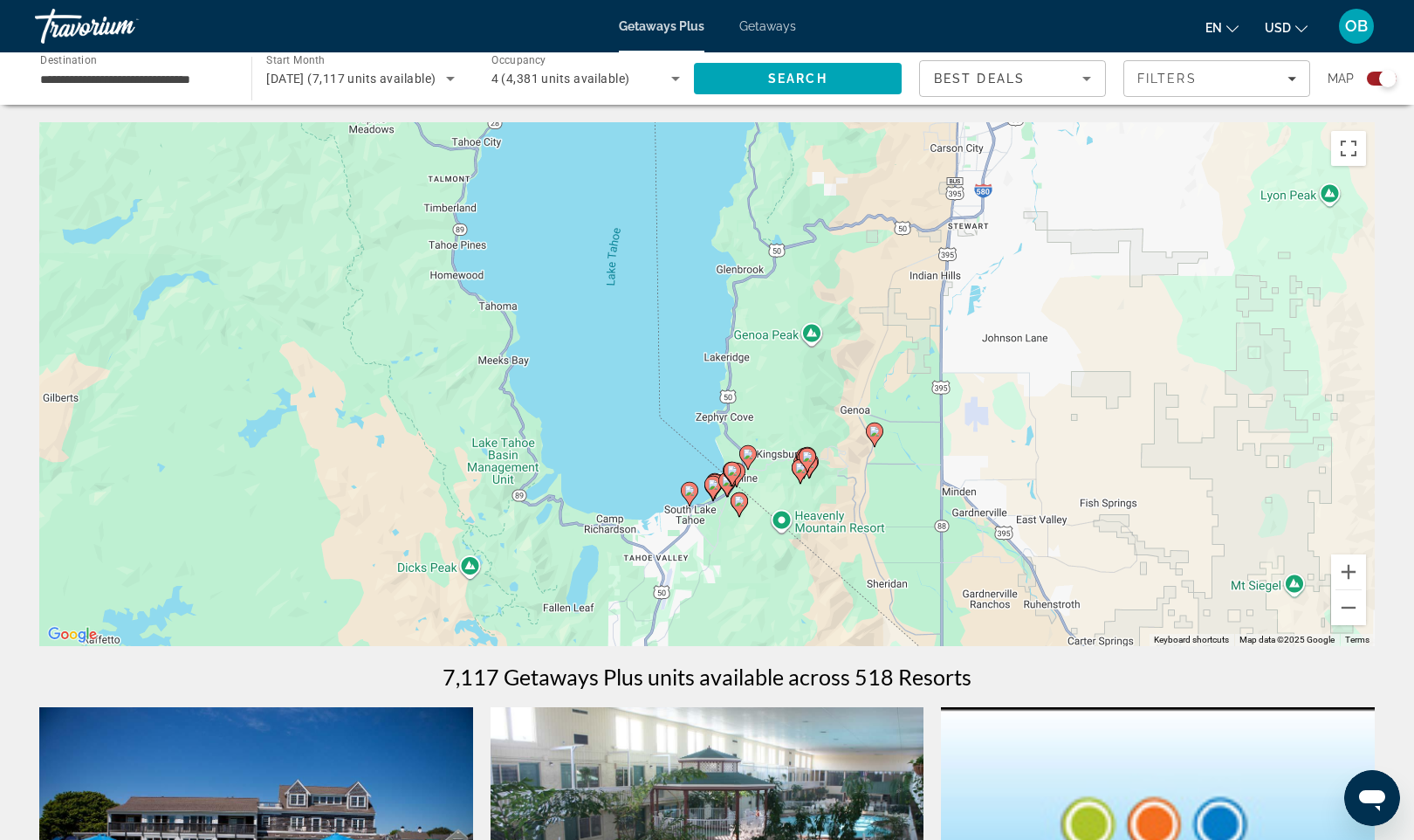
click at [715, 523] on div "To activate drag with keyboard, press Alt + Enter. Once in keyboard drag state,…" at bounding box center [707, 384] width 1336 height 524
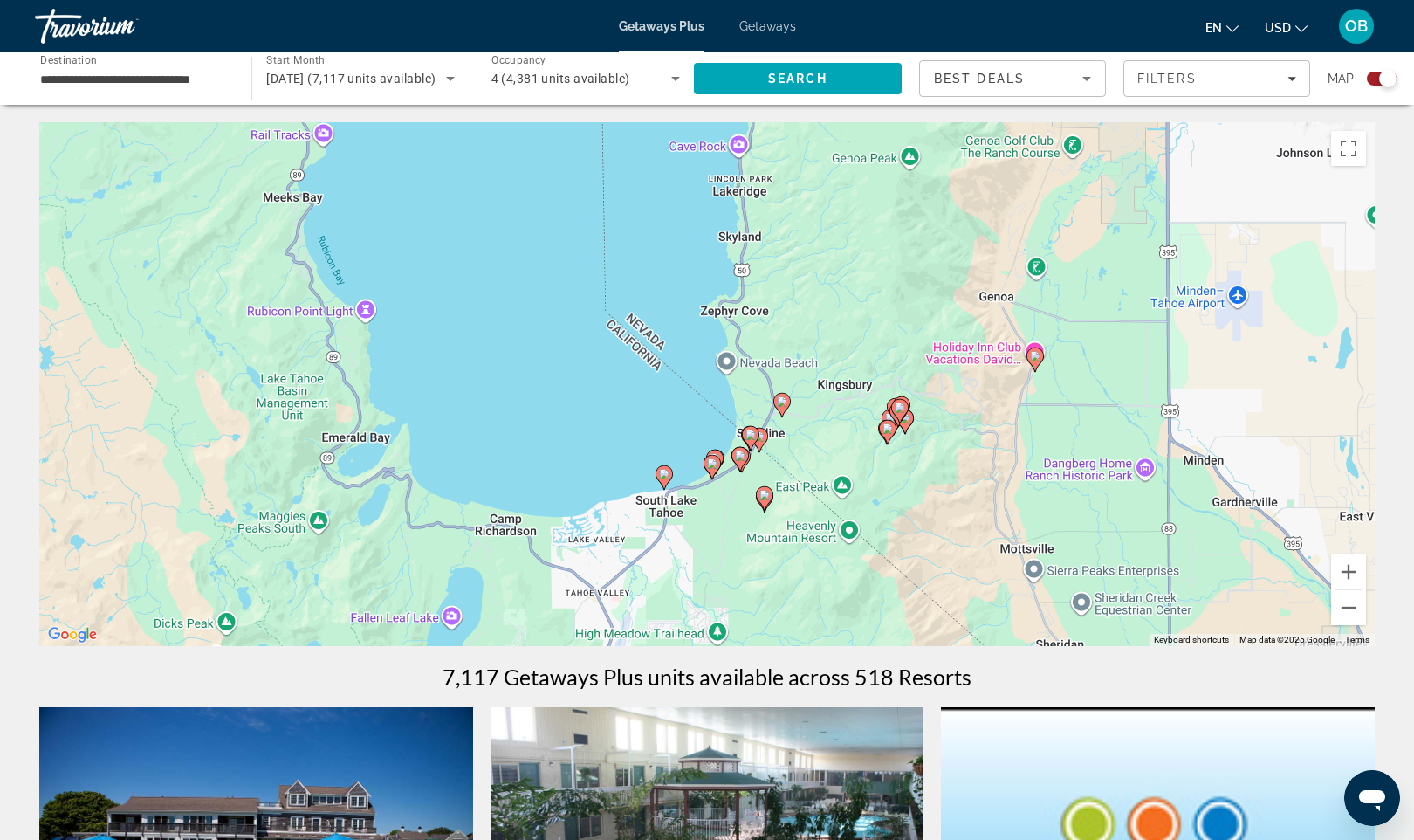
click at [715, 523] on div "To activate drag with keyboard, press Alt + Enter. Once in keyboard drag state,…" at bounding box center [707, 384] width 1336 height 524
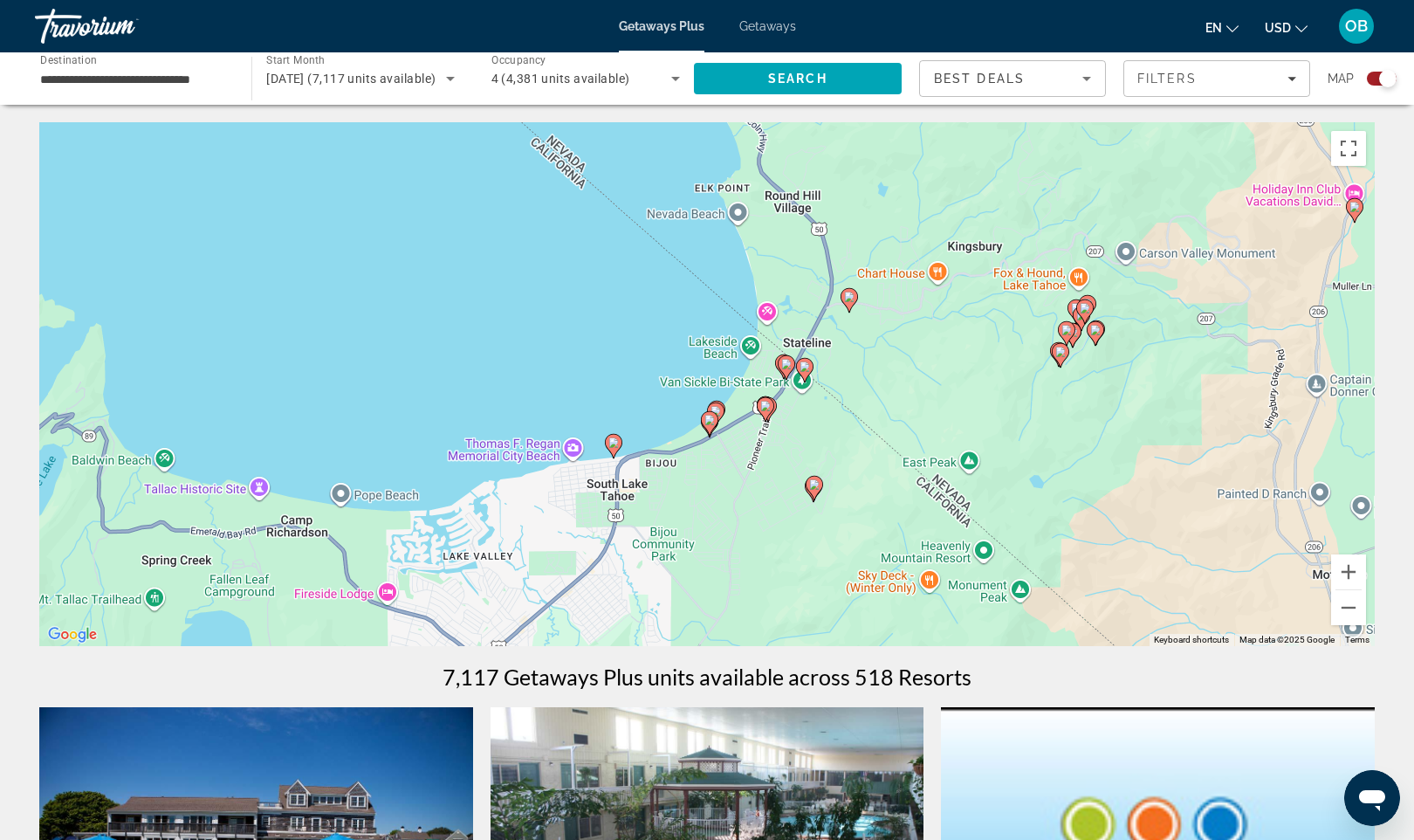
click at [771, 413] on gmp-advanced-marker "Main content" at bounding box center [766, 410] width 18 height 26
type input "**********"
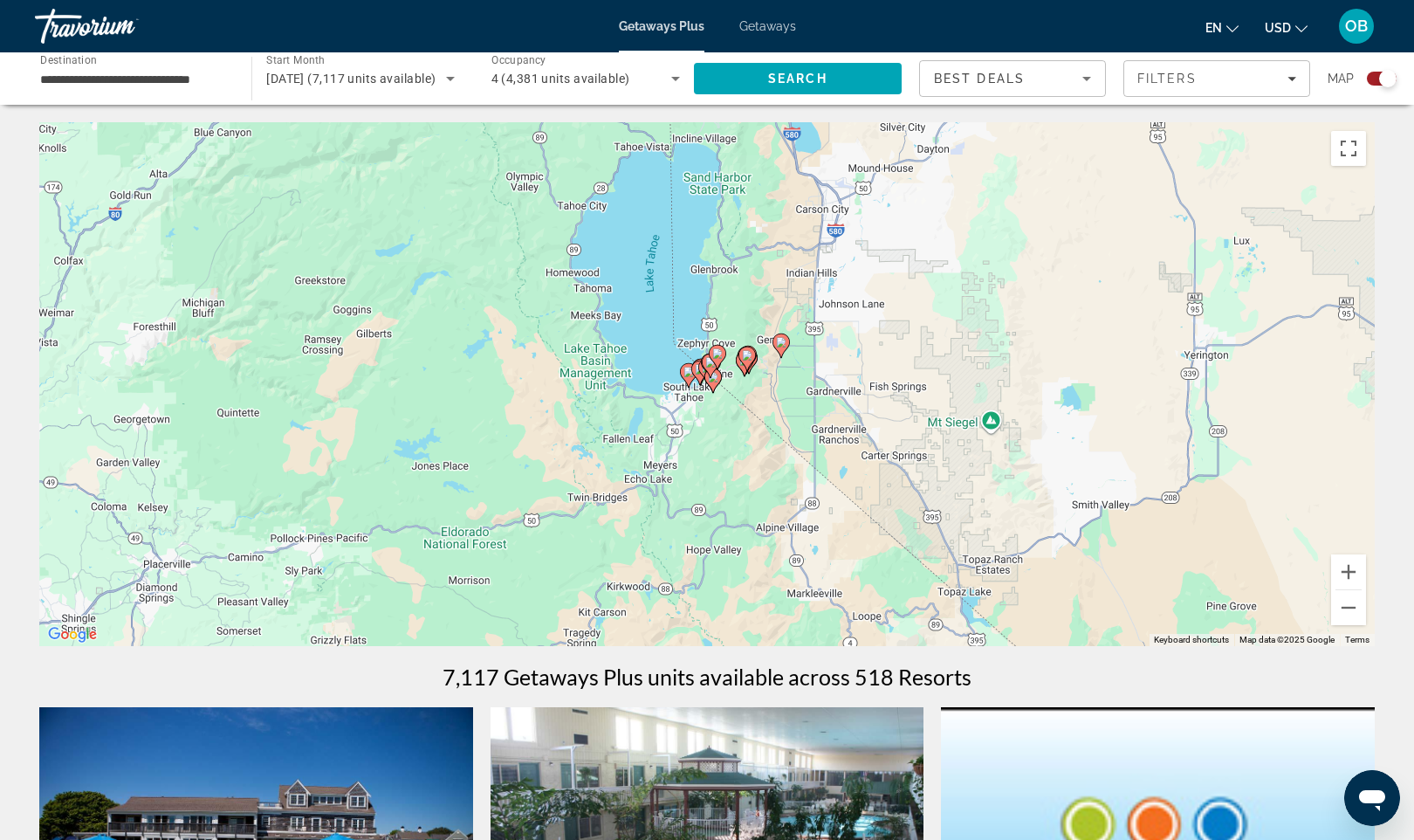
click at [704, 382] on gmp-advanced-marker "Main content" at bounding box center [713, 381] width 18 height 26
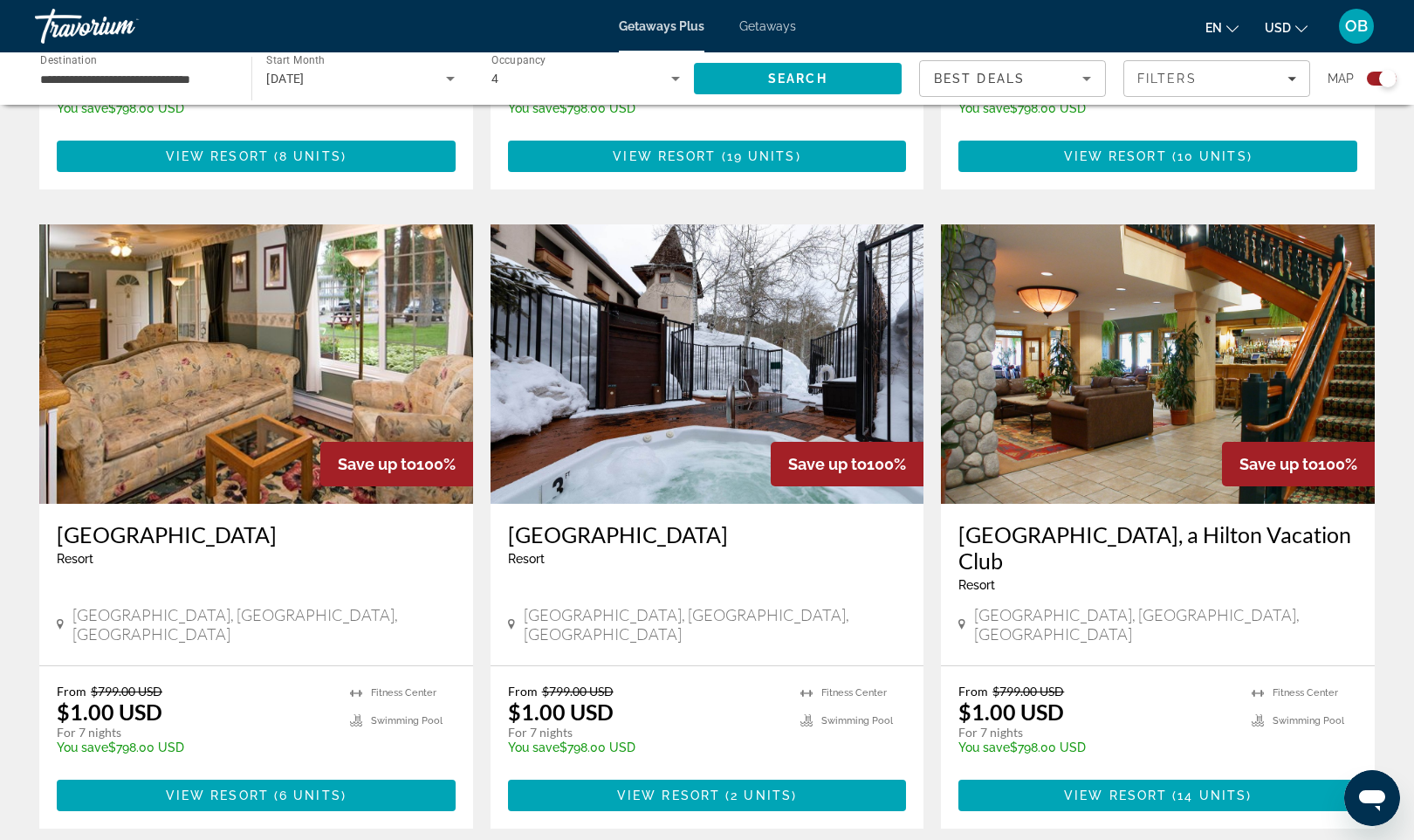
scroll to position [1124, 0]
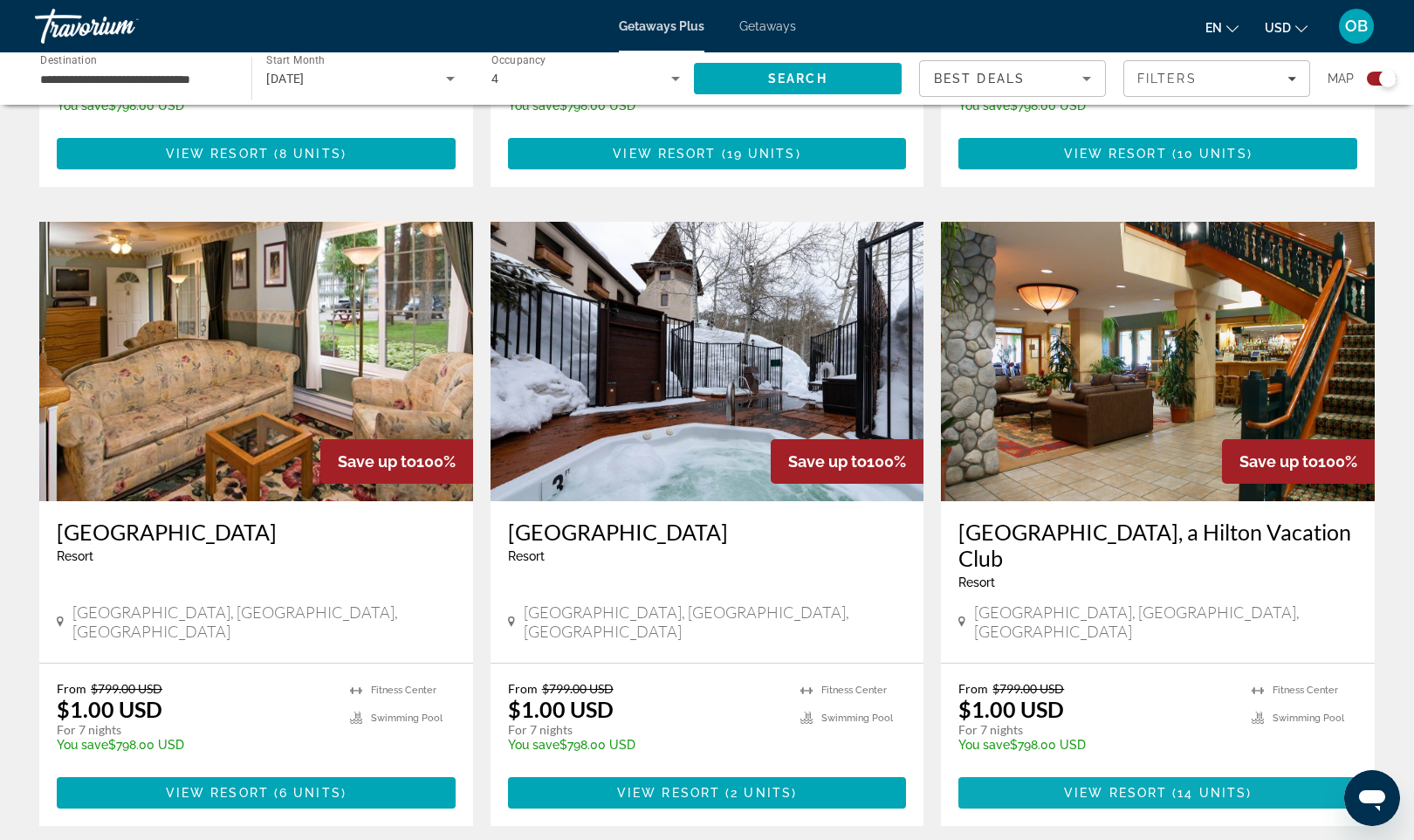
click at [1049, 772] on span "Main content" at bounding box center [1158, 793] width 399 height 42
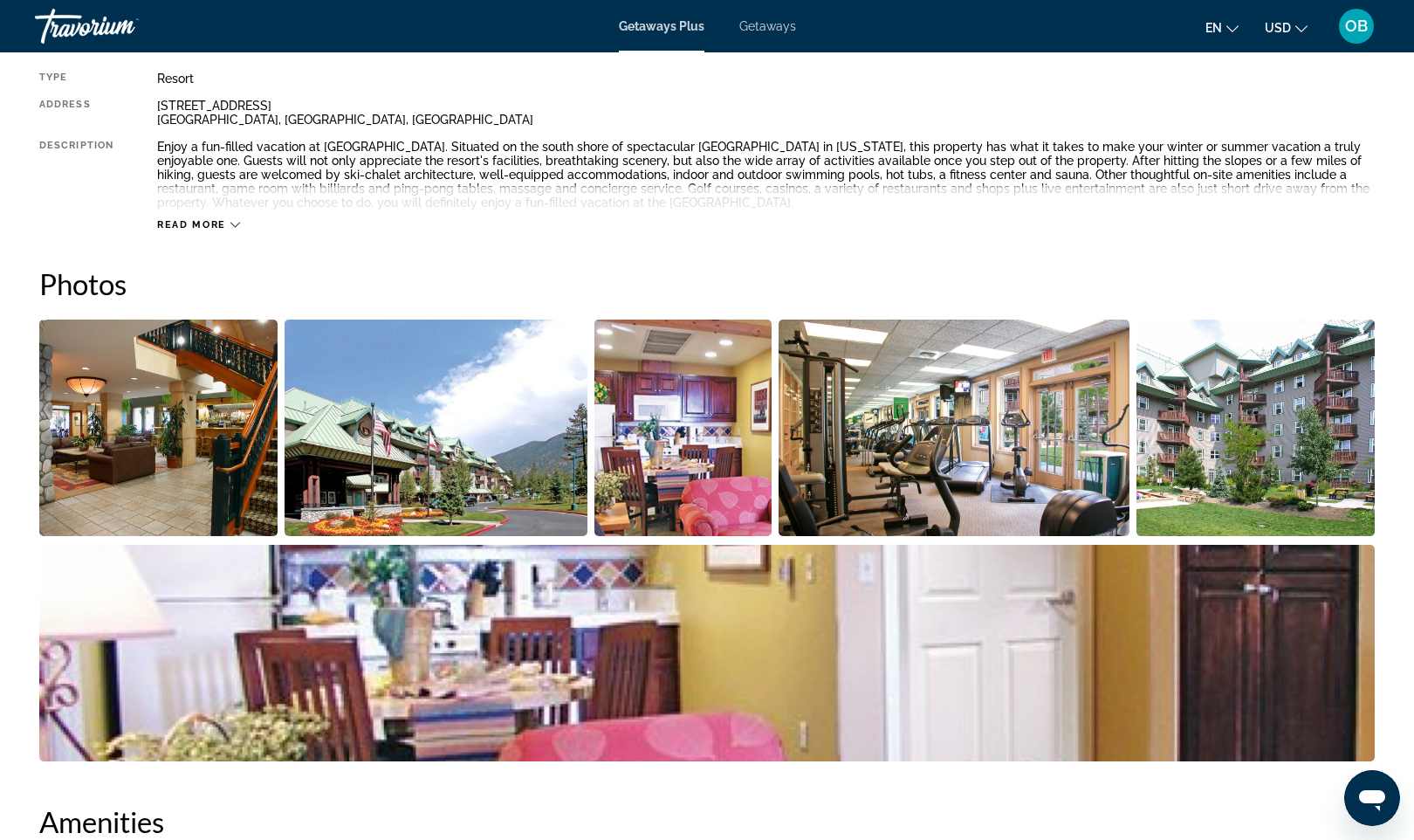
scroll to position [532, 0]
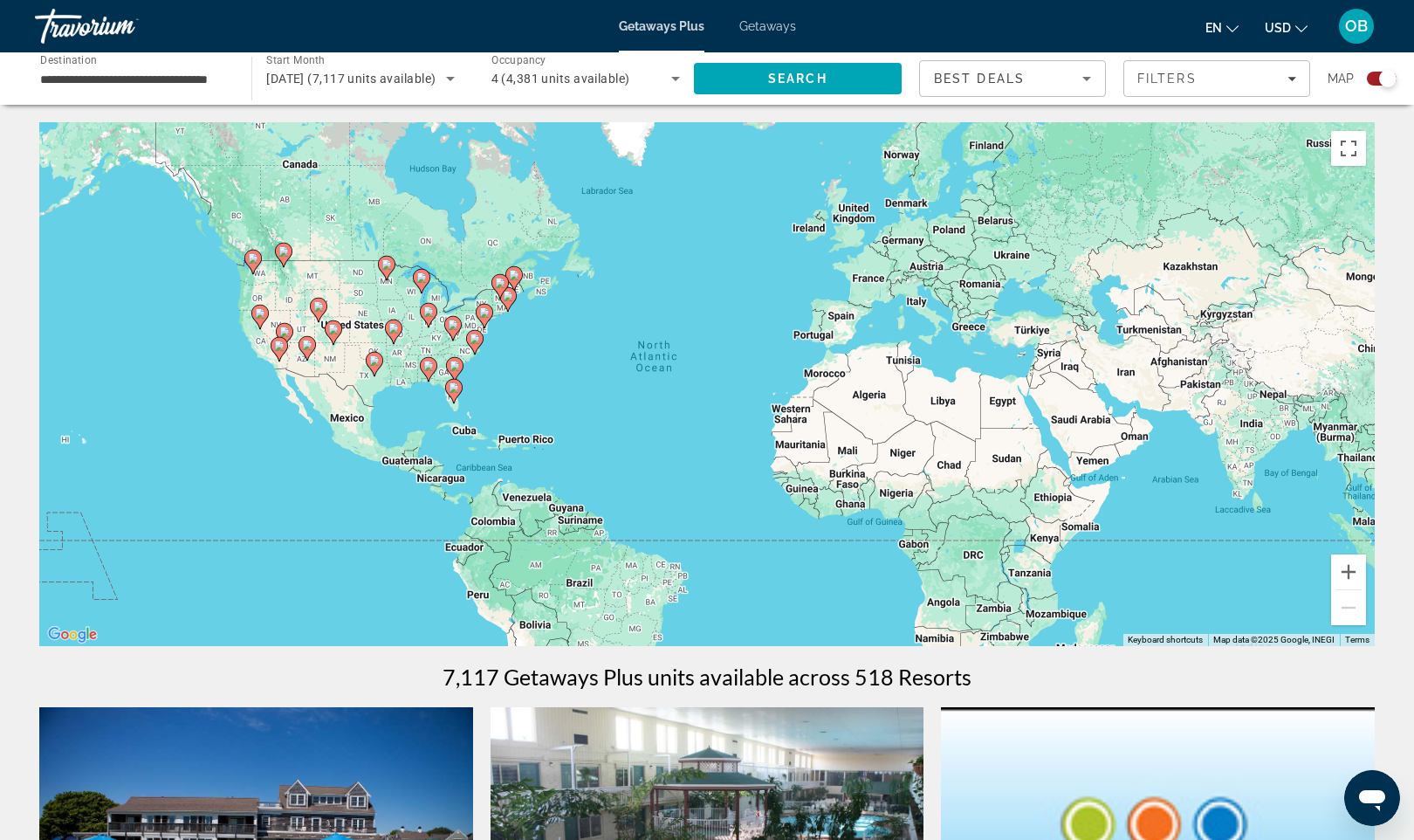
click at [259, 371] on div "To activate drag with keyboard, press Alt + Enter. Once in keyboard drag state,…" at bounding box center [707, 384] width 1336 height 524
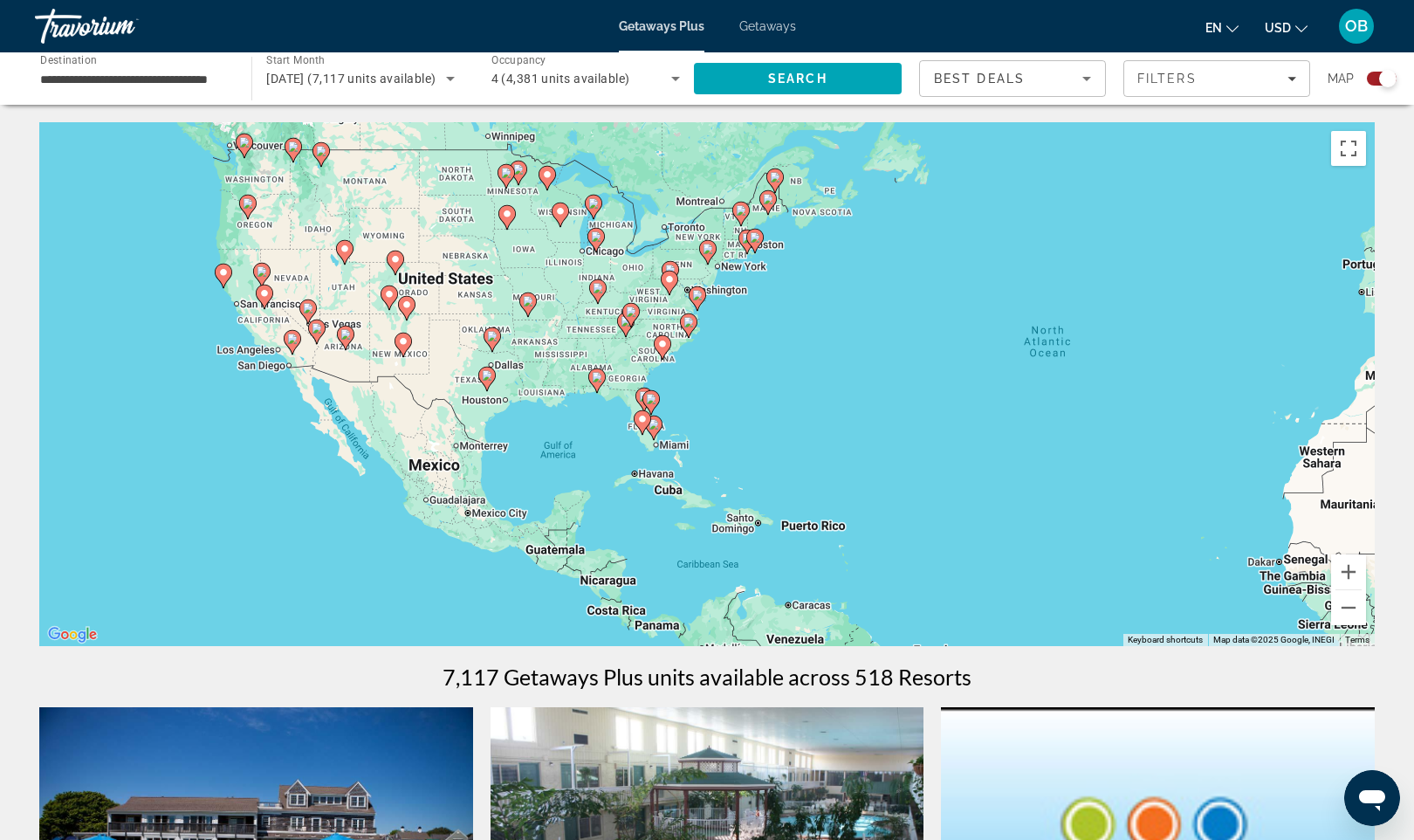
click at [270, 380] on div "To activate drag with keyboard, press Alt + Enter. Once in keyboard drag state,…" at bounding box center [707, 384] width 1336 height 524
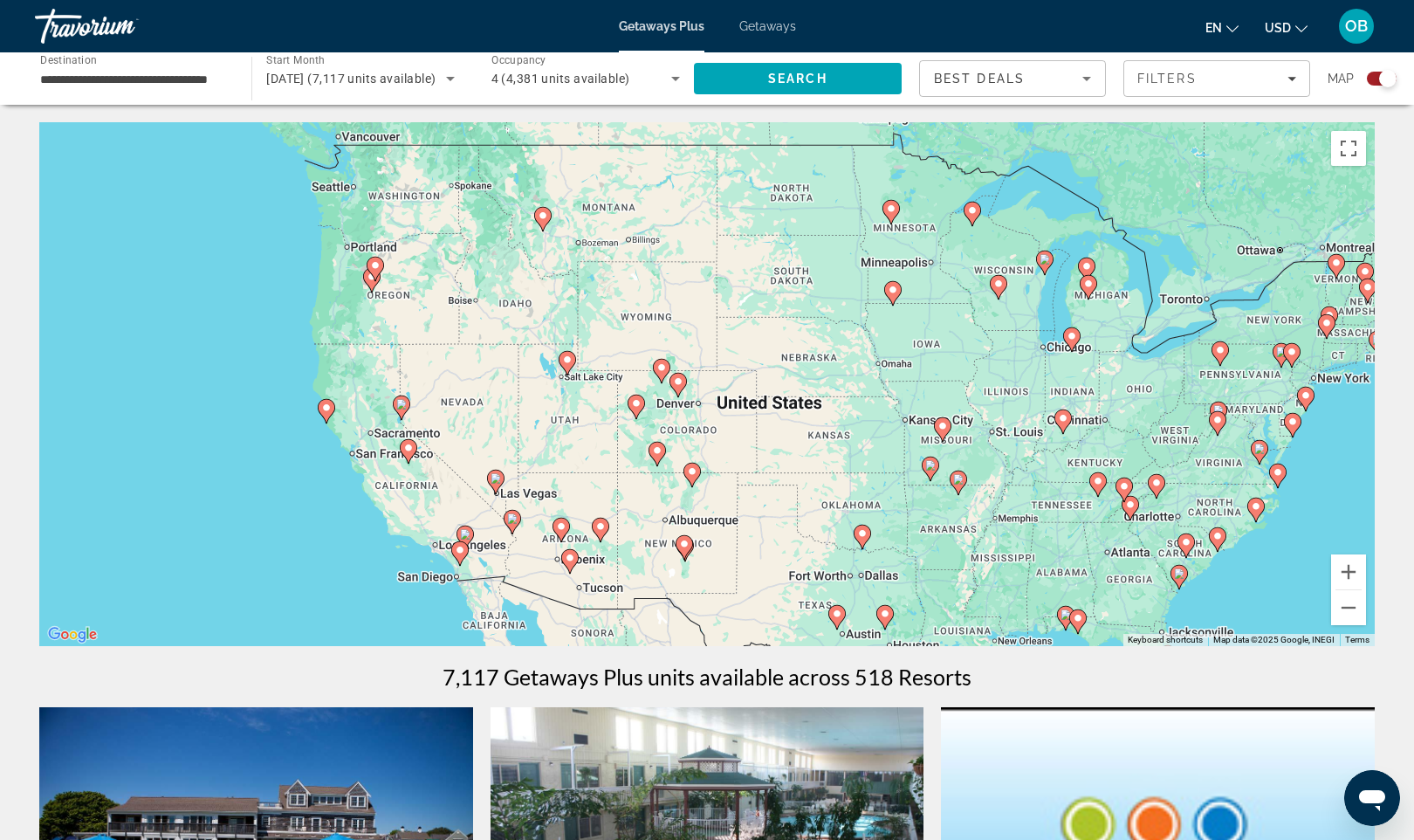
drag, startPoint x: 247, startPoint y: 294, endPoint x: 397, endPoint y: 525, distance: 275.4
click at [397, 525] on div "To activate drag with keyboard, press Alt + Enter. Once in keyboard drag state,…" at bounding box center [707, 384] width 1336 height 524
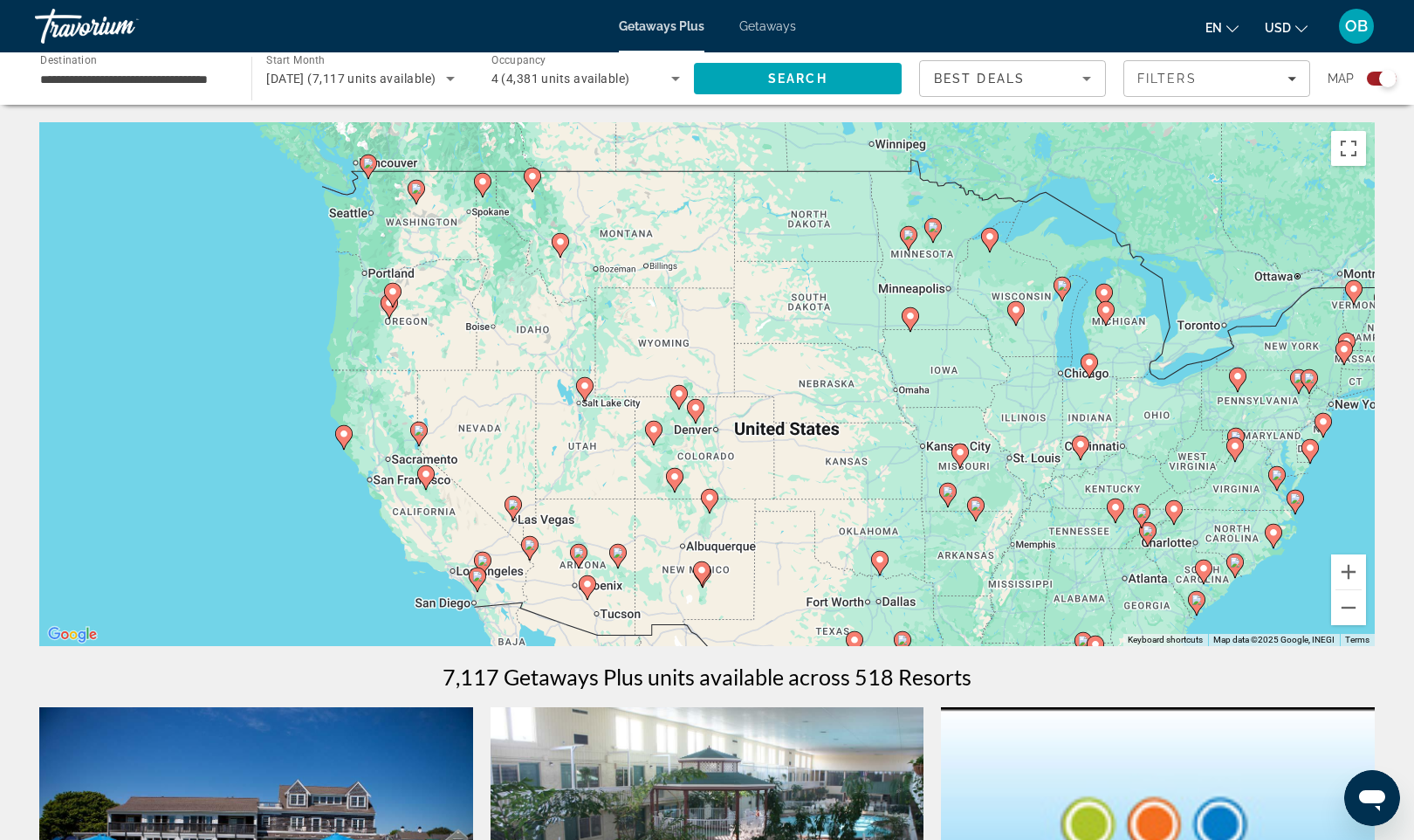
click at [408, 500] on div "To activate drag with keyboard, press Alt + Enter. Once in keyboard drag state,…" at bounding box center [707, 384] width 1336 height 524
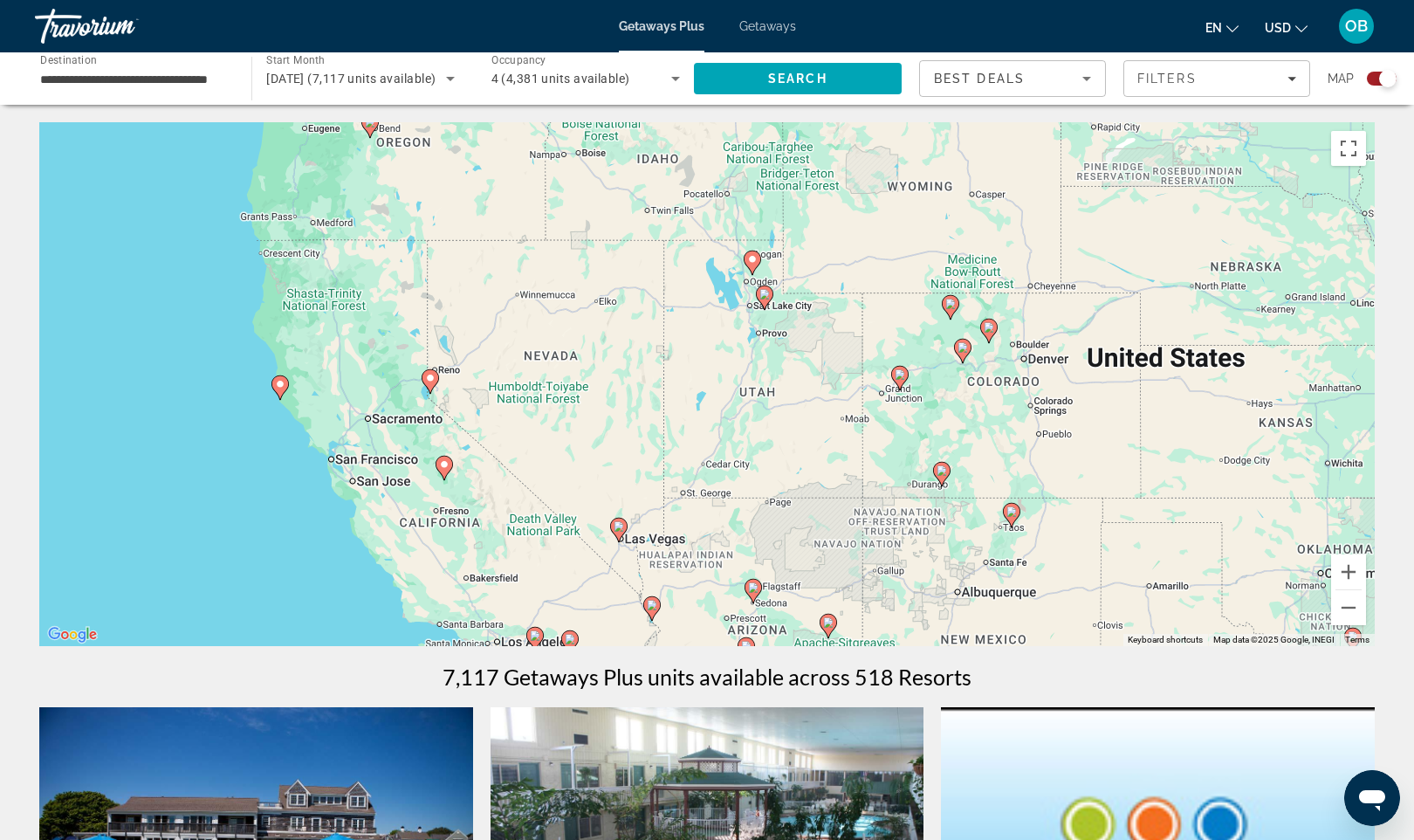
click at [415, 446] on div "To activate drag with keyboard, press Alt + Enter. Once in keyboard drag state,…" at bounding box center [707, 384] width 1336 height 524
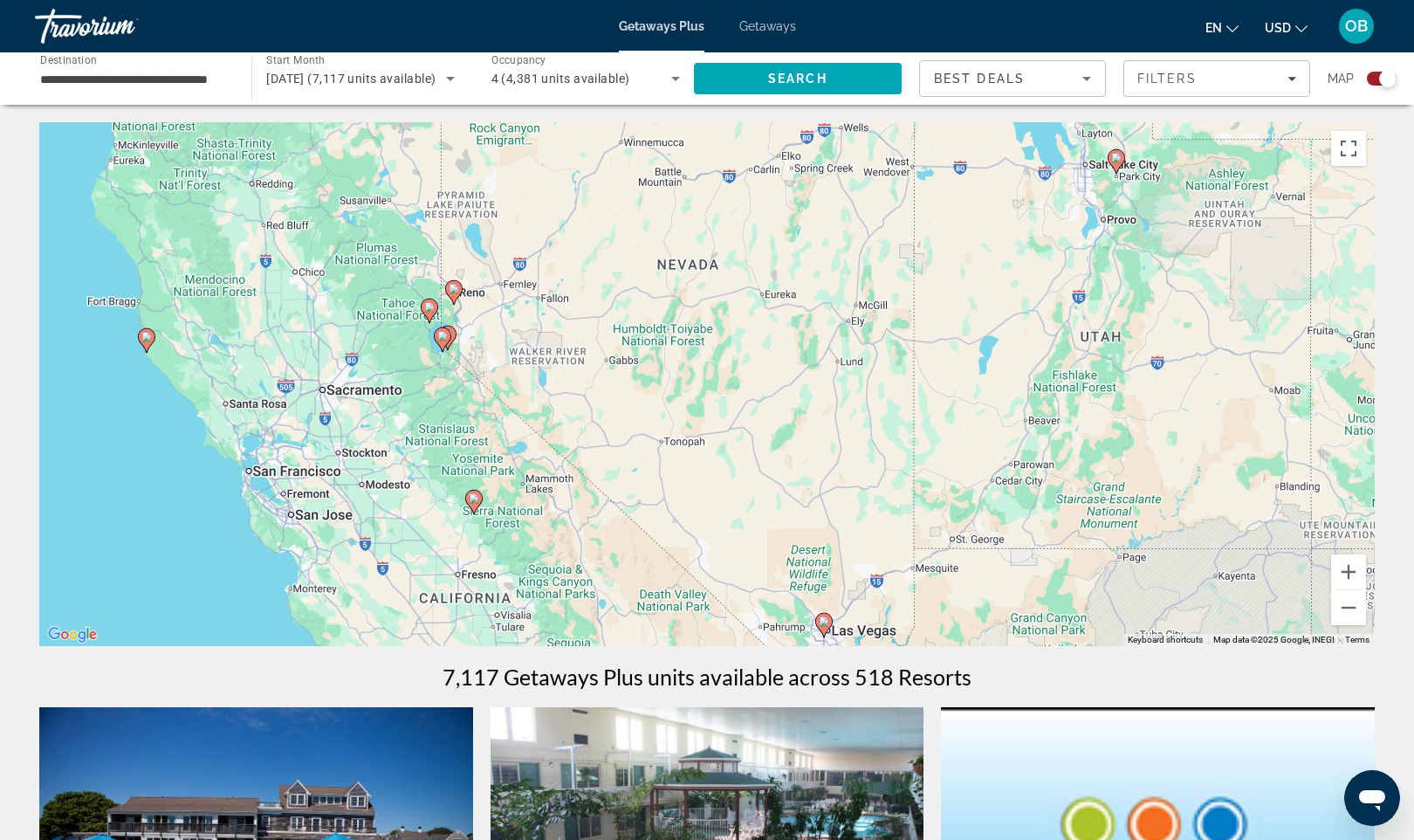
click at [416, 358] on div "To activate drag with keyboard, press Alt + Enter. Once in keyboard drag state,…" at bounding box center [707, 384] width 1336 height 524
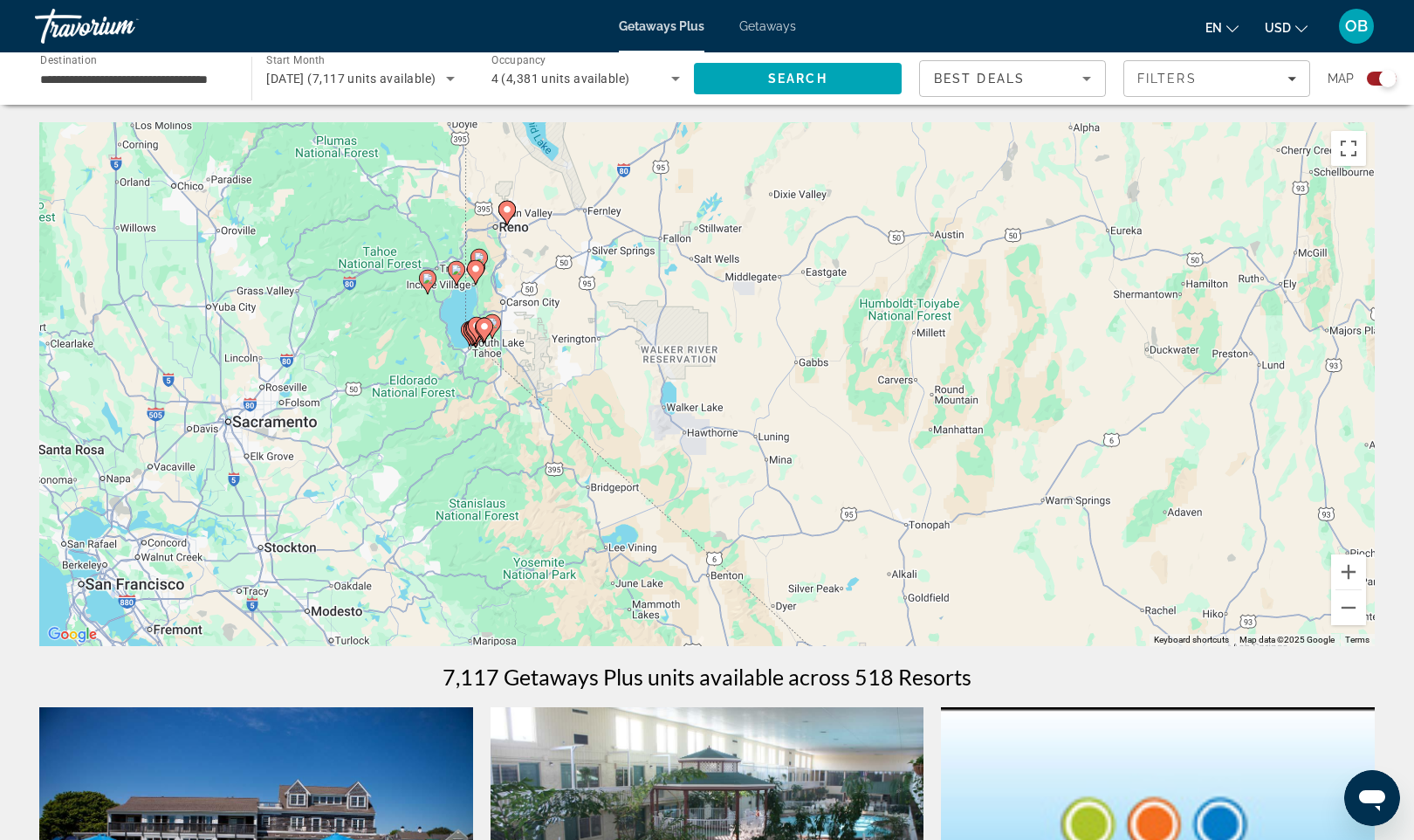
click at [481, 408] on div "To activate drag with keyboard, press Alt + Enter. Once in keyboard drag state,…" at bounding box center [707, 384] width 1336 height 524
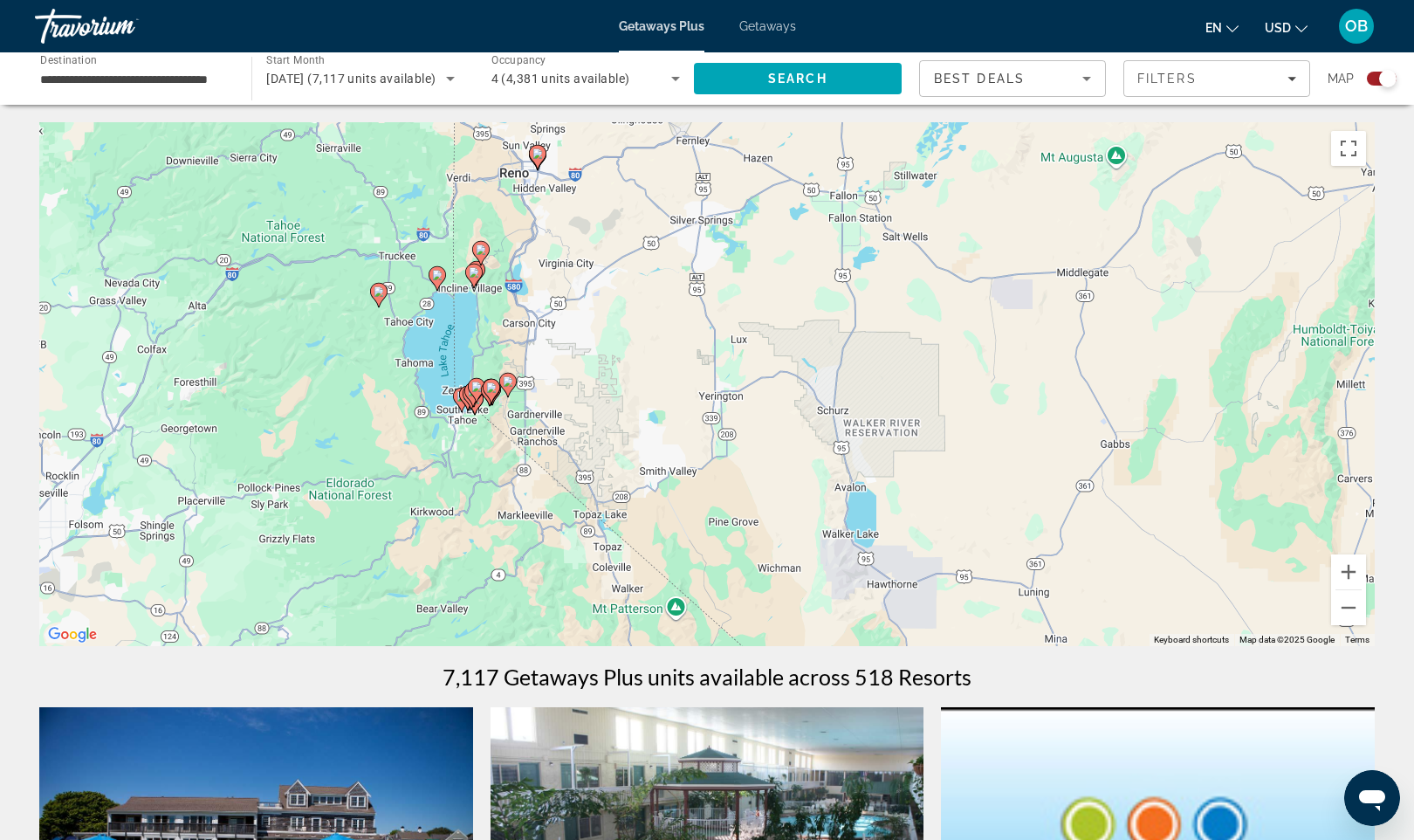
drag, startPoint x: 483, startPoint y: 345, endPoint x: 482, endPoint y: 494, distance: 149.0
click at [482, 494] on div "To activate drag with keyboard, press Alt + Enter. Once in keyboard drag state,…" at bounding box center [707, 384] width 1336 height 524
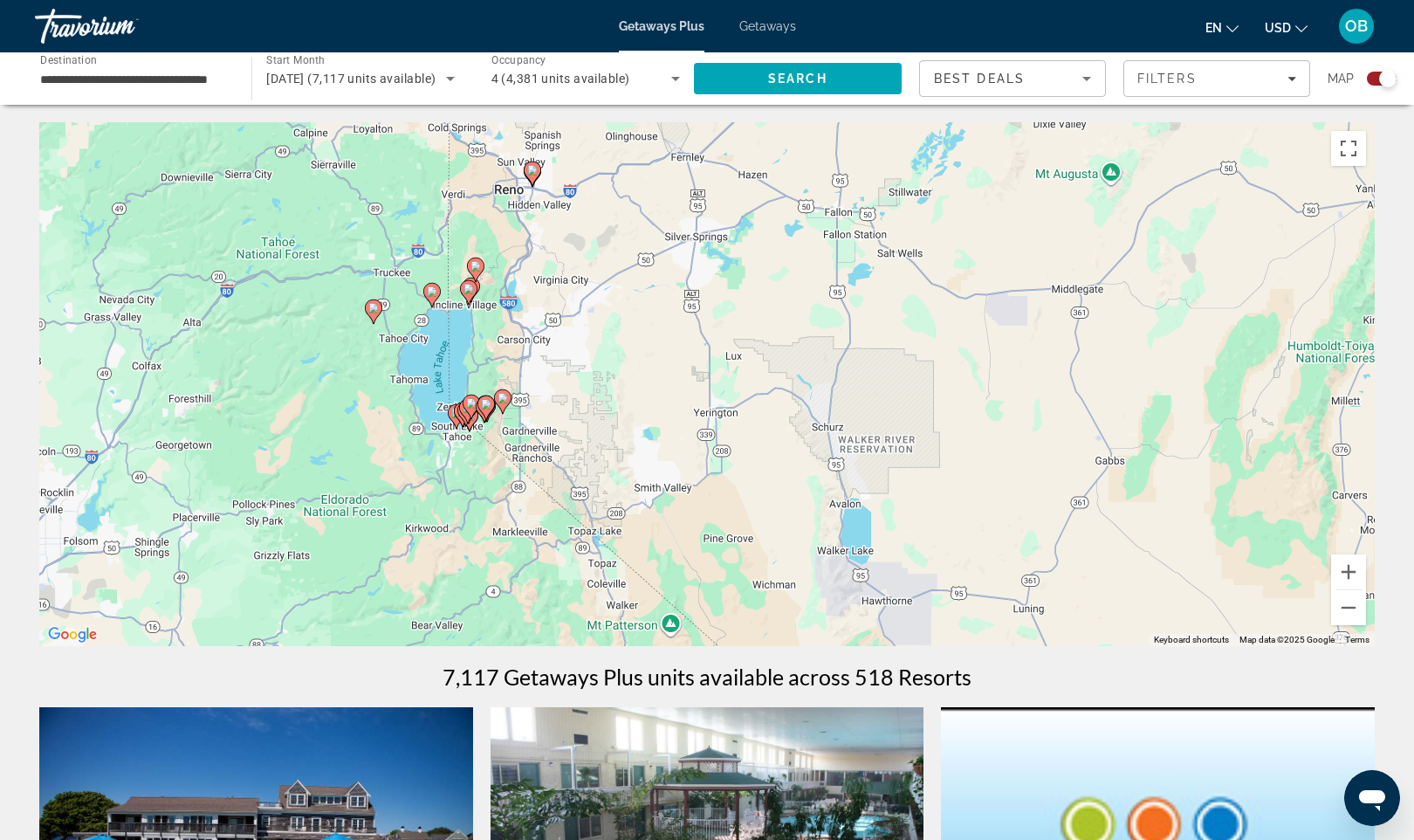
click at [480, 457] on div "To activate drag with keyboard, press Alt + Enter. Once in keyboard drag state,…" at bounding box center [707, 384] width 1336 height 524
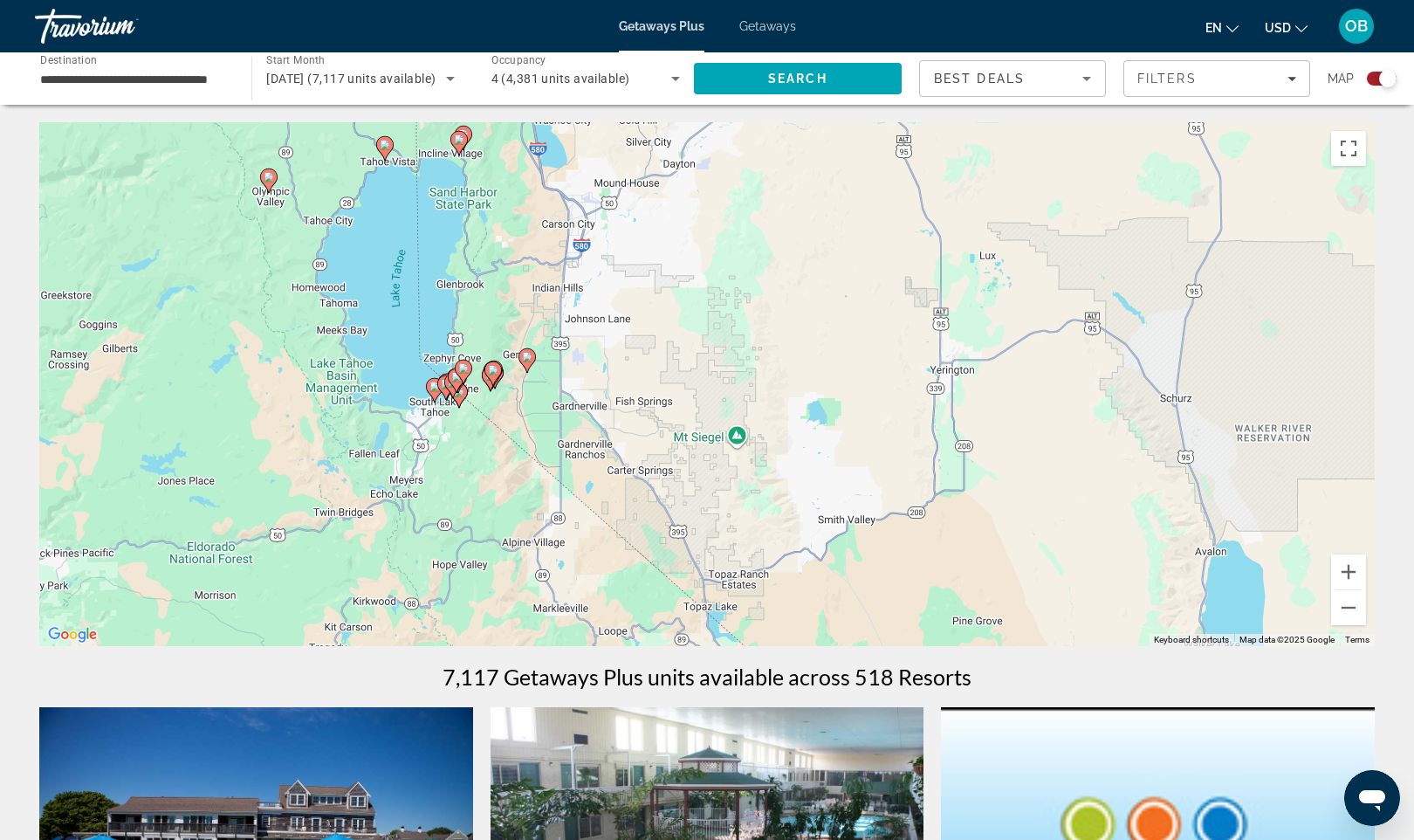
click at [472, 442] on div "To activate drag with keyboard, press Alt + Enter. Once in keyboard drag state,…" at bounding box center [707, 384] width 1336 height 524
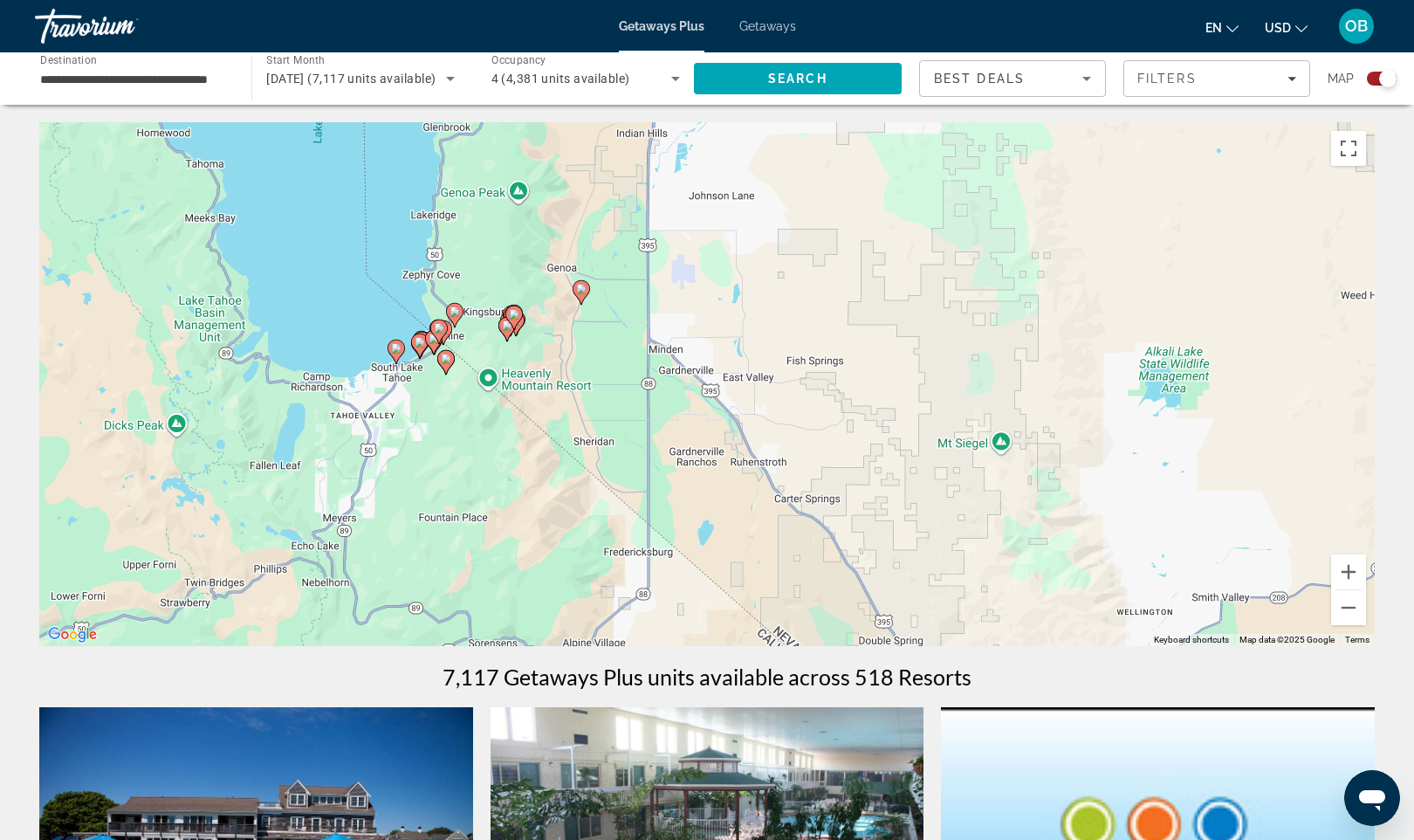
click at [430, 412] on div "To activate drag with keyboard, press Alt + Enter. Once in keyboard drag state,…" at bounding box center [707, 384] width 1336 height 524
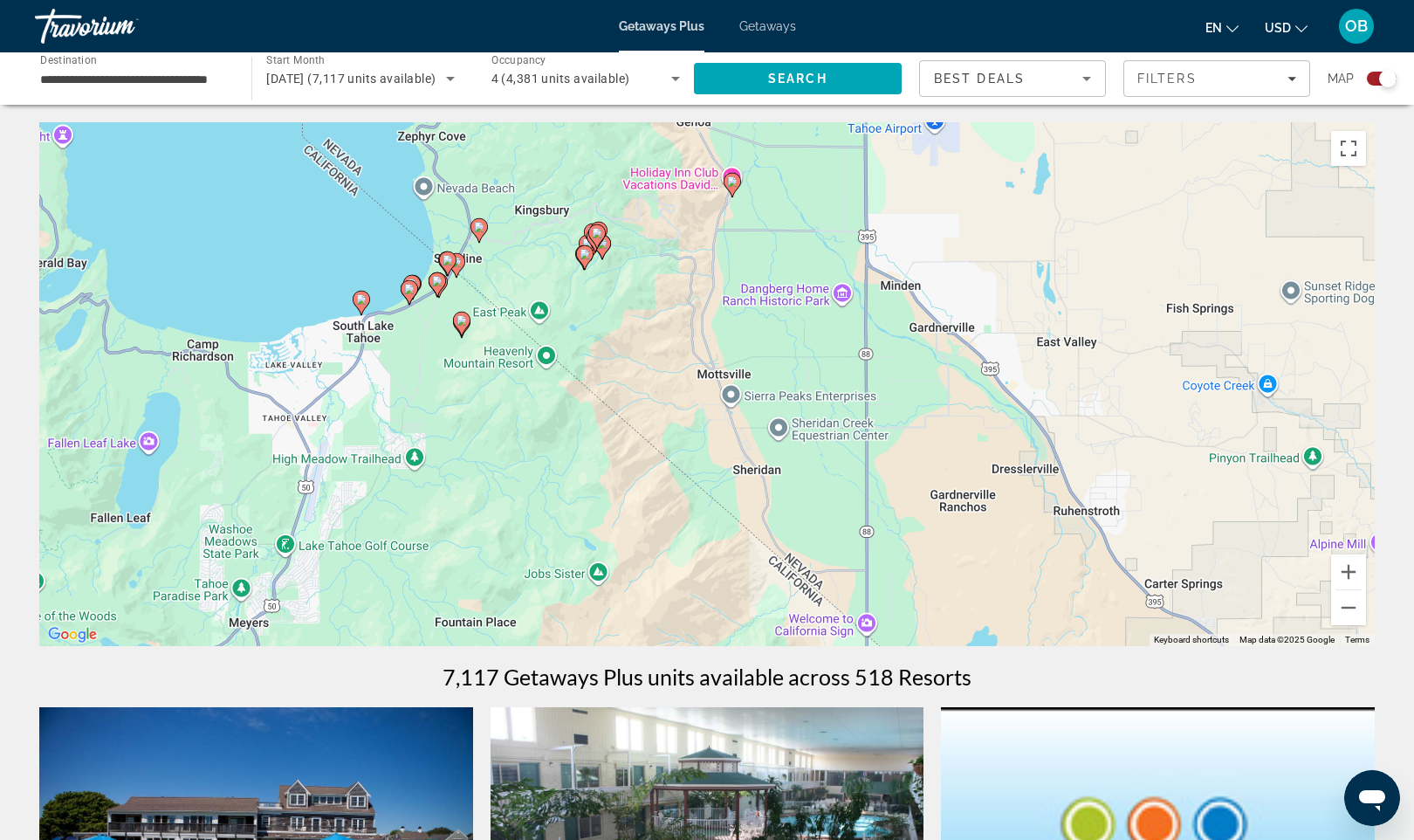
click at [426, 334] on div "To activate drag with keyboard, press Alt + Enter. Once in keyboard drag state,…" at bounding box center [707, 384] width 1336 height 524
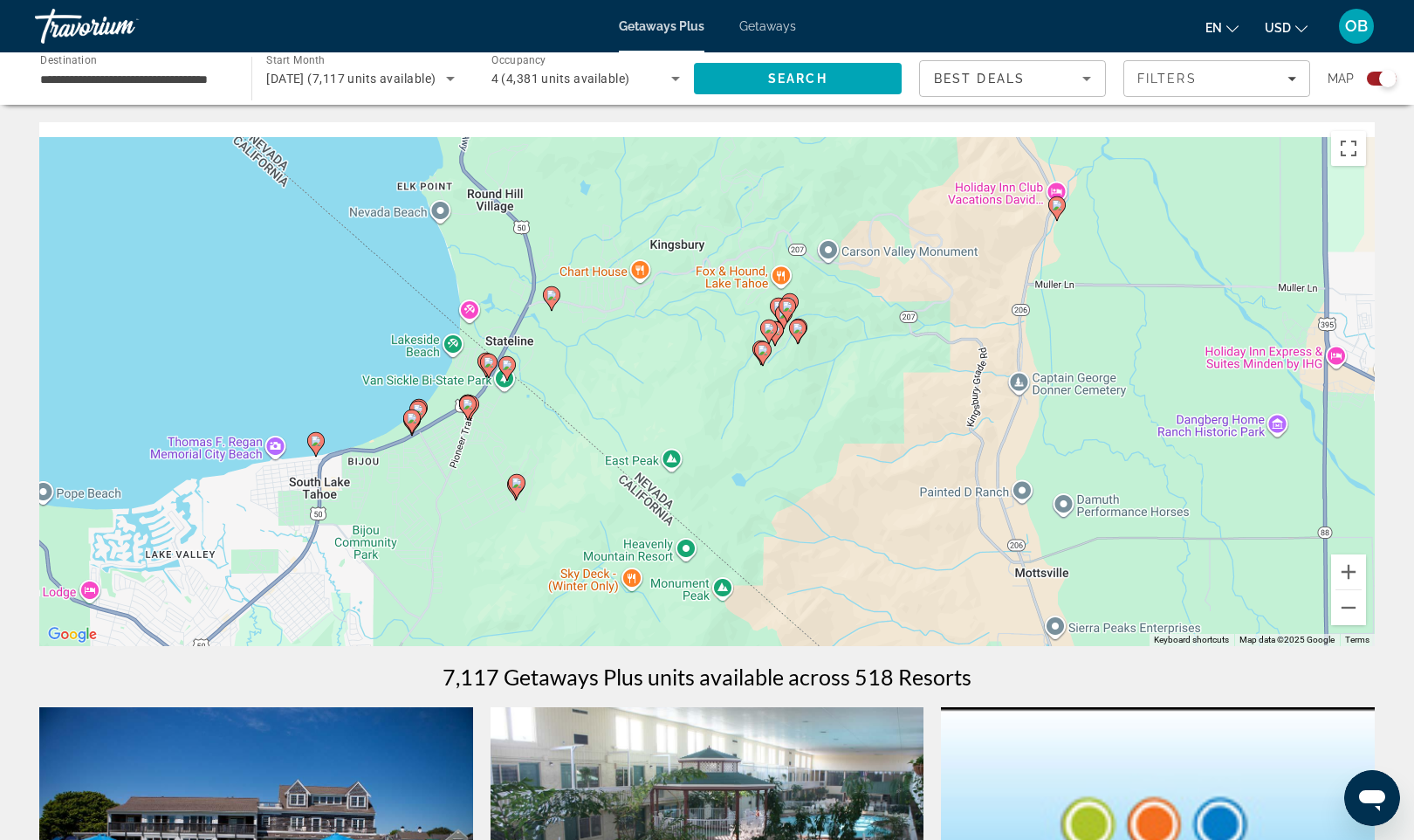
drag, startPoint x: 433, startPoint y: 340, endPoint x: 451, endPoint y: 509, distance: 170.0
click at [451, 509] on div "To activate drag with keyboard, press Alt + Enter. Once in keyboard drag state,…" at bounding box center [707, 384] width 1336 height 524
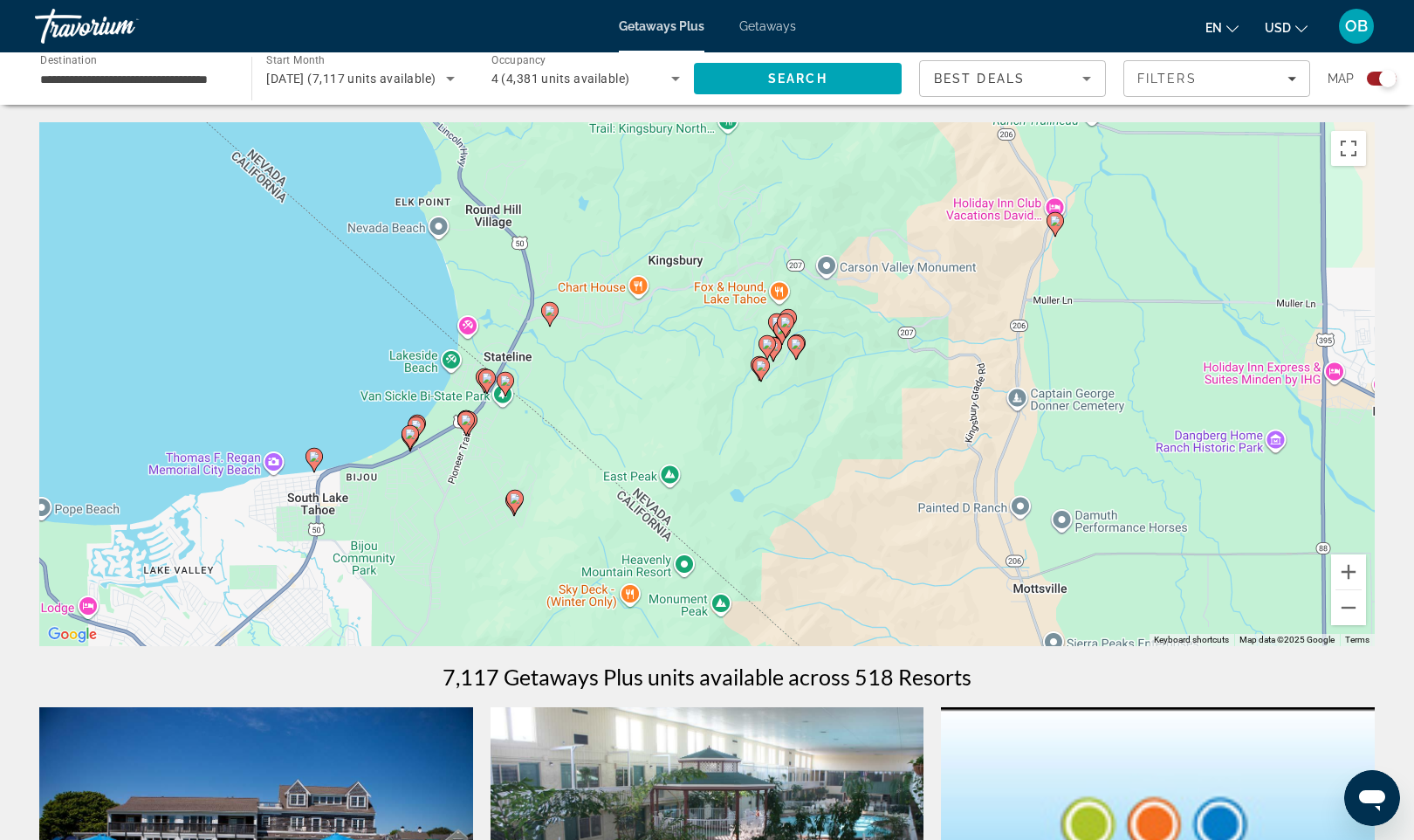
click at [452, 448] on div "To activate drag with keyboard, press Alt + Enter. Once in keyboard drag state,…" at bounding box center [707, 384] width 1336 height 524
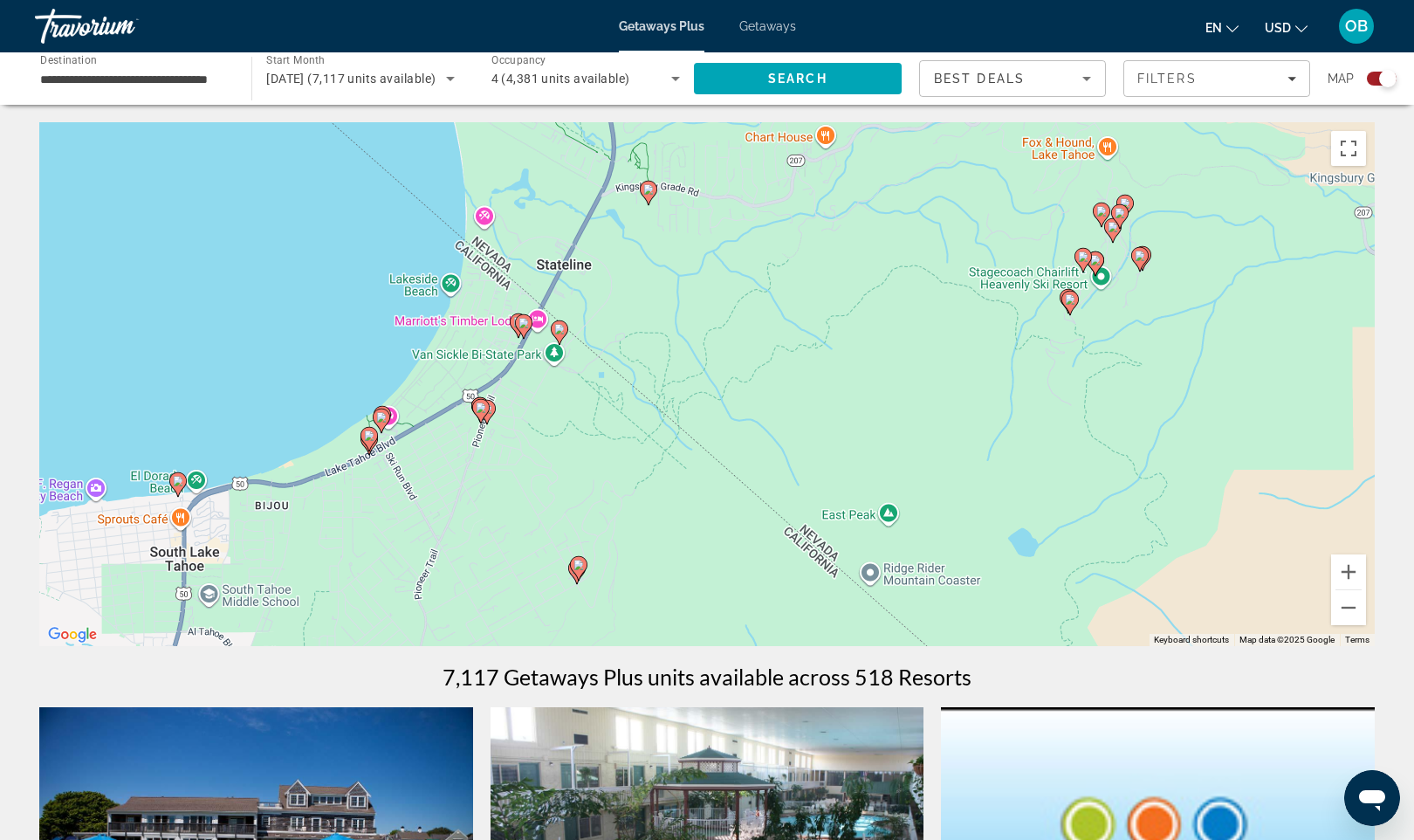
click at [424, 500] on div "To activate drag with keyboard, press Alt + Enter. Once in keyboard drag state,…" at bounding box center [707, 384] width 1336 height 524
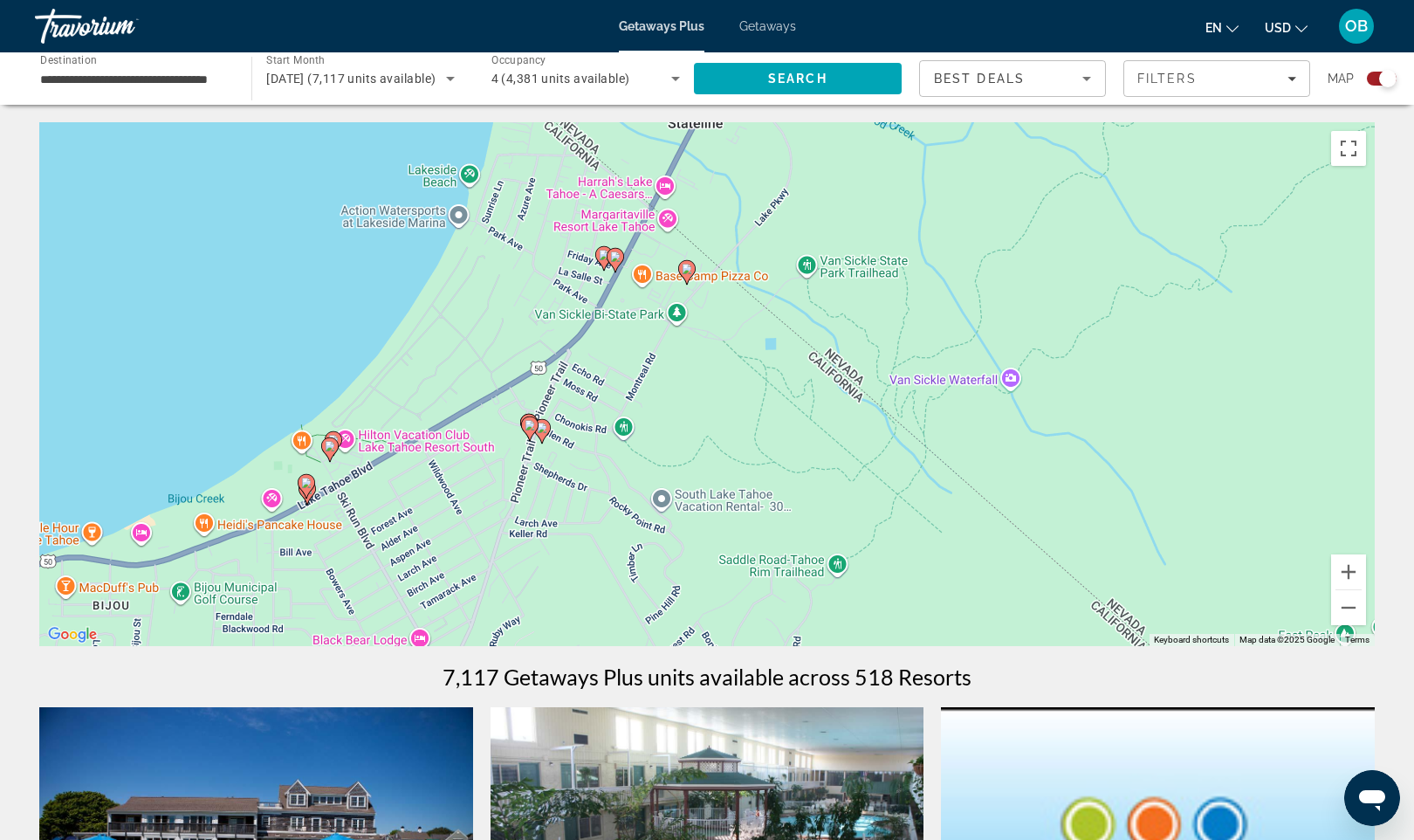
drag, startPoint x: 615, startPoint y: 209, endPoint x: 602, endPoint y: 340, distance: 131.6
click at [602, 340] on div "To activate drag with keyboard, press Alt + Enter. Once in keyboard drag state,…" at bounding box center [707, 384] width 1336 height 524
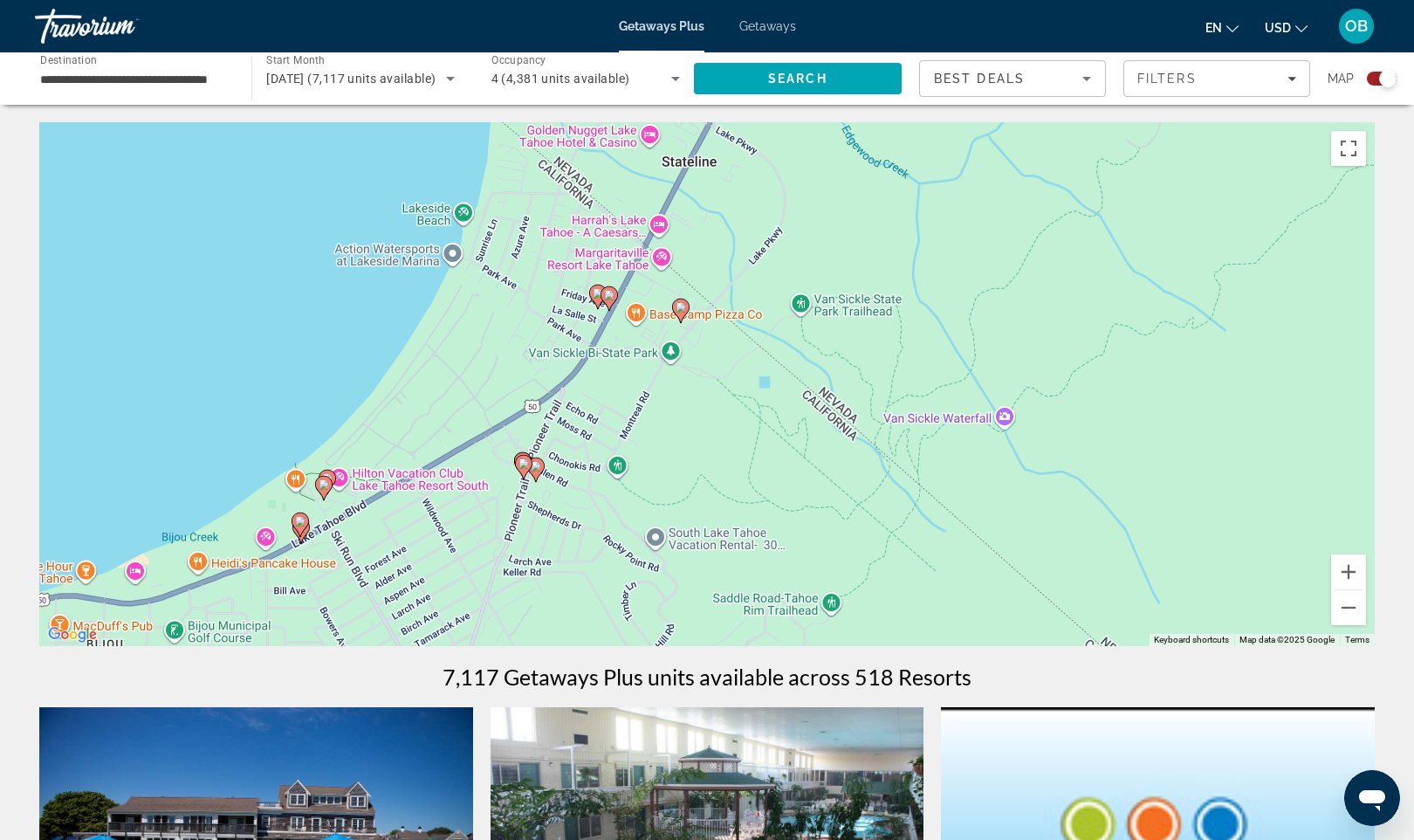
click at [638, 262] on div "To activate drag with keyboard, press Alt + Enter. Once in keyboard drag state,…" at bounding box center [707, 384] width 1336 height 524
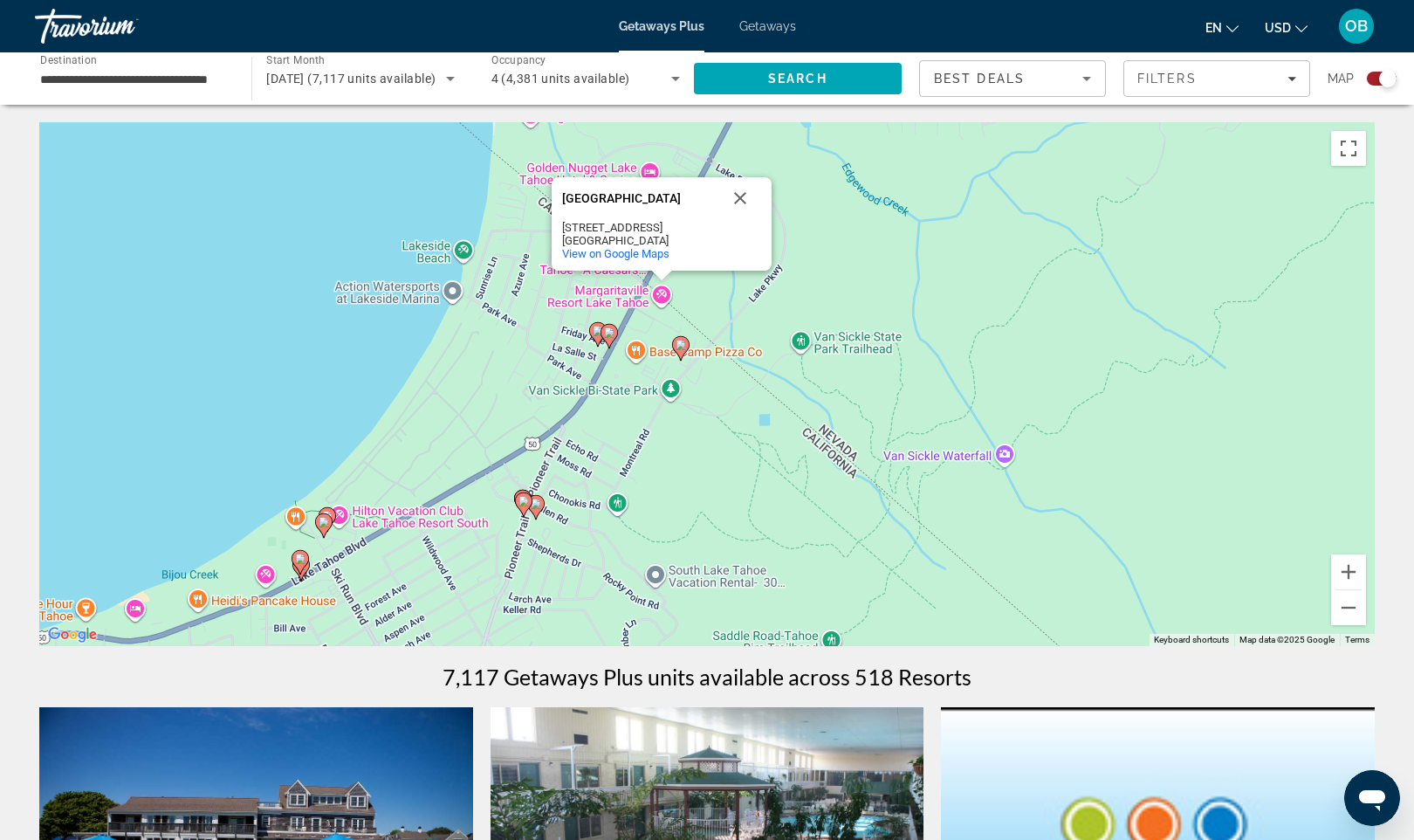
click at [638, 304] on div "To activate drag with keyboard, press Alt + Enter. Once in keyboard drag state,…" at bounding box center [707, 384] width 1336 height 524
click at [633, 286] on div "To activate drag with keyboard, press Alt + Enter. Once in keyboard drag state,…" at bounding box center [707, 384] width 1336 height 524
click at [610, 333] on image "Main content" at bounding box center [609, 332] width 10 height 10
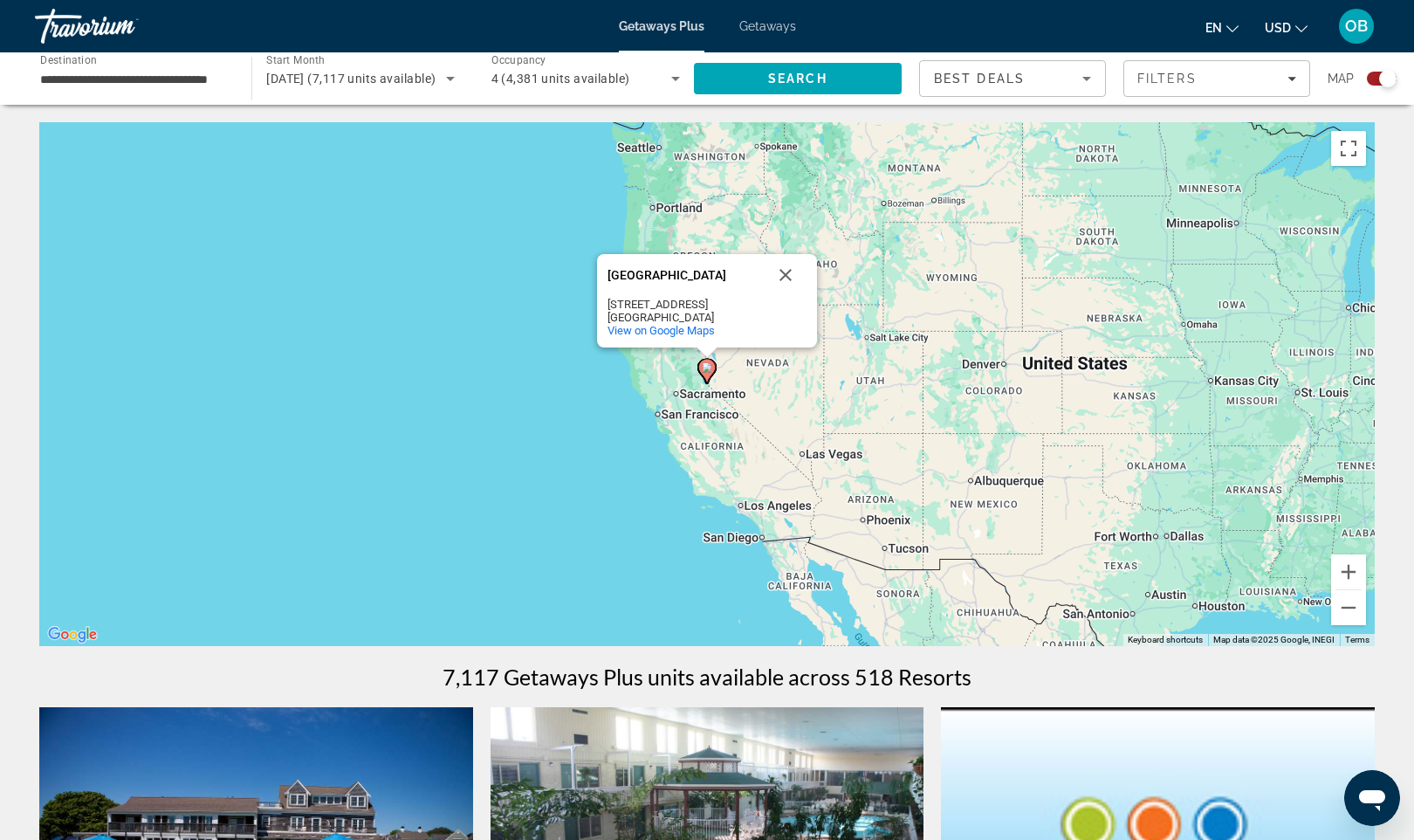
click at [717, 374] on gmp-advanced-marker "Main content" at bounding box center [708, 371] width 18 height 26
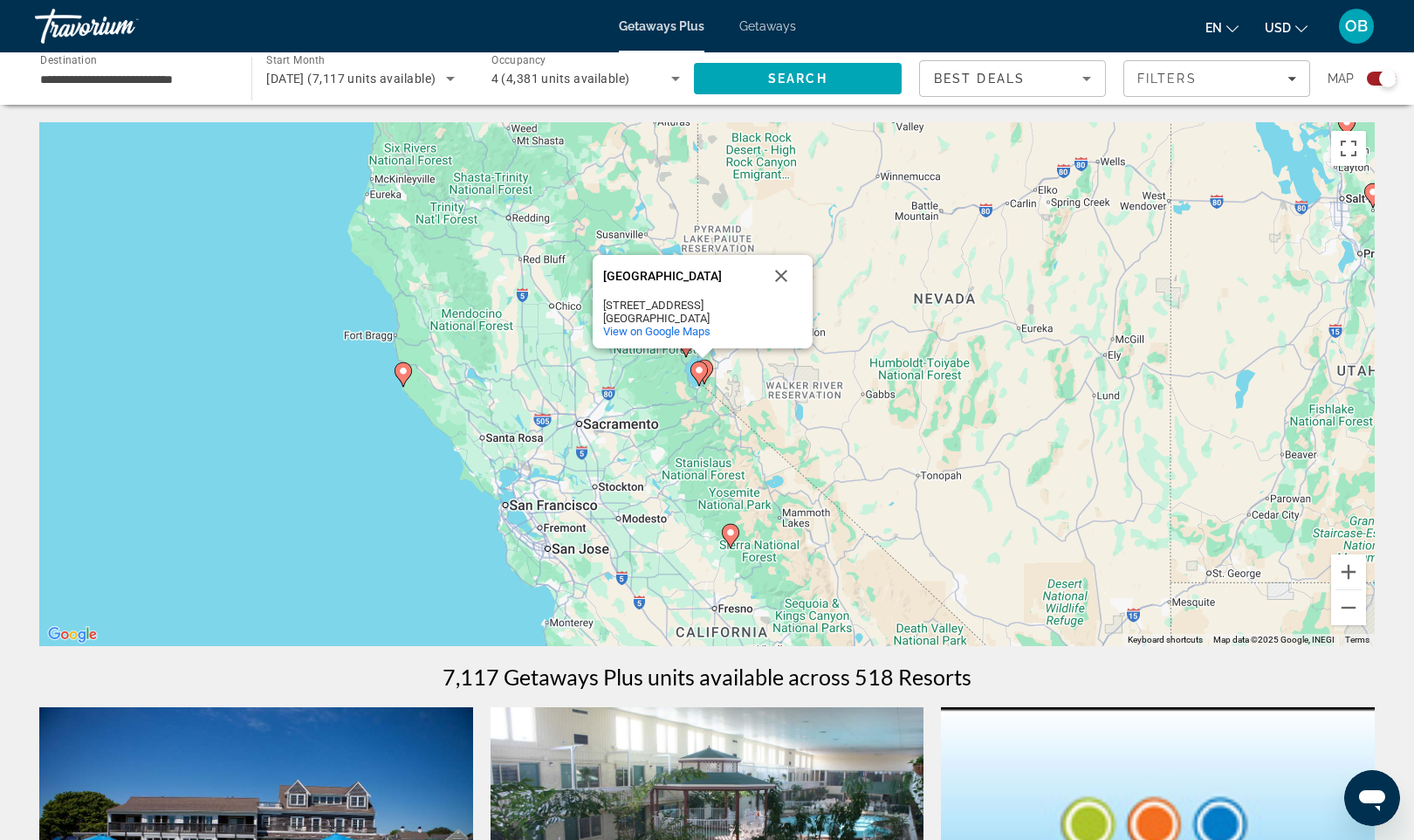
click at [708, 382] on gmp-advanced-marker "Main content" at bounding box center [704, 372] width 18 height 26
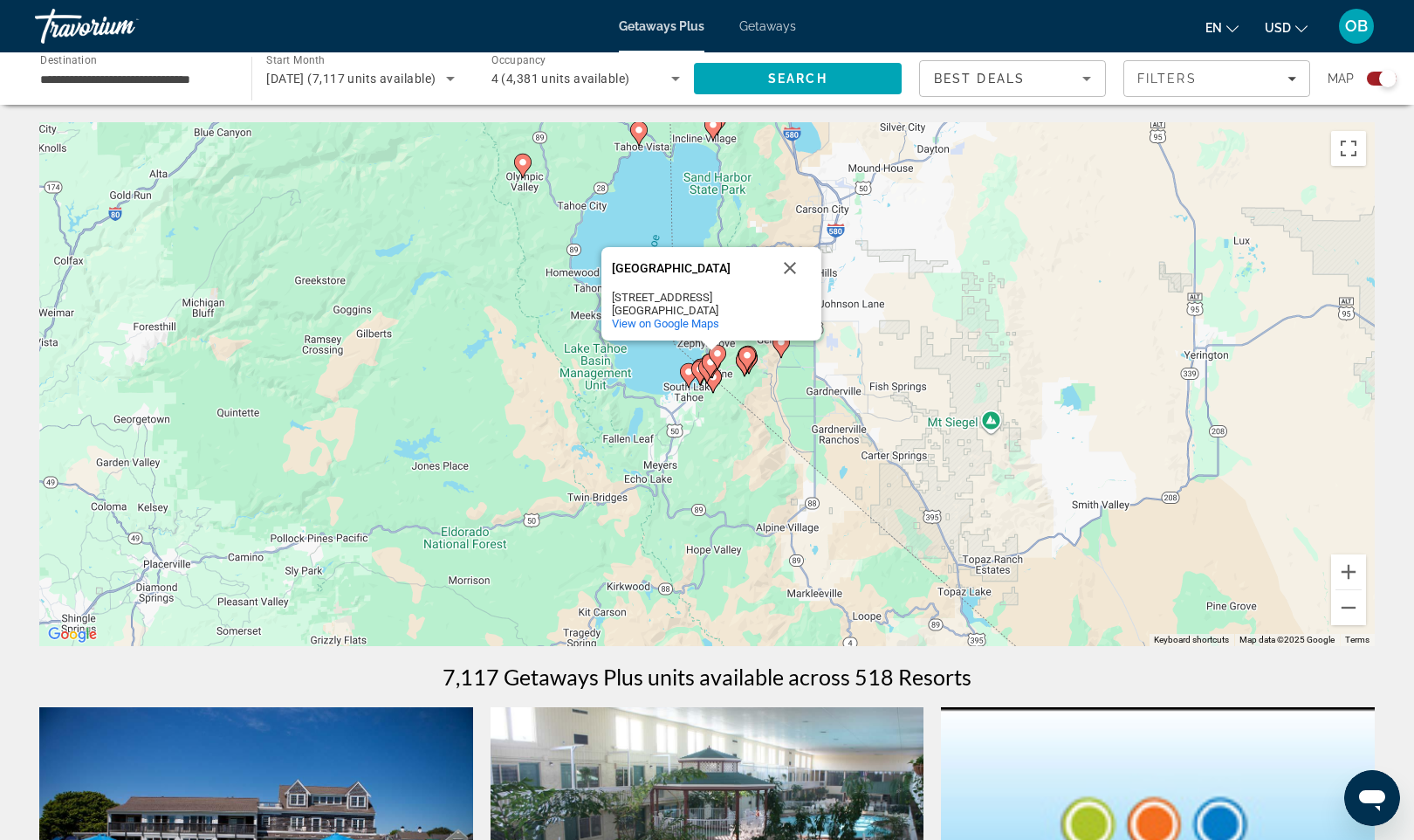
click at [750, 359] on image "Main content" at bounding box center [747, 355] width 10 height 10
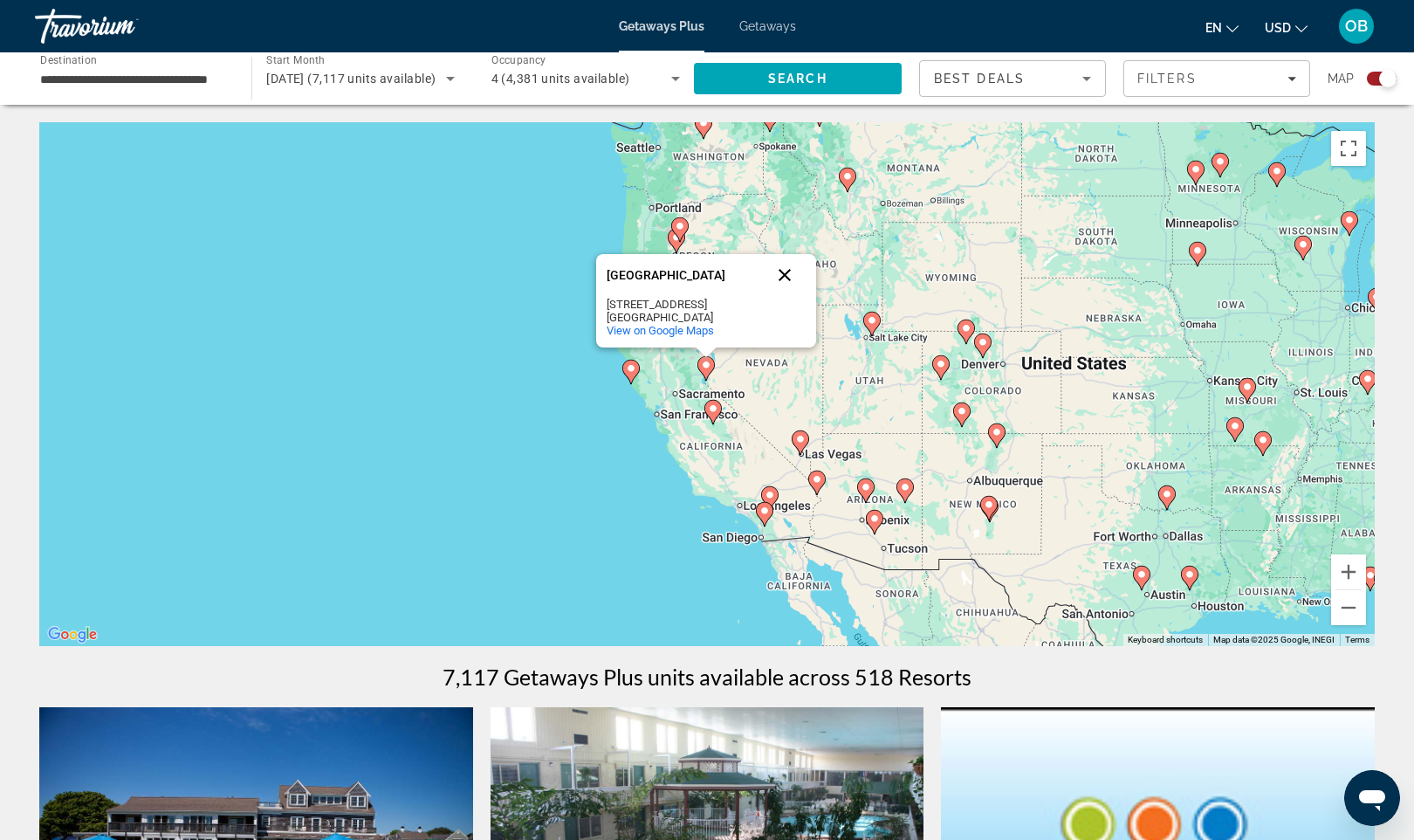
click at [786, 275] on button "Close" at bounding box center [785, 275] width 42 height 42
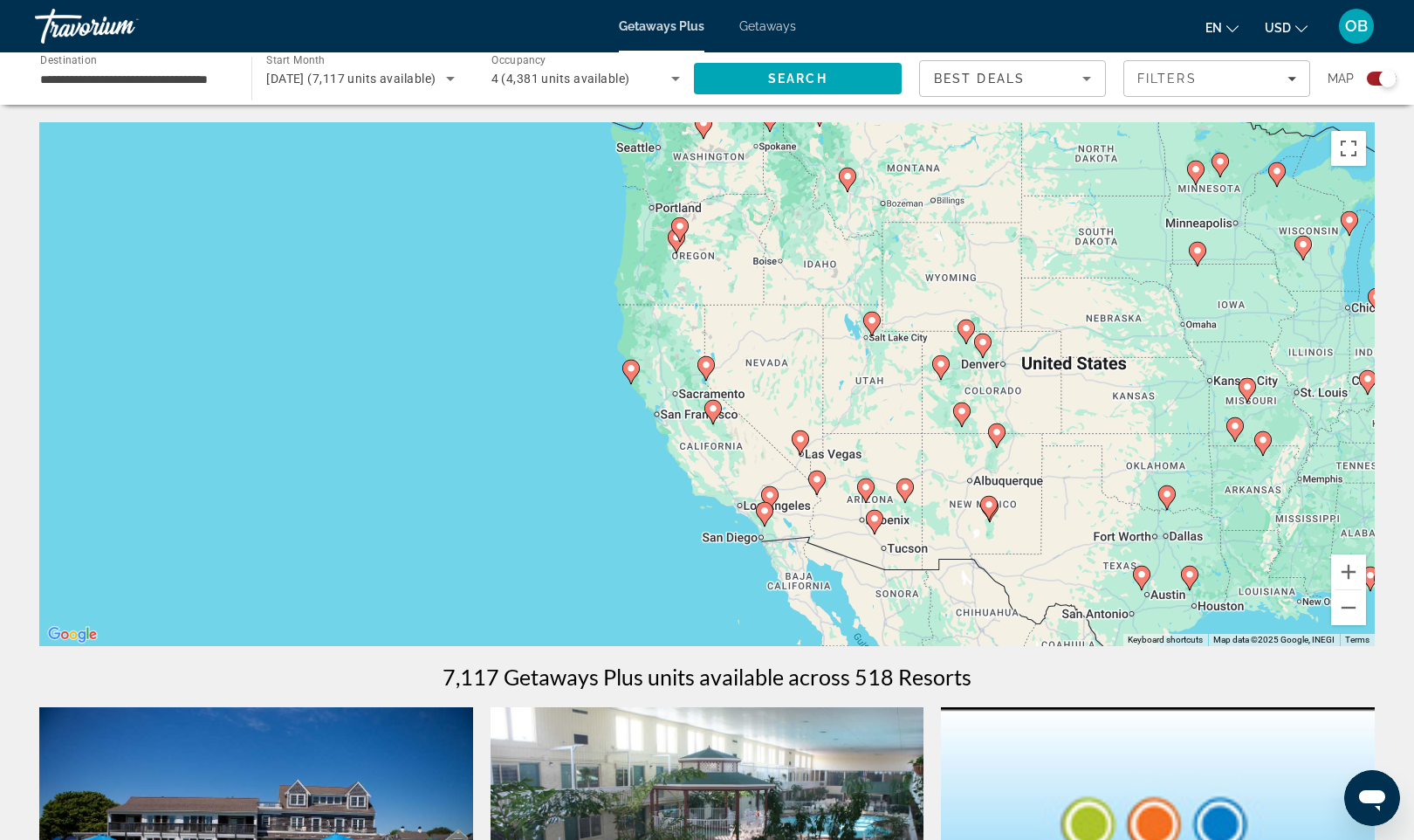
click at [706, 343] on div "To activate drag with keyboard, press Alt + Enter. Once in keyboard drag state,…" at bounding box center [707, 384] width 1336 height 524
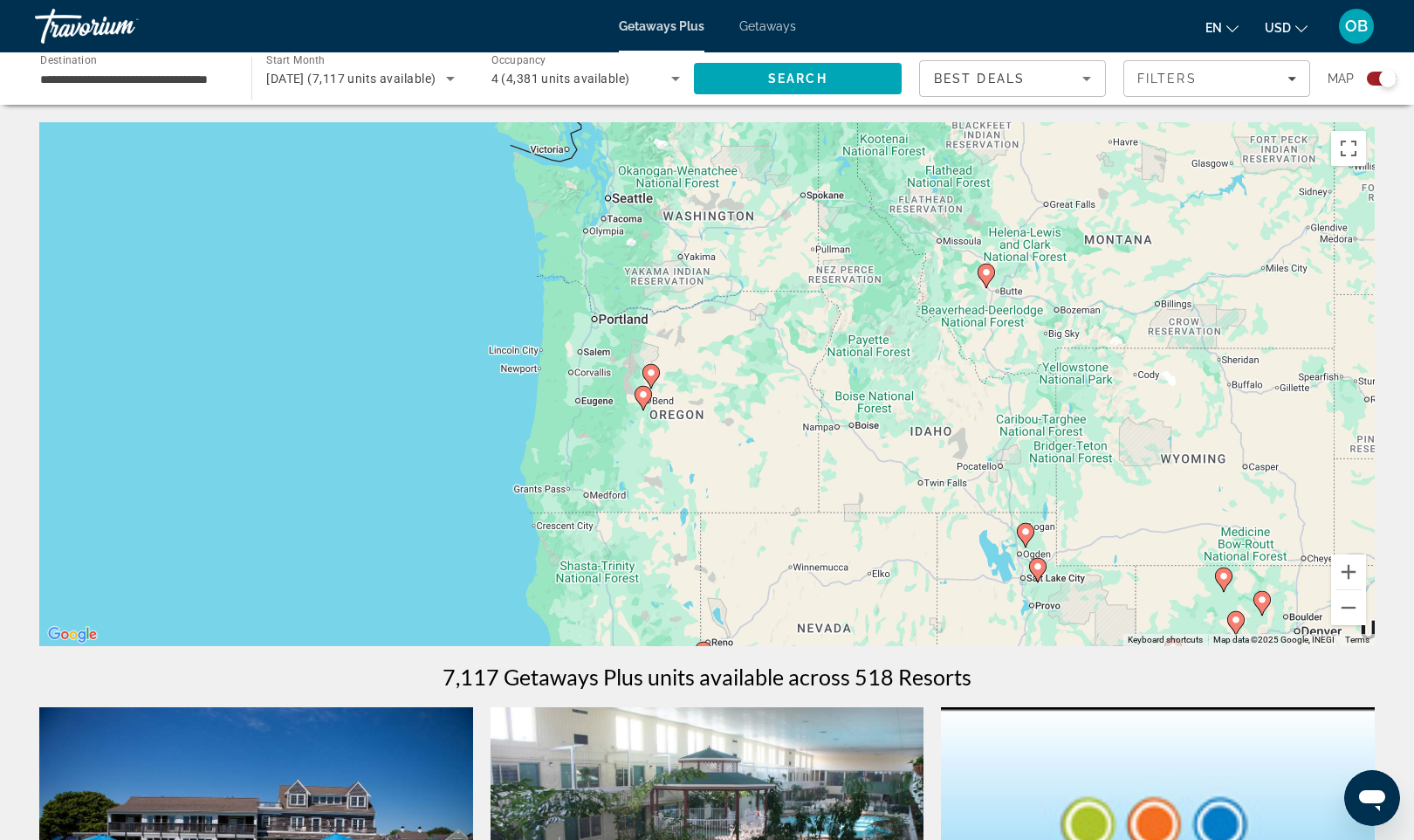
drag, startPoint x: 681, startPoint y: 249, endPoint x: 678, endPoint y: 517, distance: 268.0
click at [678, 517] on div "To activate drag with keyboard, press Alt + Enter. Once in keyboard drag state,…" at bounding box center [707, 384] width 1336 height 524
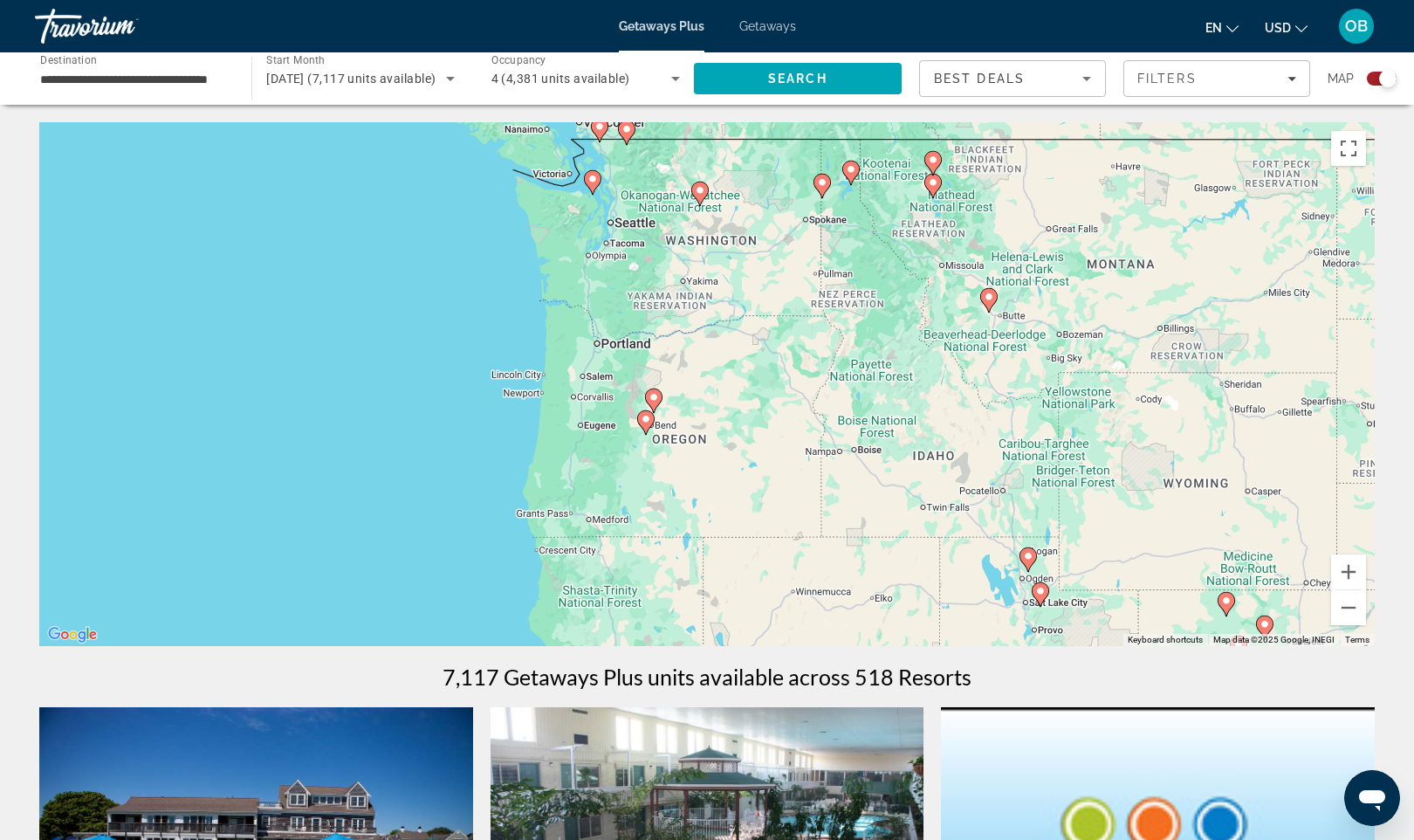
click at [646, 441] on div "To activate drag with keyboard, press Alt + Enter. Once in keyboard drag state,…" at bounding box center [707, 384] width 1336 height 524
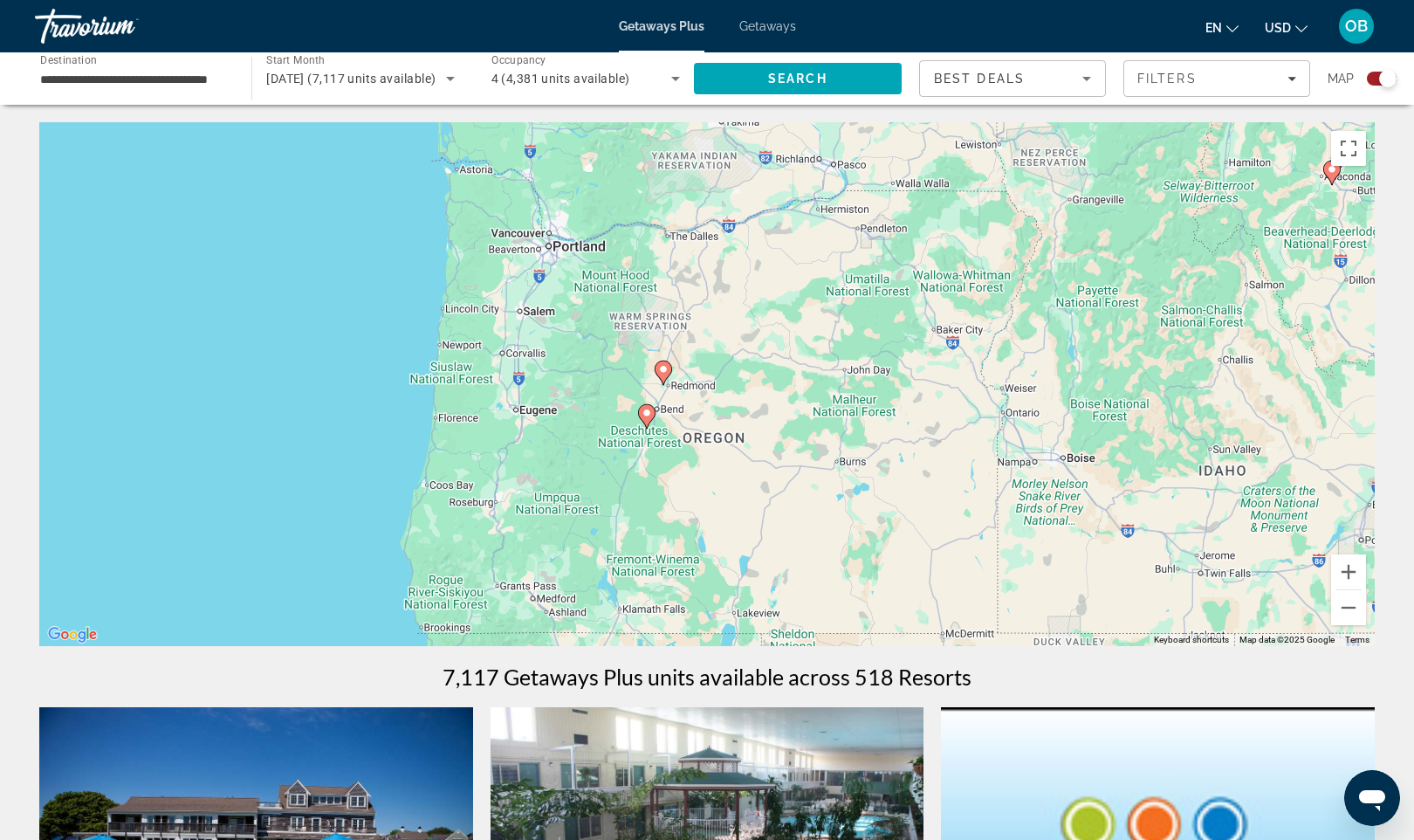
click at [659, 452] on div "To activate drag with keyboard, press Alt + Enter. Once in keyboard drag state,…" at bounding box center [707, 384] width 1336 height 524
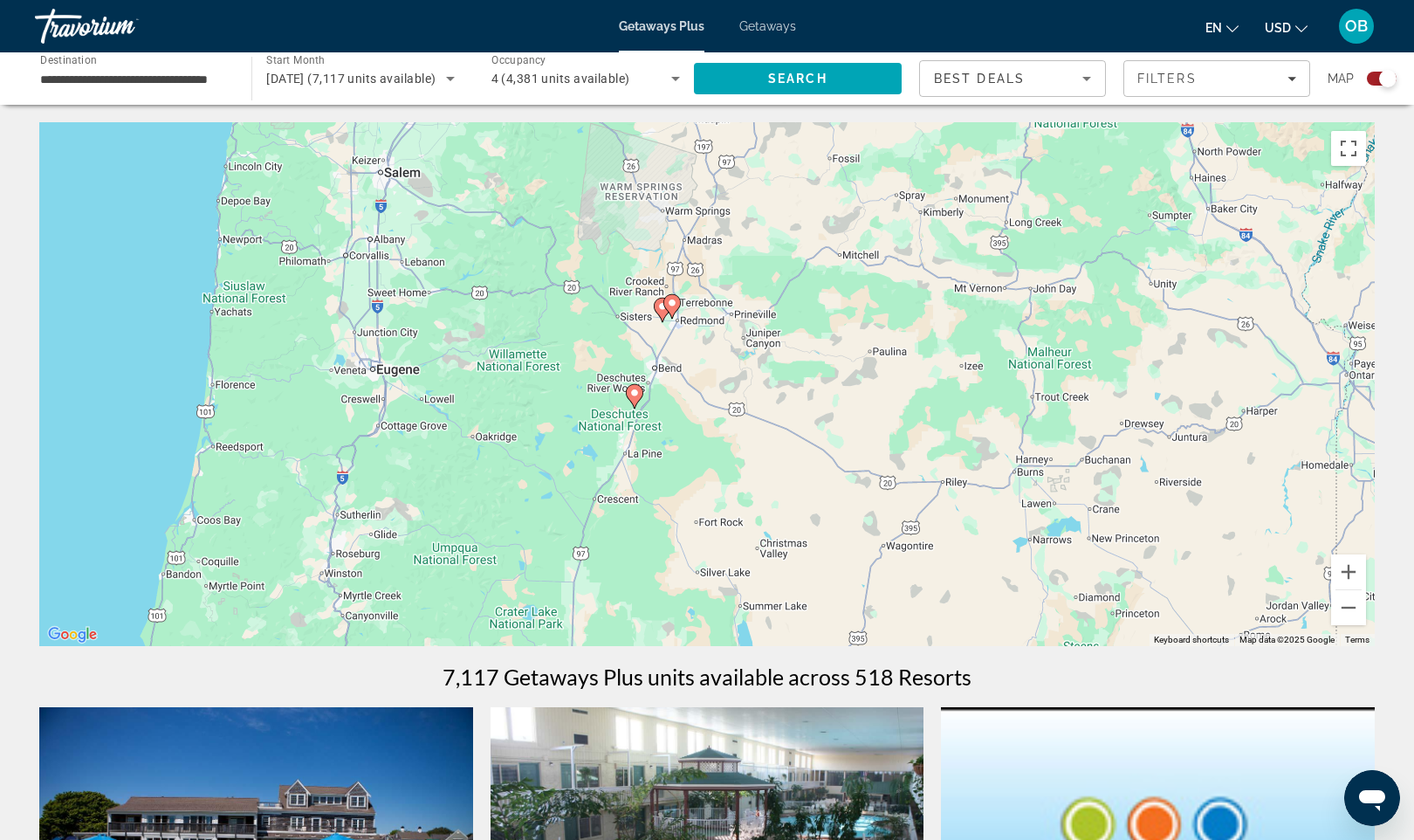
click at [675, 430] on div "To activate drag with keyboard, press Alt + Enter. Once in keyboard drag state,…" at bounding box center [707, 384] width 1336 height 524
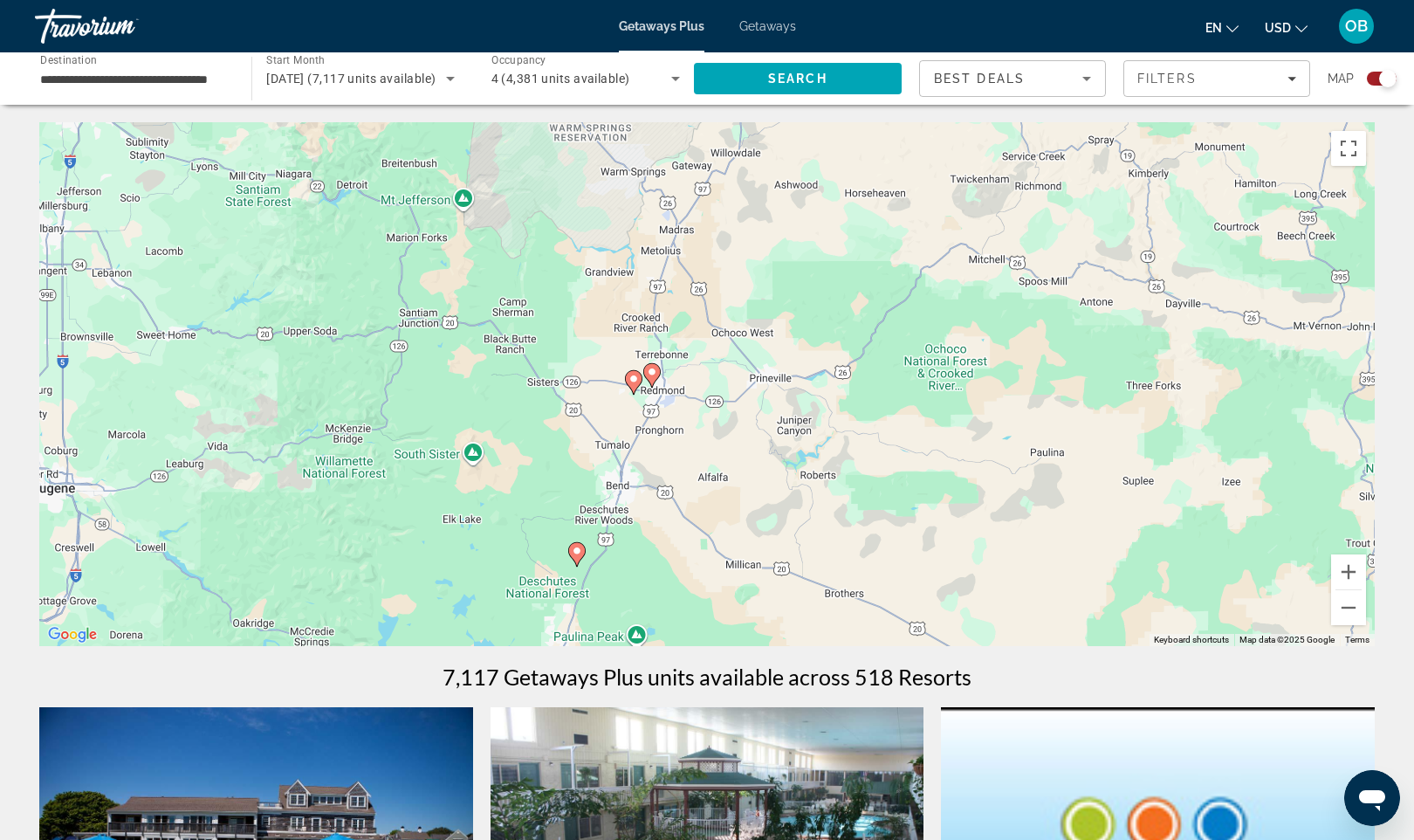
drag, startPoint x: 678, startPoint y: 404, endPoint x: 662, endPoint y: 586, distance: 182.7
click at [662, 586] on div "To activate drag with keyboard, press Alt + Enter. Once in keyboard drag state,…" at bounding box center [707, 384] width 1336 height 524
click at [638, 475] on div "To activate drag with keyboard, press Alt + Enter. Once in keyboard drag state,…" at bounding box center [707, 384] width 1336 height 524
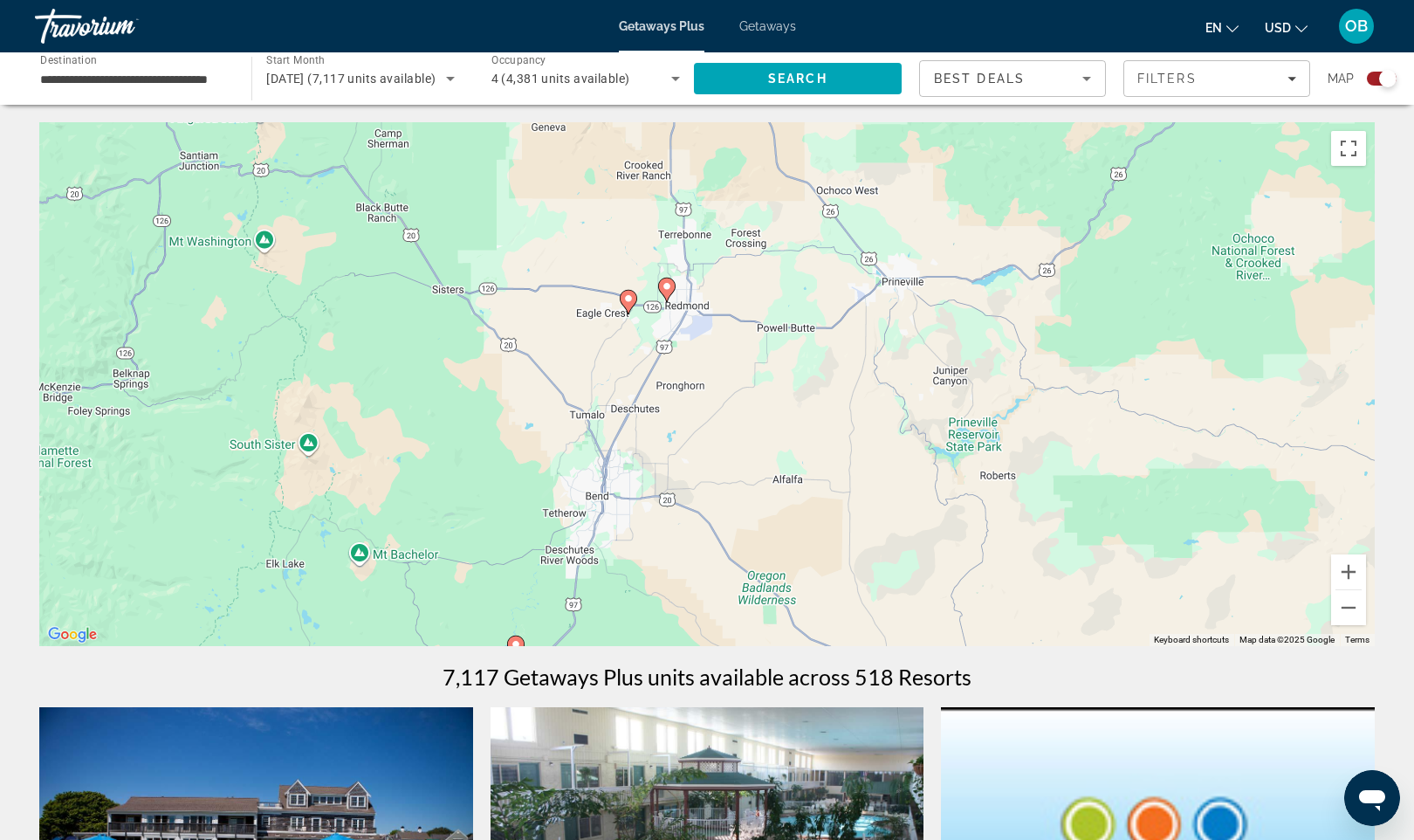
click at [631, 304] on icon "Main content" at bounding box center [628, 302] width 16 height 23
type input "**********"
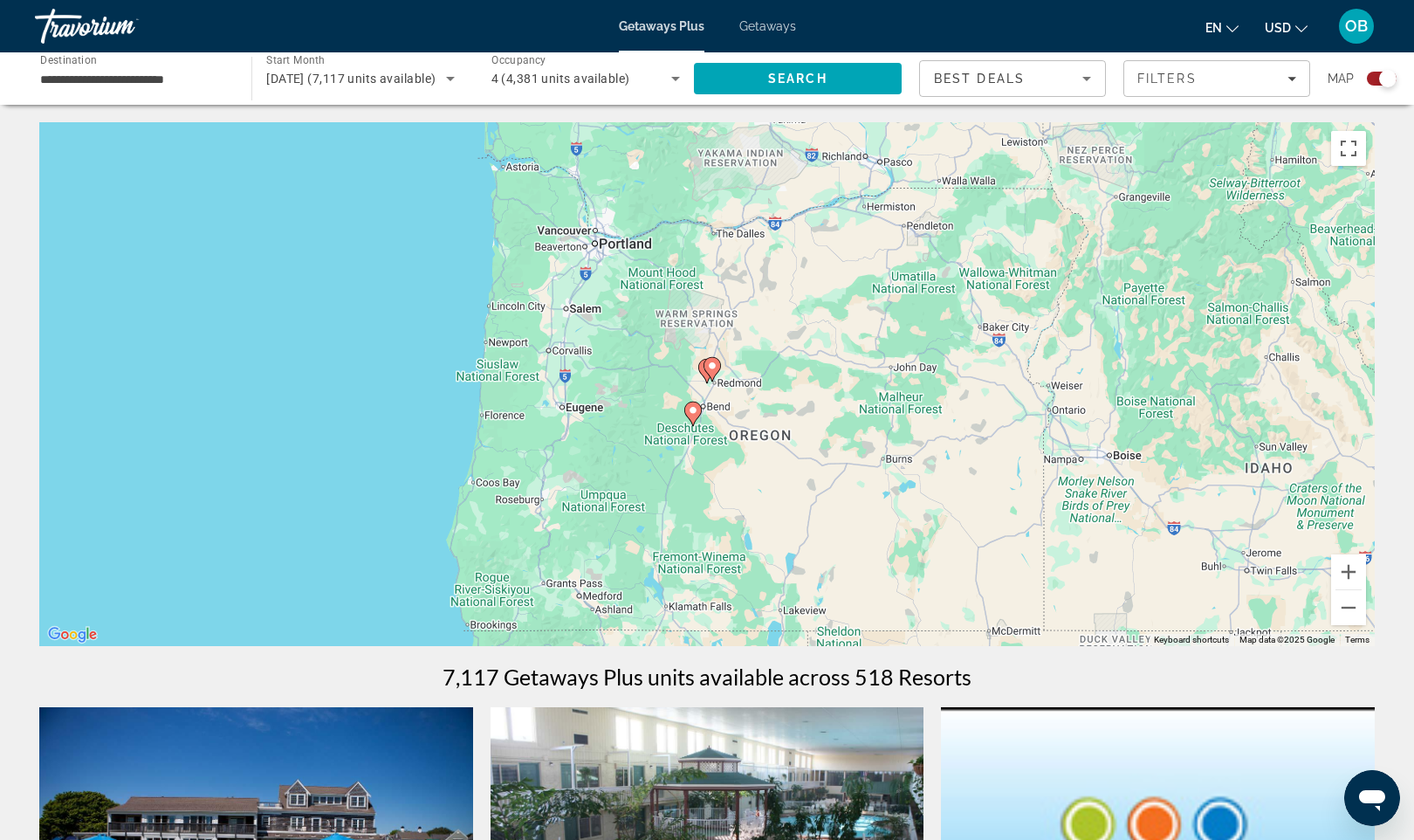
click at [706, 374] on gmp-advanced-marker "Main content" at bounding box center [712, 369] width 18 height 26
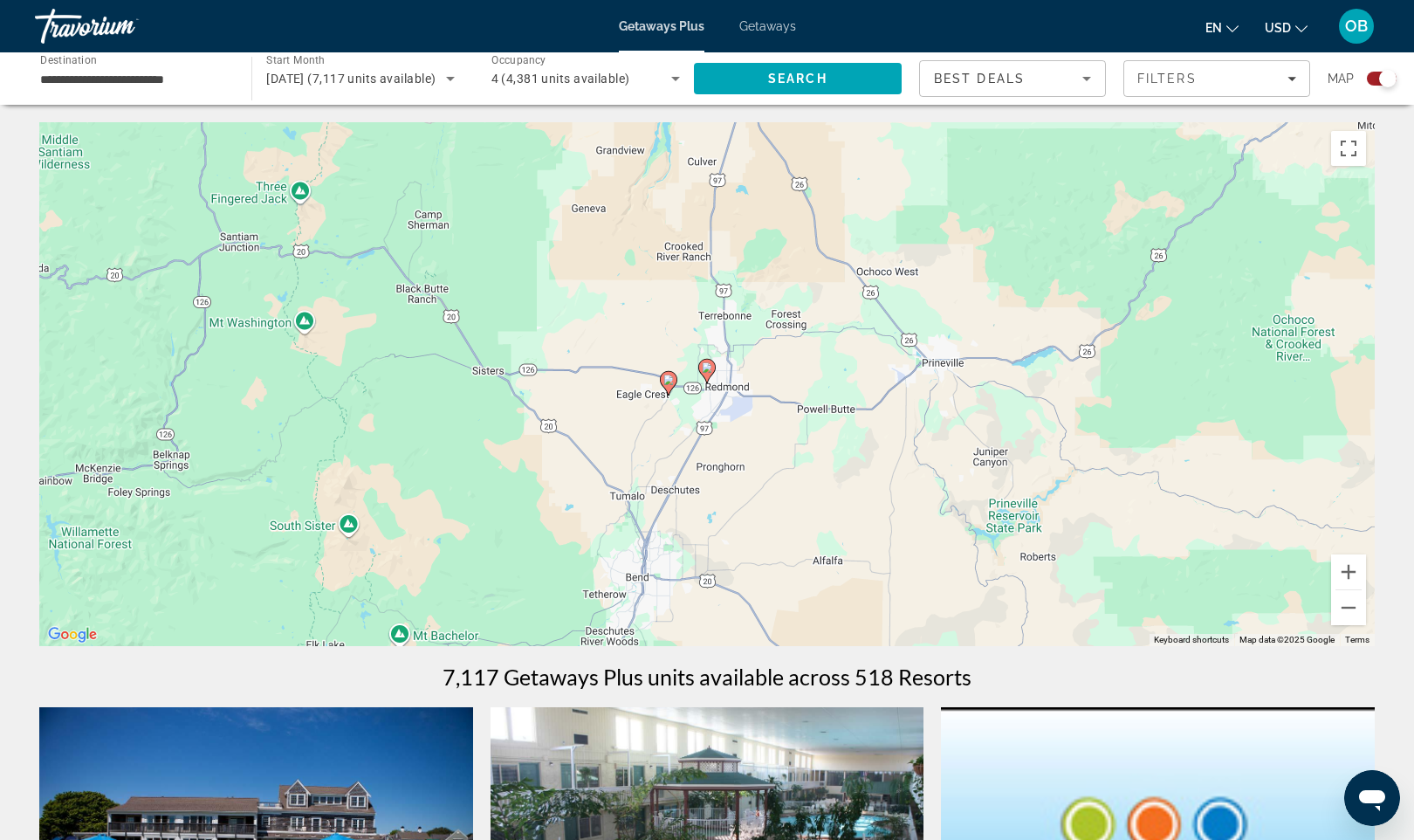
click at [671, 380] on image "Main content" at bounding box center [668, 380] width 10 height 10
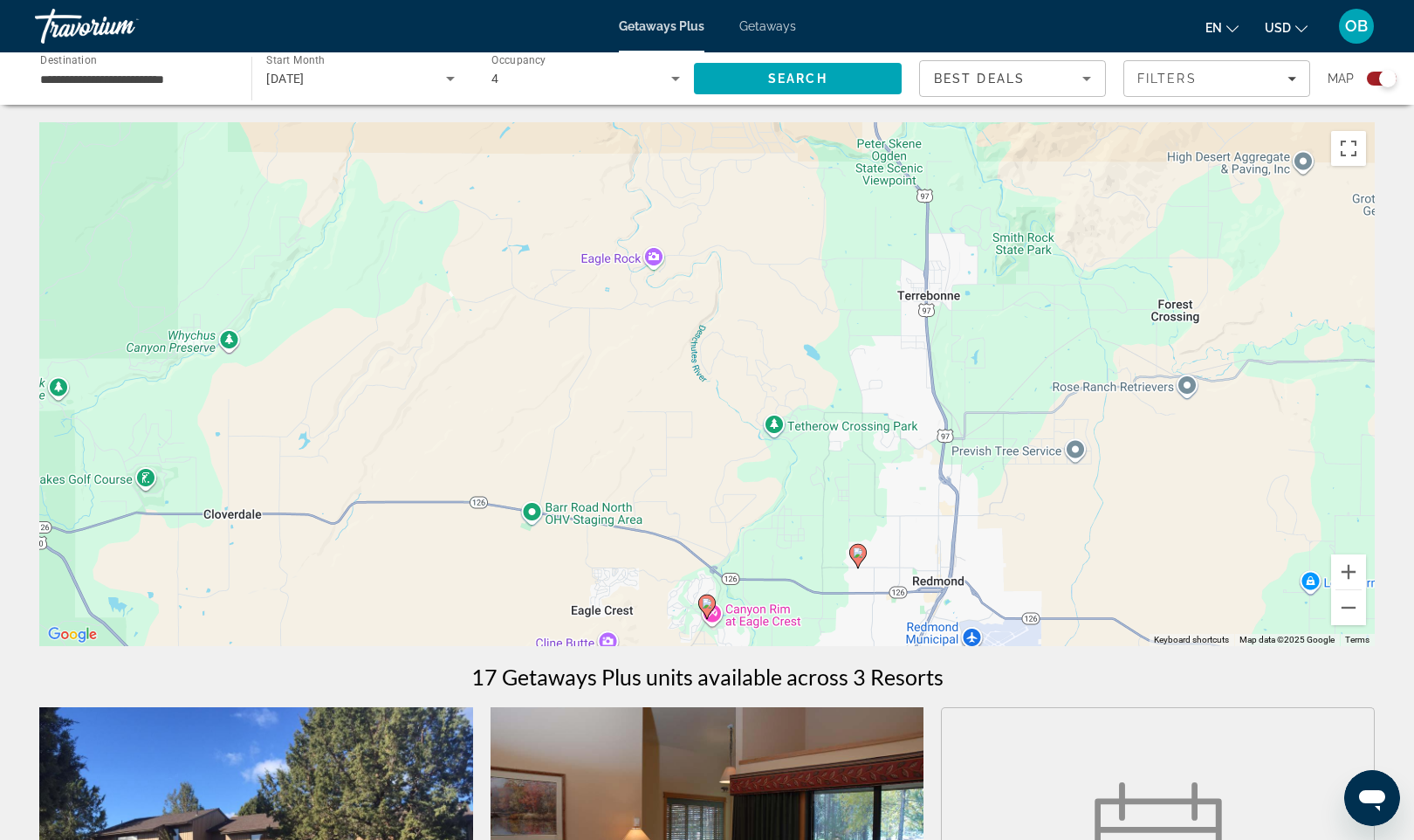
click at [863, 564] on gmp-advanced-marker "Main content" at bounding box center [858, 556] width 18 height 26
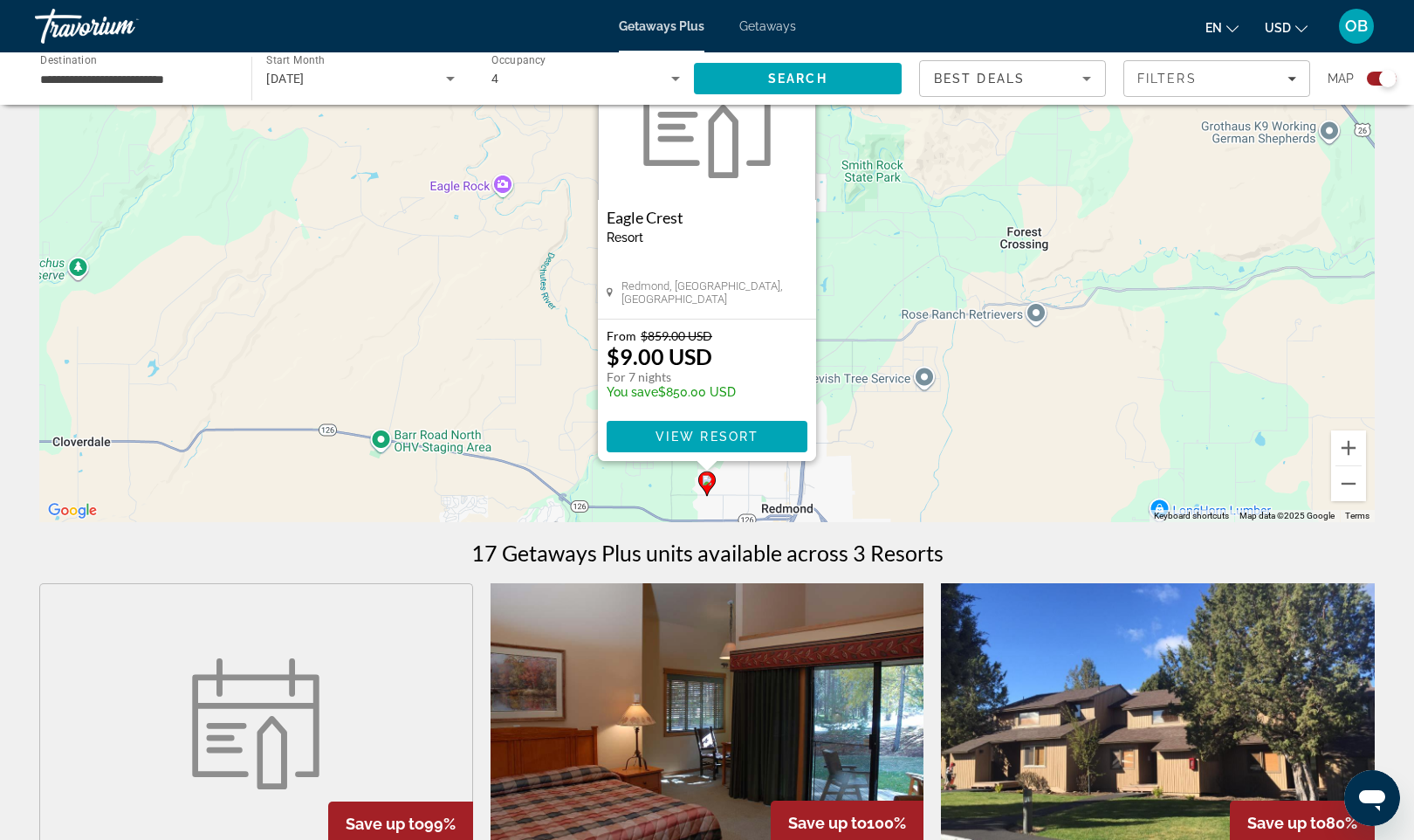
scroll to position [4, 0]
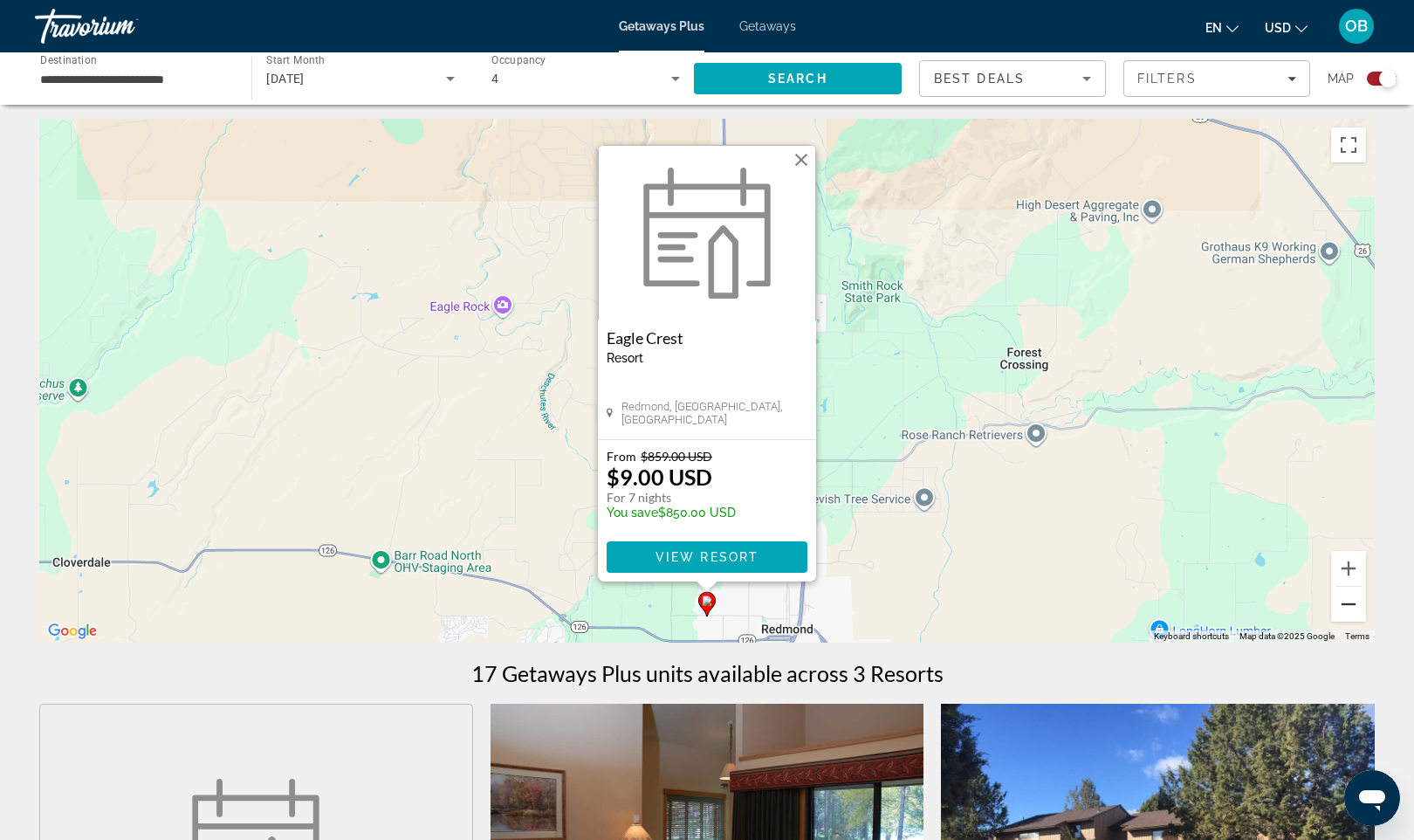
click at [1351, 607] on button "Zoom out" at bounding box center [1349, 604] width 35 height 35
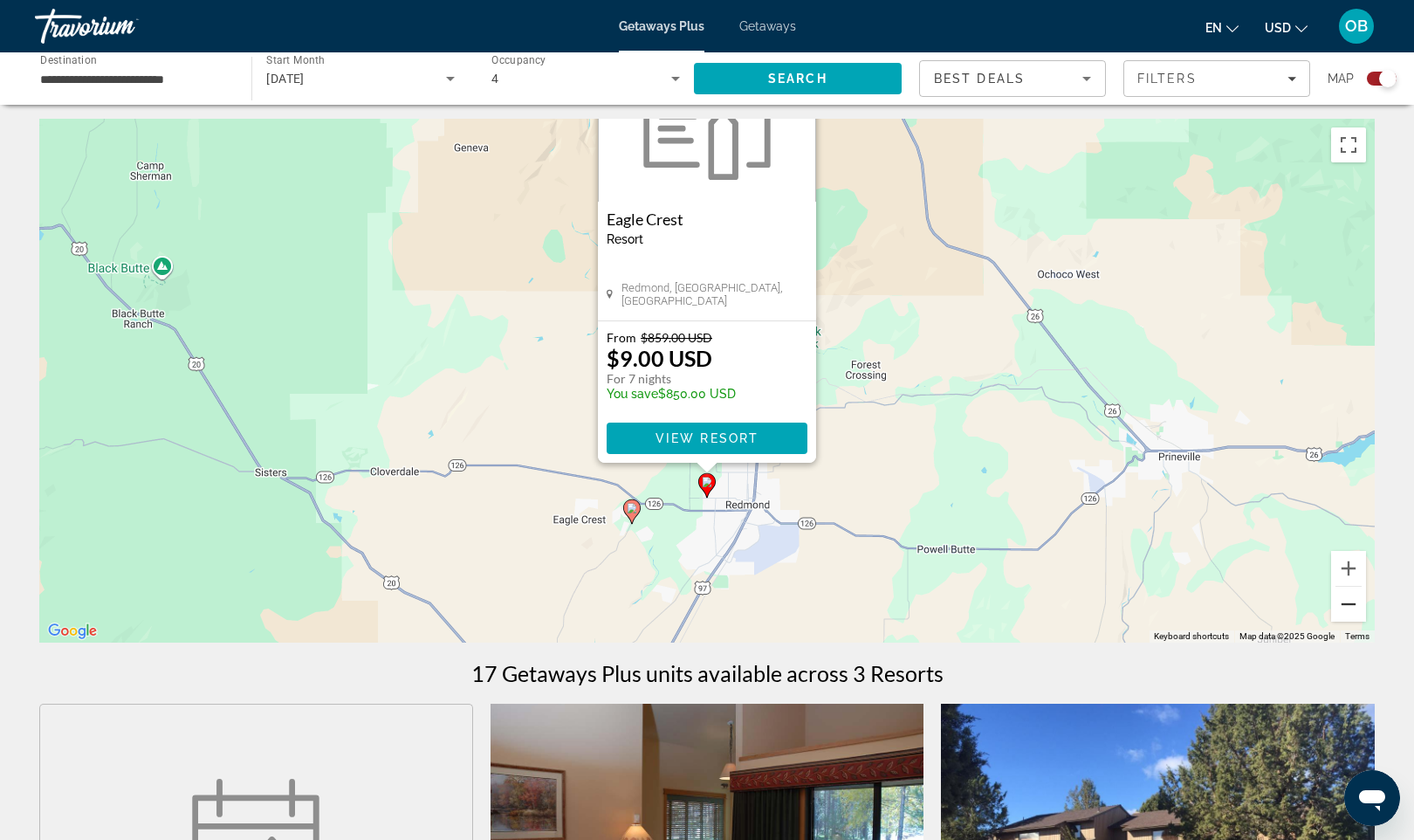
click at [1351, 607] on button "Zoom out" at bounding box center [1349, 604] width 35 height 35
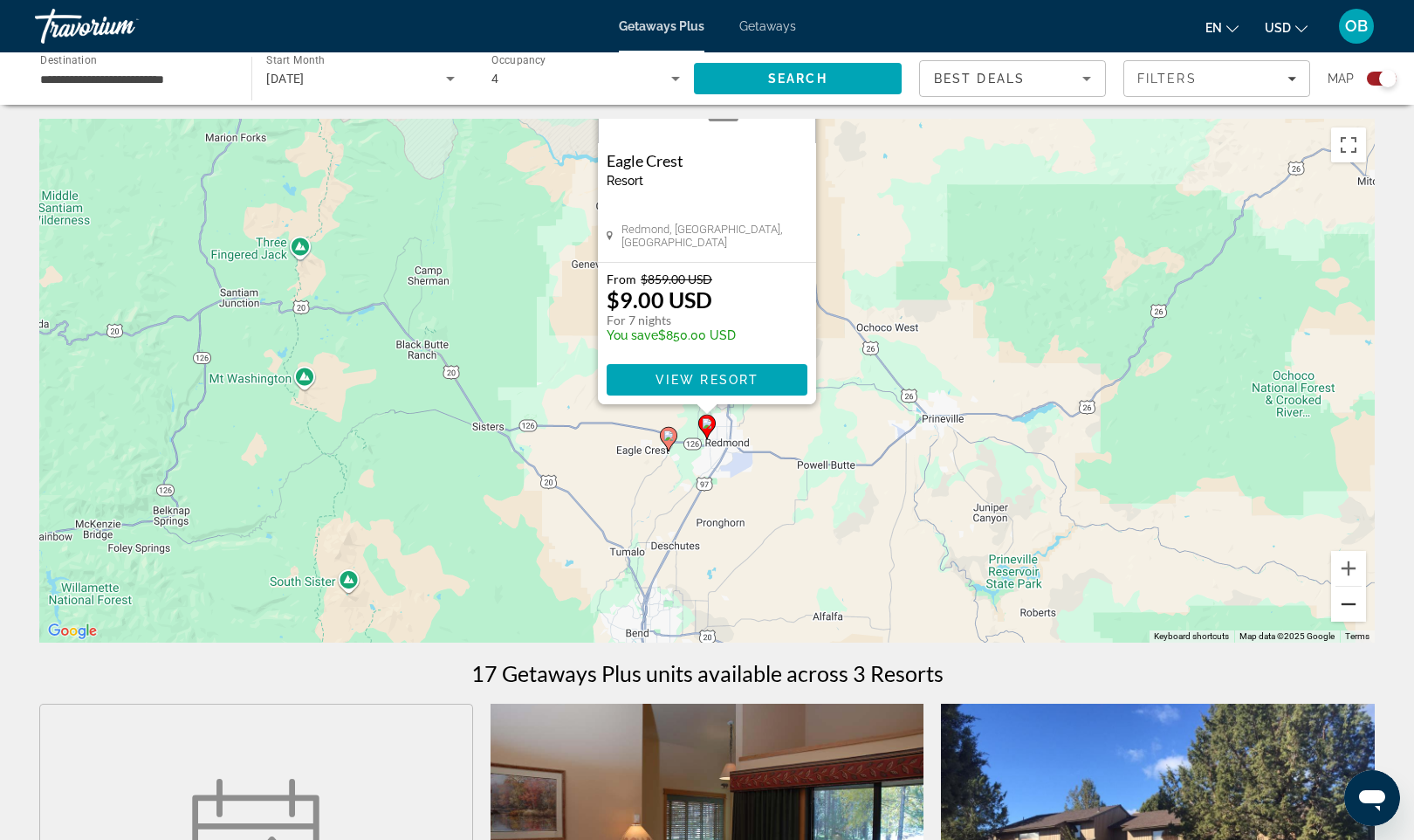
click at [1351, 607] on button "Zoom out" at bounding box center [1349, 604] width 35 height 35
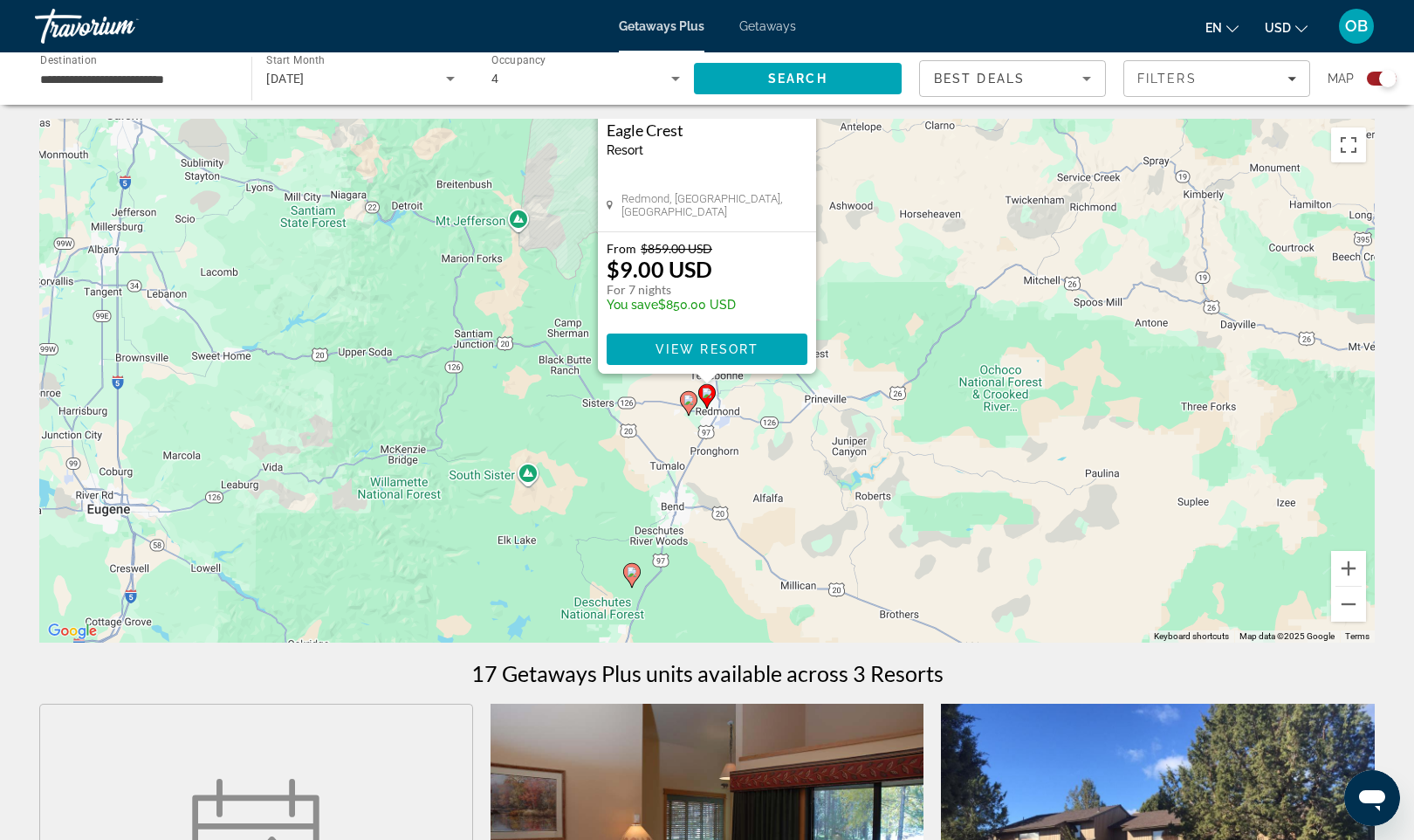
click at [634, 574] on image "Main content" at bounding box center [632, 572] width 10 height 10
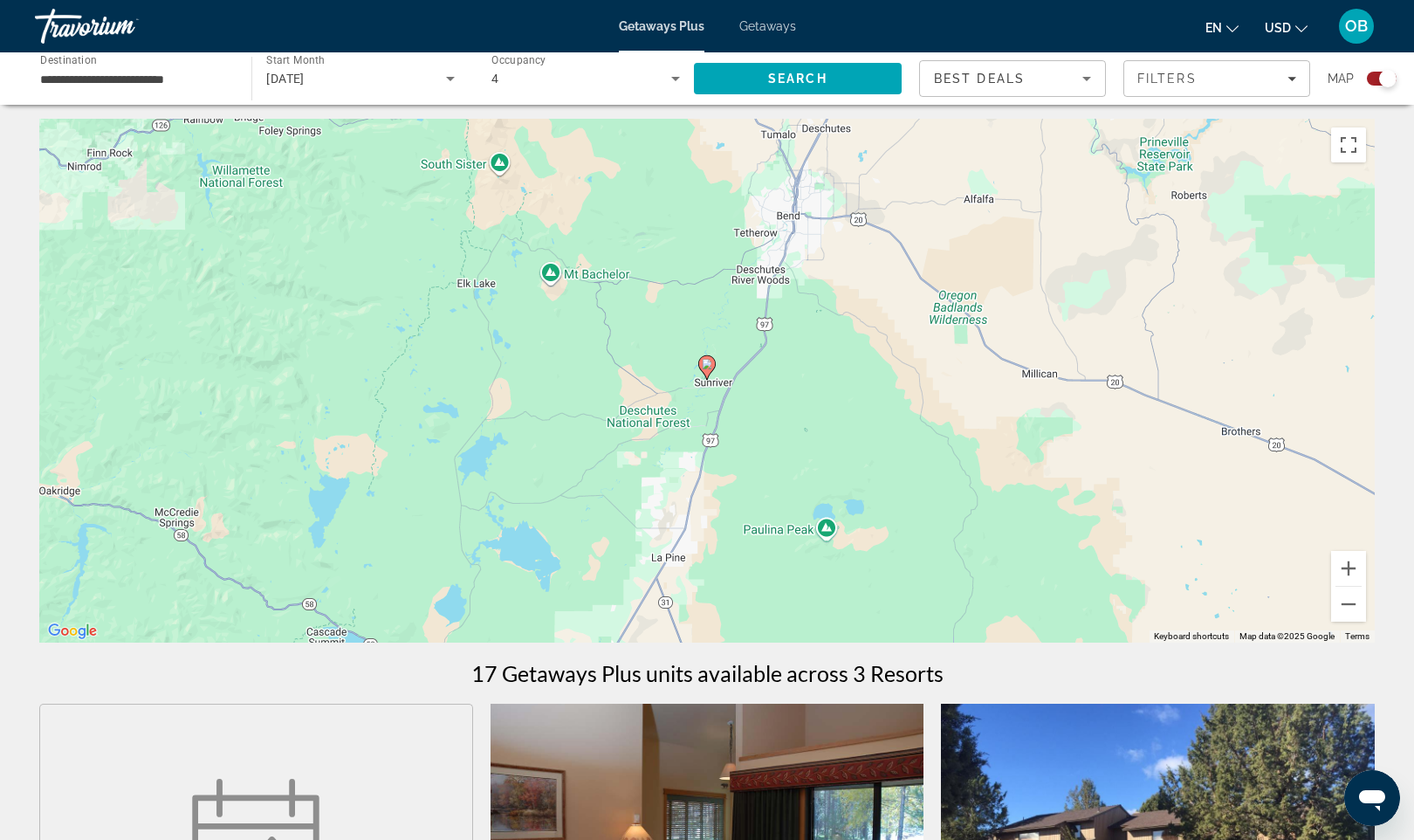
click at [710, 364] on image "Main content" at bounding box center [707, 364] width 10 height 10
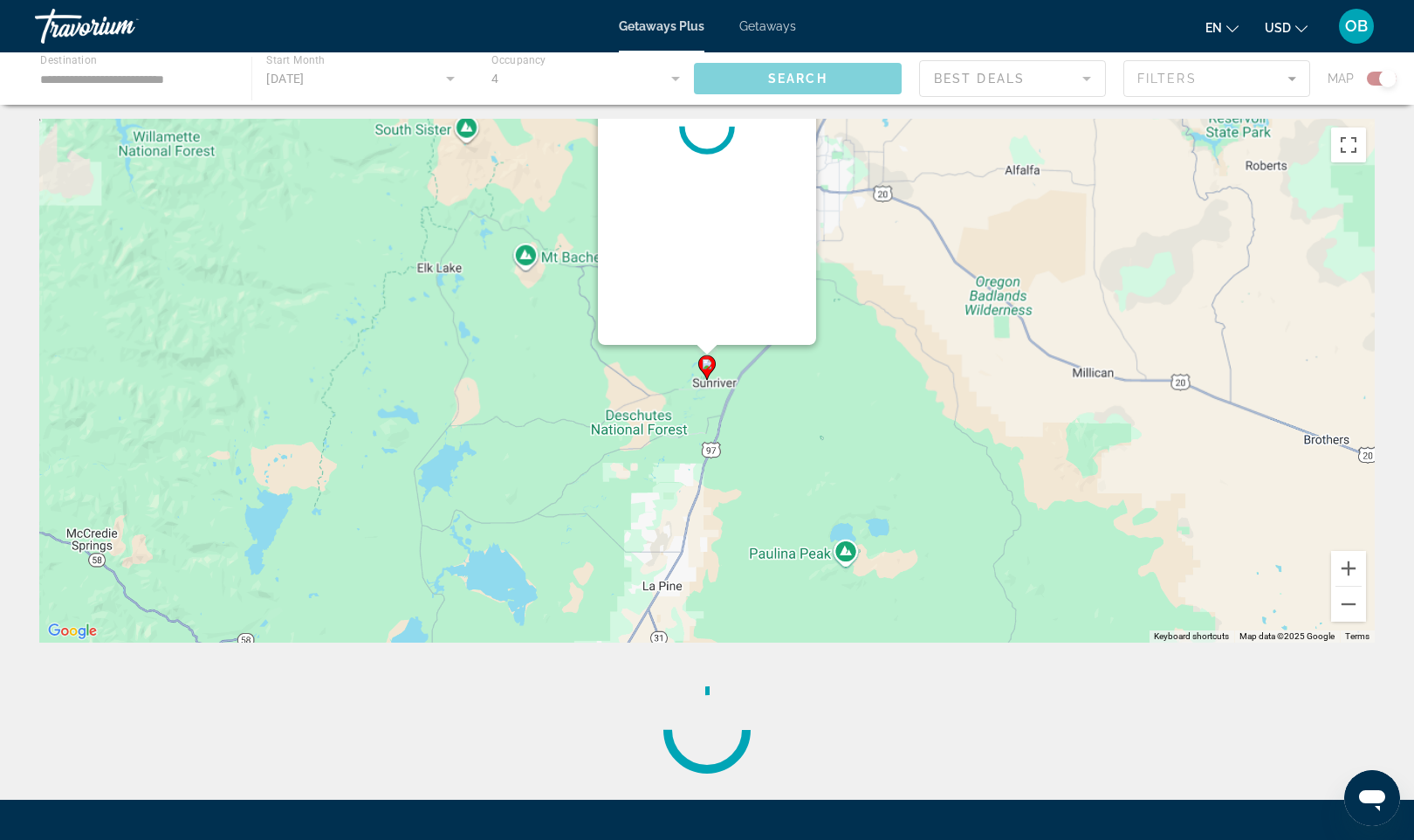
scroll to position [0, 0]
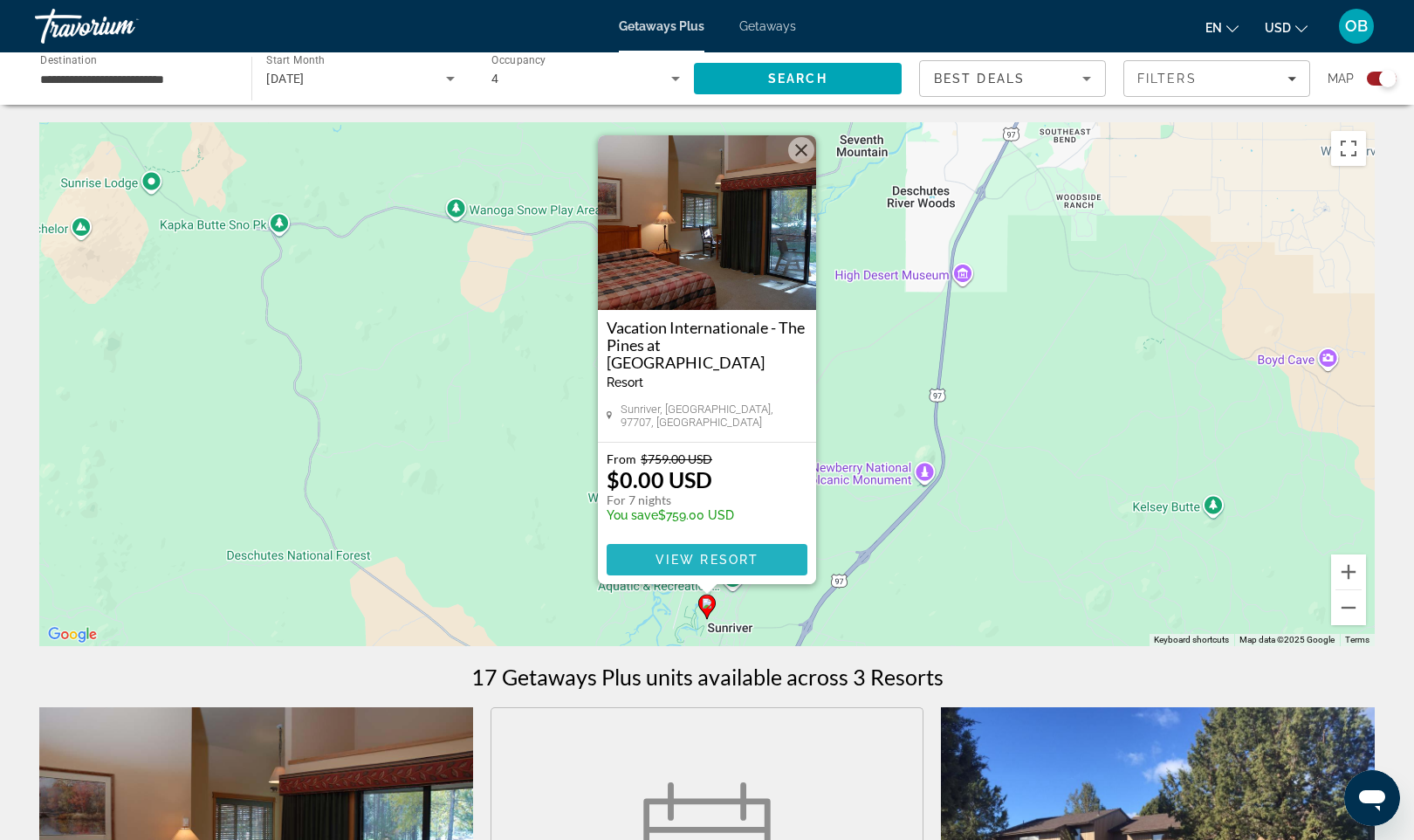
click at [728, 558] on span "View Resort" at bounding box center [707, 560] width 103 height 14
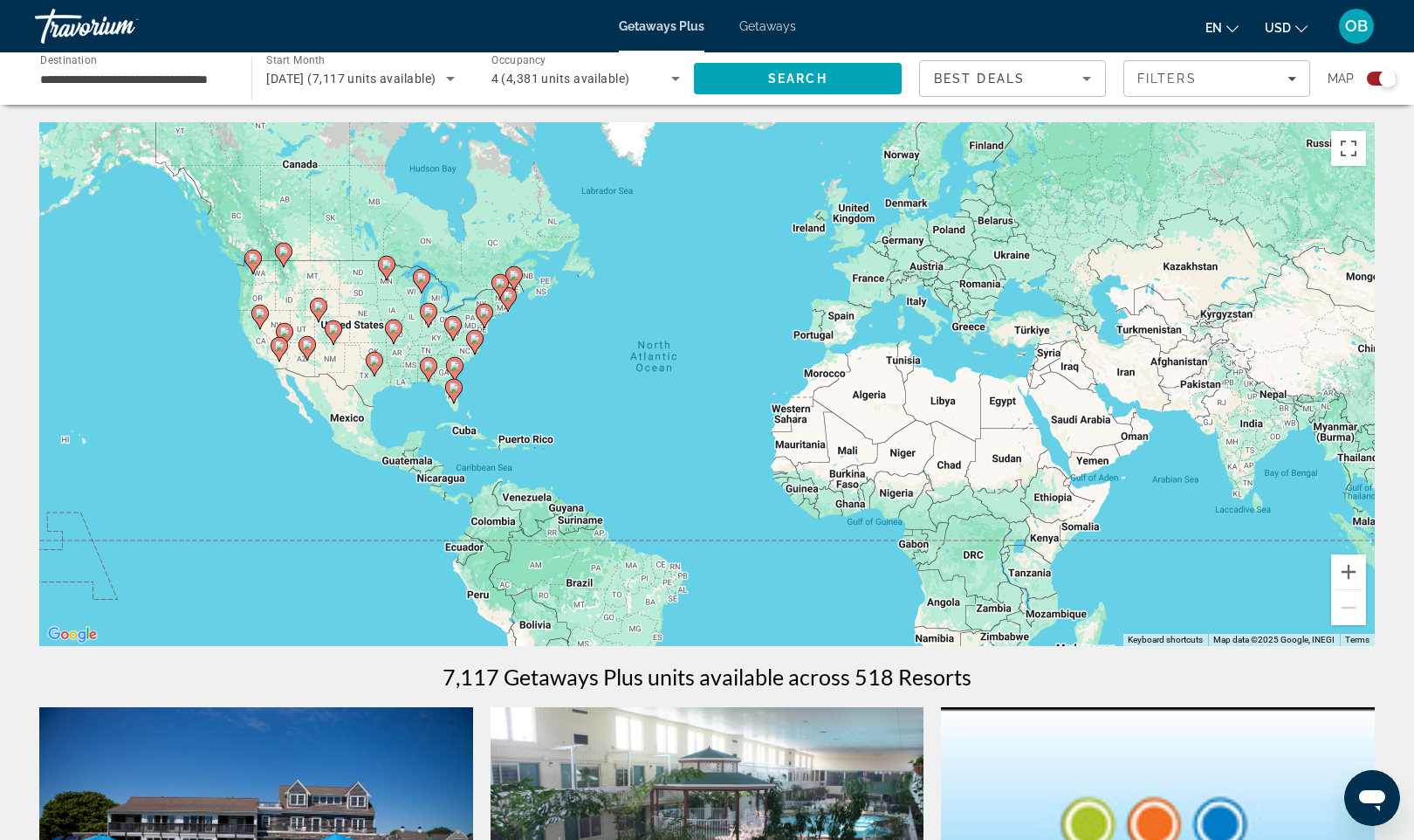
click at [250, 392] on div "To activate drag with keyboard, press Alt + Enter. Once in keyboard drag state,…" at bounding box center [707, 384] width 1336 height 524
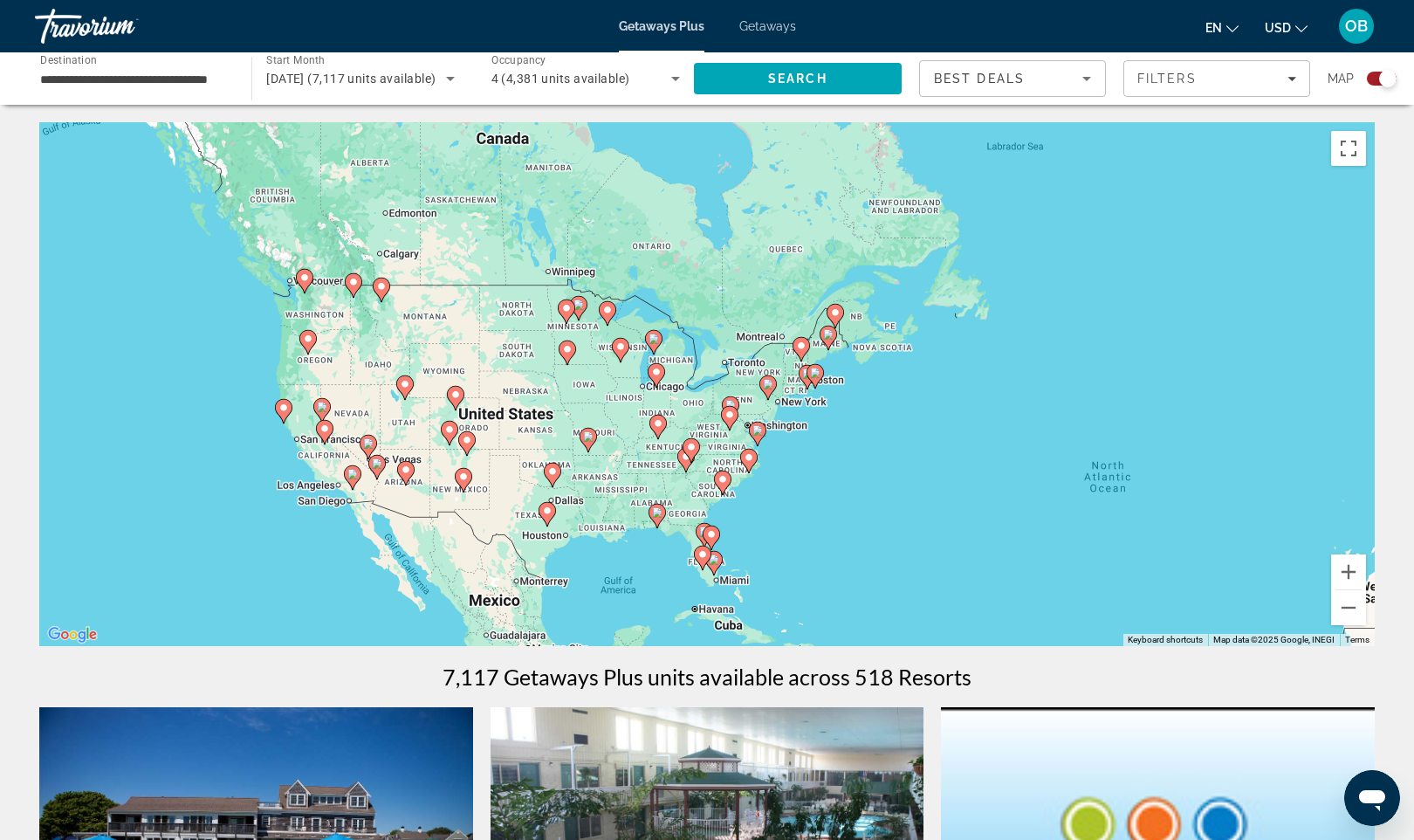
drag, startPoint x: 259, startPoint y: 388, endPoint x: 312, endPoint y: 556, distance: 176.2
click at [312, 556] on div "To activate drag with keyboard, press Alt + Enter. Once in keyboard drag state,…" at bounding box center [707, 384] width 1336 height 524
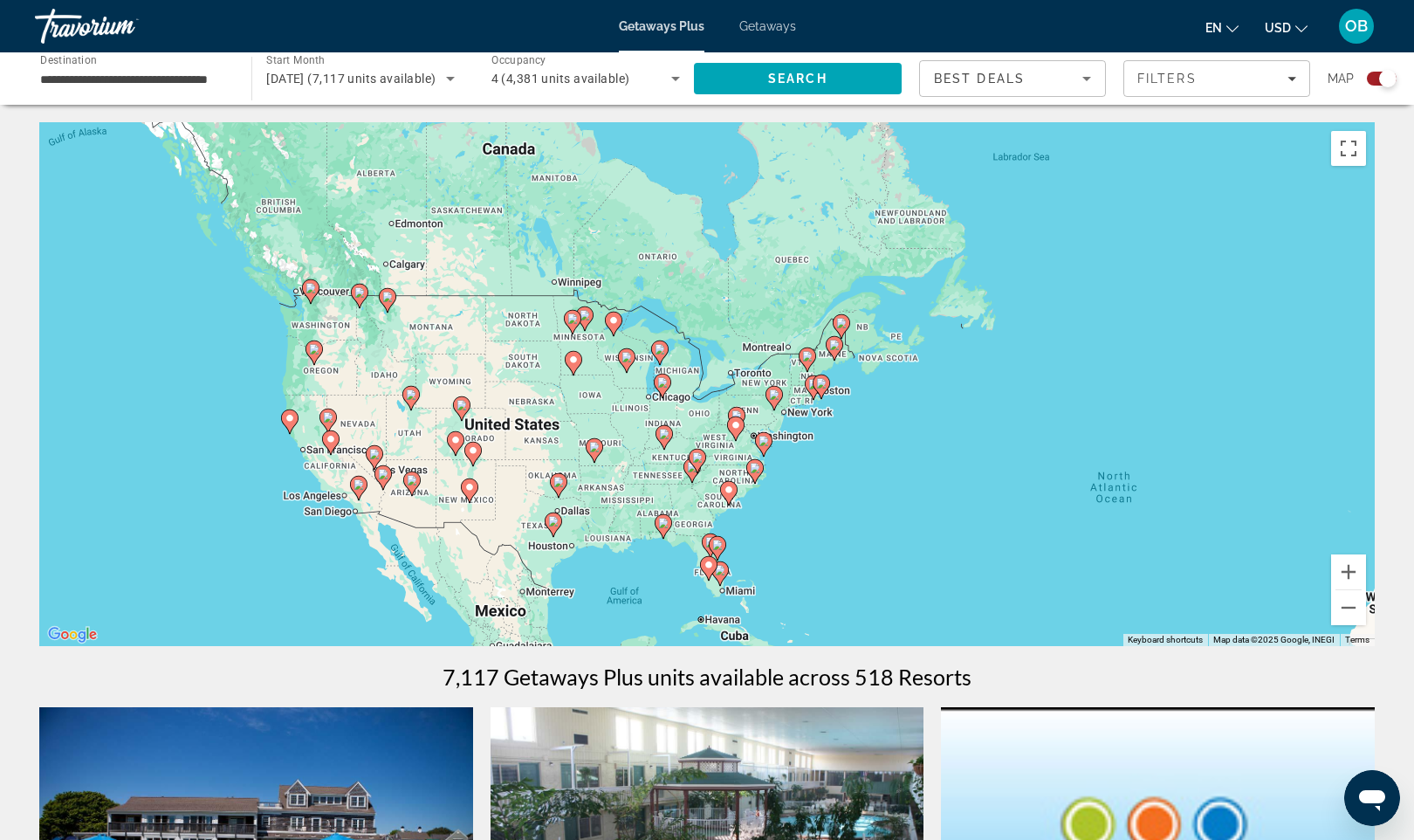
click at [290, 425] on icon "Main content" at bounding box center [290, 422] width 16 height 23
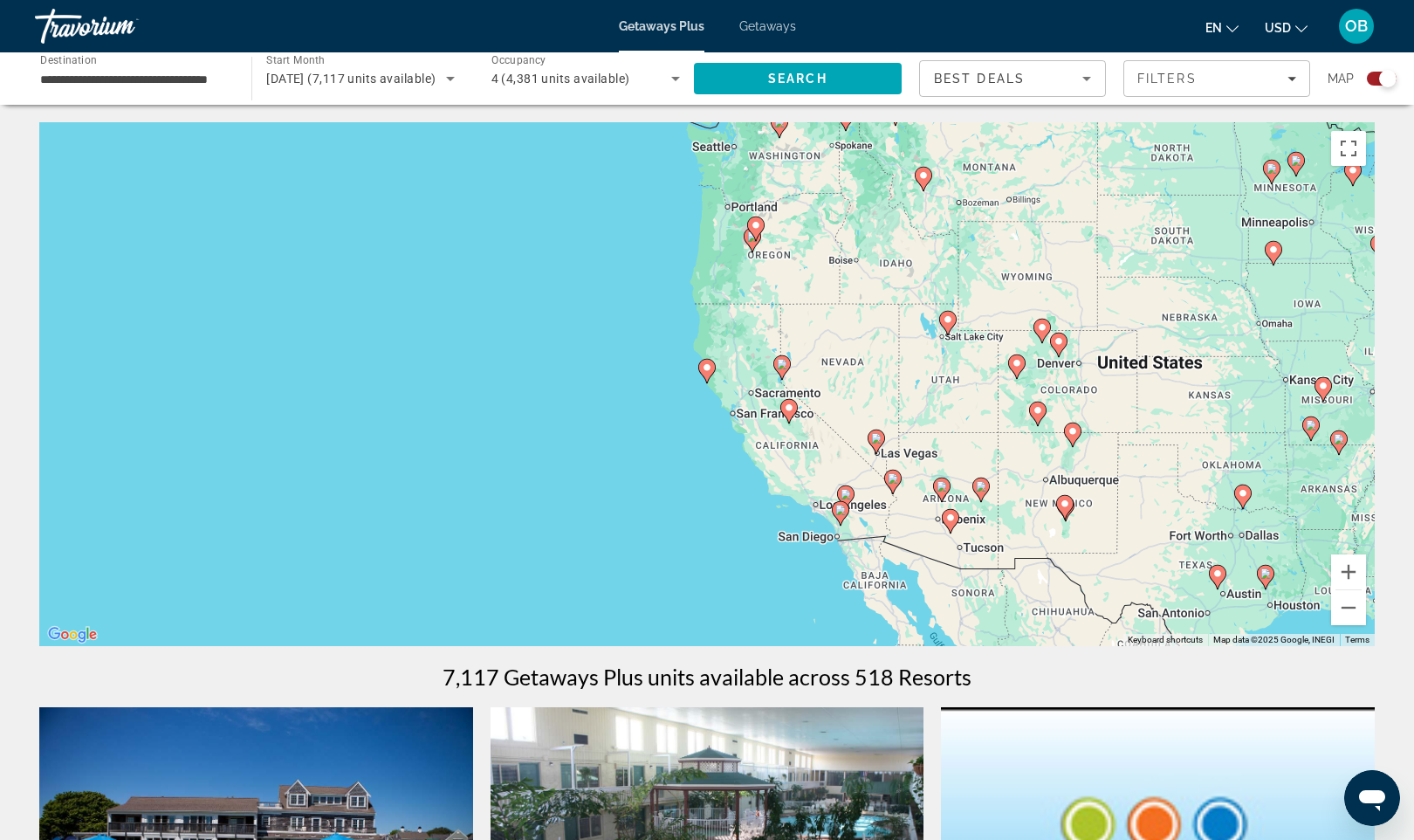
click at [710, 377] on icon "Main content" at bounding box center [707, 371] width 16 height 23
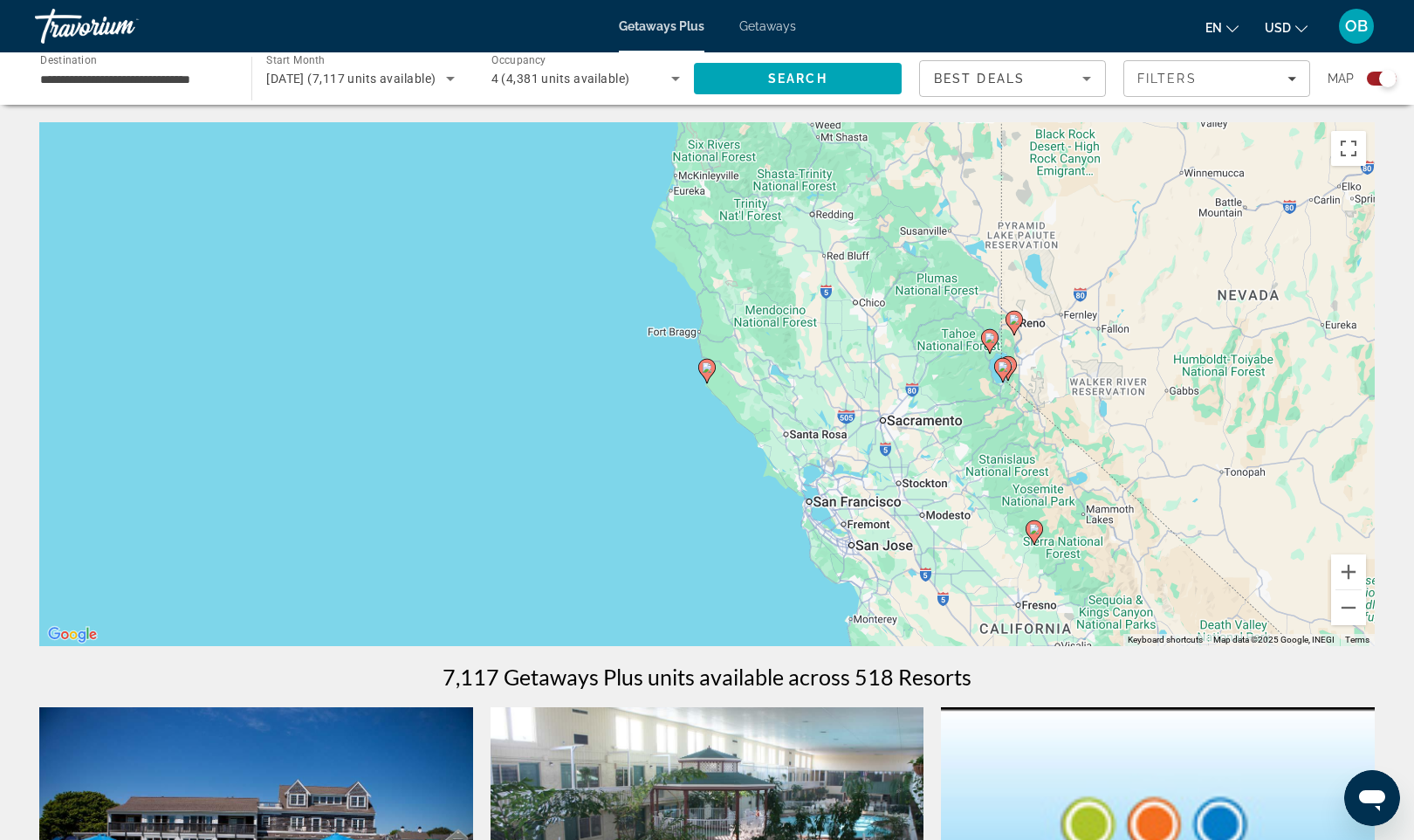
click at [710, 377] on icon "Main content" at bounding box center [707, 371] width 16 height 23
type input "**********"
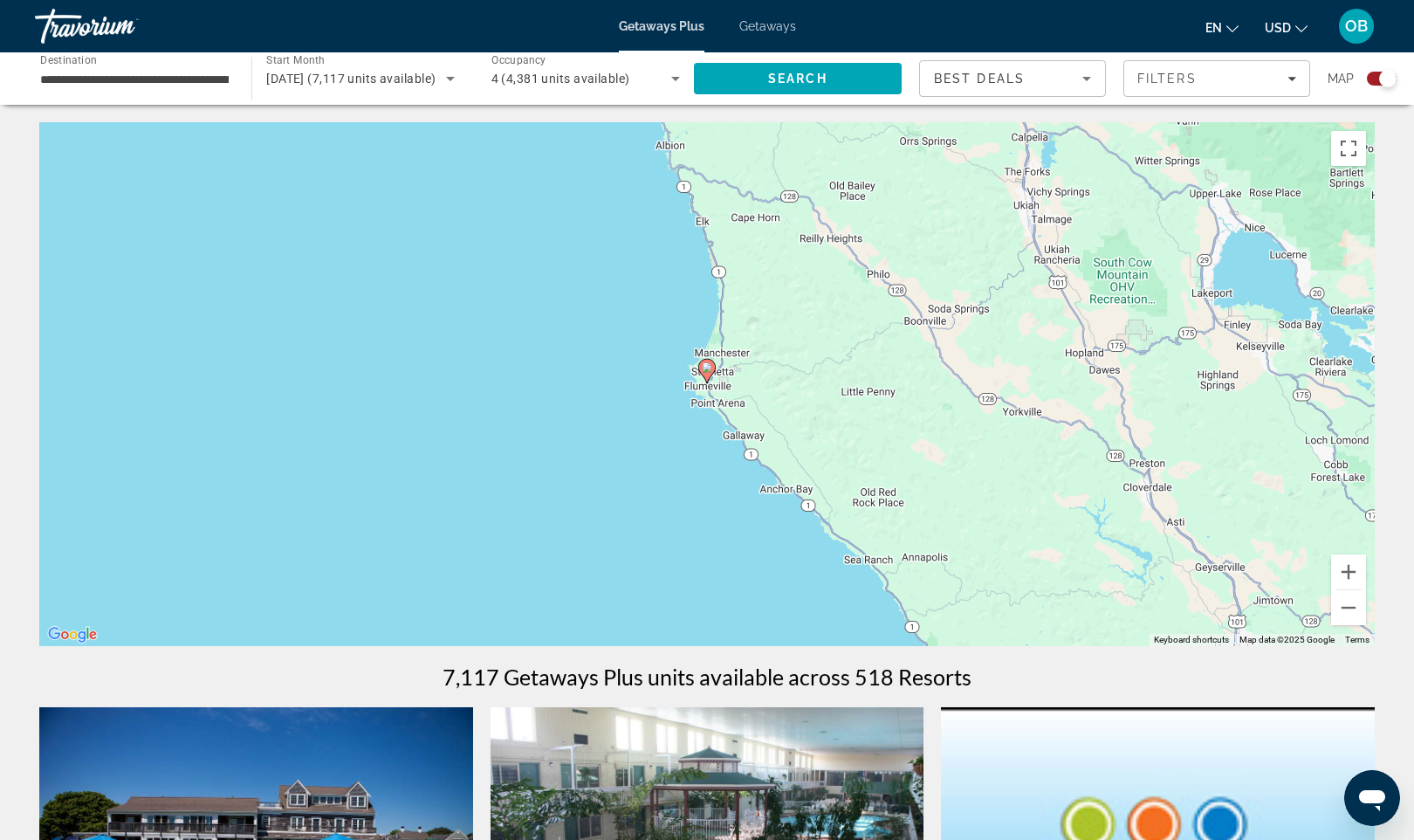
click at [710, 364] on image "Main content" at bounding box center [707, 368] width 10 height 10
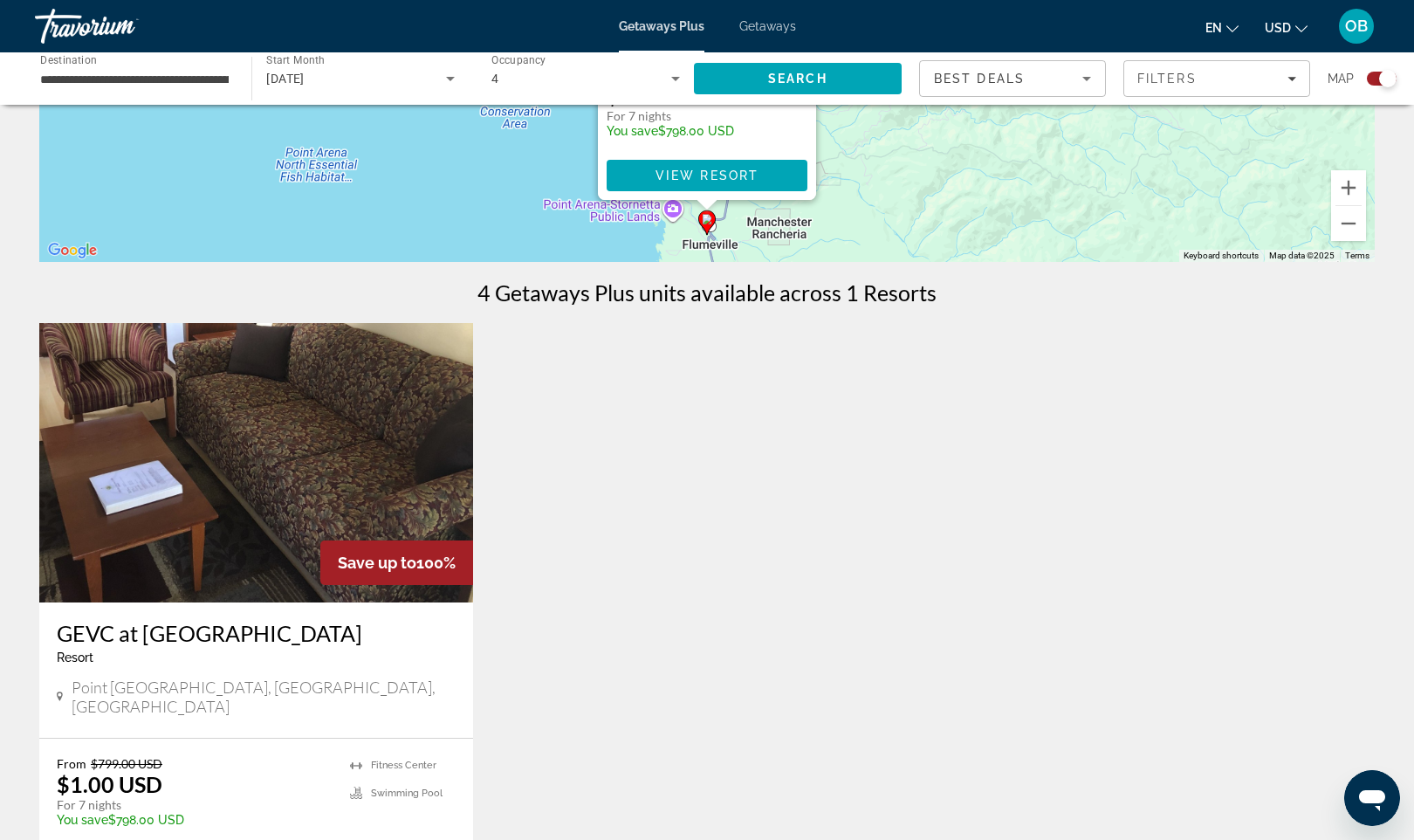
scroll to position [396, 0]
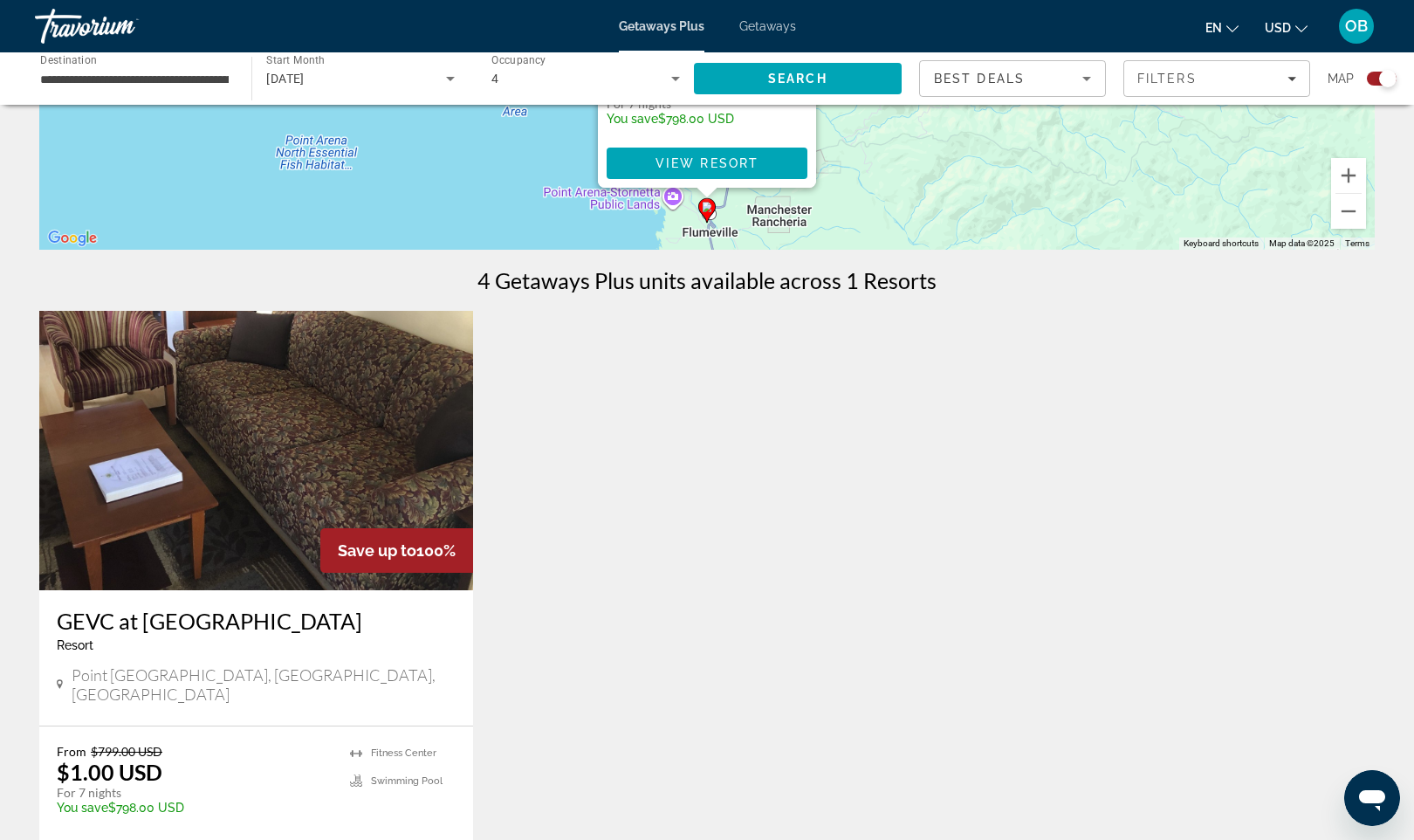
click at [231, 626] on h3 "GEVC at Lighthouse Pointe" at bounding box center [256, 620] width 399 height 26
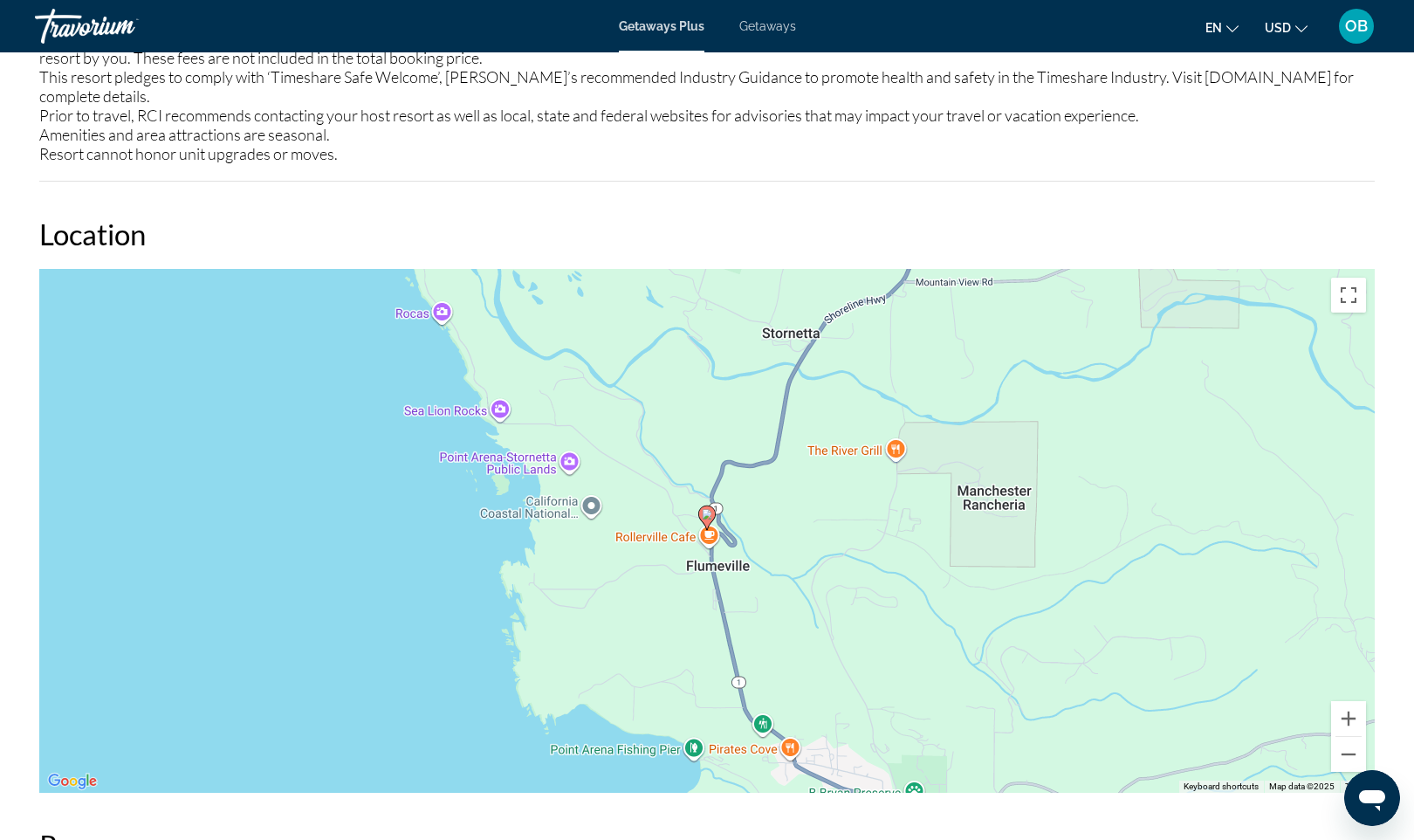
scroll to position [2168, 0]
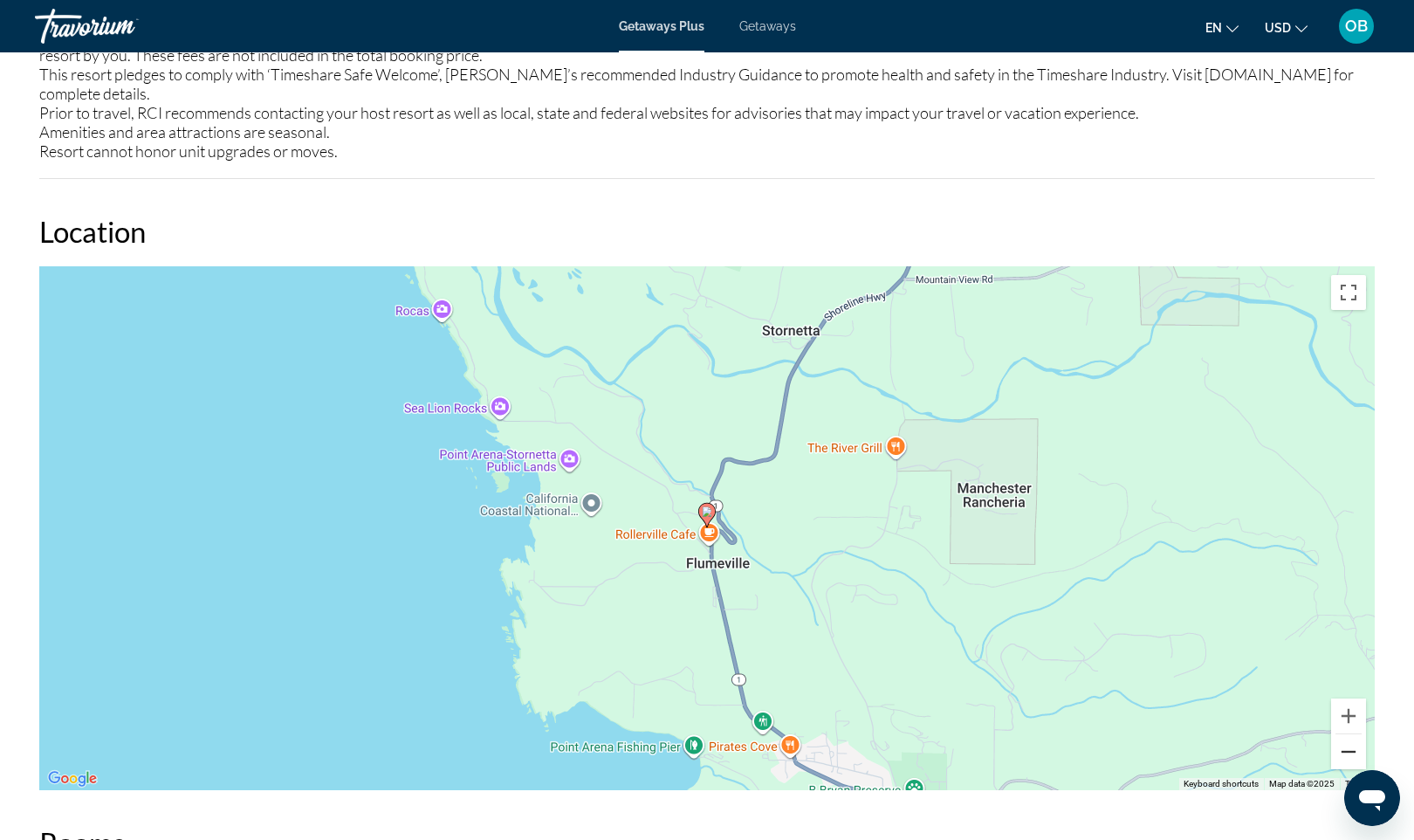
click at [1353, 734] on button "Zoom out" at bounding box center [1349, 752] width 35 height 35
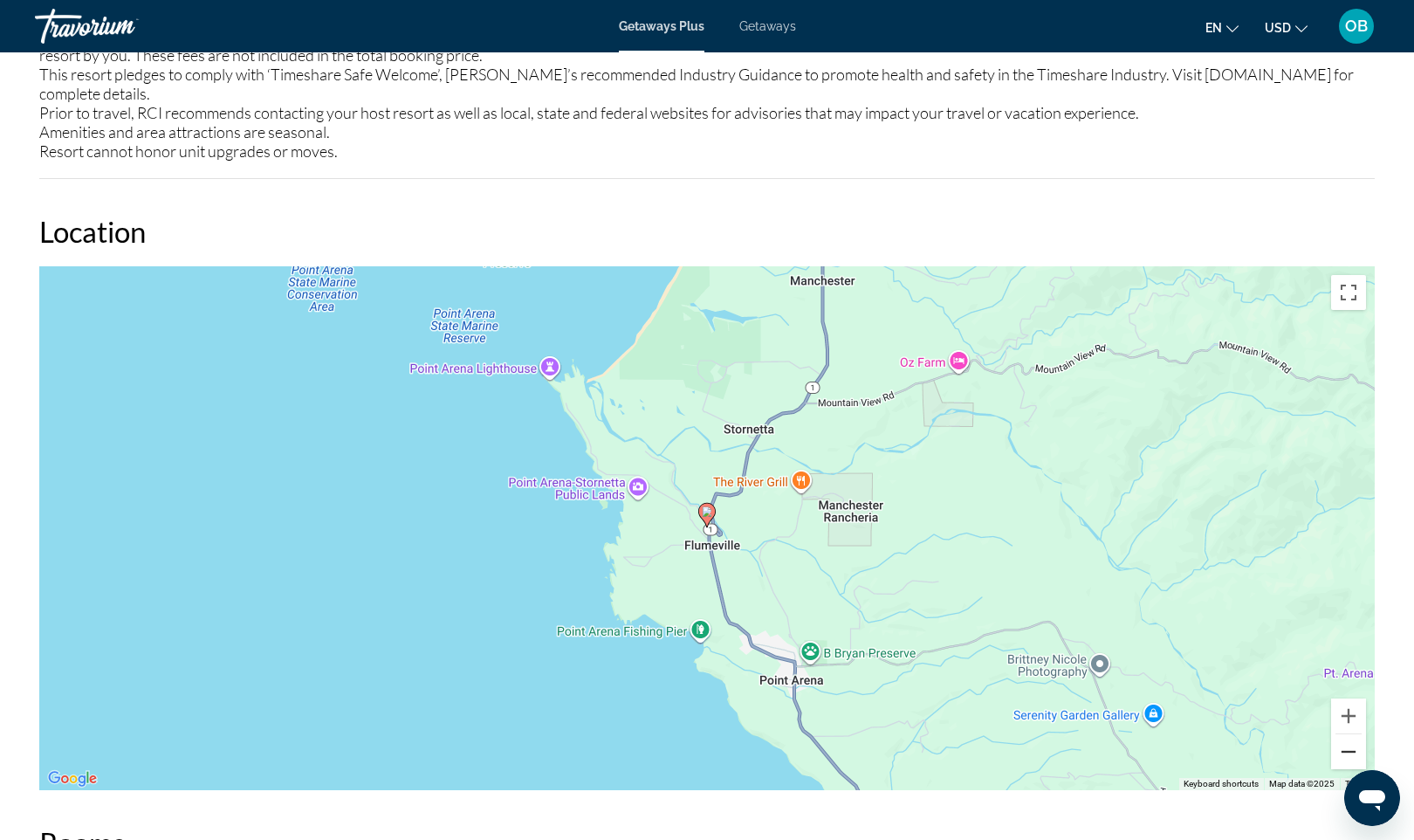
click at [1353, 734] on button "Zoom out" at bounding box center [1349, 752] width 35 height 35
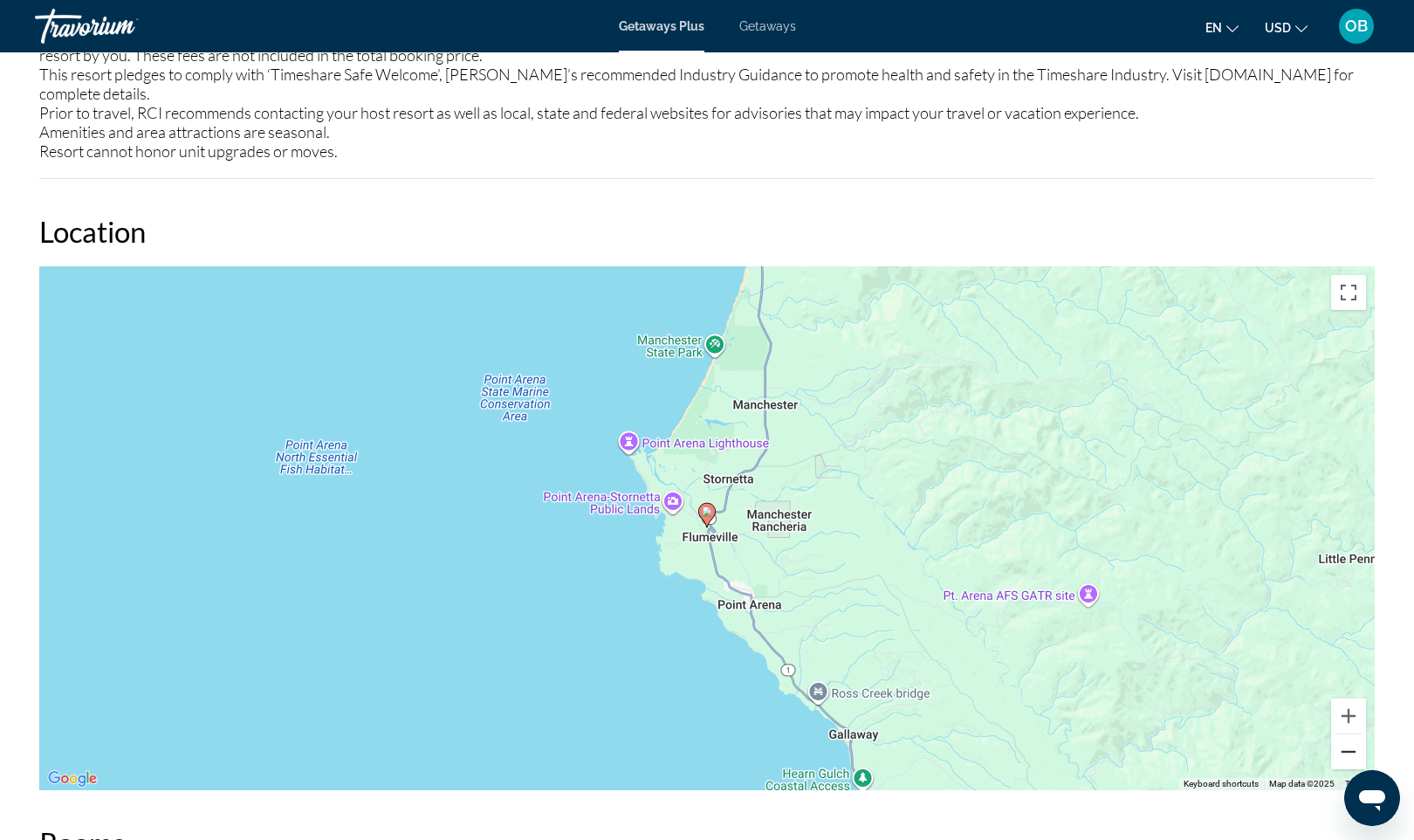
click at [1353, 734] on button "Zoom out" at bounding box center [1349, 752] width 35 height 35
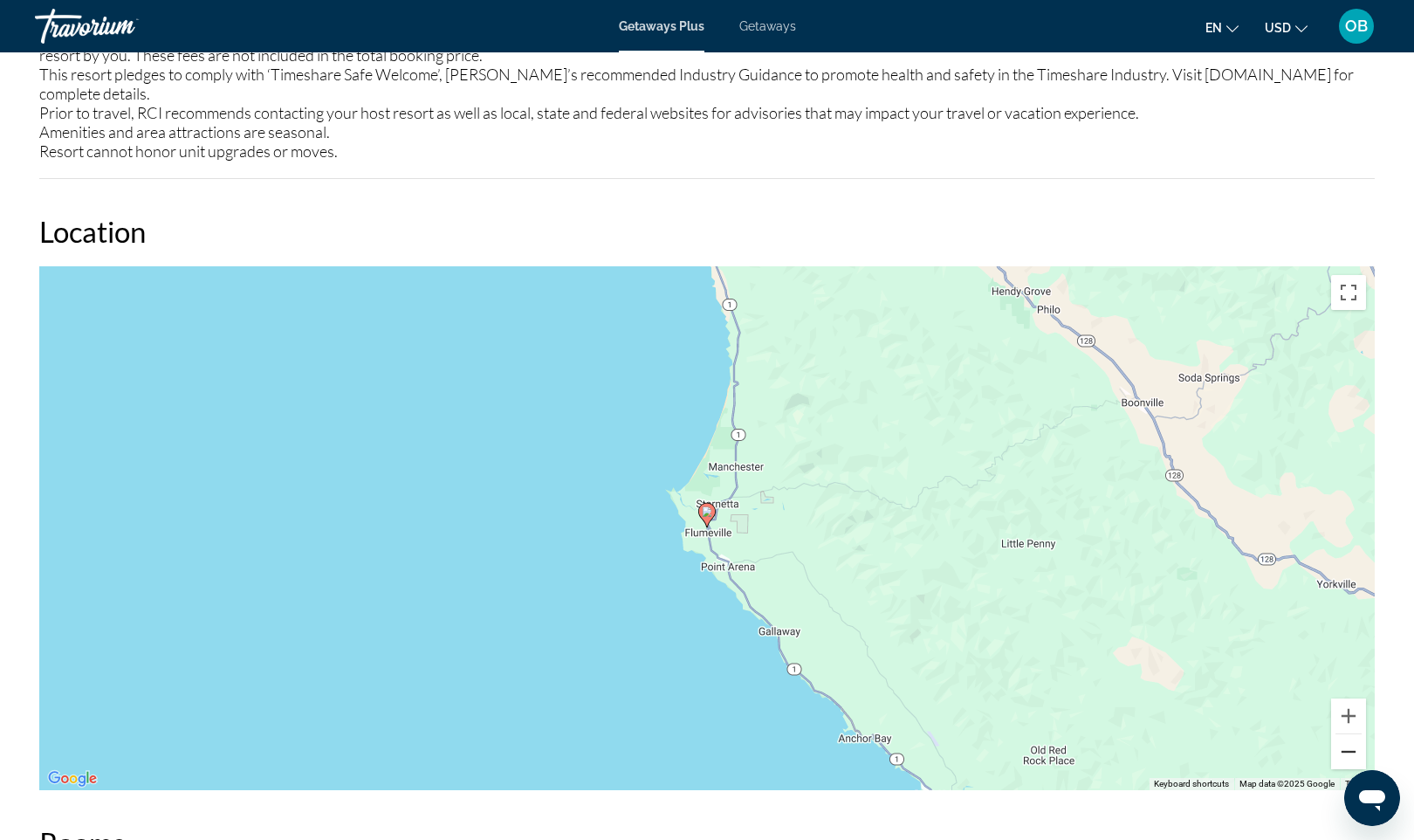
click at [1353, 734] on button "Zoom out" at bounding box center [1349, 752] width 35 height 35
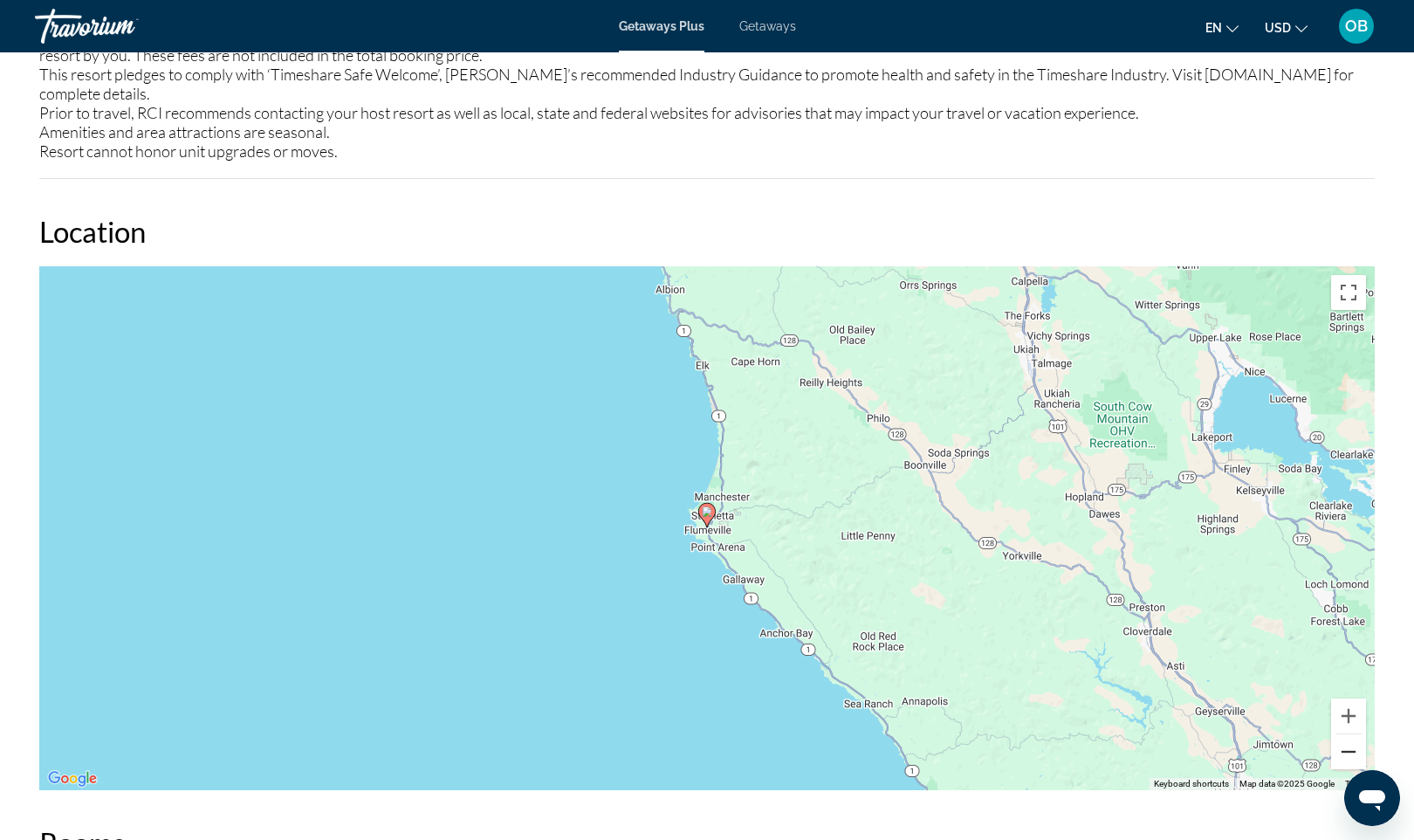
click at [1353, 734] on button "Zoom out" at bounding box center [1349, 752] width 35 height 35
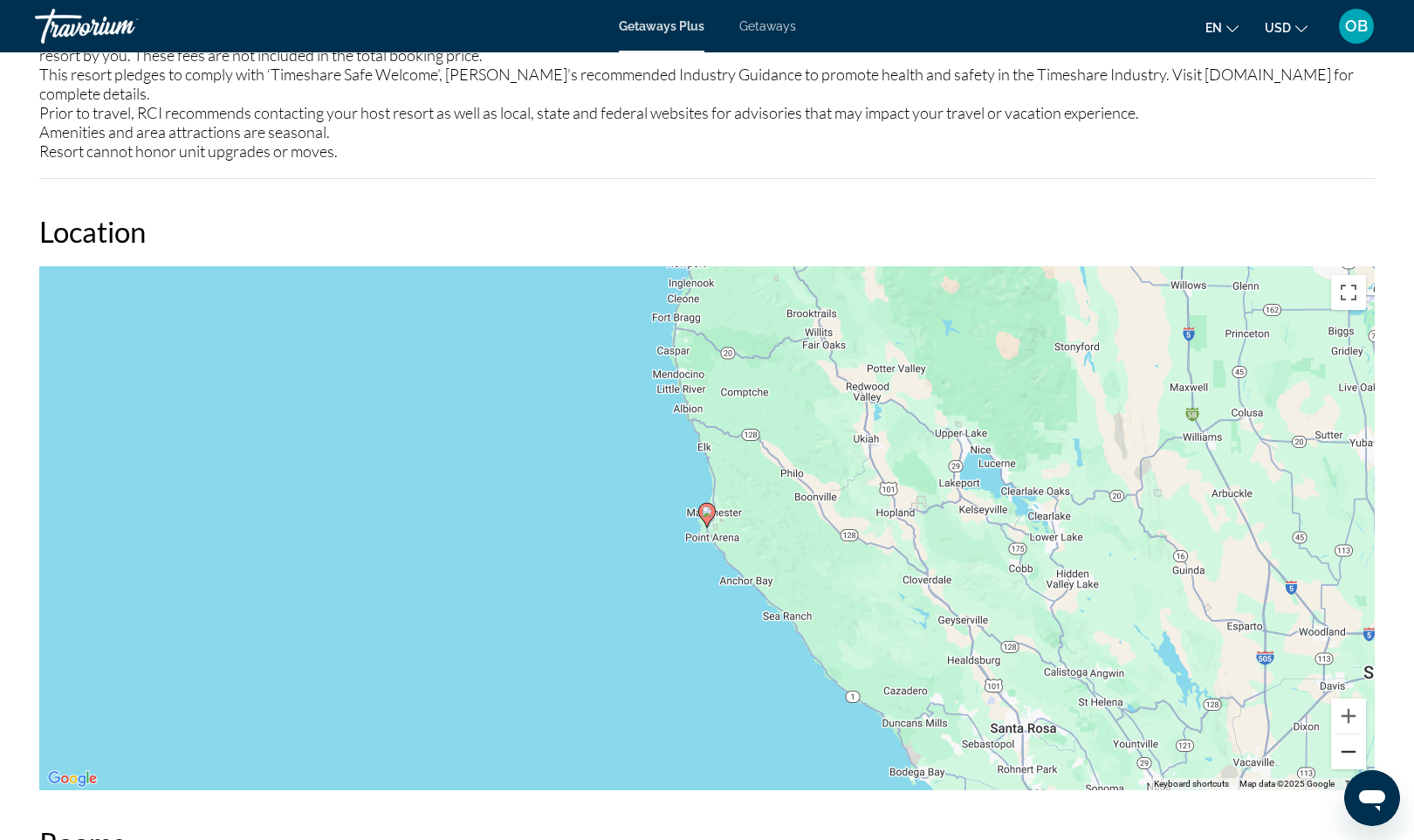
click at [1348, 734] on button "Zoom out" at bounding box center [1349, 752] width 35 height 35
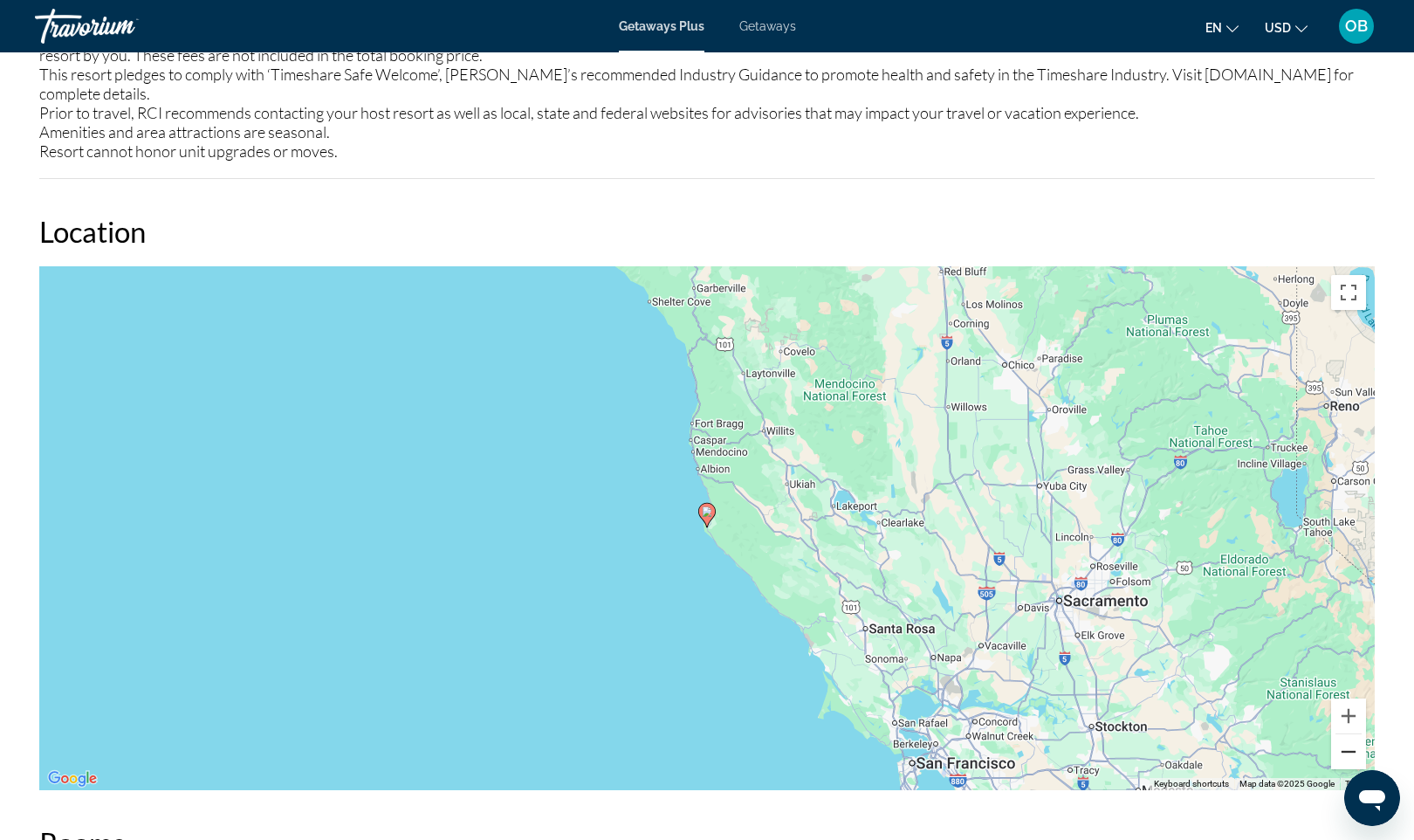
click at [1348, 734] on button "Zoom out" at bounding box center [1349, 752] width 35 height 35
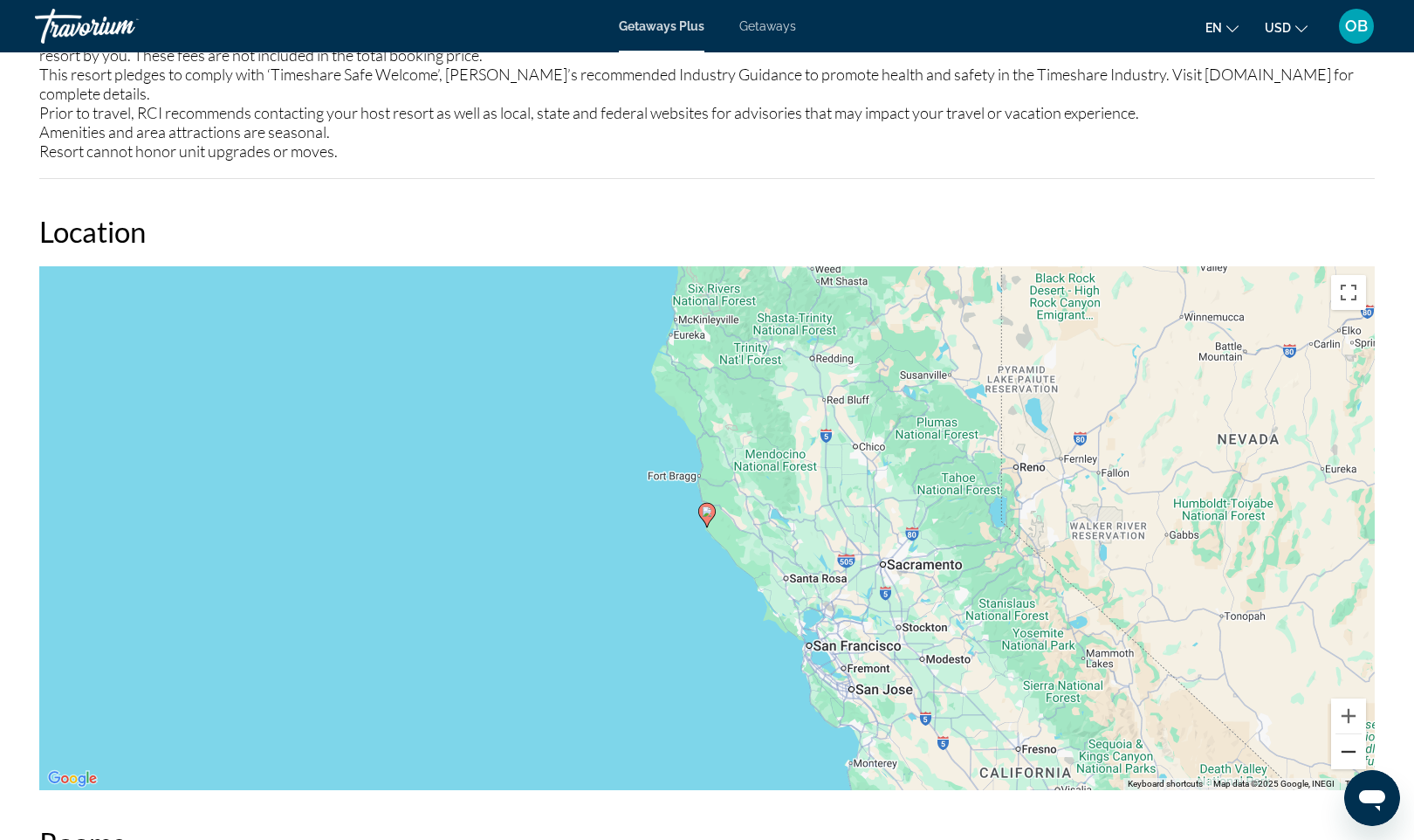
click at [1348, 734] on button "Zoom out" at bounding box center [1349, 752] width 35 height 35
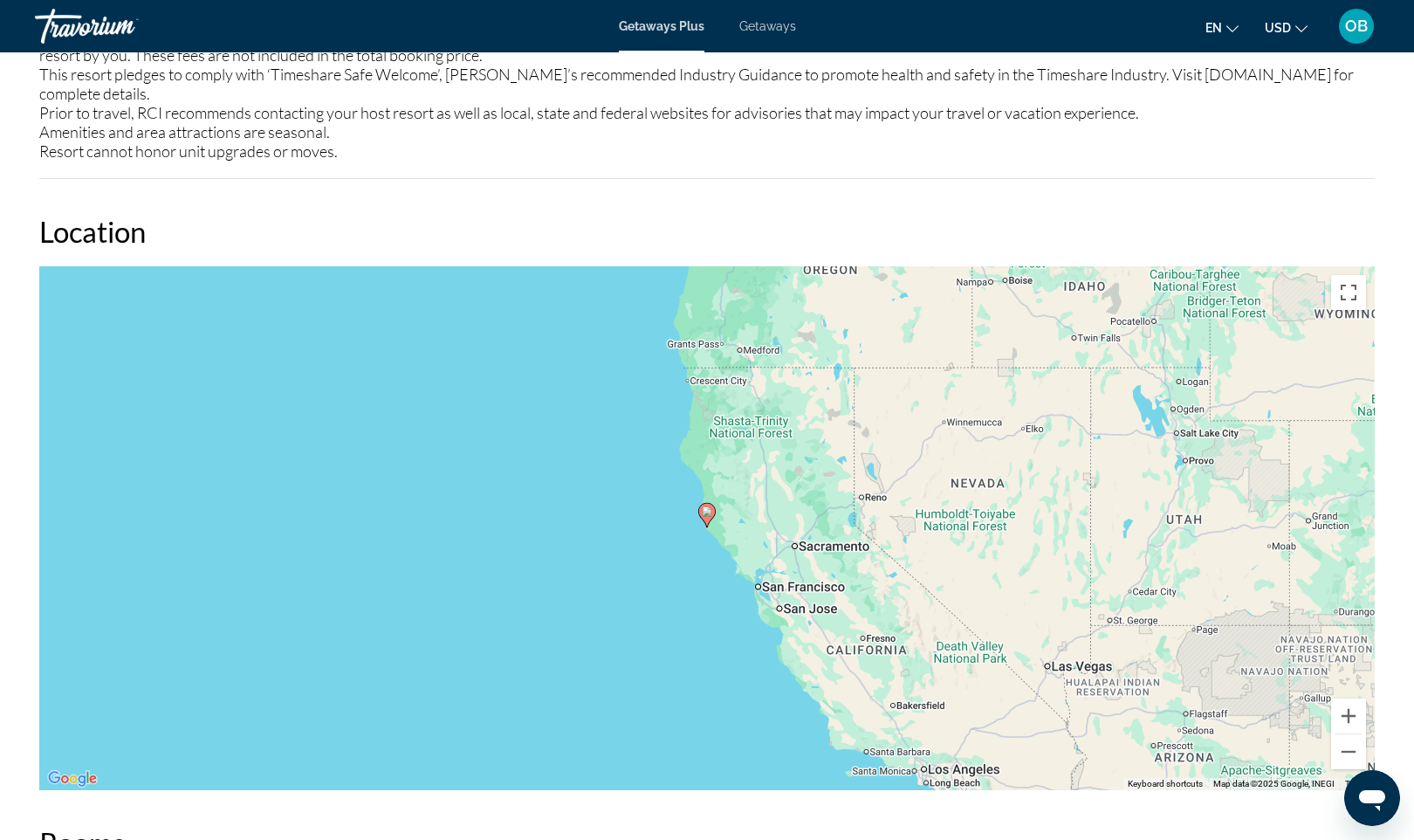
click at [711, 526] on div "To activate drag with keyboard, press Alt + Enter. Once in keyboard drag state,…" at bounding box center [707, 528] width 1336 height 524
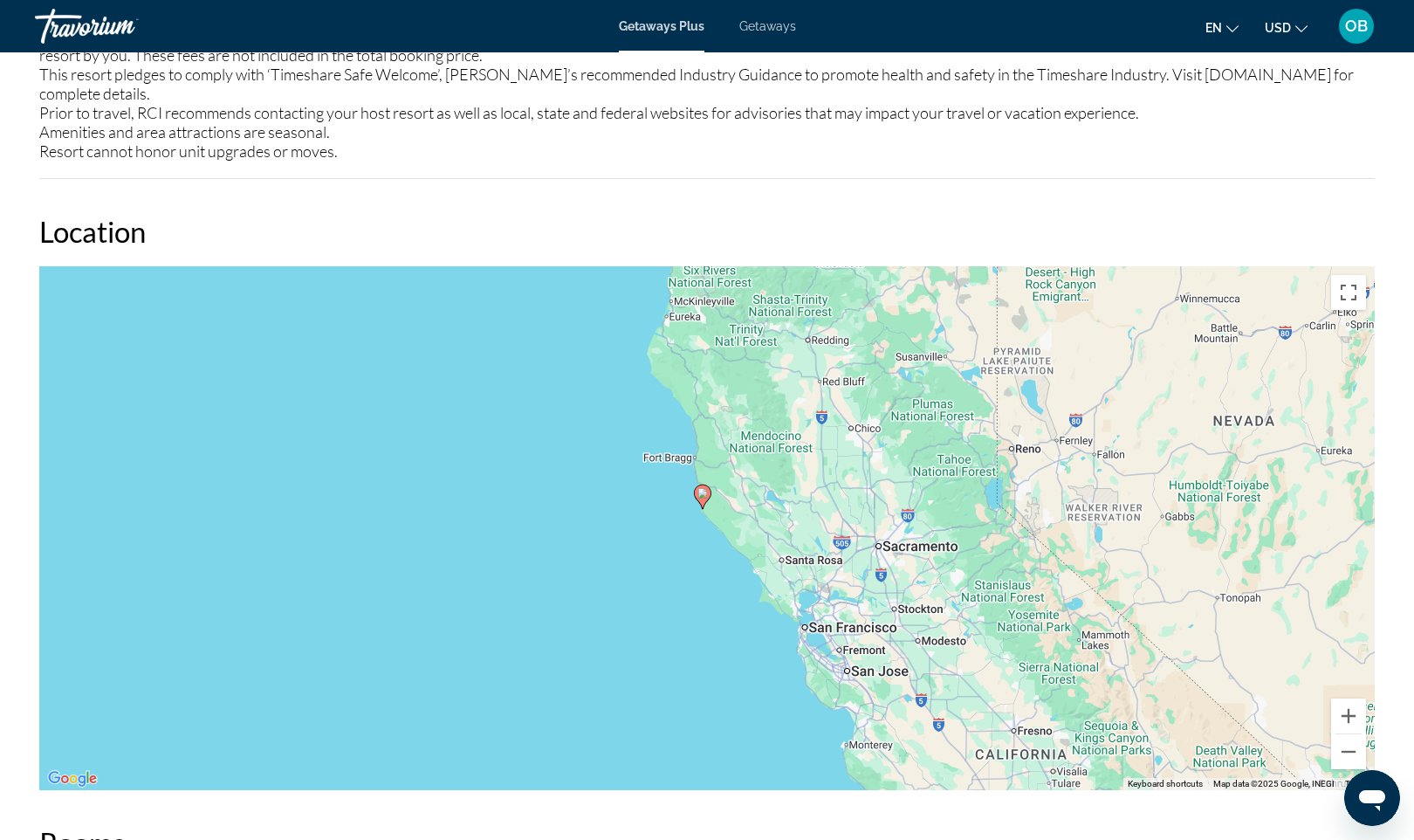
click at [711, 526] on div "To activate drag with keyboard, press Alt + Enter. Once in keyboard drag state,…" at bounding box center [707, 528] width 1336 height 524
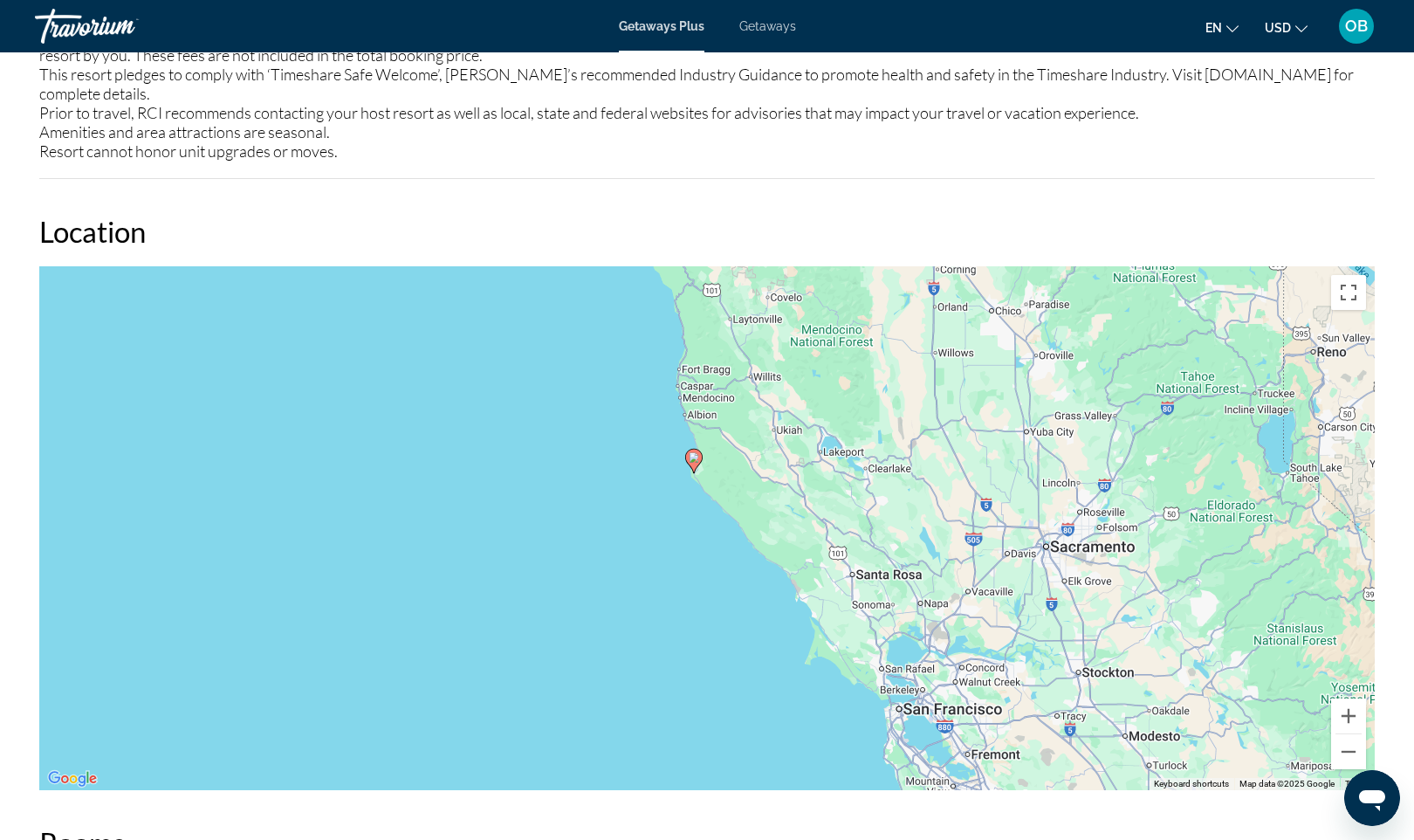
click at [692, 452] on gmp-advanced-marker "Main content" at bounding box center [694, 461] width 18 height 26
drag, startPoint x: 692, startPoint y: 452, endPoint x: 694, endPoint y: 474, distance: 22.1
click at [694, 474] on div "To activate drag with keyboard, press Alt + Enter. Once in keyboard drag state,…" at bounding box center [707, 528] width 1336 height 524
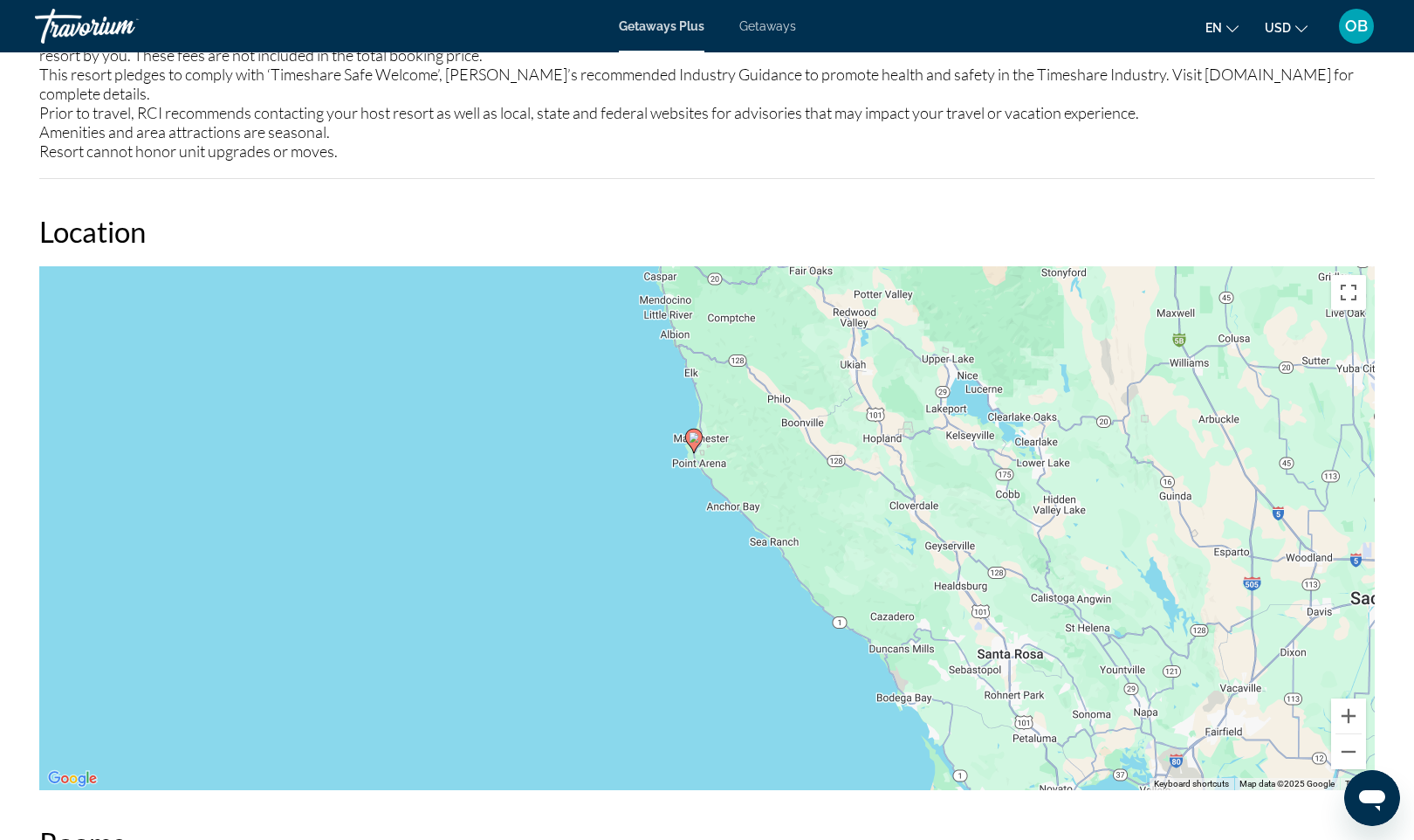
drag, startPoint x: 694, startPoint y: 474, endPoint x: 682, endPoint y: 484, distance: 15.6
click at [682, 484] on div "To activate drag with keyboard, press Alt + Enter. Once in keyboard drag state,…" at bounding box center [707, 528] width 1336 height 524
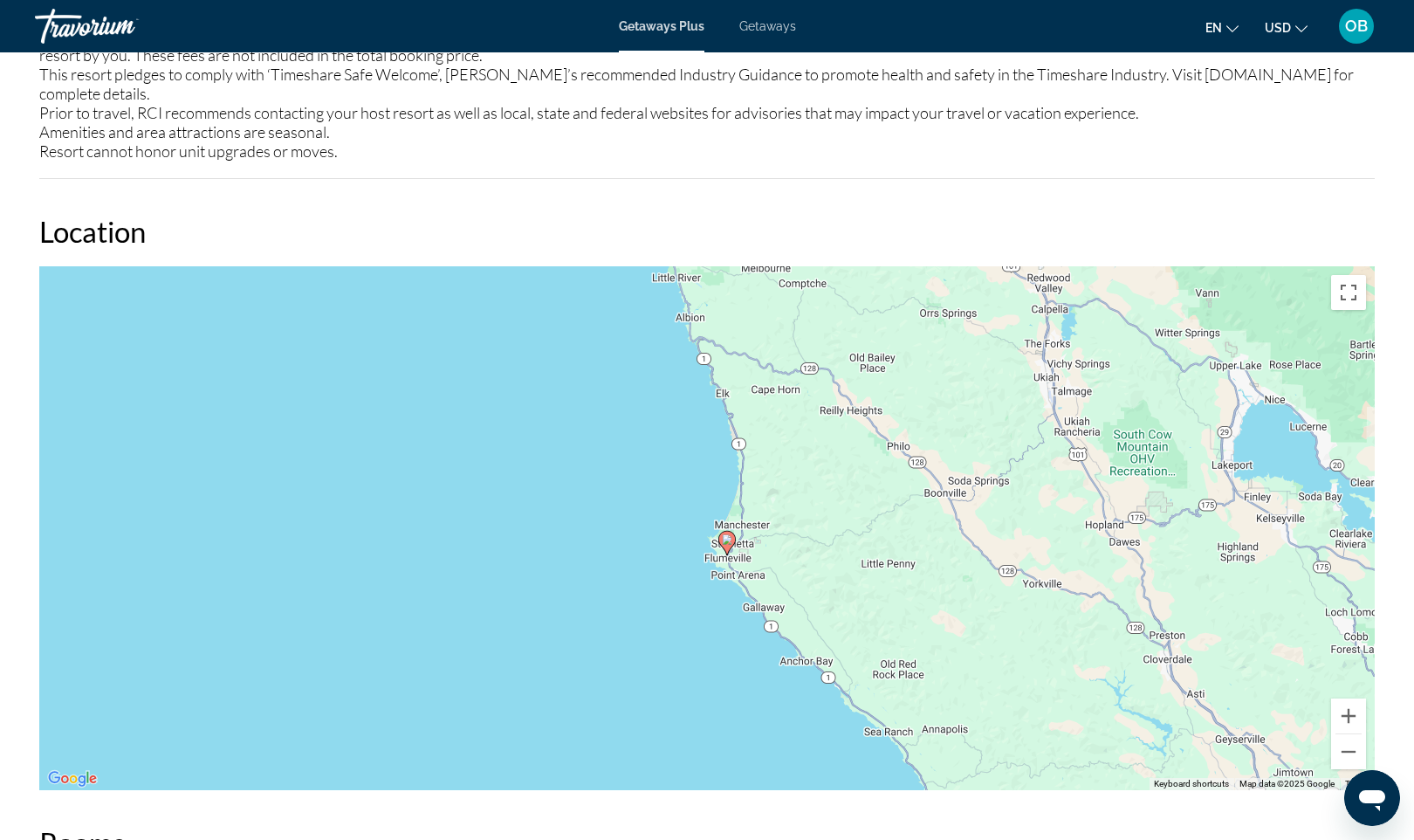
drag, startPoint x: 682, startPoint y: 484, endPoint x: 686, endPoint y: 599, distance: 115.1
click at [686, 599] on div "To activate drag with keyboard, press Alt + Enter. Once in keyboard drag state,…" at bounding box center [707, 528] width 1336 height 524
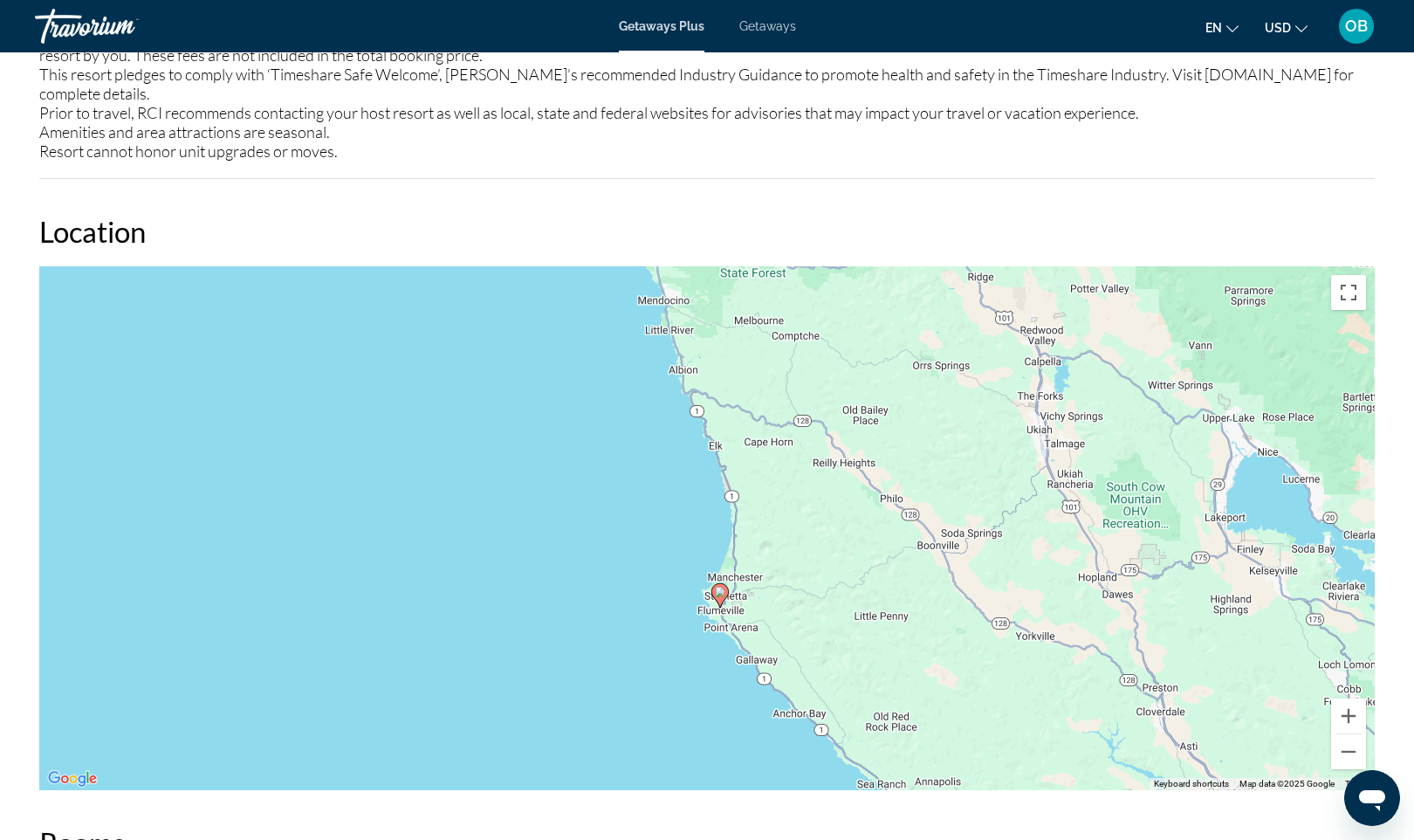
drag, startPoint x: 698, startPoint y: 550, endPoint x: 693, endPoint y: 606, distance: 56.2
click at [693, 606] on div "To activate drag with keyboard, press Alt + Enter. Once in keyboard drag state,…" at bounding box center [707, 528] width 1336 height 524
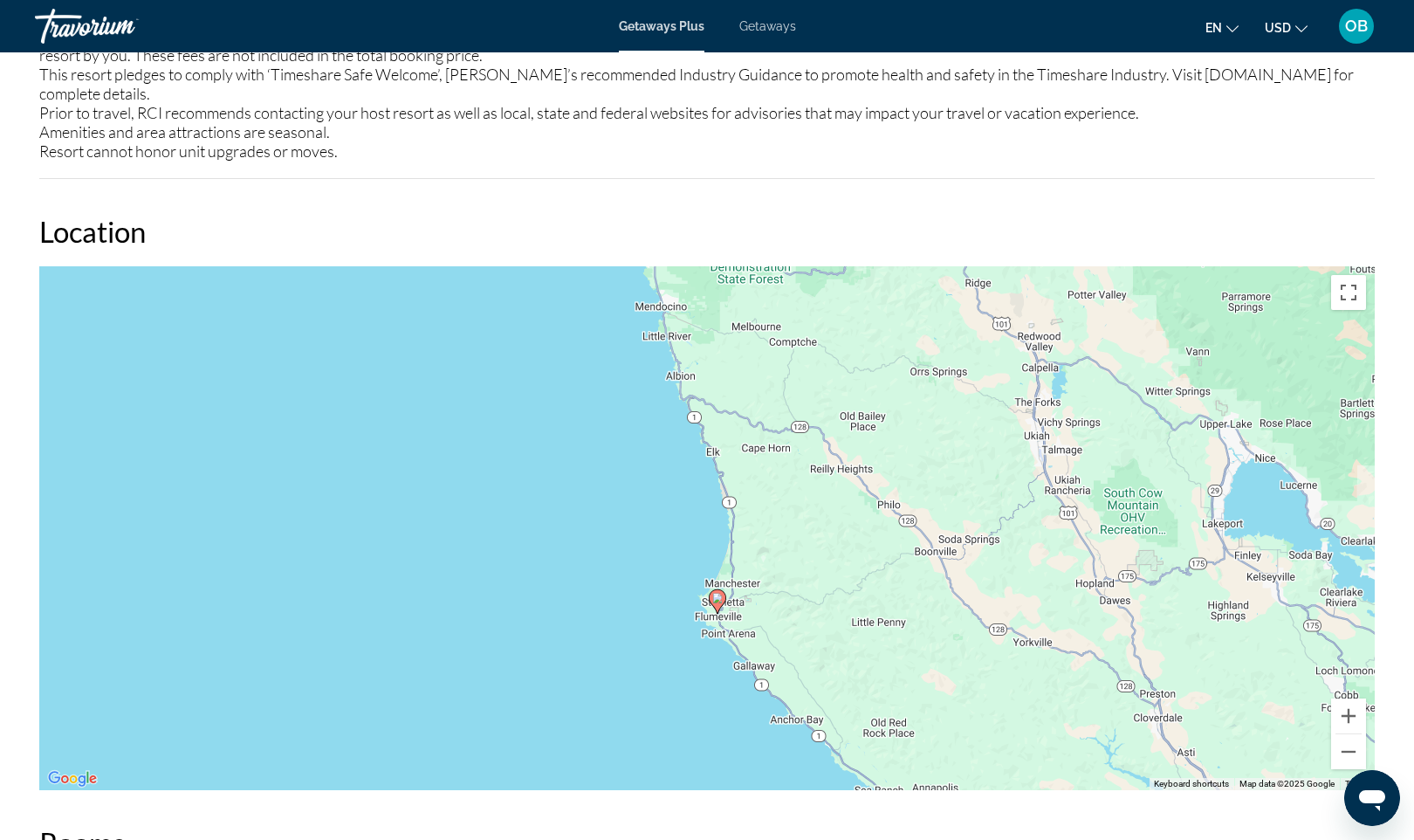
click at [694, 630] on div "To activate drag with keyboard, press Alt + Enter. Once in keyboard drag state,…" at bounding box center [707, 528] width 1336 height 524
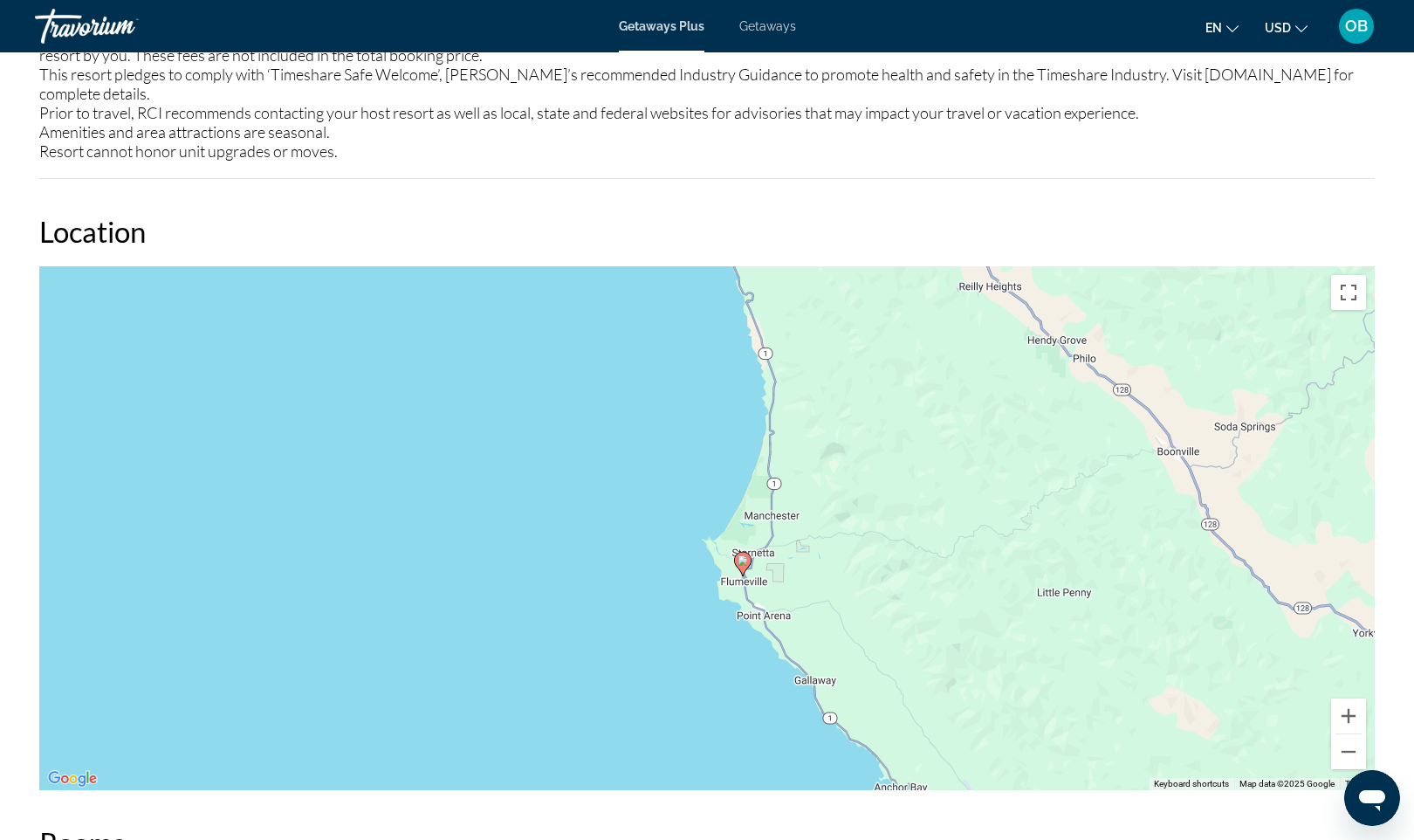
drag, startPoint x: 694, startPoint y: 630, endPoint x: 689, endPoint y: 599, distance: 31.4
click at [689, 599] on div "To activate drag with keyboard, press Alt + Enter. Once in keyboard drag state,…" at bounding box center [707, 528] width 1336 height 524
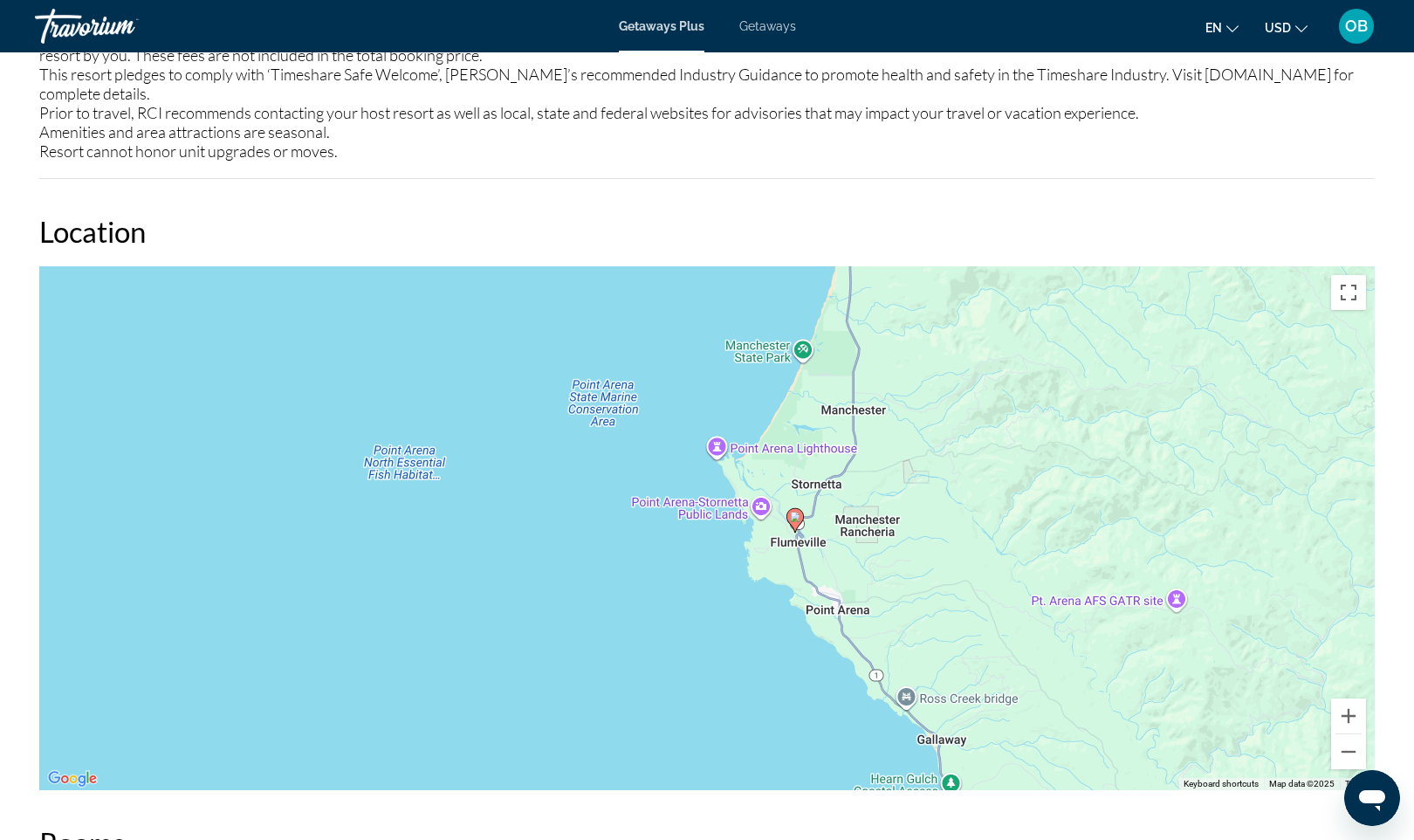
click at [794, 509] on icon "Main content" at bounding box center [795, 521] width 16 height 23
click at [801, 512] on image "Main content" at bounding box center [795, 517] width 10 height 10
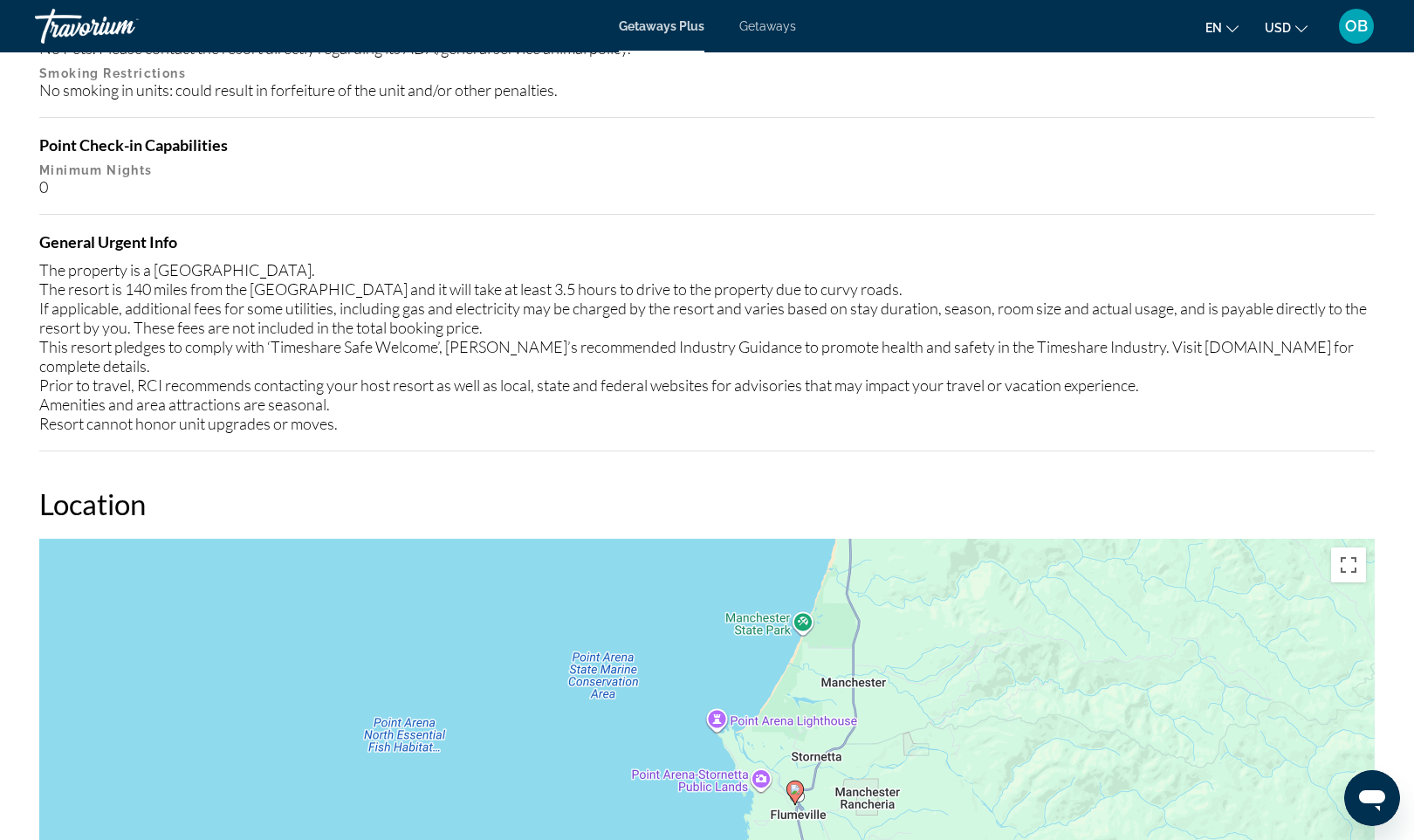
scroll to position [1683, 0]
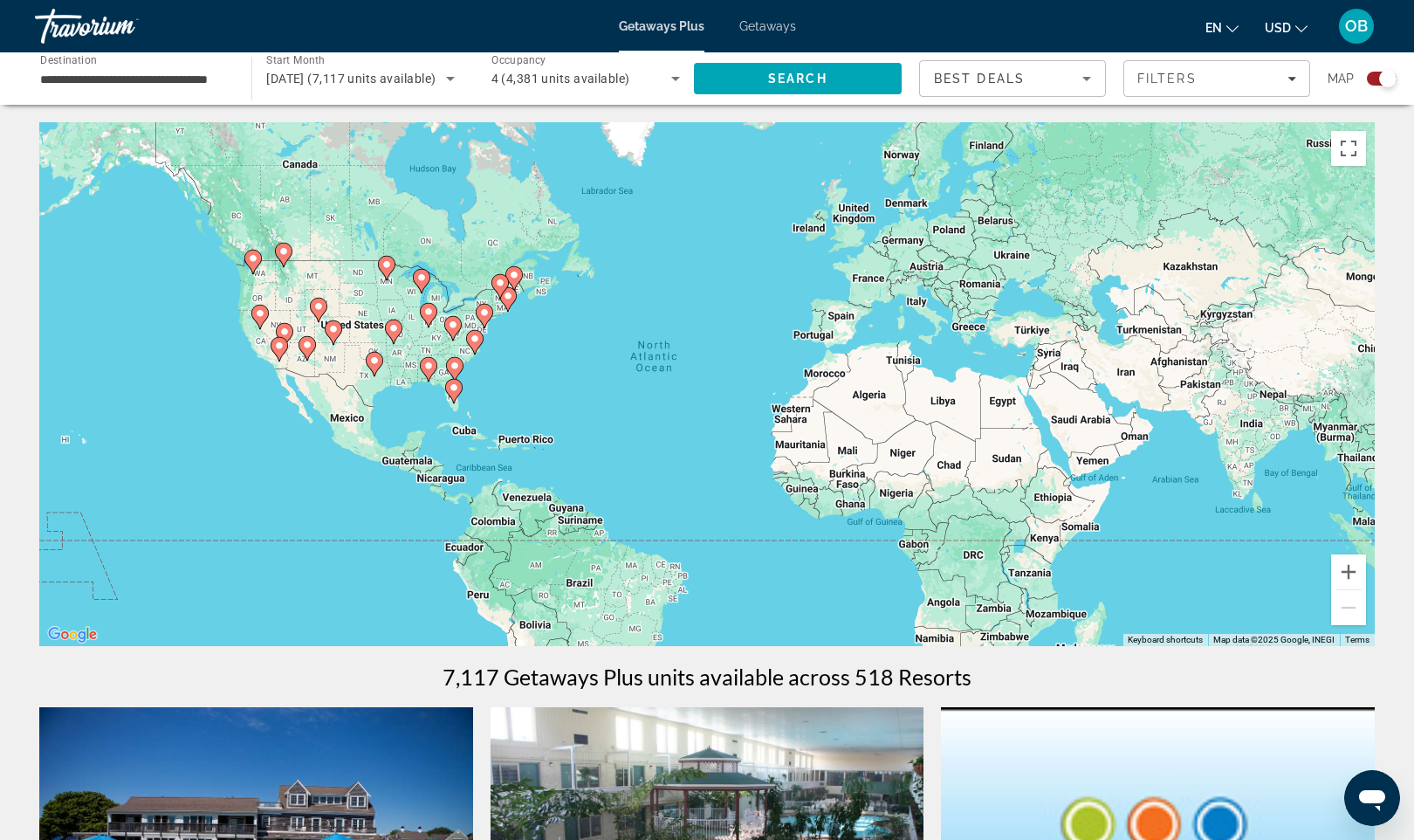
click at [291, 424] on div "To activate drag with keyboard, press Alt + Enter. Once in keyboard drag state,…" at bounding box center [707, 384] width 1336 height 524
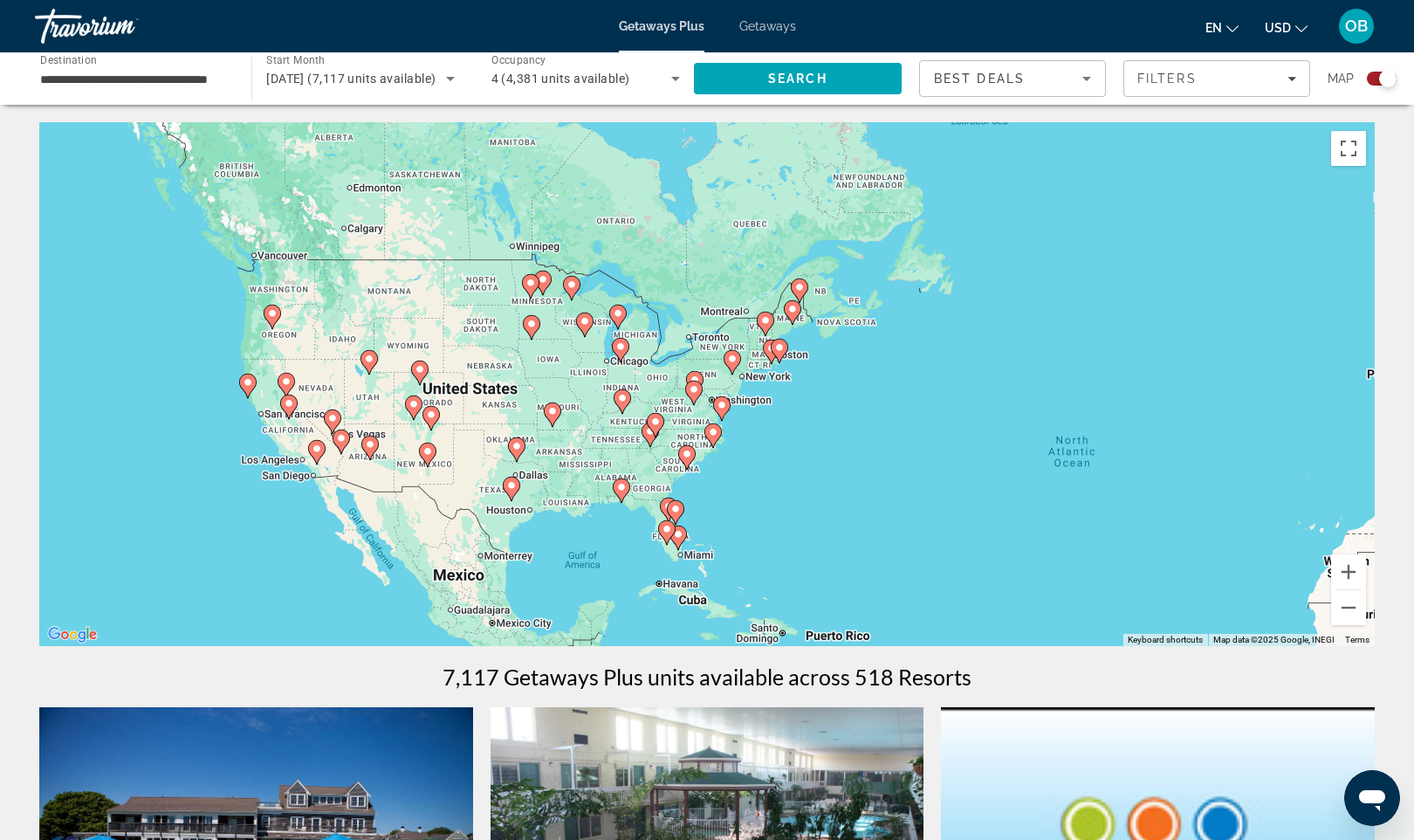
drag, startPoint x: 218, startPoint y: 438, endPoint x: 276, endPoint y: 605, distance: 176.8
click at [276, 605] on div "To activate drag with keyboard, press Alt + Enter. Once in keyboard drag state,…" at bounding box center [707, 384] width 1336 height 524
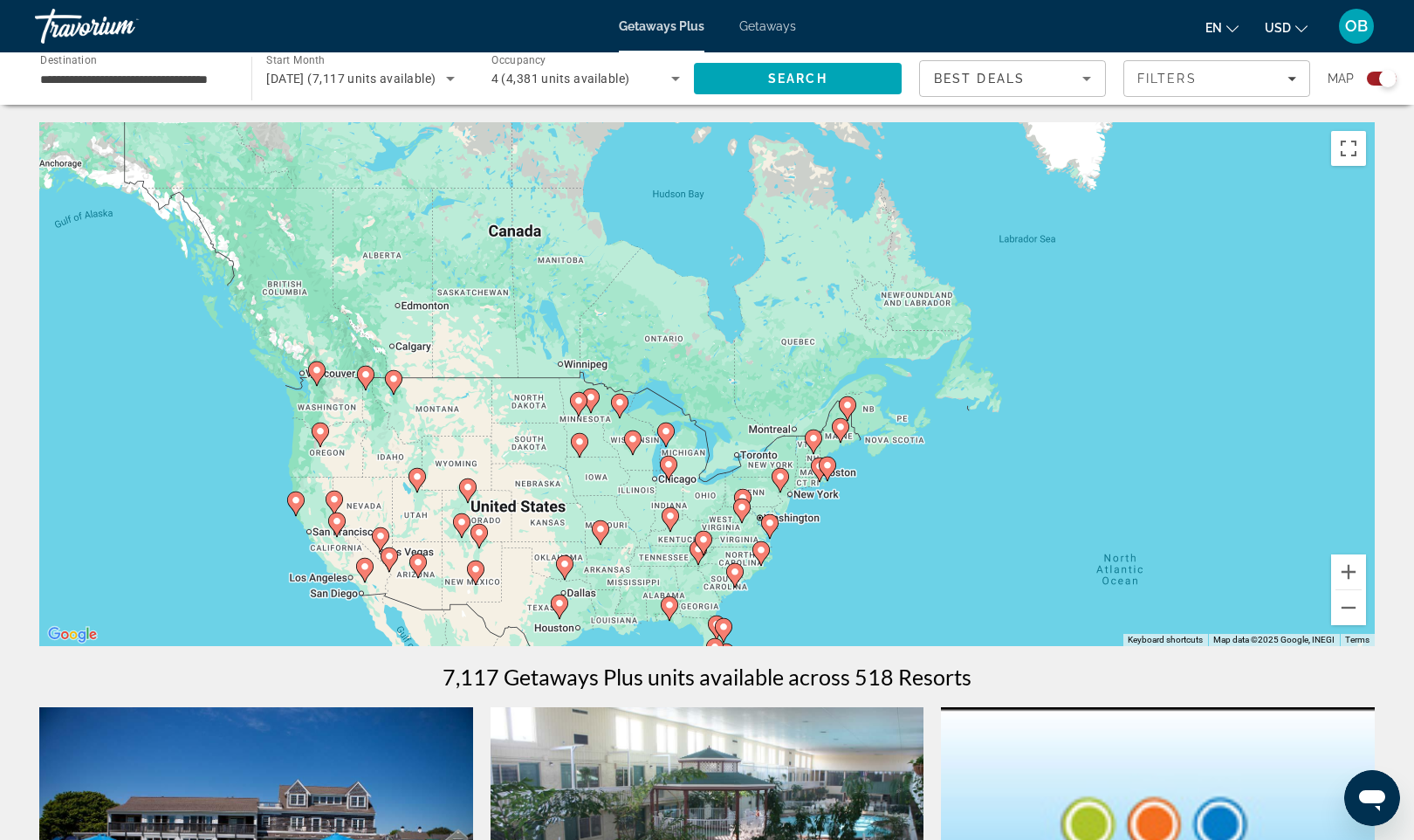
drag, startPoint x: 231, startPoint y: 461, endPoint x: 282, endPoint y: 590, distance: 138.7
click at [282, 590] on div "To activate drag with keyboard, press Alt + Enter. Once in keyboard drag state,…" at bounding box center [707, 384] width 1336 height 524
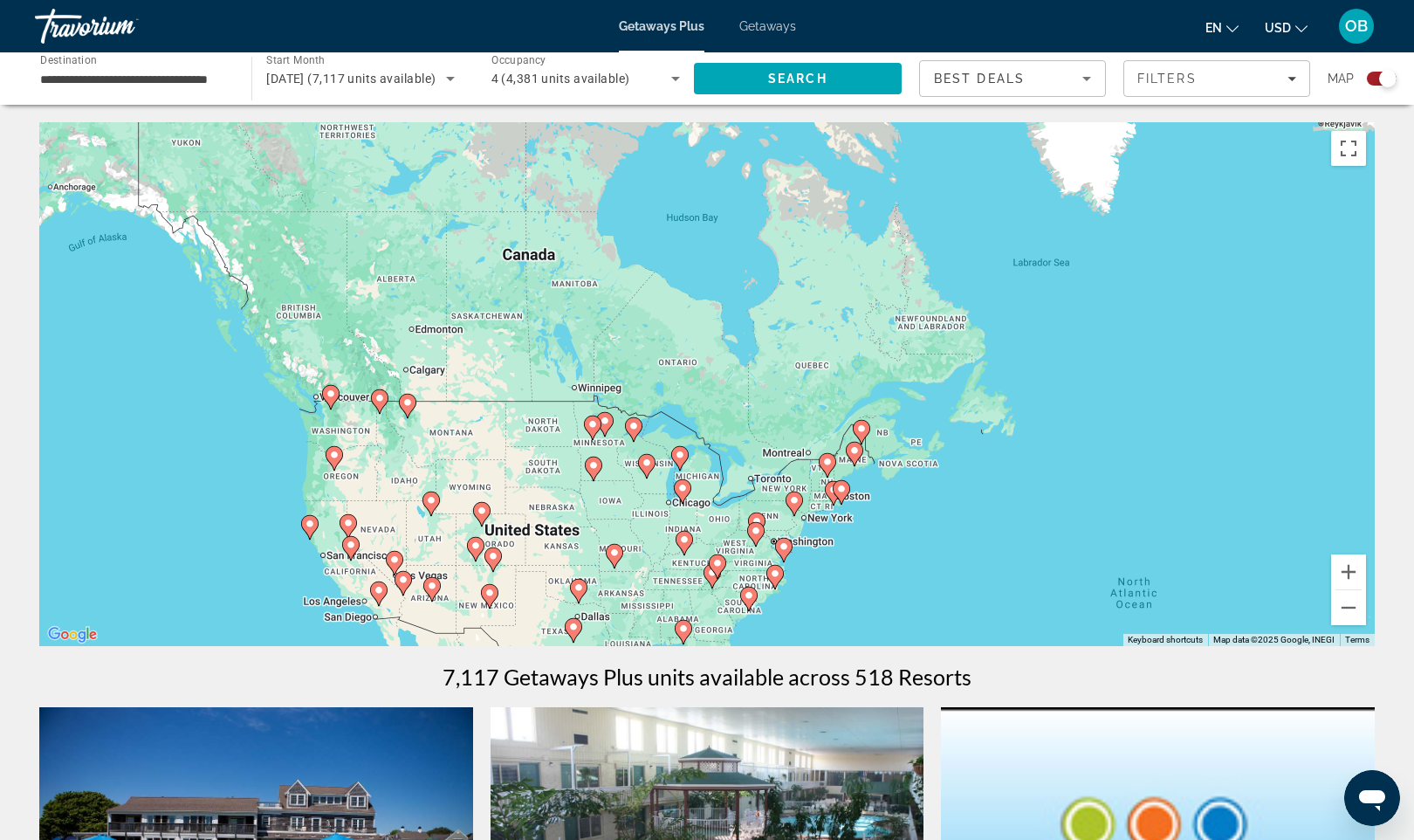
click at [294, 481] on div "To activate drag with keyboard, press Alt + Enter. Once in keyboard drag state,…" at bounding box center [707, 384] width 1336 height 524
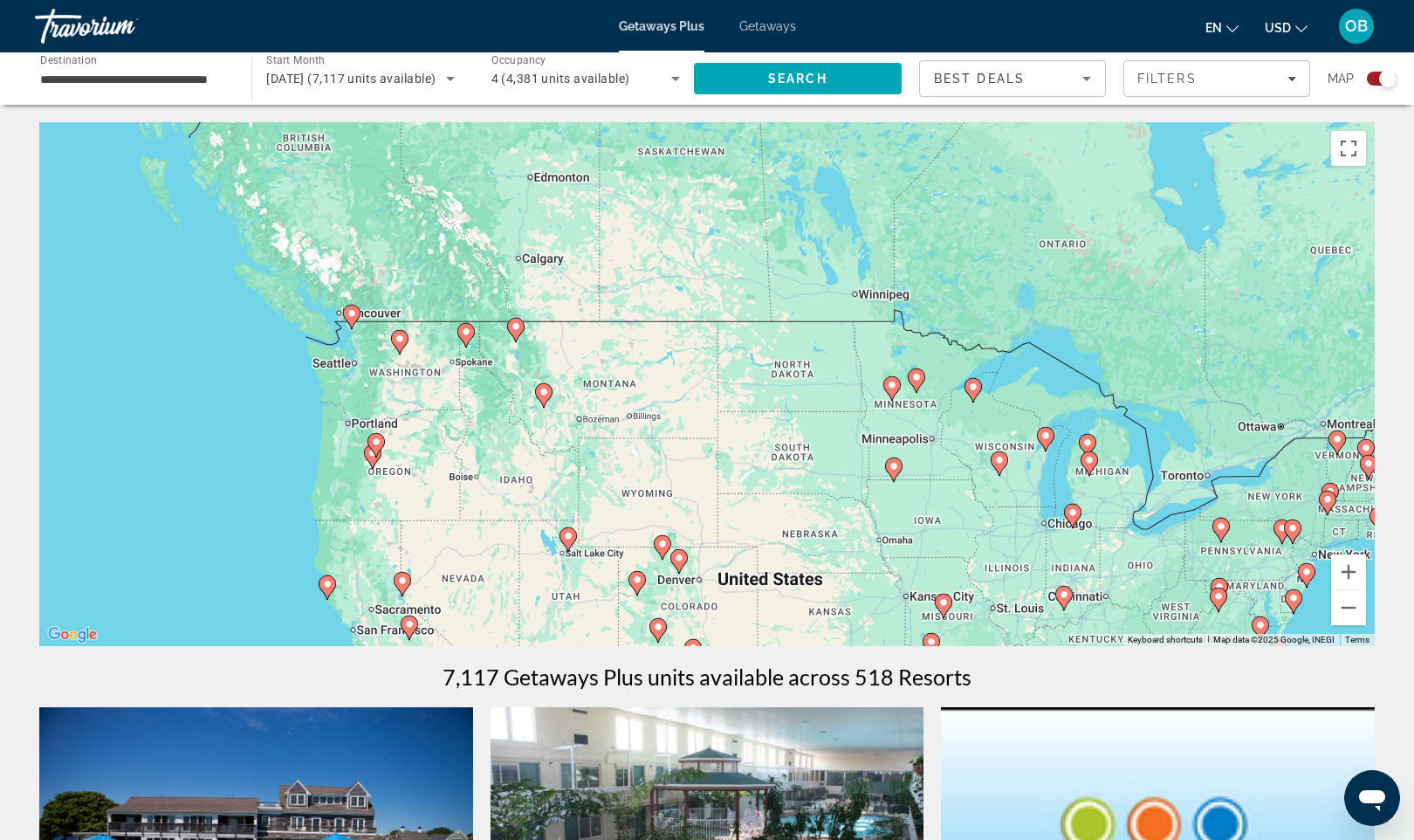
click at [341, 479] on div "To activate drag with keyboard, press Alt + Enter. Once in keyboard drag state,…" at bounding box center [707, 384] width 1336 height 524
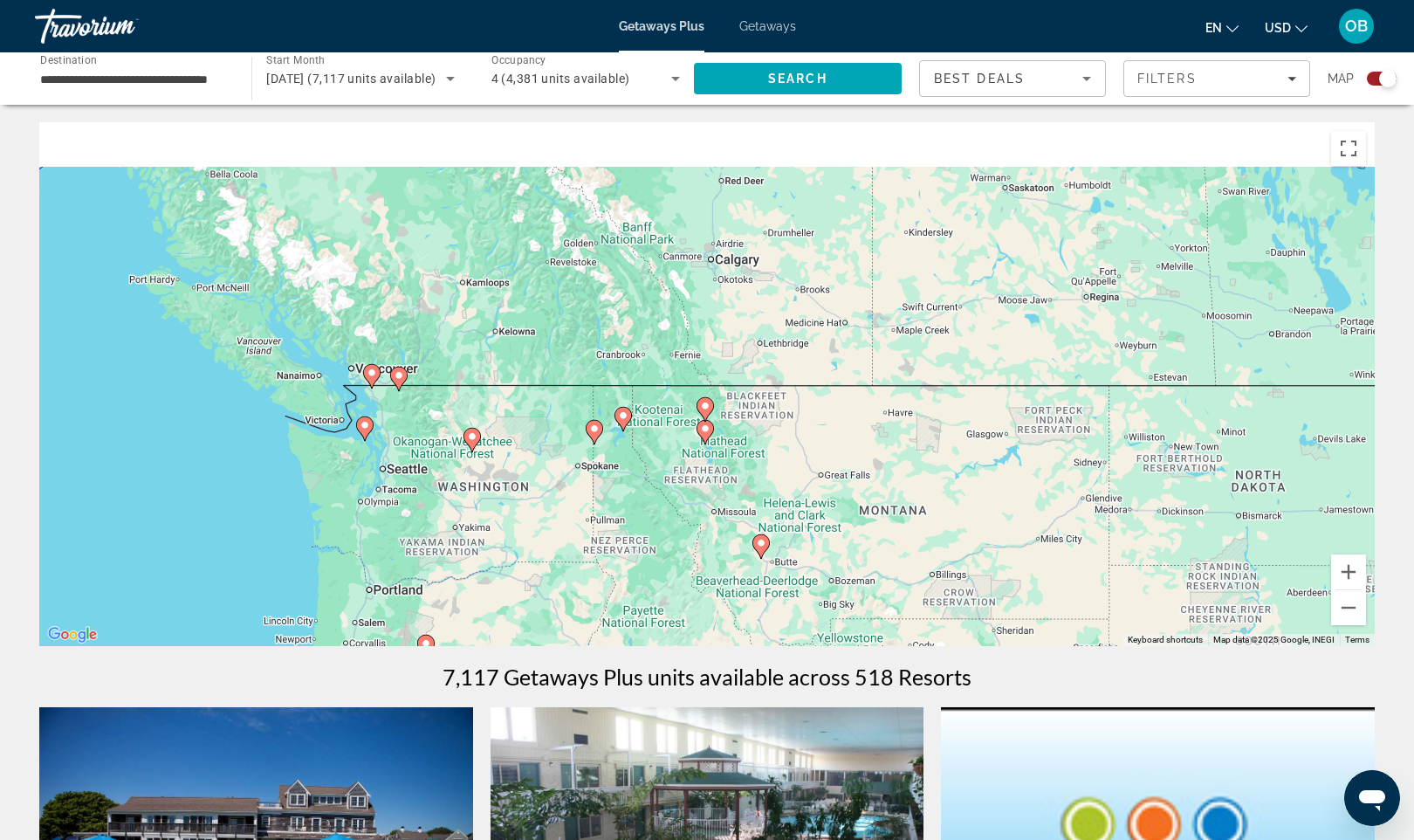
drag, startPoint x: 412, startPoint y: 313, endPoint x: 434, endPoint y: 612, distance: 299.8
click at [434, 612] on div "To activate drag with keyboard, press Alt + Enter. Once in keyboard drag state,…" at bounding box center [707, 384] width 1336 height 524
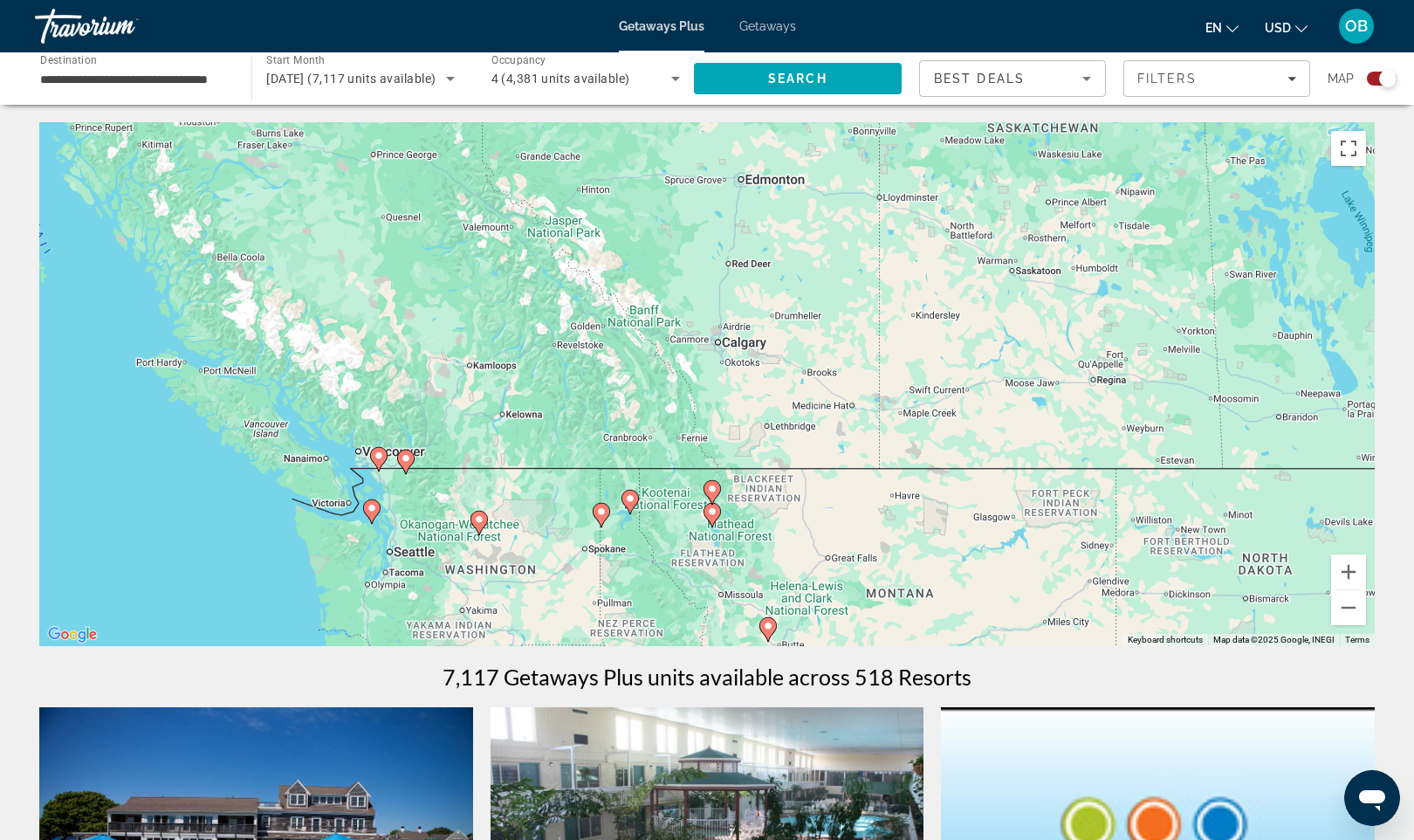
click at [420, 499] on div "To activate drag with keyboard, press Alt + Enter. Once in keyboard drag state,…" at bounding box center [707, 384] width 1336 height 524
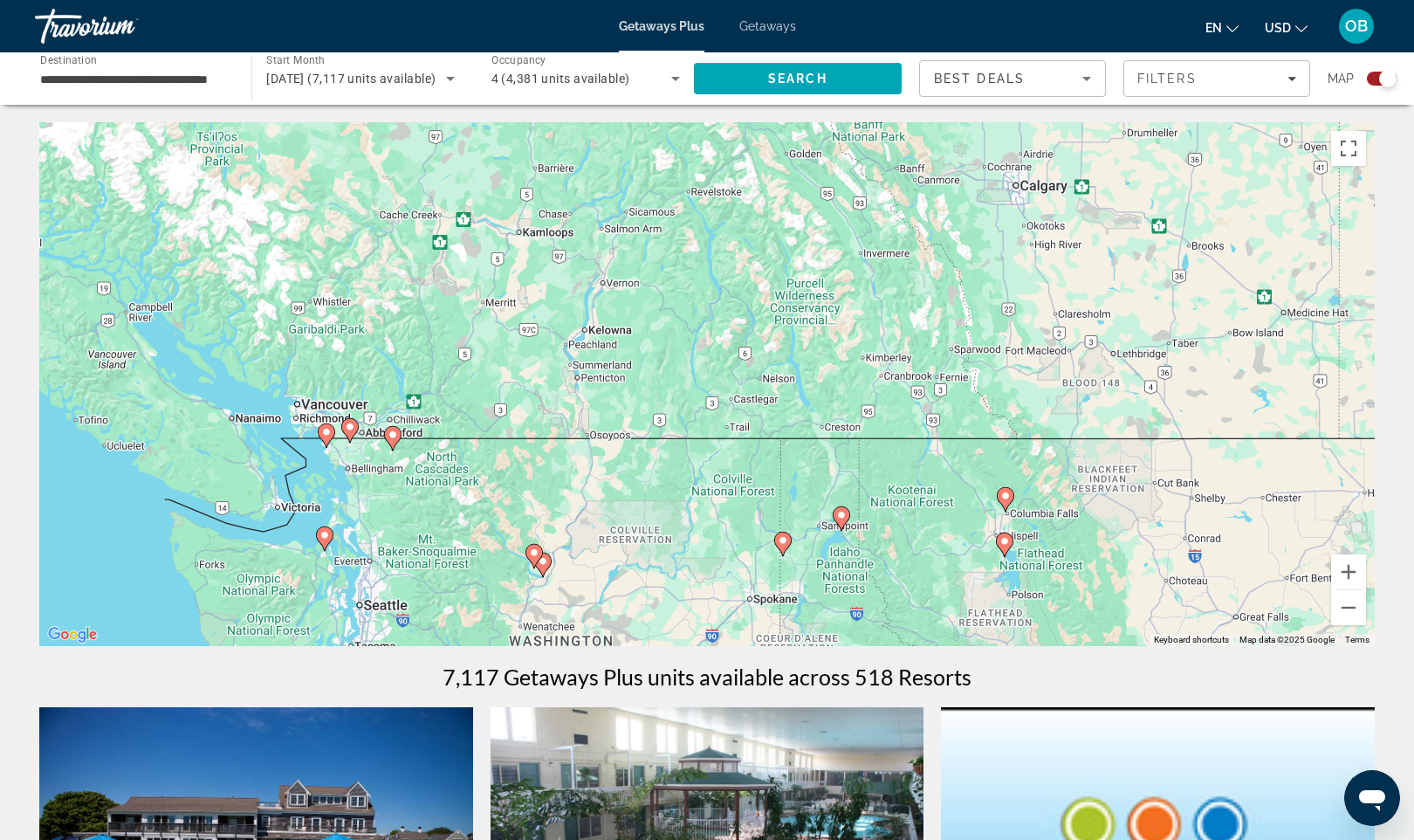
click at [361, 464] on div "To activate drag with keyboard, press Alt + Enter. Once in keyboard drag state,…" at bounding box center [707, 384] width 1336 height 524
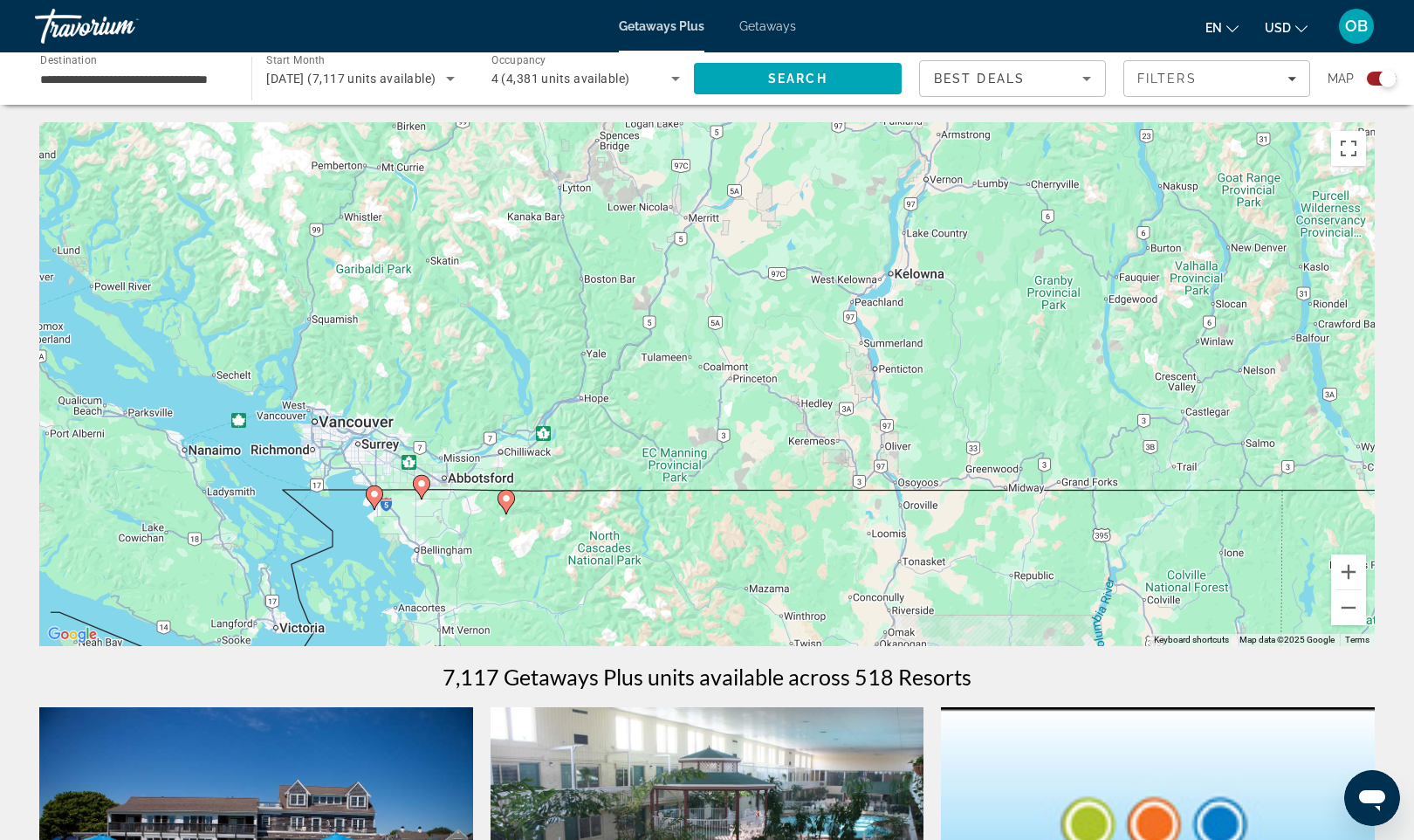
drag, startPoint x: 385, startPoint y: 492, endPoint x: 474, endPoint y: 576, distance: 122.4
click at [474, 576] on div "To activate drag with keyboard, press Alt + Enter. Once in keyboard drag state,…" at bounding box center [707, 384] width 1336 height 524
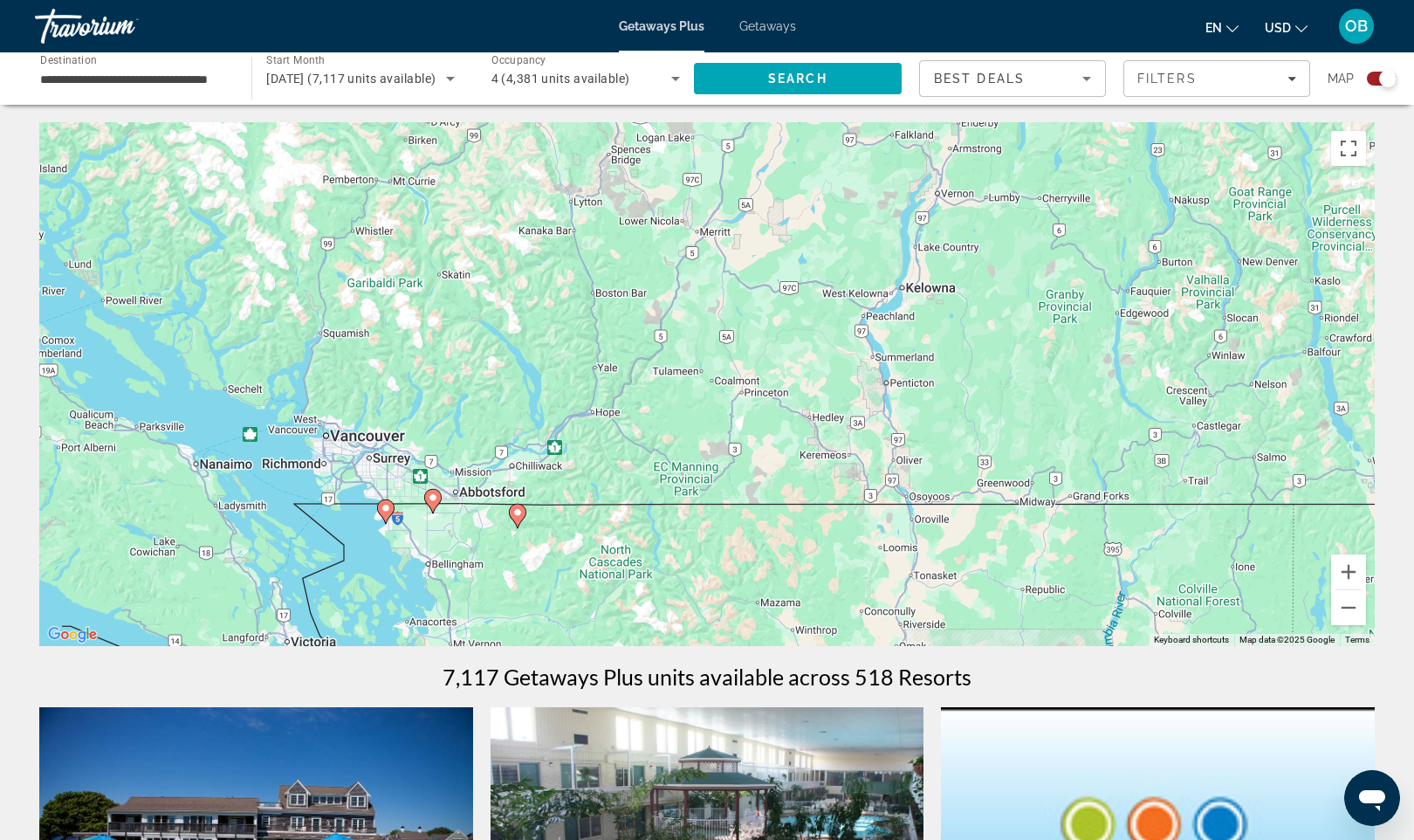
click at [444, 536] on div "To activate drag with keyboard, press Alt + Enter. Once in keyboard drag state,…" at bounding box center [707, 384] width 1336 height 524
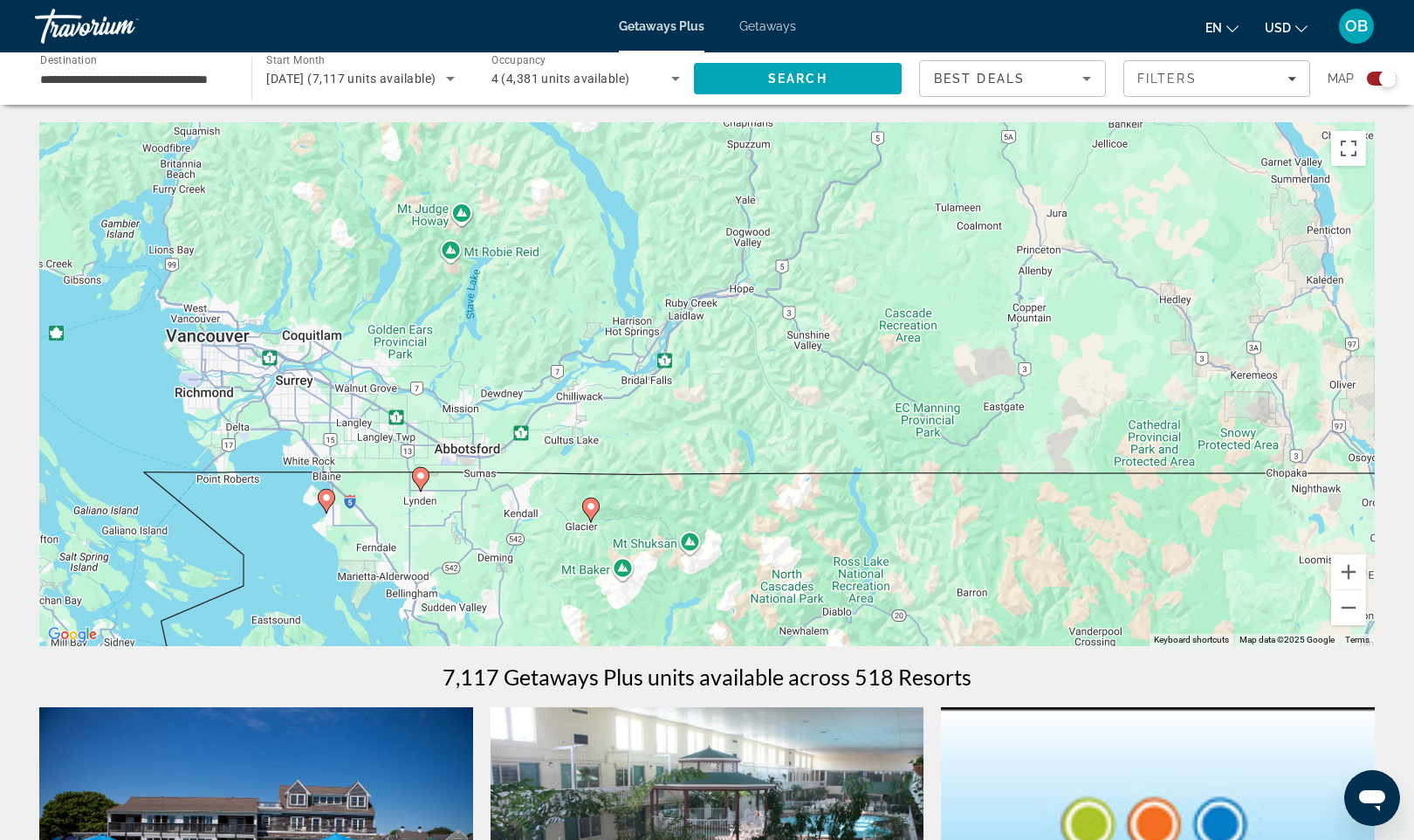
click at [424, 518] on div "To activate drag with keyboard, press Alt + Enter. Once in keyboard drag state,…" at bounding box center [707, 384] width 1336 height 524
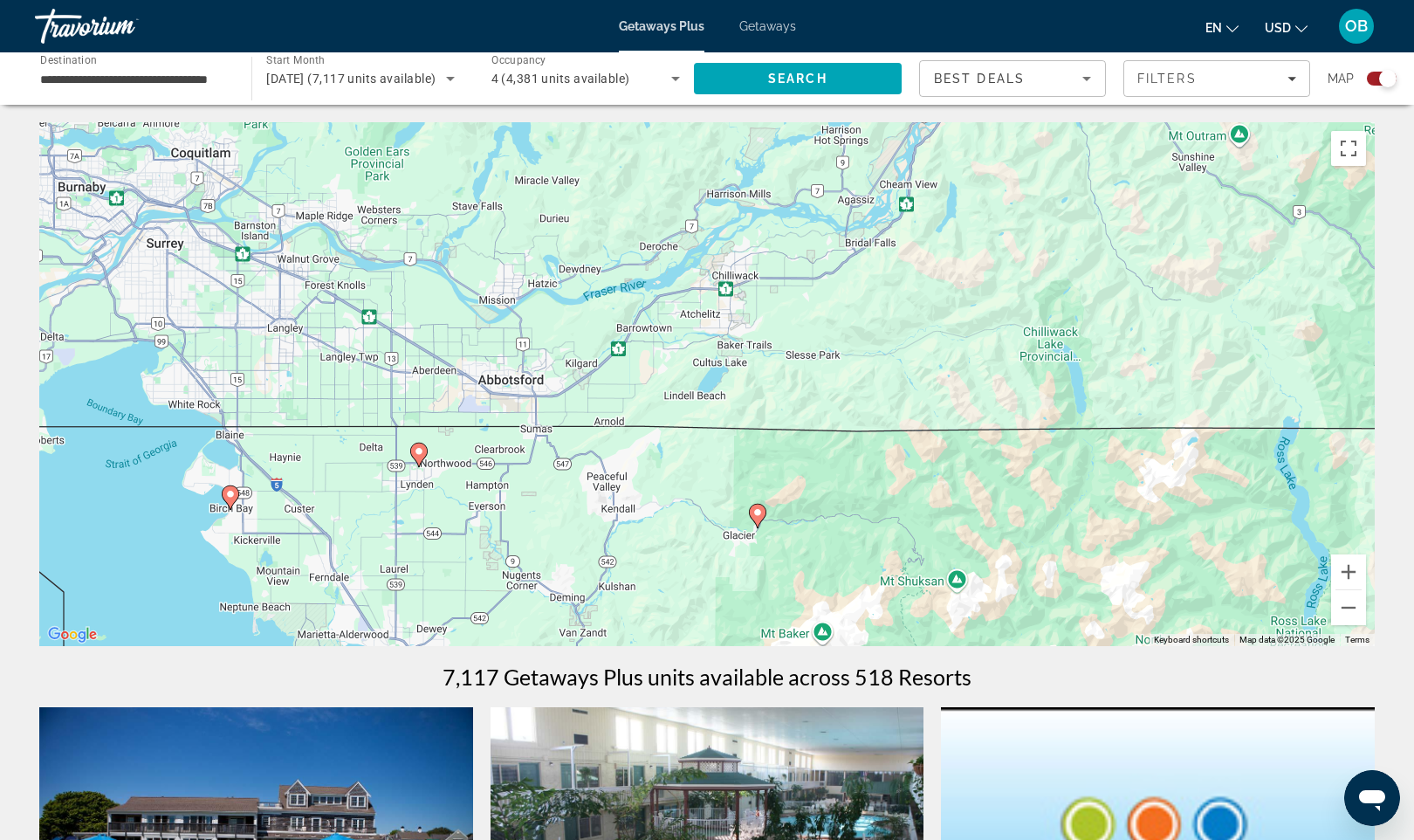
click at [420, 458] on icon "Main content" at bounding box center [419, 455] width 16 height 23
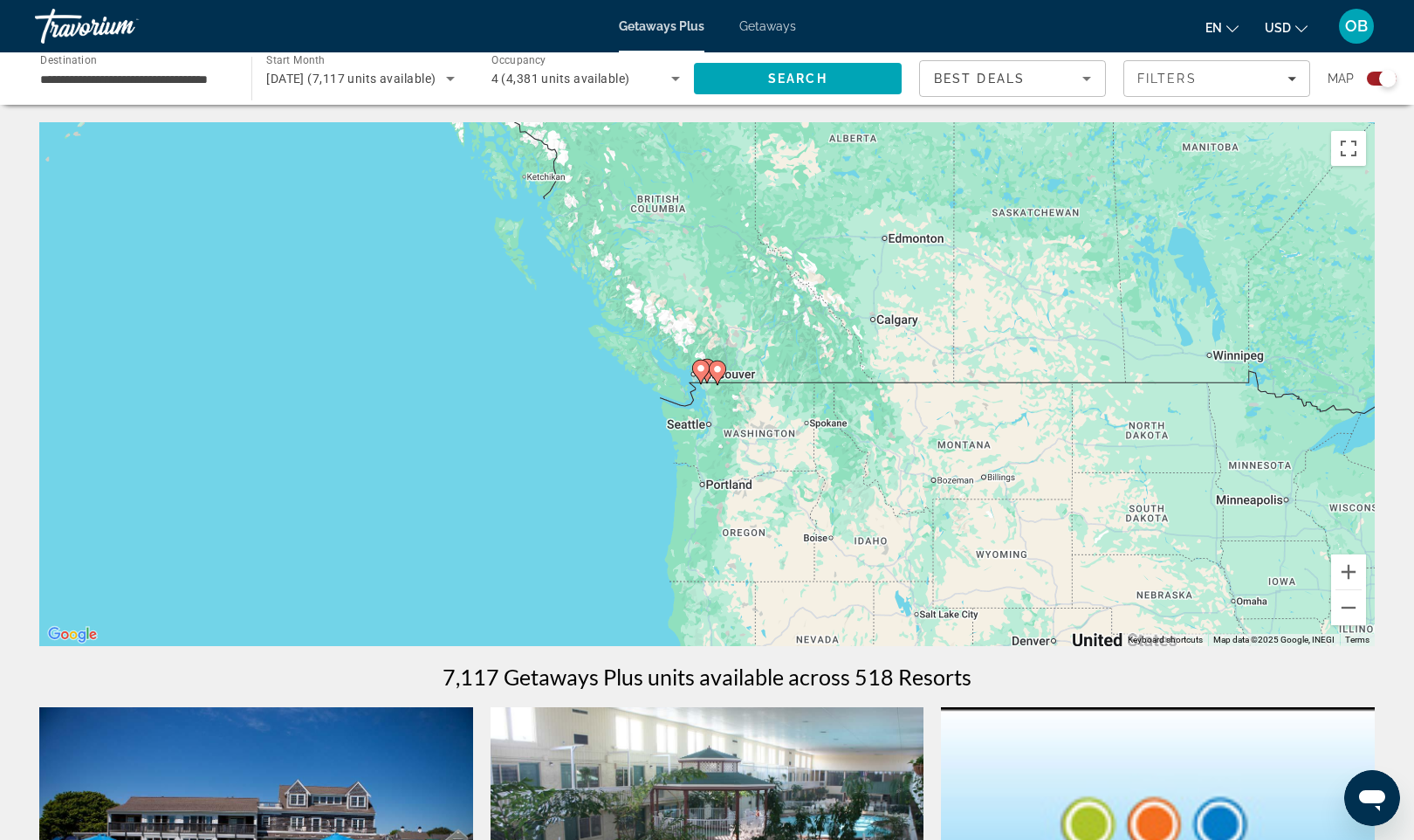
click at [720, 374] on icon "Main content" at bounding box center [718, 373] width 16 height 23
type input "**********"
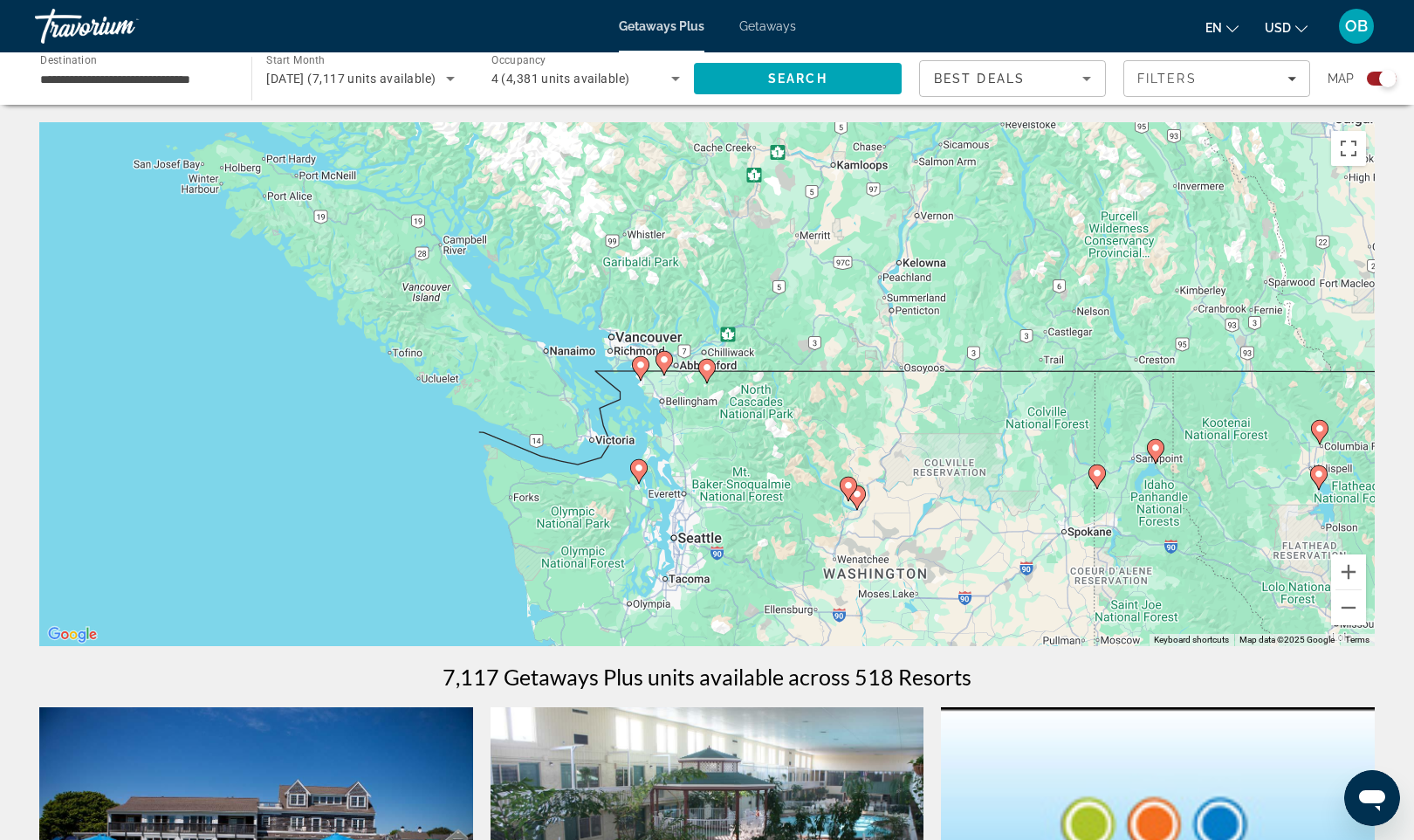
click at [662, 362] on image "Main content" at bounding box center [664, 360] width 10 height 10
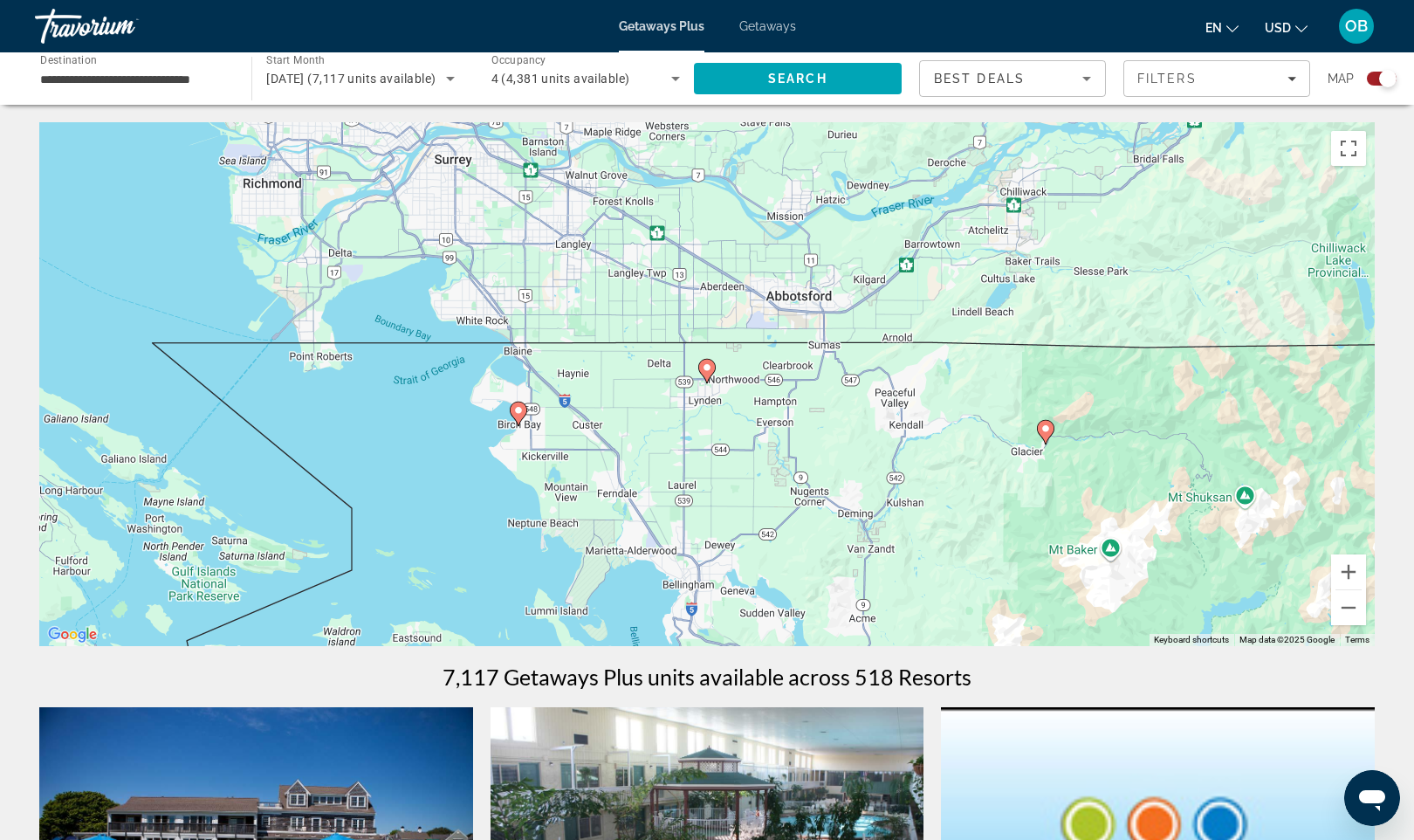
click at [706, 367] on image "Main content" at bounding box center [707, 368] width 10 height 10
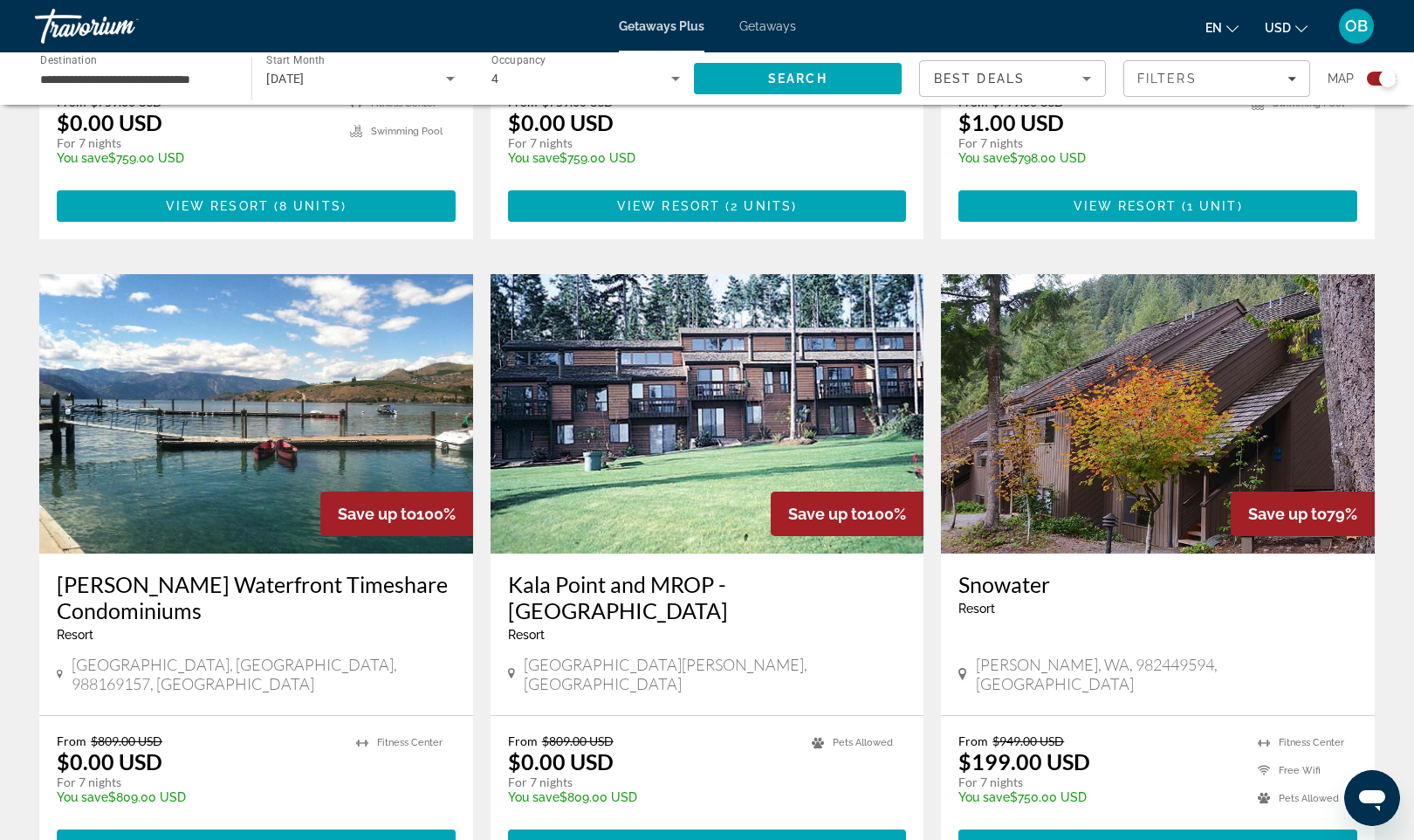
scroll to position [1070, 0]
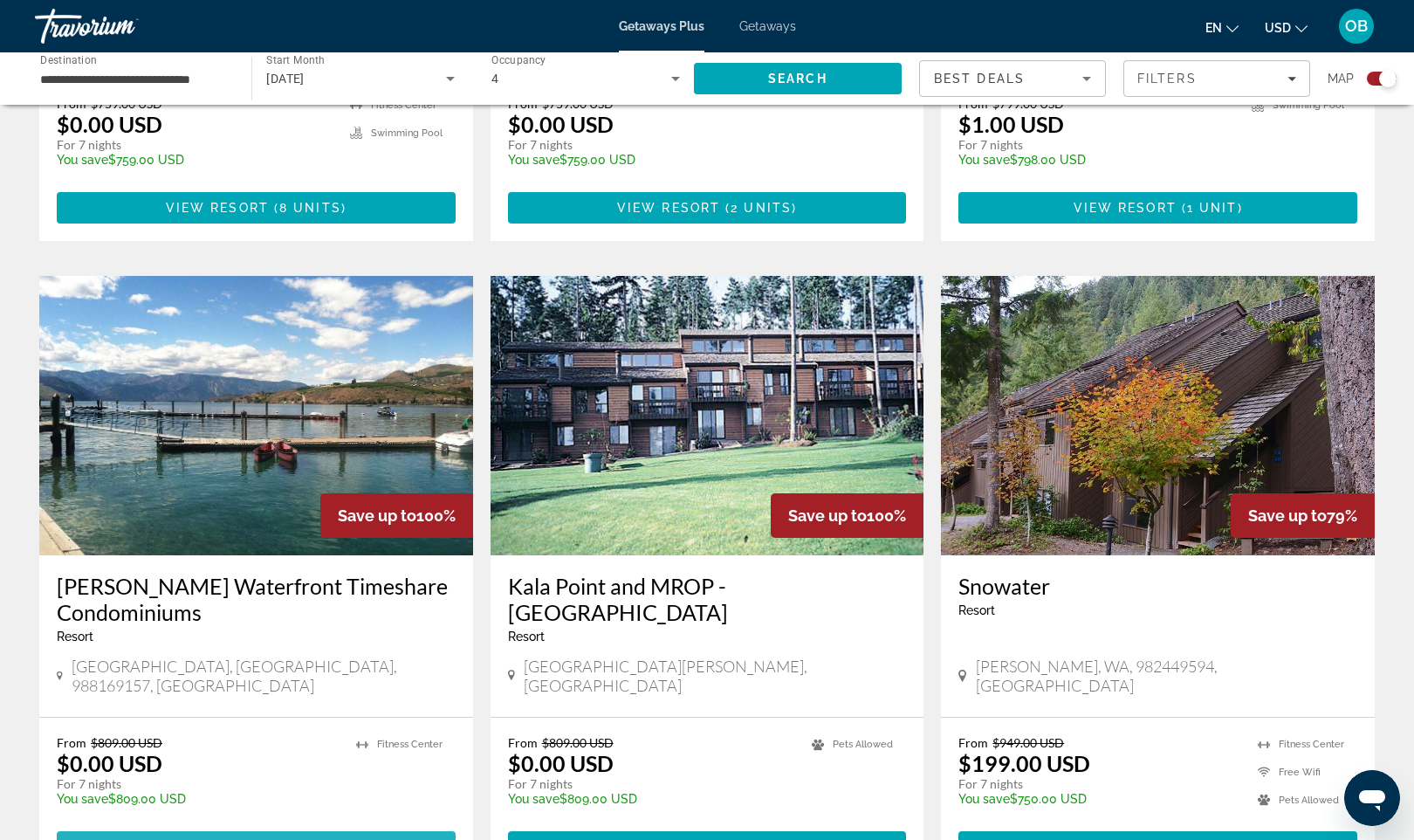
click at [259, 839] on span "View Resort" at bounding box center [218, 847] width 103 height 14
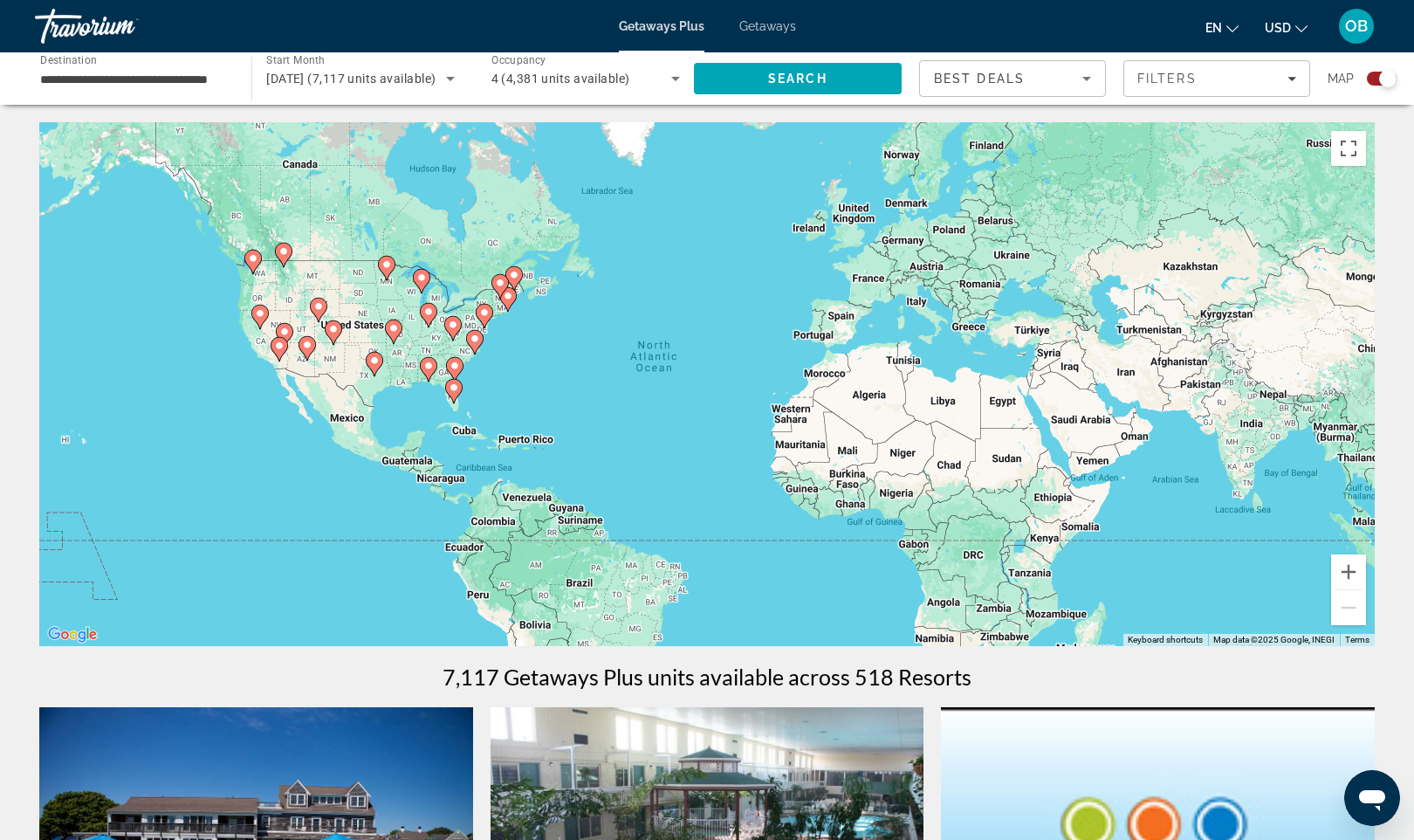
click at [214, 369] on div "To activate drag with keyboard, press Alt + Enter. Once in keyboard drag state,…" at bounding box center [707, 384] width 1336 height 524
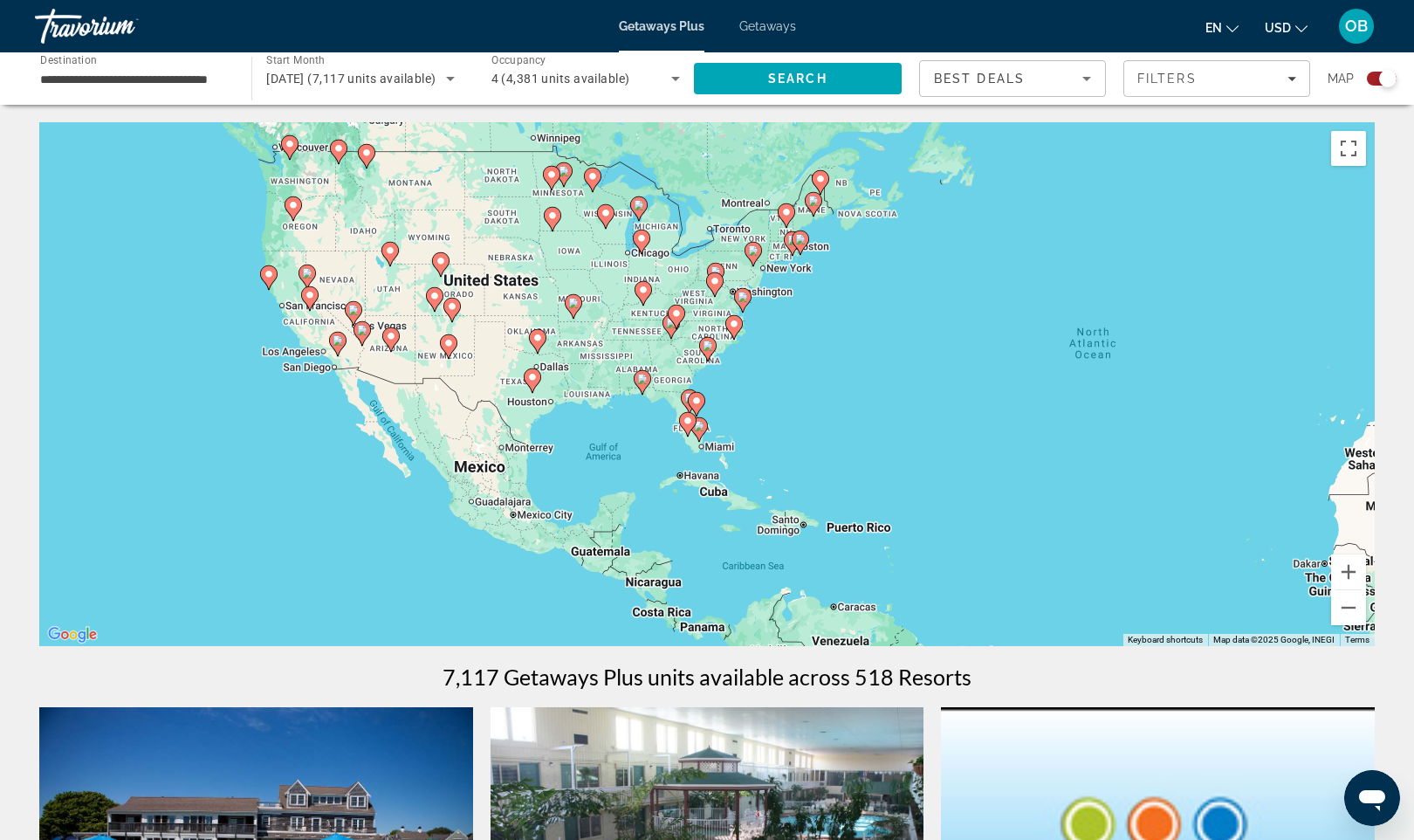
click at [262, 395] on div "To activate drag with keyboard, press Alt + Enter. Once in keyboard drag state,…" at bounding box center [707, 384] width 1336 height 524
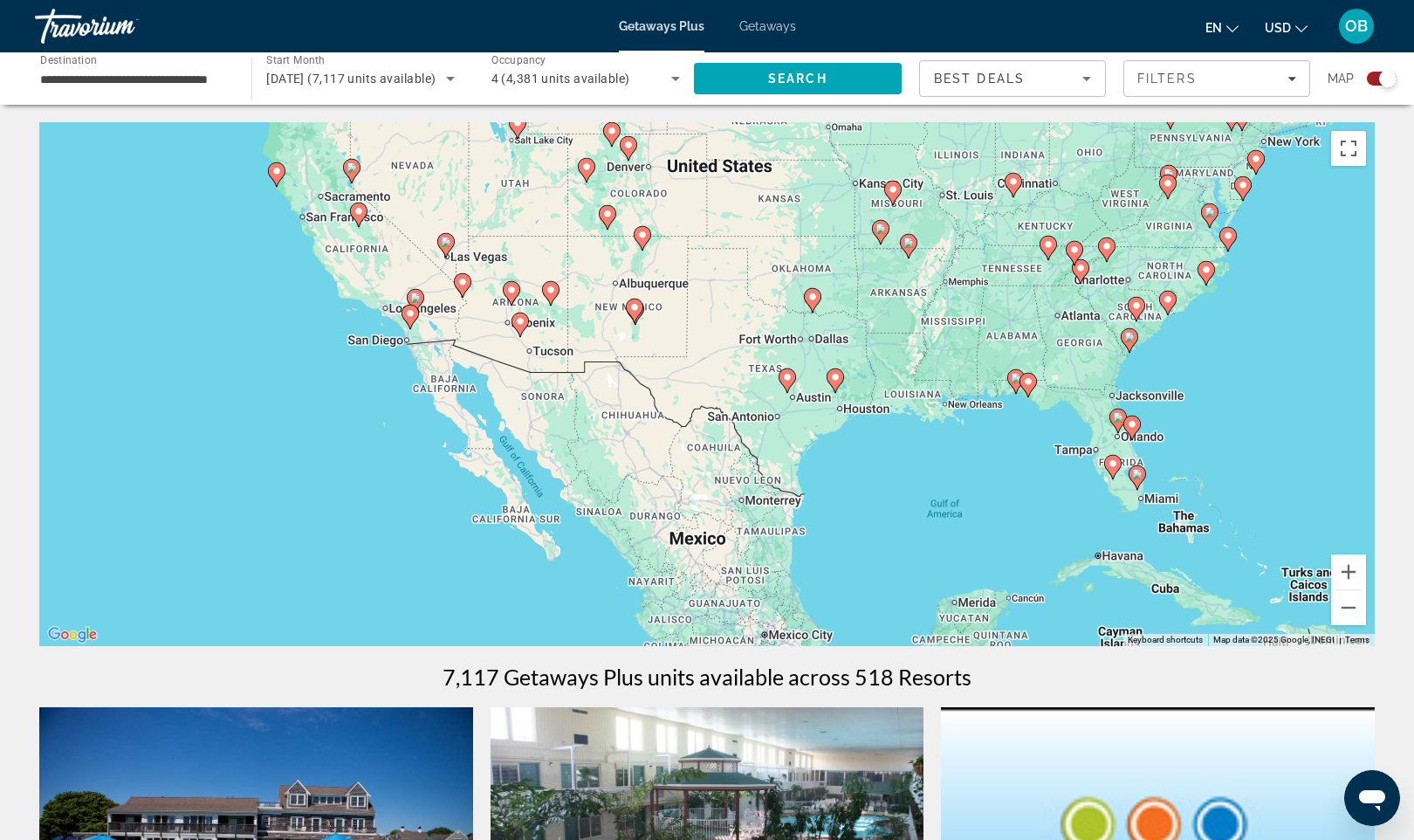
click at [302, 343] on div "To activate drag with keyboard, press Alt + Enter. Once in keyboard drag state,…" at bounding box center [707, 384] width 1336 height 524
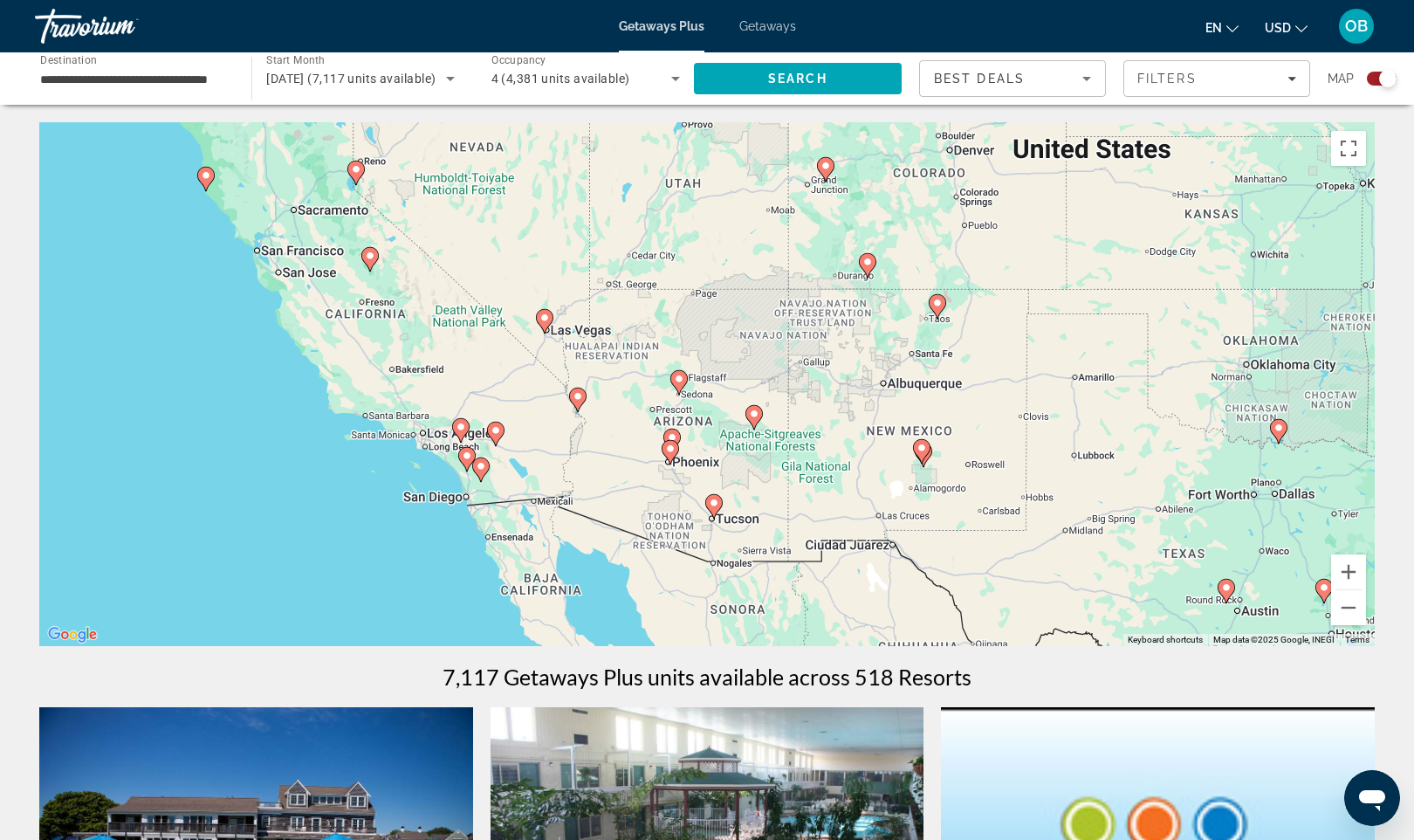
drag, startPoint x: 423, startPoint y: 326, endPoint x: 366, endPoint y: 513, distance: 195.5
click at [366, 513] on div "To activate drag with keyboard, press Alt + Enter. Once in keyboard drag state,…" at bounding box center [707, 384] width 1336 height 524
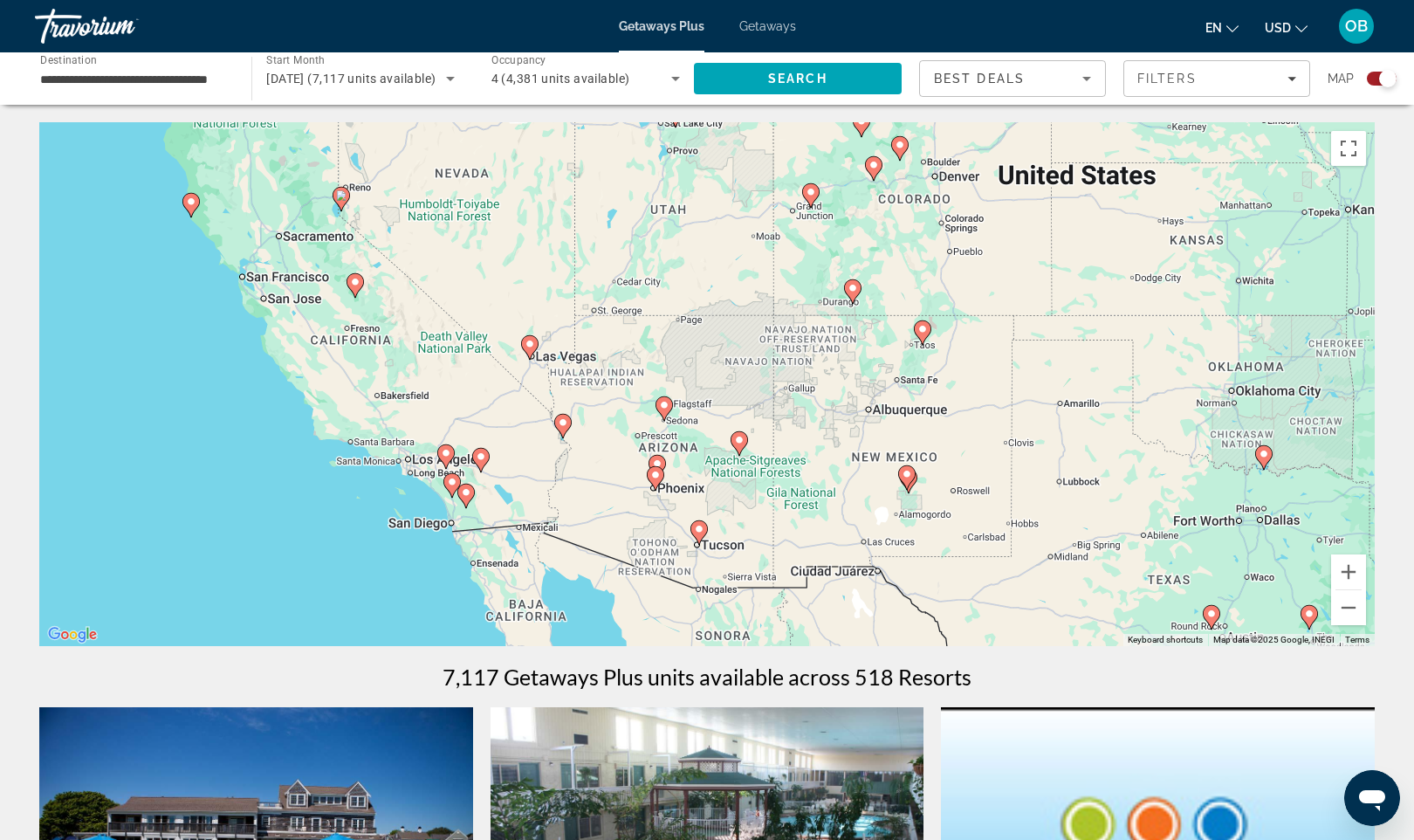
click at [400, 502] on div "To activate drag with keyboard, press Alt + Enter. Once in keyboard drag state,…" at bounding box center [707, 384] width 1336 height 524
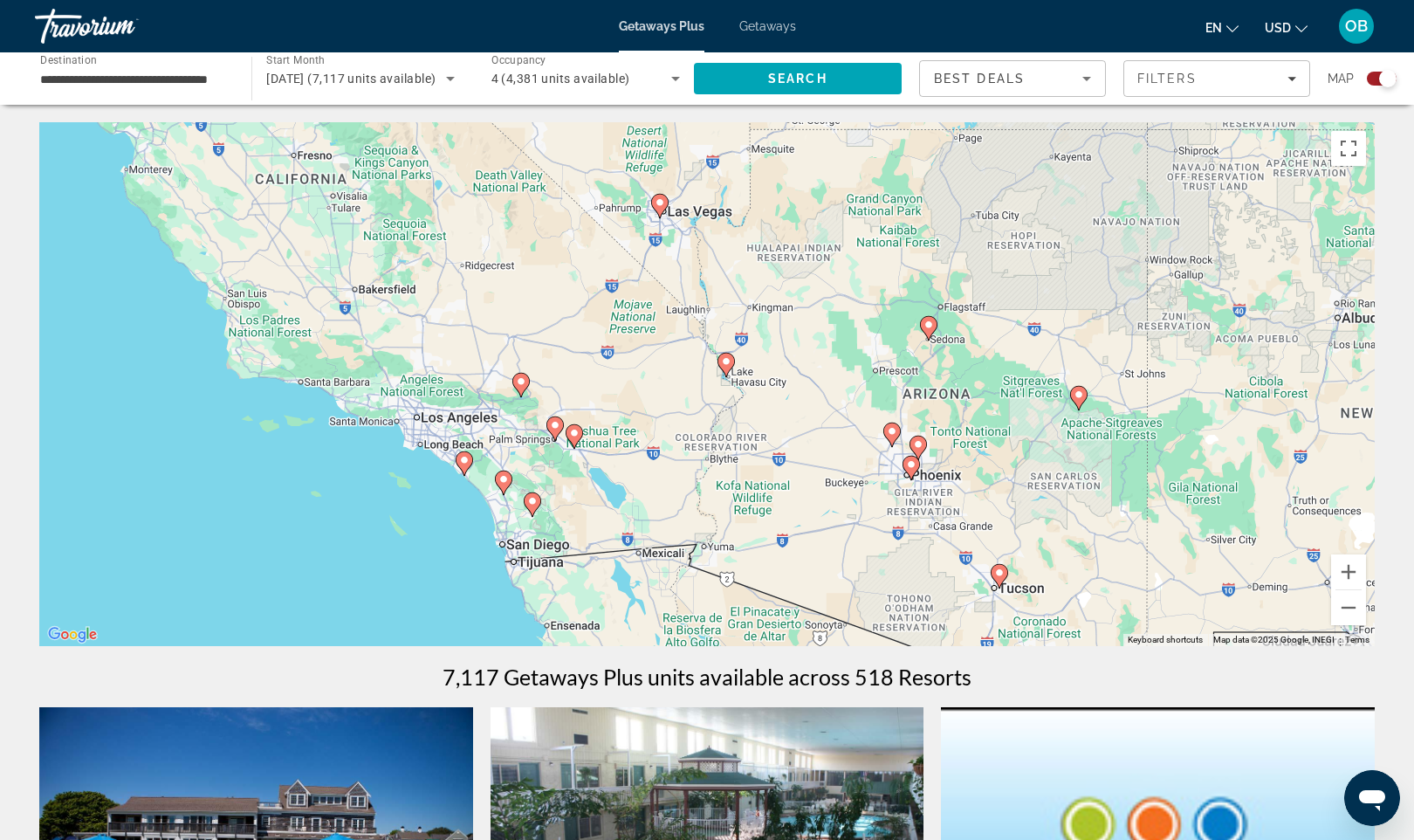
click at [458, 481] on div "To activate drag with keyboard, press Alt + Enter. Once in keyboard drag state,…" at bounding box center [707, 384] width 1336 height 524
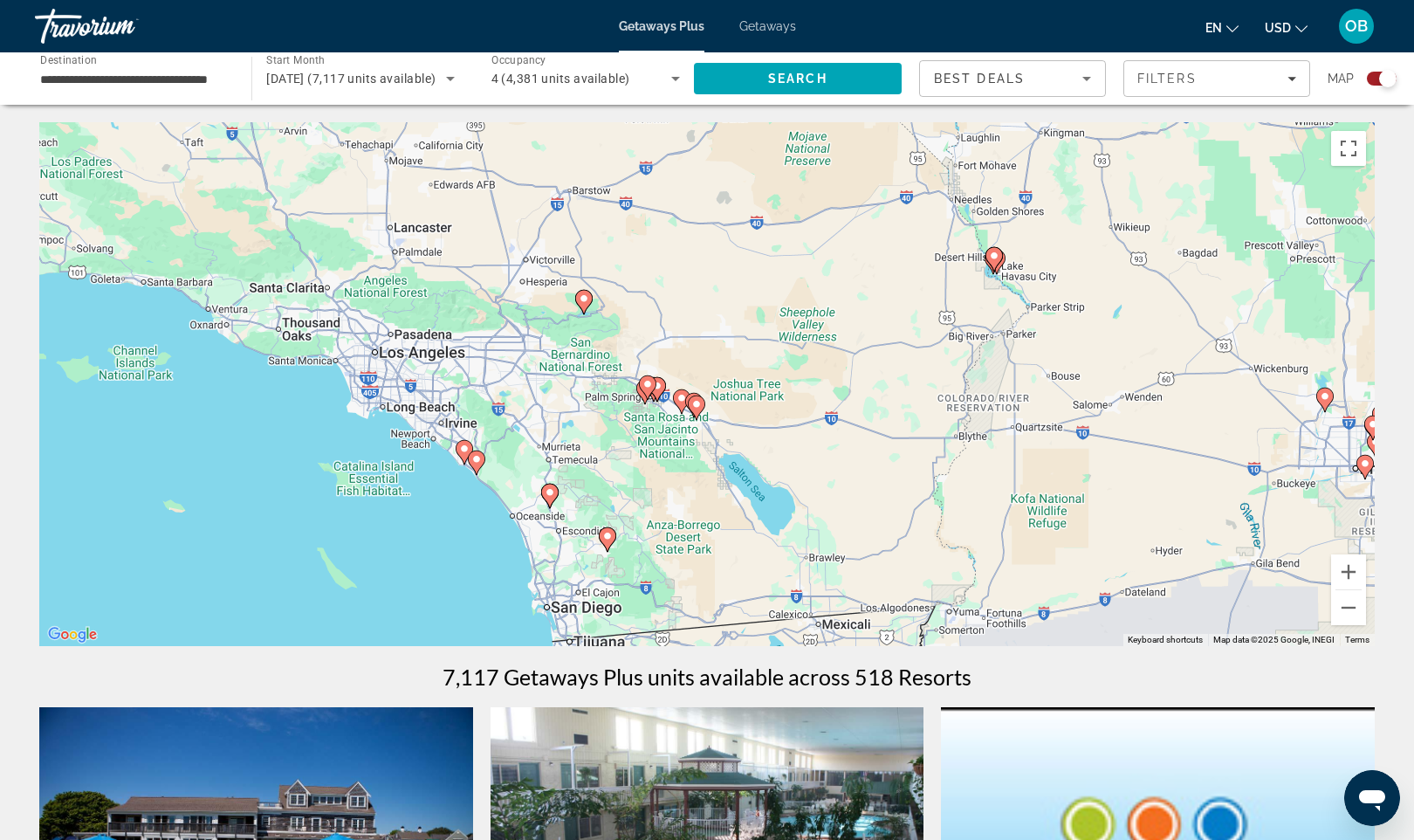
click at [461, 482] on div "To activate drag with keyboard, press Alt + Enter. Once in keyboard drag state,…" at bounding box center [707, 384] width 1336 height 524
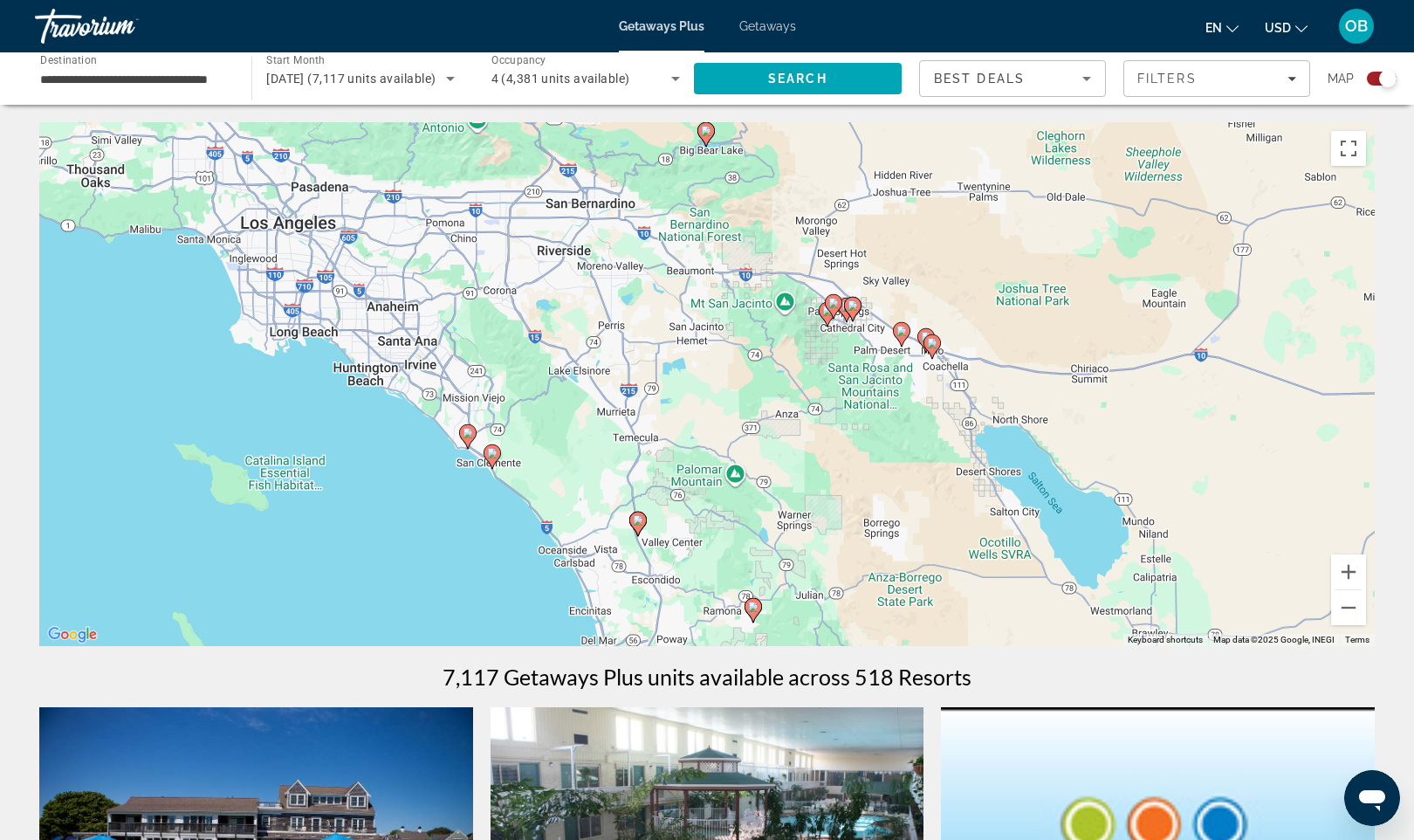
click at [471, 478] on div "To activate drag with keyboard, press Alt + Enter. Once in keyboard drag state,…" at bounding box center [707, 384] width 1336 height 524
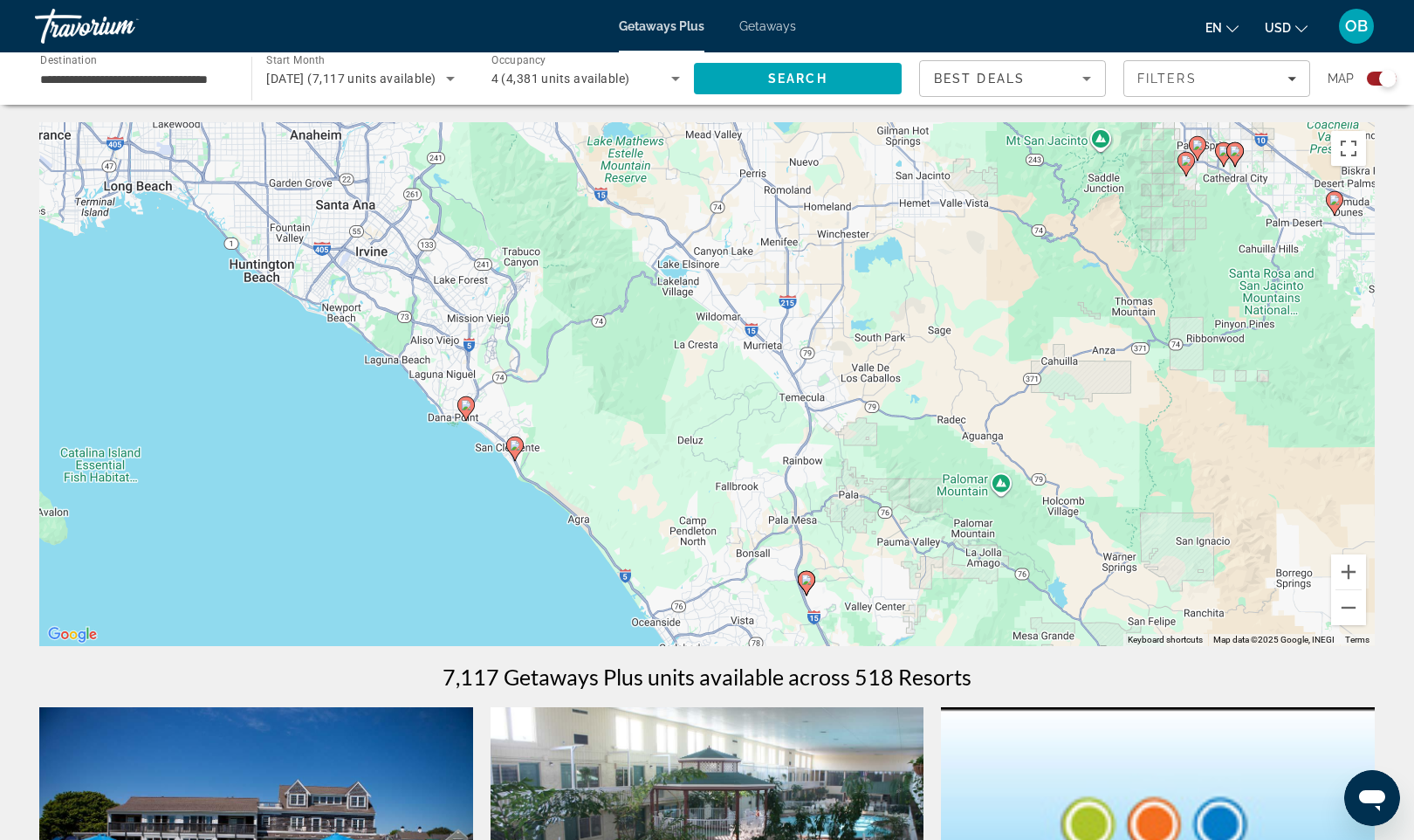
click at [519, 447] on image "Main content" at bounding box center [515, 445] width 10 height 10
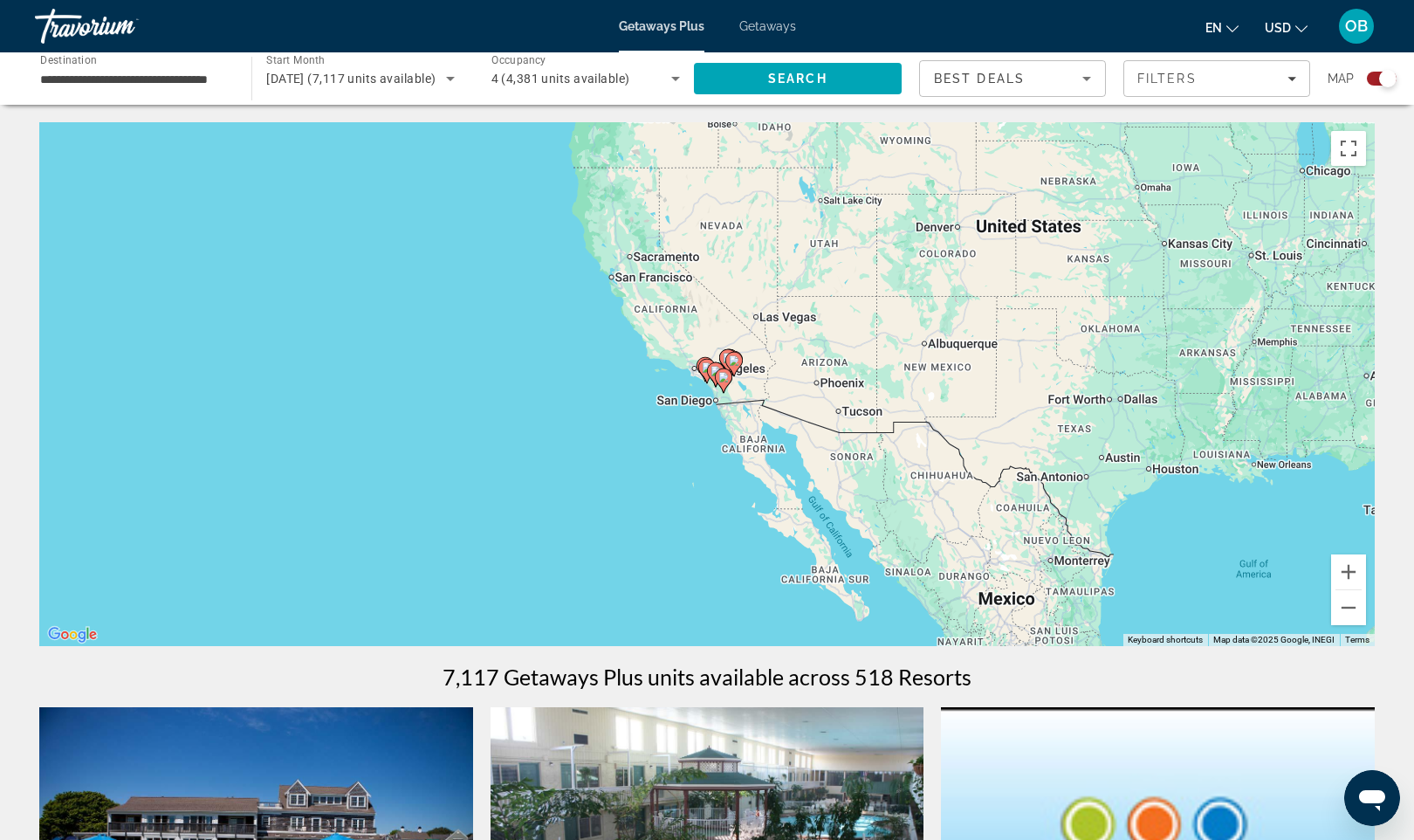
click at [663, 407] on div "To navigate, press the arrow keys. To activate drag with keyboard, press Alt + …" at bounding box center [707, 384] width 1336 height 524
click at [663, 407] on div "To activate drag with keyboard, press Alt + Enter. Once in keyboard drag state,…" at bounding box center [707, 384] width 1336 height 524
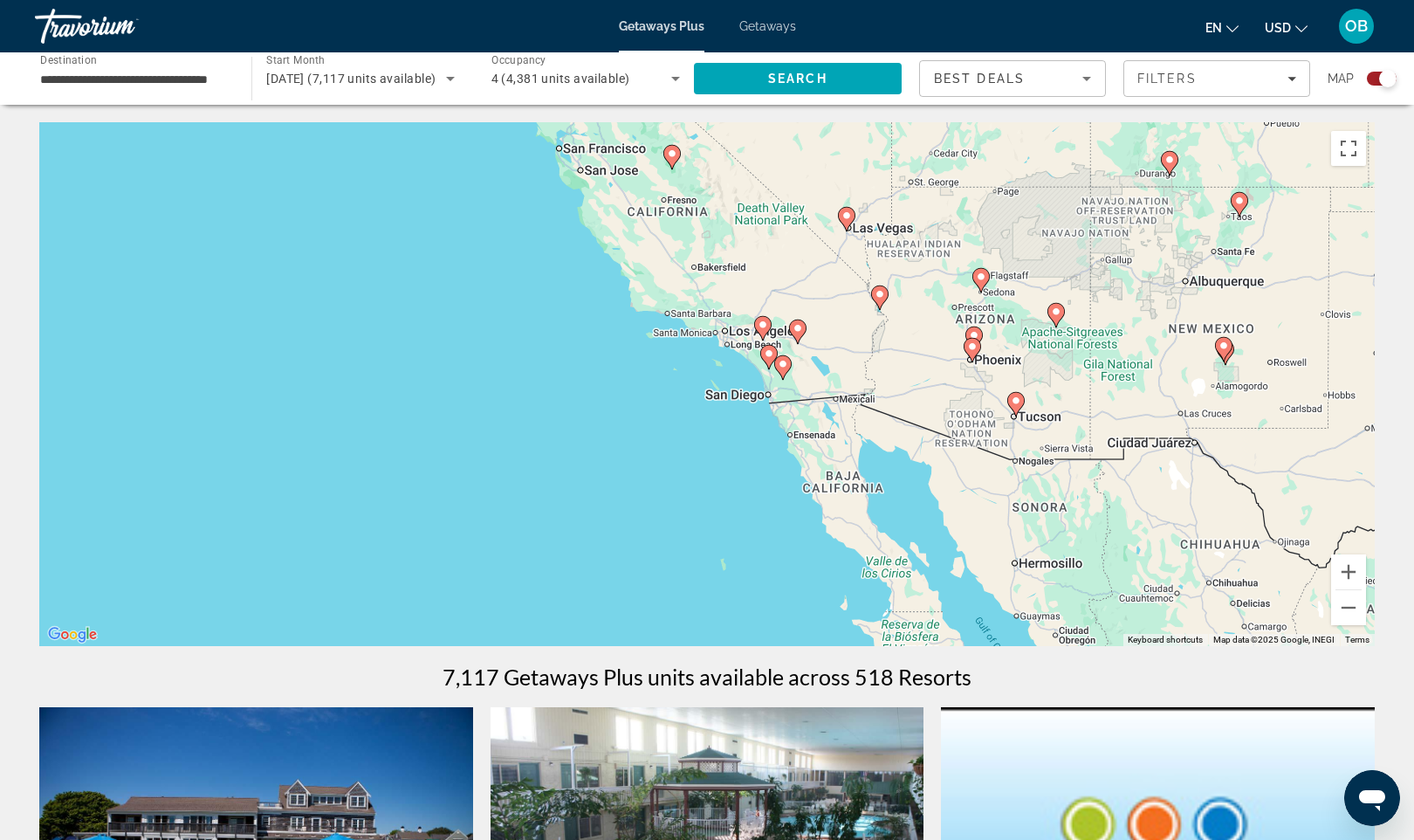
click at [711, 441] on div "To activate drag with keyboard, press Alt + Enter. Once in keyboard drag state,…" at bounding box center [707, 384] width 1336 height 524
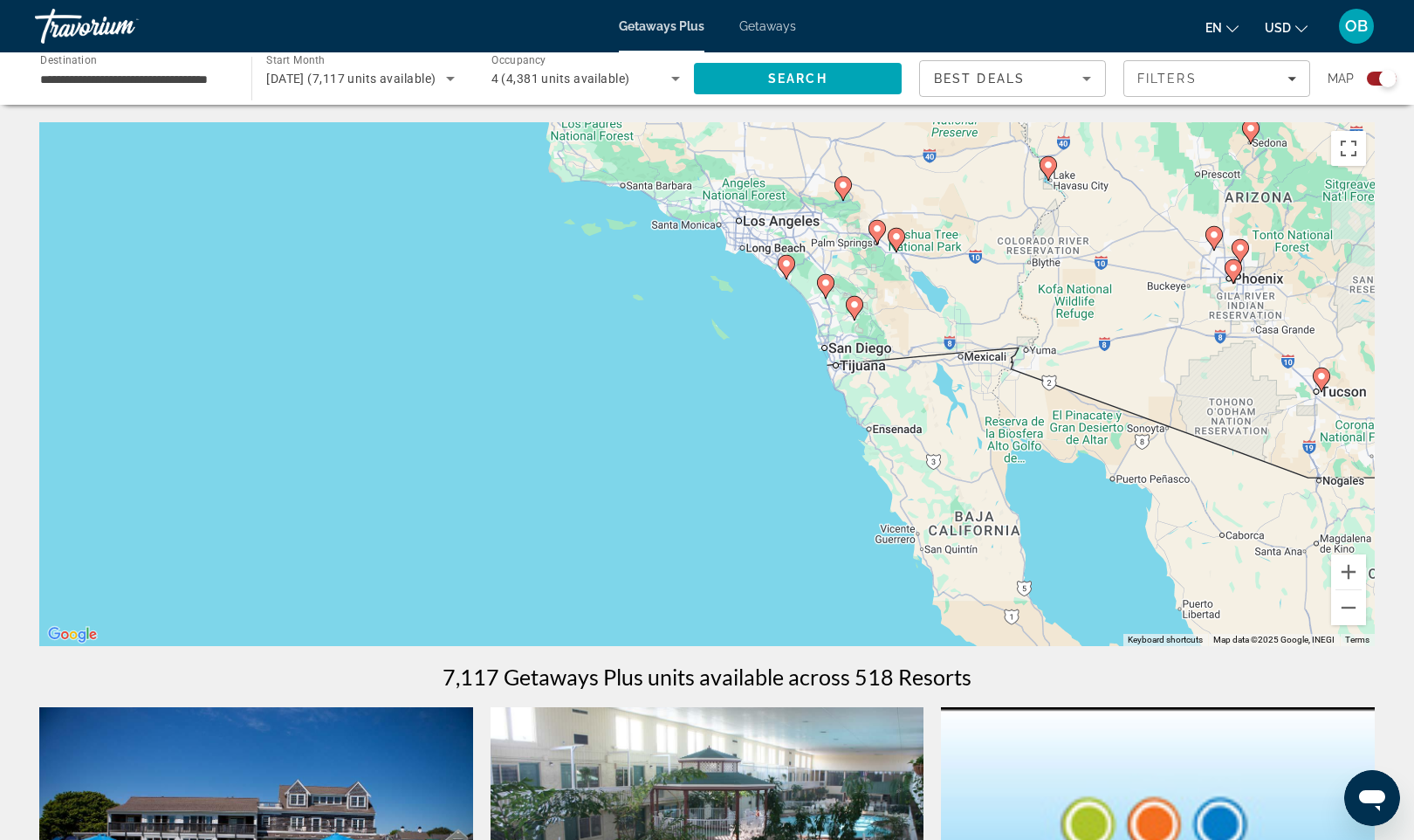
click at [773, 379] on div "To activate drag with keyboard, press Alt + Enter. Once in keyboard drag state,…" at bounding box center [707, 384] width 1336 height 524
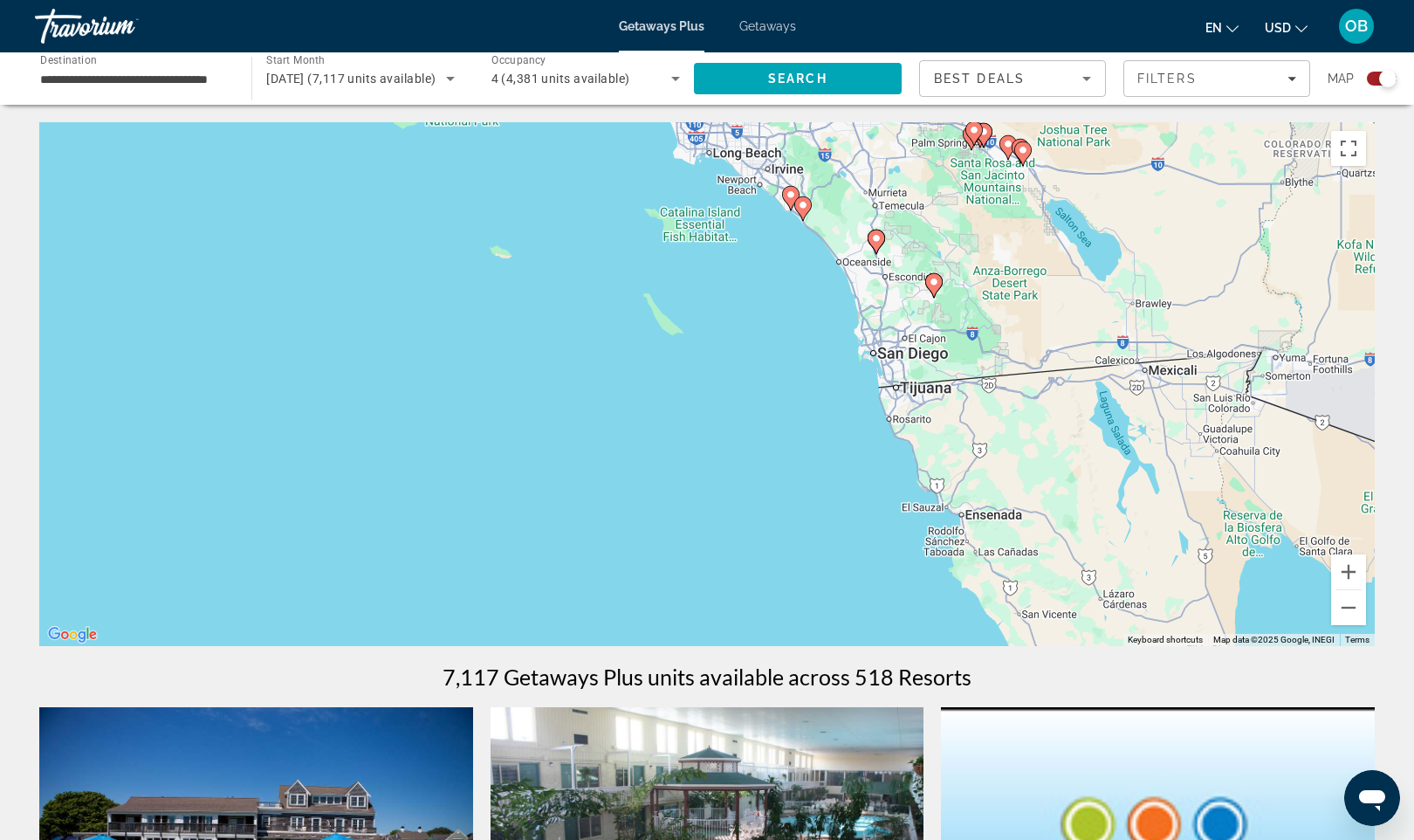
drag, startPoint x: 774, startPoint y: 258, endPoint x: 763, endPoint y: 481, distance: 223.3
click at [763, 481] on div "To activate drag with keyboard, press Alt + Enter. Once in keyboard drag state,…" at bounding box center [707, 384] width 1336 height 524
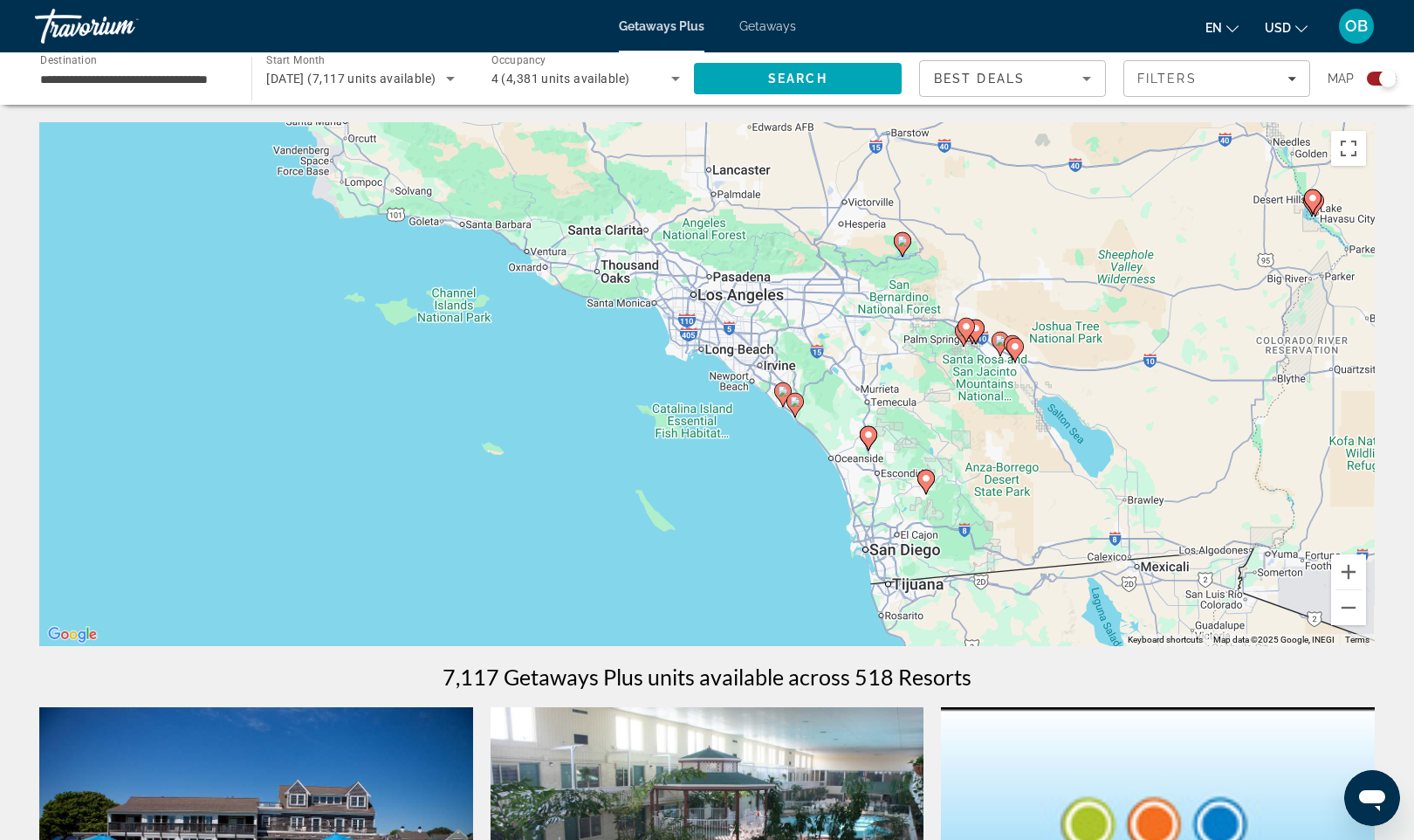
click at [798, 403] on image "Main content" at bounding box center [795, 402] width 10 height 10
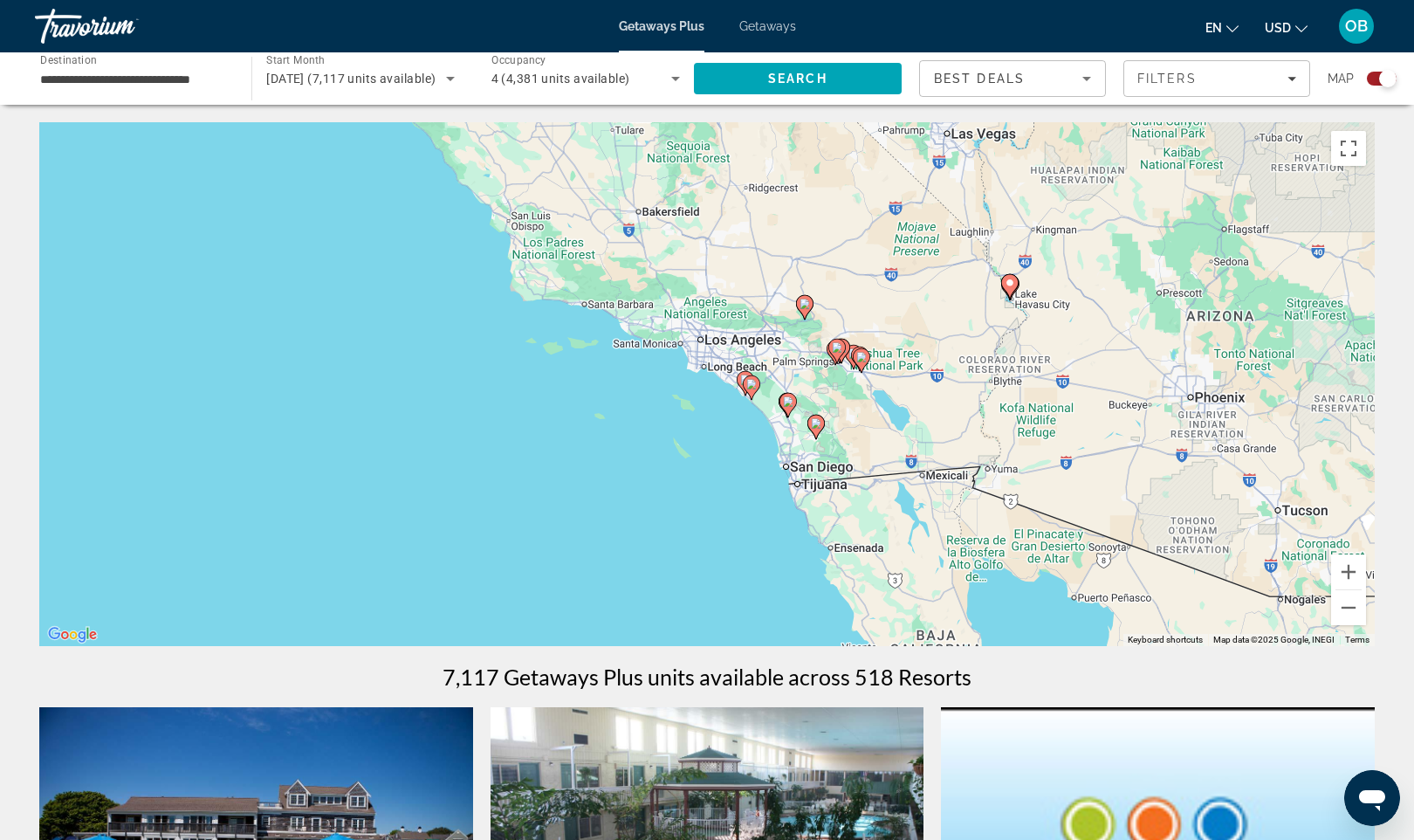
click at [750, 400] on gmp-advanced-marker "Main content" at bounding box center [752, 388] width 18 height 26
type input "**********"
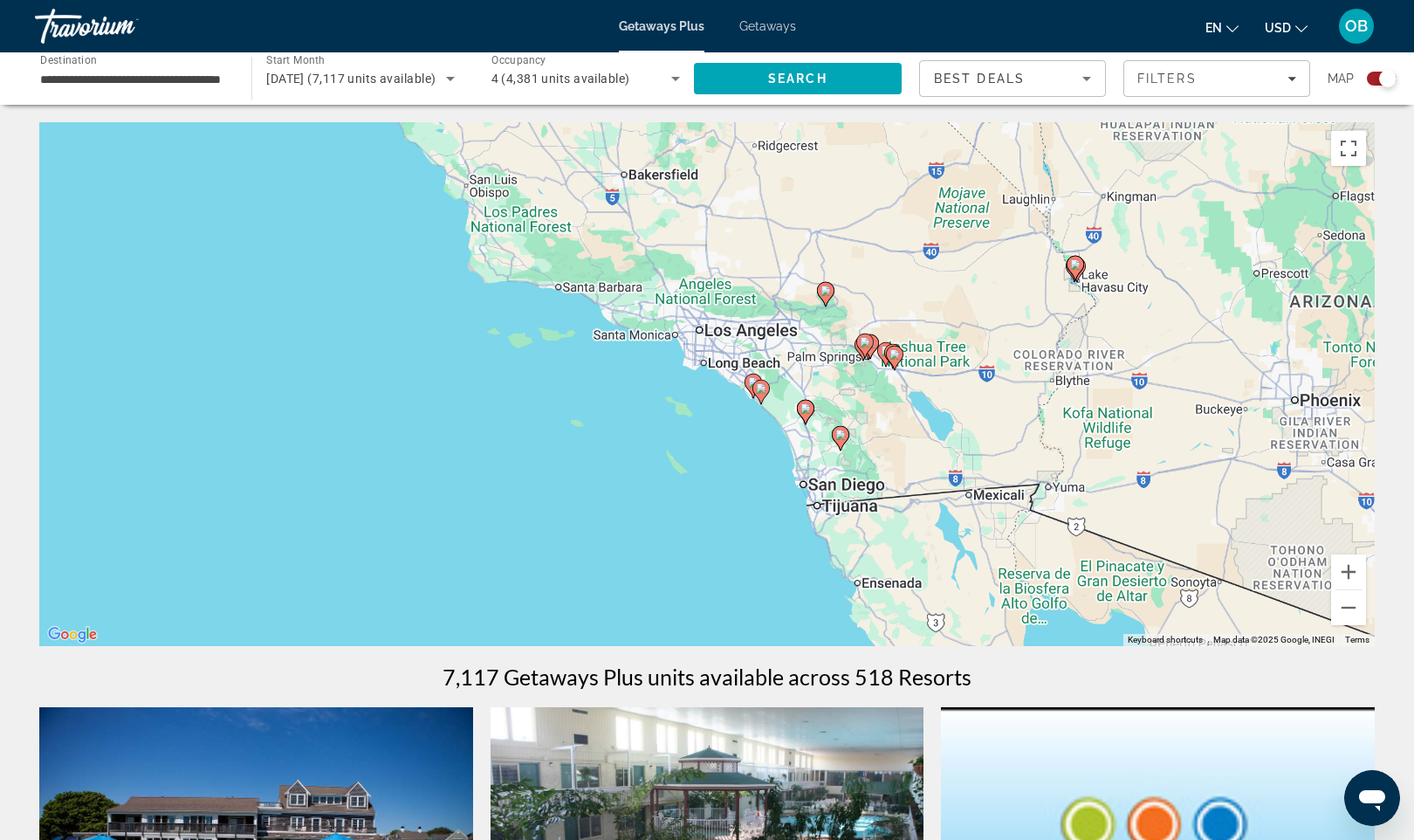
click at [750, 400] on div "To navigate, press the arrow keys. To activate drag with keyboard, press Alt + …" at bounding box center [707, 384] width 1336 height 524
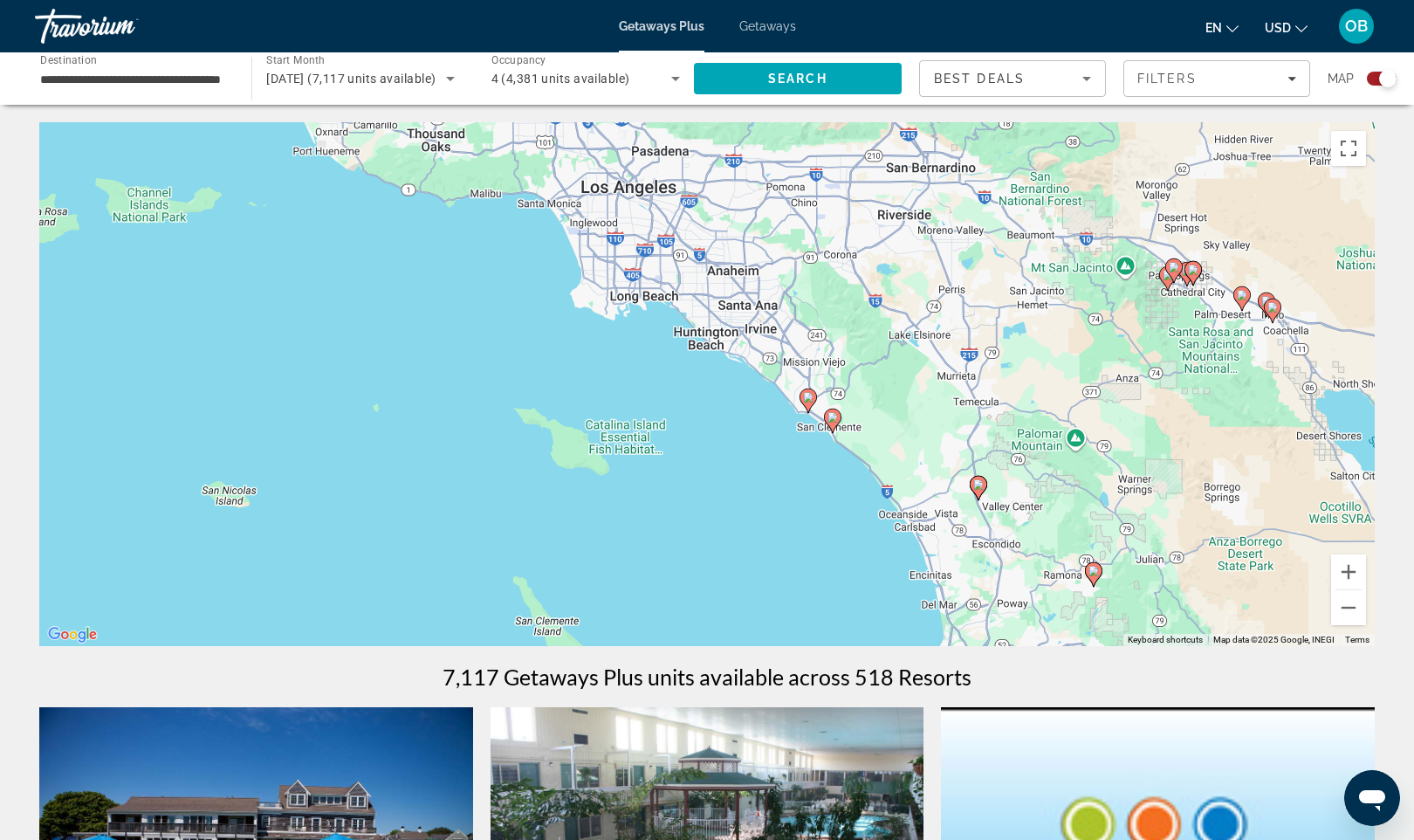
drag, startPoint x: 750, startPoint y: 400, endPoint x: 798, endPoint y: 462, distance: 78.4
click at [798, 462] on div "To activate drag with keyboard, press Alt + Enter. Once in keyboard drag state,…" at bounding box center [707, 384] width 1336 height 524
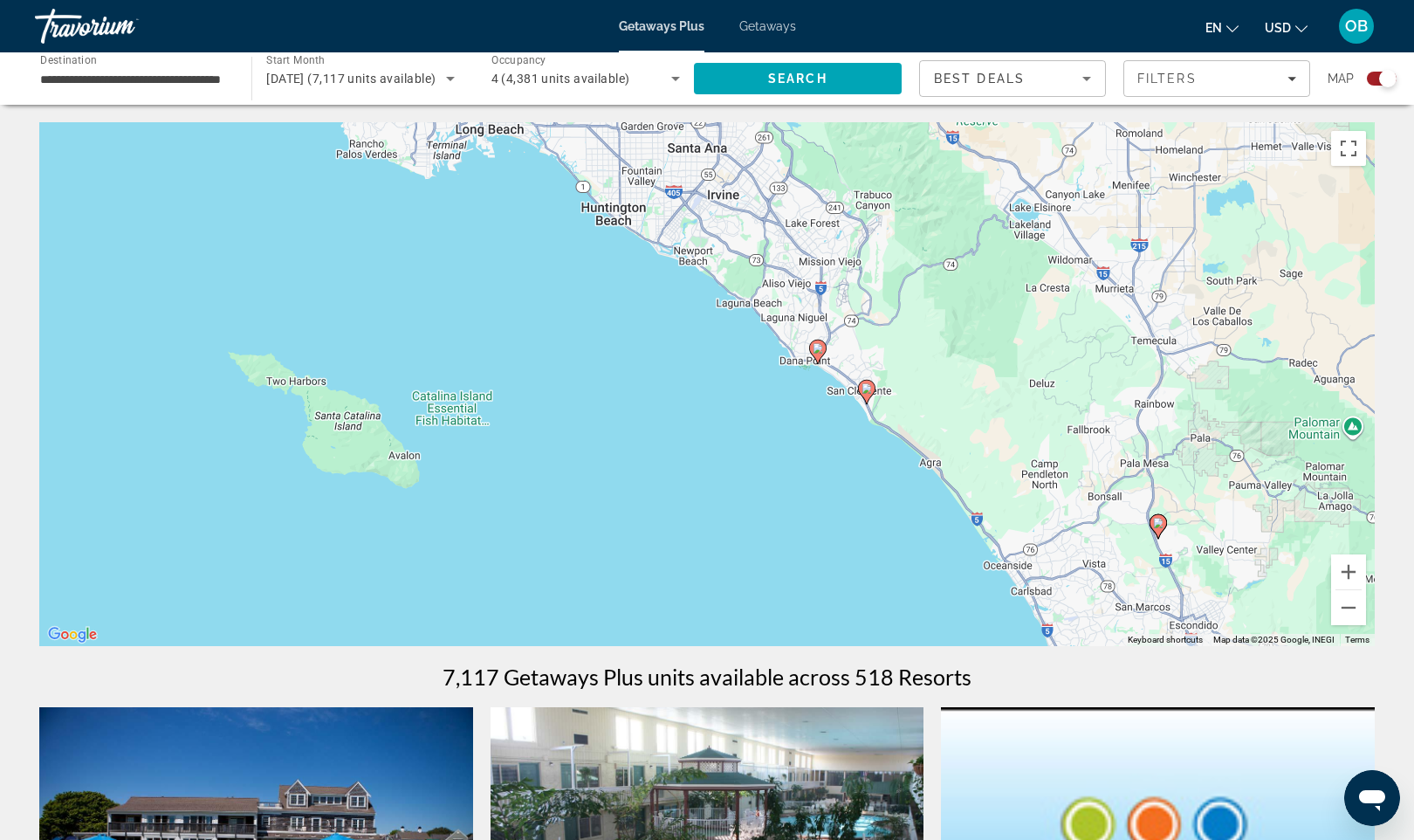
drag, startPoint x: 798, startPoint y: 462, endPoint x: 830, endPoint y: 460, distance: 32.1
click at [830, 460] on div "To activate drag with keyboard, press Alt + Enter. Once in keyboard drag state,…" at bounding box center [707, 384] width 1336 height 524
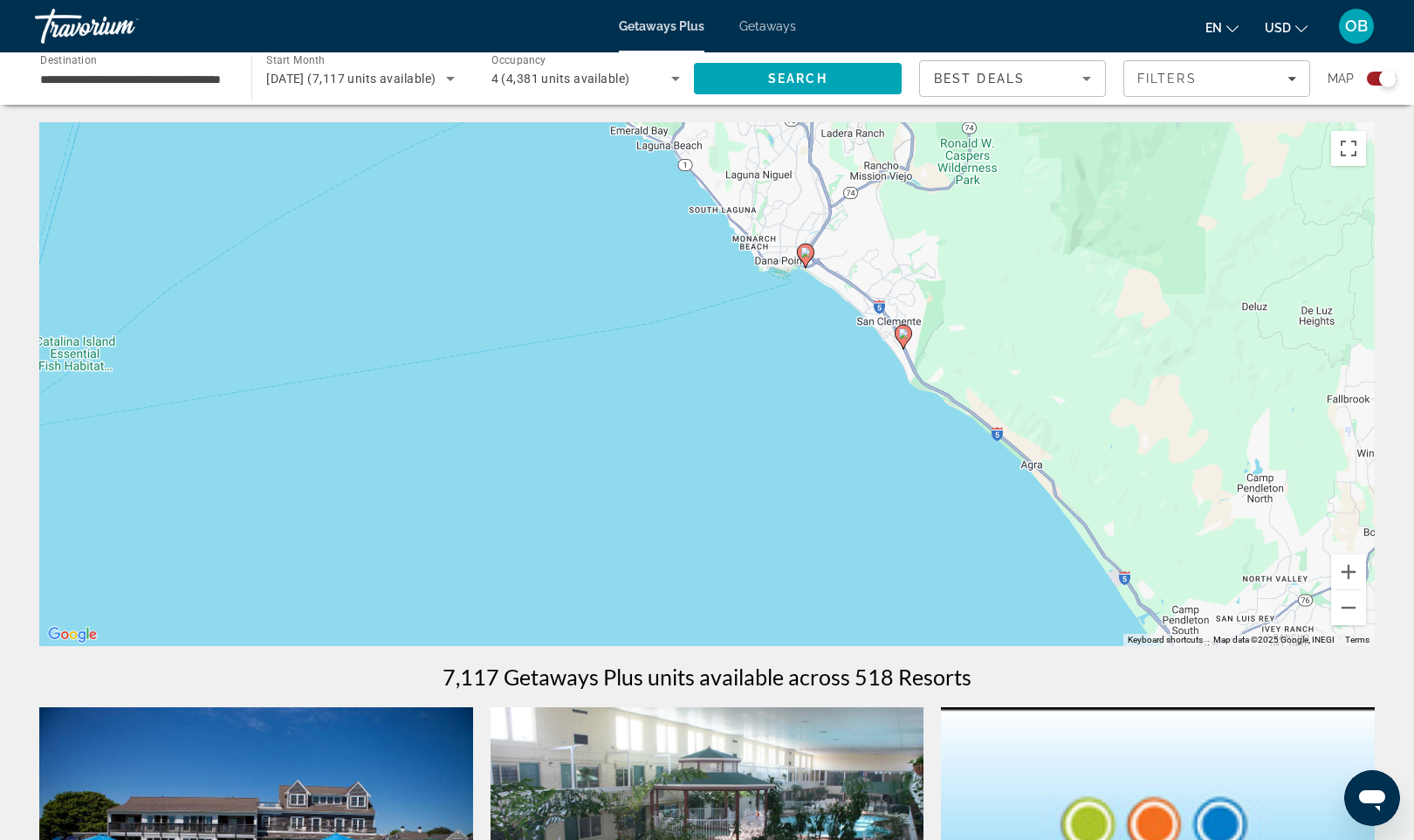
drag, startPoint x: 830, startPoint y: 460, endPoint x: 887, endPoint y: 385, distance: 94.2
click at [887, 385] on div "To activate drag with keyboard, press Alt + Enter. Once in keyboard drag state,…" at bounding box center [707, 384] width 1336 height 524
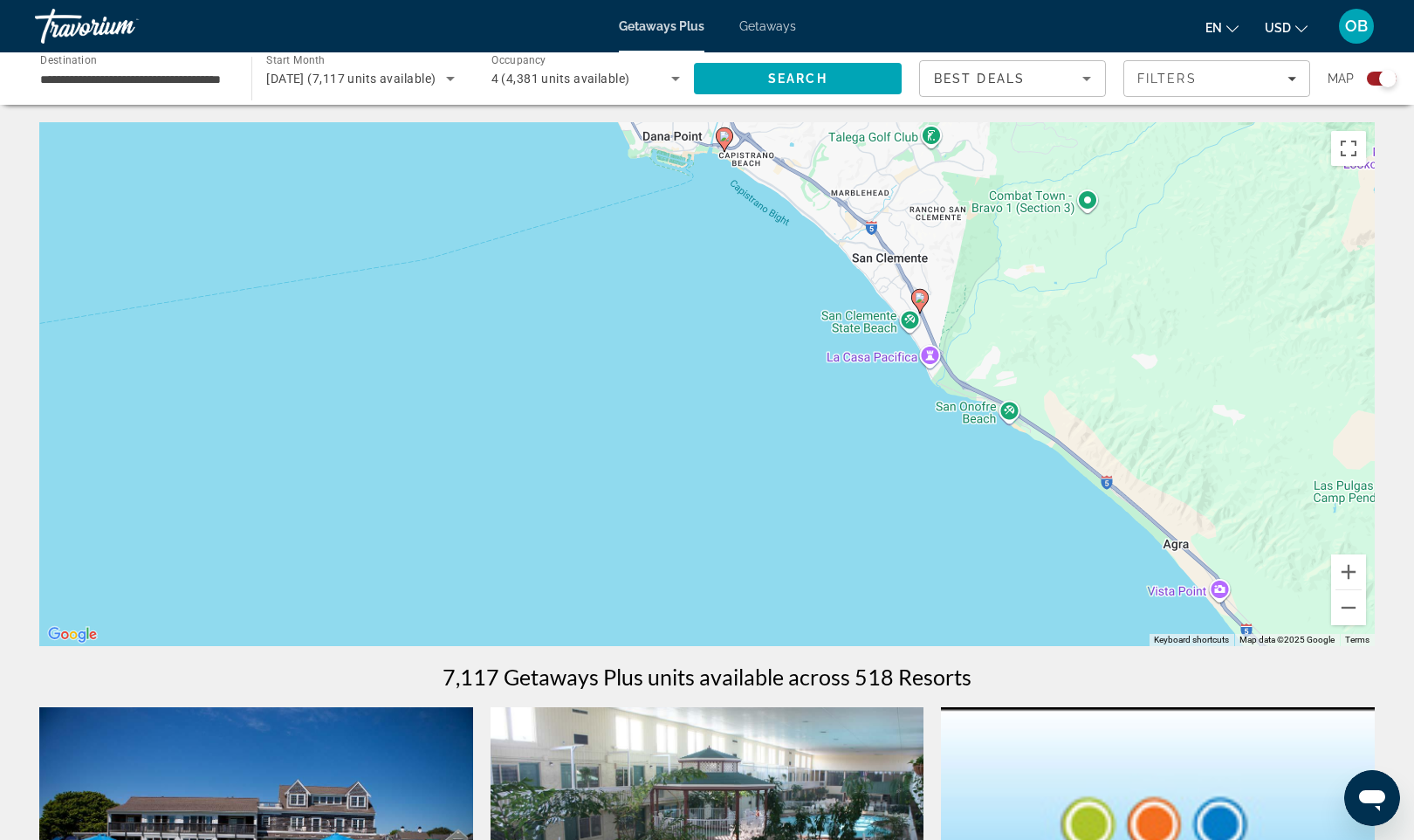
drag, startPoint x: 887, startPoint y: 385, endPoint x: 920, endPoint y: 298, distance: 93.0
click at [920, 298] on image "Main content" at bounding box center [920, 298] width 10 height 10
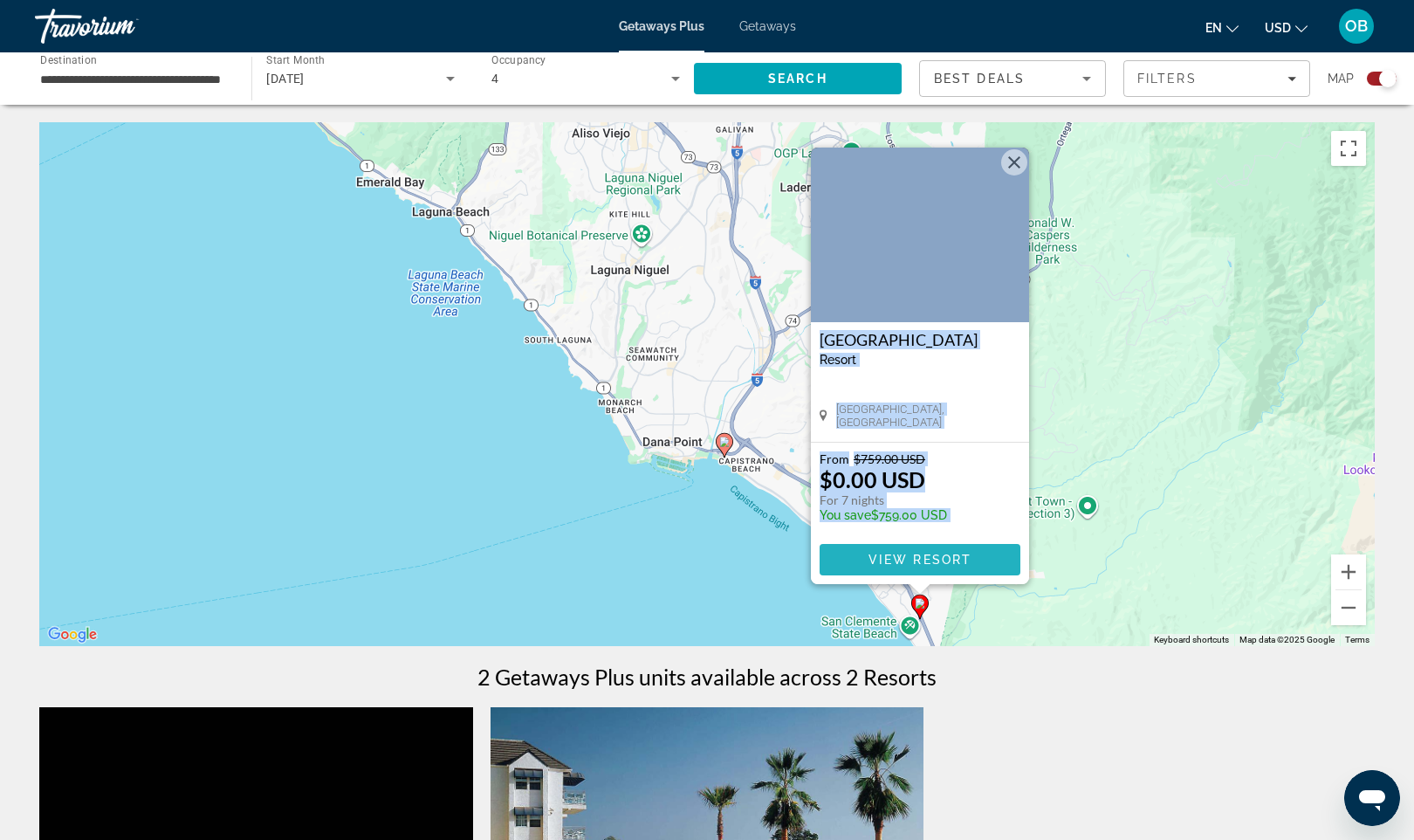
click at [948, 562] on span "View Resort" at bounding box center [920, 560] width 103 height 14
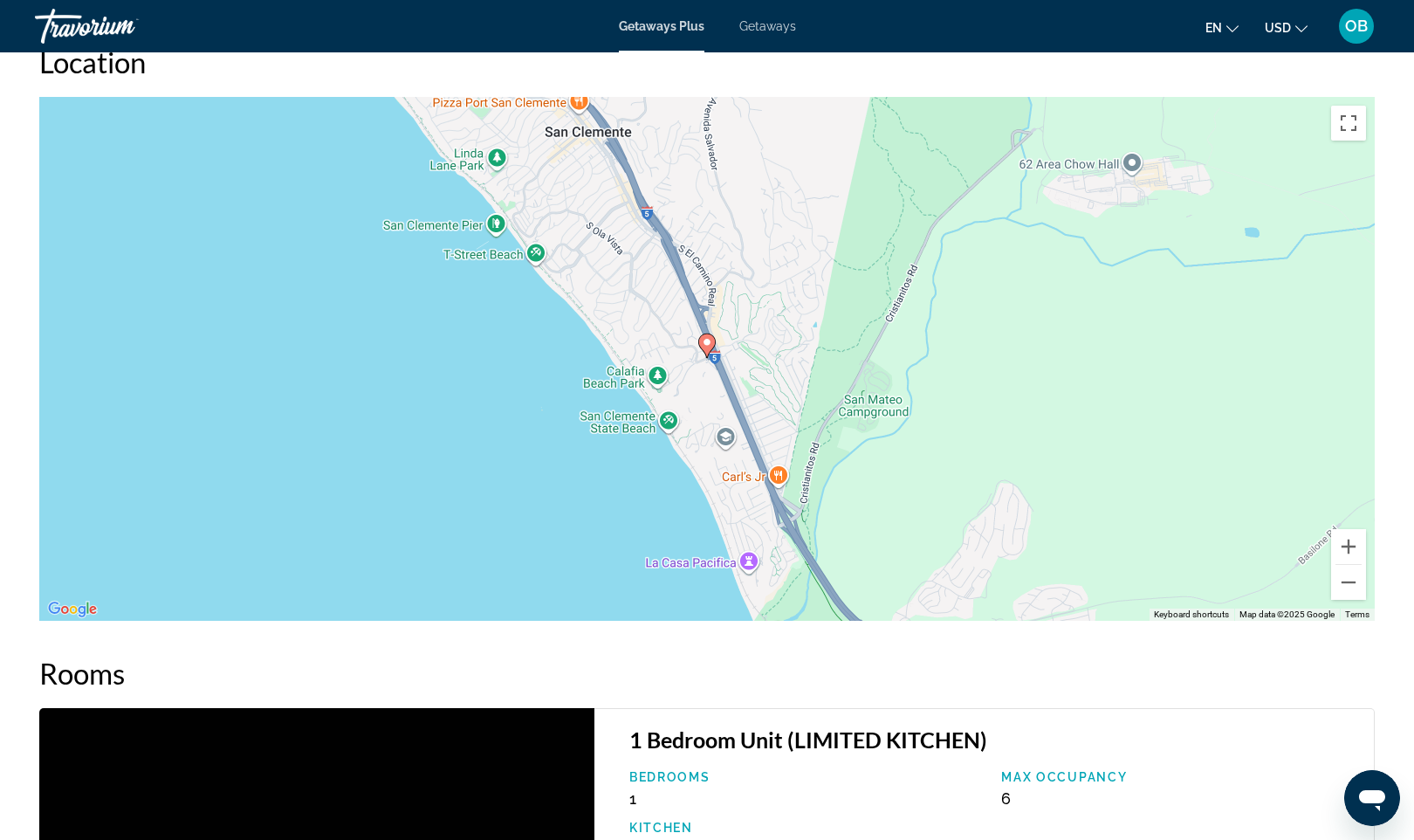
scroll to position [2103, 0]
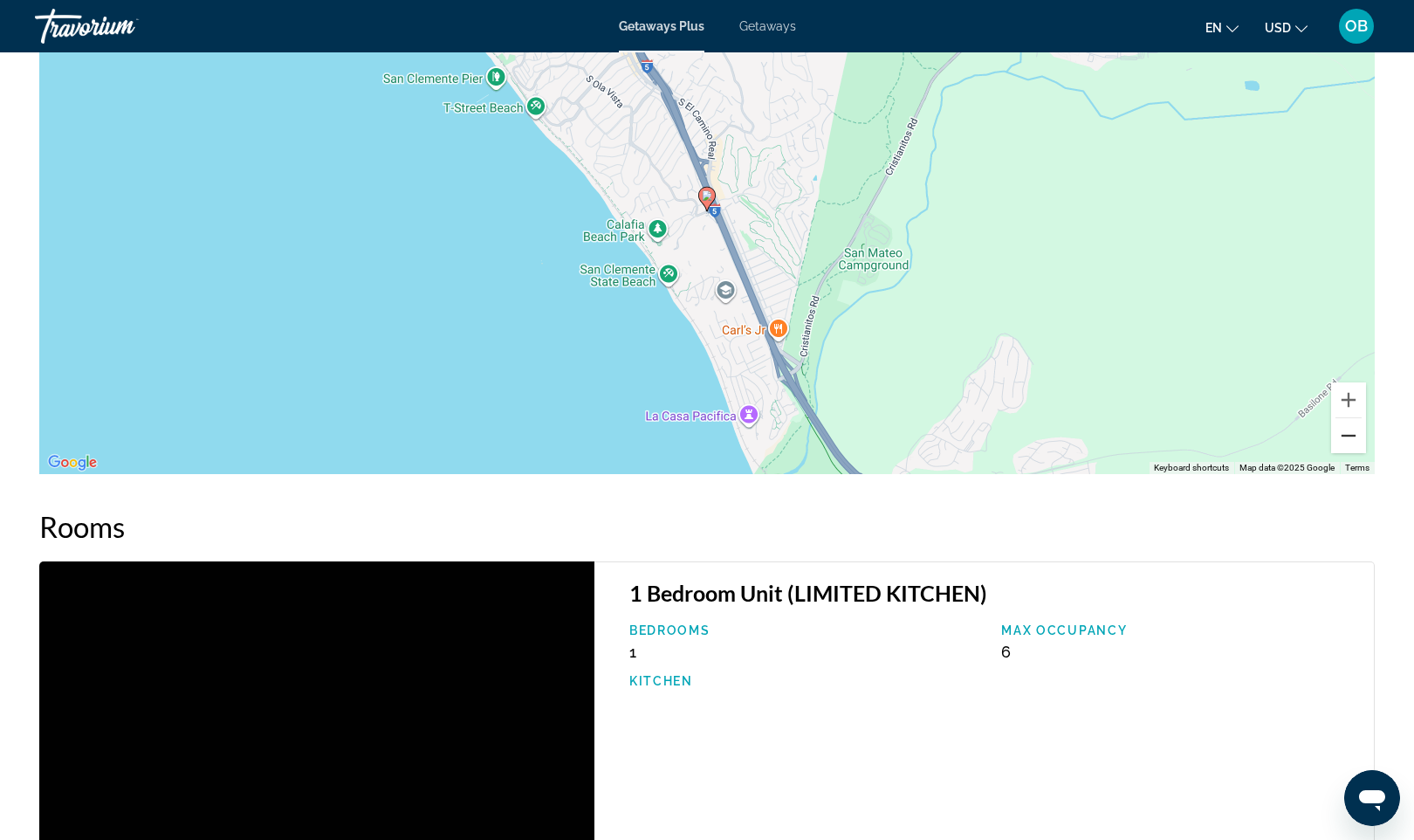
click at [1363, 436] on button "Zoom out" at bounding box center [1349, 436] width 35 height 35
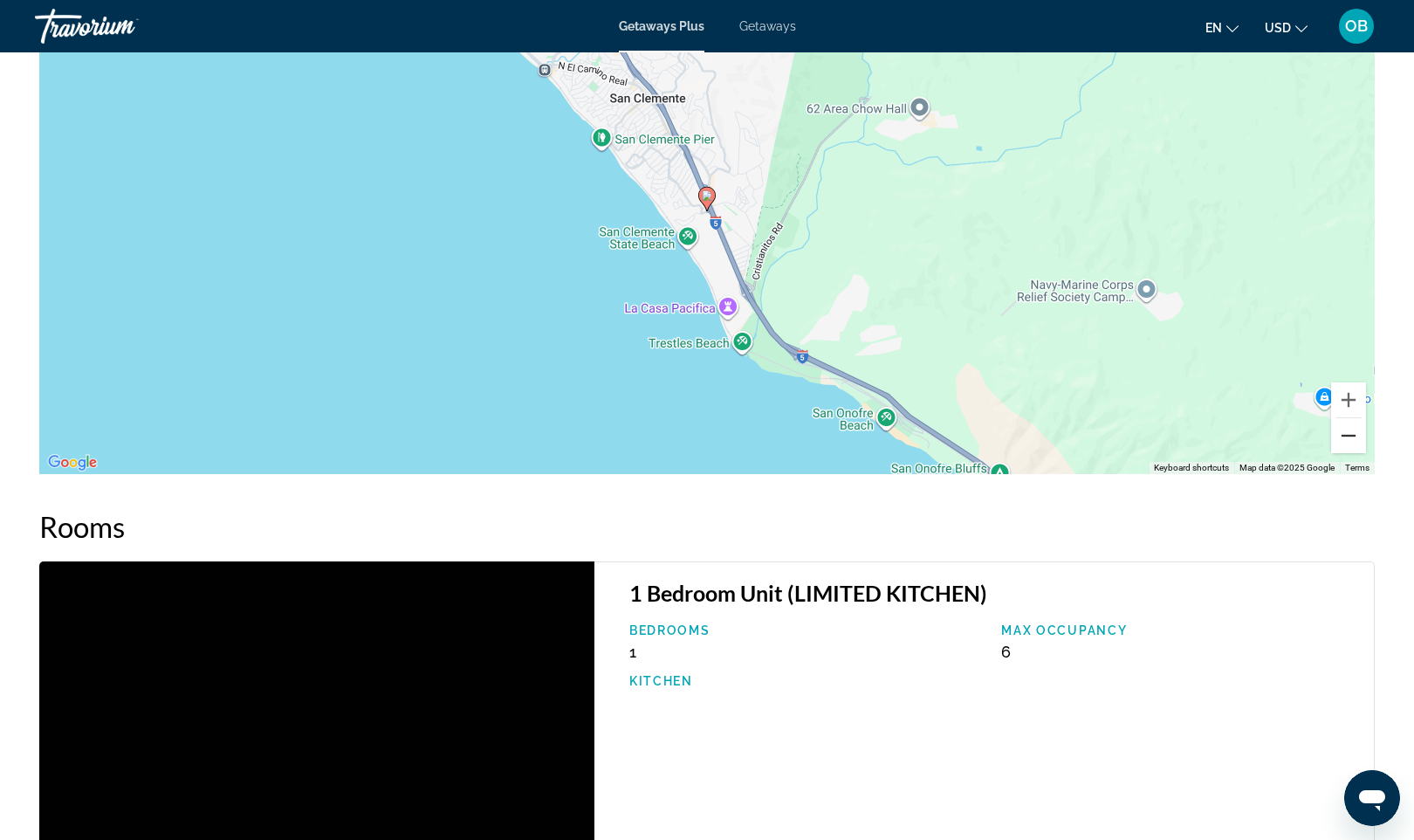
click at [1363, 436] on button "Zoom out" at bounding box center [1349, 436] width 35 height 35
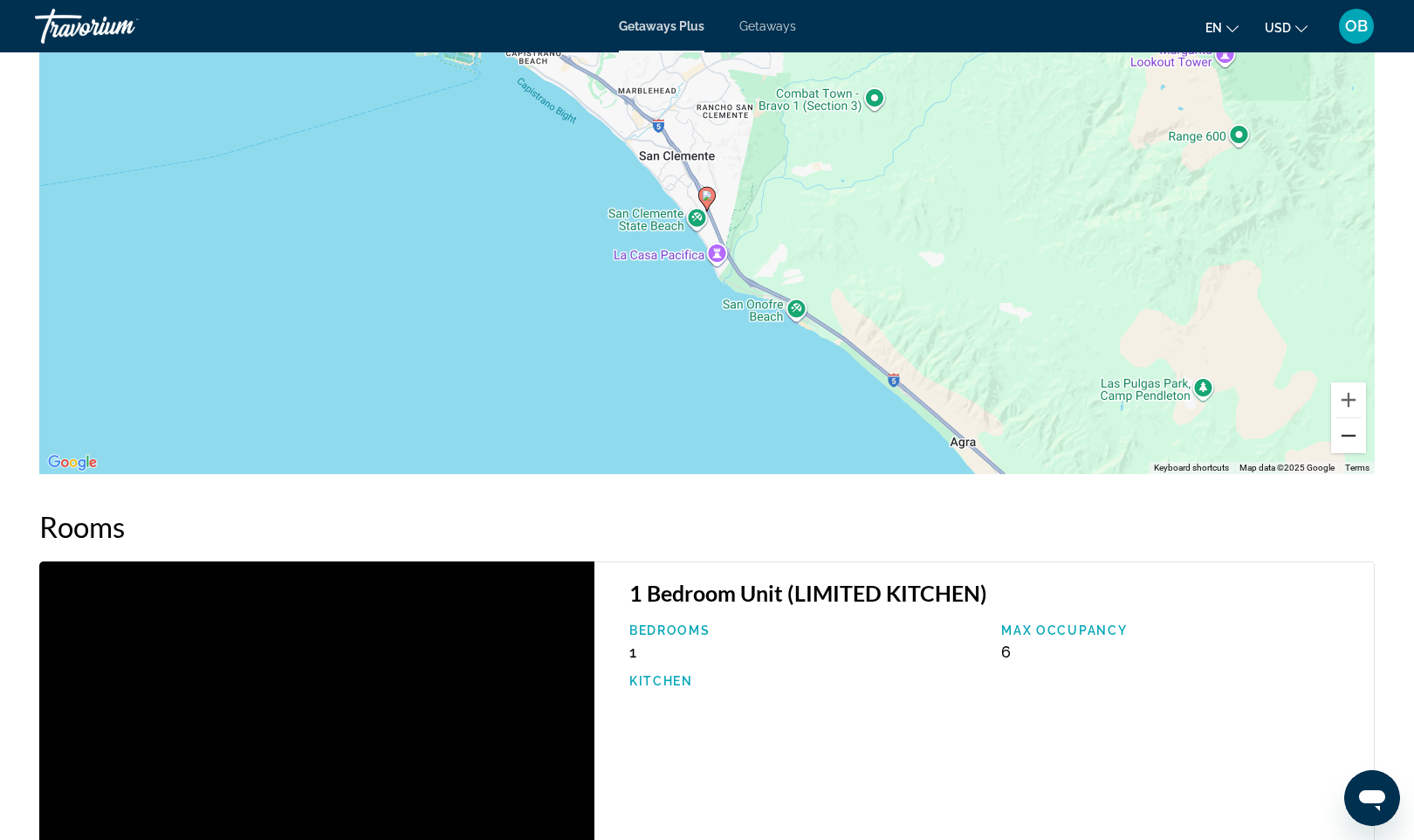
click at [1363, 436] on button "Zoom out" at bounding box center [1349, 436] width 35 height 35
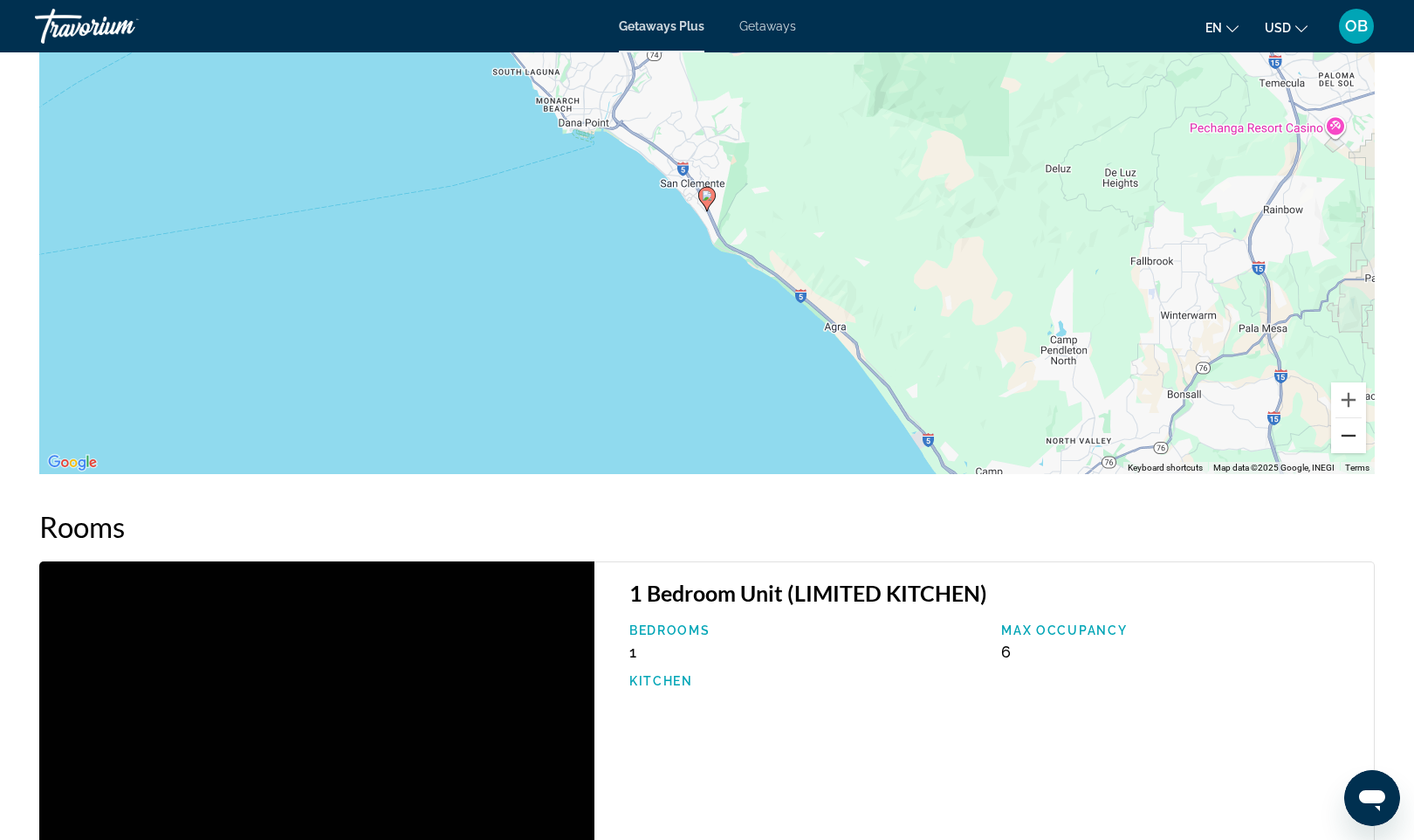
click at [1341, 435] on button "Zoom out" at bounding box center [1349, 436] width 35 height 35
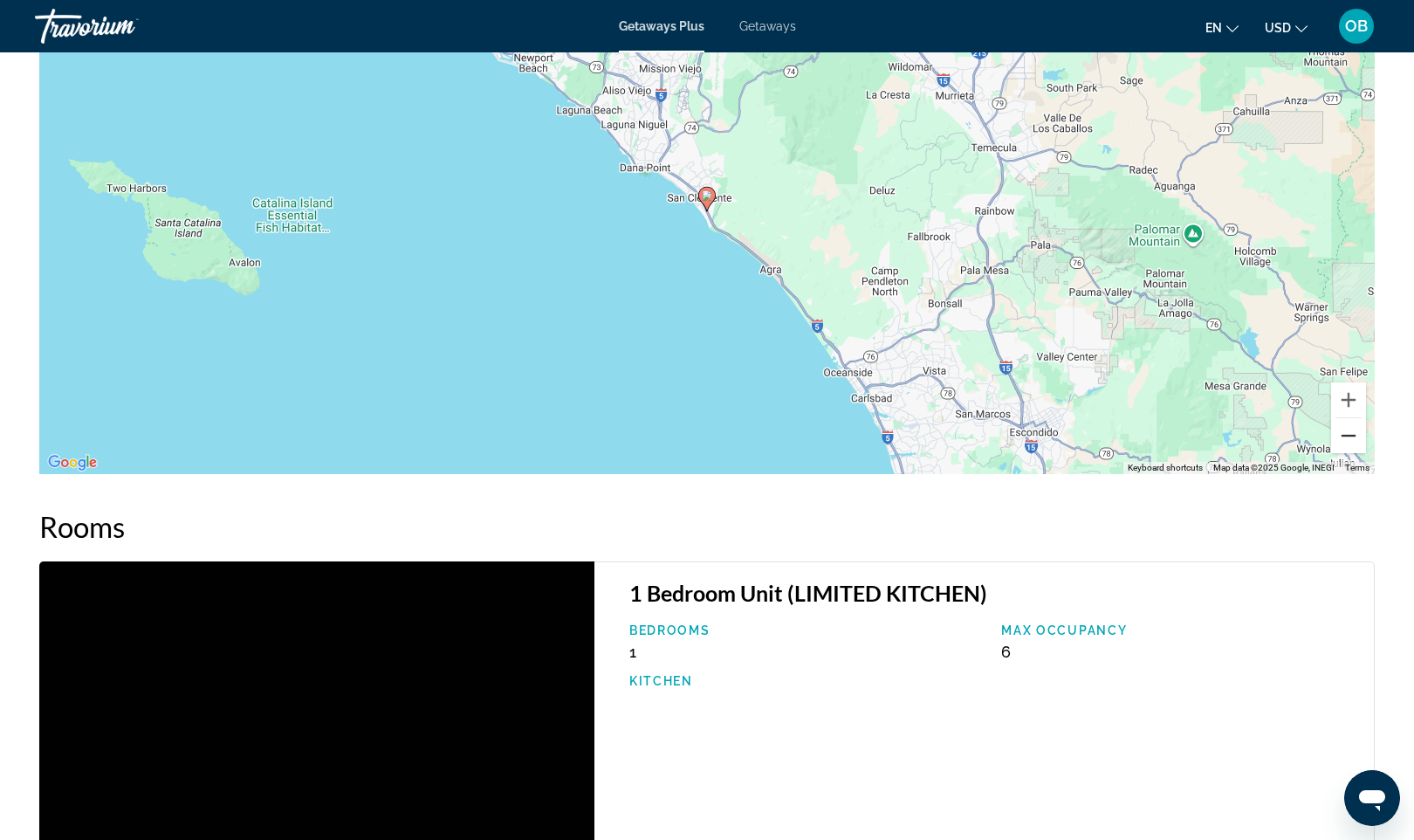
click at [1341, 435] on button "Zoom out" at bounding box center [1349, 436] width 35 height 35
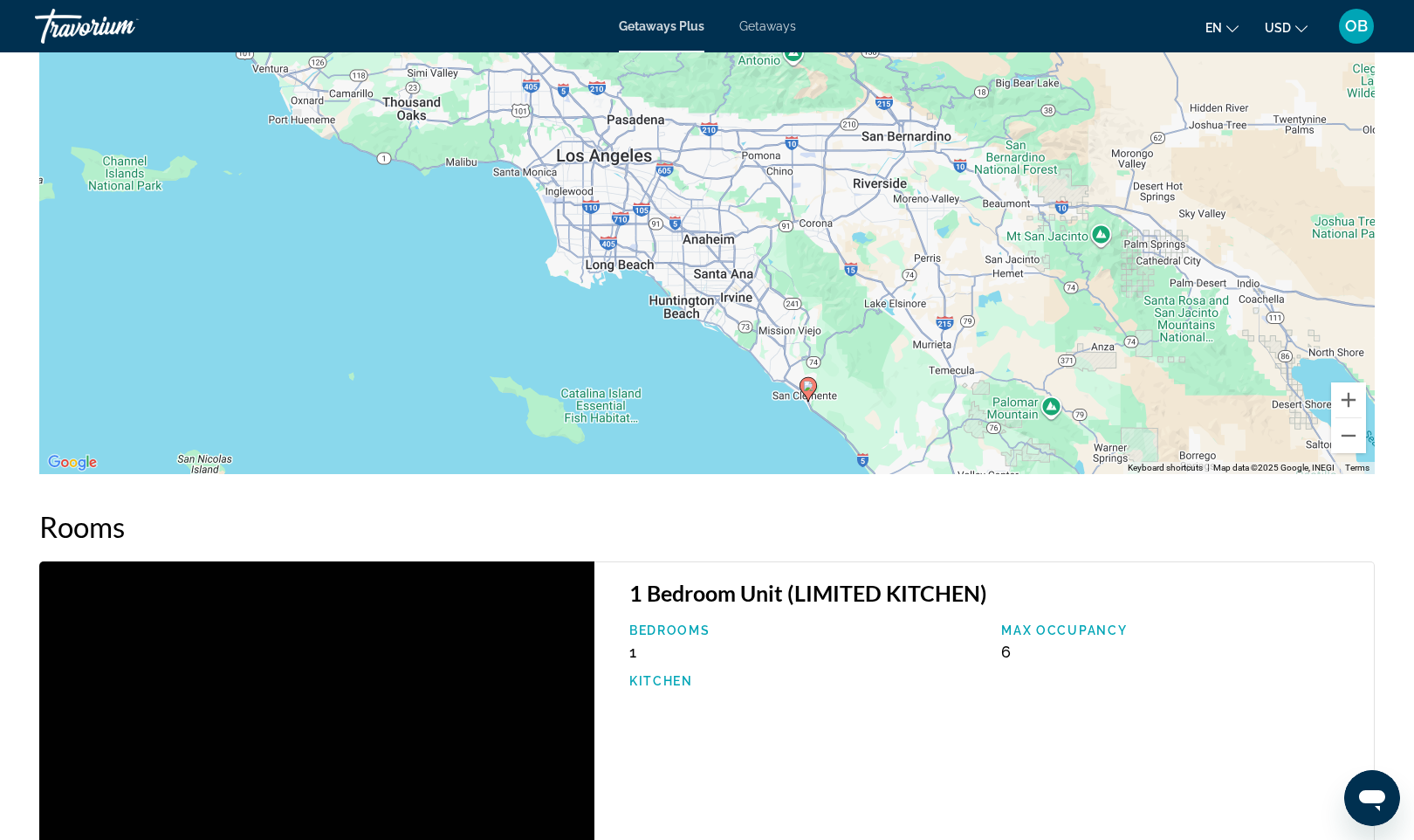
drag, startPoint x: 697, startPoint y: 272, endPoint x: 809, endPoint y: 495, distance: 249.5
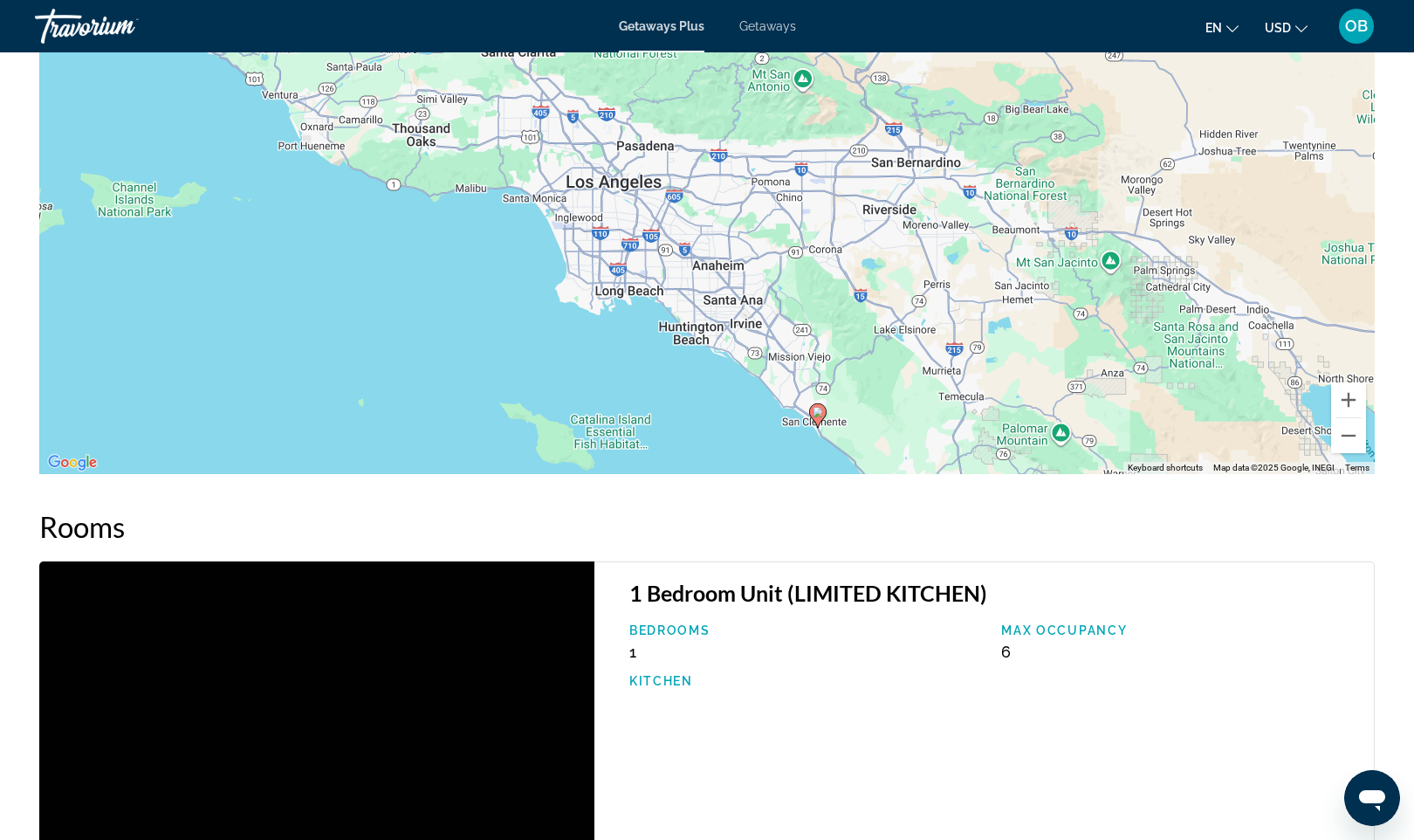
click at [786, 430] on div "To activate drag with keyboard, press Alt + Enter. Once in keyboard drag state,…" at bounding box center [707, 212] width 1336 height 524
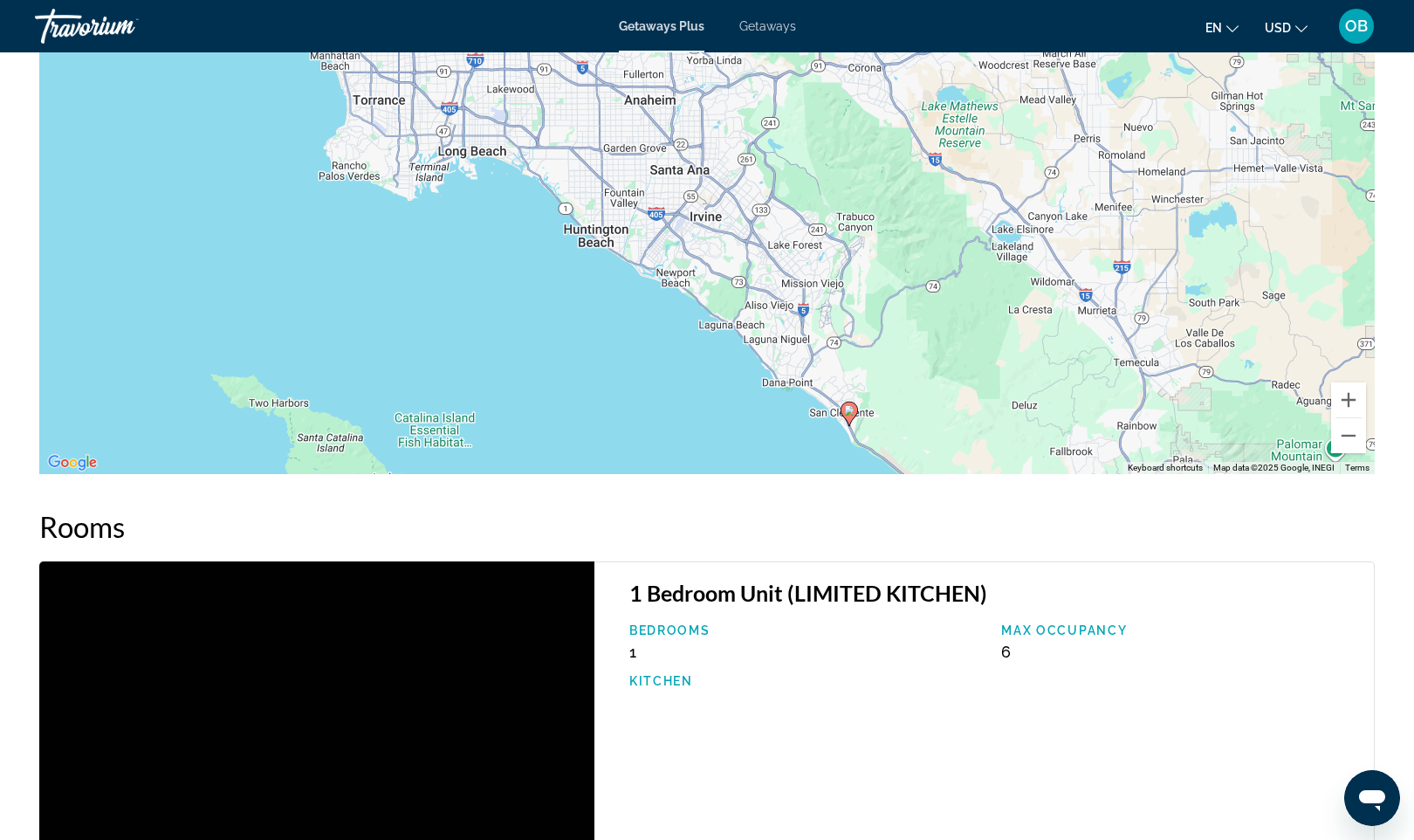
click at [806, 424] on div "To activate drag with keyboard, press Alt + Enter. Once in keyboard drag state,…" at bounding box center [707, 212] width 1336 height 524
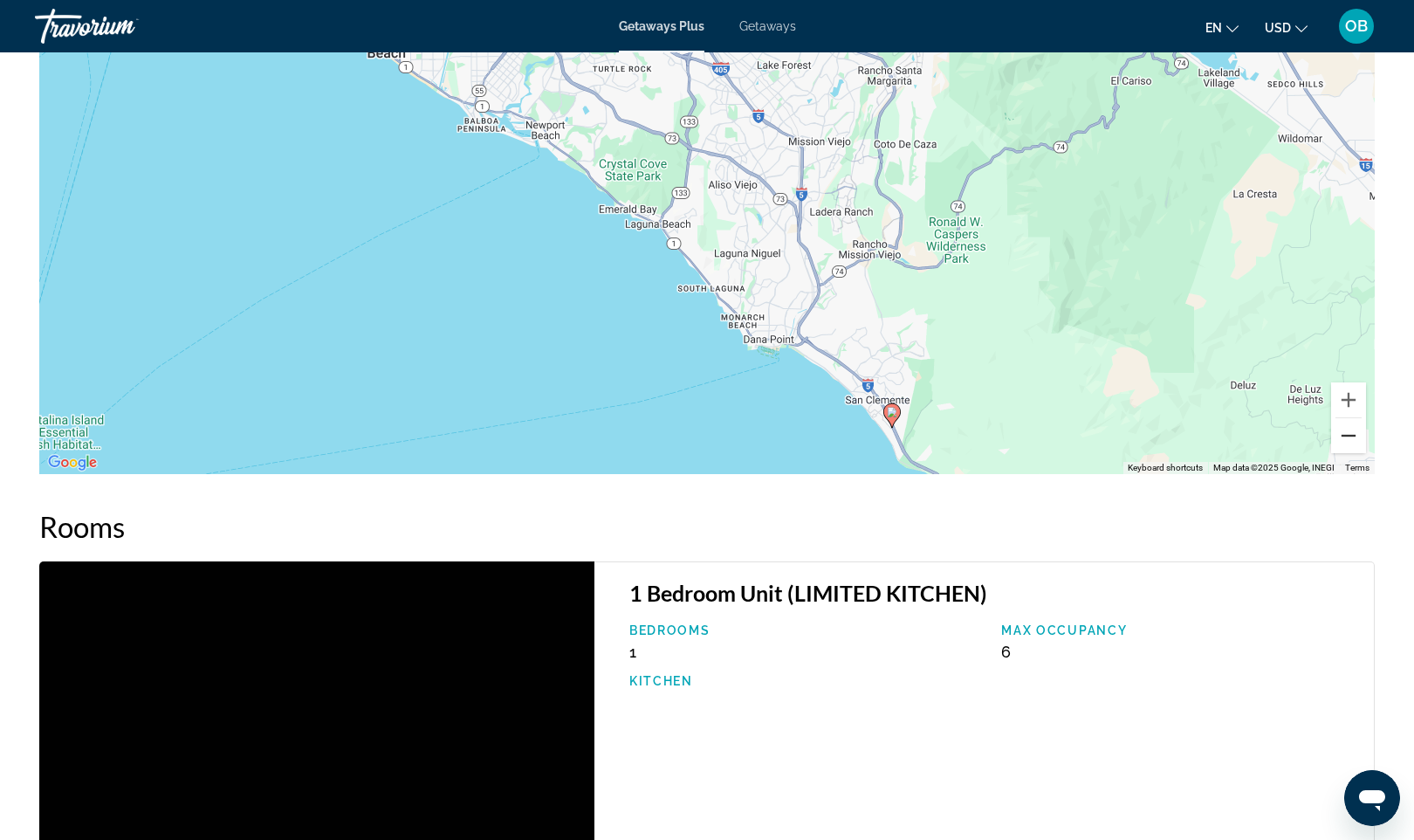
click at [1343, 439] on button "Zoom out" at bounding box center [1349, 436] width 35 height 35
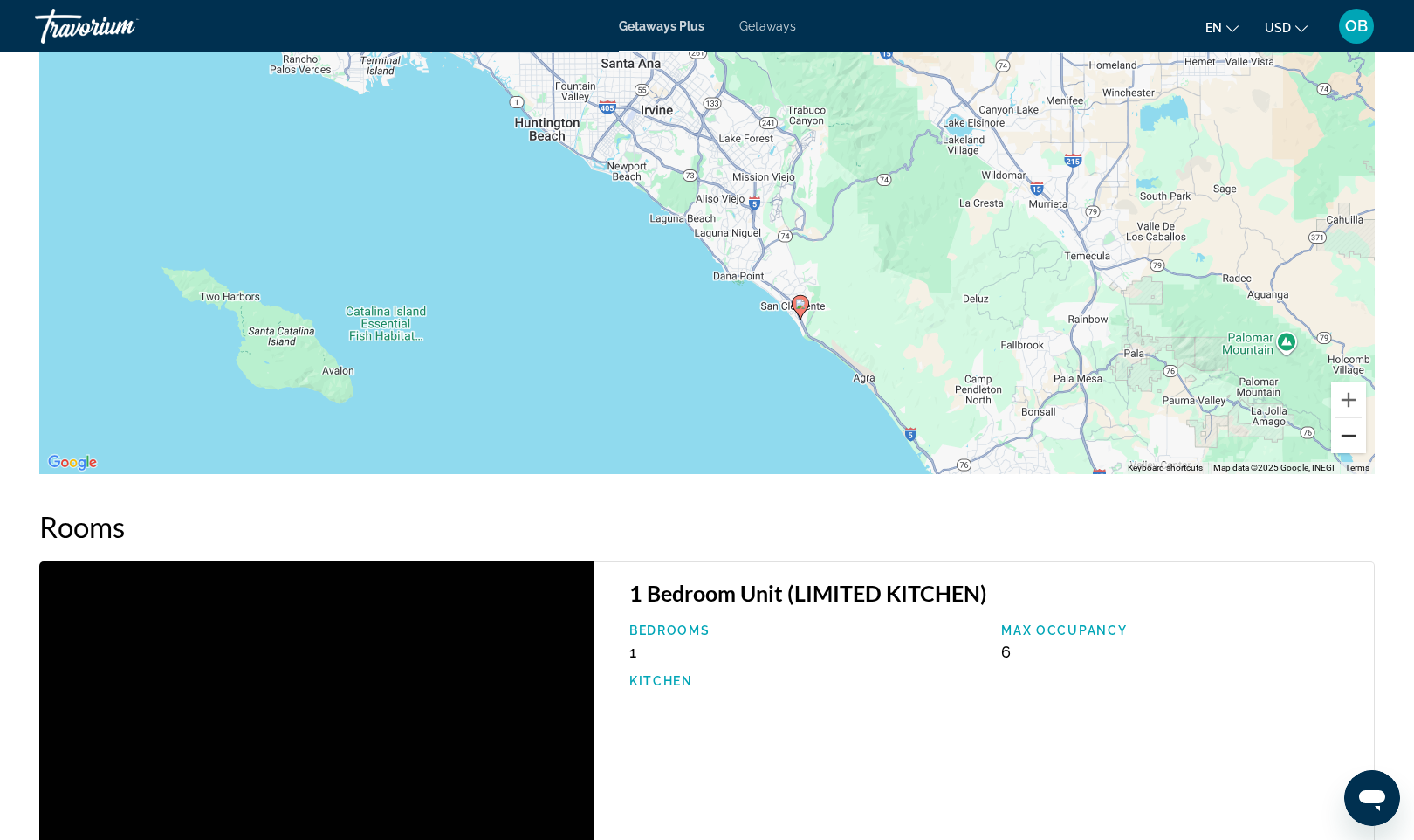
click at [1343, 439] on button "Zoom out" at bounding box center [1349, 436] width 35 height 35
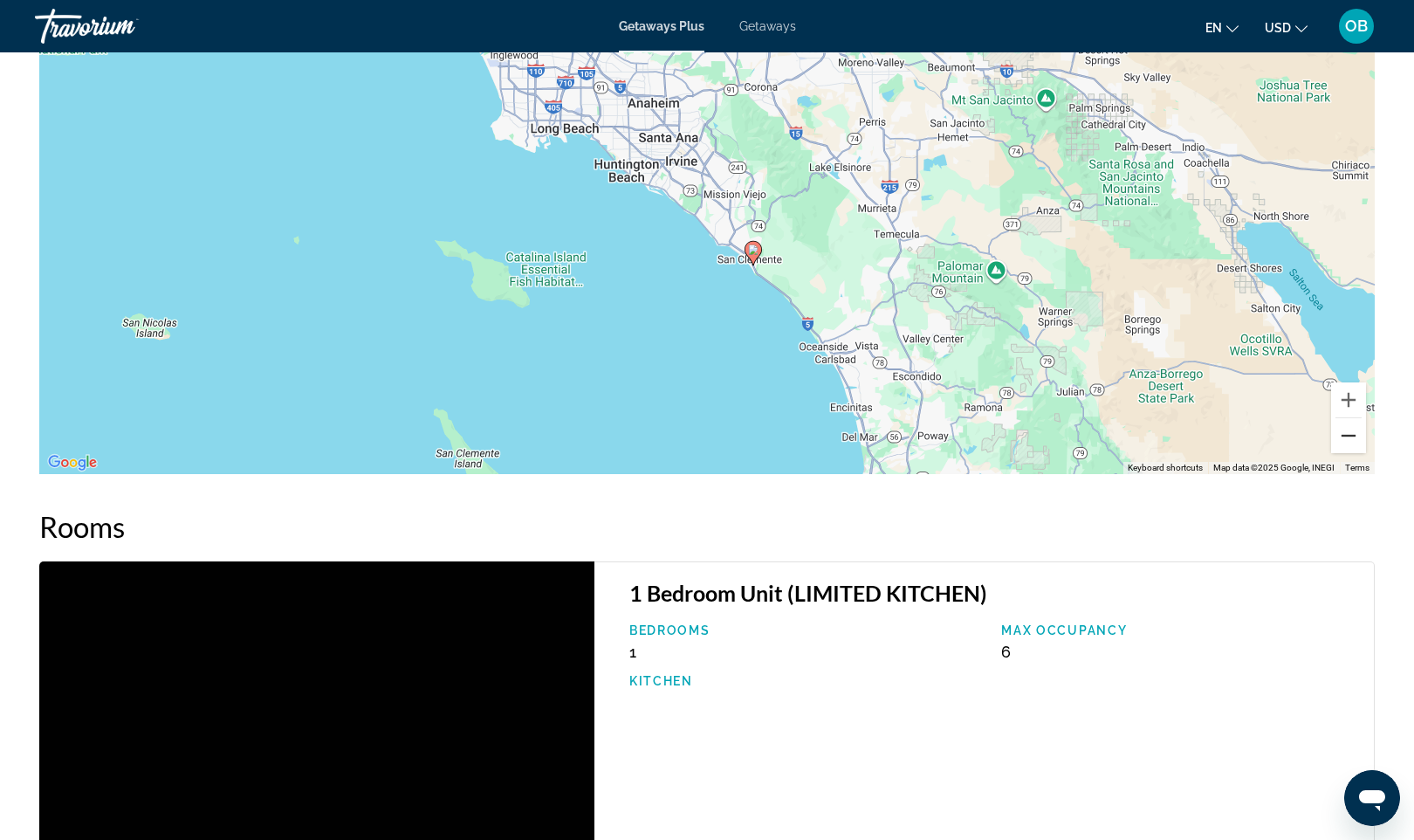
click at [1343, 439] on button "Zoom out" at bounding box center [1349, 436] width 35 height 35
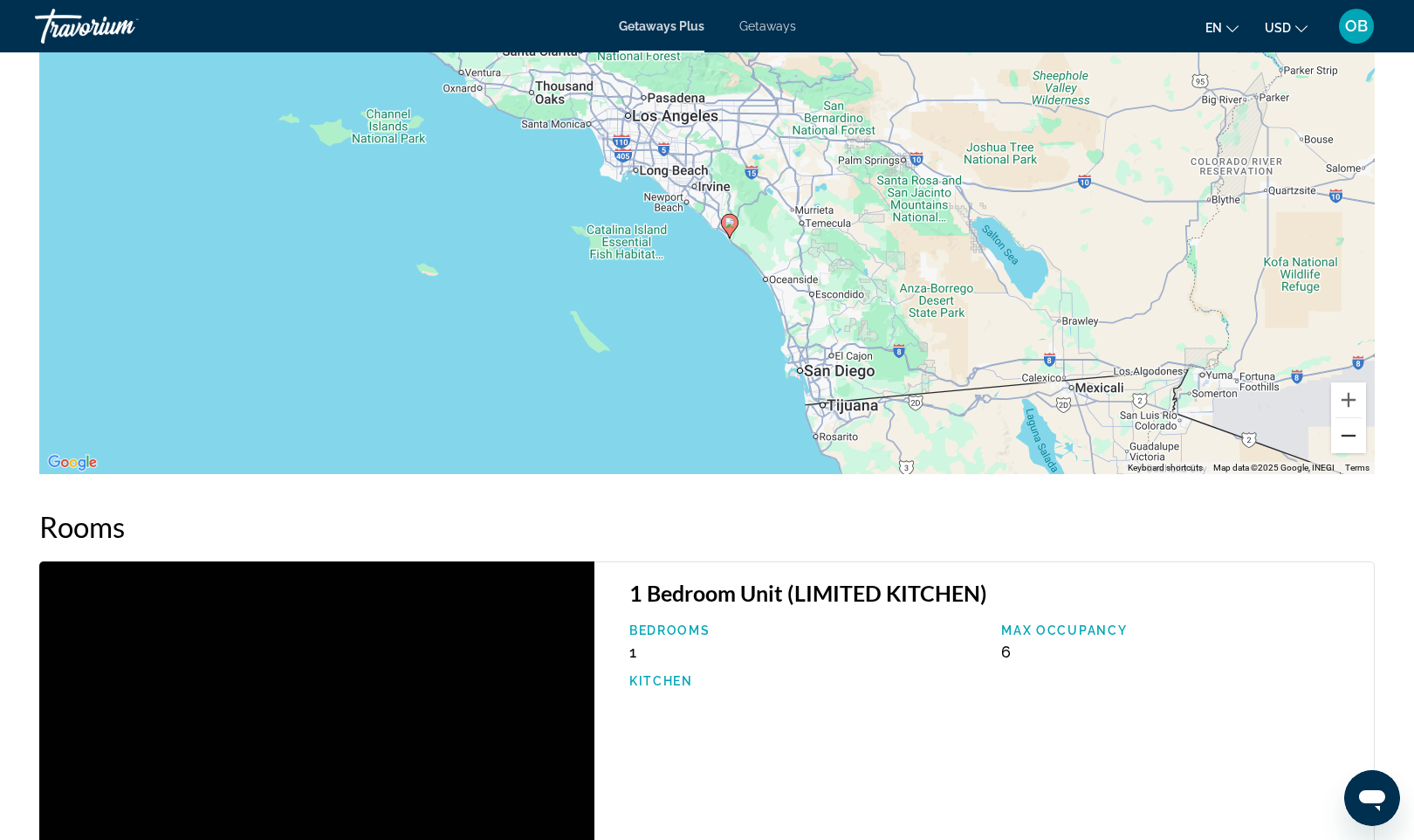
click at [1343, 439] on button "Zoom out" at bounding box center [1349, 436] width 35 height 35
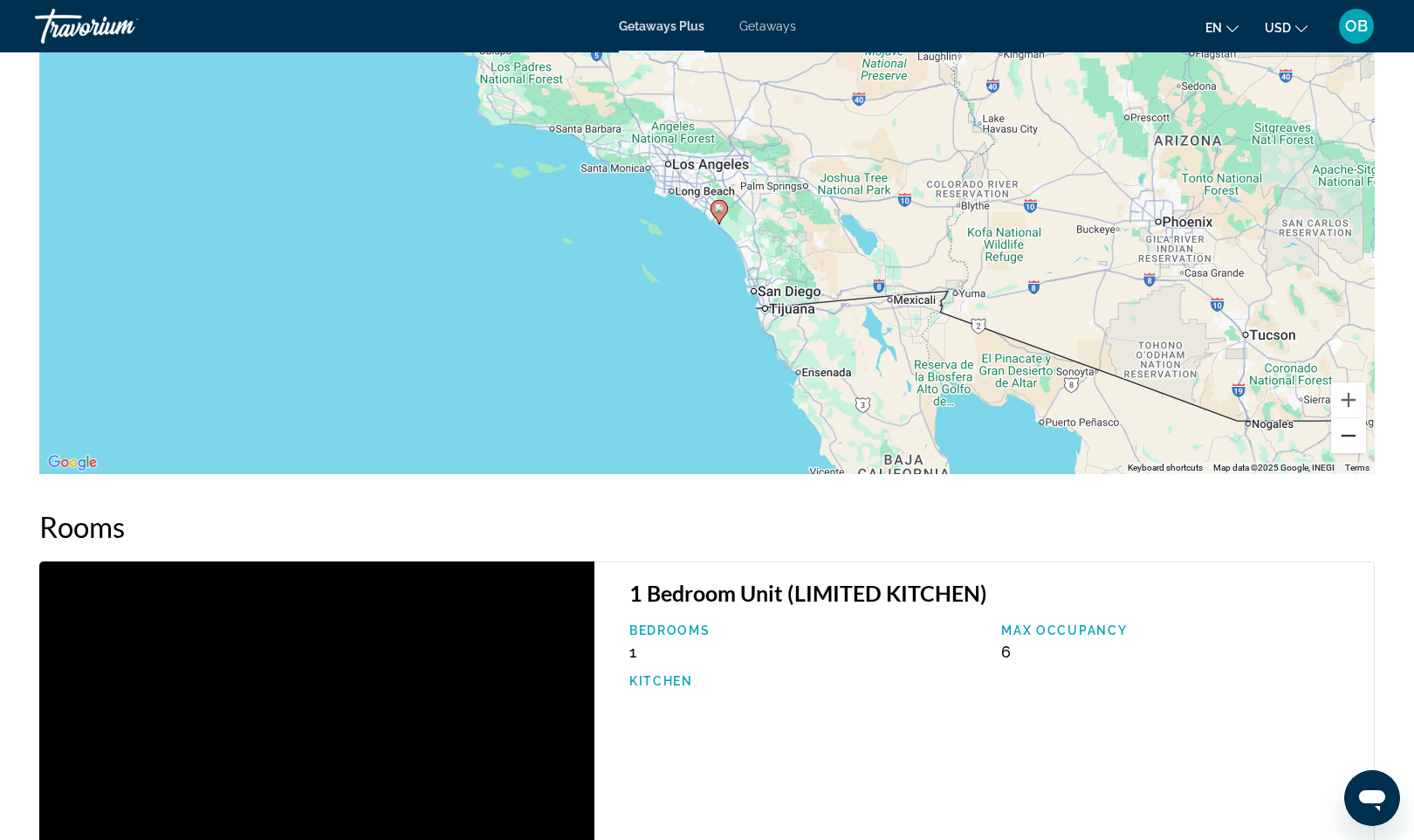
click at [1343, 439] on button "Zoom out" at bounding box center [1349, 436] width 35 height 35
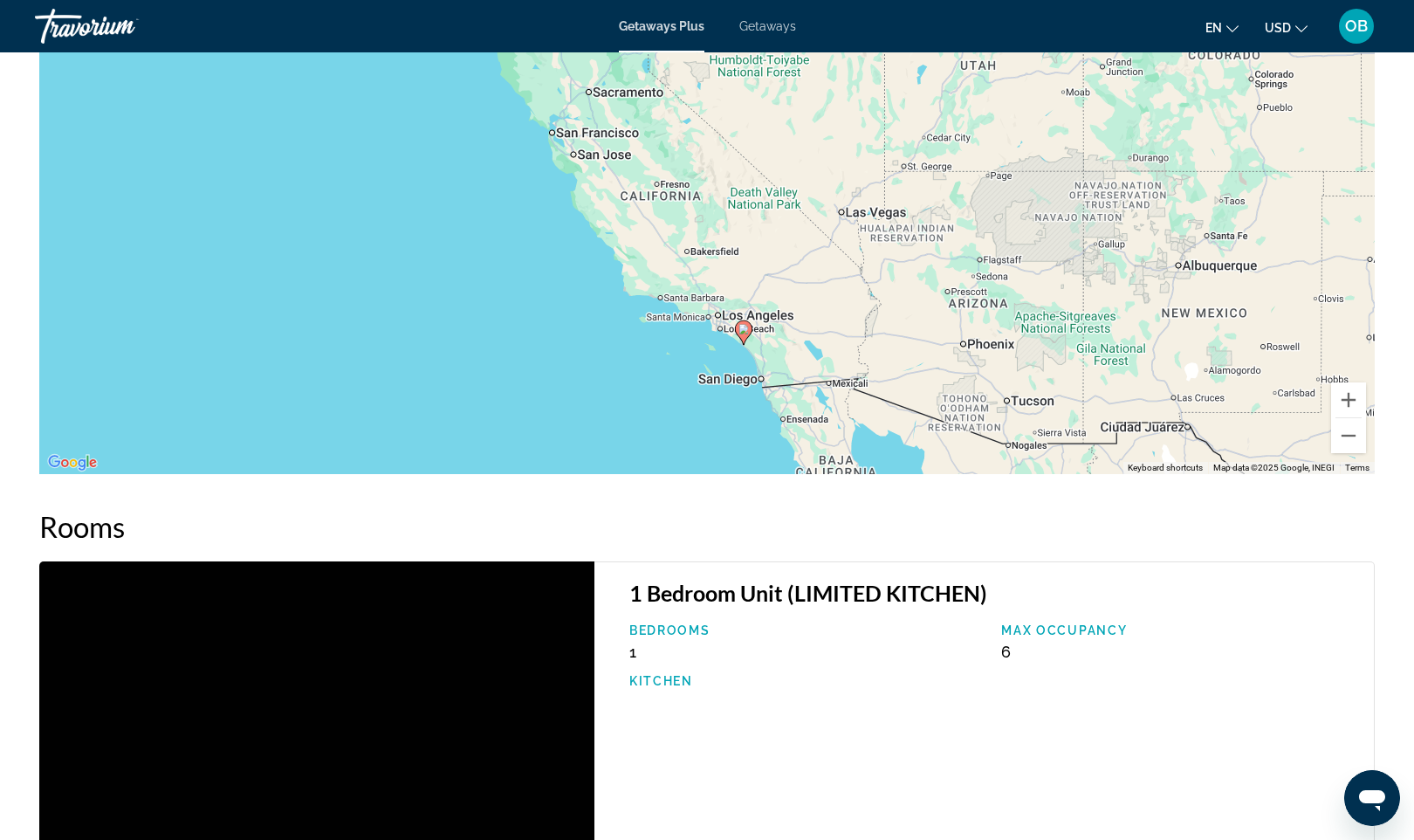
drag, startPoint x: 655, startPoint y: 240, endPoint x: 702, endPoint y: 441, distance: 206.4
click at [702, 441] on div "To activate drag with keyboard, press Alt + Enter. Once in keyboard drag state,…" at bounding box center [707, 212] width 1336 height 524
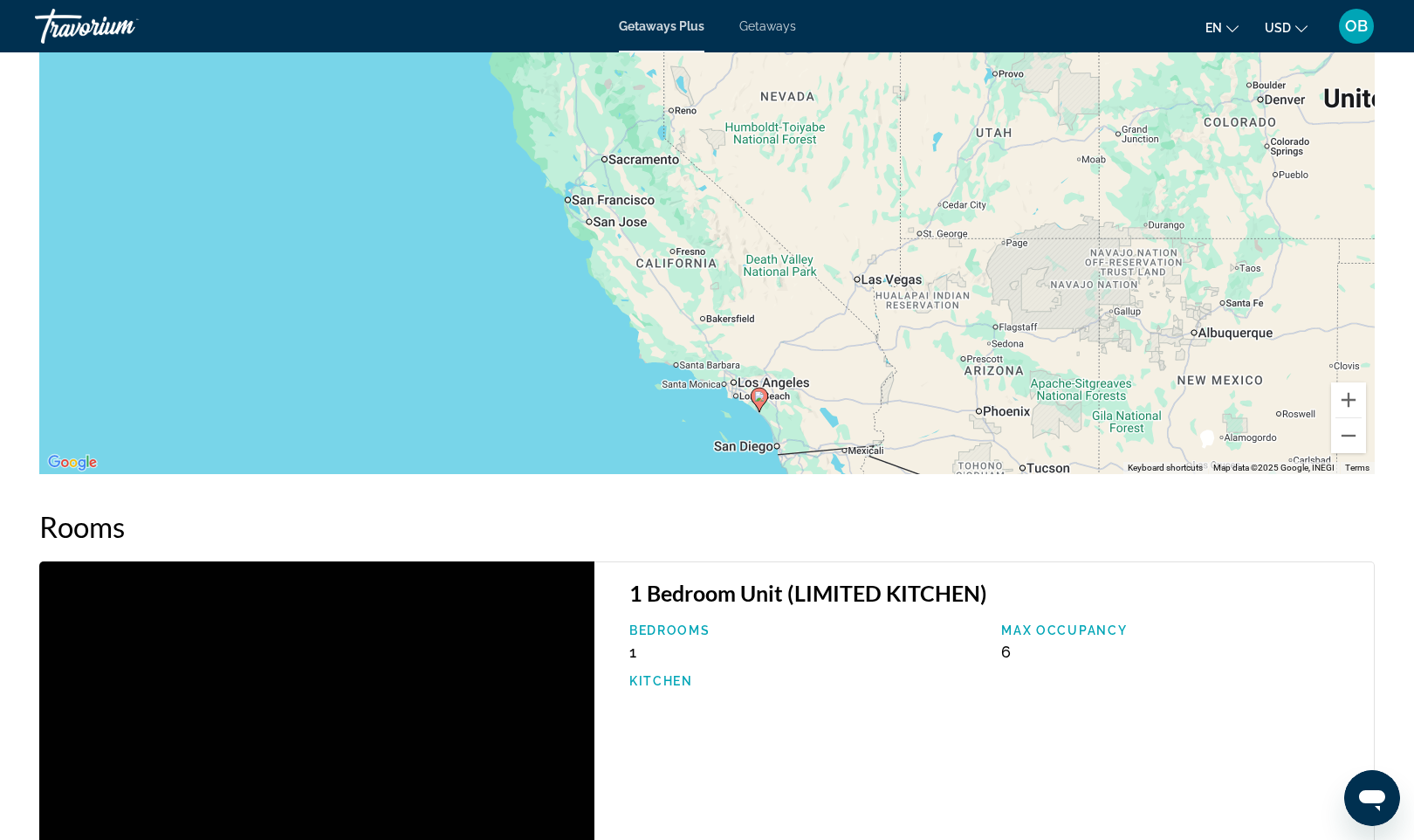
click at [712, 420] on div "To activate drag with keyboard, press Alt + Enter. Once in keyboard drag state,…" at bounding box center [707, 212] width 1336 height 524
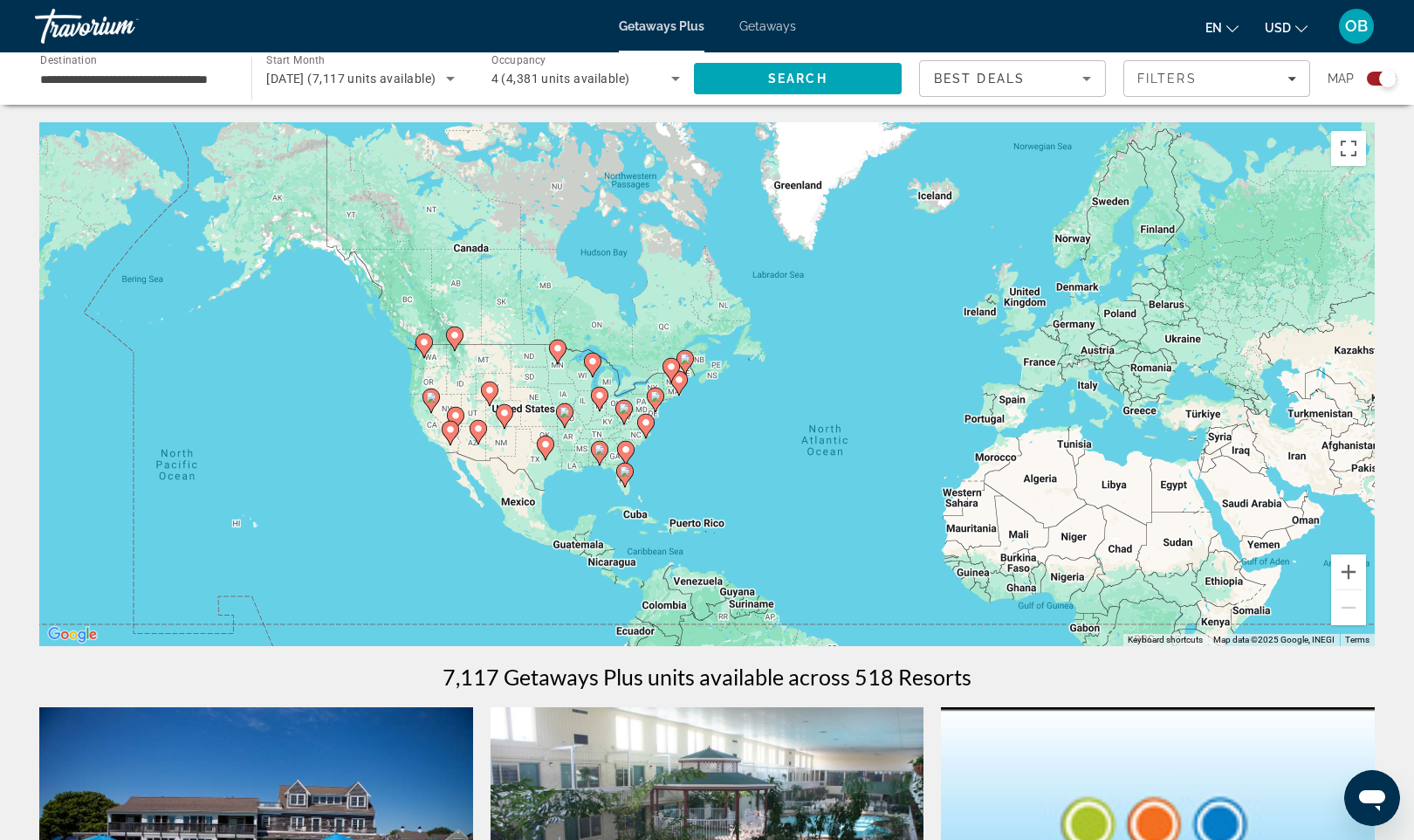
drag, startPoint x: 240, startPoint y: 357, endPoint x: 412, endPoint y: 446, distance: 193.7
click at [412, 446] on div "To activate drag with keyboard, press Alt + Enter. Once in keyboard drag state,…" at bounding box center [707, 384] width 1336 height 524
click at [432, 453] on div "To activate drag with keyboard, press Alt + Enter. Once in keyboard drag state,…" at bounding box center [707, 384] width 1336 height 524
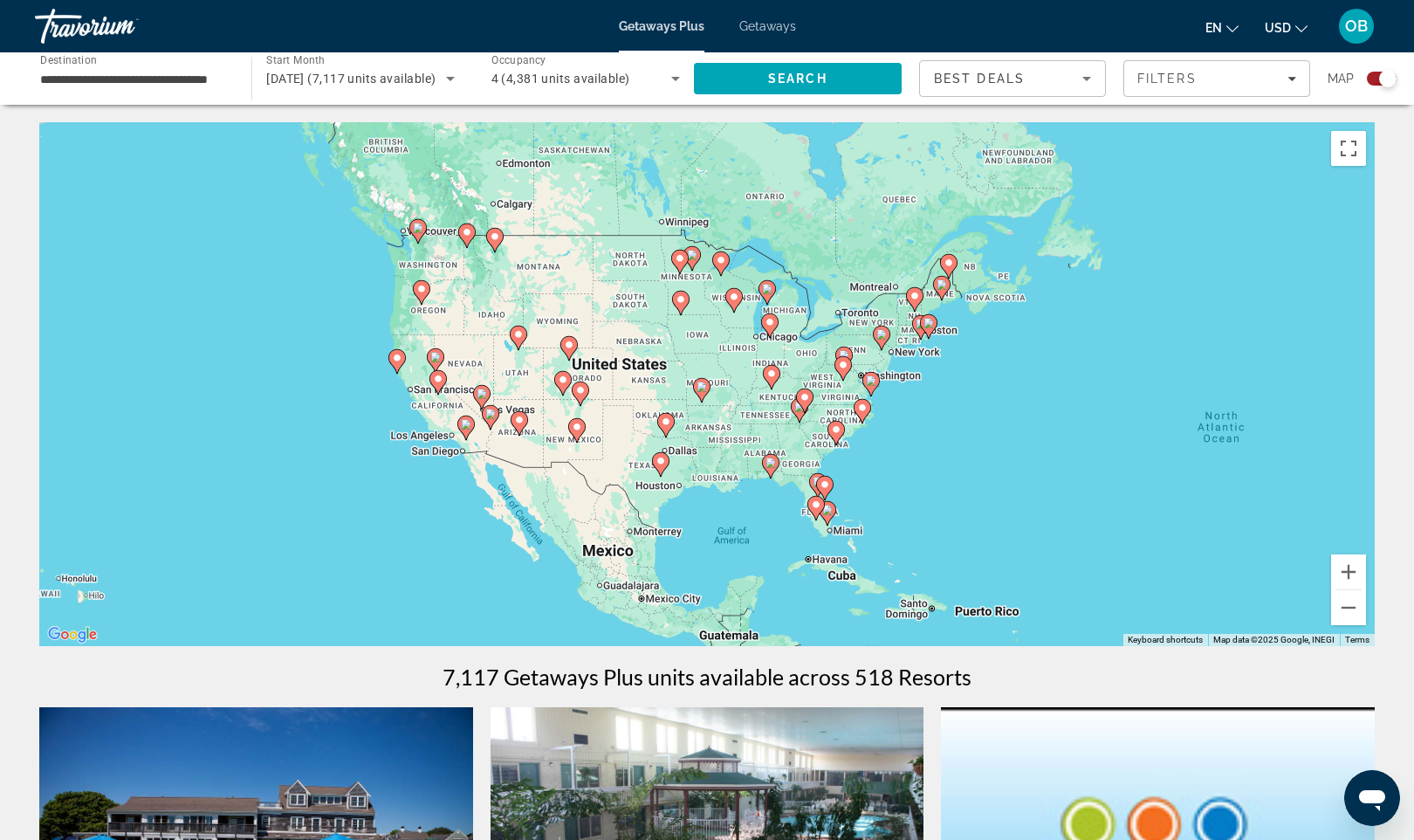
click at [395, 416] on div "To activate drag with keyboard, press Alt + Enter. Once in keyboard drag state,…" at bounding box center [707, 384] width 1336 height 524
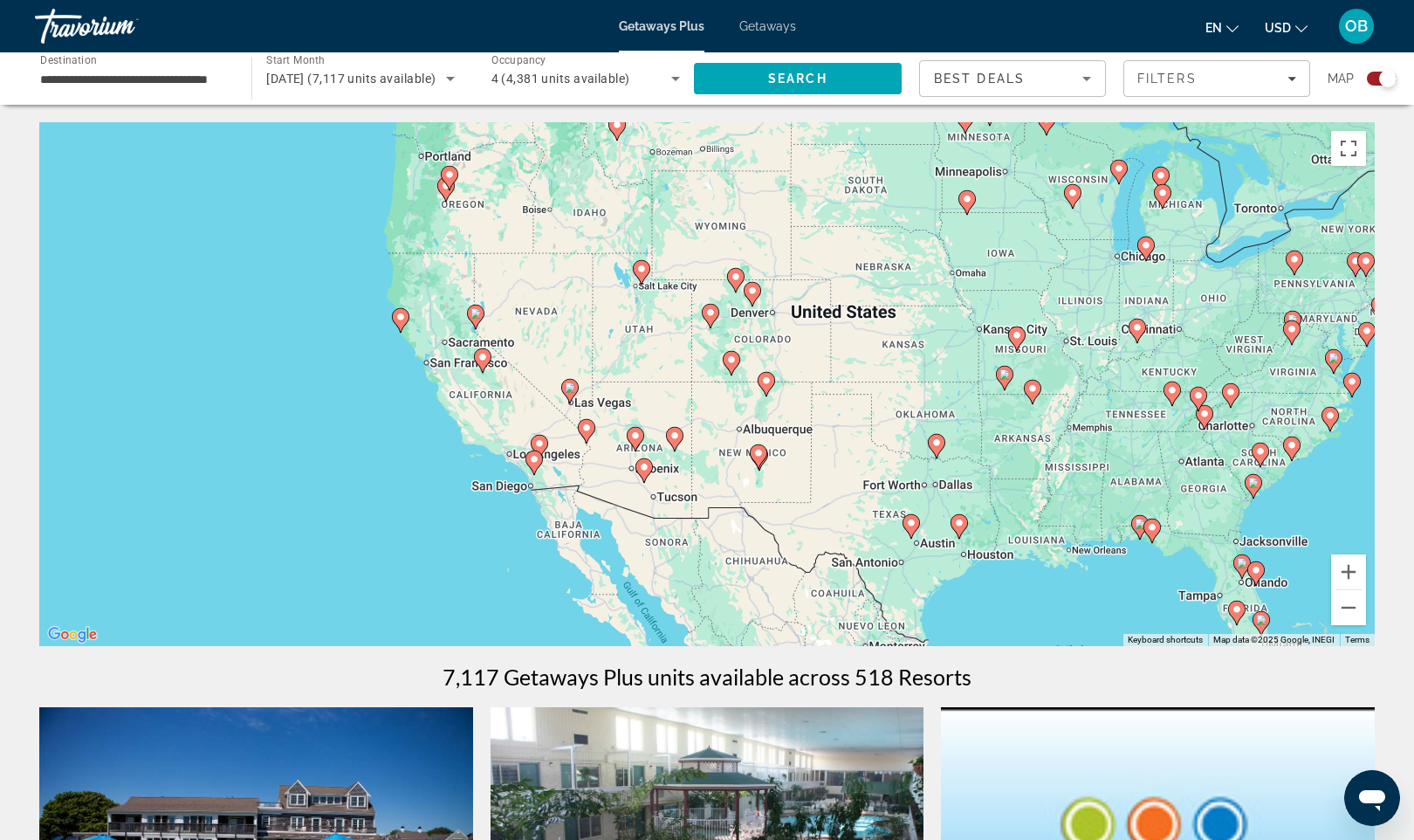
click at [531, 528] on div "To activate drag with keyboard, press Alt + Enter. Once in keyboard drag state,…" at bounding box center [707, 384] width 1336 height 524
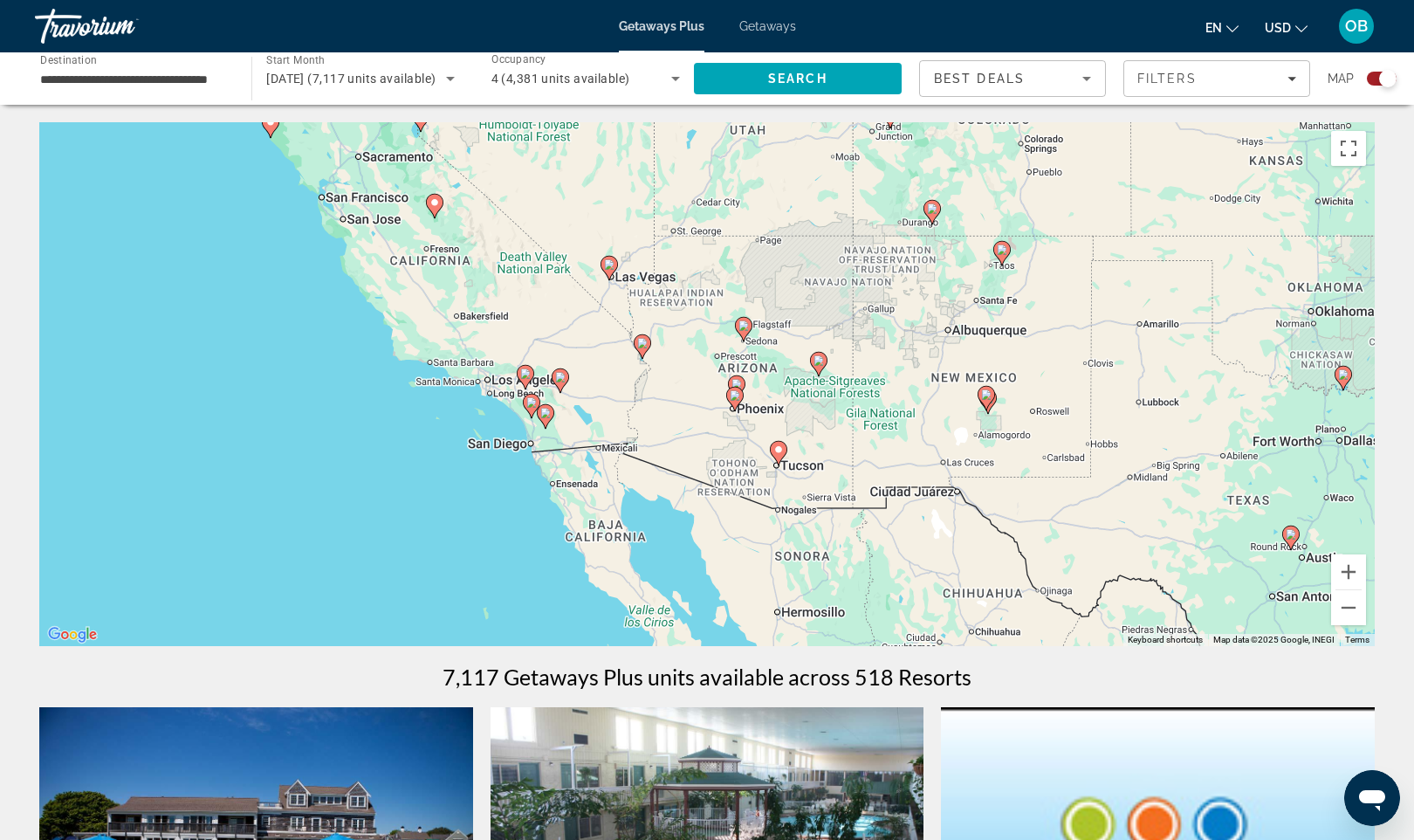
click at [508, 396] on div "To activate drag with keyboard, press Alt + Enter. Once in keyboard drag state,…" at bounding box center [707, 384] width 1336 height 524
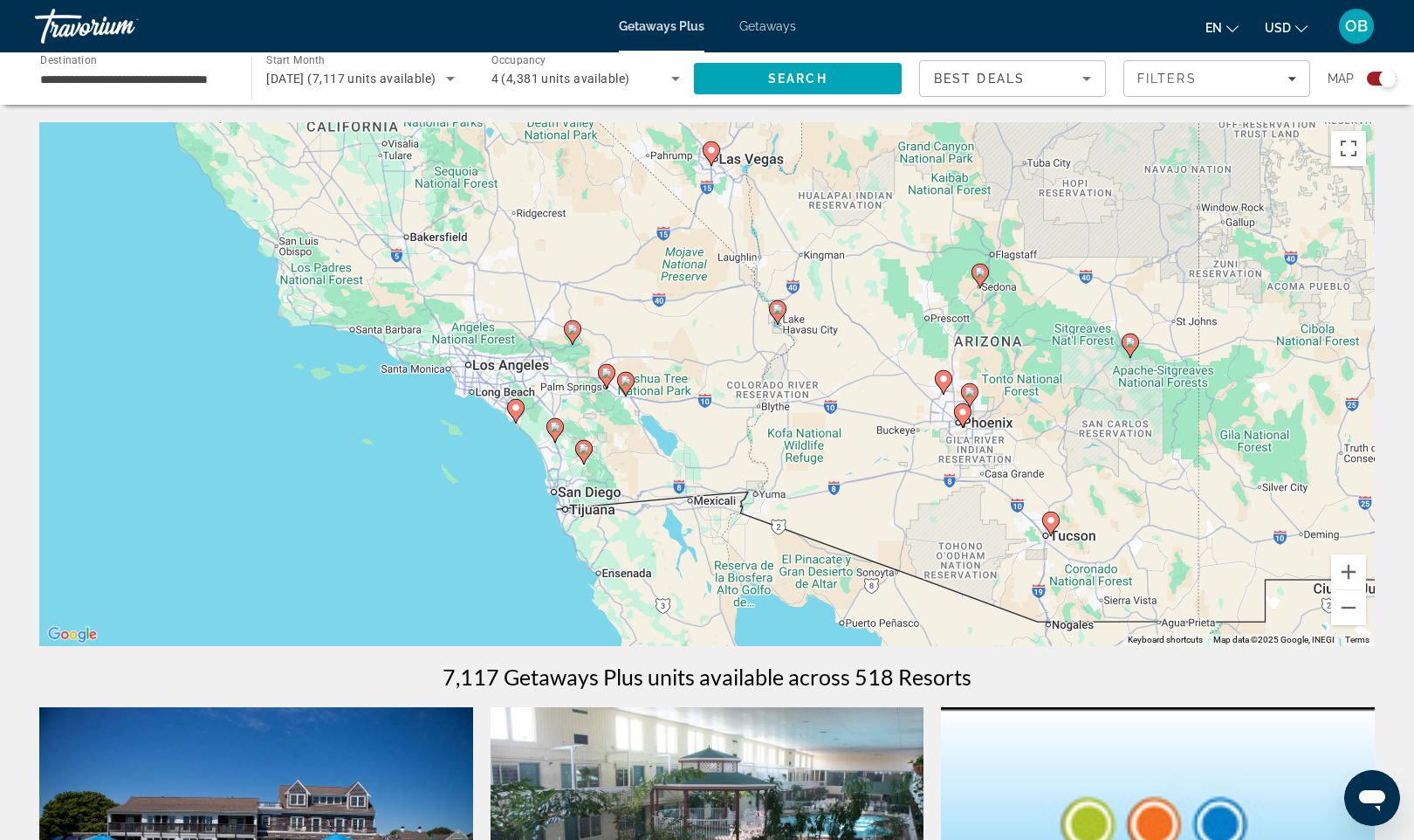
click at [519, 448] on div "To activate drag with keyboard, press Alt + Enter. Once in keyboard drag state,…" at bounding box center [707, 384] width 1336 height 524
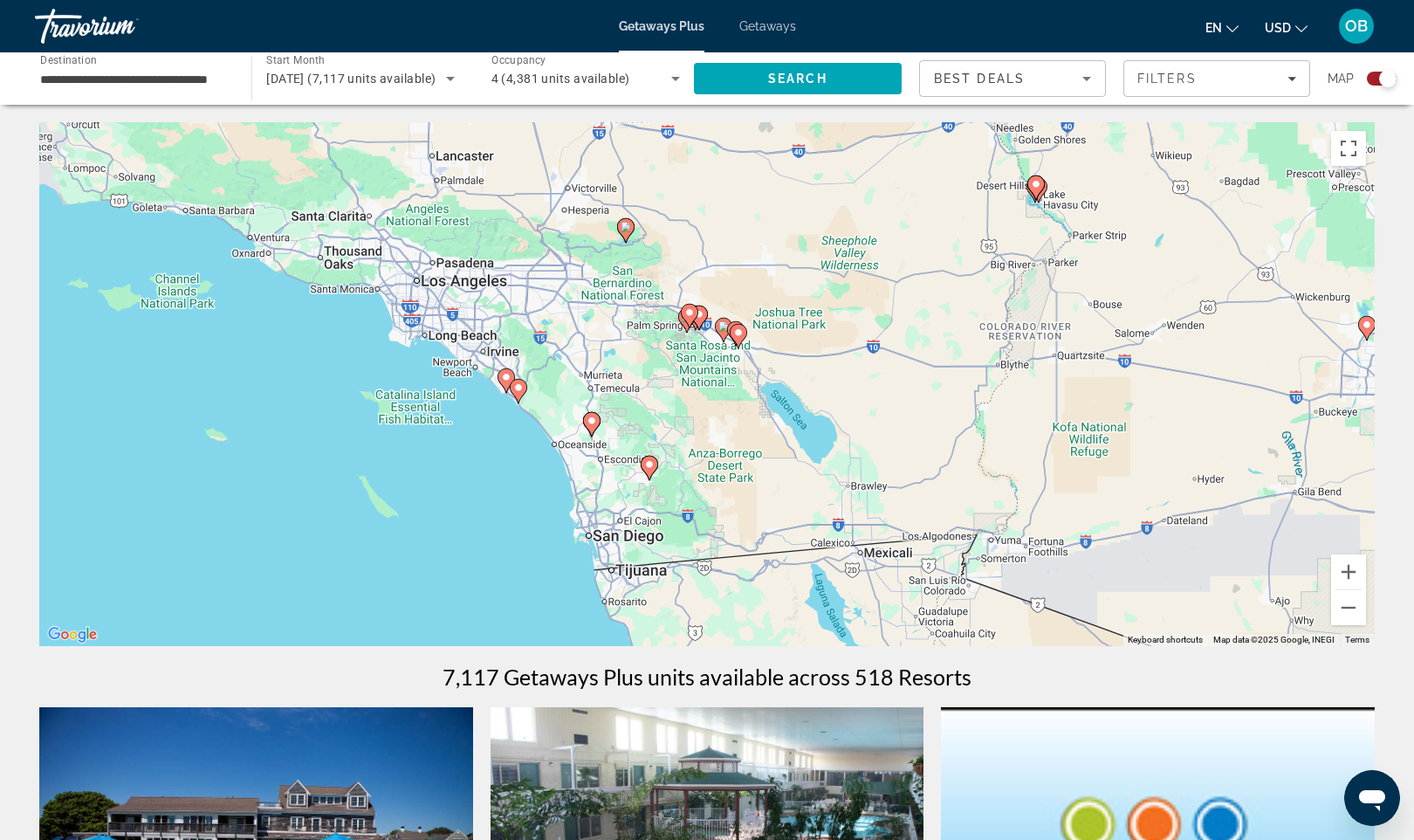
click at [510, 432] on div "To activate drag with keyboard, press Alt + Enter. Once in keyboard drag state,…" at bounding box center [707, 384] width 1336 height 524
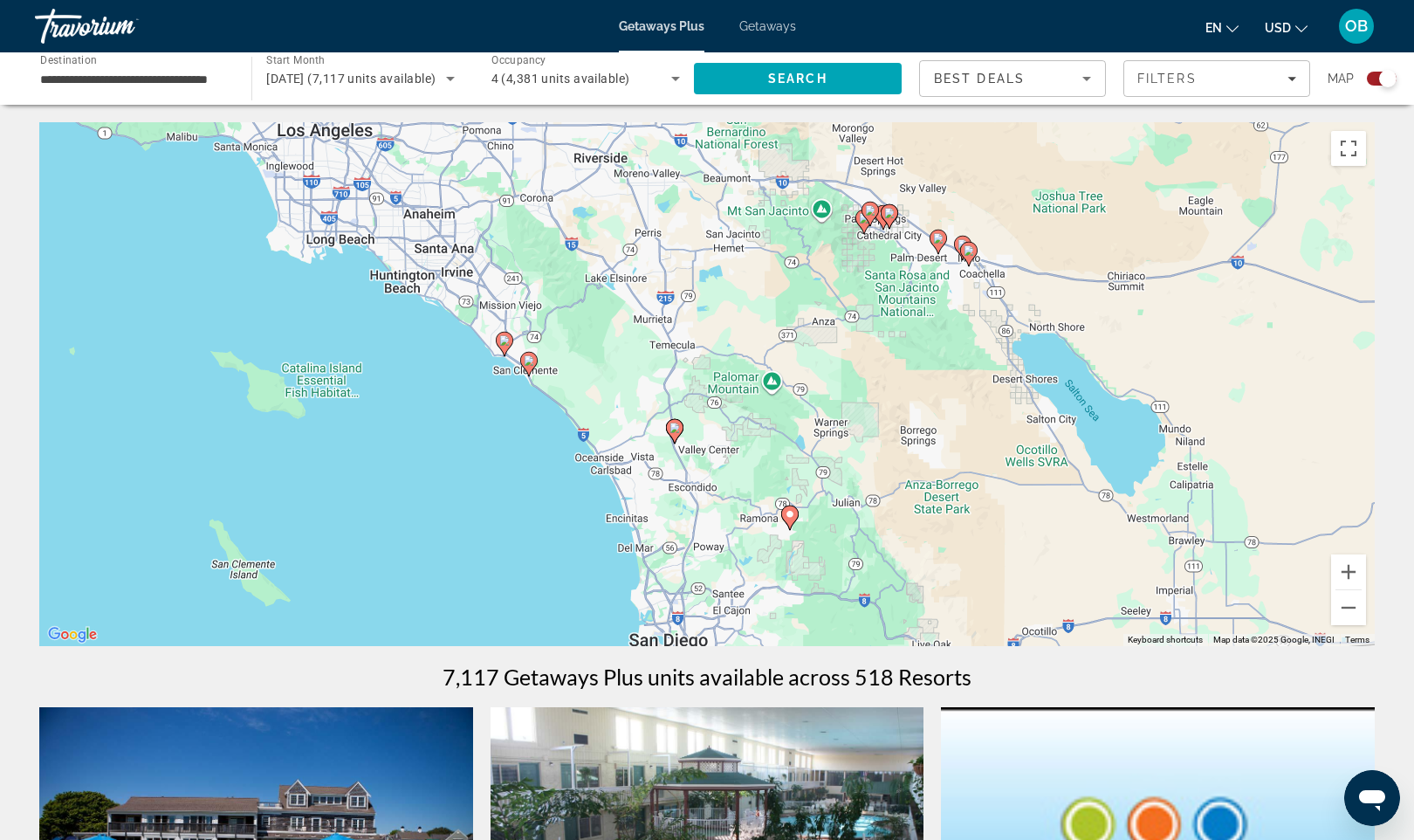
click at [510, 432] on div "To activate drag with keyboard, press Alt + Enter. Once in keyboard drag state,…" at bounding box center [707, 384] width 1336 height 524
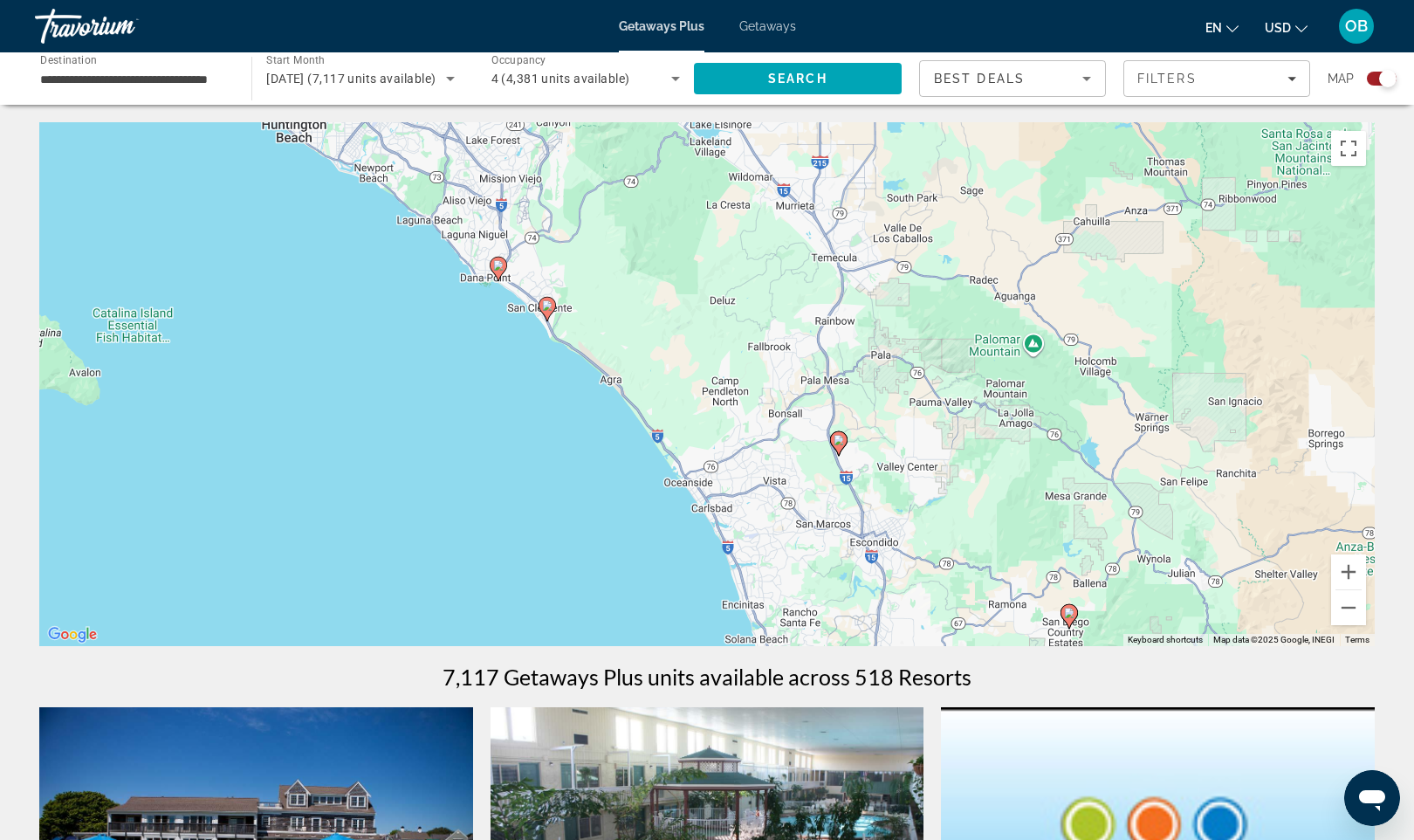
click at [497, 270] on image "Main content" at bounding box center [499, 265] width 10 height 10
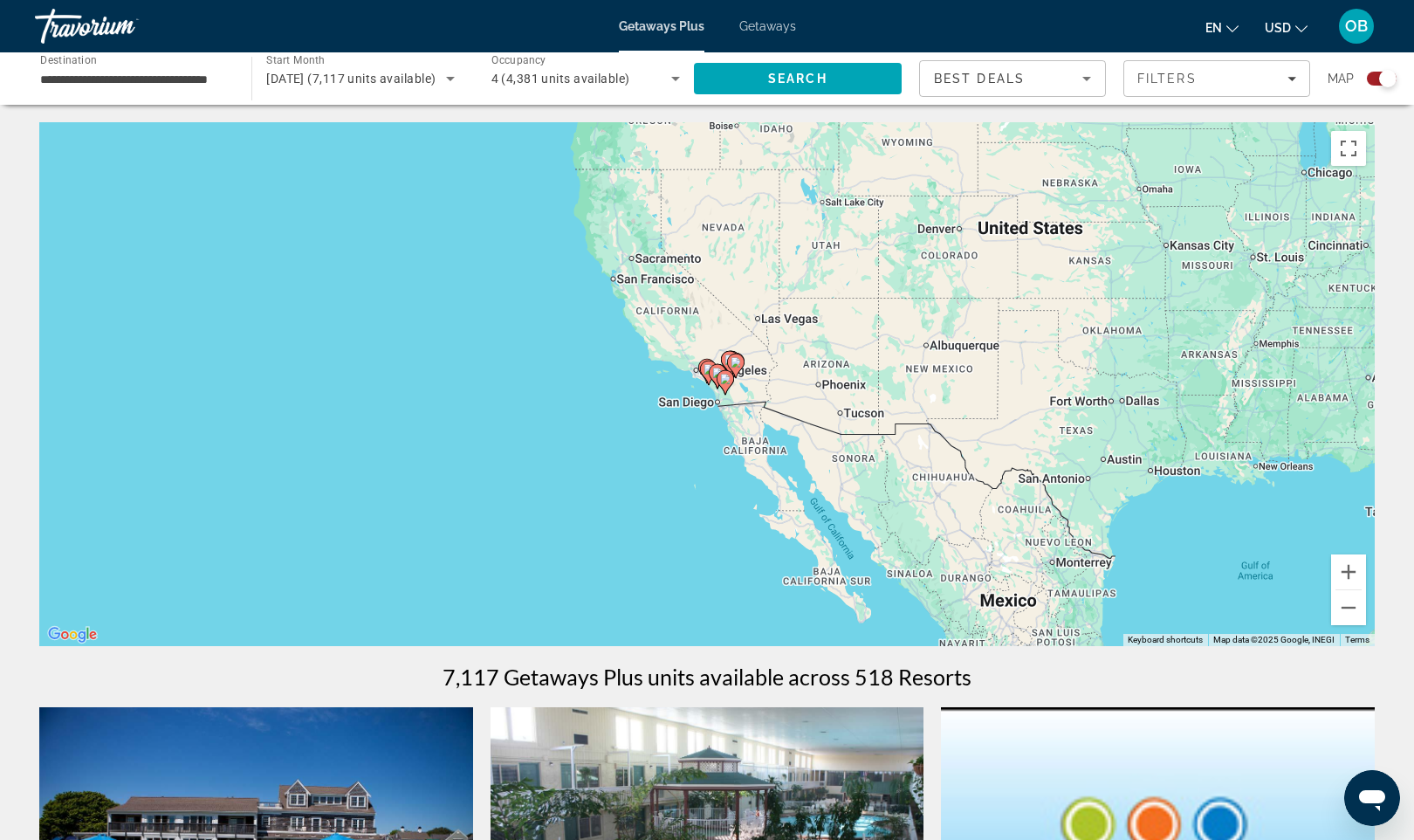
click at [692, 468] on div "To navigate, press the arrow keys. To activate drag with keyboard, press Alt + …" at bounding box center [707, 384] width 1336 height 524
click at [692, 468] on div "To activate drag with keyboard, press Alt + Enter. Once in keyboard drag state,…" at bounding box center [707, 384] width 1336 height 524
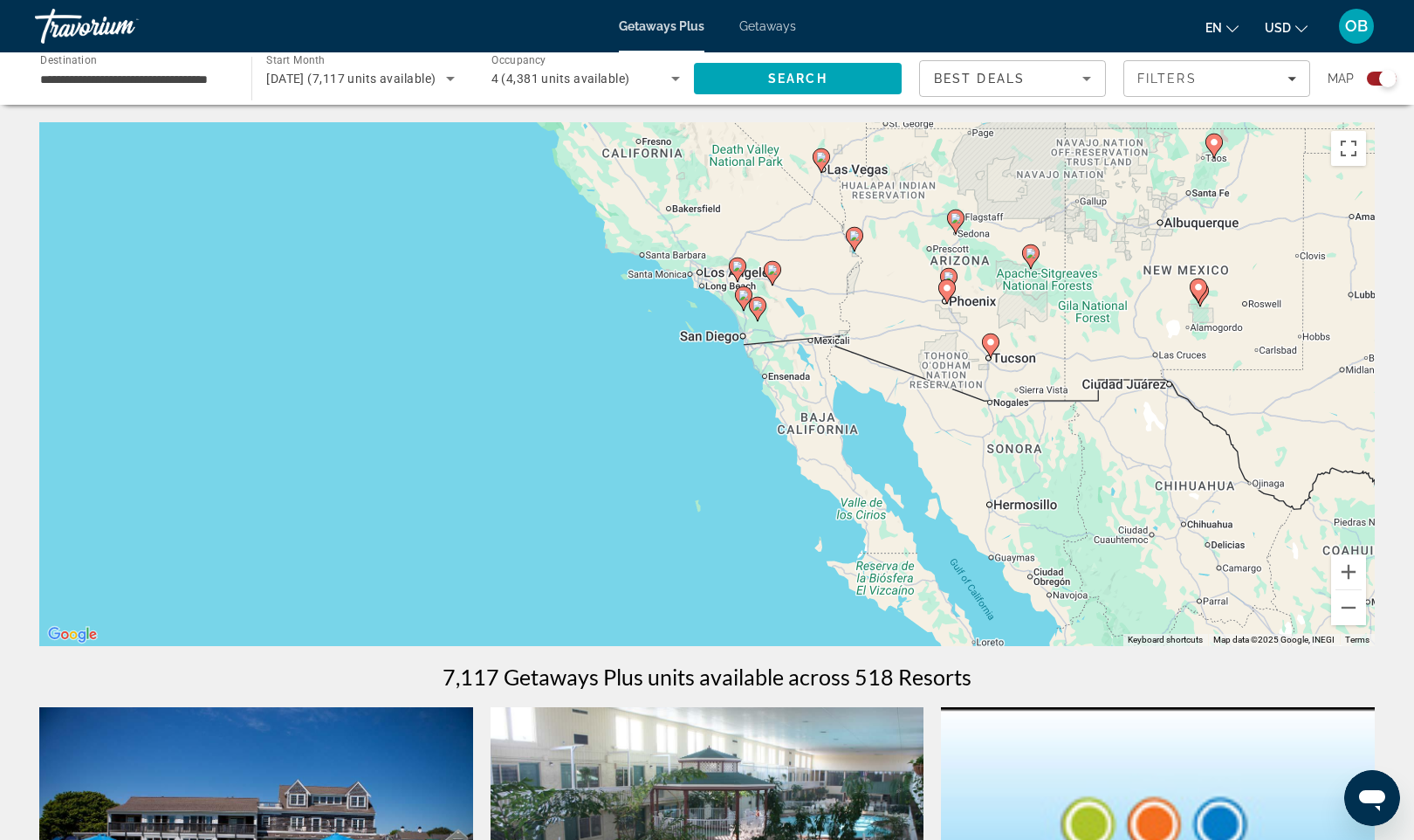
click at [696, 394] on div "To activate drag with keyboard, press Alt + Enter. Once in keyboard drag state,…" at bounding box center [707, 384] width 1336 height 524
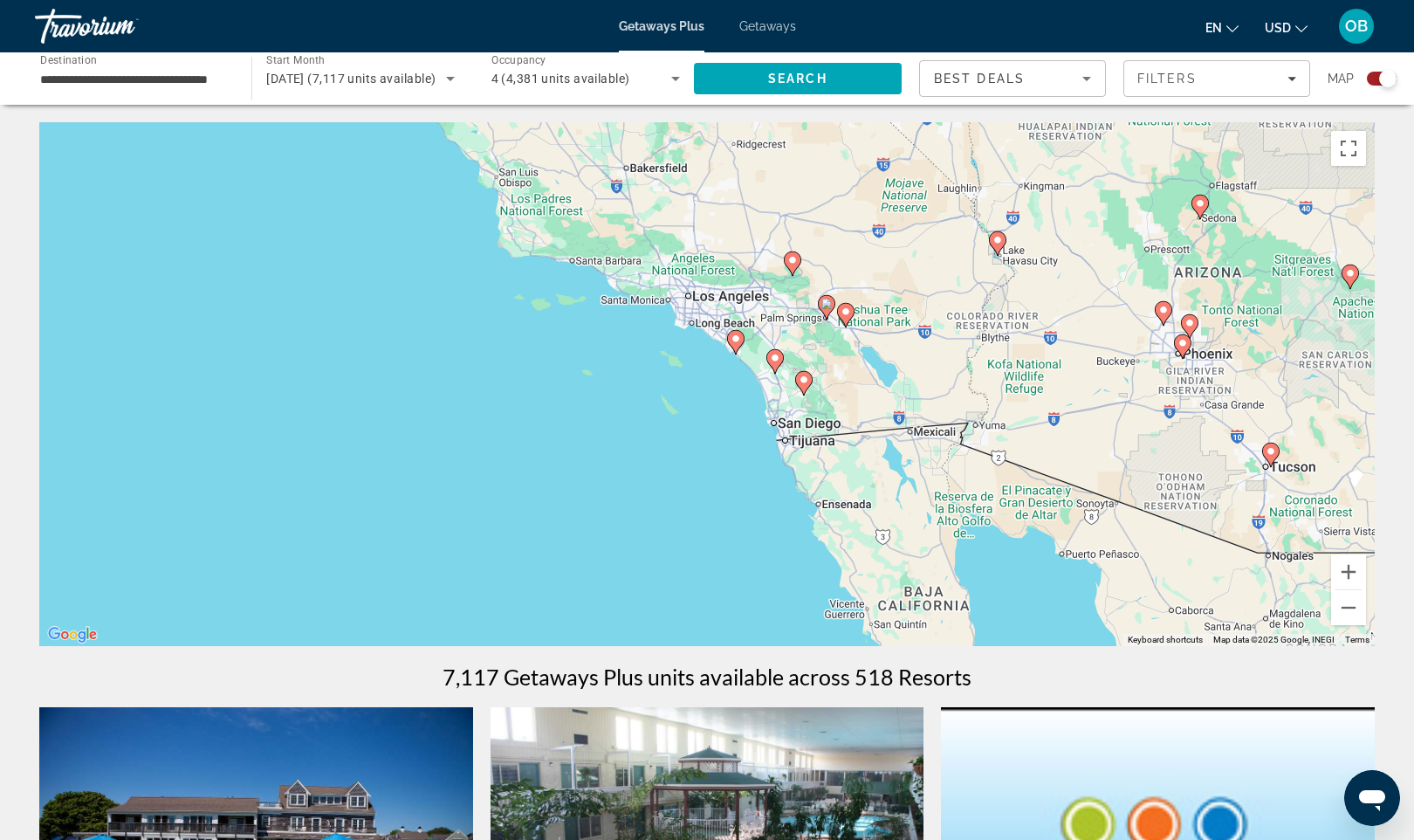
drag, startPoint x: 712, startPoint y: 306, endPoint x: 708, endPoint y: 570, distance: 264.0
click at [708, 570] on div "To activate drag with keyboard, press Alt + Enter. Once in keyboard drag state,…" at bounding box center [707, 384] width 1336 height 524
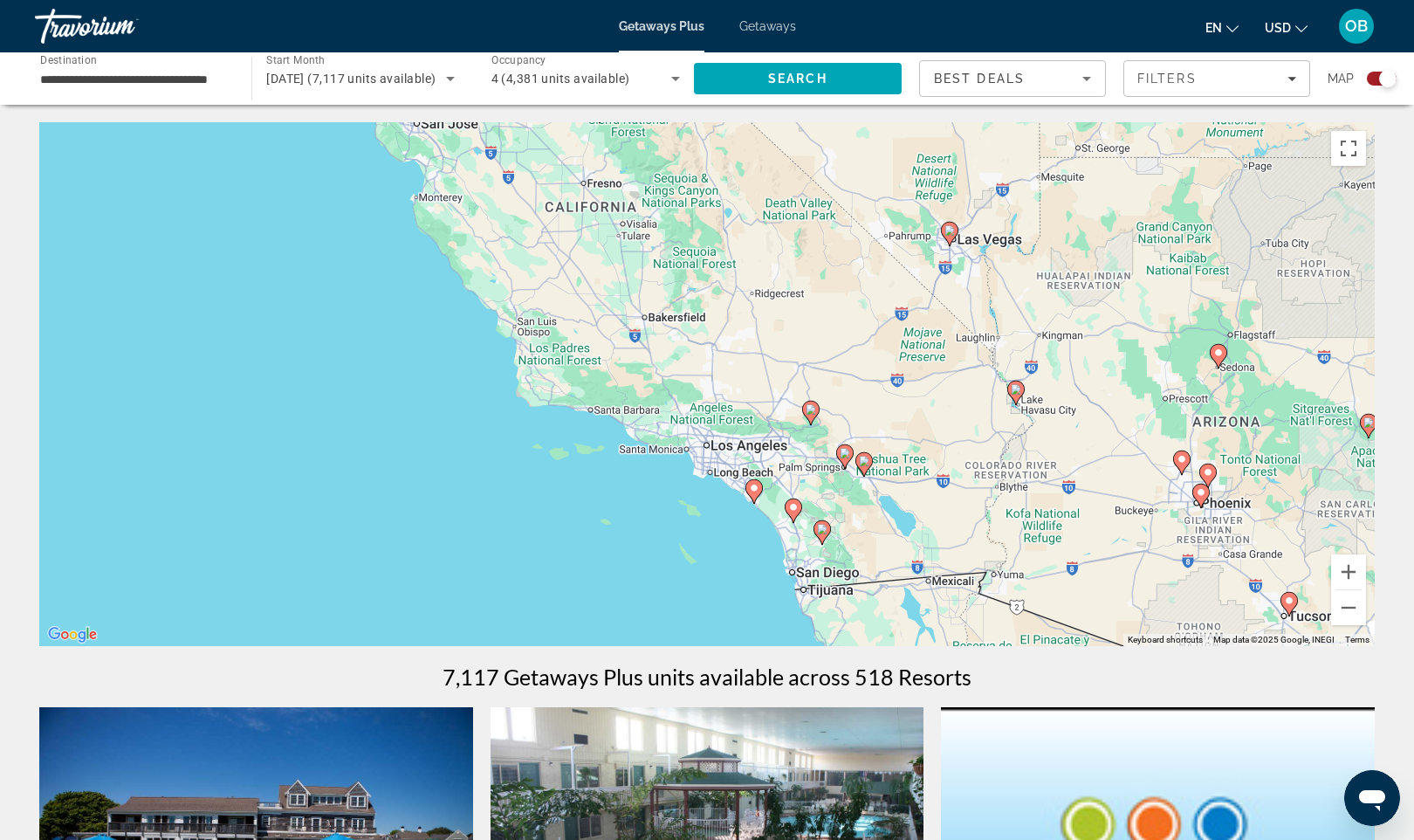
click at [726, 535] on div "To activate drag with keyboard, press Alt + Enter. Once in keyboard drag state,…" at bounding box center [707, 384] width 1336 height 524
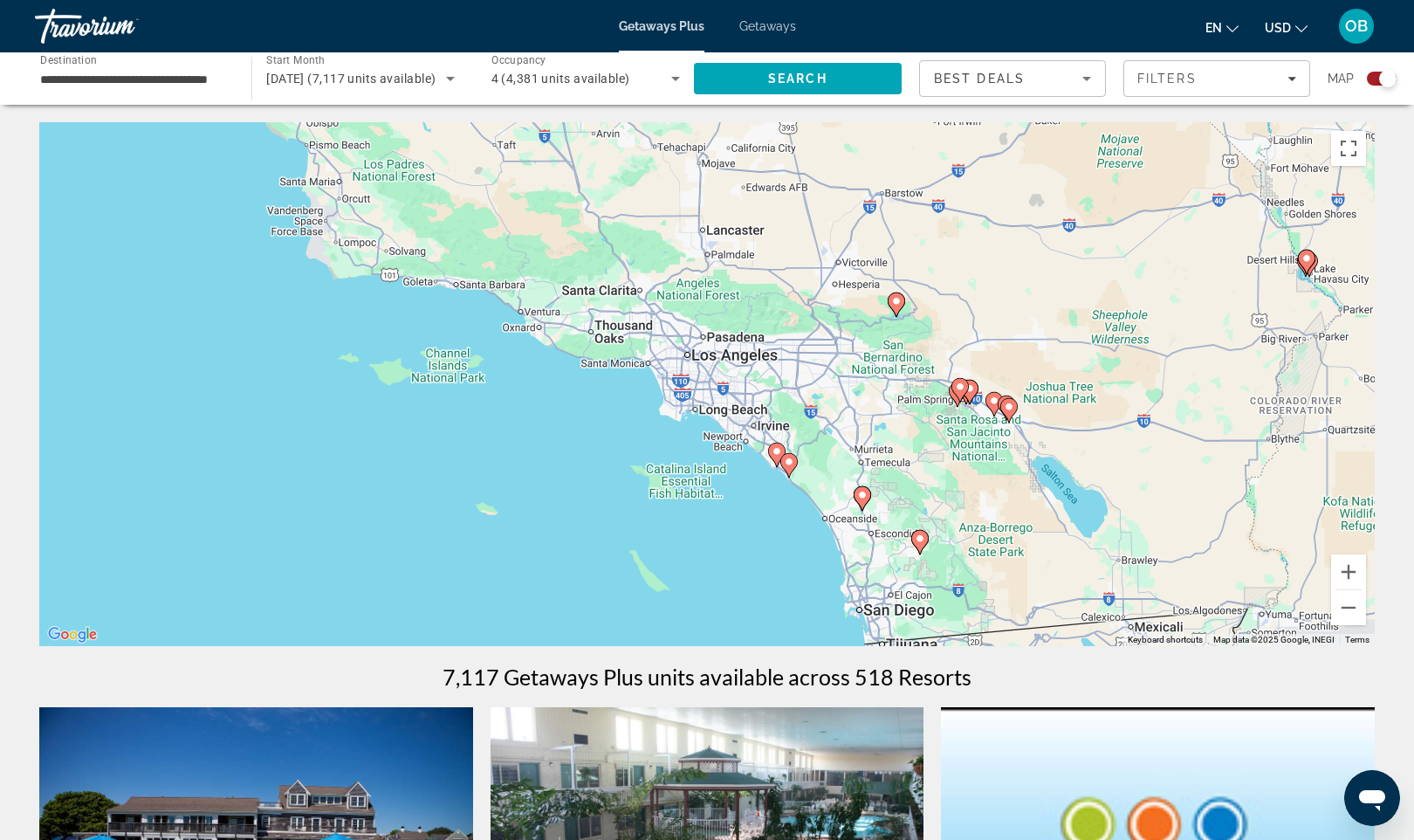
click at [755, 500] on div "To activate drag with keyboard, press Alt + Enter. Once in keyboard drag state,…" at bounding box center [707, 384] width 1336 height 524
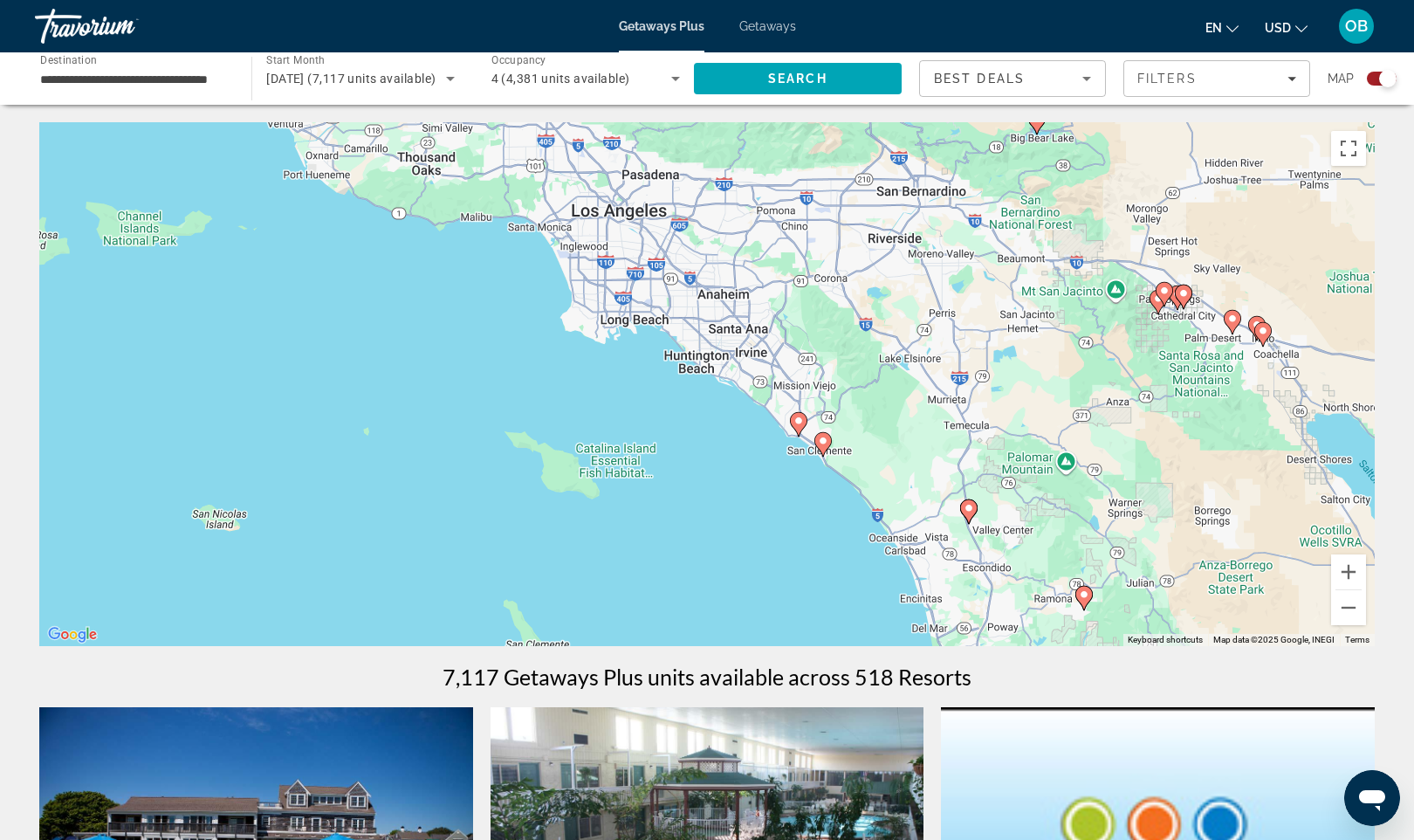
click at [761, 480] on div "To activate drag with keyboard, press Alt + Enter. Once in keyboard drag state,…" at bounding box center [707, 384] width 1336 height 524
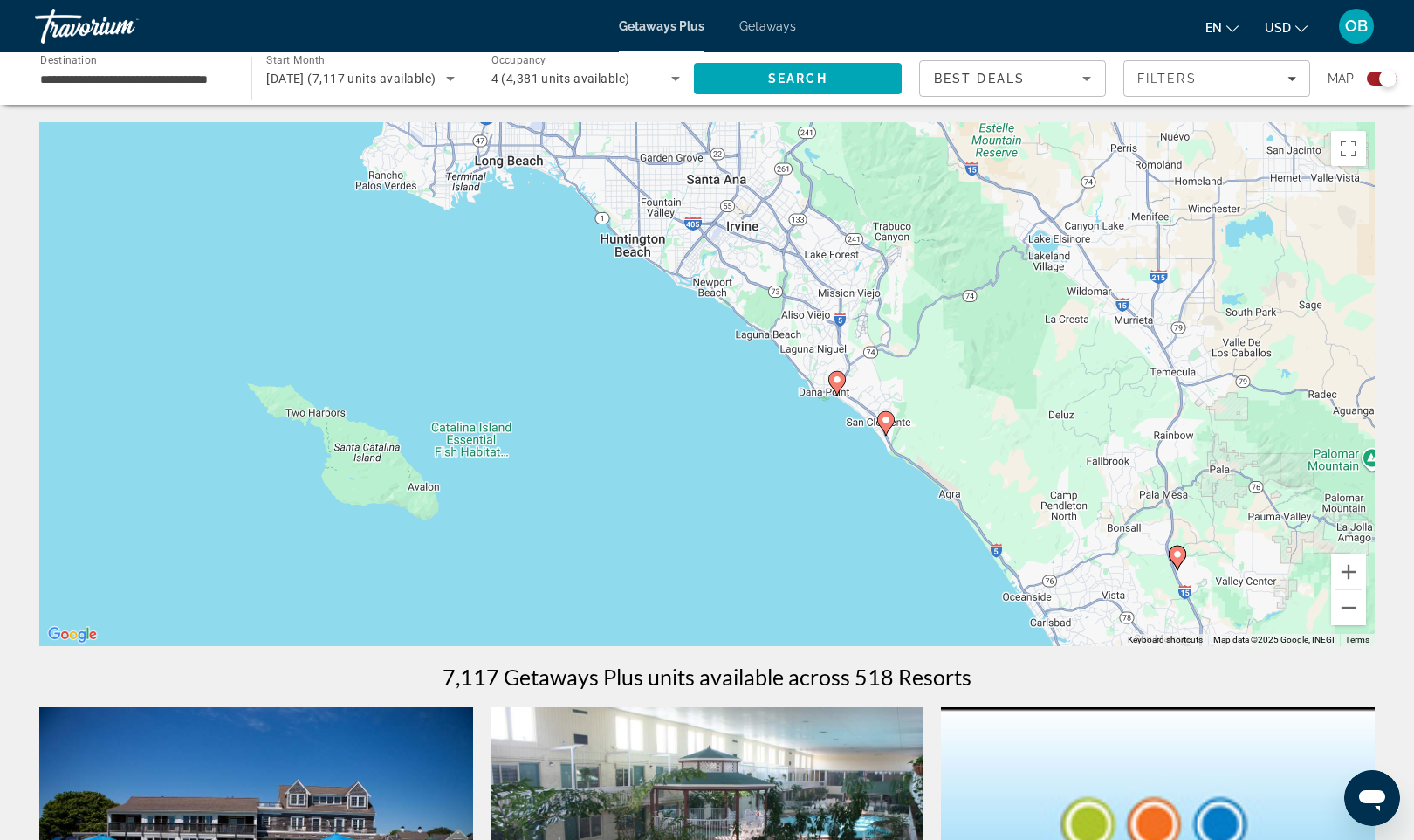
click at [790, 474] on div "To activate drag with keyboard, press Alt + Enter. Once in keyboard drag state,…" at bounding box center [707, 384] width 1336 height 524
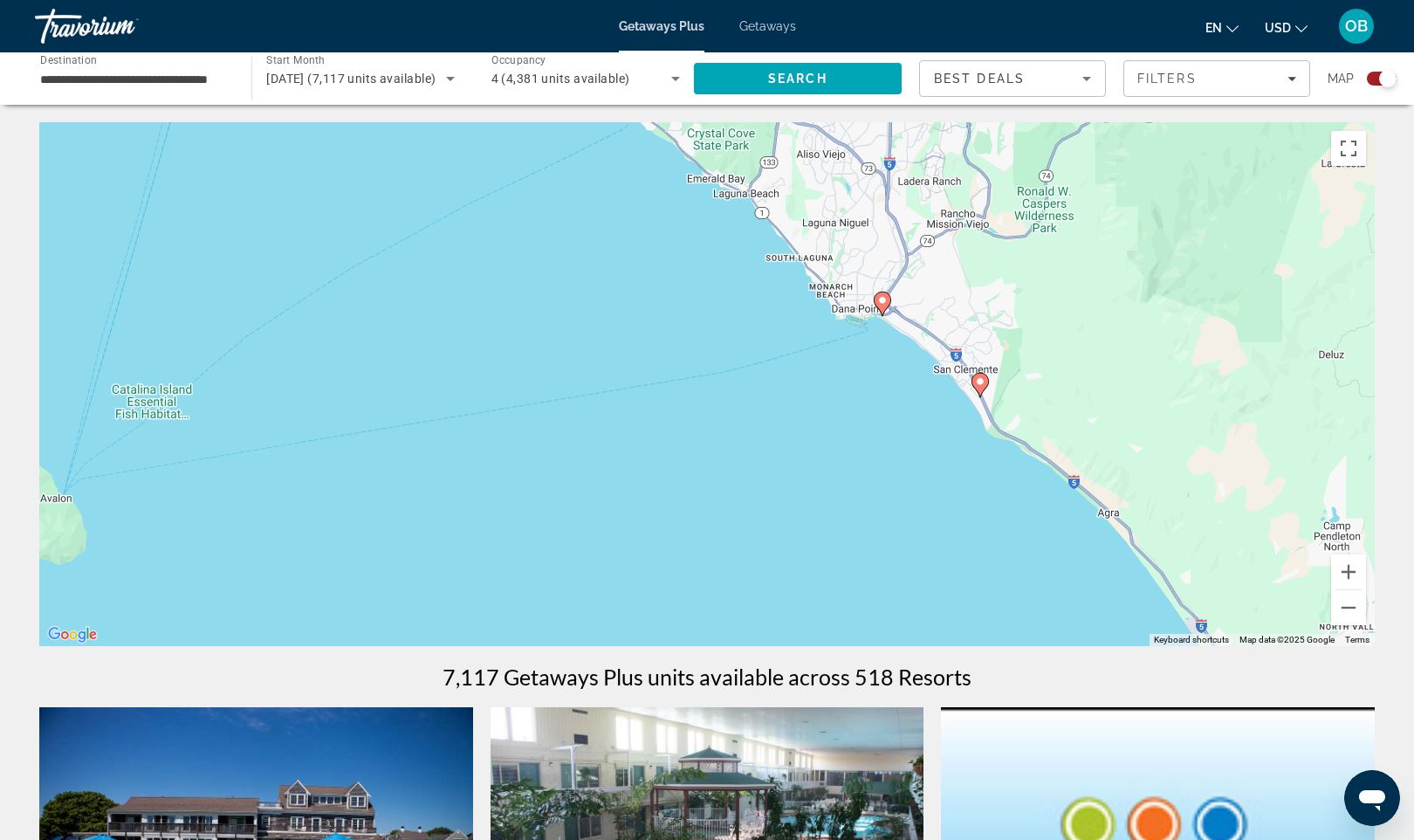
click at [885, 303] on image "Main content" at bounding box center [883, 300] width 10 height 10
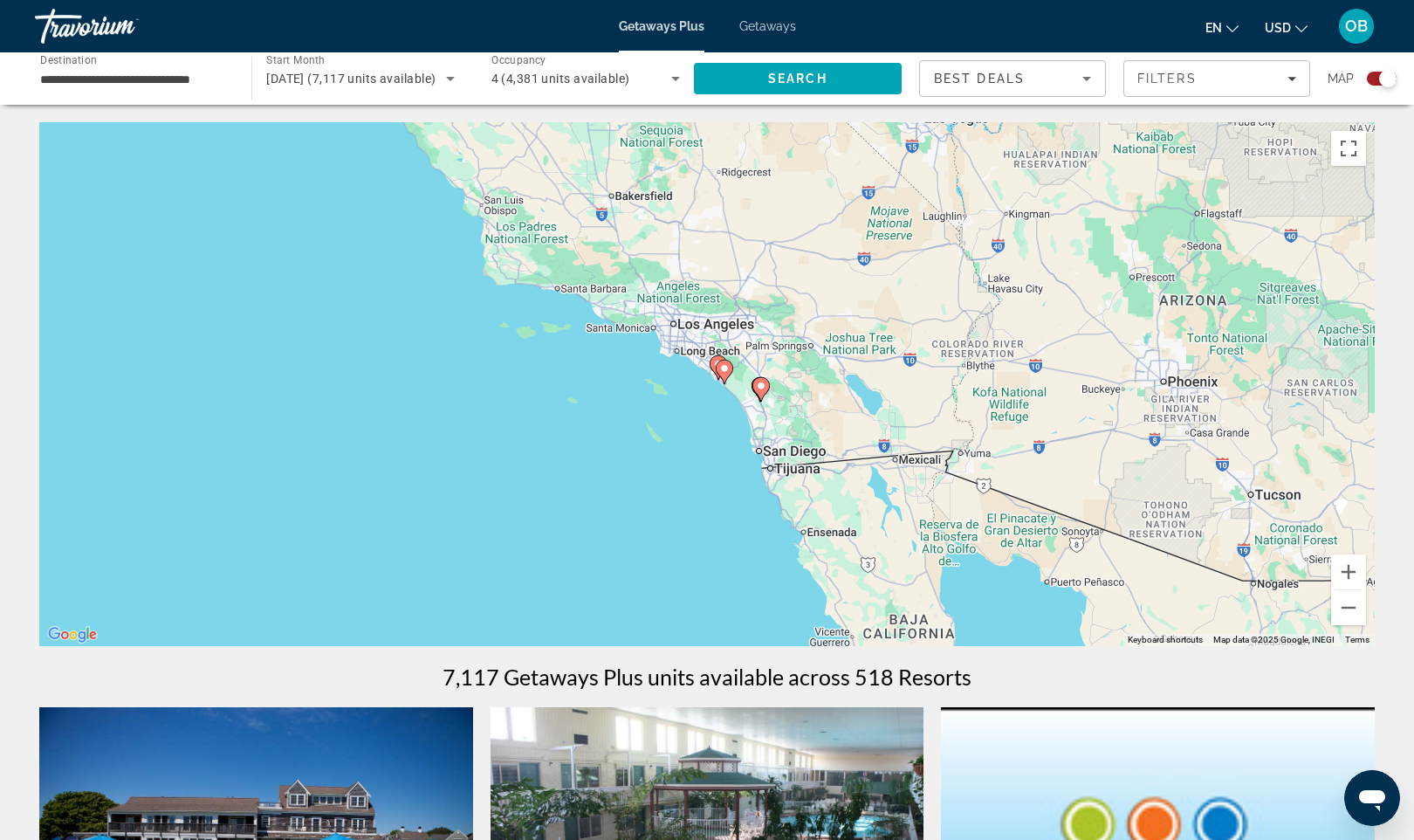
click at [684, 408] on div "To navigate, press the arrow keys. To activate drag with keyboard, press Alt + …" at bounding box center [707, 384] width 1336 height 524
click at [684, 408] on div "To activate drag with keyboard, press Alt + Enter. Once in keyboard drag state,…" at bounding box center [707, 384] width 1336 height 524
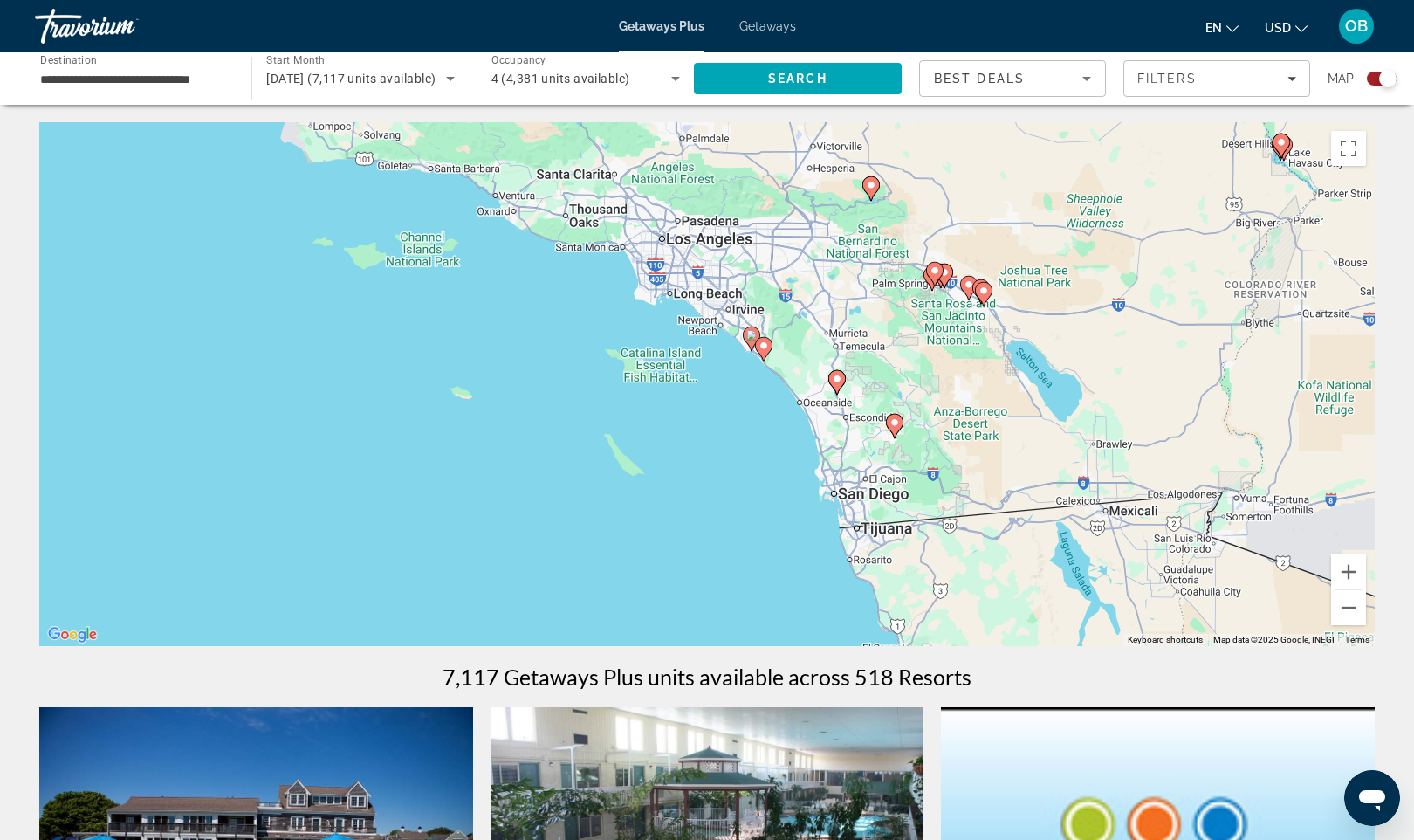
click at [756, 441] on div "To activate drag with keyboard, press Alt + Enter. Once in keyboard drag state,…" at bounding box center [707, 384] width 1336 height 524
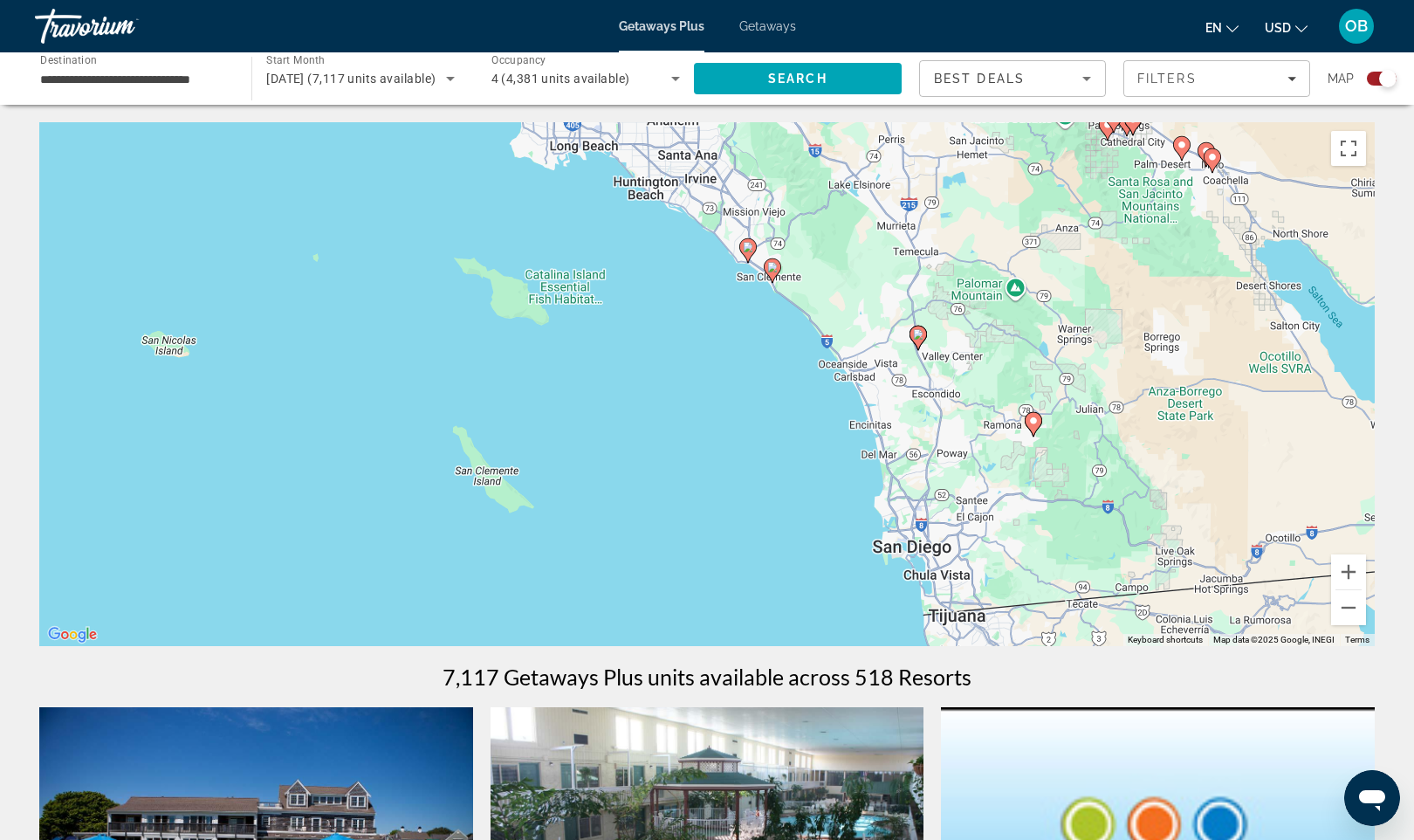
click at [752, 253] on icon "Main content" at bounding box center [748, 250] width 16 height 23
type input "**********"
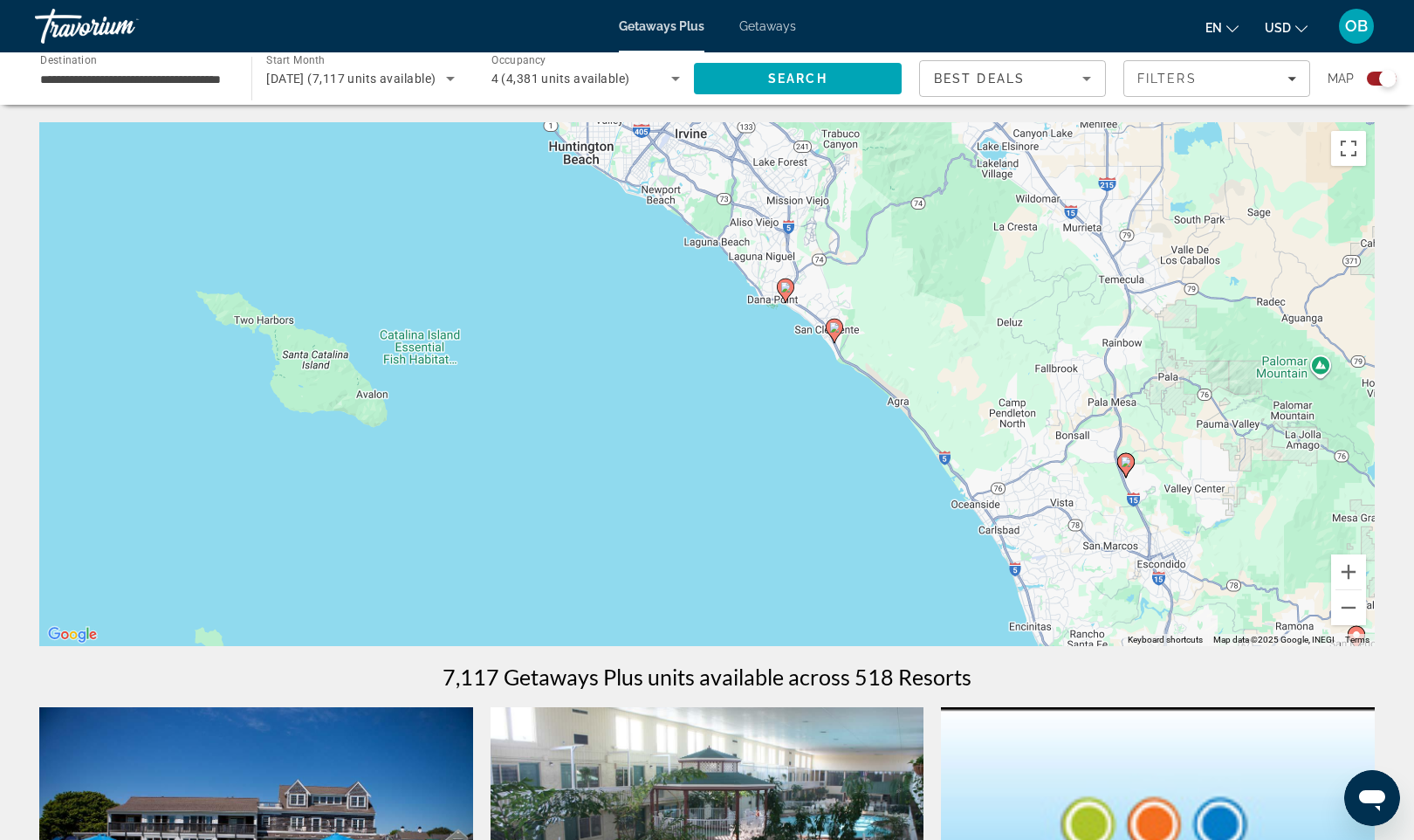
drag, startPoint x: 777, startPoint y: 223, endPoint x: 797, endPoint y: 544, distance: 321.6
click at [797, 544] on div "To activate drag with keyboard, press Alt + Enter. Once in keyboard drag state,…" at bounding box center [707, 384] width 1336 height 524
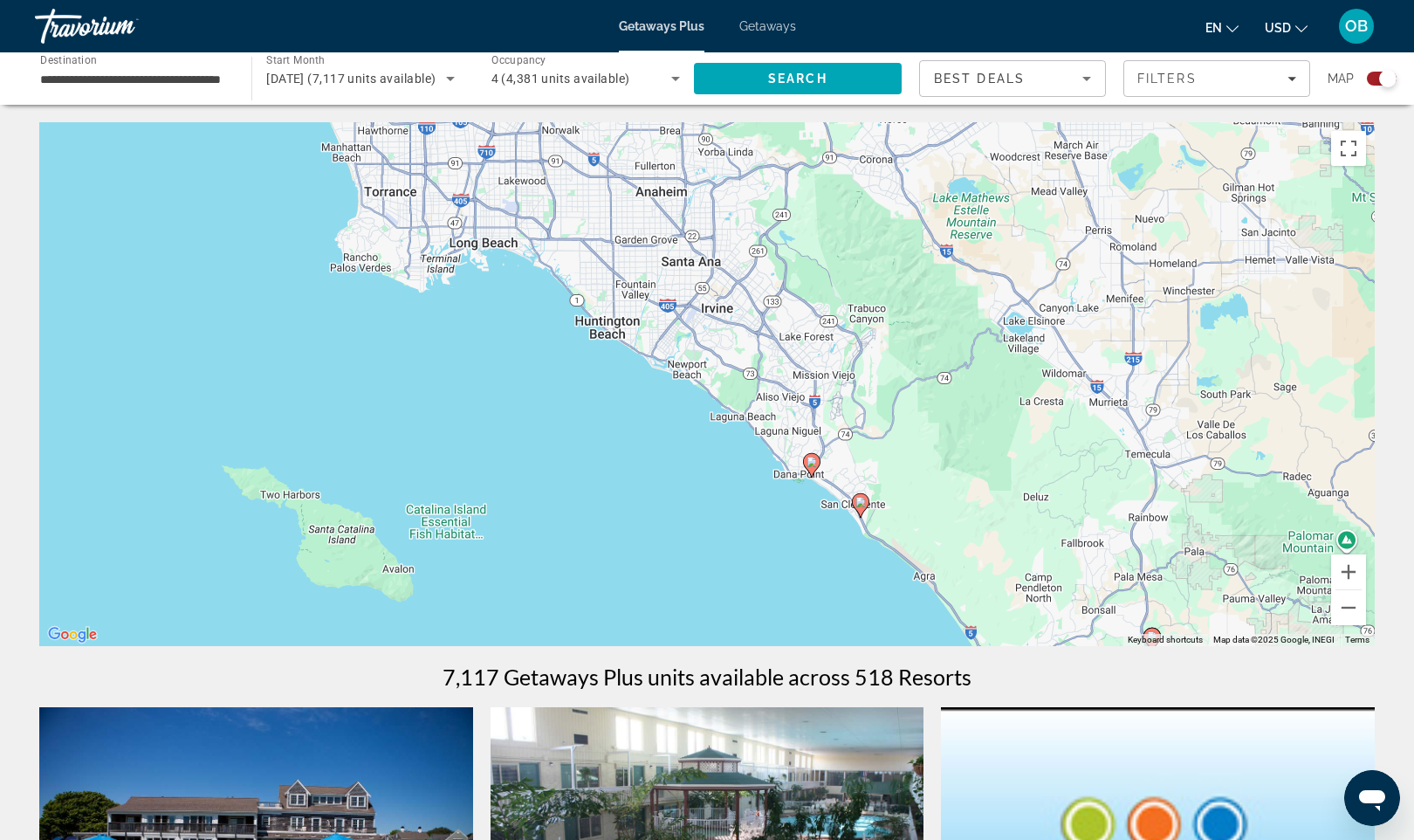
click at [817, 471] on gmp-advanced-marker "Main content" at bounding box center [812, 466] width 18 height 26
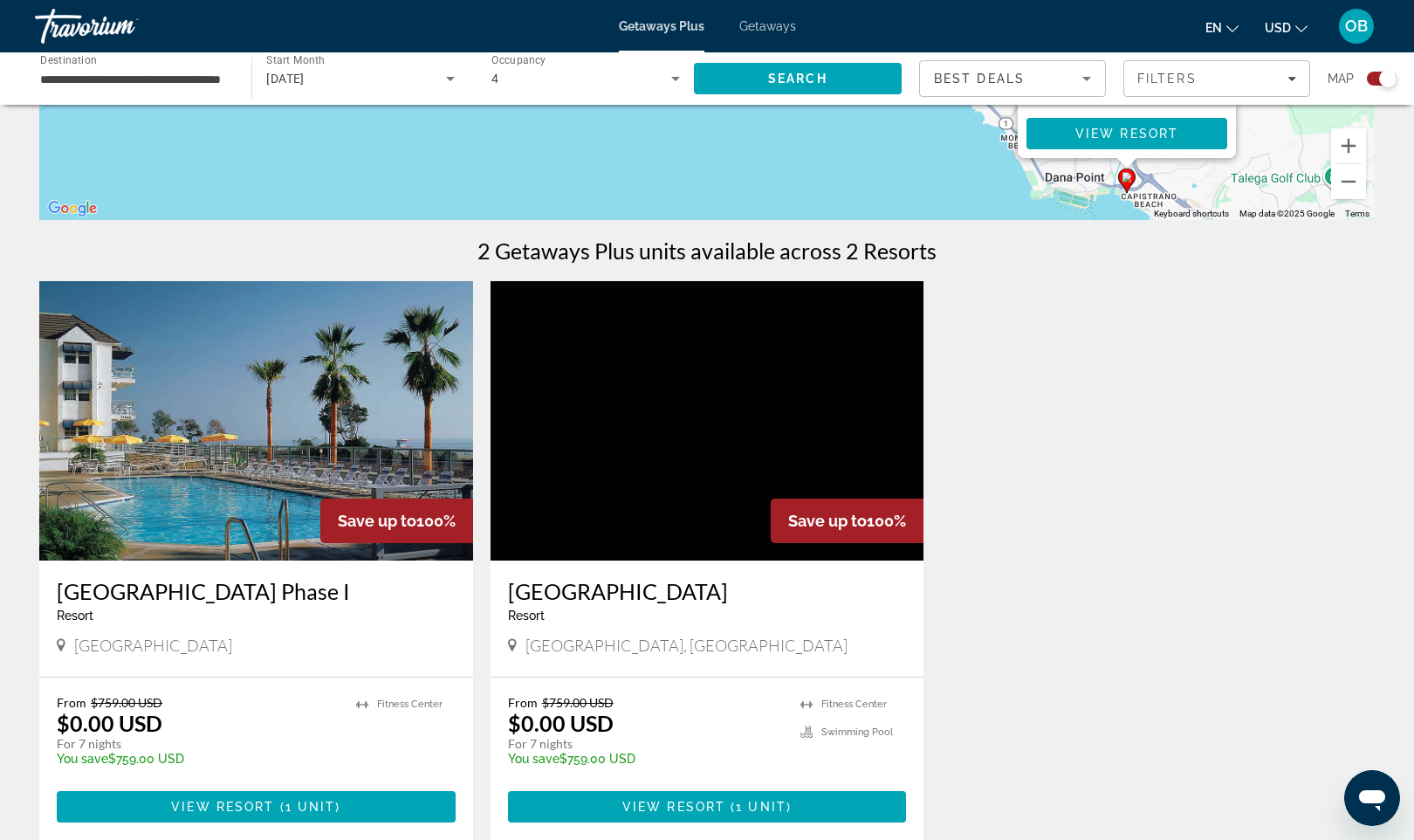
scroll to position [442, 0]
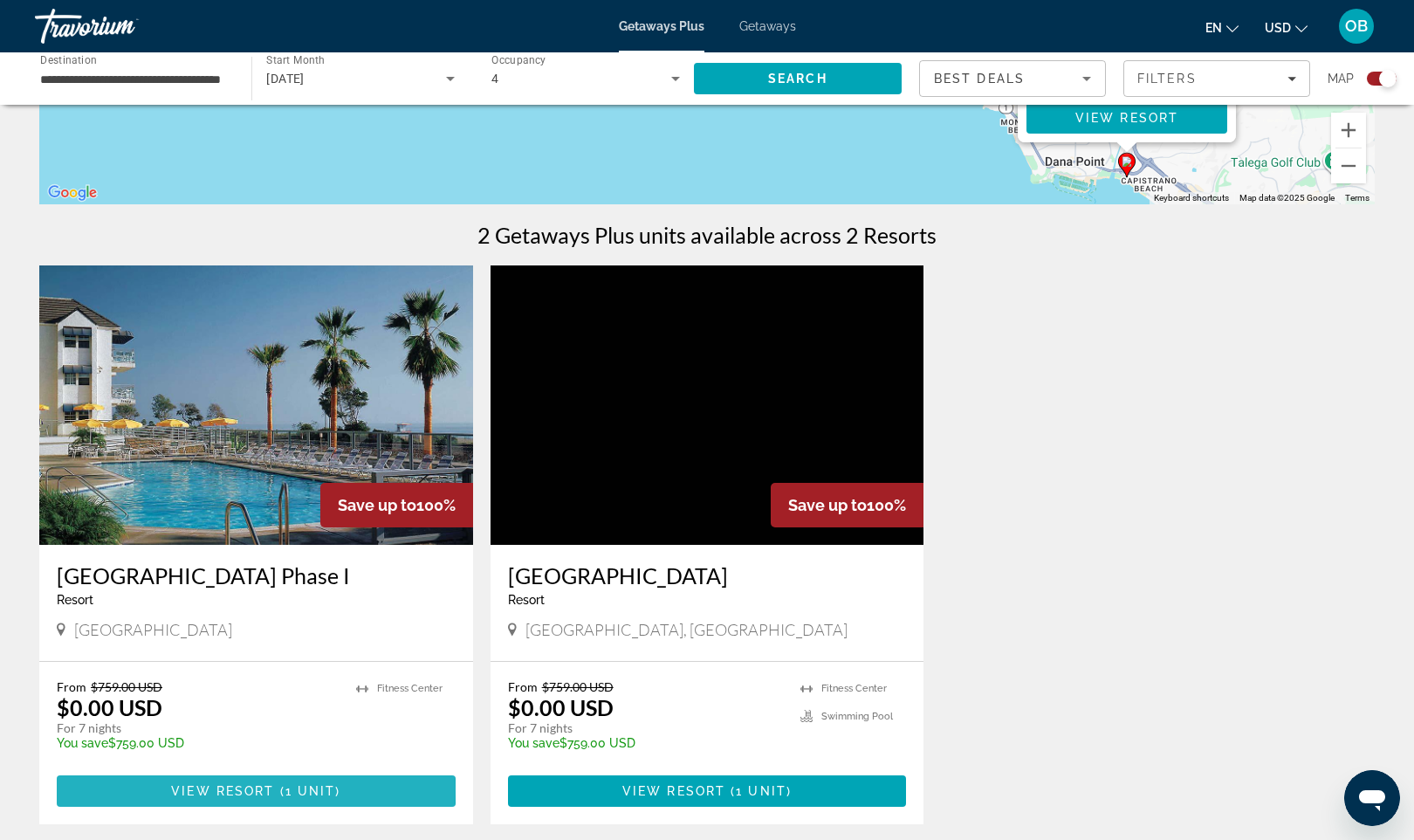
click at [233, 788] on span "View Resort" at bounding box center [223, 791] width 103 height 14
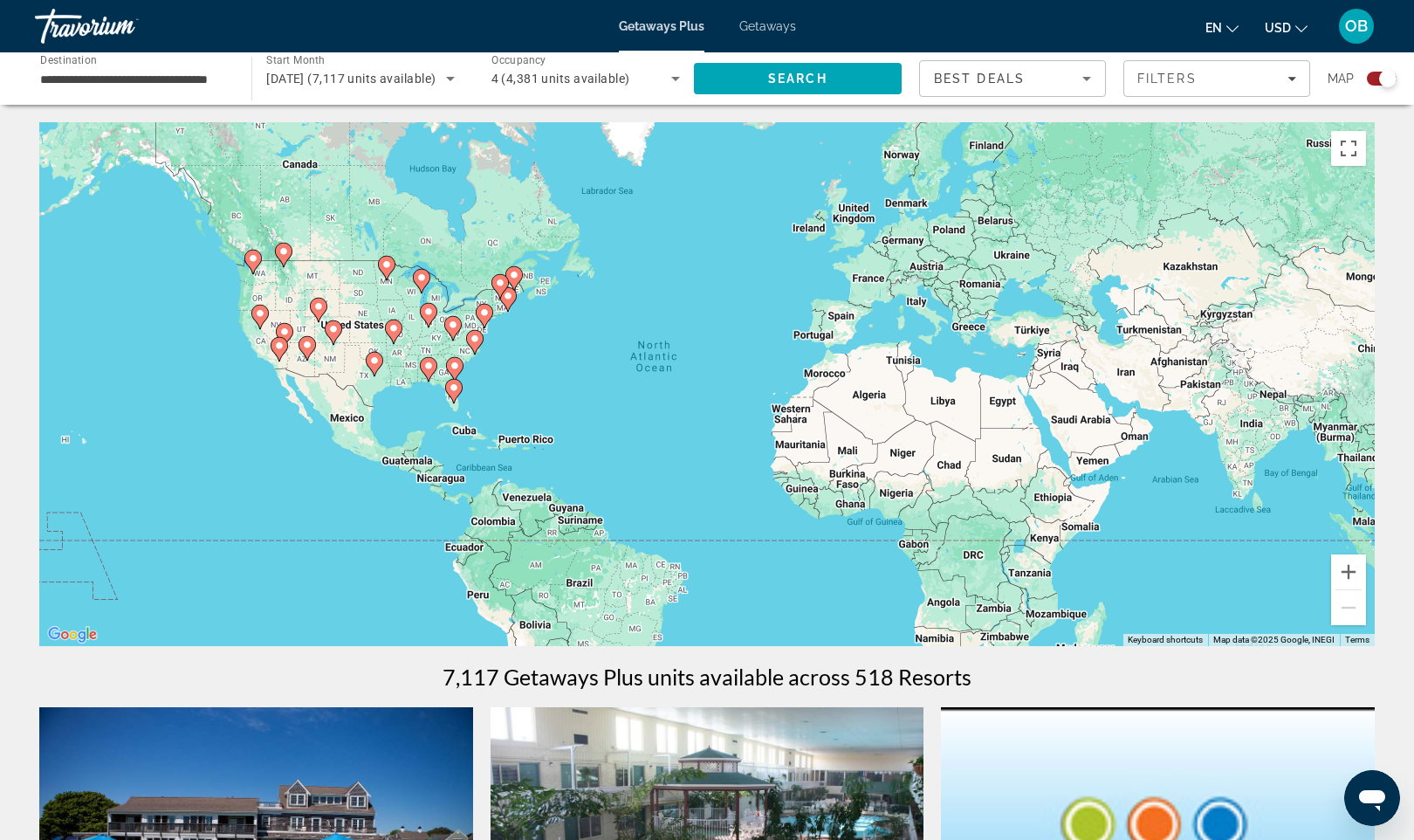
click at [213, 441] on div "To activate drag with keyboard, press Alt + Enter. Once in keyboard drag state,…" at bounding box center [707, 384] width 1336 height 524
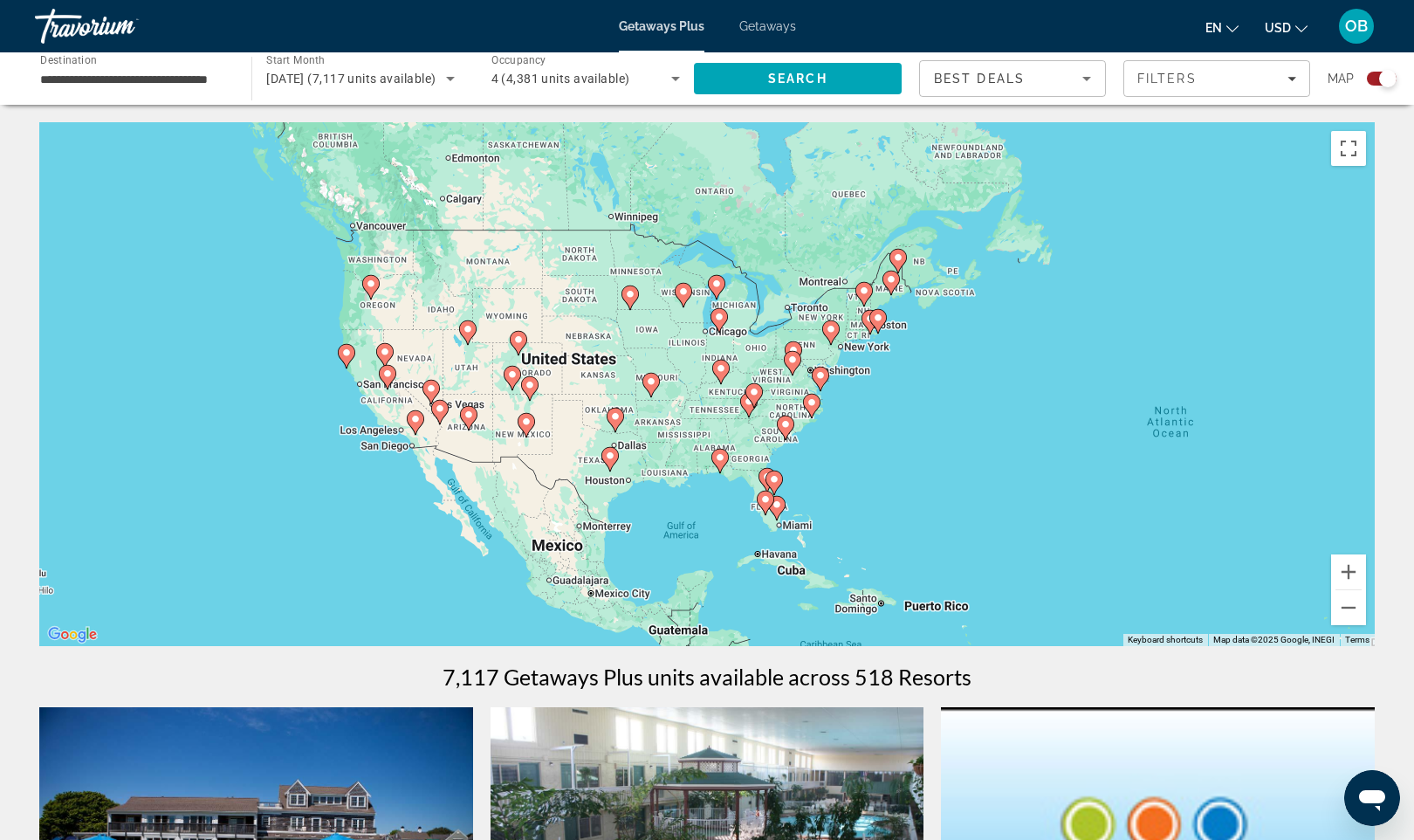
drag, startPoint x: 257, startPoint y: 389, endPoint x: 348, endPoint y: 582, distance: 213.4
click at [348, 582] on div "To activate drag with keyboard, press Alt + Enter. Once in keyboard drag state,…" at bounding box center [707, 384] width 1336 height 524
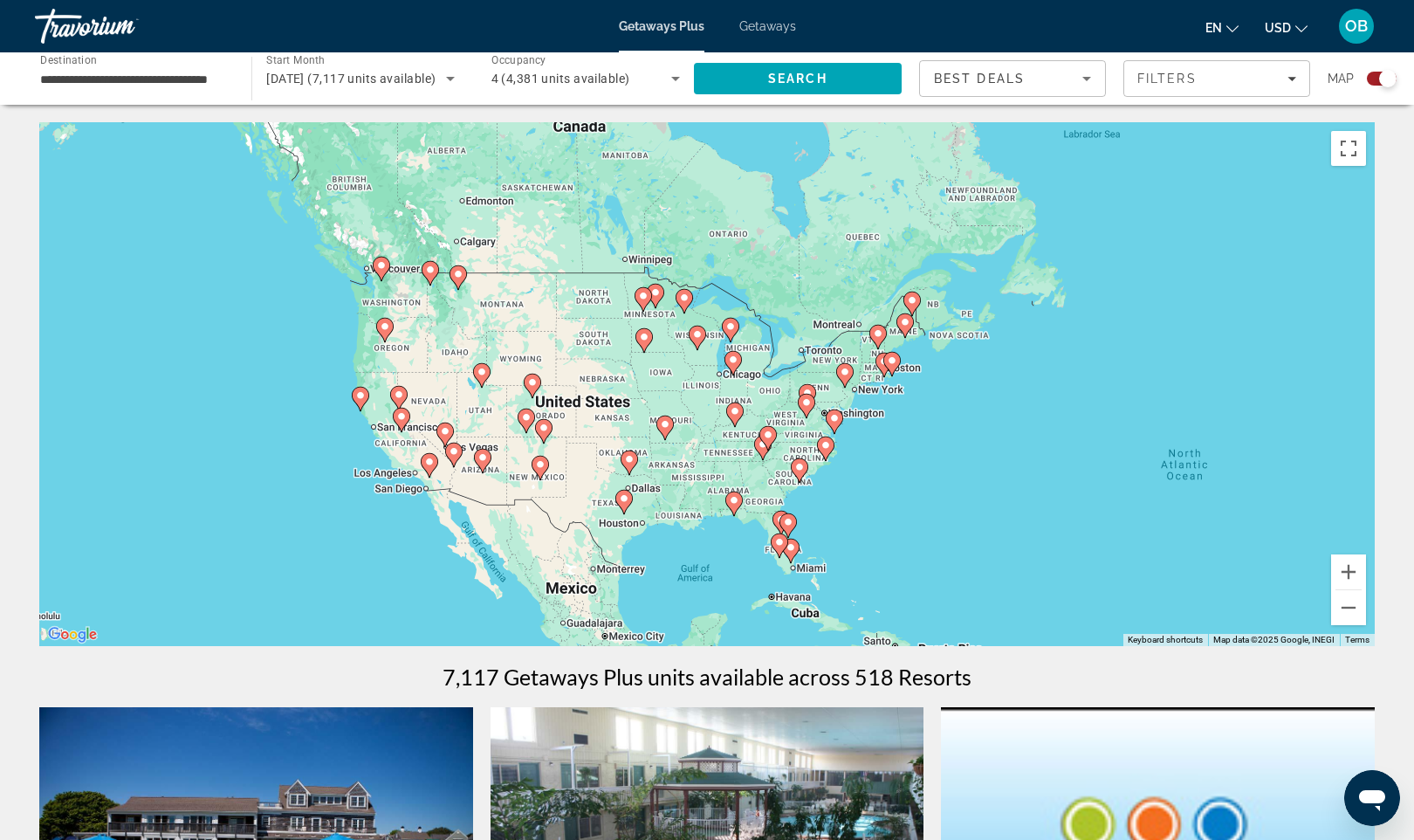
click at [331, 447] on div "To activate drag with keyboard, press Alt + Enter. Once in keyboard drag state,…" at bounding box center [707, 384] width 1336 height 524
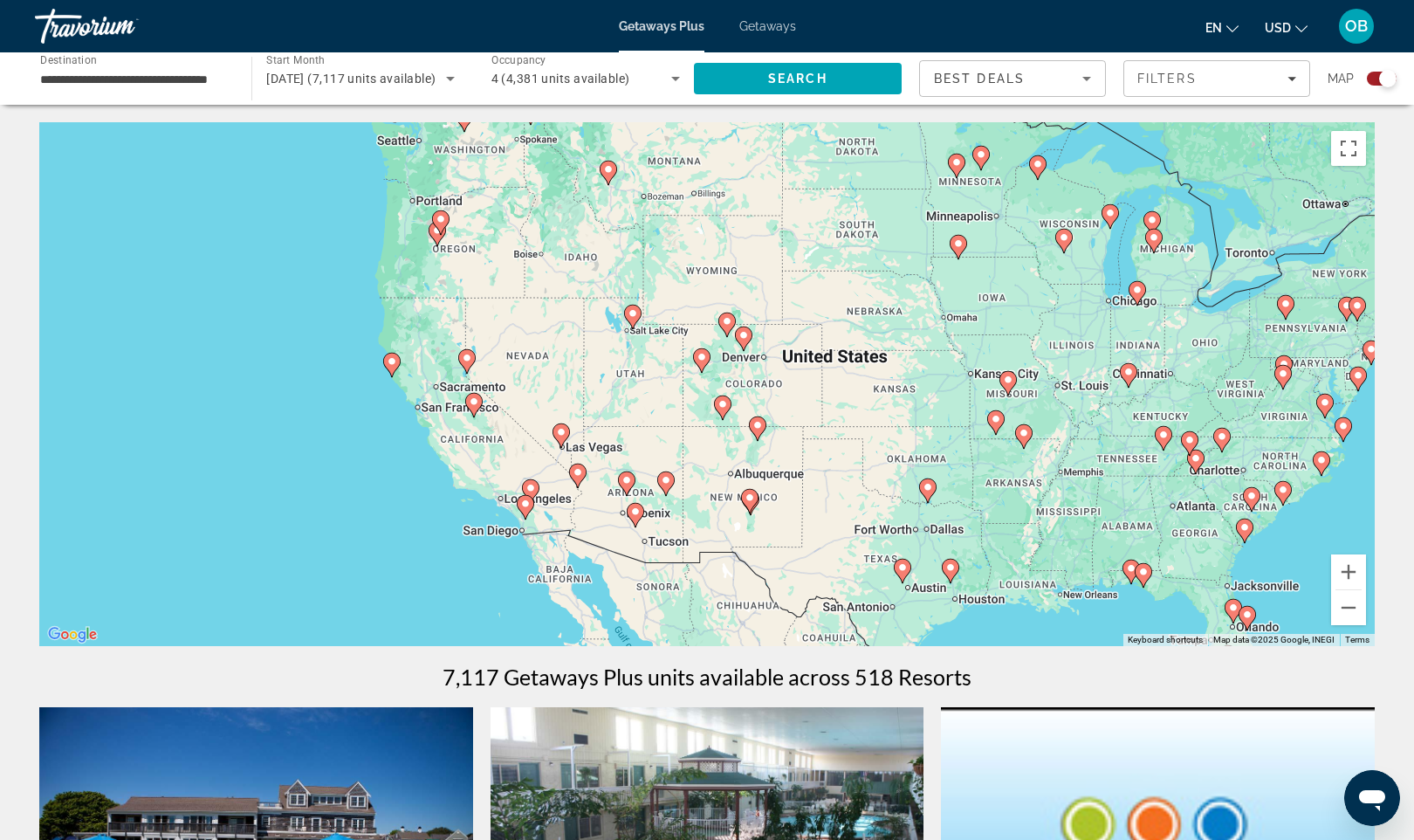
click at [374, 484] on div "To activate drag with keyboard, press Alt + Enter. Once in keyboard drag state,…" at bounding box center [707, 384] width 1336 height 524
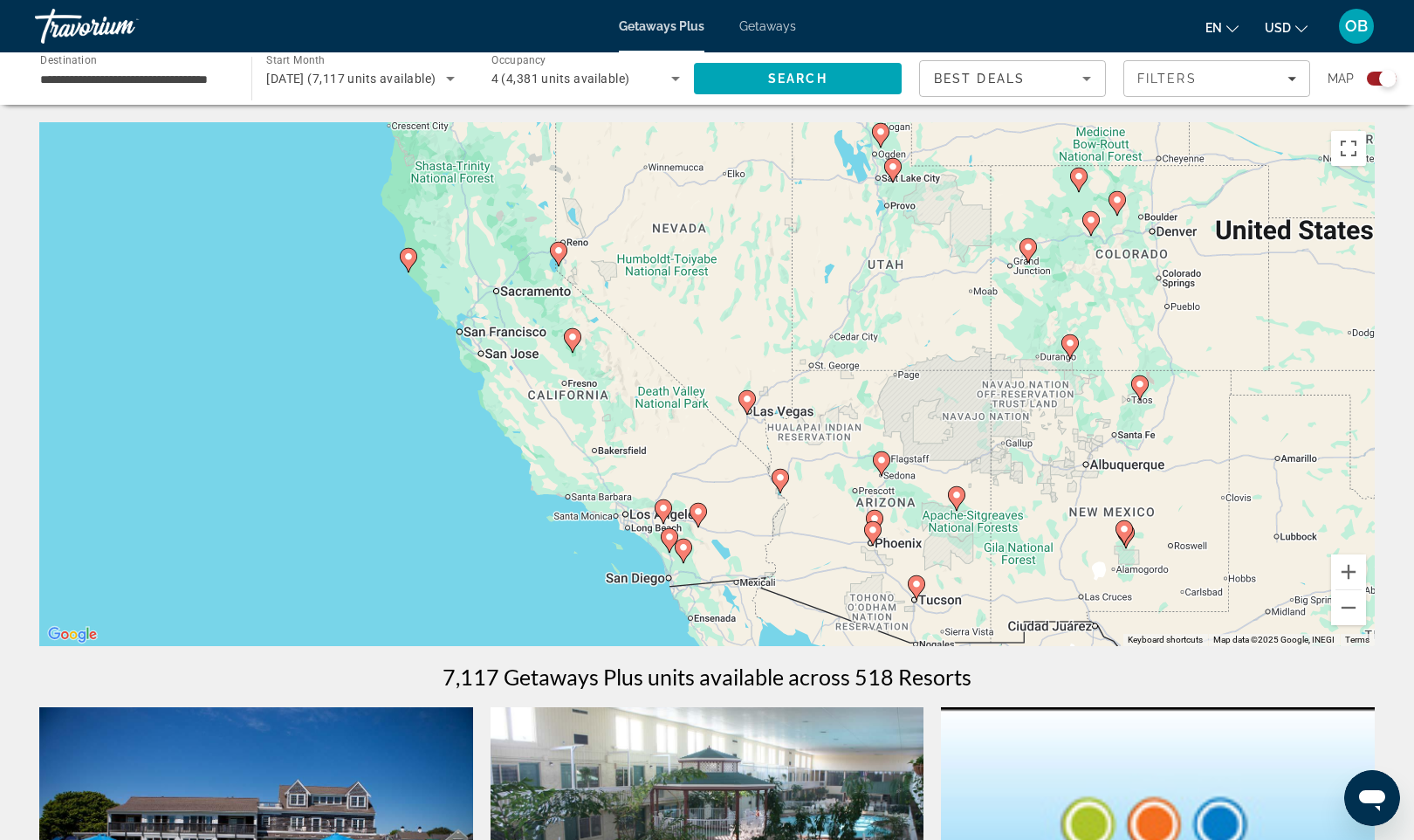
click at [415, 432] on div "To activate drag with keyboard, press Alt + Enter. Once in keyboard drag state,…" at bounding box center [707, 384] width 1336 height 524
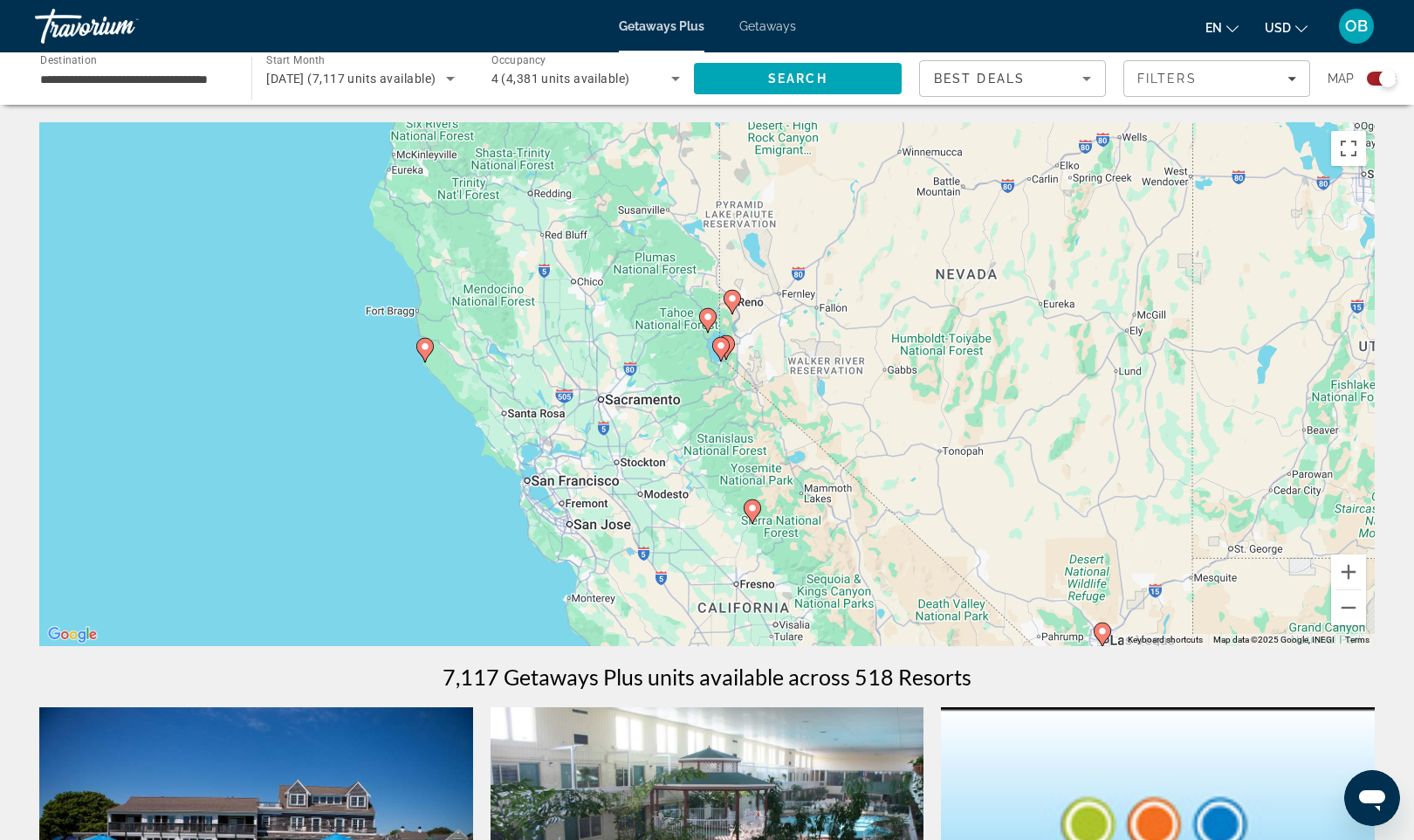
drag, startPoint x: 444, startPoint y: 371, endPoint x: 457, endPoint y: 630, distance: 259.3
click at [457, 630] on div "To activate drag with keyboard, press Alt + Enter. Once in keyboard drag state,…" at bounding box center [707, 384] width 1336 height 524
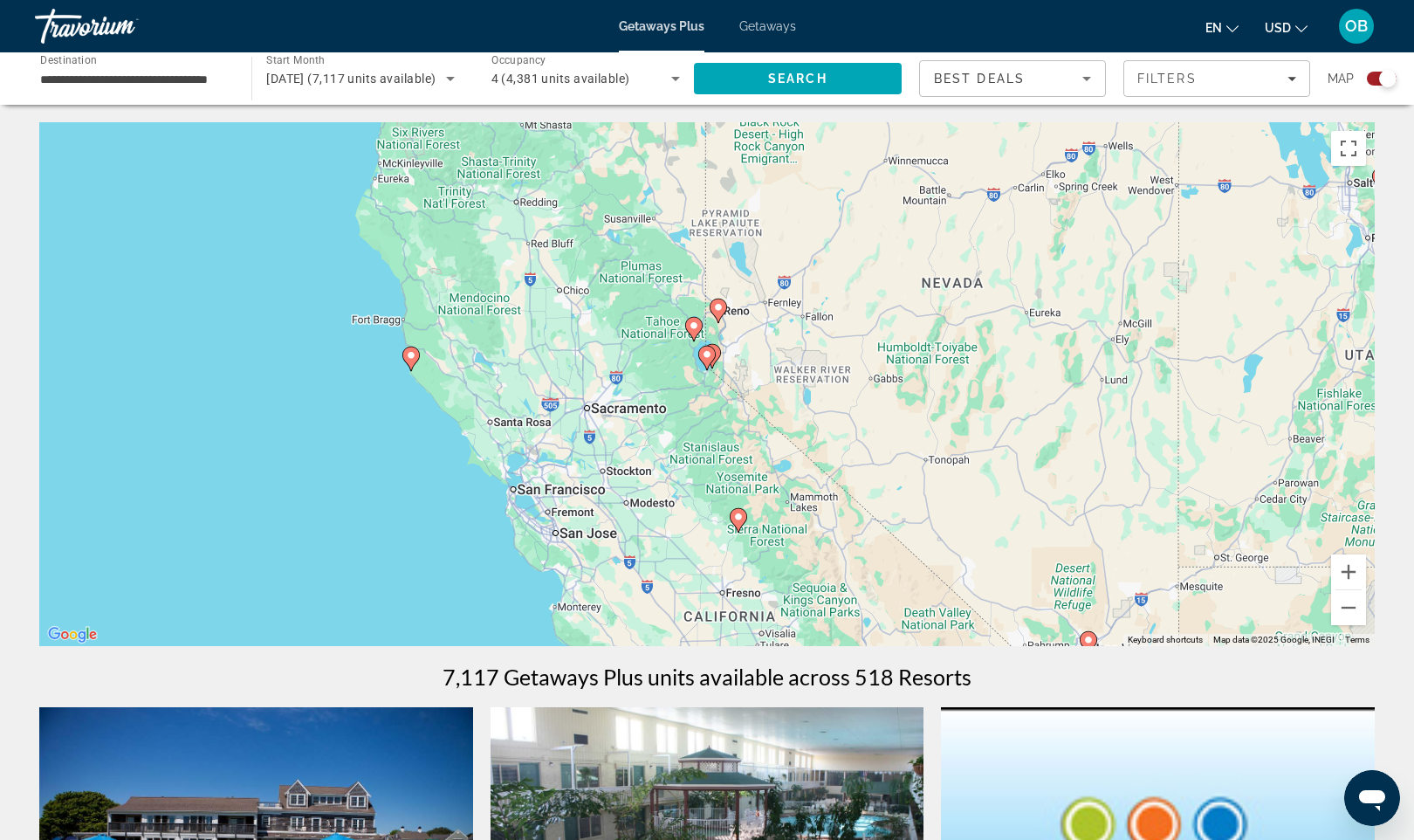
click at [456, 472] on div "To activate drag with keyboard, press Alt + Enter. Once in keyboard drag state,…" at bounding box center [707, 384] width 1336 height 524
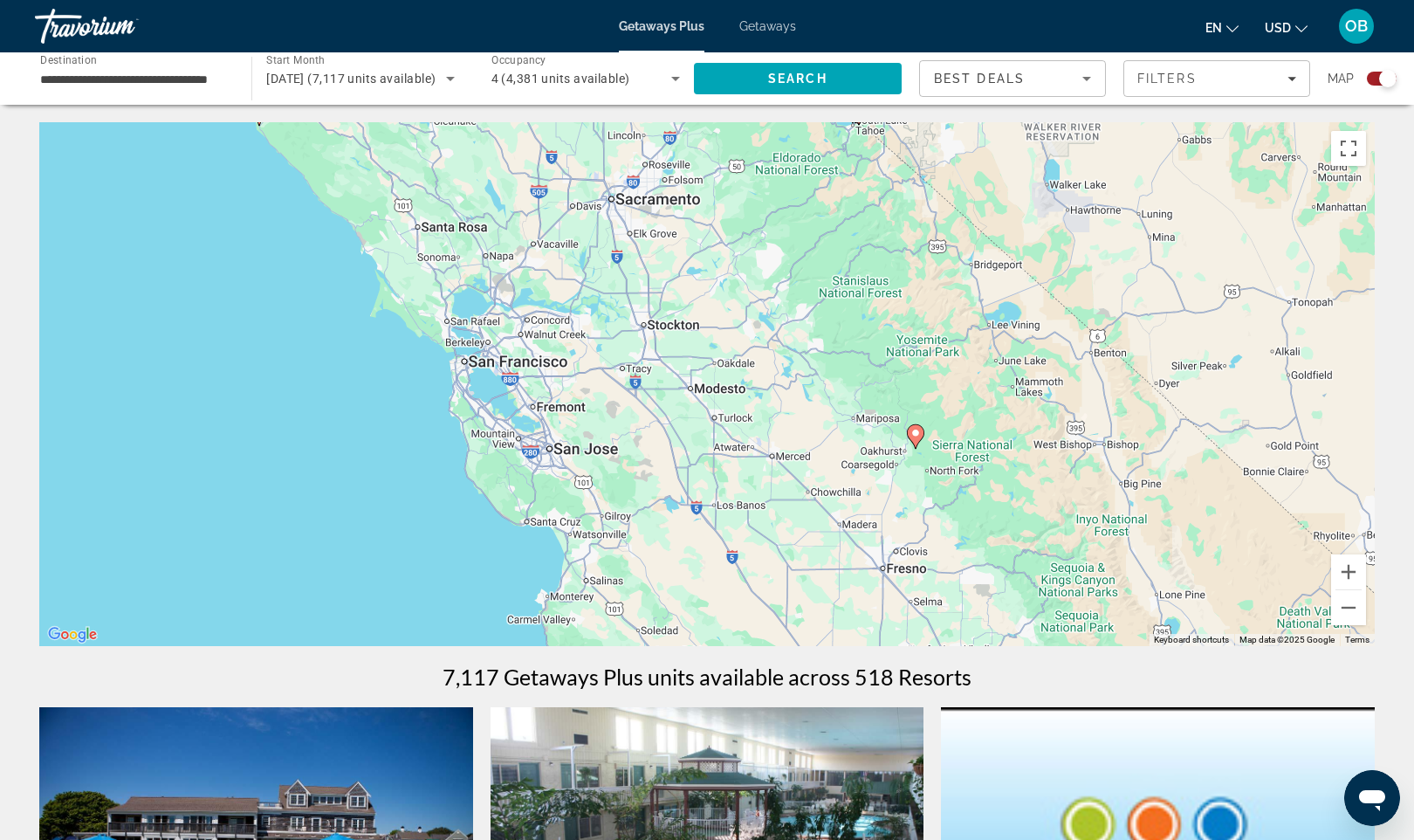
drag, startPoint x: 514, startPoint y: 555, endPoint x: 406, endPoint y: 408, distance: 182.4
click at [406, 408] on div "To activate drag with keyboard, press Alt + Enter. Once in keyboard drag state,…" at bounding box center [707, 384] width 1336 height 524
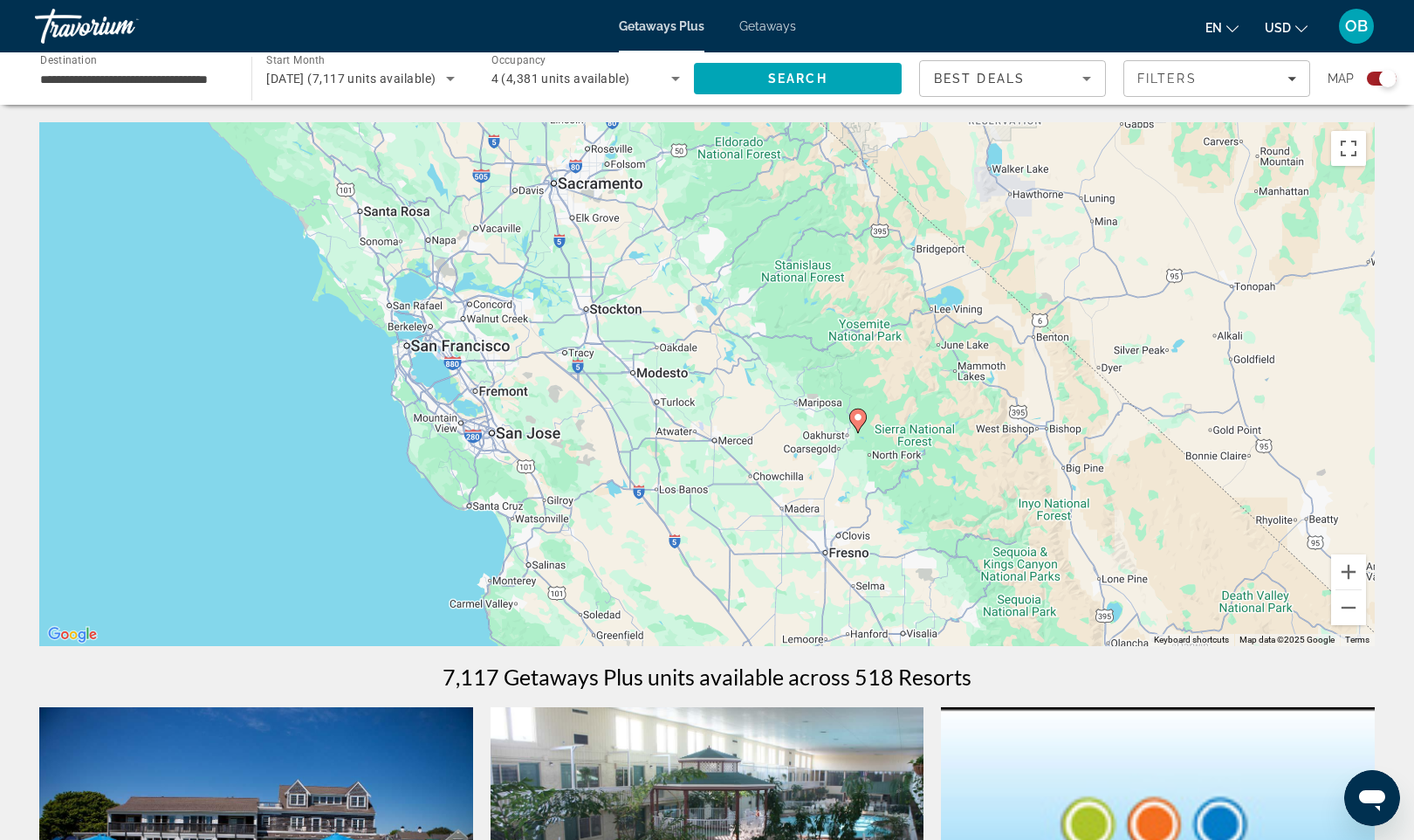
drag, startPoint x: 453, startPoint y: 518, endPoint x: 392, endPoint y: 500, distance: 63.6
click at [392, 500] on div "To activate drag with keyboard, press Alt + Enter. Once in keyboard drag state,…" at bounding box center [707, 384] width 1336 height 524
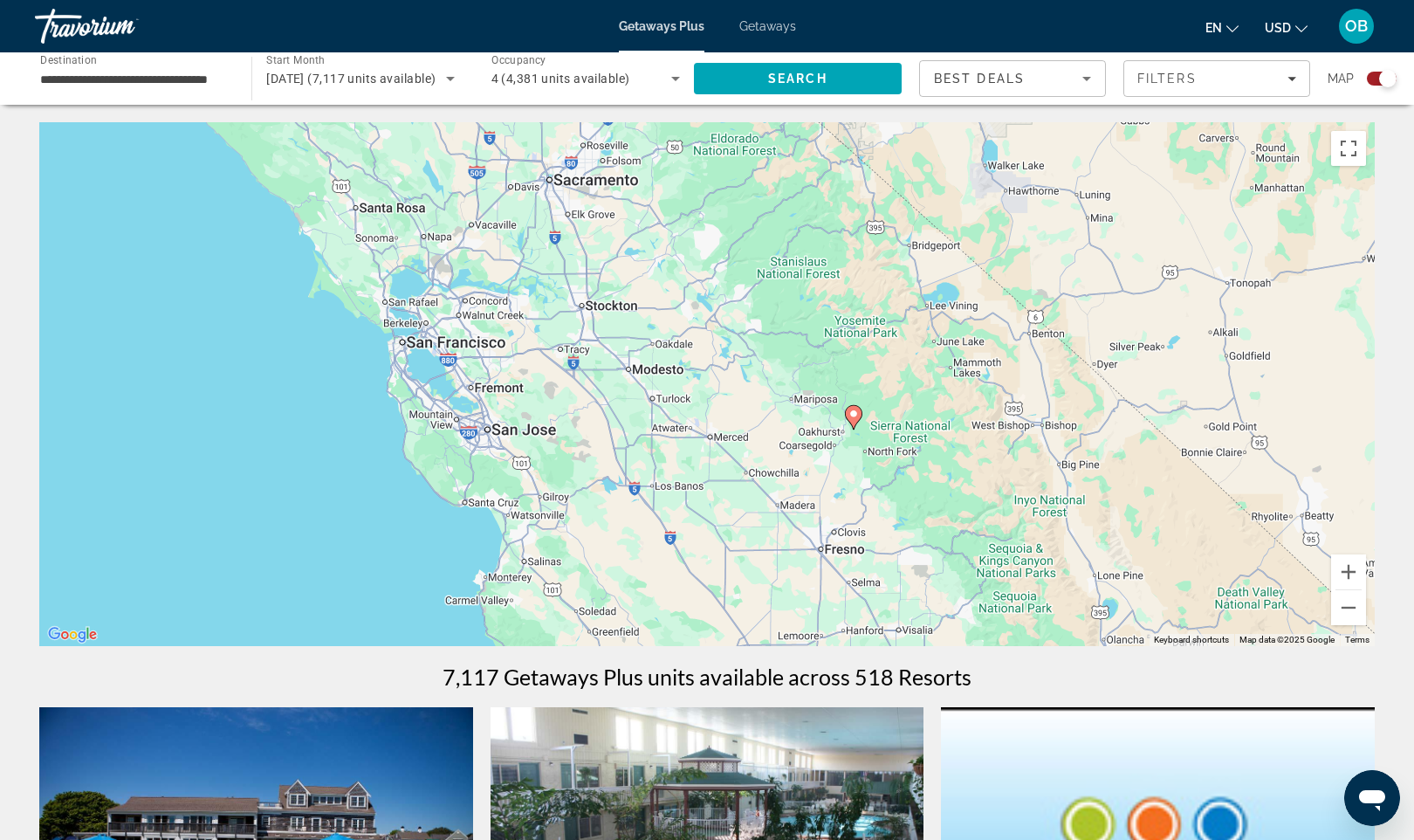
click at [393, 453] on div "To activate drag with keyboard, press Alt + Enter. Once in keyboard drag state,…" at bounding box center [707, 384] width 1336 height 524
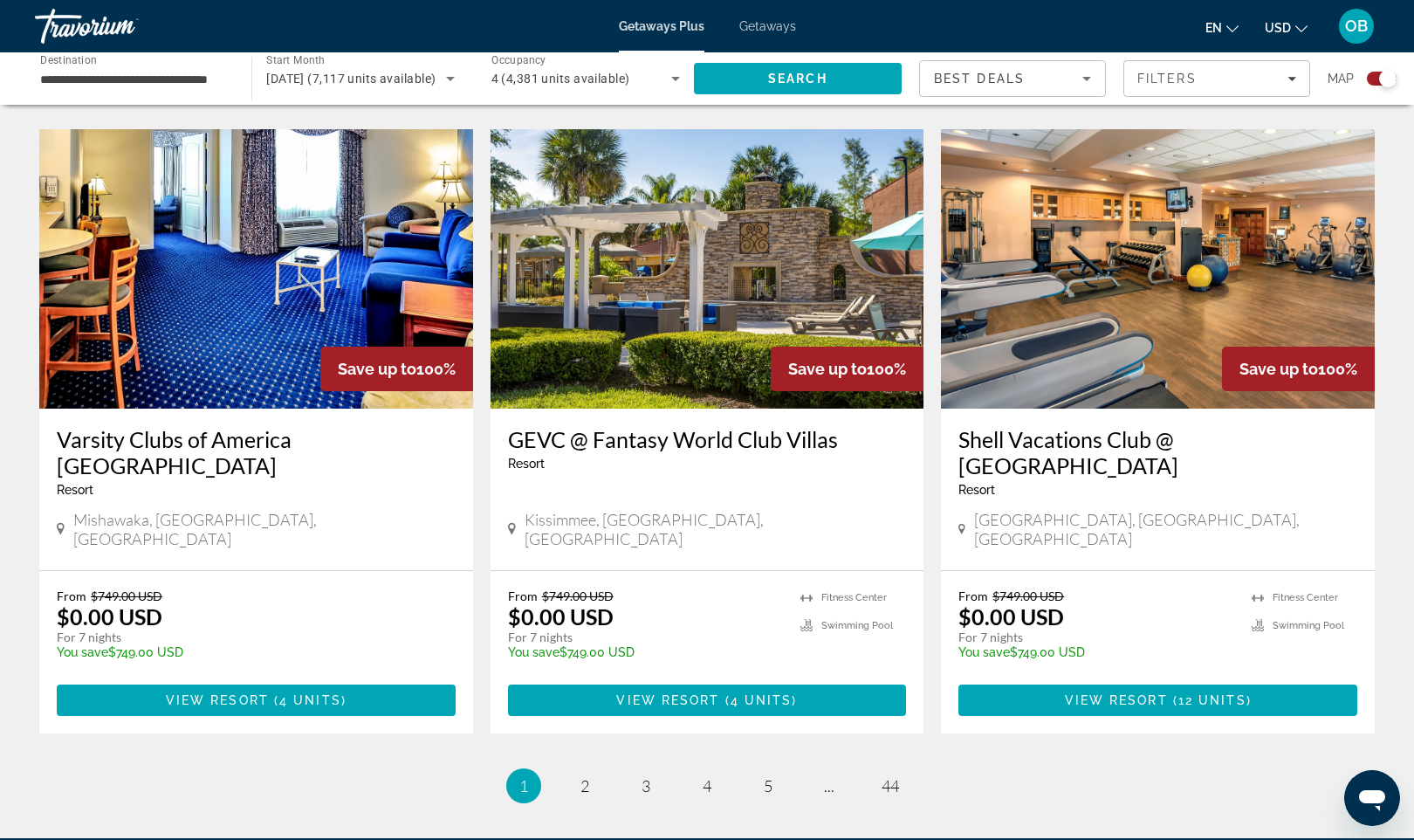
scroll to position [2431, 0]
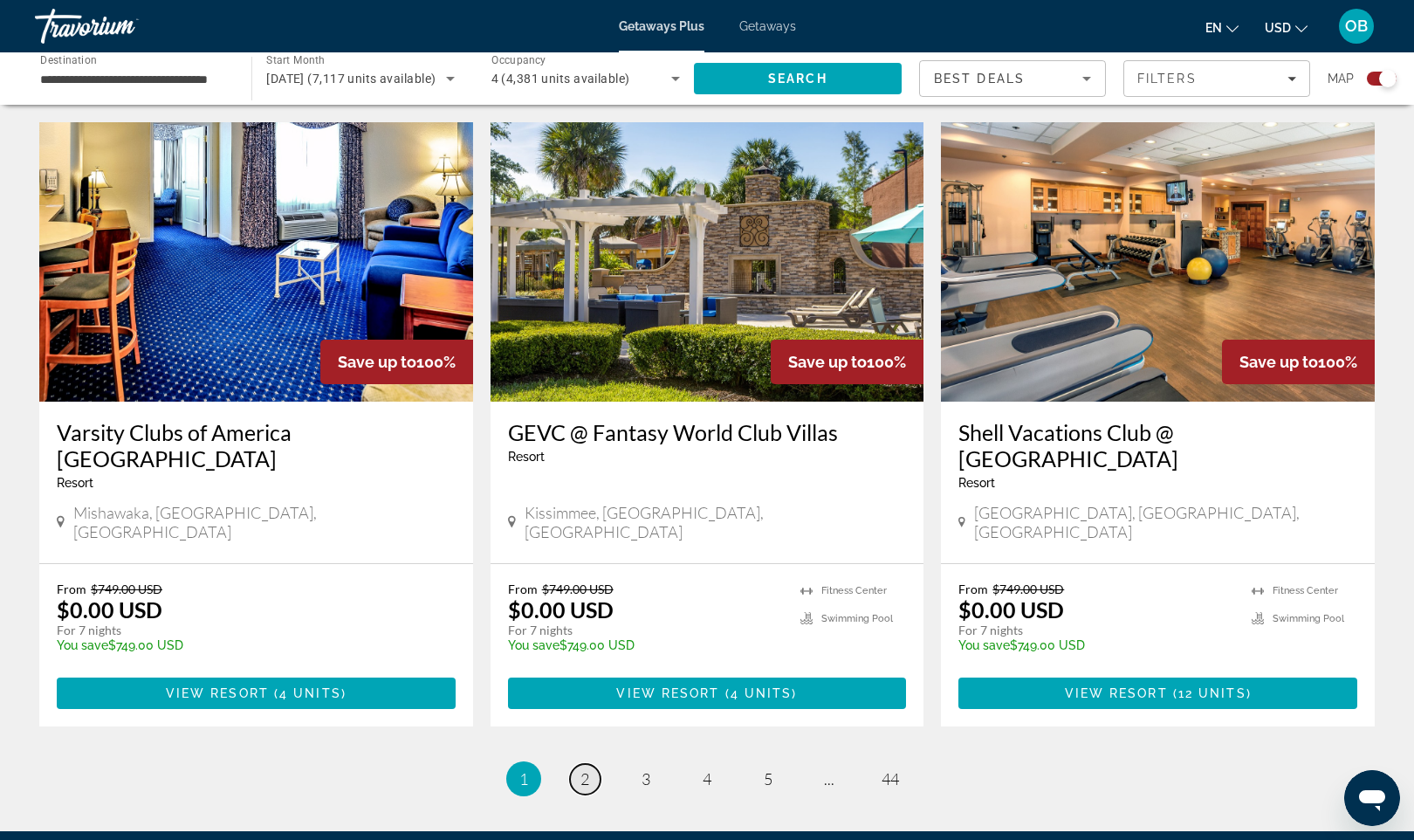
click at [583, 769] on span "2" at bounding box center [584, 779] width 9 height 19
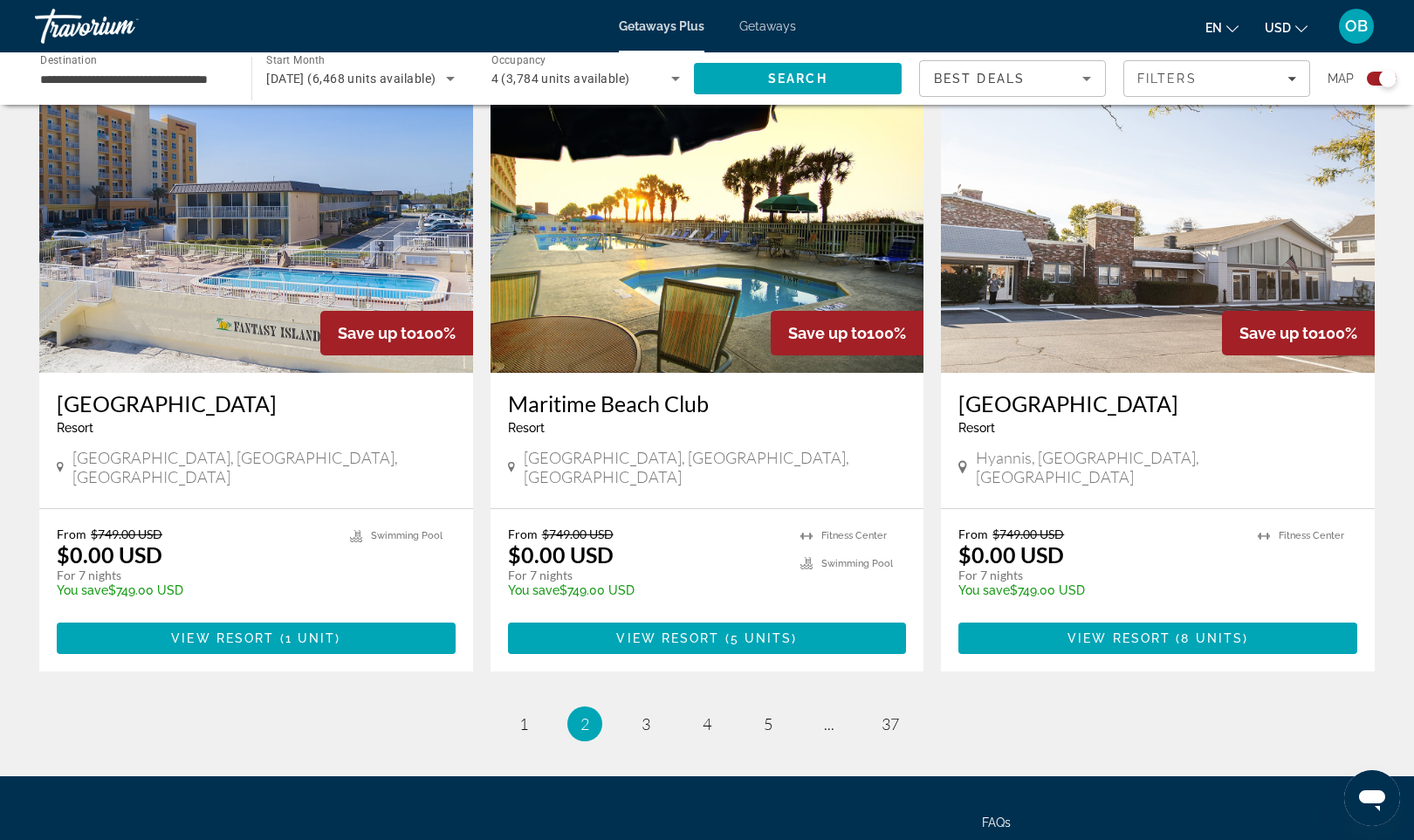
scroll to position [2463, 0]
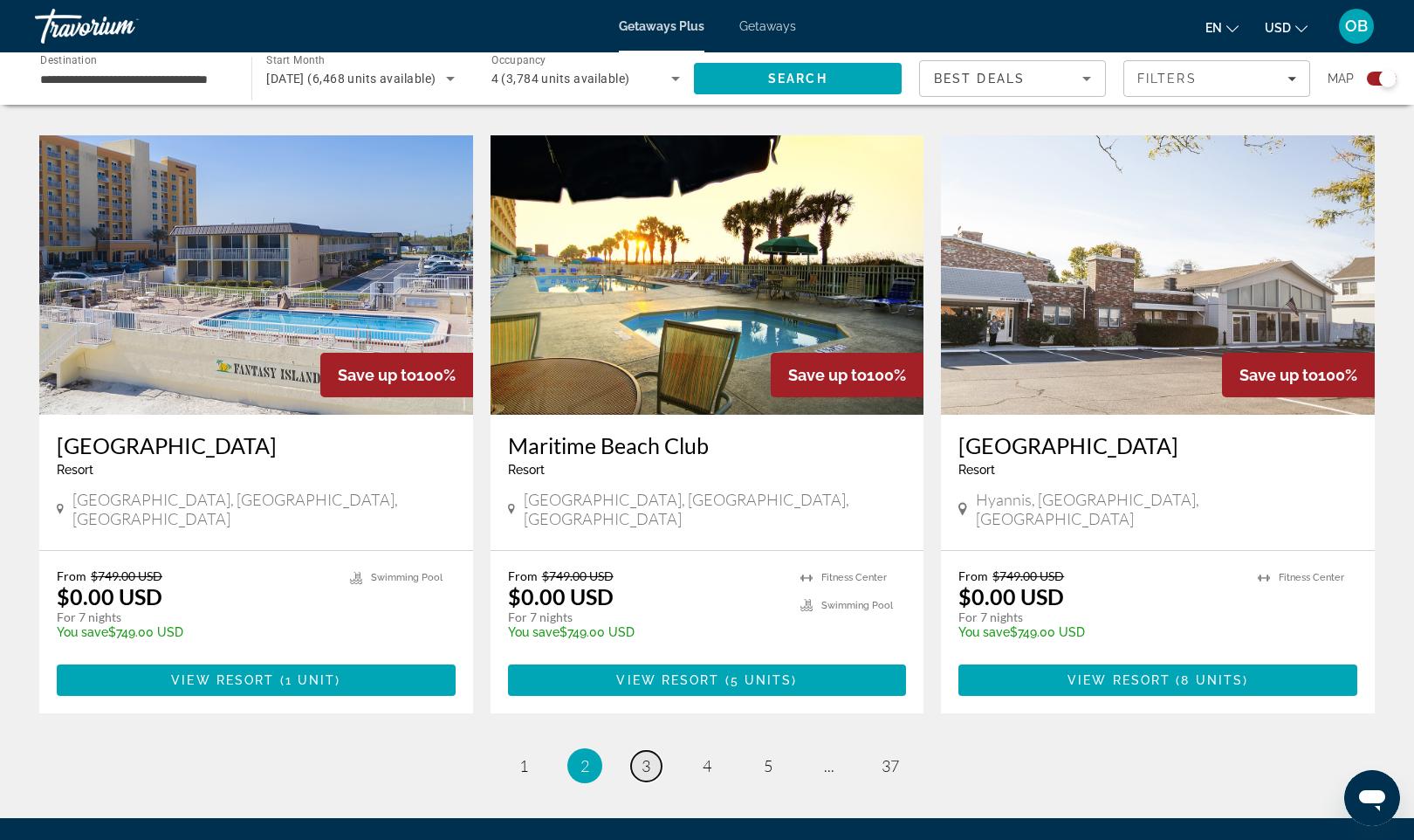
click at [642, 756] on span "3" at bounding box center [646, 766] width 9 height 19
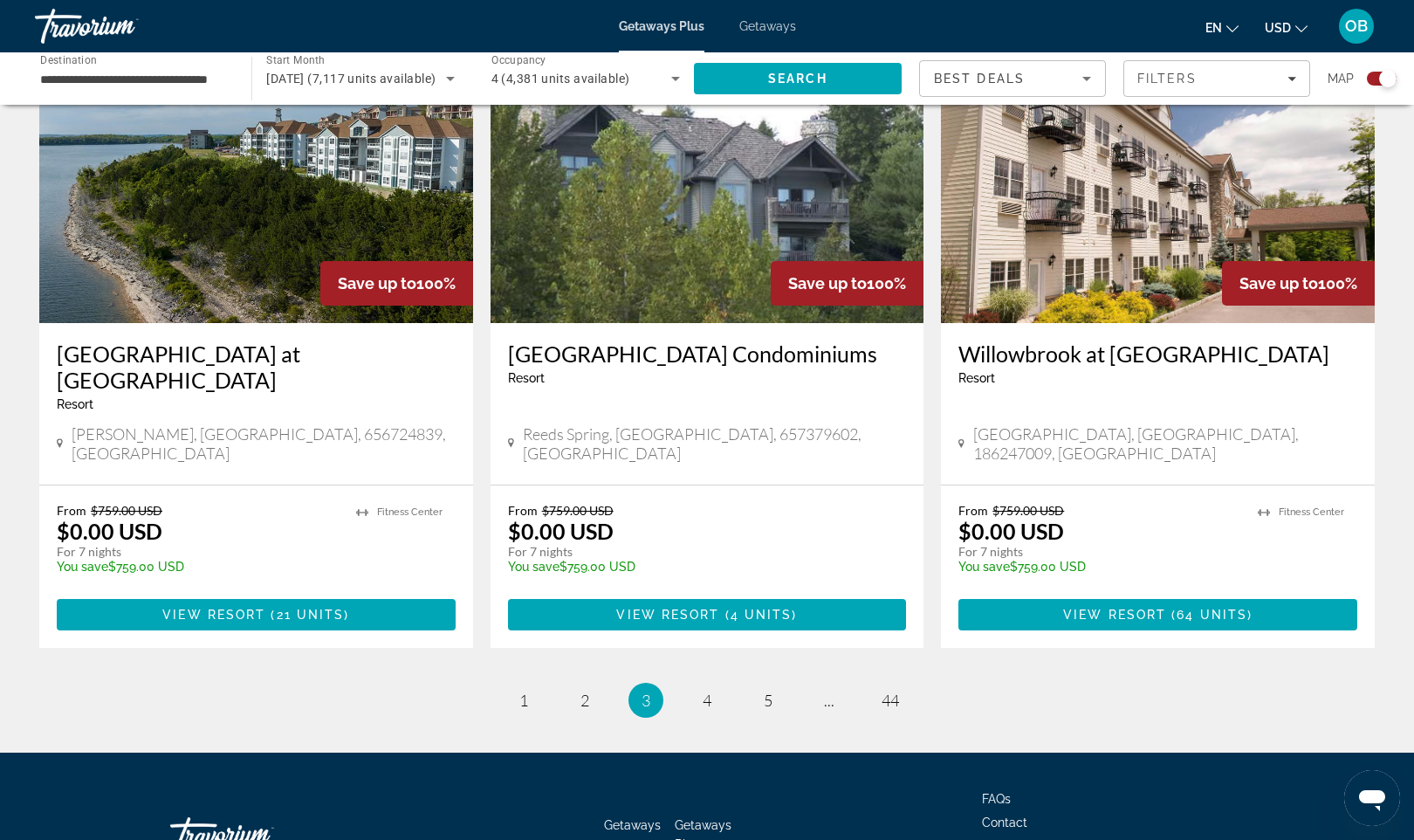
scroll to position [2514, 0]
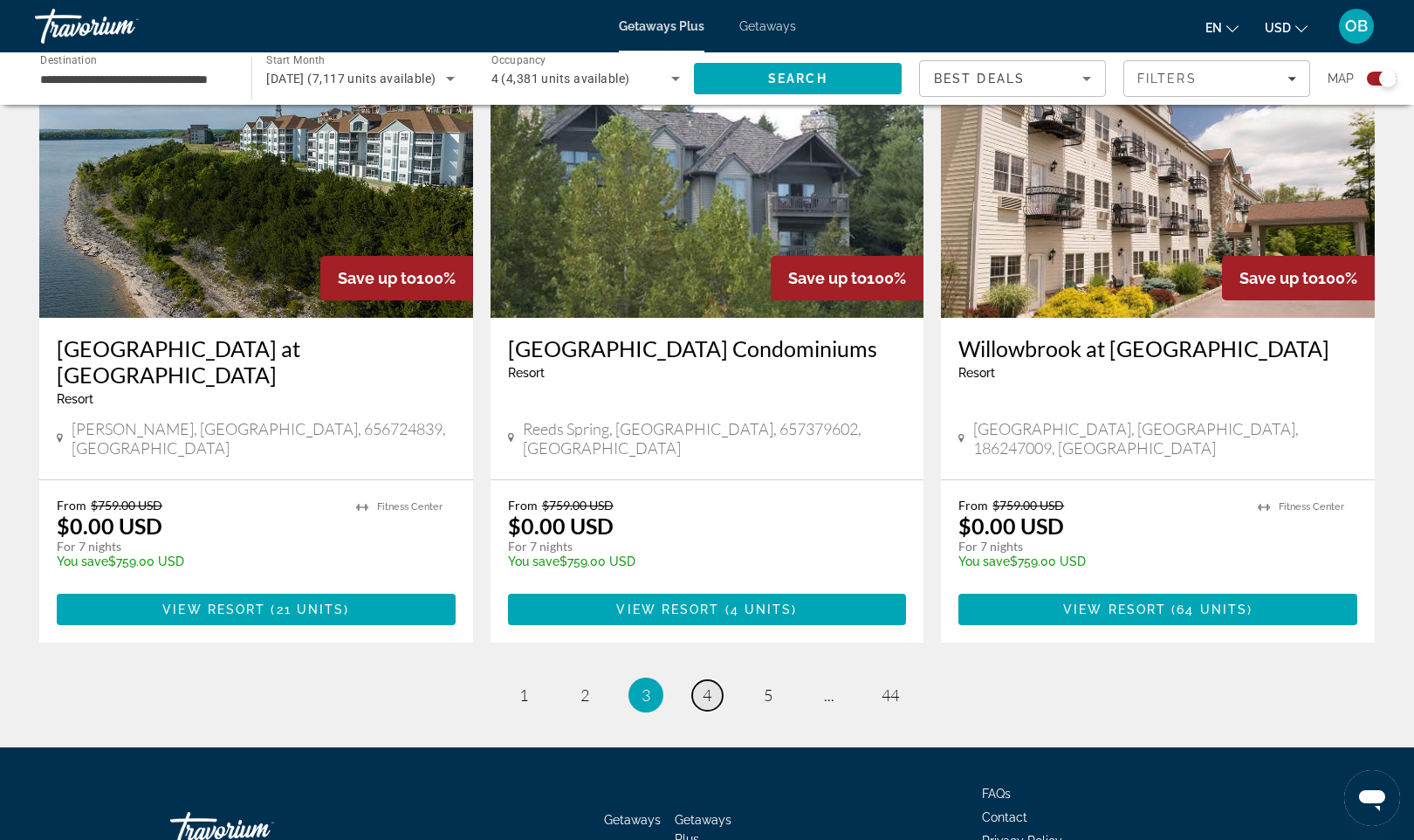
click at [710, 685] on span "4" at bounding box center [707, 695] width 9 height 19
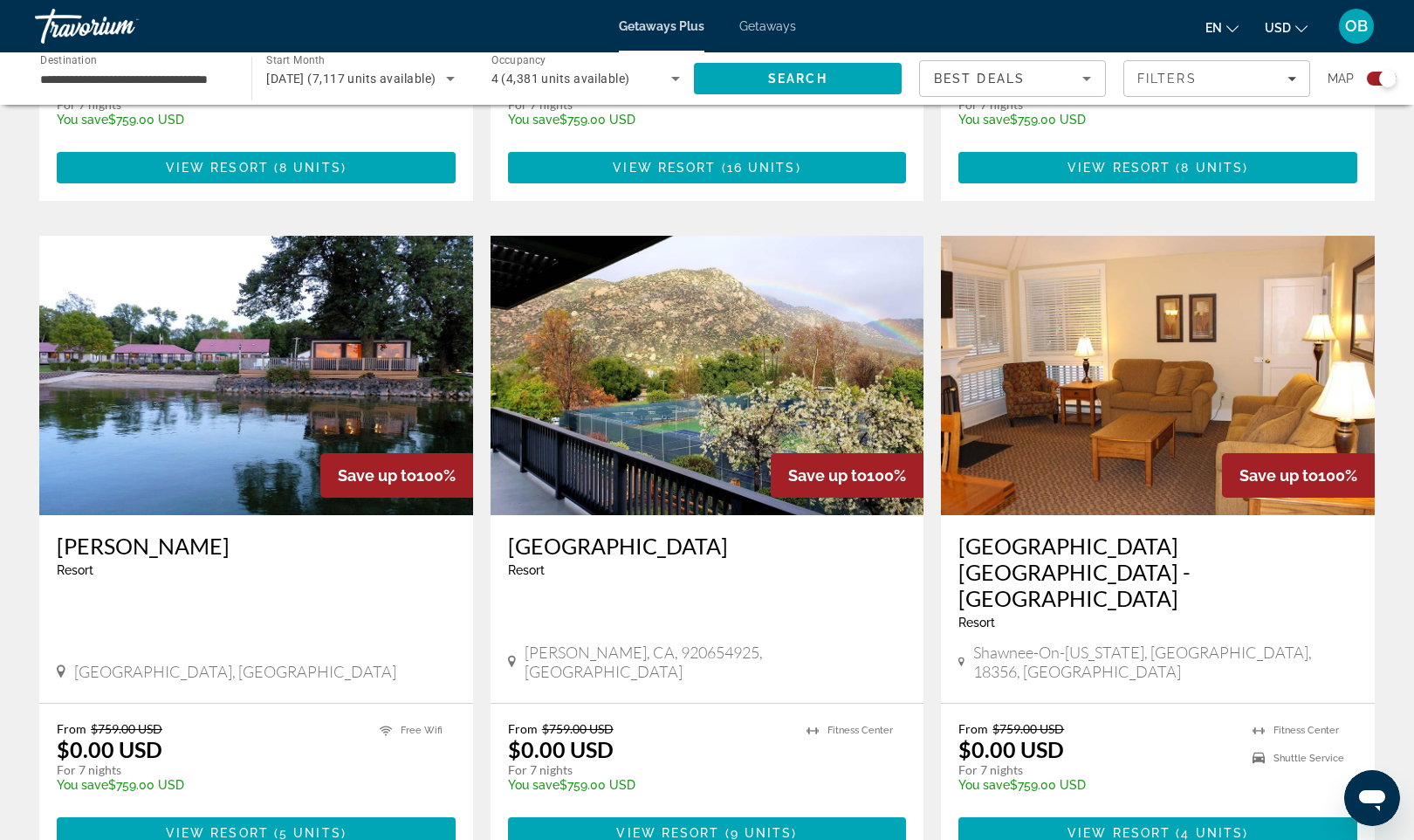
scroll to position [2403, 0]
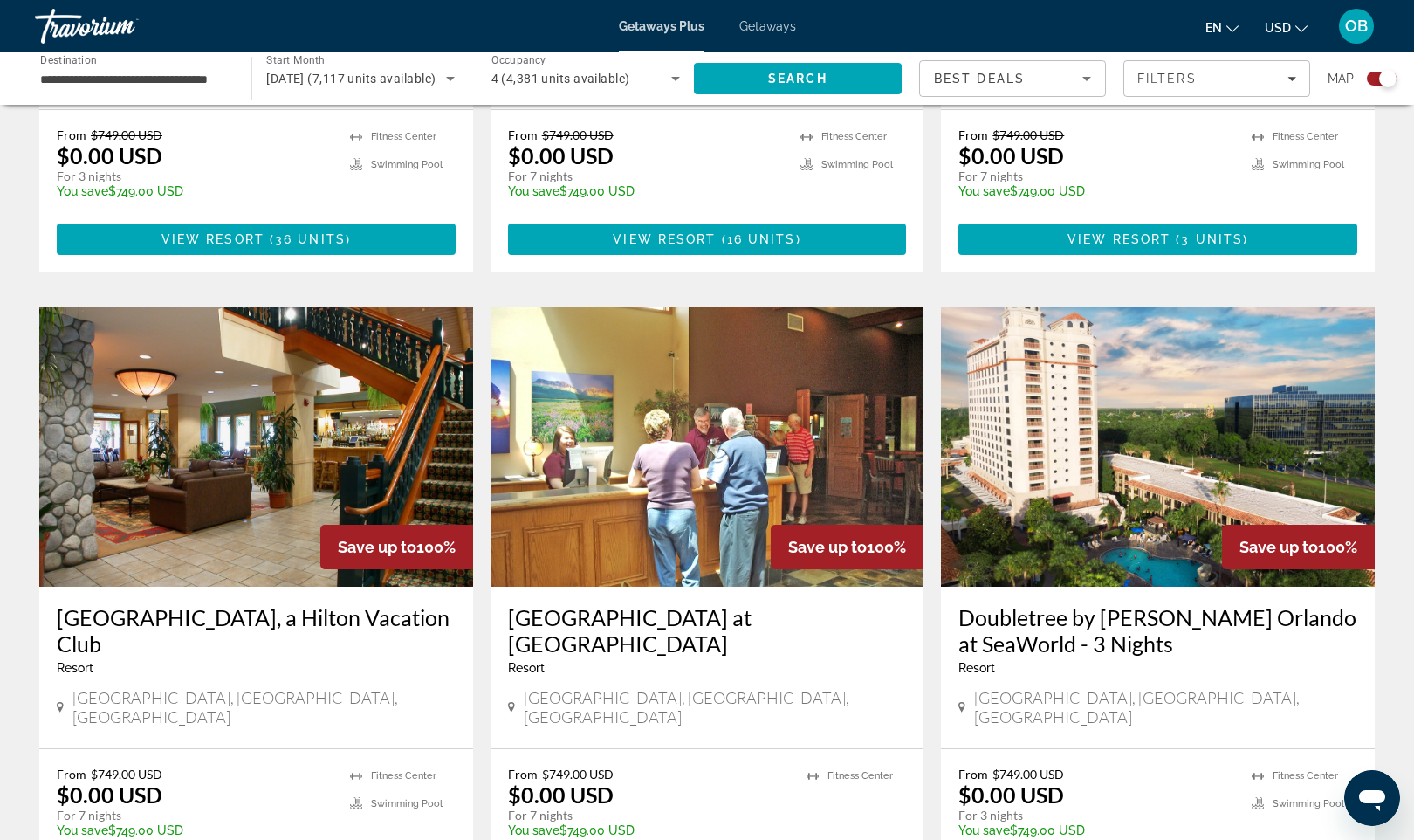
scroll to position [2361, 0]
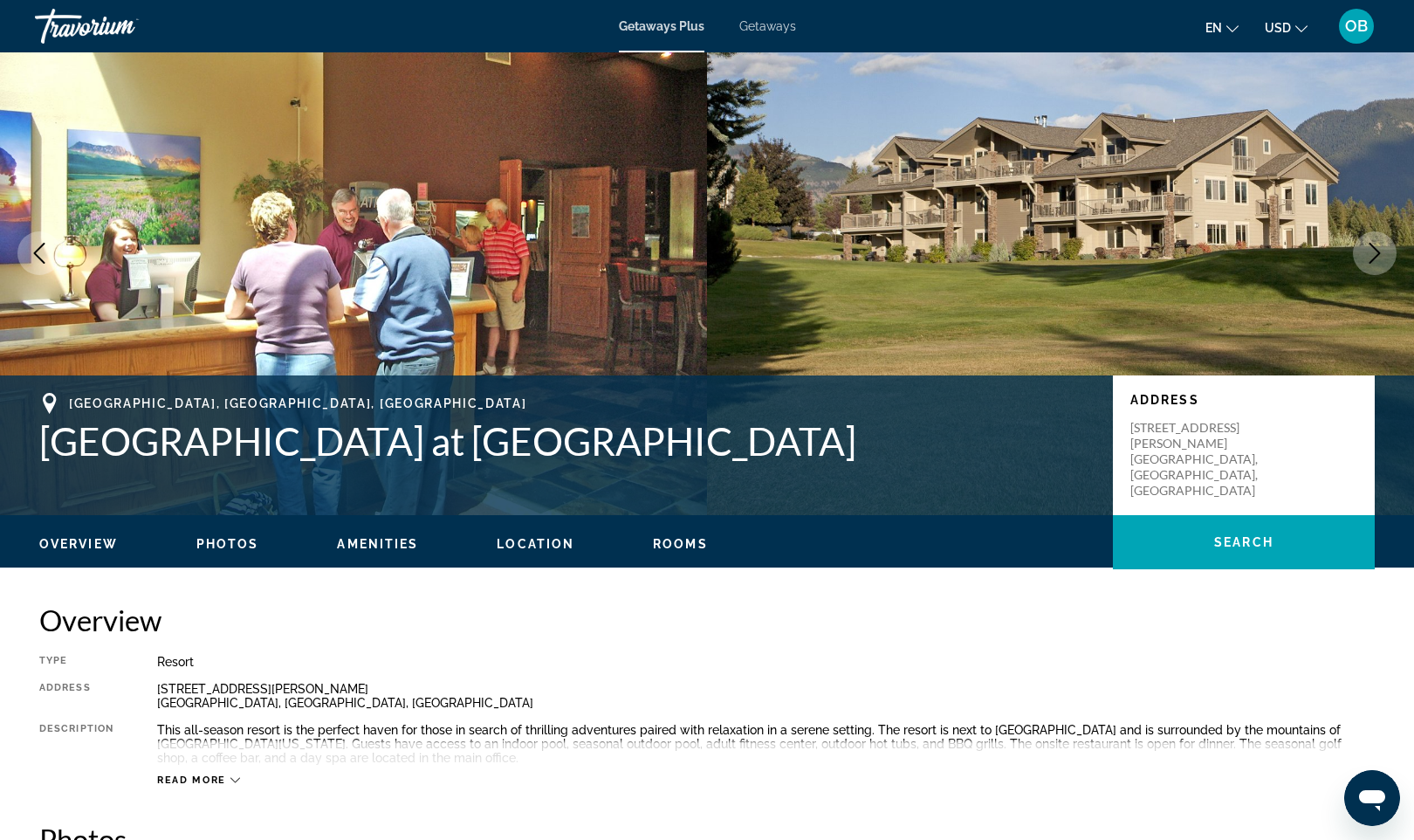
scroll to position [52, 0]
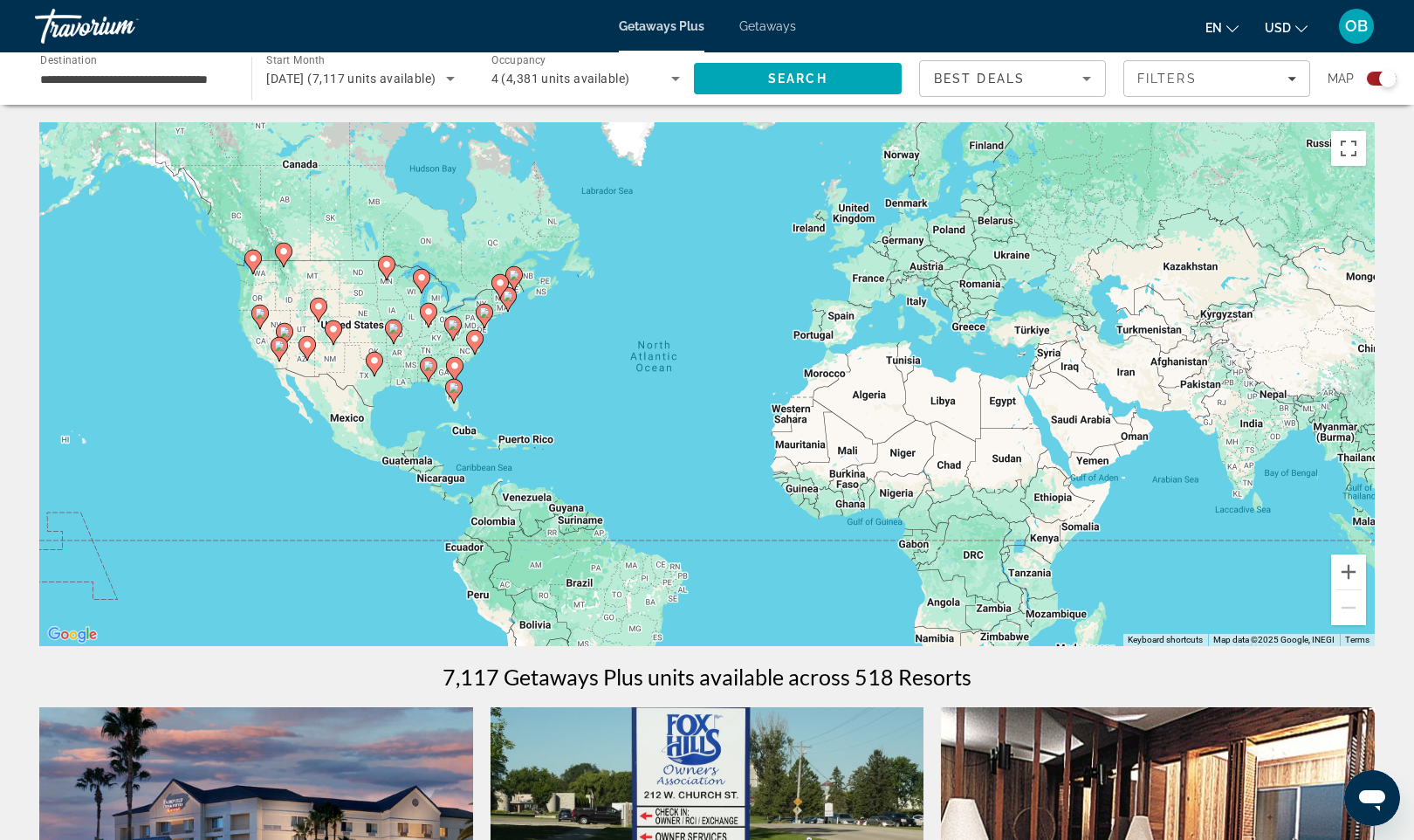
click at [262, 400] on div "To activate drag with keyboard, press Alt + Enter. Once in keyboard drag state,…" at bounding box center [707, 384] width 1336 height 524
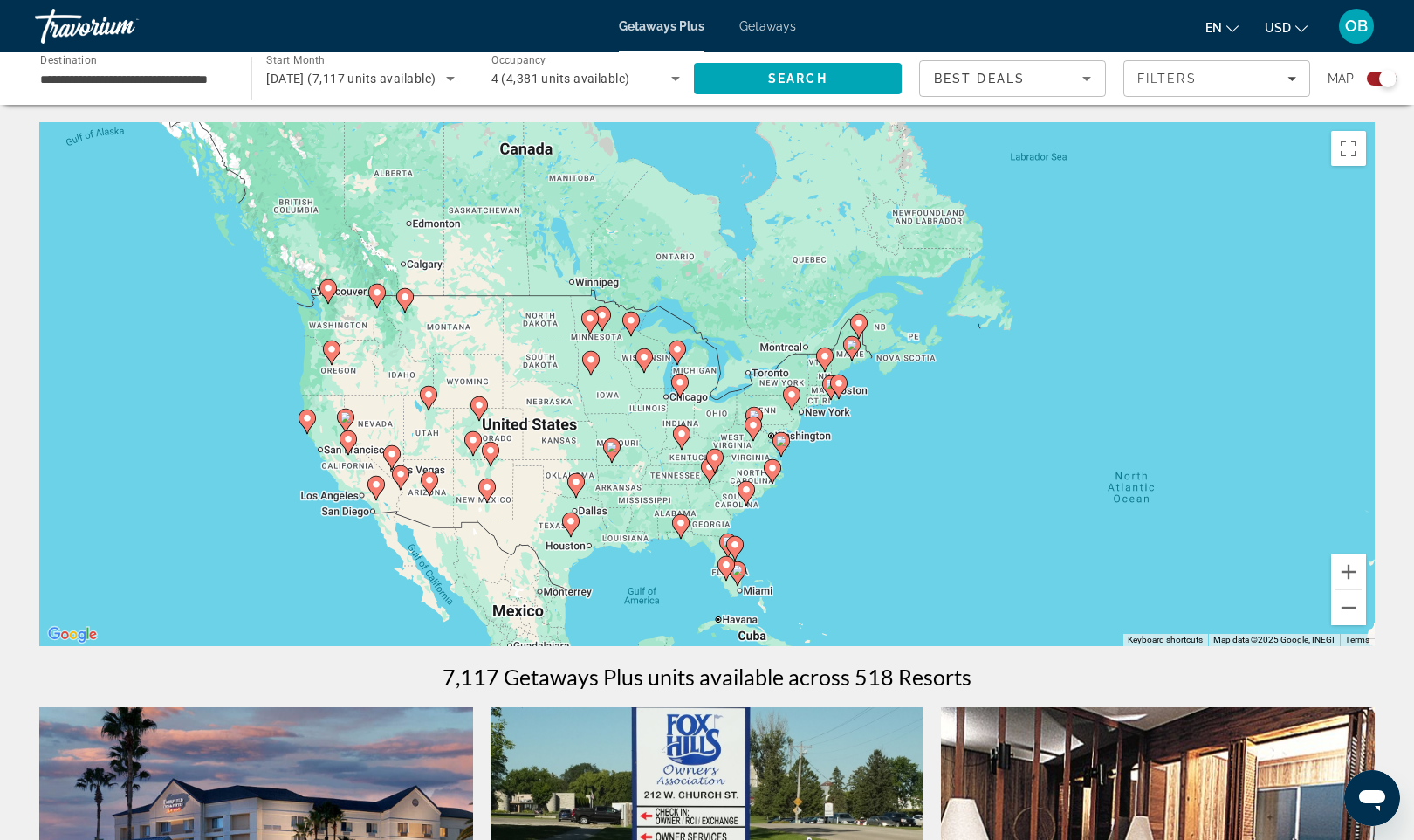
drag, startPoint x: 242, startPoint y: 360, endPoint x: 326, endPoint y: 551, distance: 208.7
click at [326, 551] on div "To activate drag with keyboard, press Alt + Enter. Once in keyboard drag state,…" at bounding box center [707, 384] width 1336 height 524
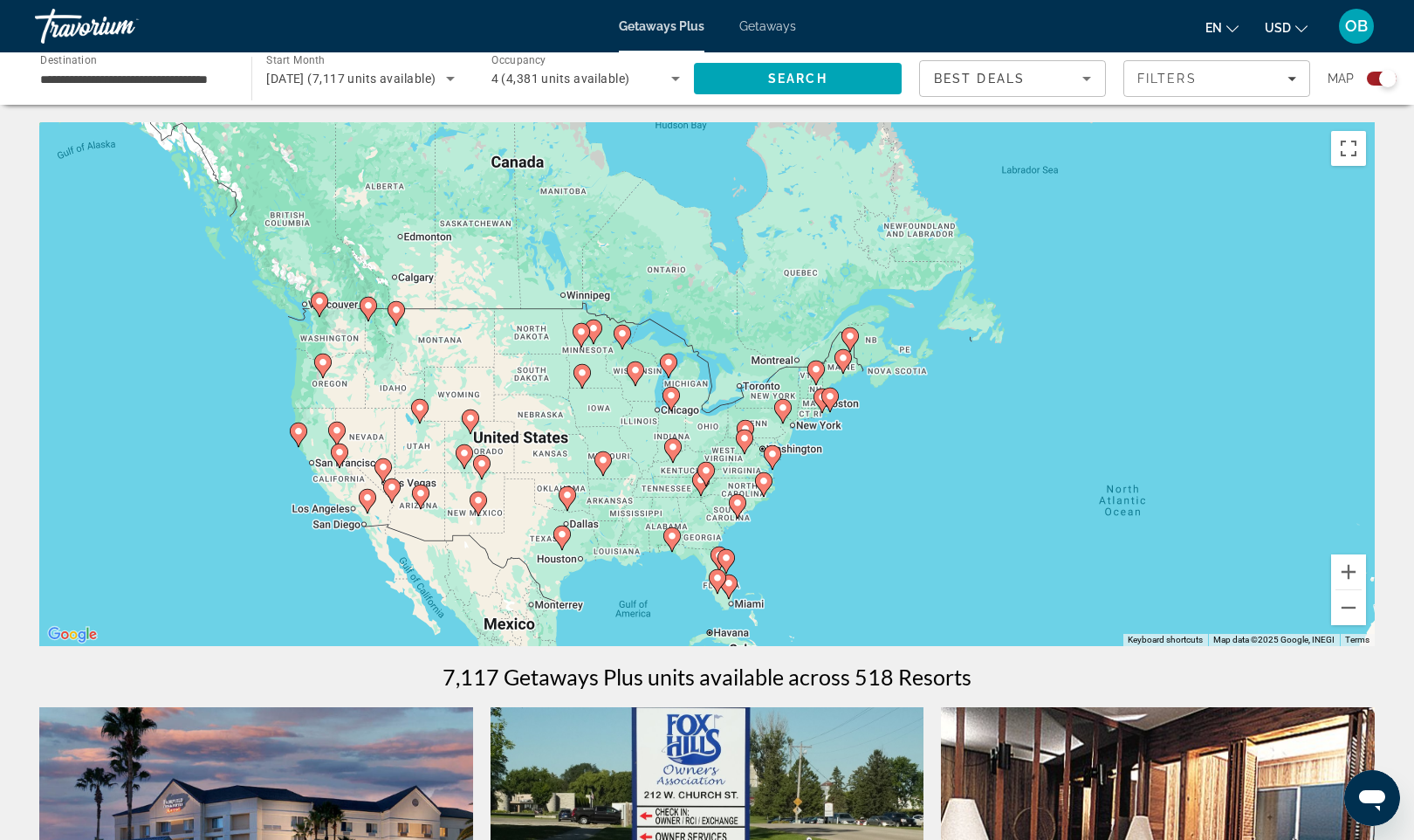
click at [256, 499] on div "To activate drag with keyboard, press Alt + Enter. Once in keyboard drag state,…" at bounding box center [707, 384] width 1336 height 524
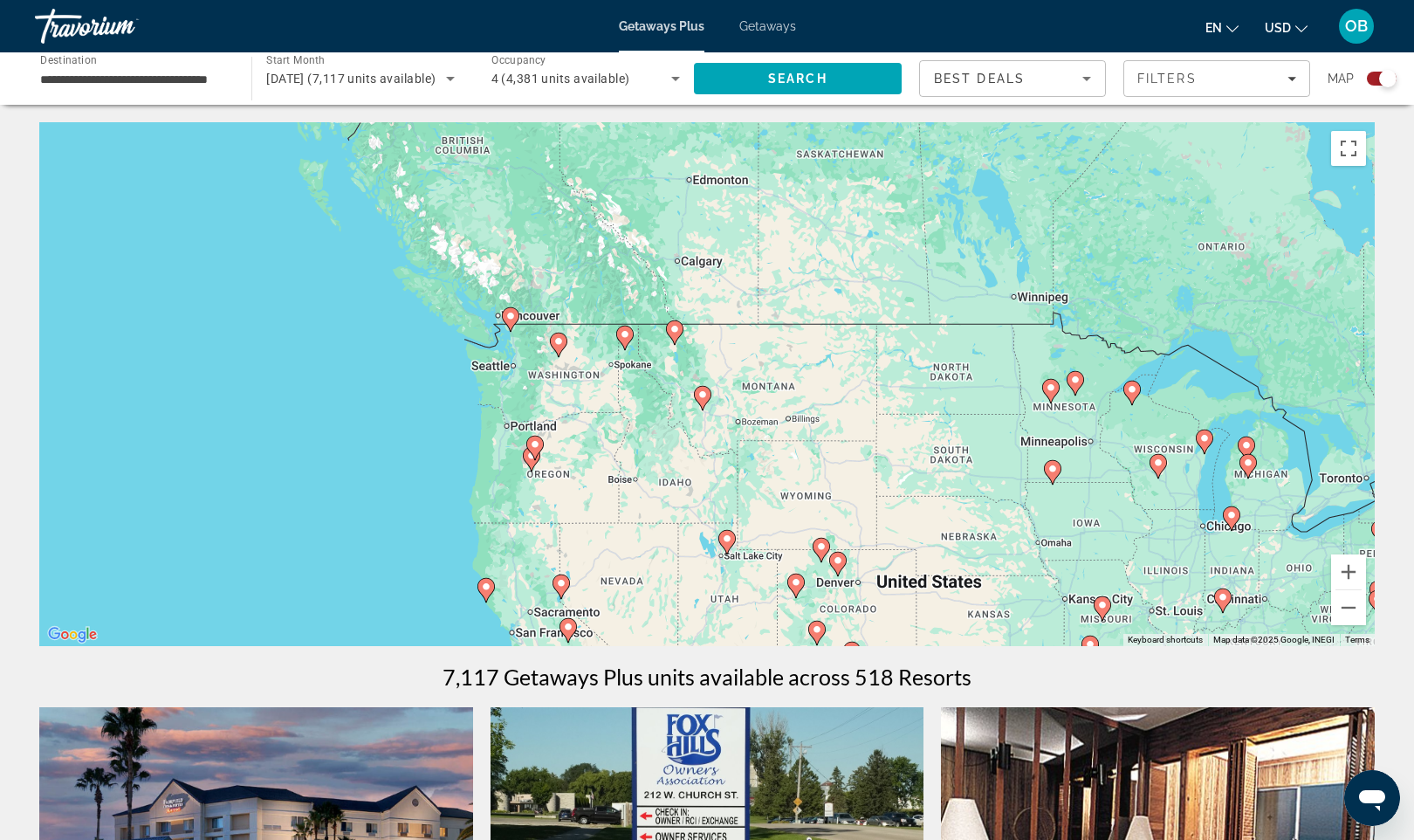
drag, startPoint x: 266, startPoint y: 393, endPoint x: 420, endPoint y: 613, distance: 268.5
click at [420, 613] on div "To activate drag with keyboard, press Alt + Enter. Once in keyboard drag state,…" at bounding box center [707, 384] width 1336 height 524
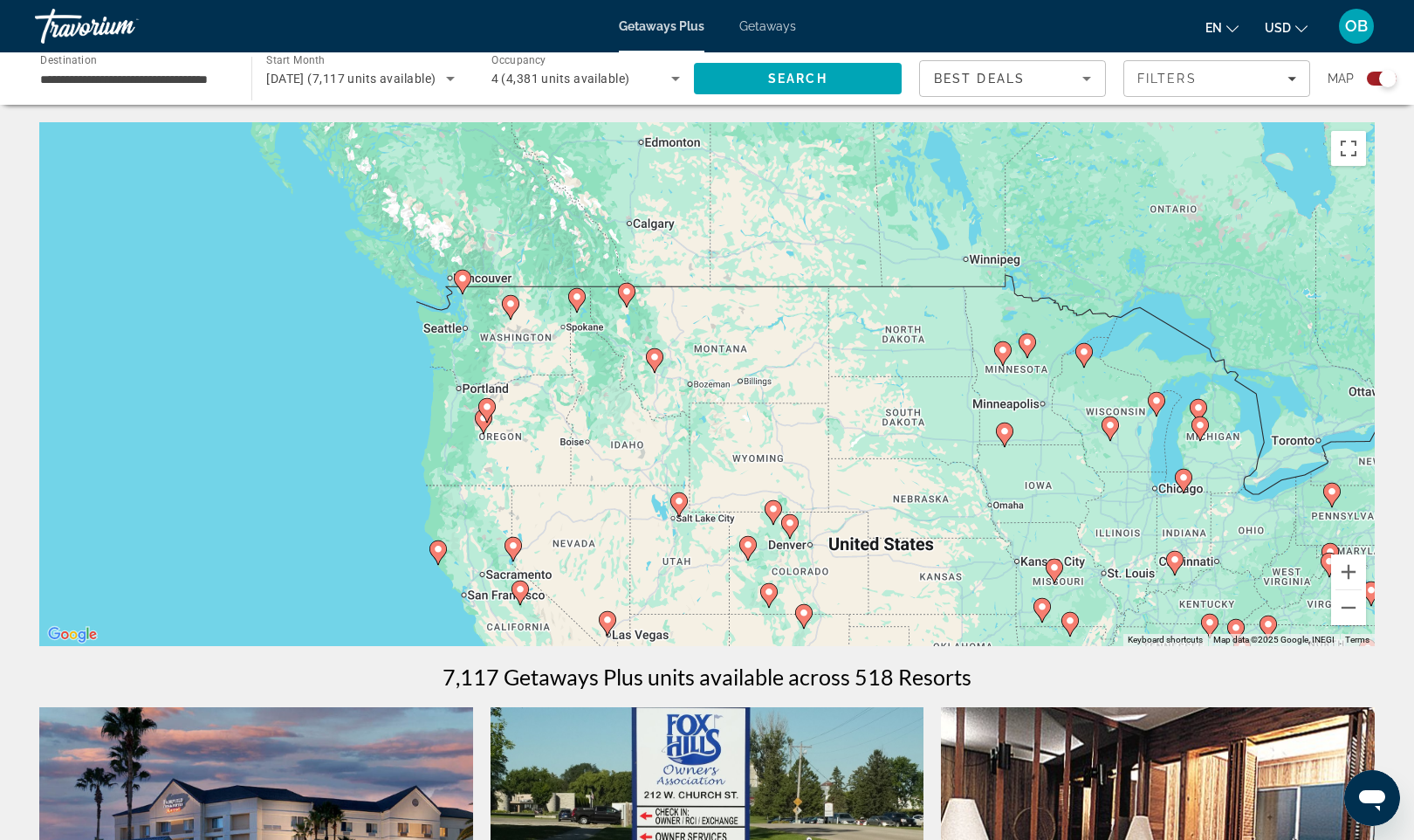
drag, startPoint x: 469, startPoint y: 517, endPoint x: 410, endPoint y: 466, distance: 78.0
click at [410, 466] on div "To activate drag with keyboard, press Alt + Enter. Once in keyboard drag state,…" at bounding box center [707, 384] width 1336 height 524
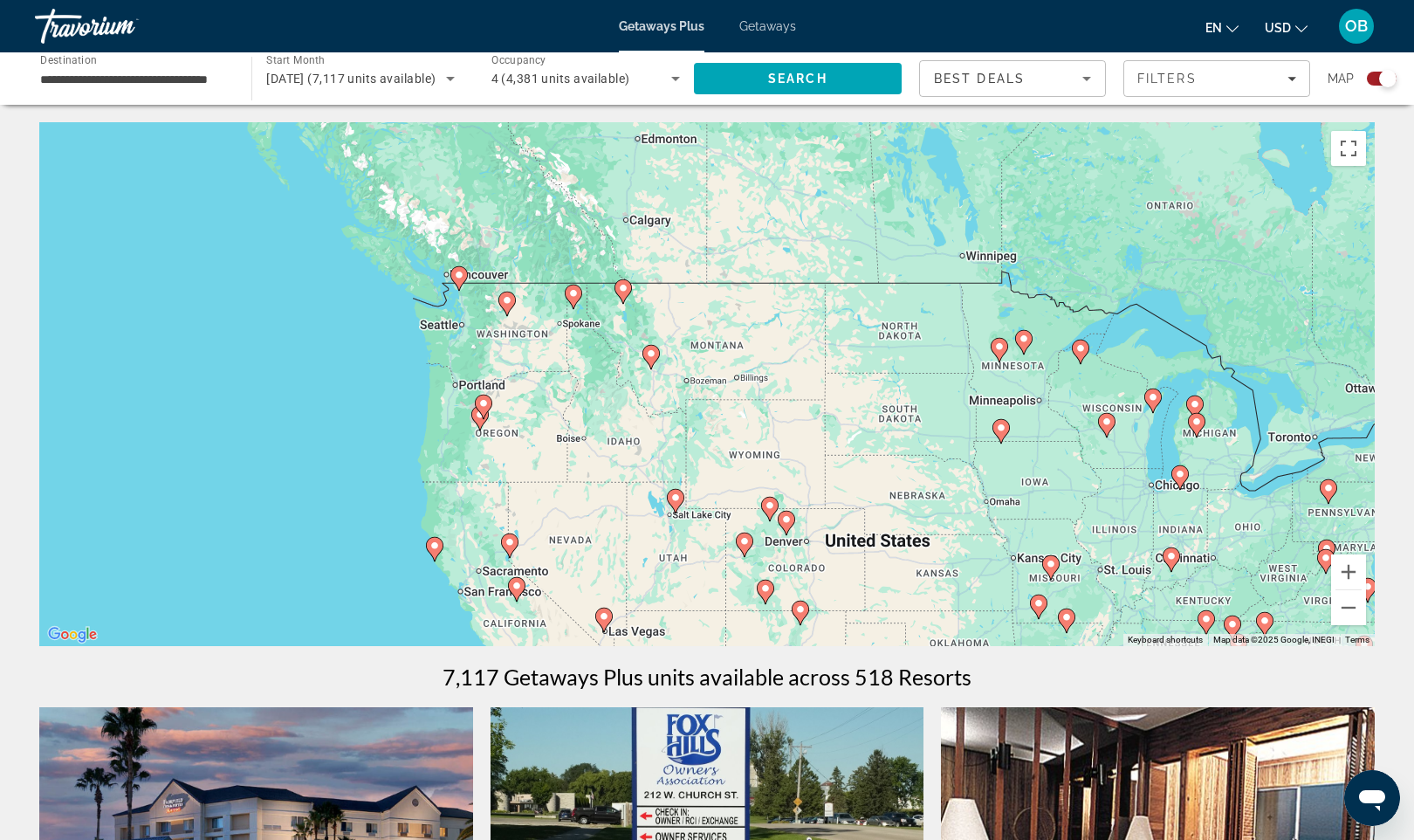
click at [471, 444] on div "To activate drag with keyboard, press Alt + Enter. Once in keyboard drag state,…" at bounding box center [707, 384] width 1336 height 524
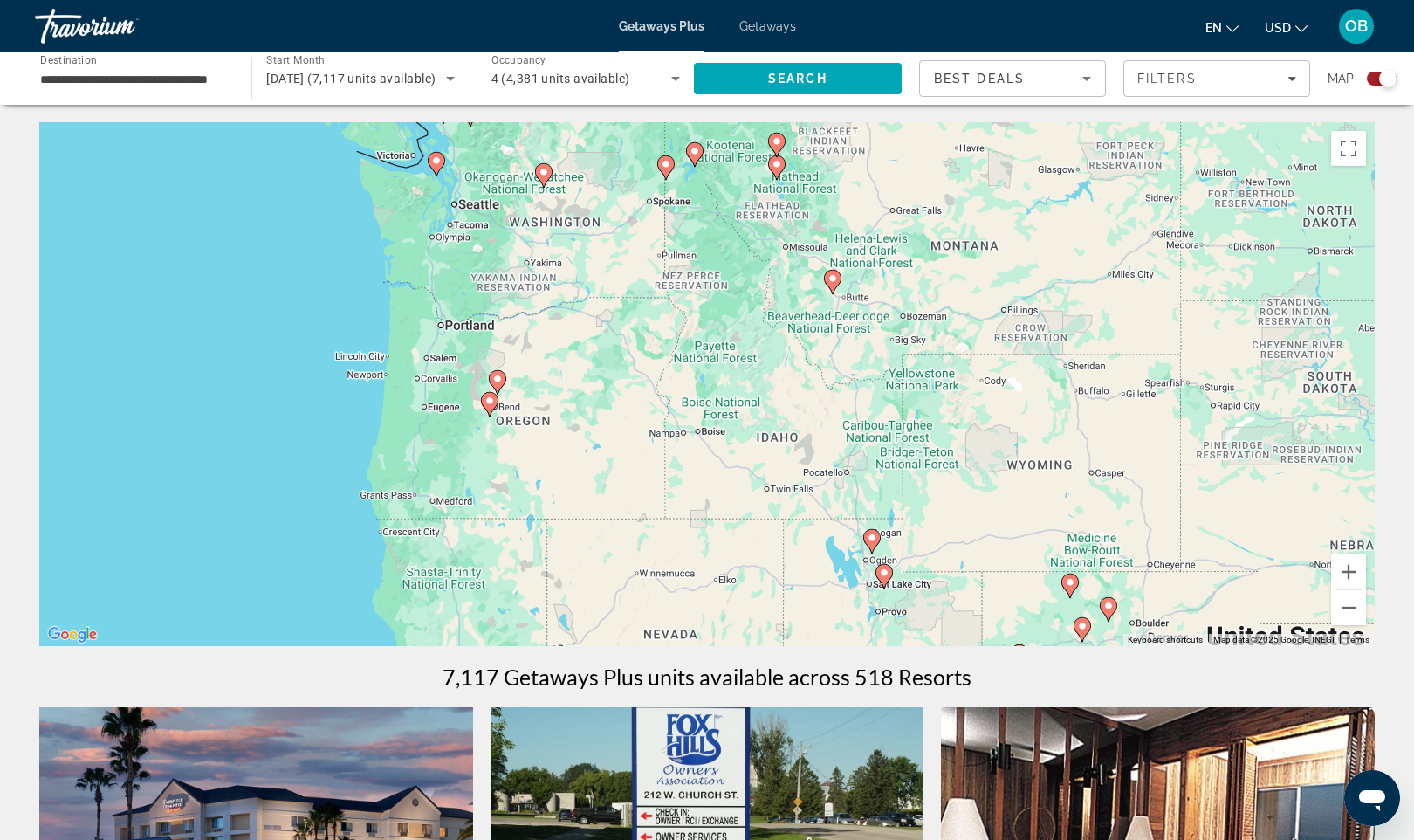
click at [547, 172] on image "Main content" at bounding box center [544, 172] width 10 height 10
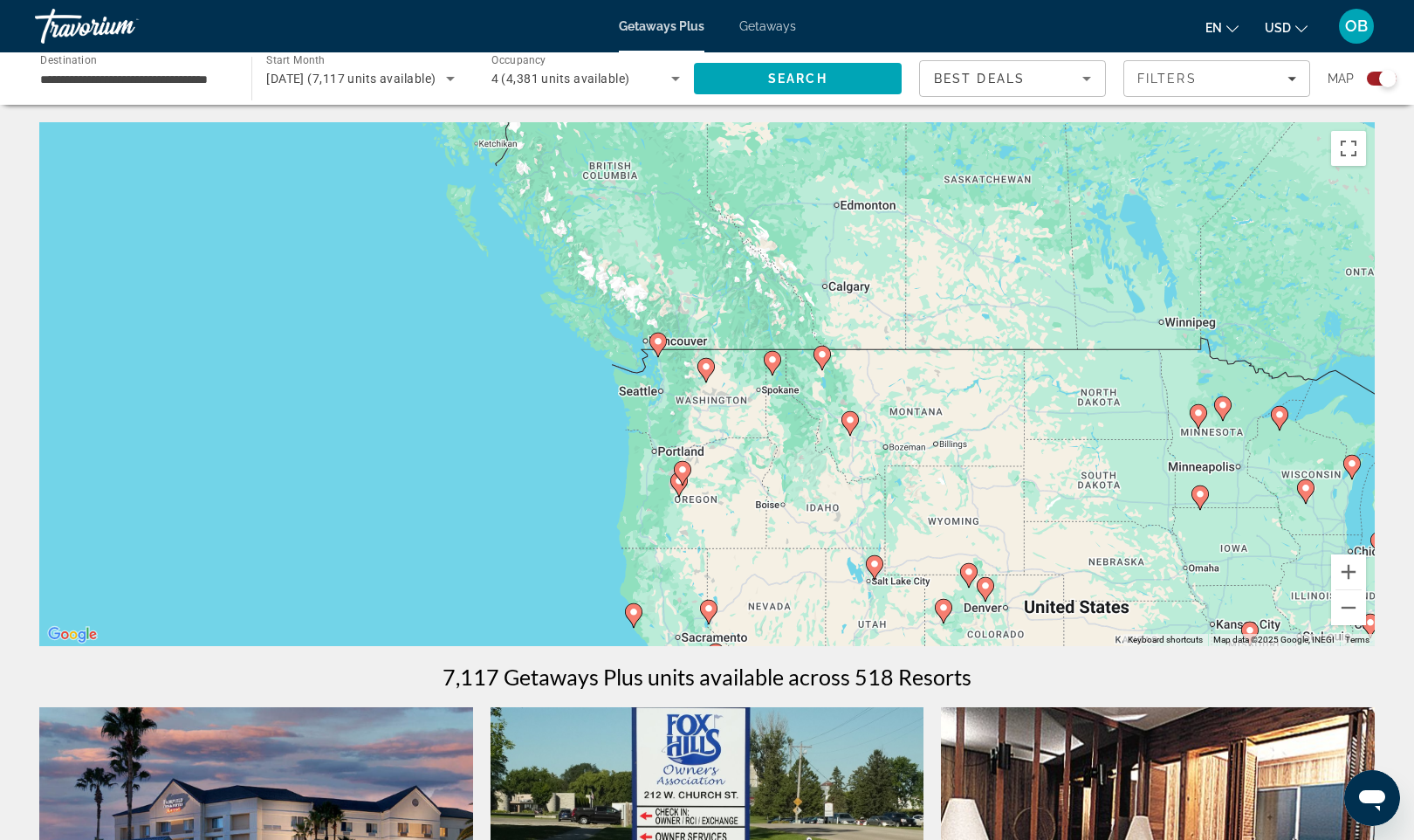
click at [708, 371] on image "Main content" at bounding box center [706, 367] width 10 height 10
type input "**********"
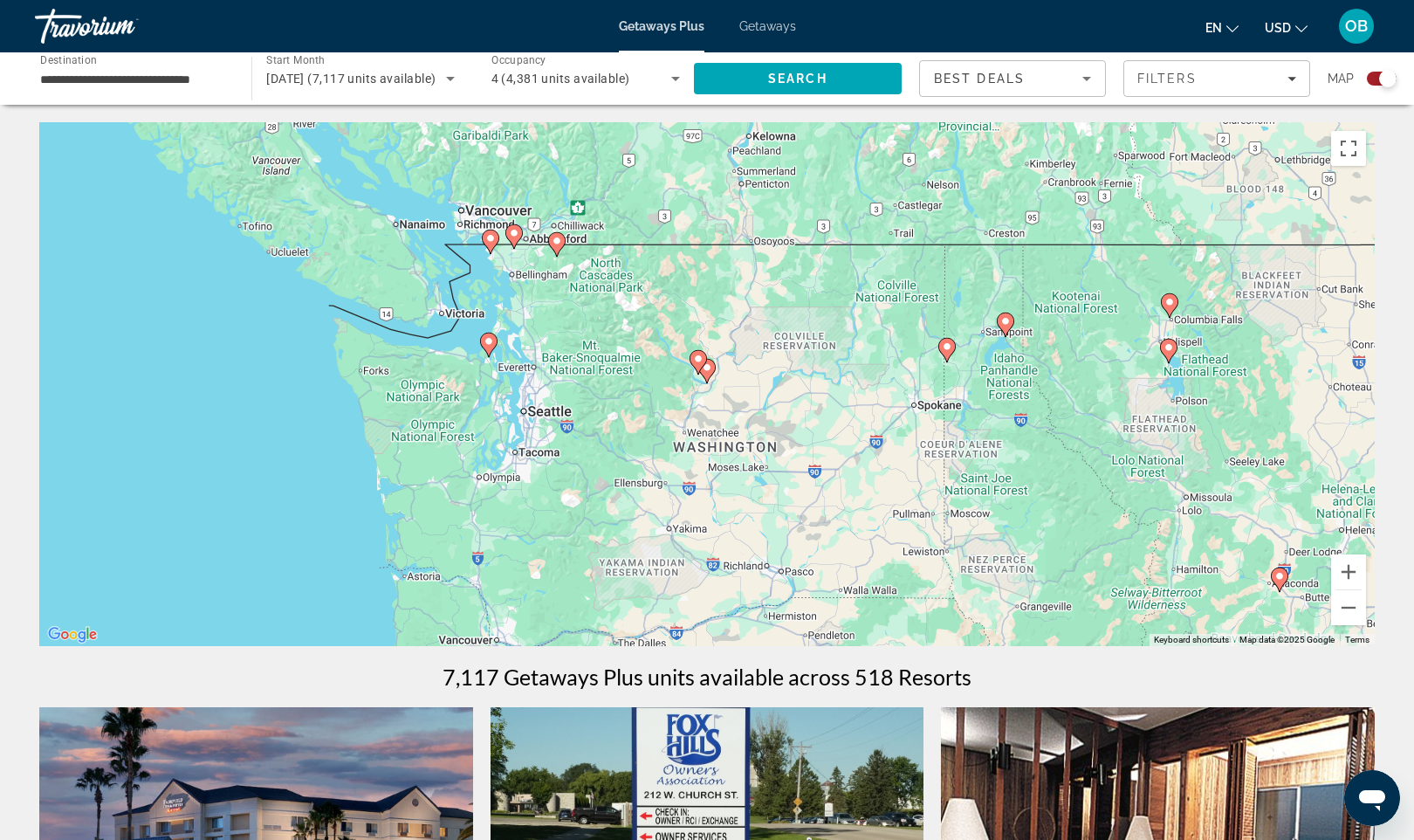
click at [701, 356] on image "Main content" at bounding box center [698, 359] width 10 height 10
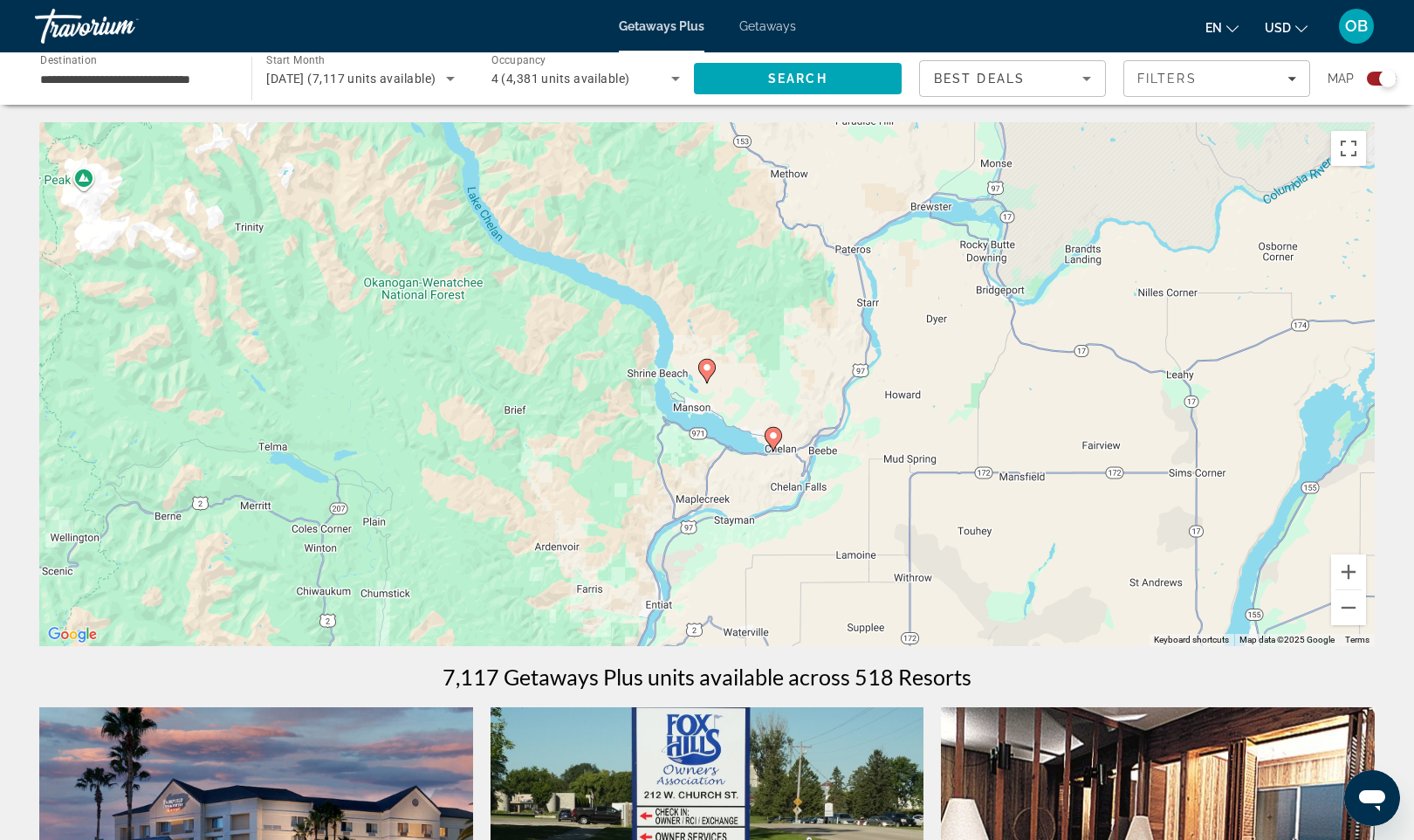
click at [708, 386] on div "To activate drag with keyboard, press Alt + Enter. Once in keyboard drag state,…" at bounding box center [707, 384] width 1336 height 524
click at [713, 368] on icon "Main content" at bounding box center [707, 371] width 16 height 23
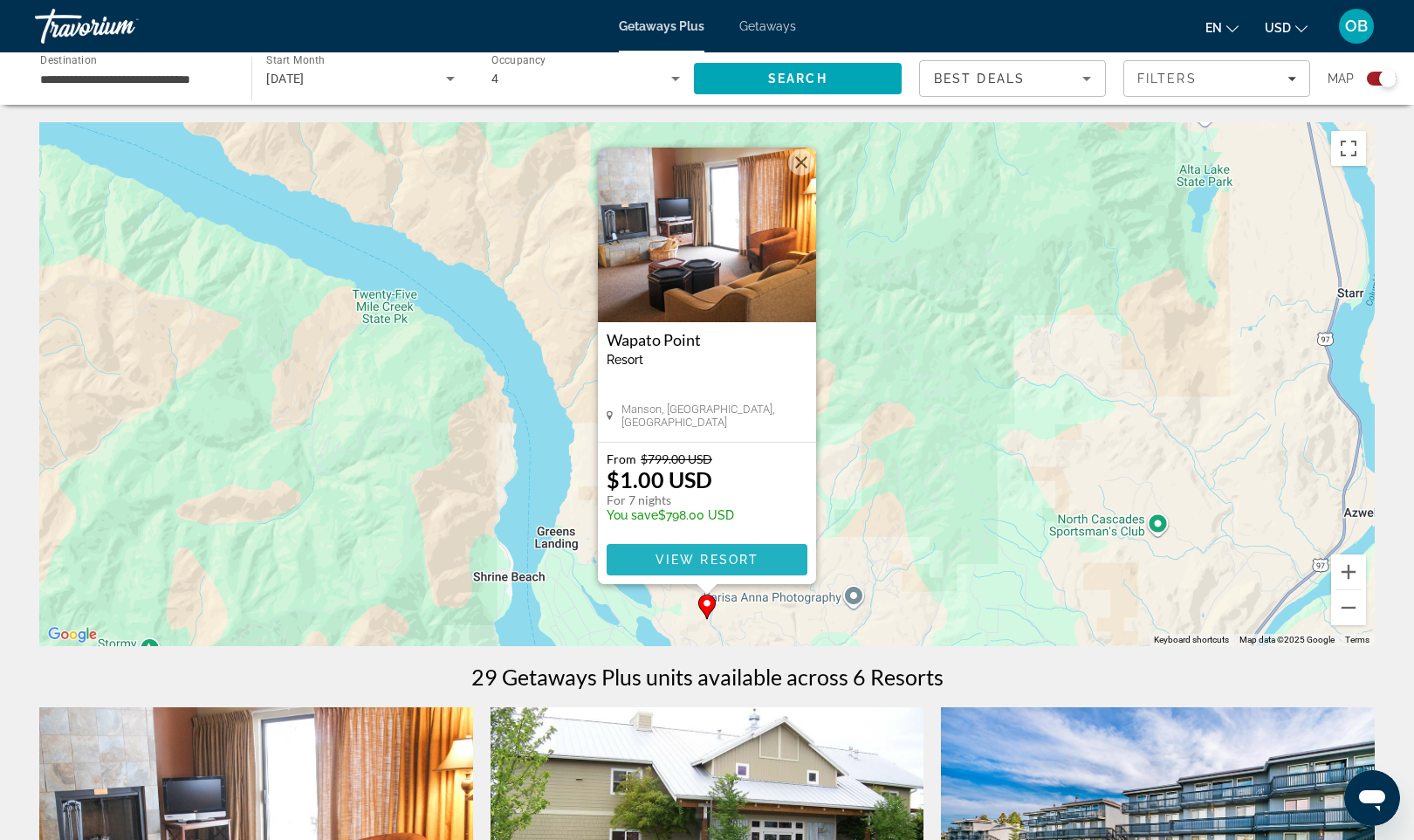
click at [697, 564] on span "View Resort" at bounding box center [707, 560] width 103 height 14
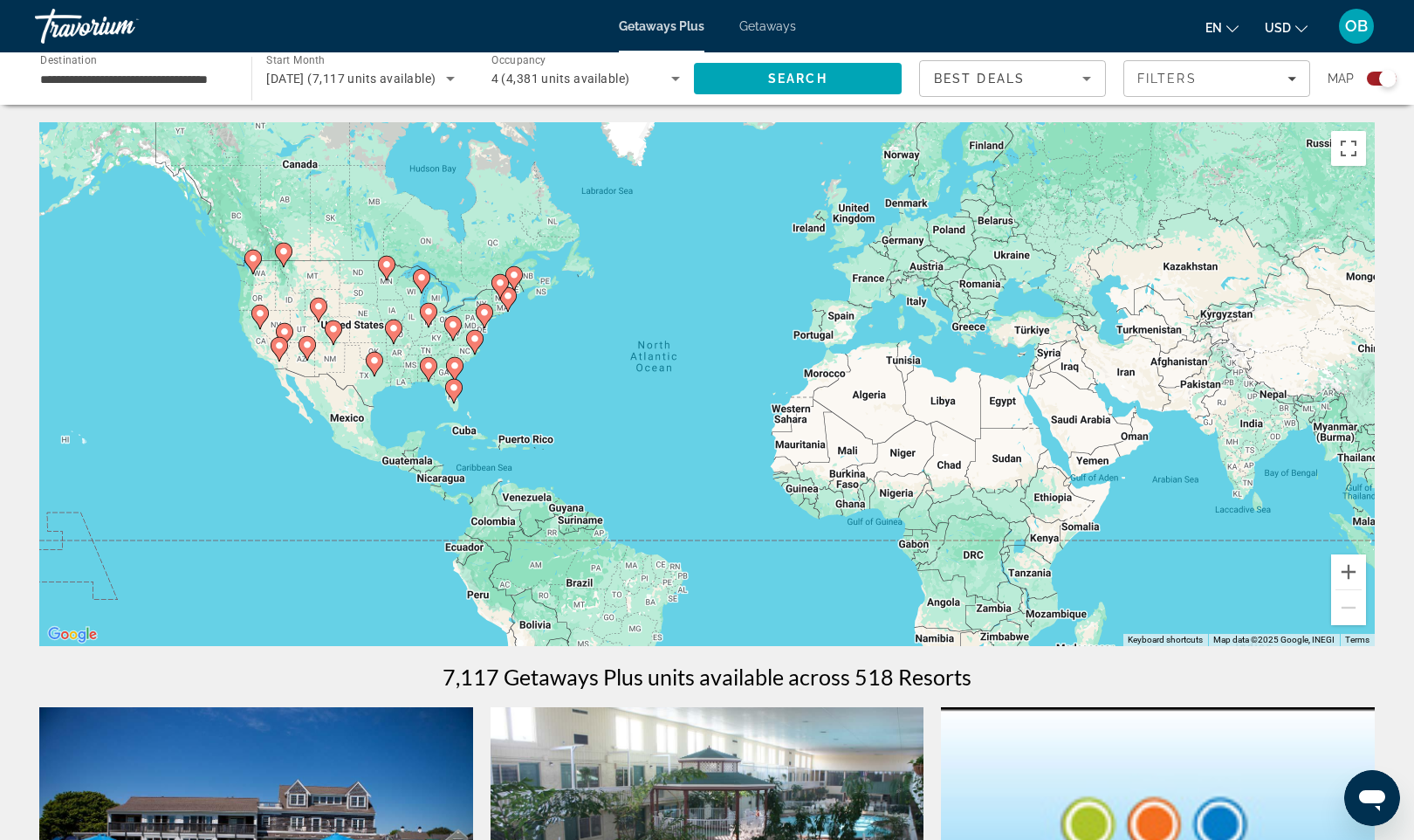
click at [637, 443] on div "To activate drag with keyboard, press Alt + Enter. Once in keyboard drag state,…" at bounding box center [707, 384] width 1336 height 524
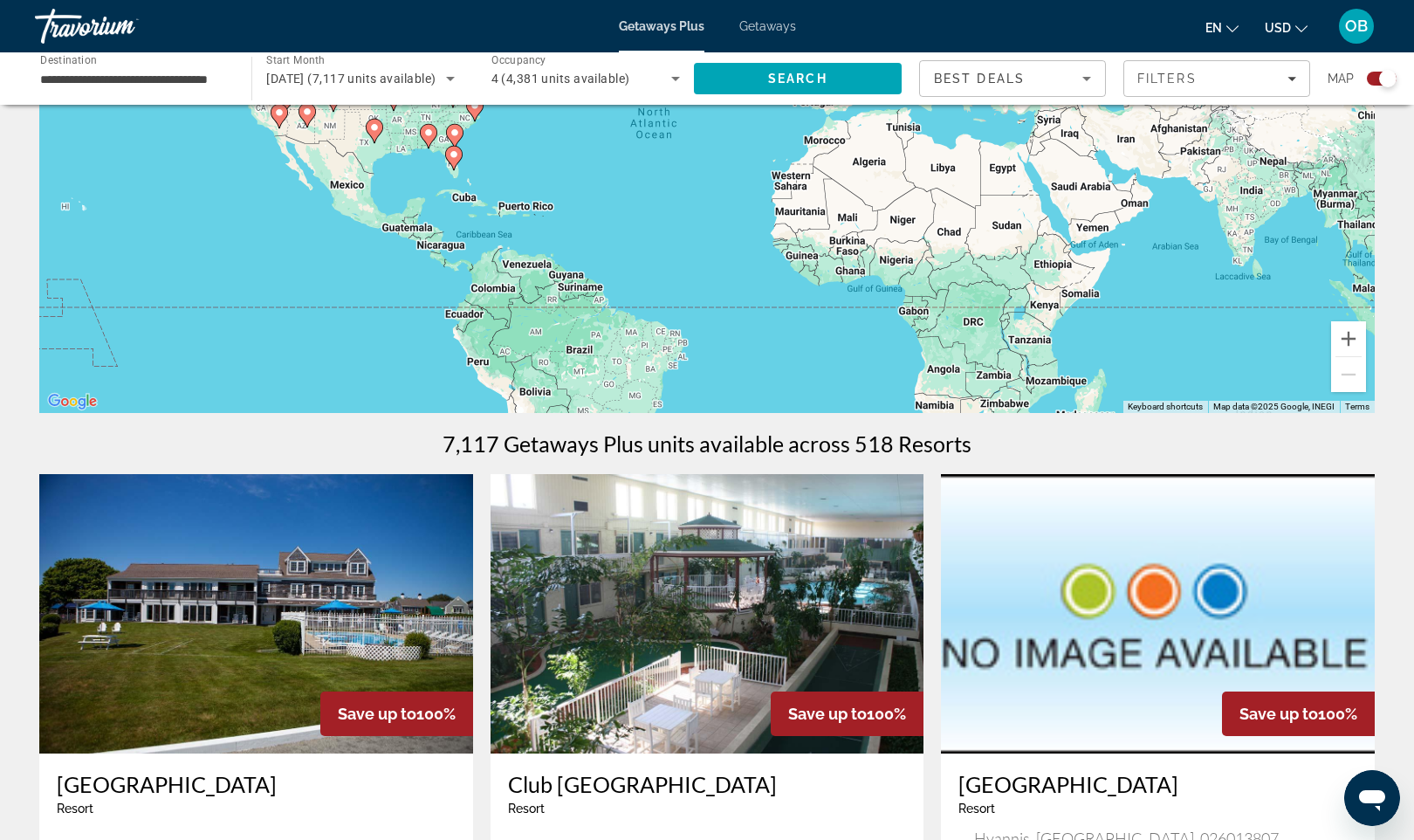
scroll to position [260, 0]
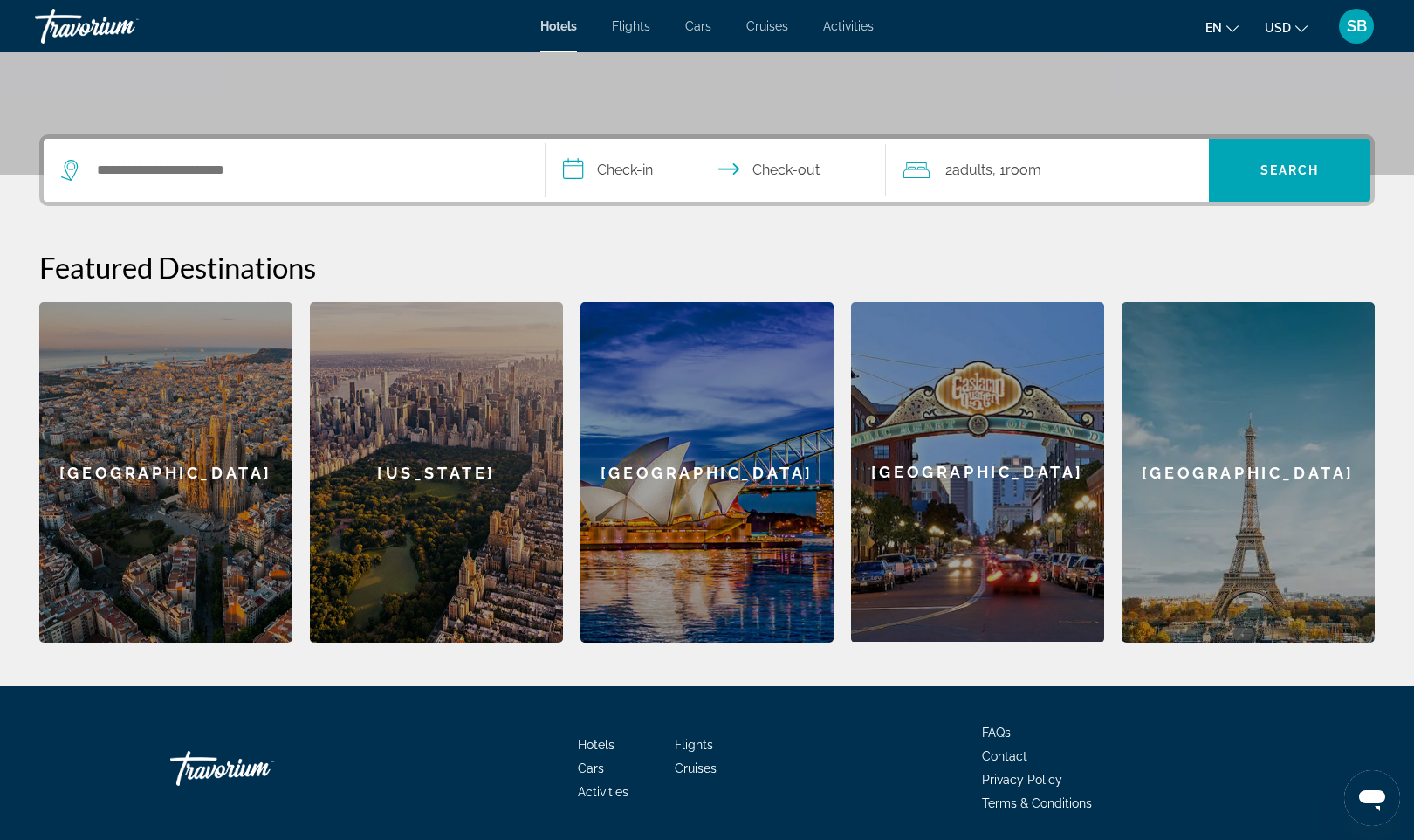
scroll to position [409, 0]
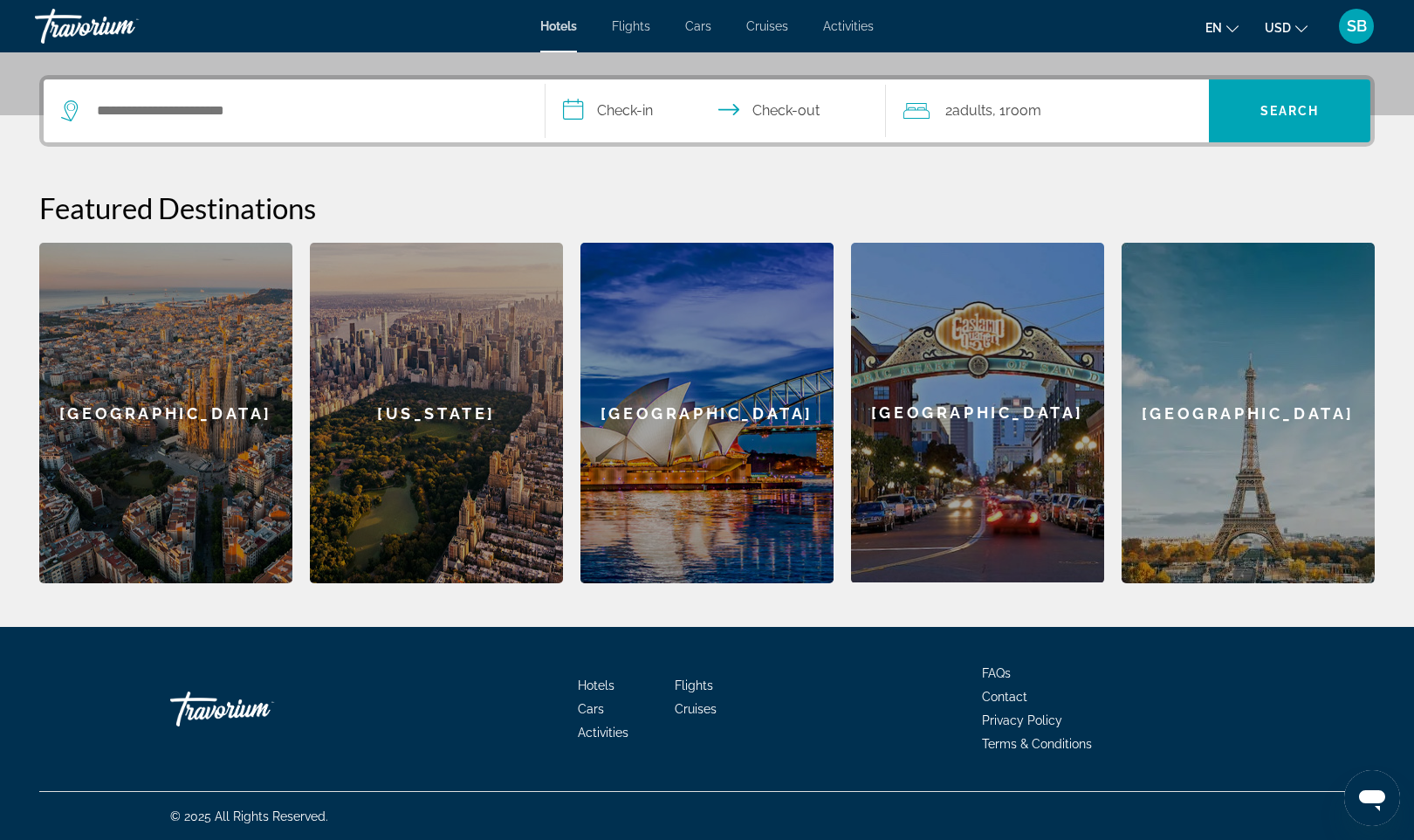
click at [1253, 427] on div "Paris" at bounding box center [1248, 412] width 253 height 340
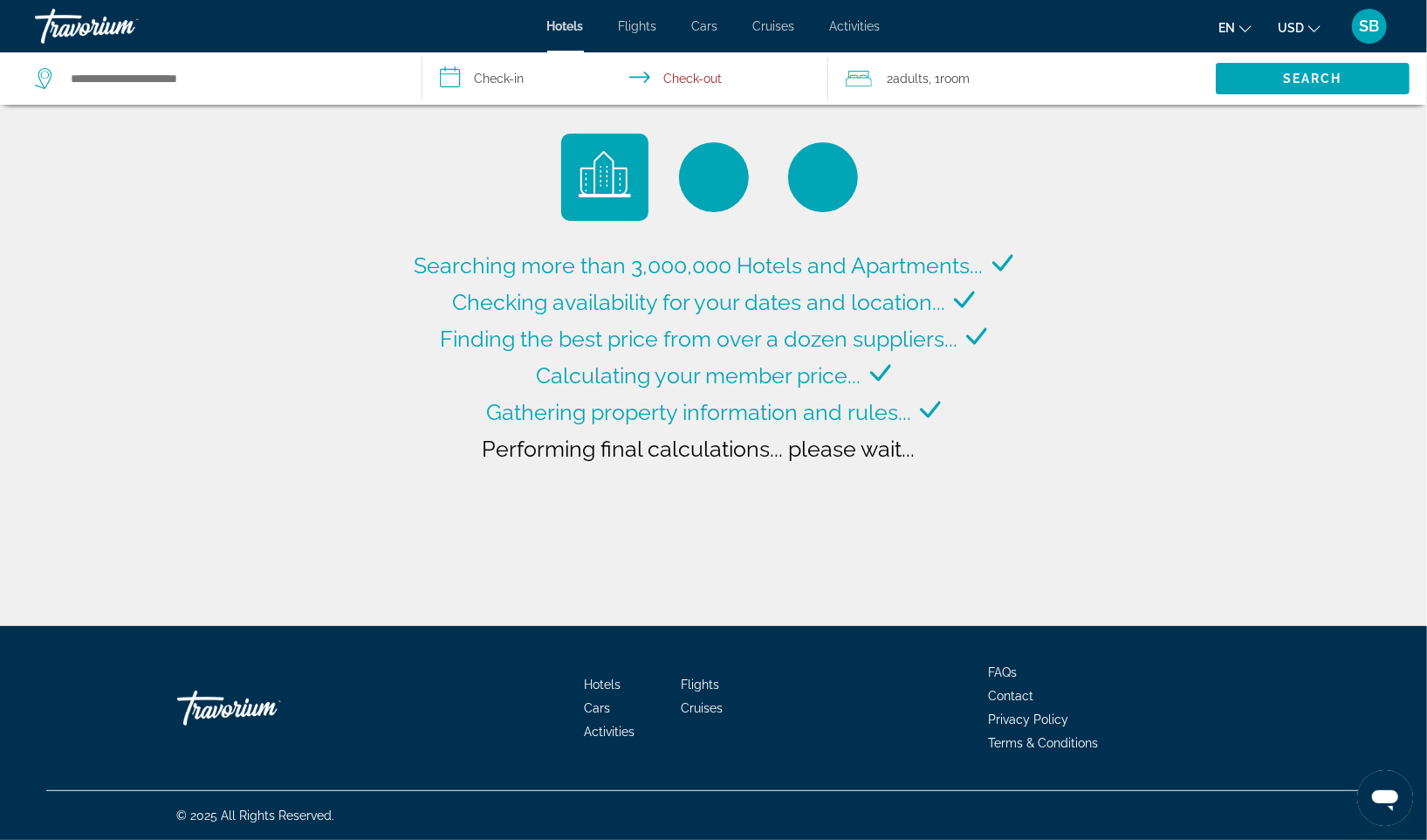
type input "**********"
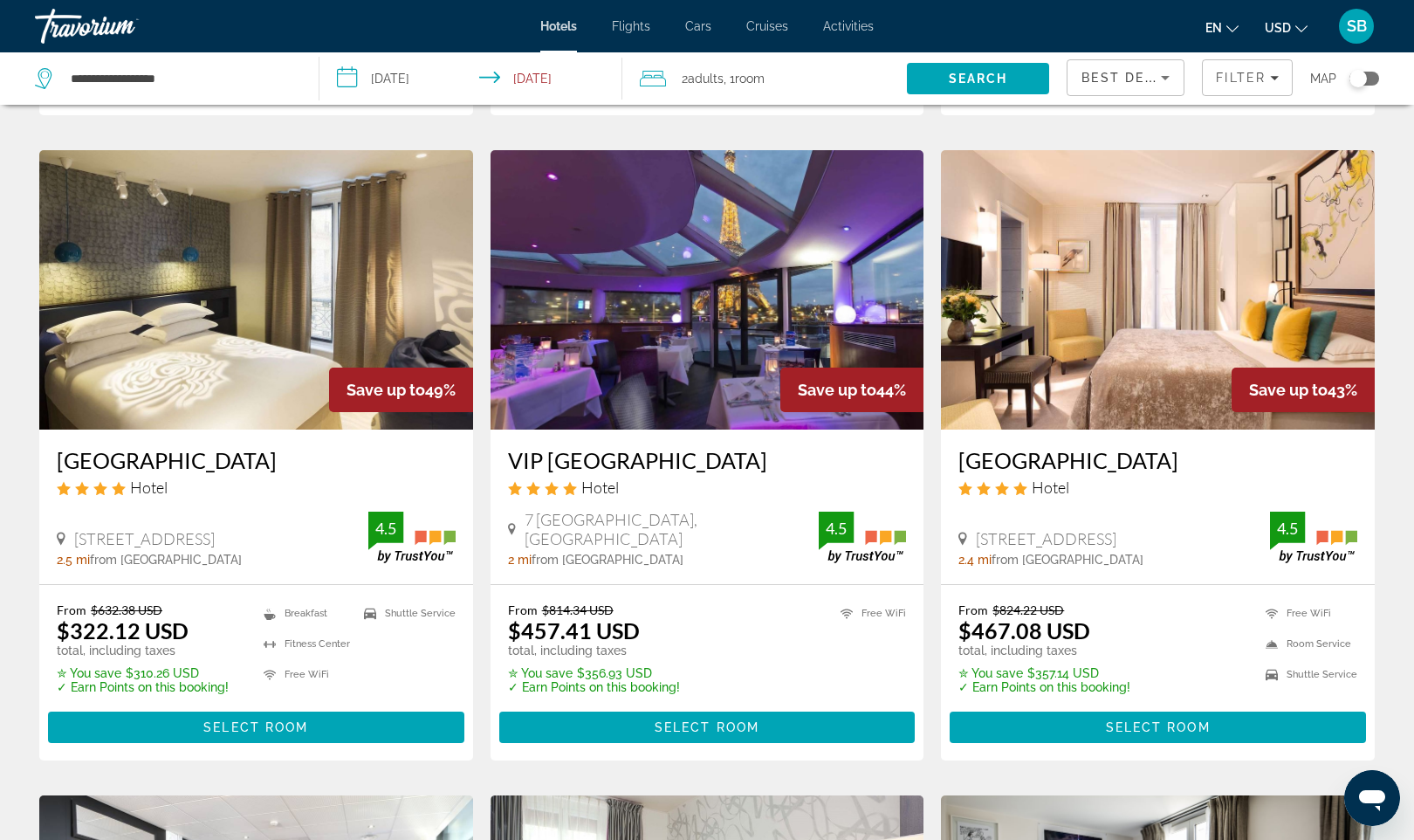
scroll to position [663, 0]
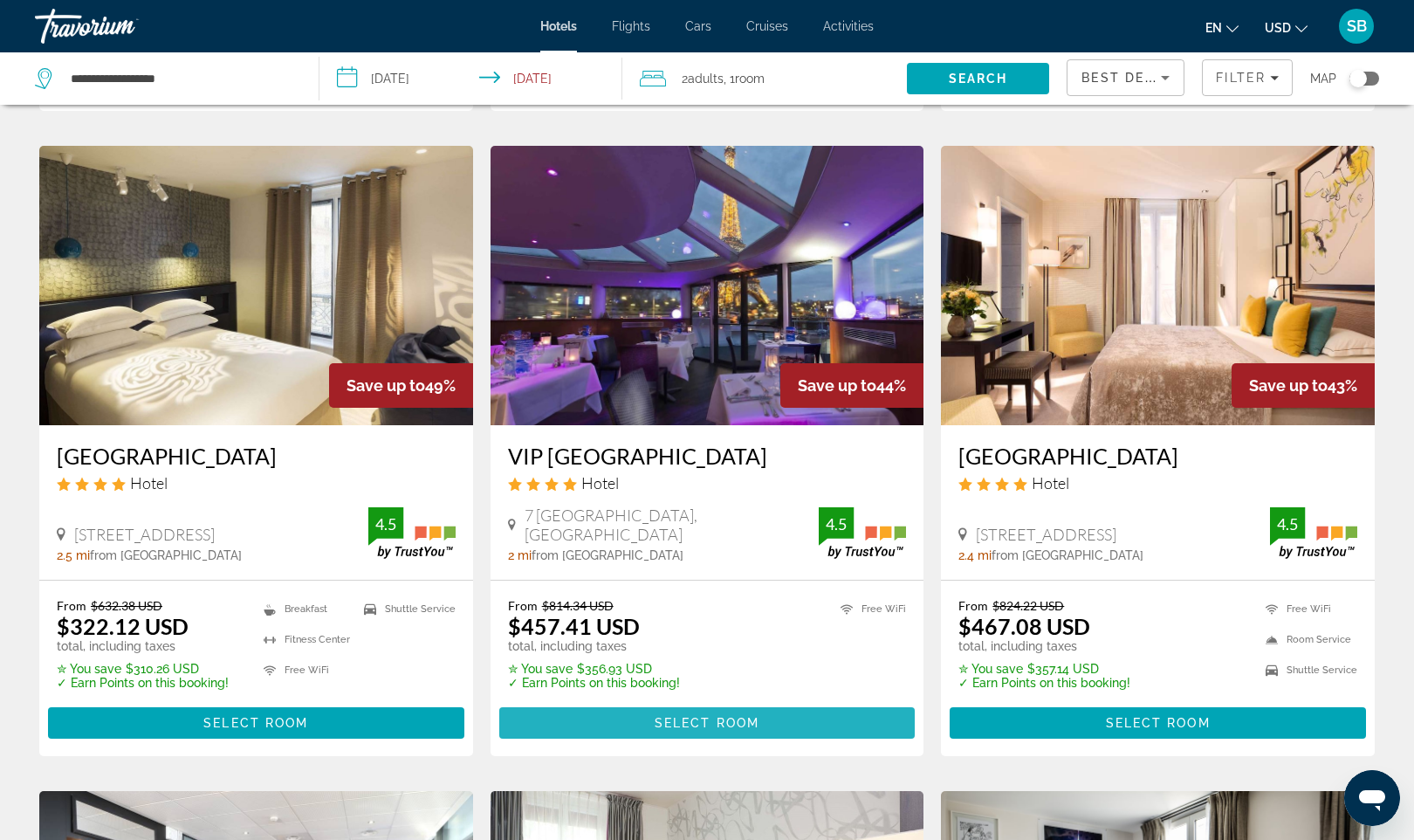
click at [674, 720] on span "Select Room" at bounding box center [707, 723] width 105 height 14
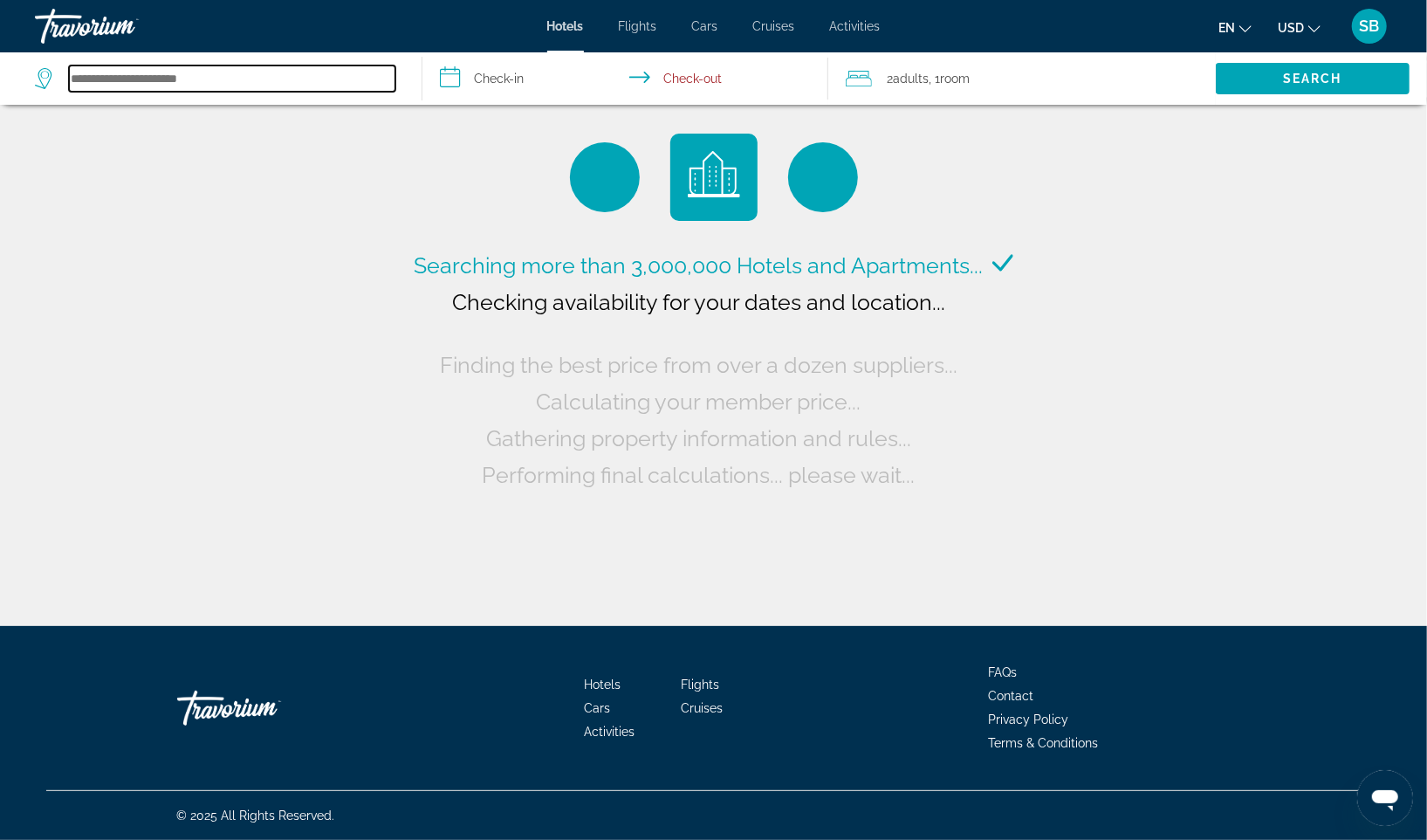
click at [153, 78] on input "Search hotel destination" at bounding box center [232, 79] width 326 height 26
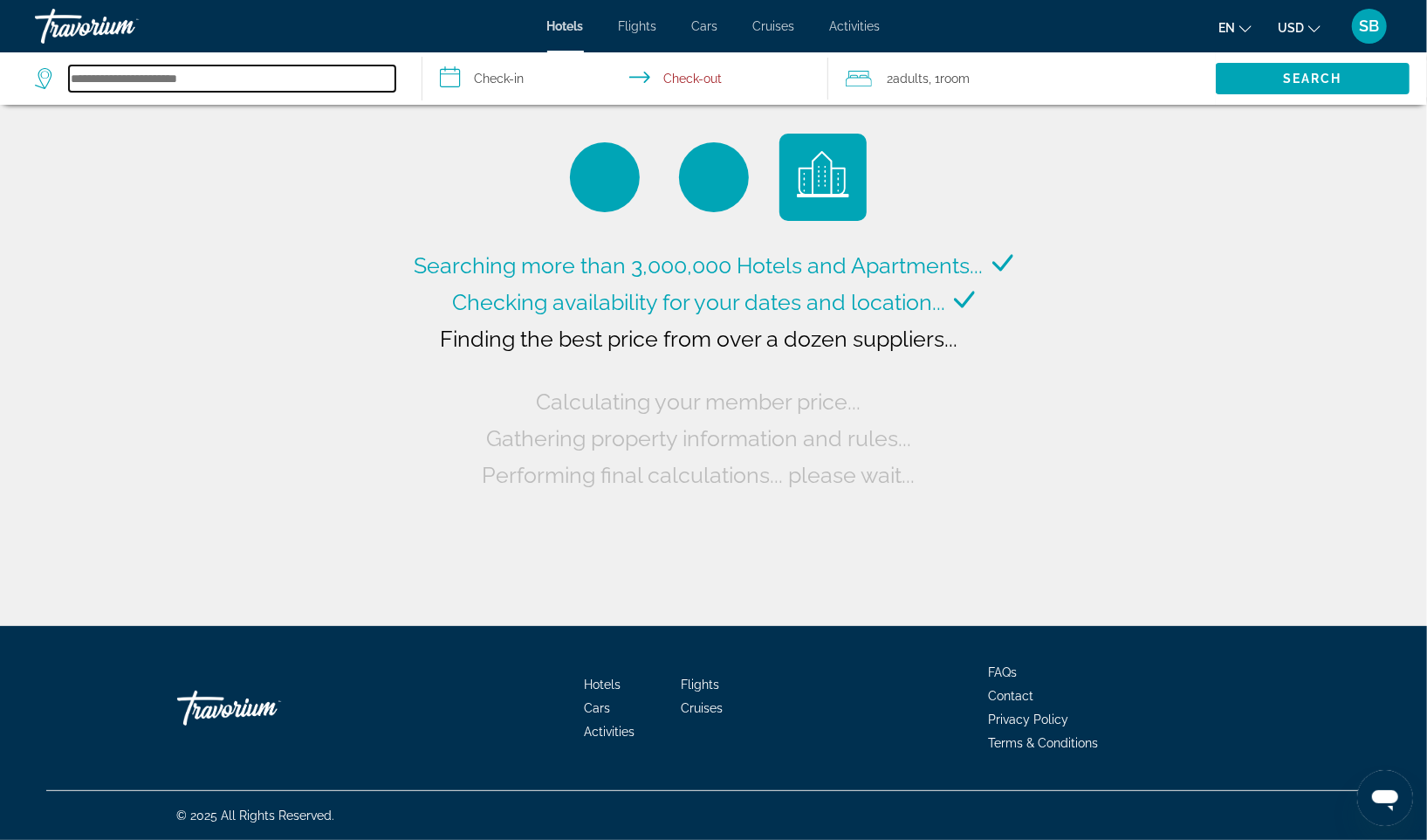
click at [216, 84] on input "Search hotel destination" at bounding box center [232, 79] width 326 height 26
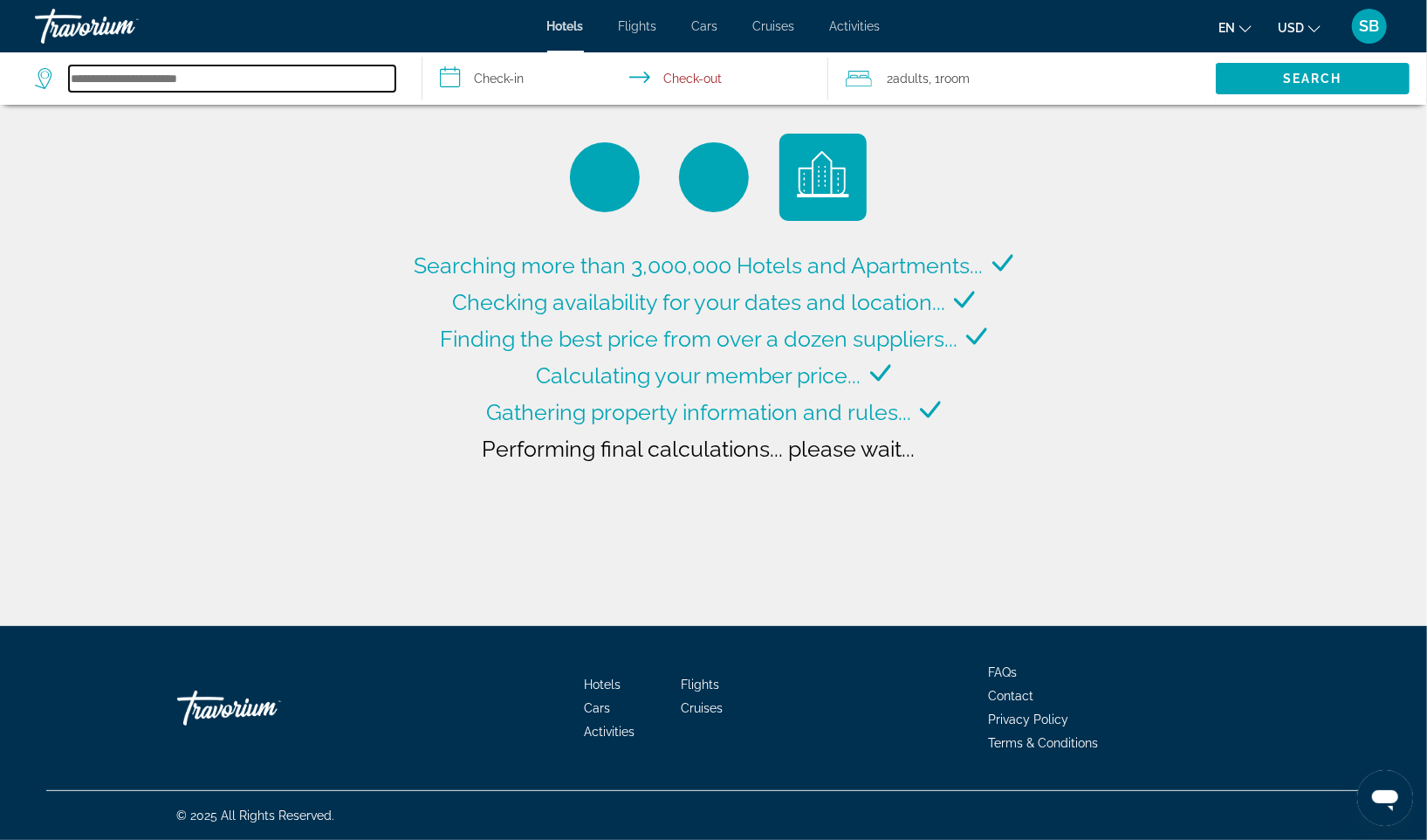
type input "**********"
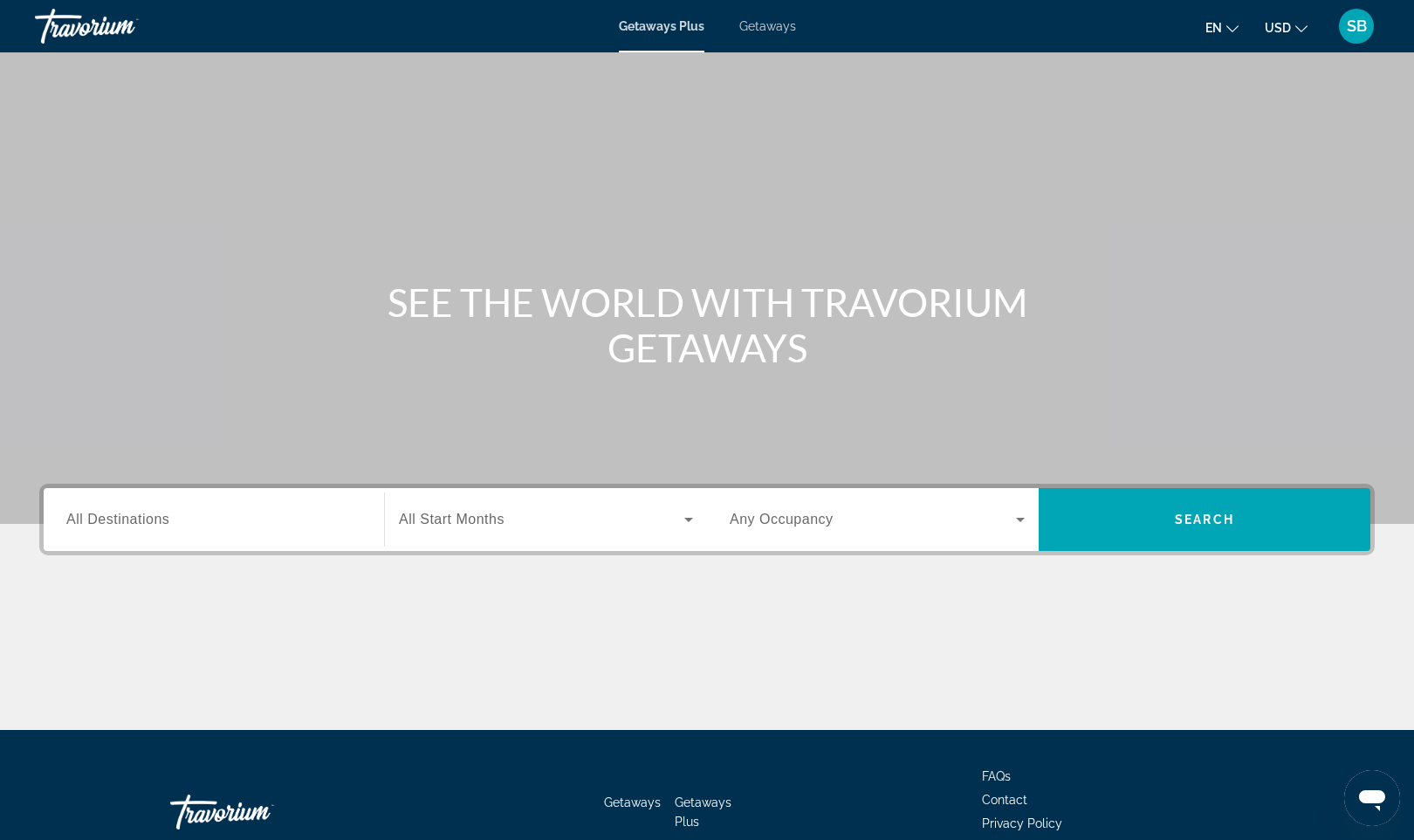
click at [159, 514] on span "All Destinations" at bounding box center [118, 519] width 103 height 15
click at [159, 514] on input "Destination All Destinations" at bounding box center [214, 521] width 295 height 21
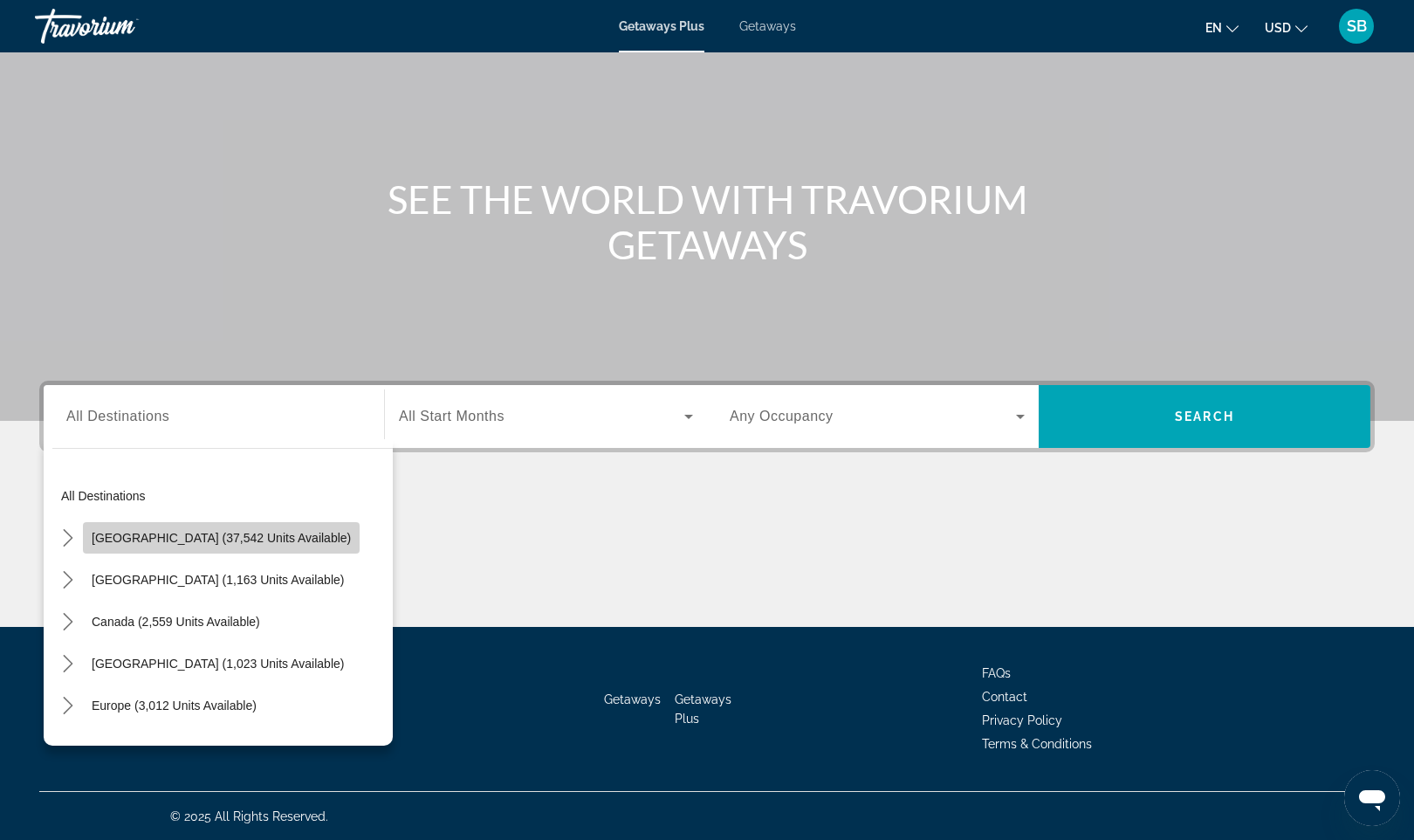
click at [273, 540] on span "[GEOGRAPHIC_DATA] (37,542 units available)" at bounding box center [221, 538] width 259 height 14
type input "**********"
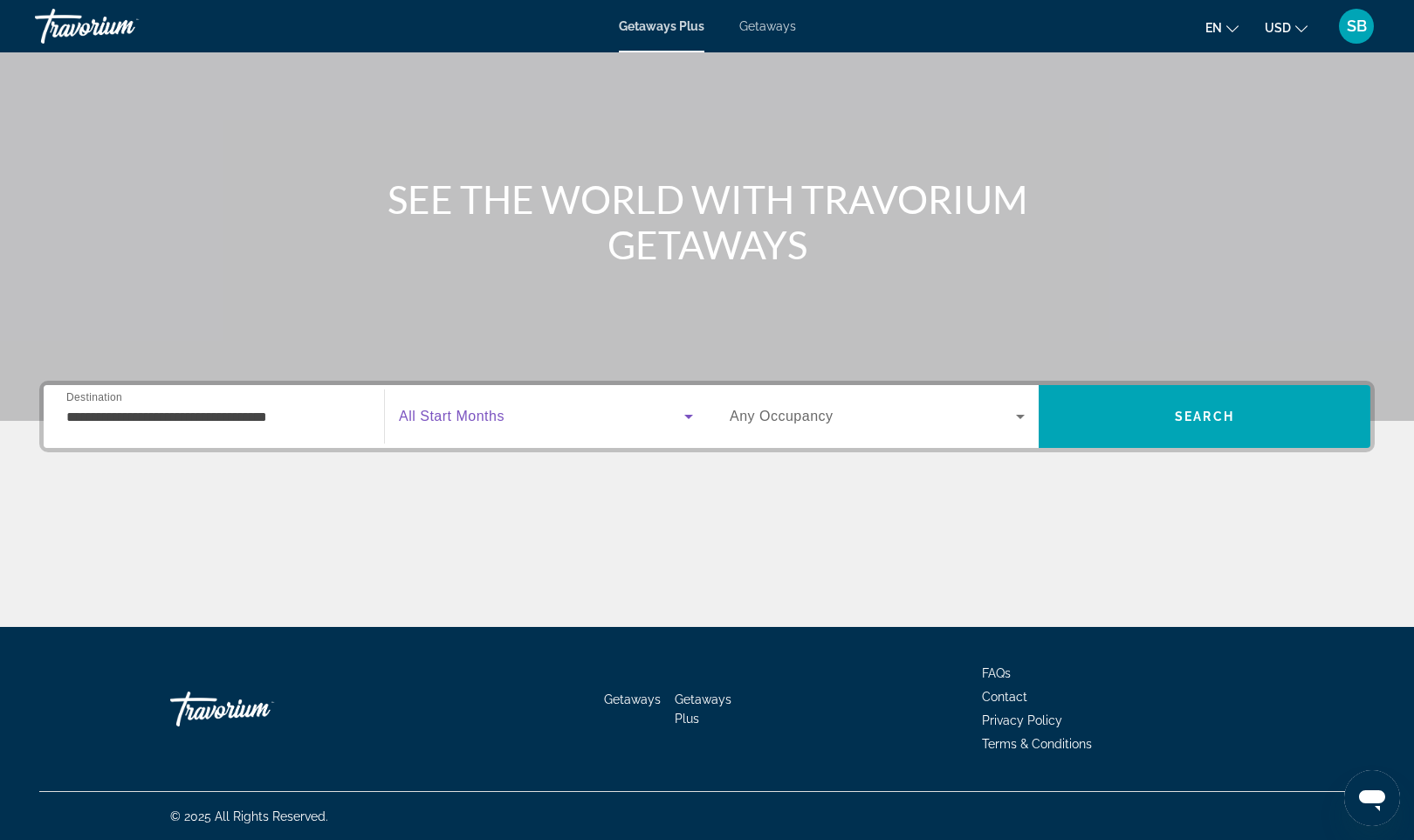
click at [556, 413] on span "Search widget" at bounding box center [542, 416] width 285 height 21
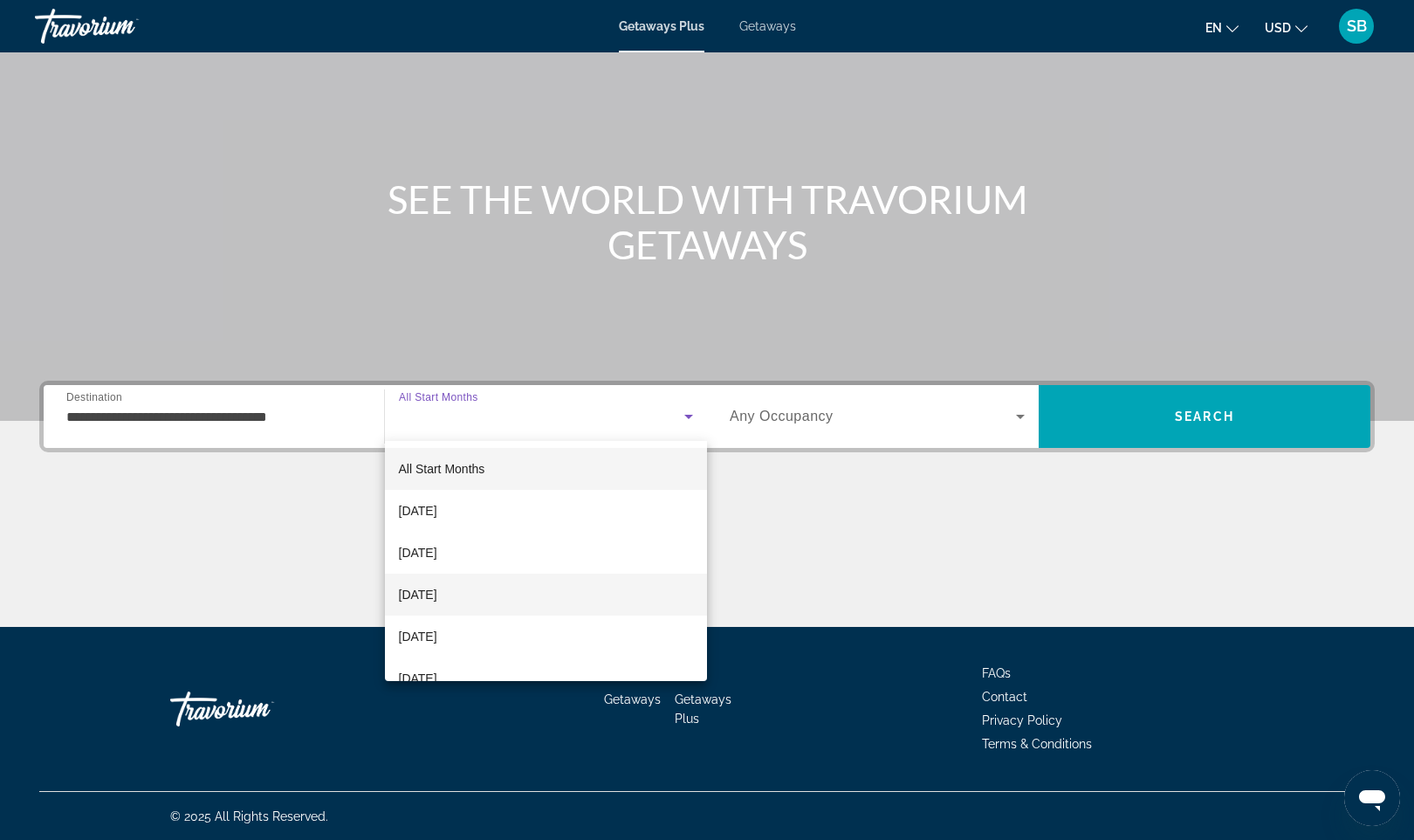
click at [438, 595] on span "[DATE]" at bounding box center [418, 594] width 38 height 21
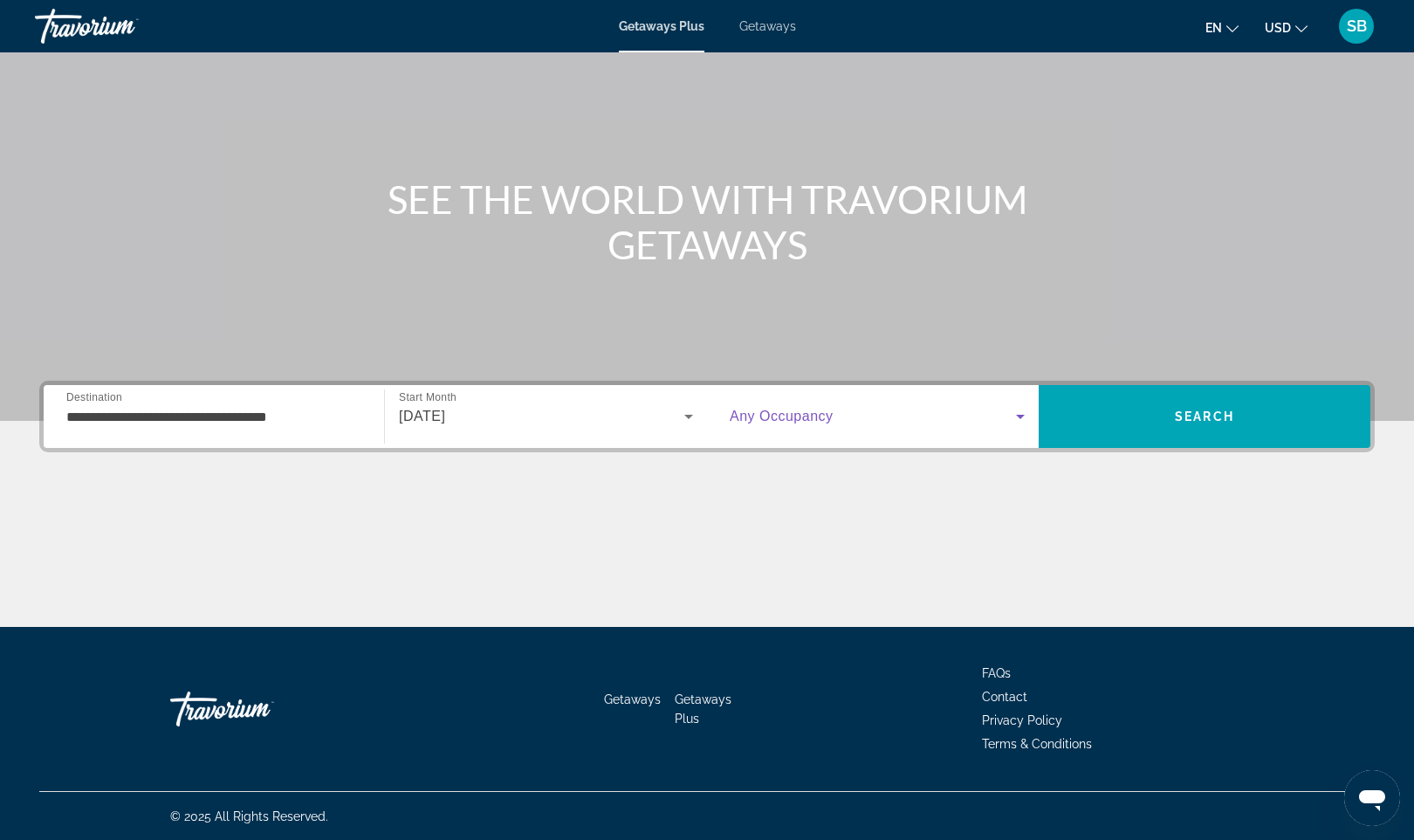
click at [876, 425] on span "Search widget" at bounding box center [872, 416] width 286 height 21
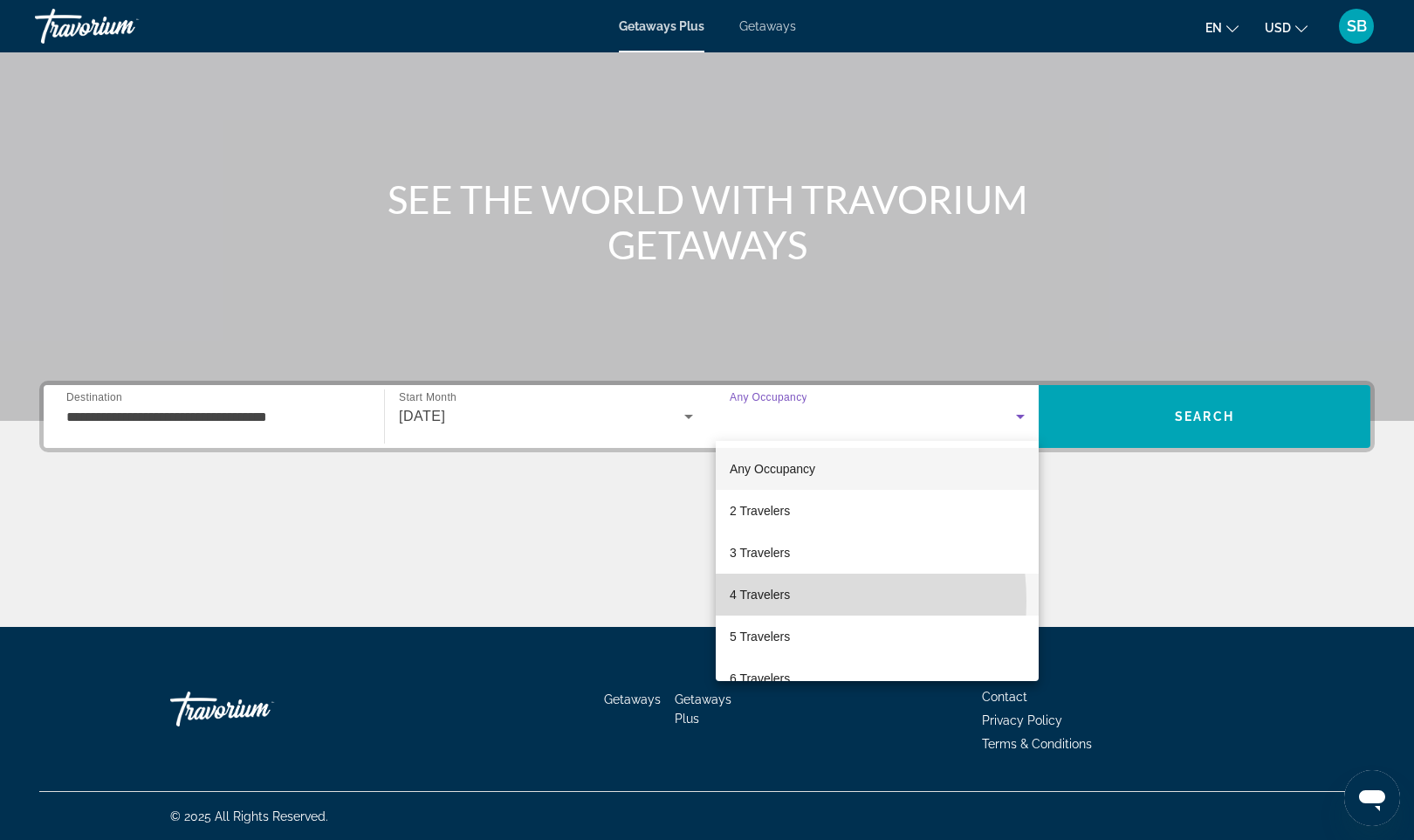
click at [766, 600] on span "4 Travelers" at bounding box center [760, 594] width 60 height 21
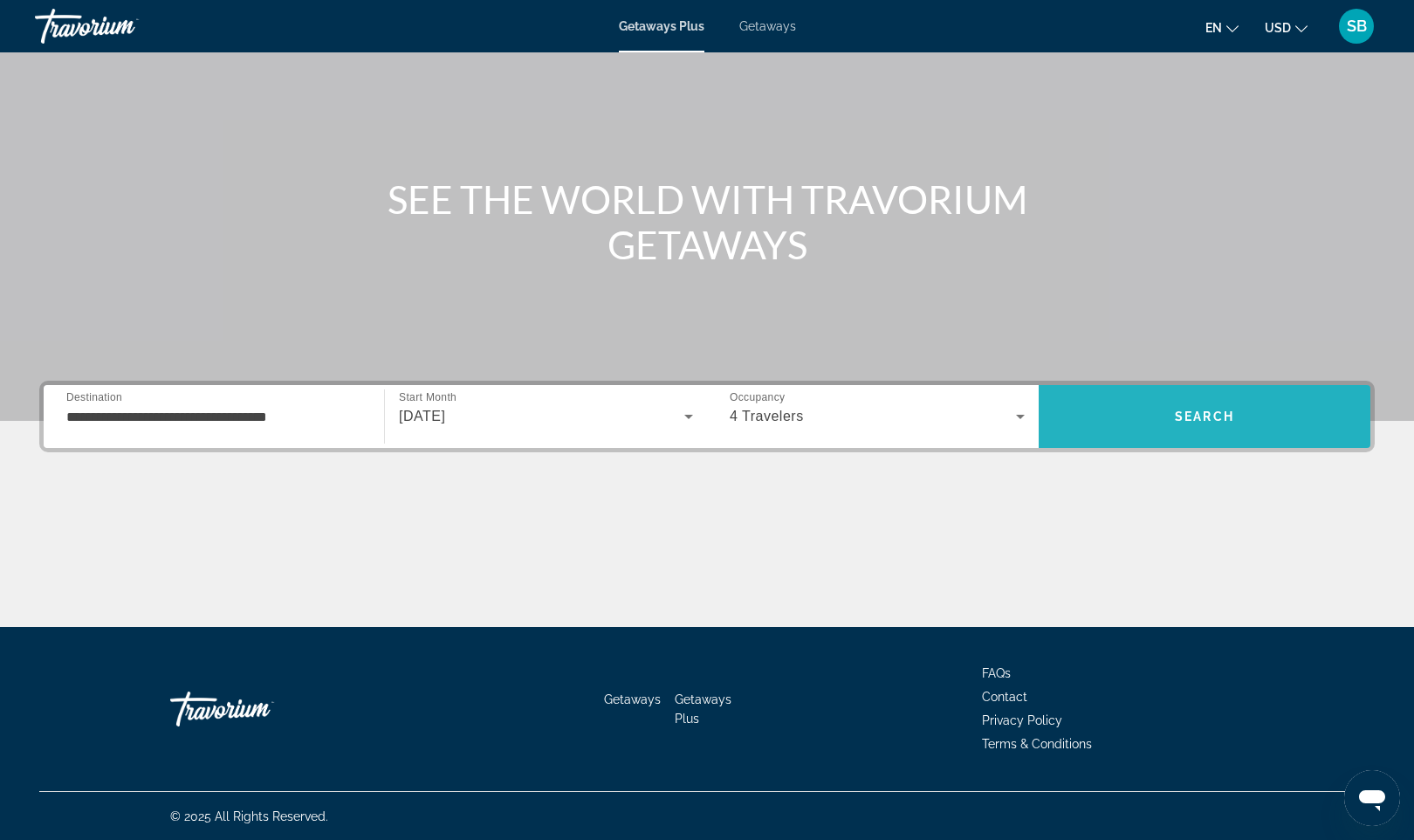
click at [1085, 405] on span "Search" at bounding box center [1204, 416] width 332 height 42
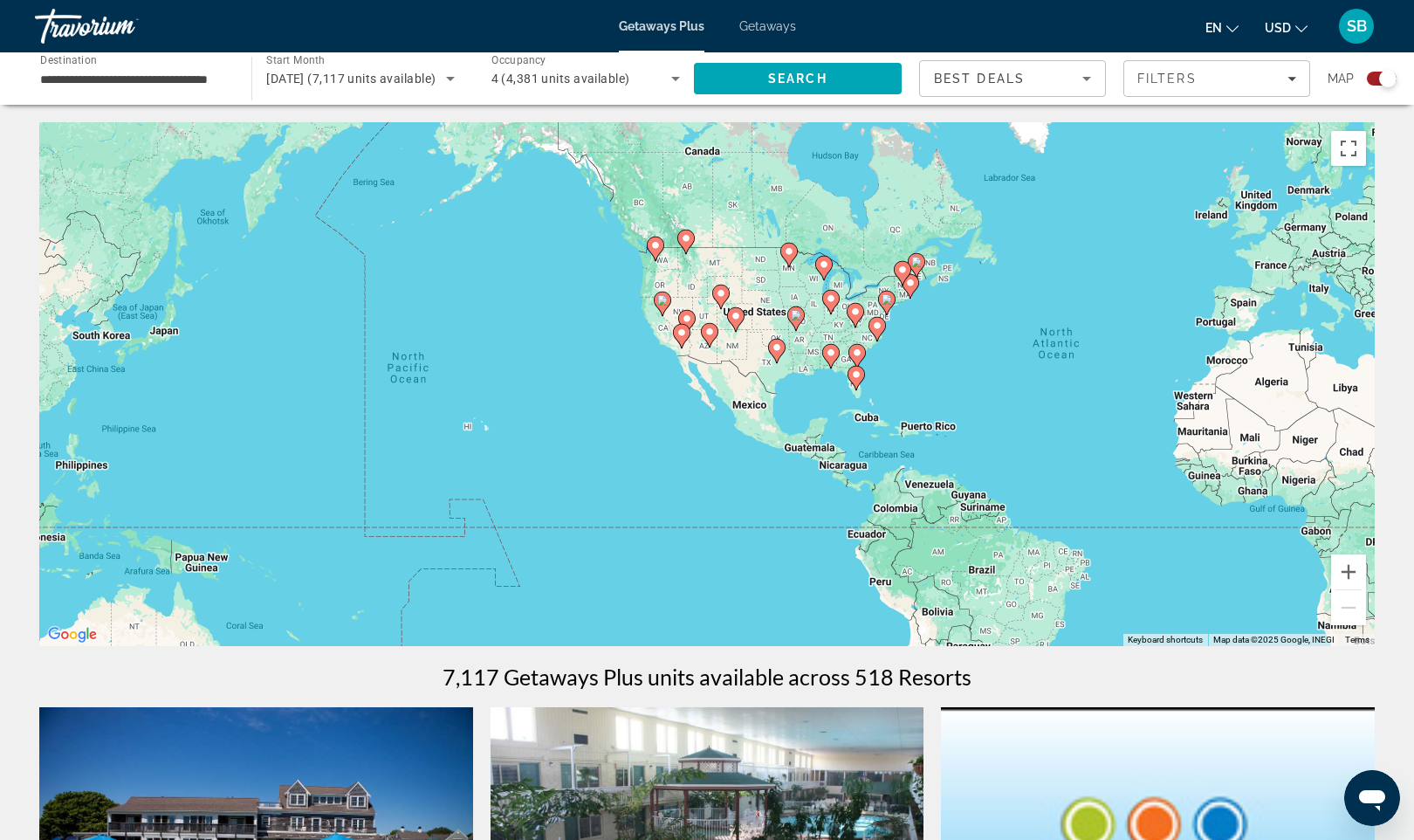
drag, startPoint x: 240, startPoint y: 403, endPoint x: 654, endPoint y: 392, distance: 414.1
click at [654, 392] on div "To activate drag with keyboard, press Alt + Enter. Once in keyboard drag state,…" at bounding box center [707, 384] width 1336 height 524
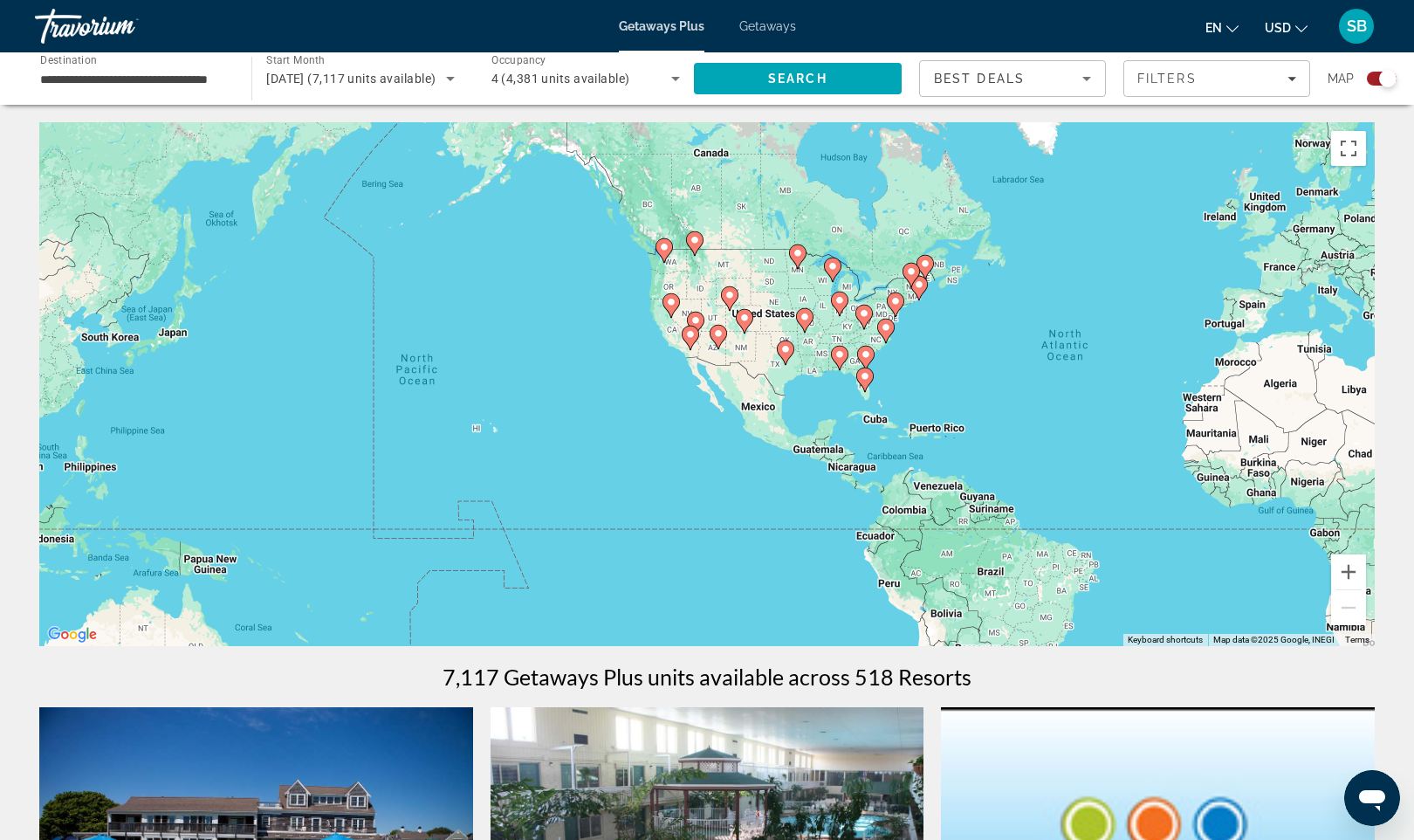
click at [491, 400] on div "To activate drag with keyboard, press Alt + Enter. Once in keyboard drag state,…" at bounding box center [707, 384] width 1336 height 524
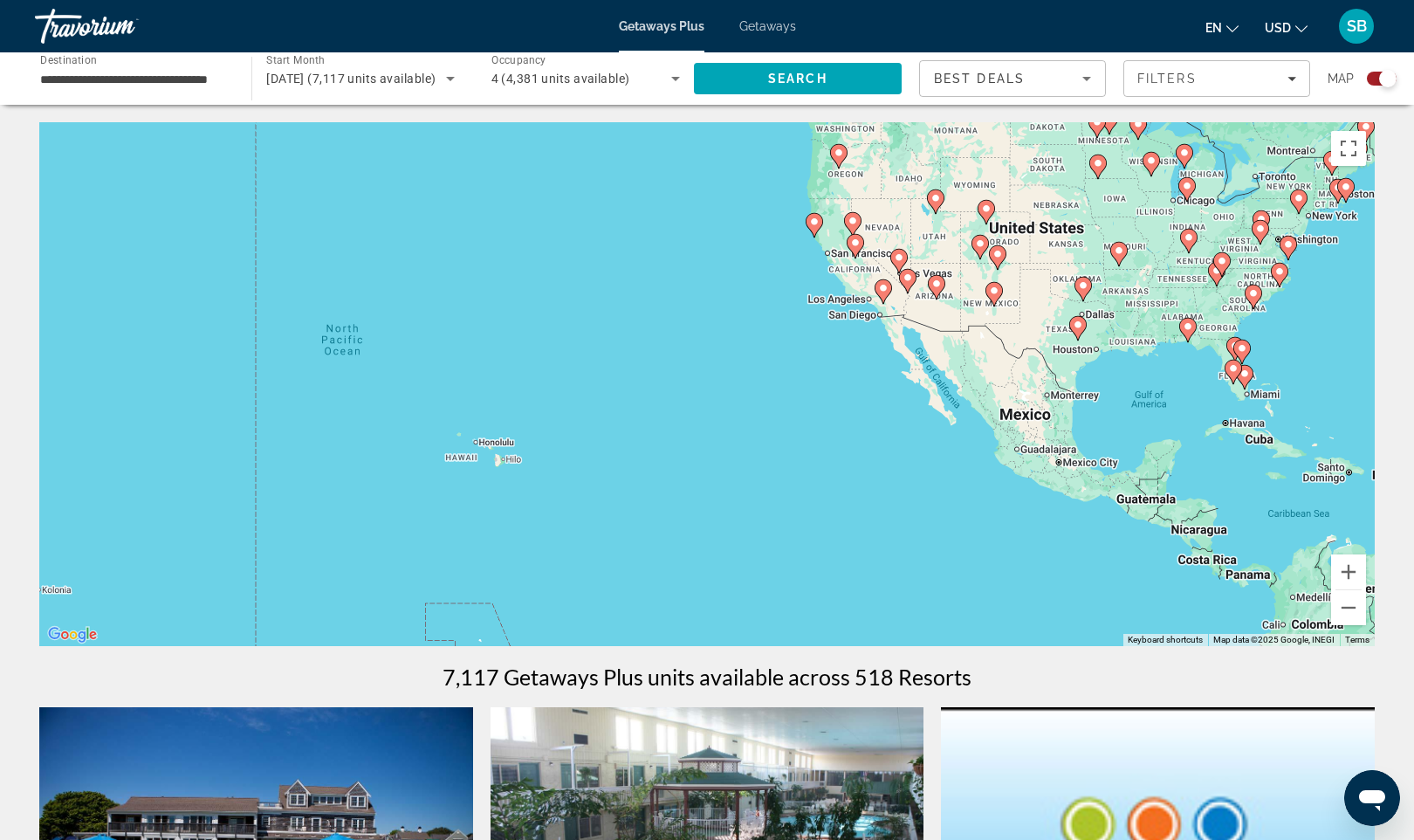
click at [486, 478] on div "To activate drag with keyboard, press Alt + Enter. Once in keyboard drag state,…" at bounding box center [707, 384] width 1336 height 524
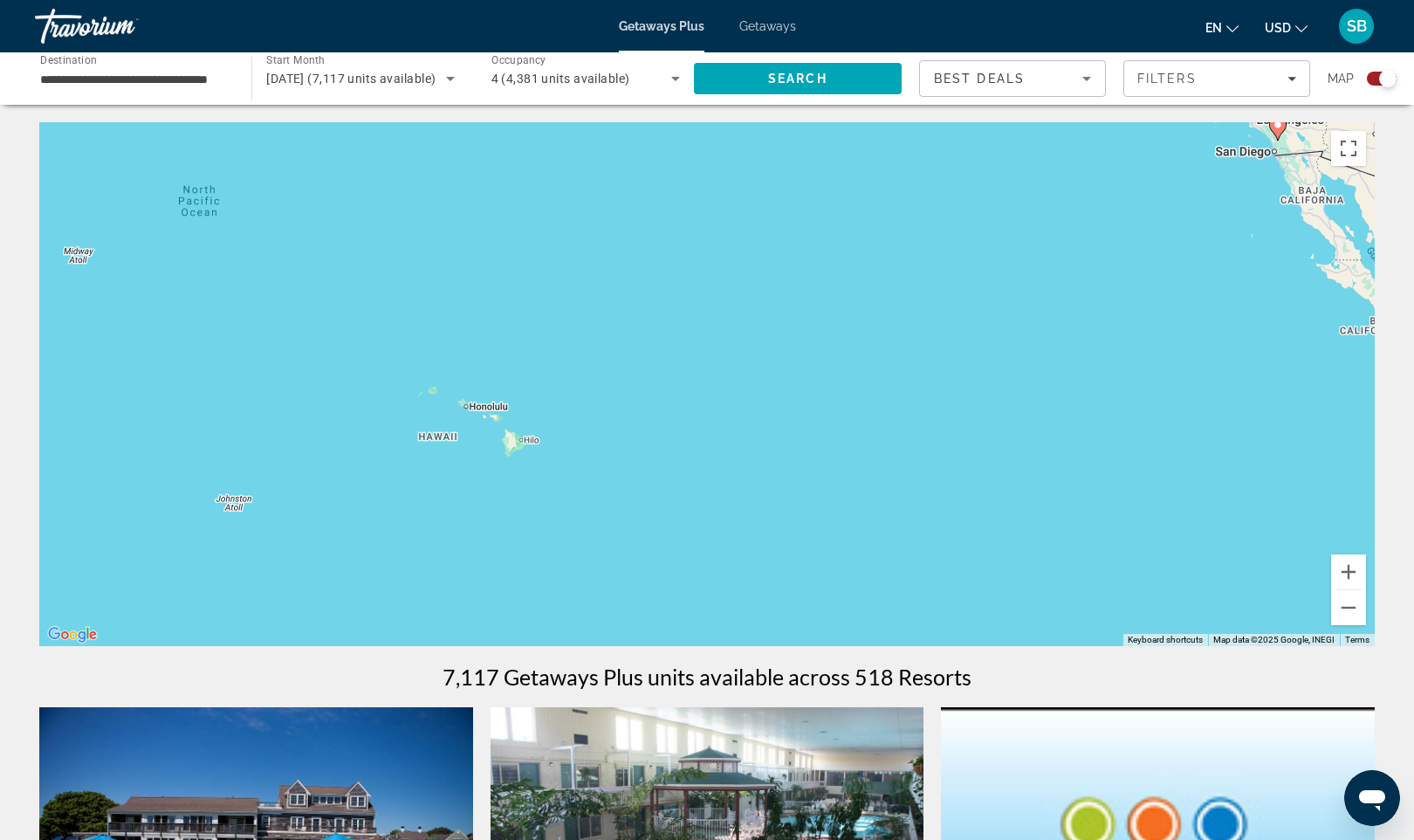
click at [507, 478] on div "To activate drag with keyboard, press Alt + Enter. Once in keyboard drag state,…" at bounding box center [707, 384] width 1336 height 524
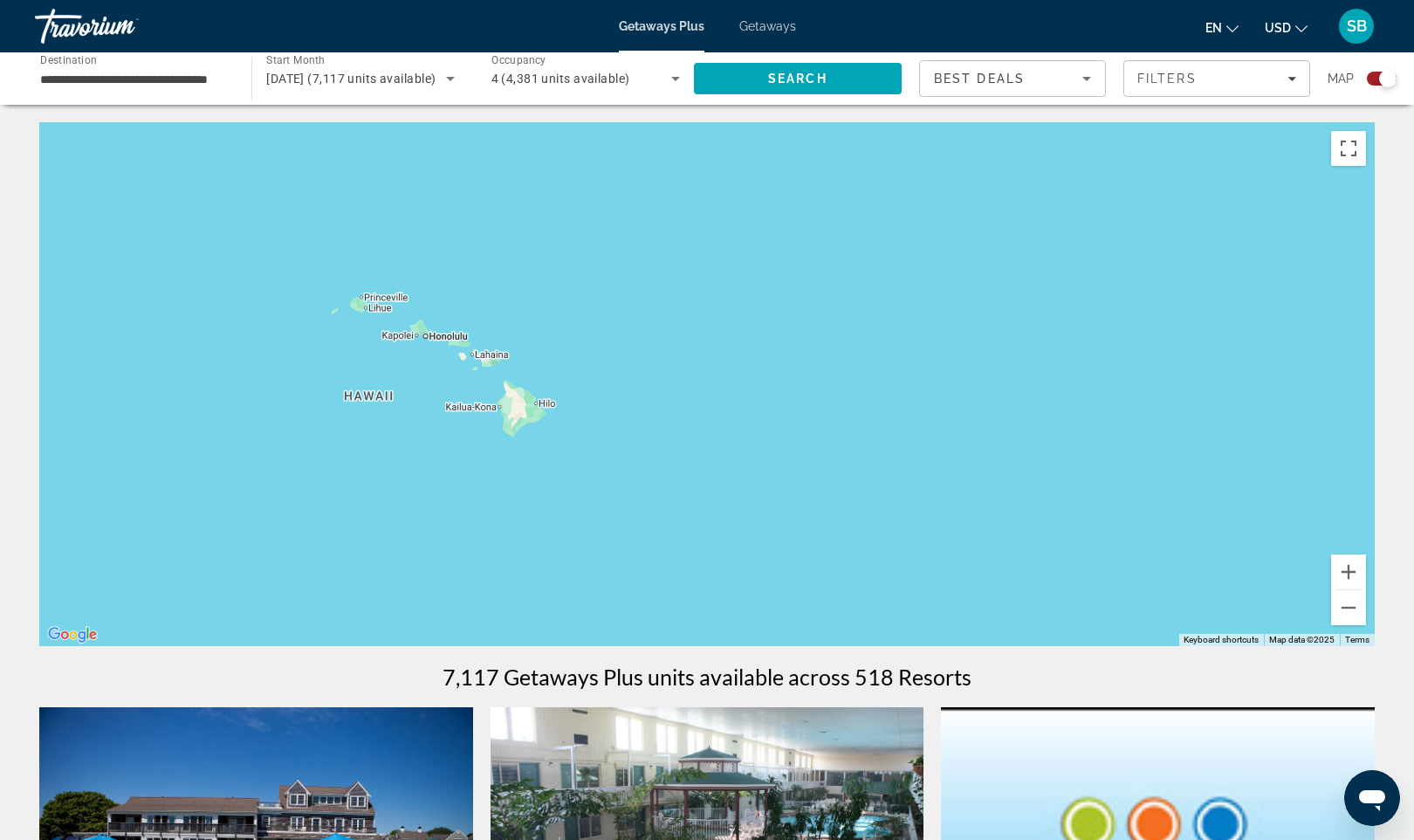
click at [477, 455] on div "Main content" at bounding box center [707, 384] width 1336 height 524
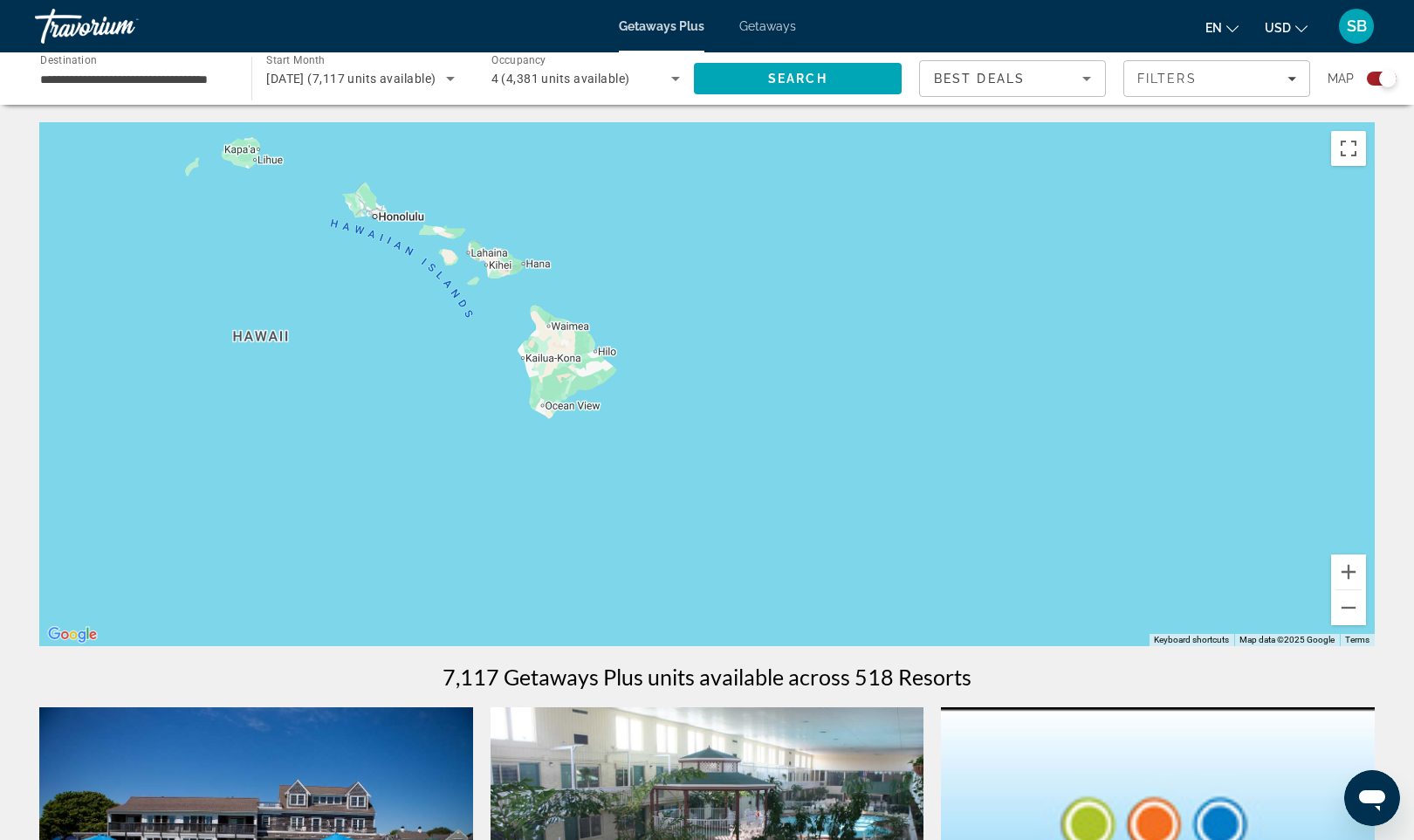
click at [485, 423] on div "Main content" at bounding box center [707, 384] width 1336 height 524
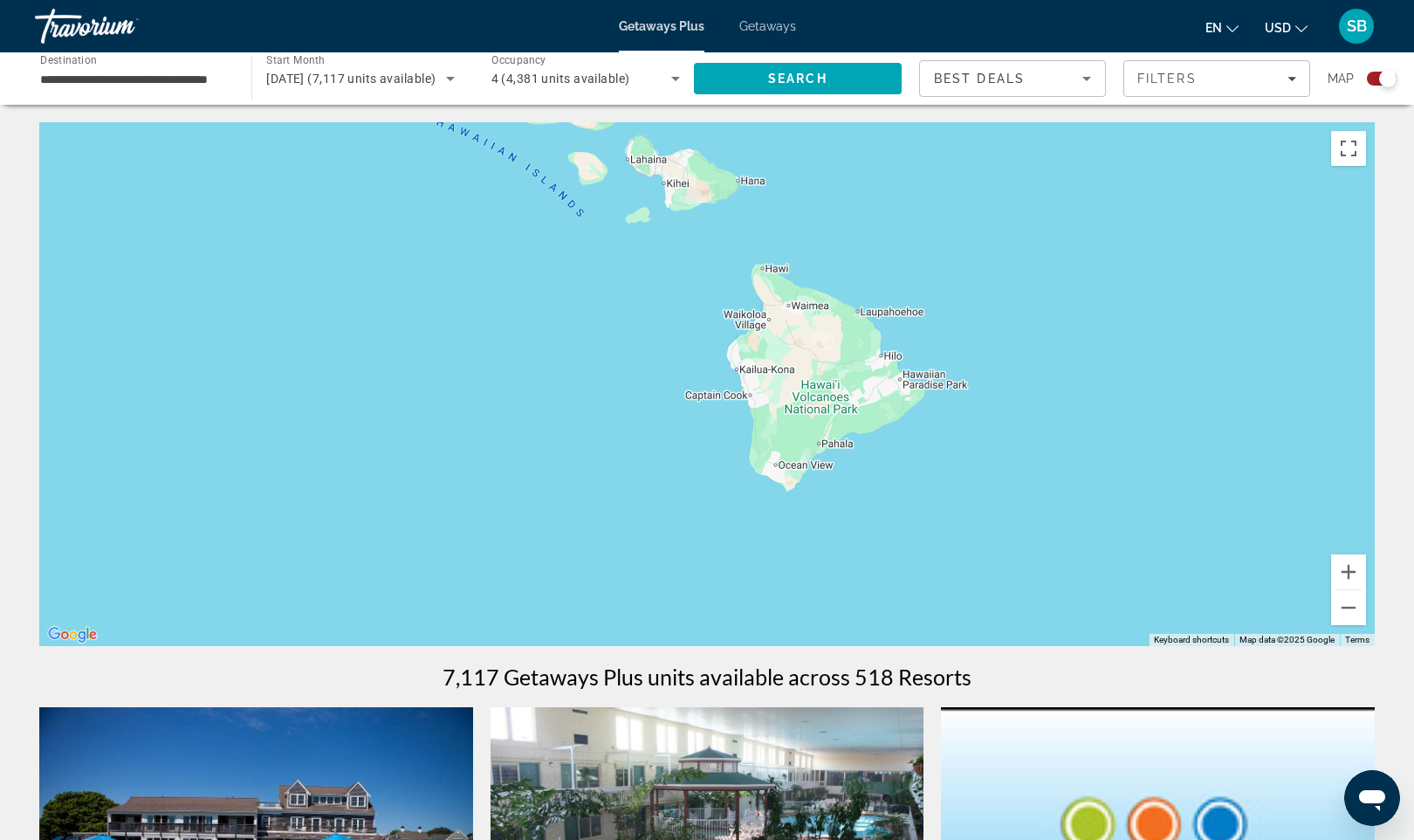
drag, startPoint x: 418, startPoint y: 331, endPoint x: 589, endPoint y: 402, distance: 185.2
click at [589, 402] on div "Main content" at bounding box center [707, 384] width 1336 height 524
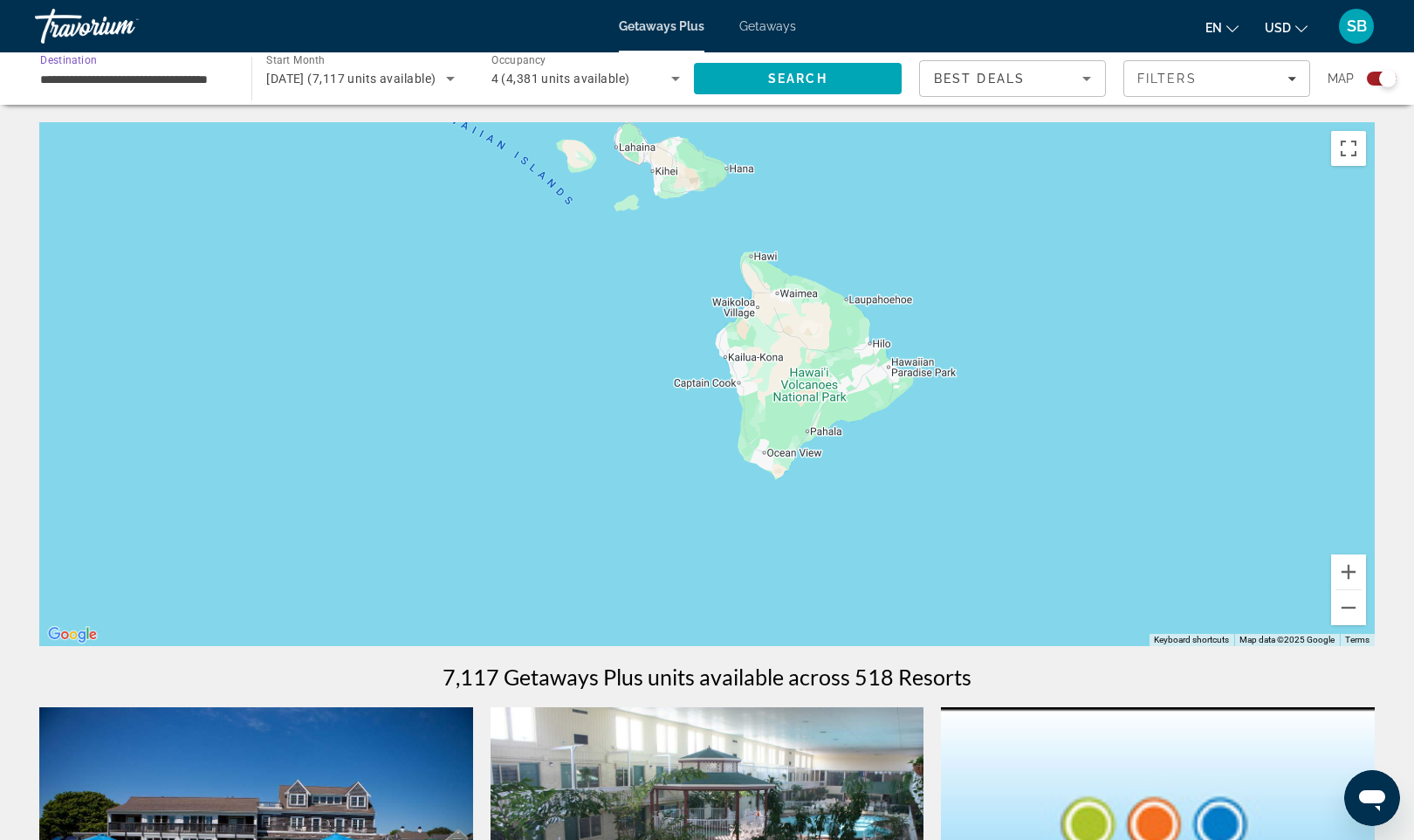
click at [122, 74] on input "**********" at bounding box center [135, 80] width 189 height 21
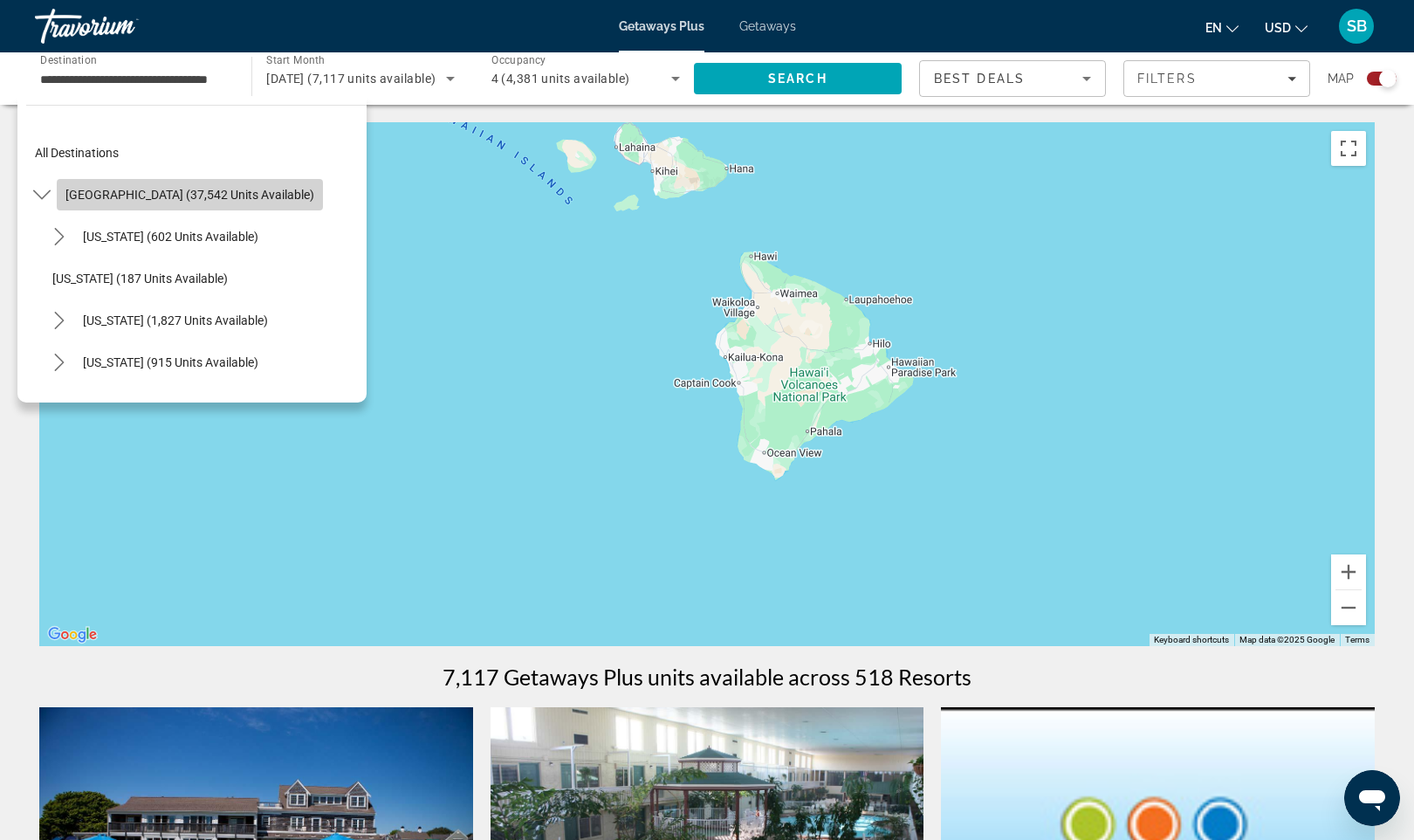
click at [218, 201] on span "Select destination: United States (37,542 units available)" at bounding box center [190, 195] width 266 height 42
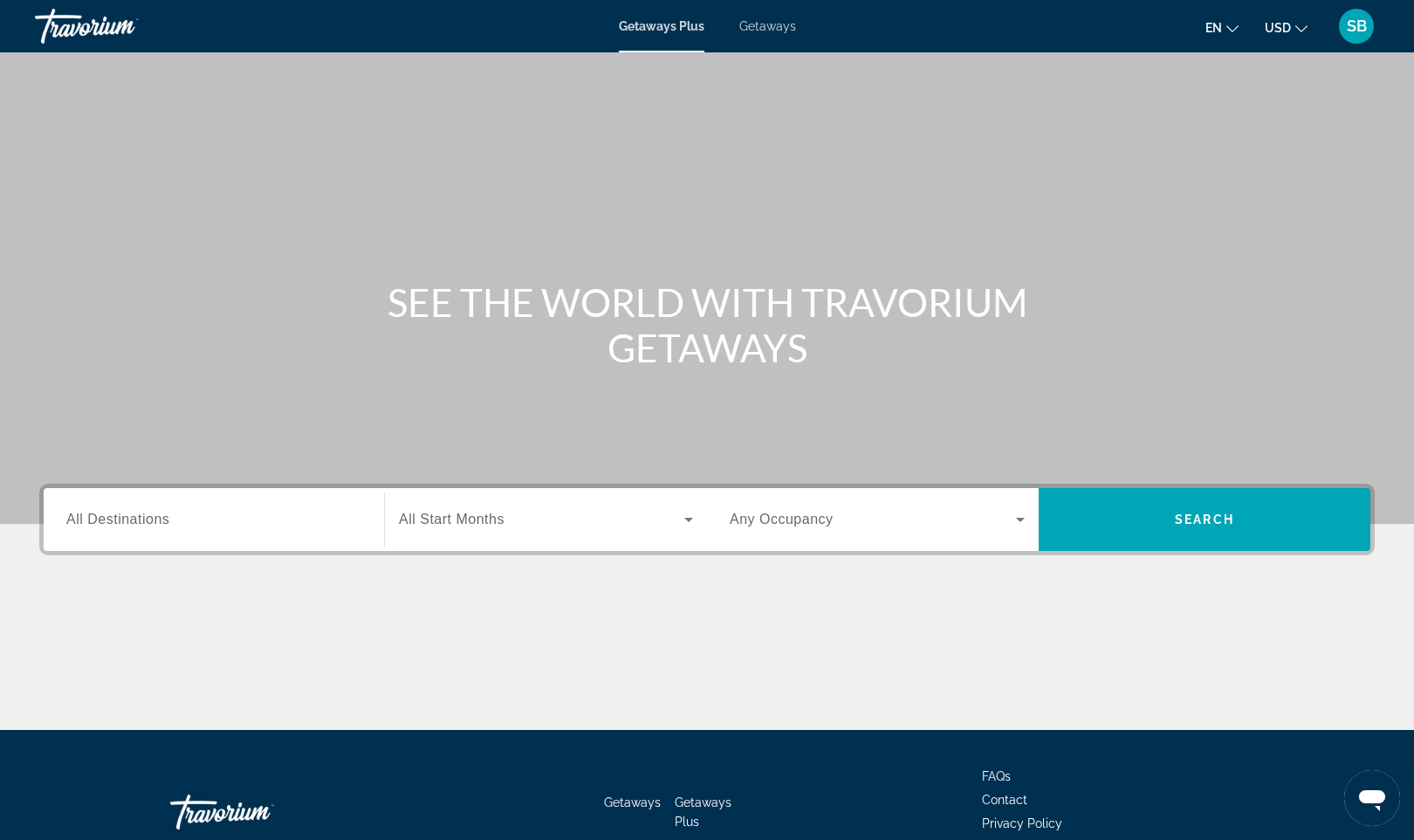
click at [137, 519] on span "All Destinations" at bounding box center [118, 519] width 103 height 15
click at [137, 519] on input "Destination All Destinations" at bounding box center [214, 521] width 295 height 21
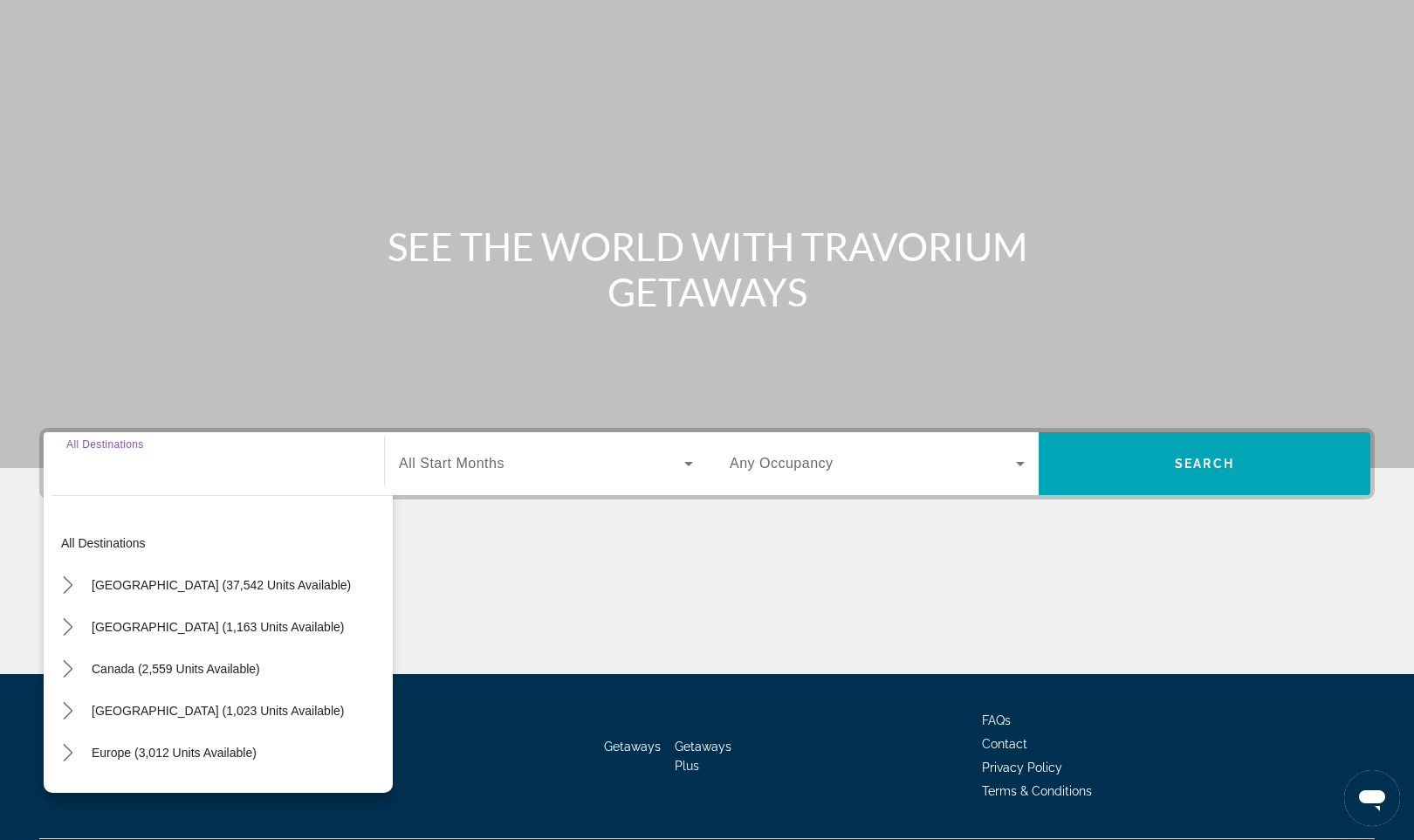
scroll to position [103, 0]
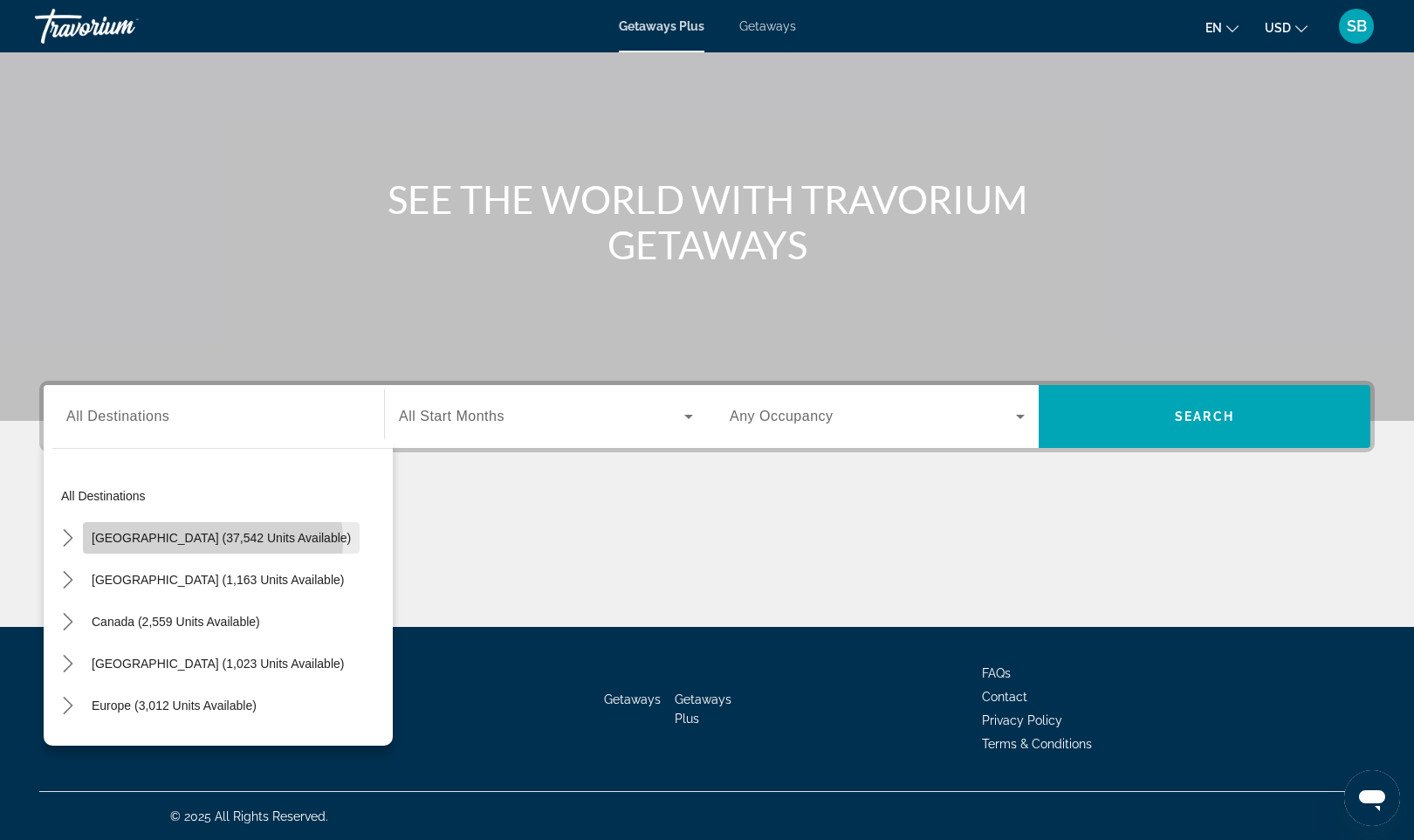
click at [212, 541] on span "[GEOGRAPHIC_DATA] (37,542 units available)" at bounding box center [221, 538] width 259 height 14
type input "**********"
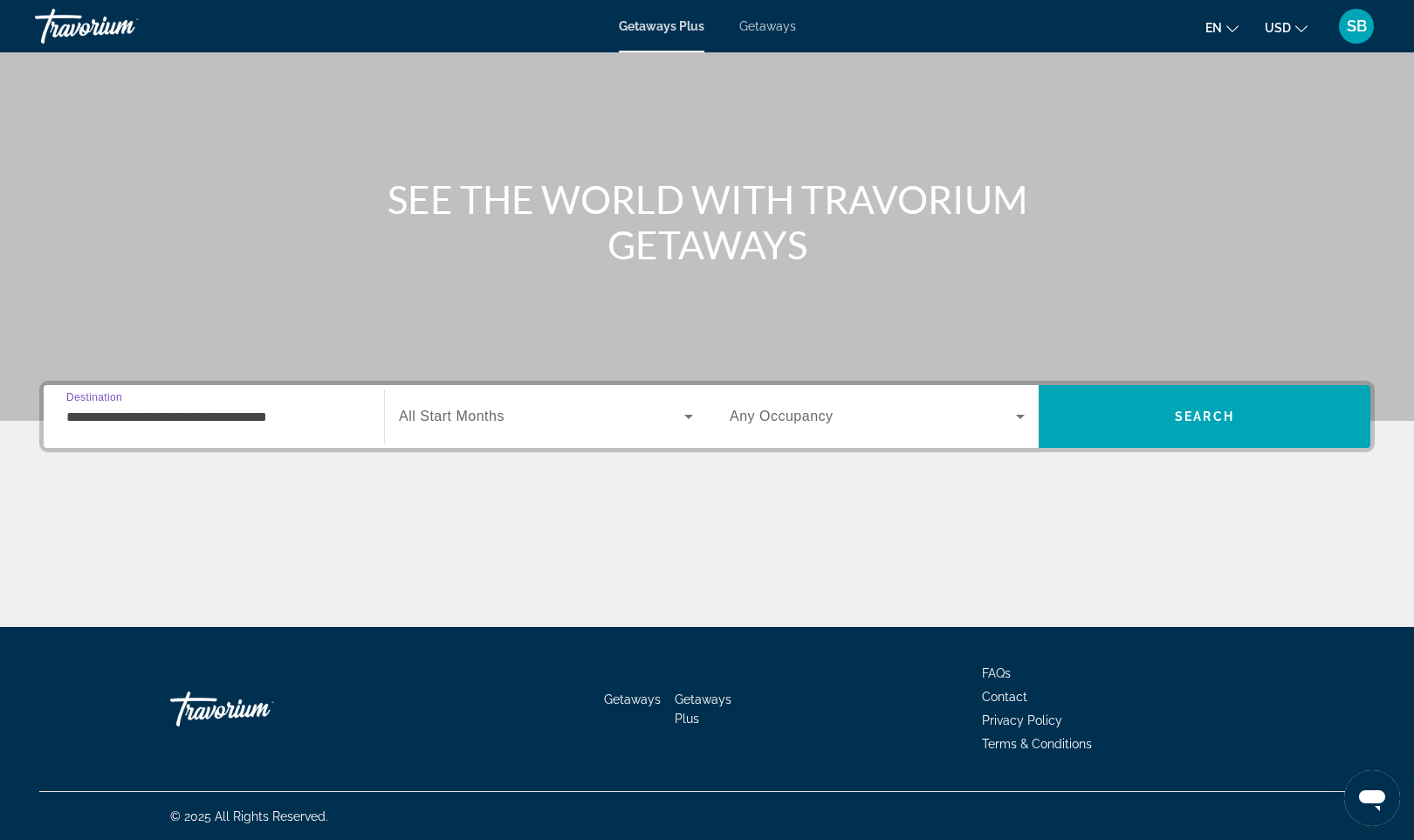
click at [664, 395] on div "Search widget" at bounding box center [546, 416] width 294 height 49
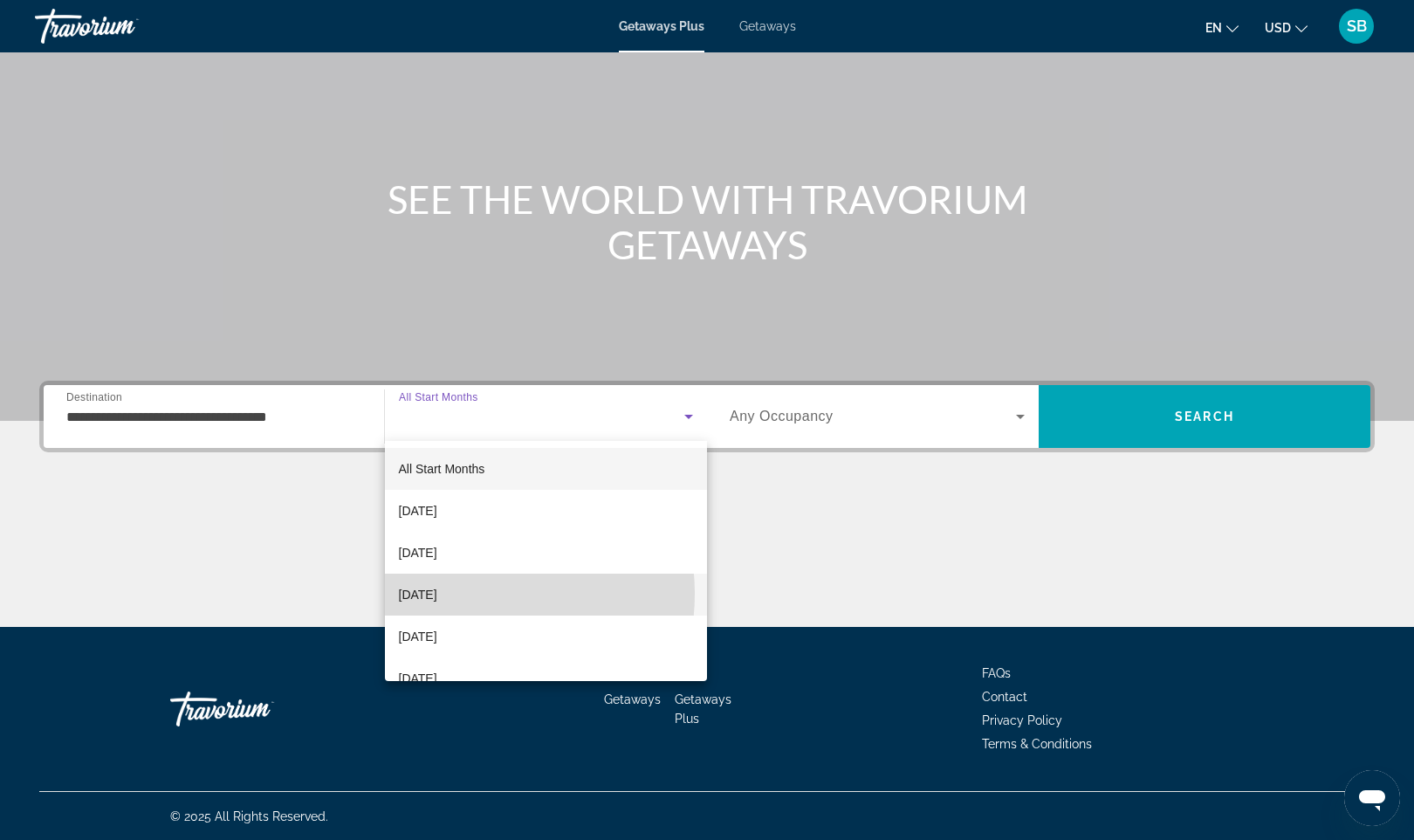
click at [438, 593] on span "[DATE]" at bounding box center [418, 594] width 38 height 21
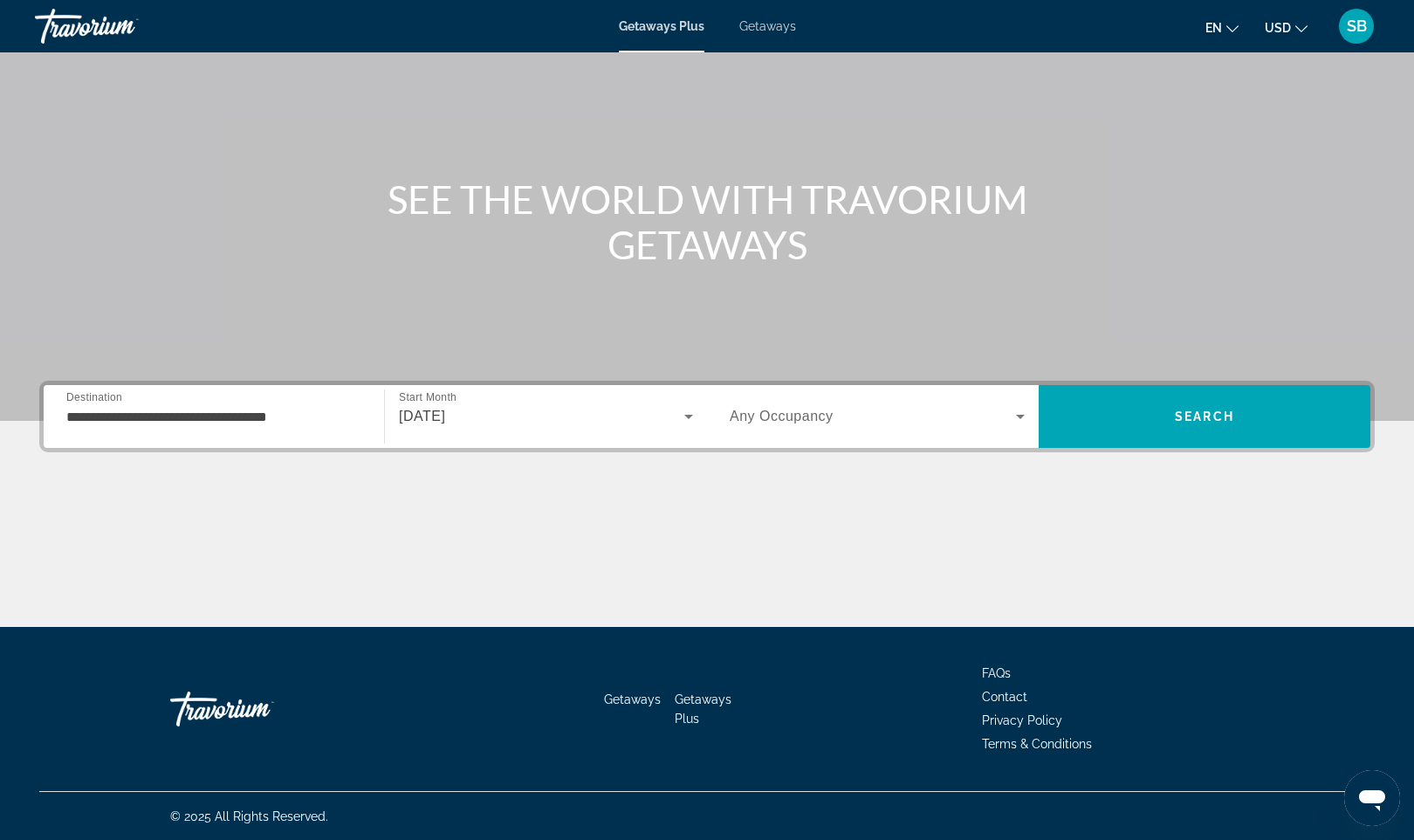
click at [556, 427] on div "[DATE]" at bounding box center [546, 416] width 294 height 49
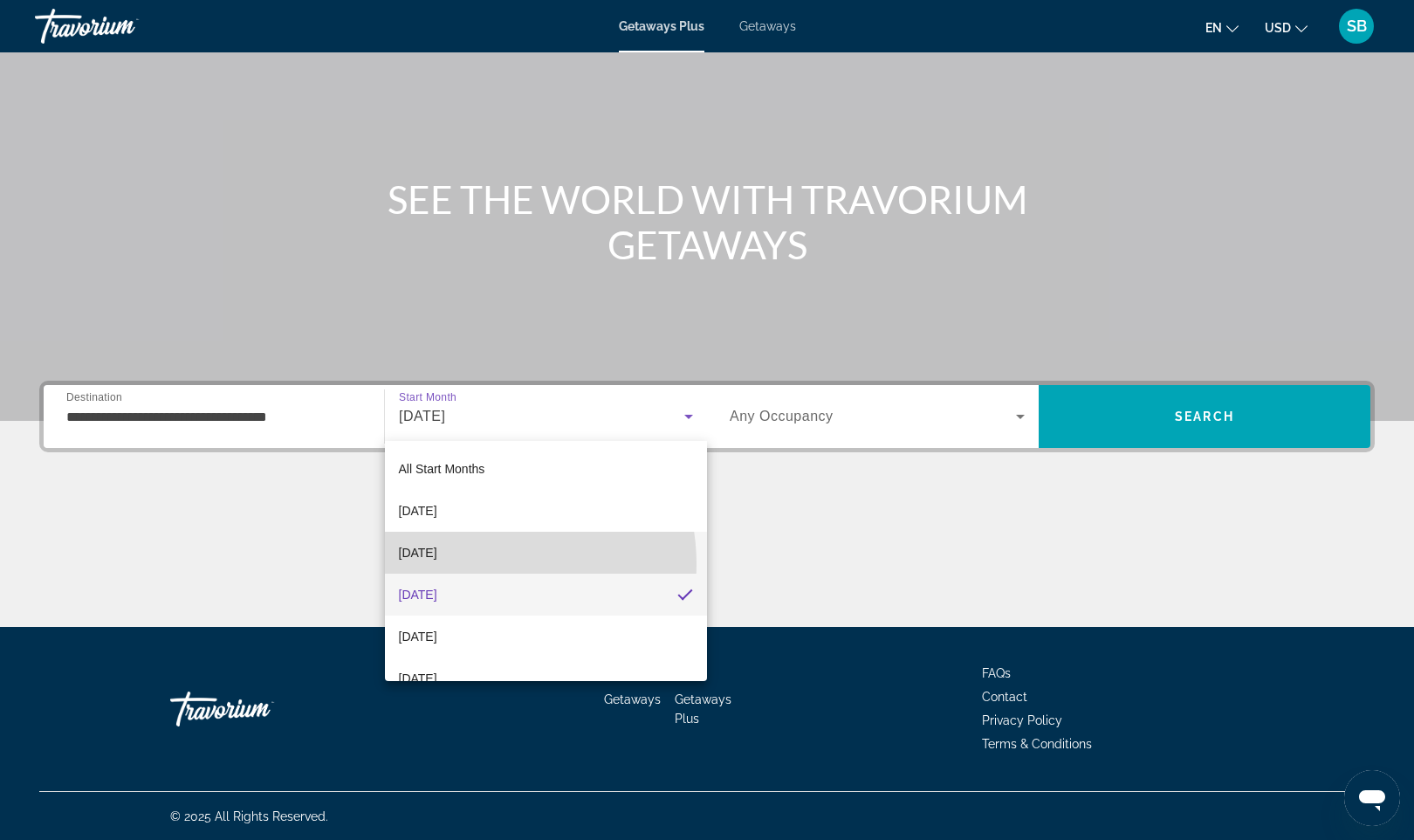
click at [471, 565] on mat-option "[DATE]" at bounding box center [546, 553] width 323 height 42
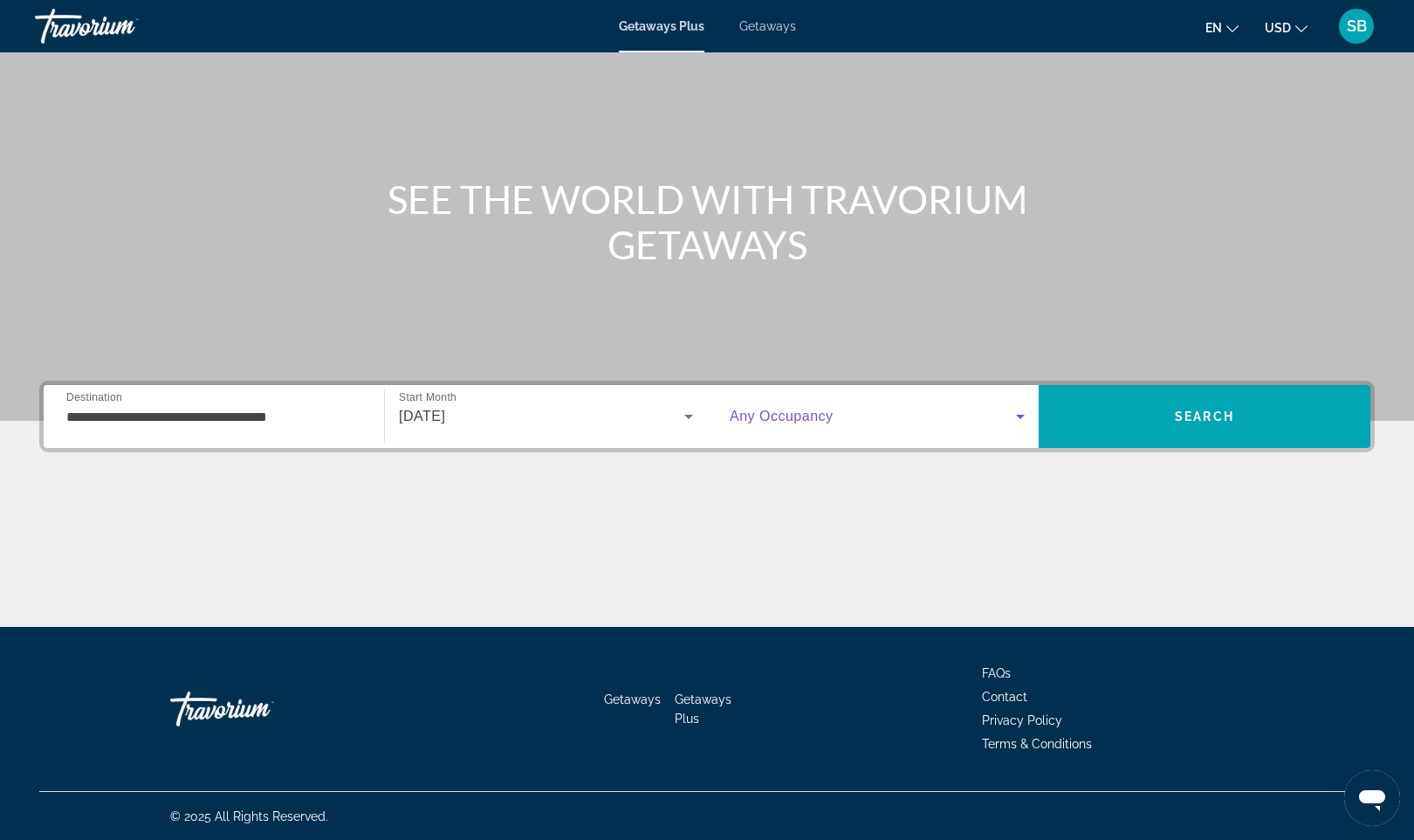
click at [862, 424] on span "Search widget" at bounding box center [872, 416] width 286 height 21
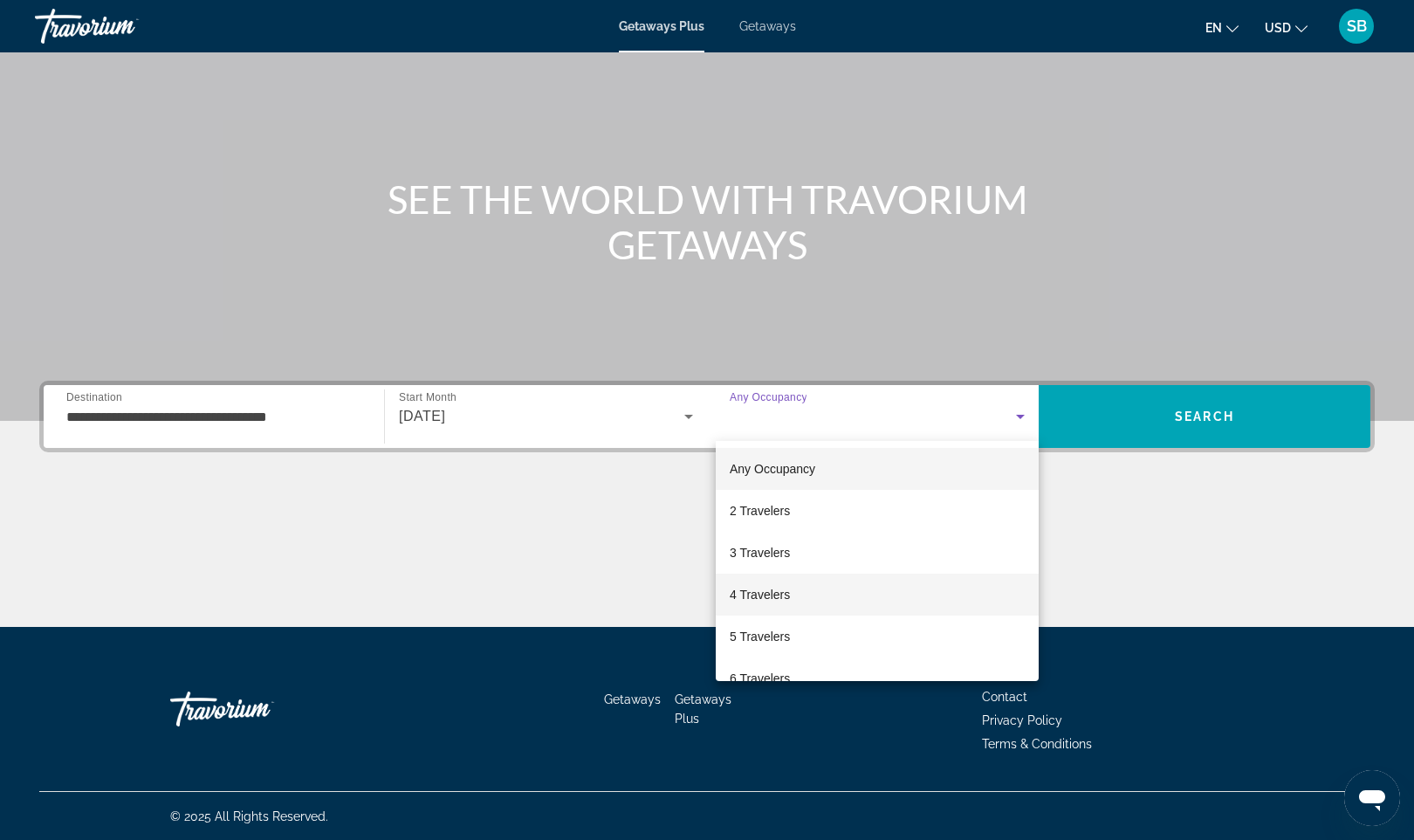
click at [764, 599] on span "4 Travelers" at bounding box center [760, 594] width 60 height 21
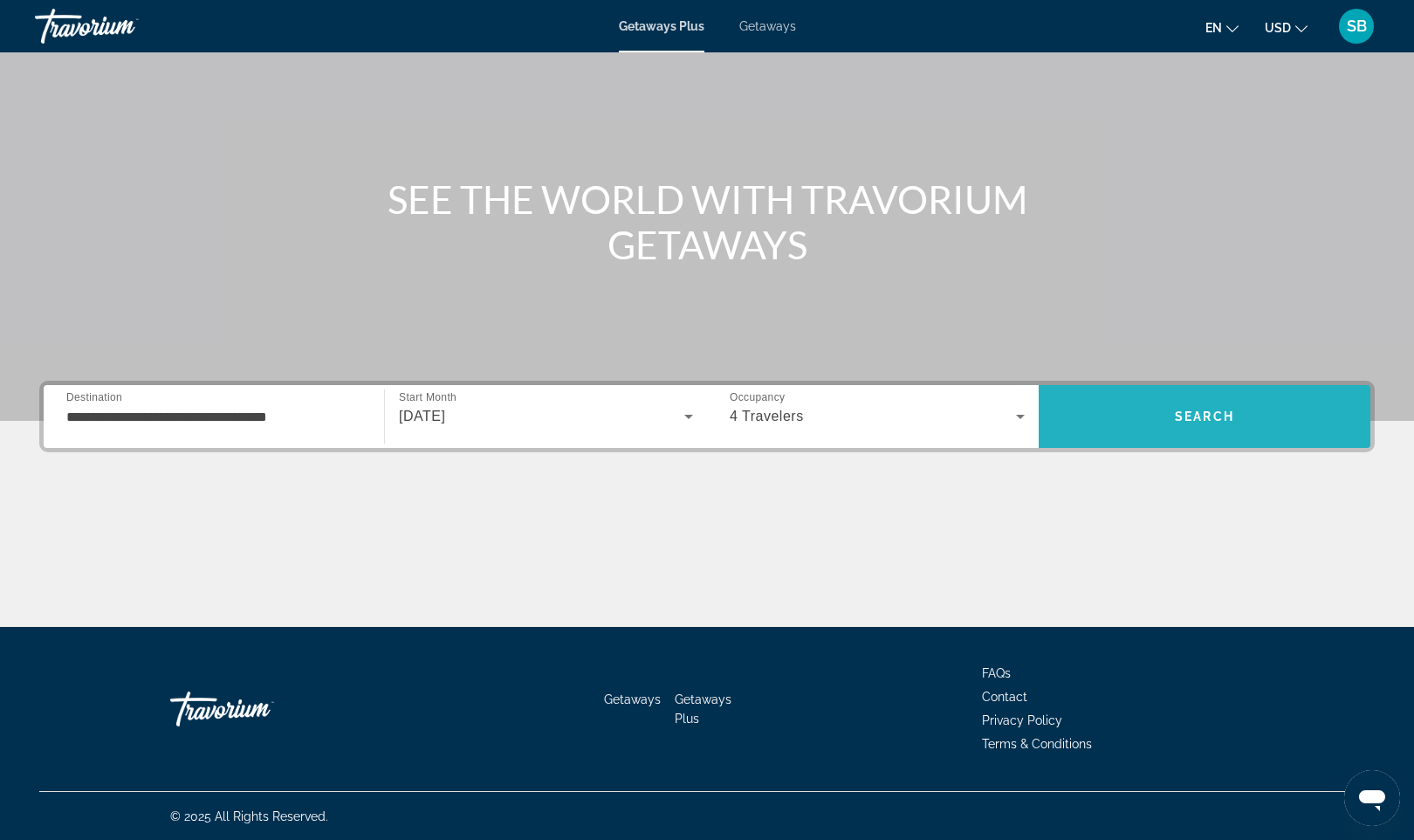
click at [1140, 405] on span "Search" at bounding box center [1204, 416] width 332 height 42
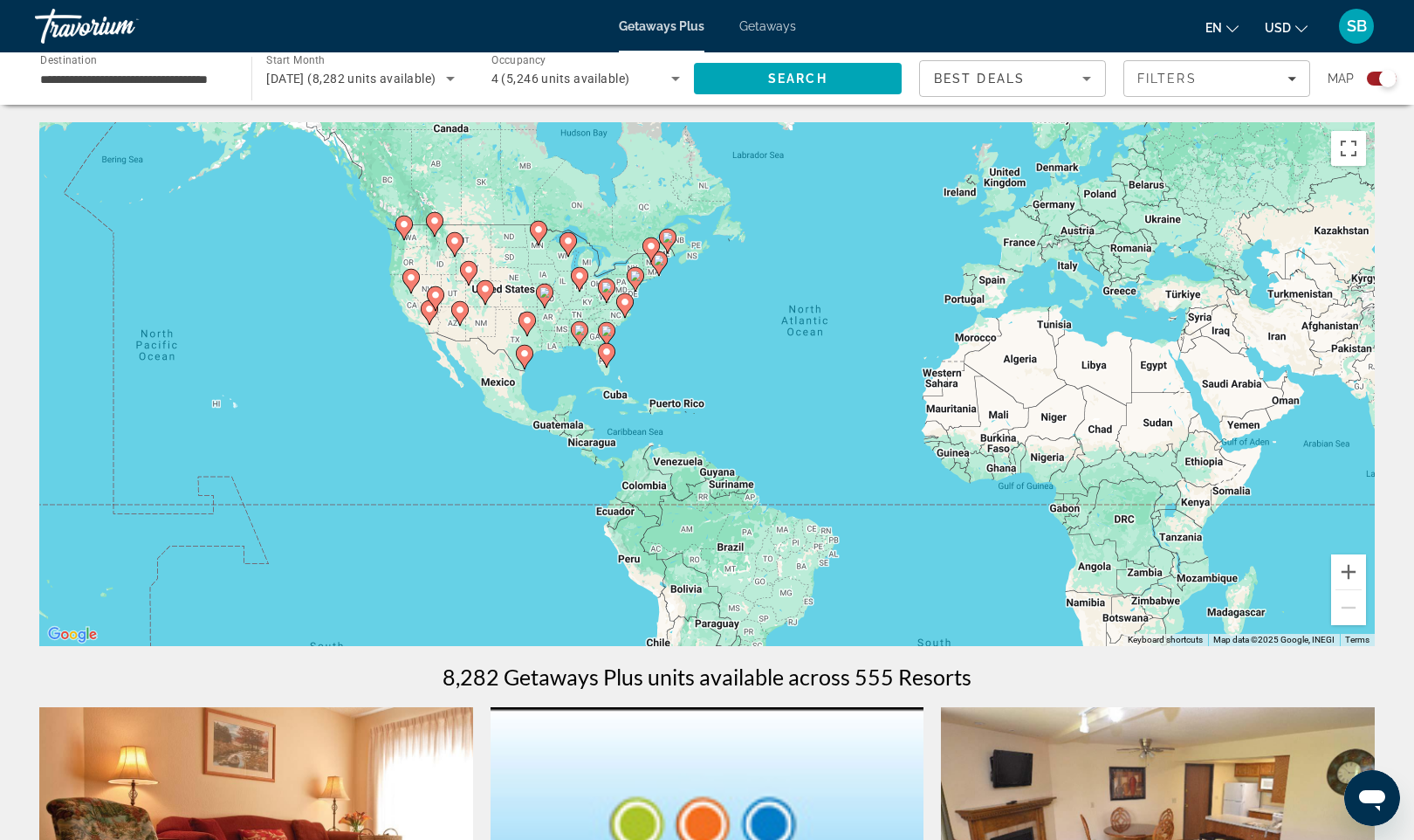
drag, startPoint x: 233, startPoint y: 453, endPoint x: 500, endPoint y: 413, distance: 270.0
click at [500, 413] on div "To activate drag with keyboard, press Alt + Enter. Once in keyboard drag state,…" at bounding box center [707, 384] width 1336 height 524
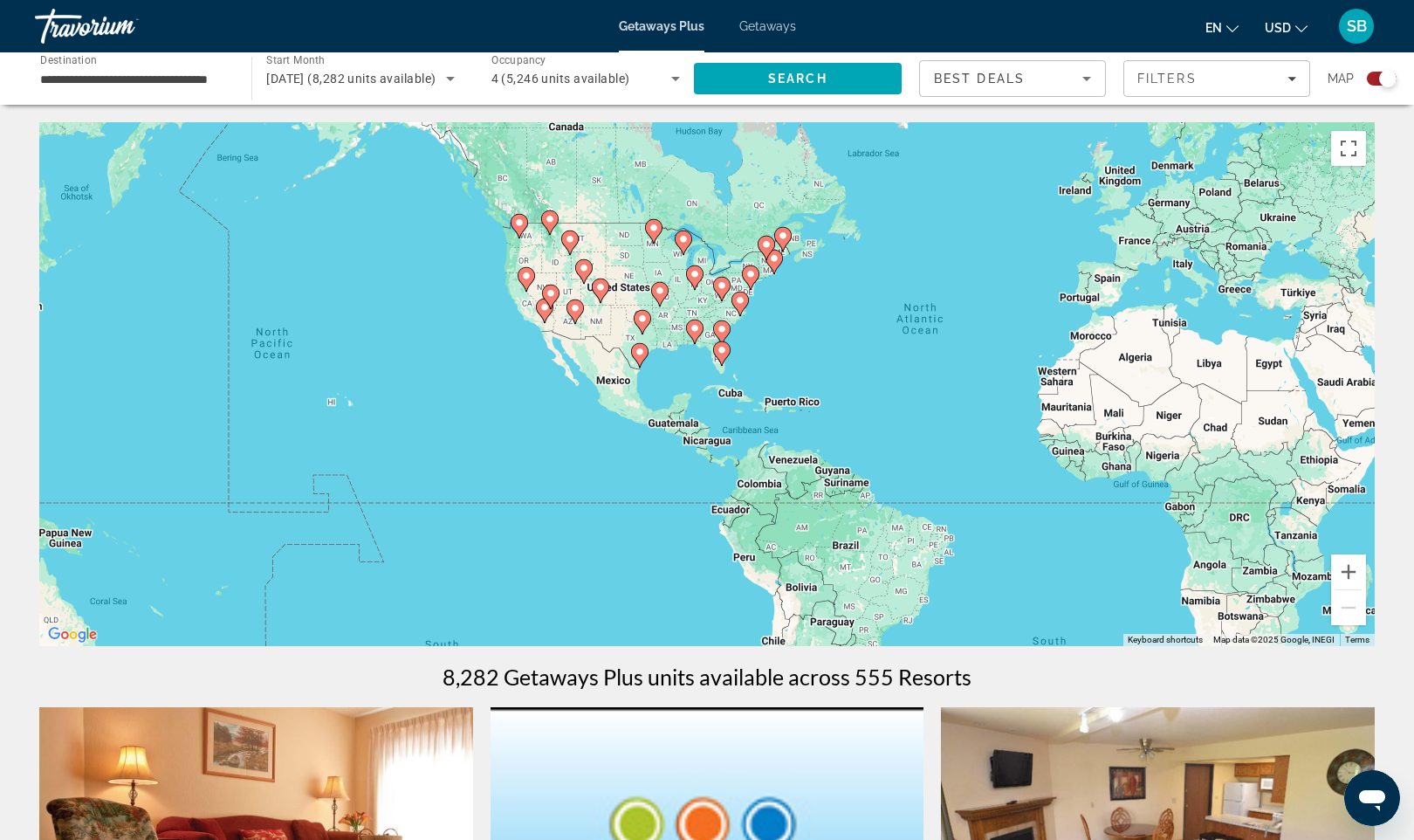
click at [345, 432] on div "To activate drag with keyboard, press Alt + Enter. Once in keyboard drag state,…" at bounding box center [707, 384] width 1336 height 524
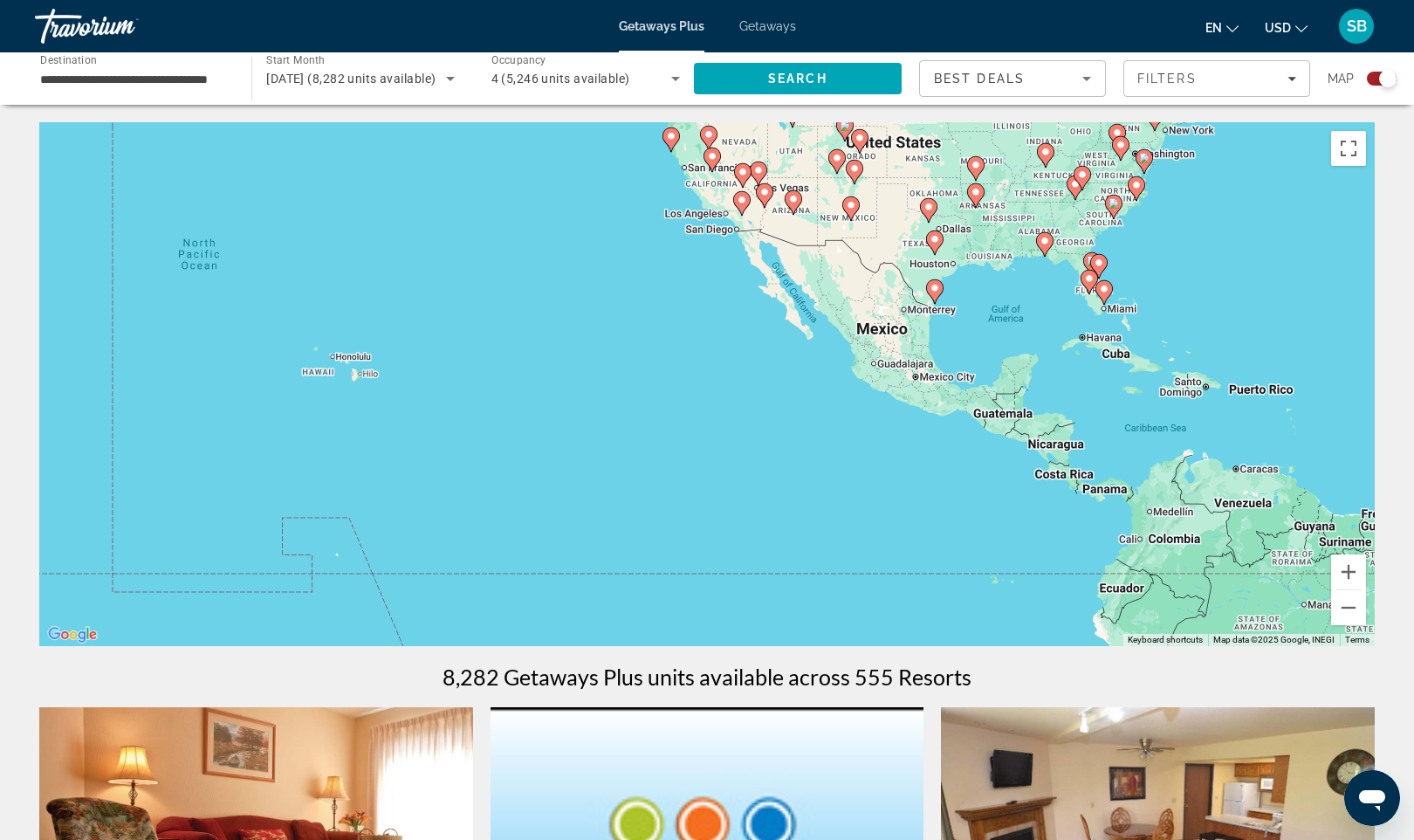
click at [338, 418] on div "To activate drag with keyboard, press Alt + Enter. Once in keyboard drag state,…" at bounding box center [707, 384] width 1336 height 524
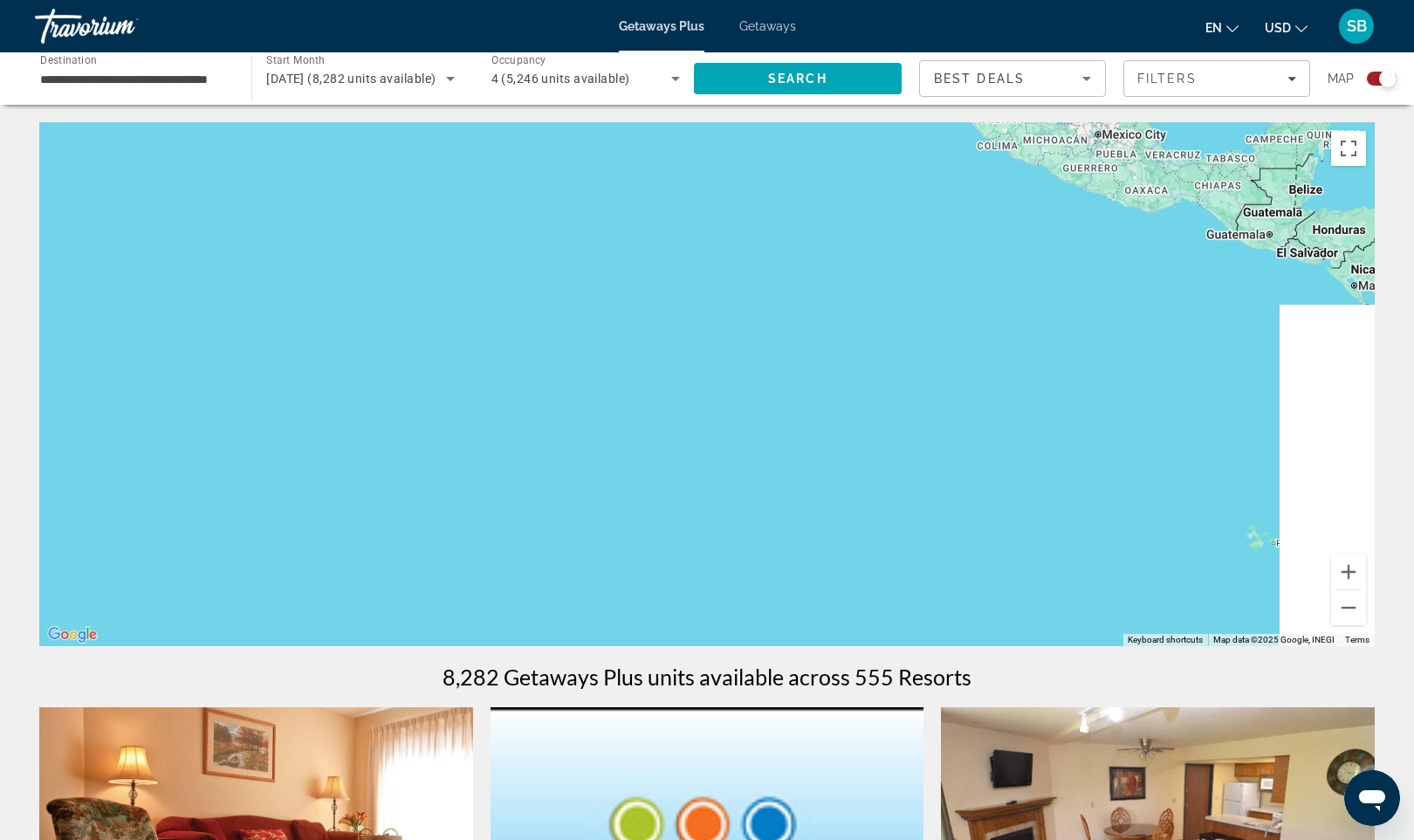
drag, startPoint x: 1283, startPoint y: 452, endPoint x: 783, endPoint y: 217, distance: 552.5
click at [783, 217] on div "To activate drag with keyboard, press Alt + Enter. Once in keyboard drag state,…" at bounding box center [707, 384] width 1336 height 524
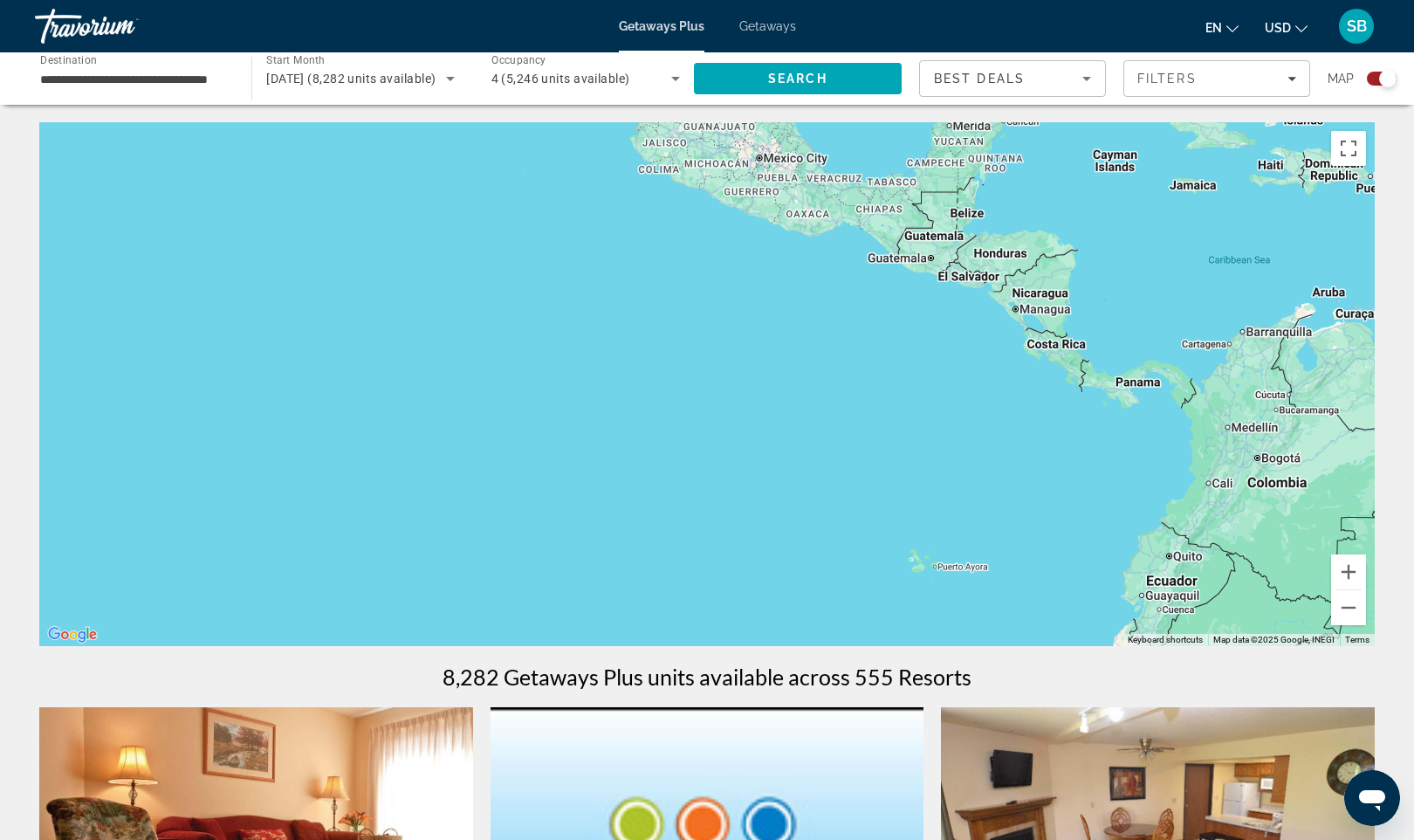
drag, startPoint x: 1178, startPoint y: 358, endPoint x: 959, endPoint y: 428, distance: 229.9
click at [959, 428] on div "Main content" at bounding box center [707, 384] width 1336 height 524
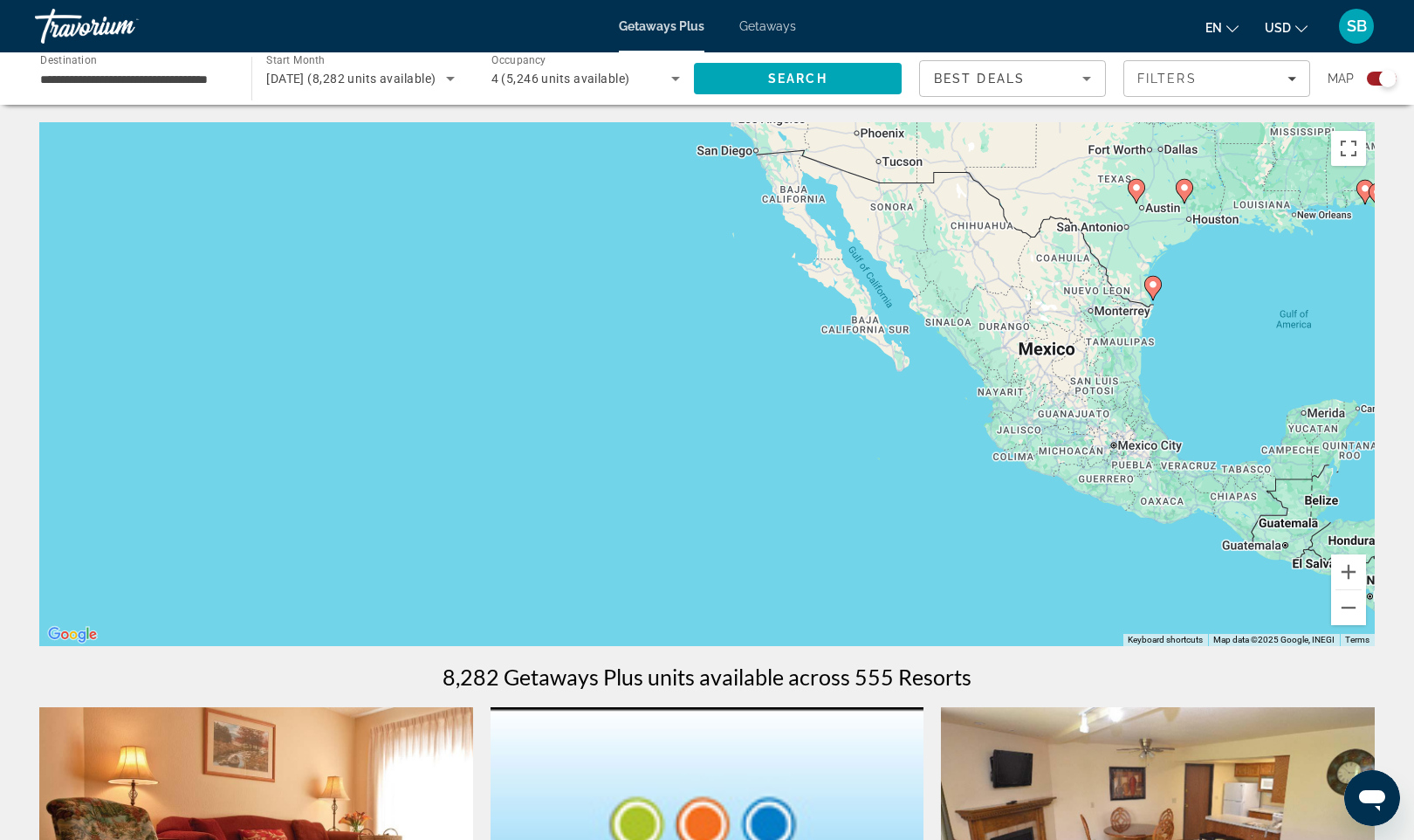
drag, startPoint x: 473, startPoint y: 263, endPoint x: 692, endPoint y: 438, distance: 280.3
click at [692, 438] on div "To activate drag with keyboard, press Alt + Enter. Once in keyboard drag state,…" at bounding box center [707, 384] width 1336 height 524
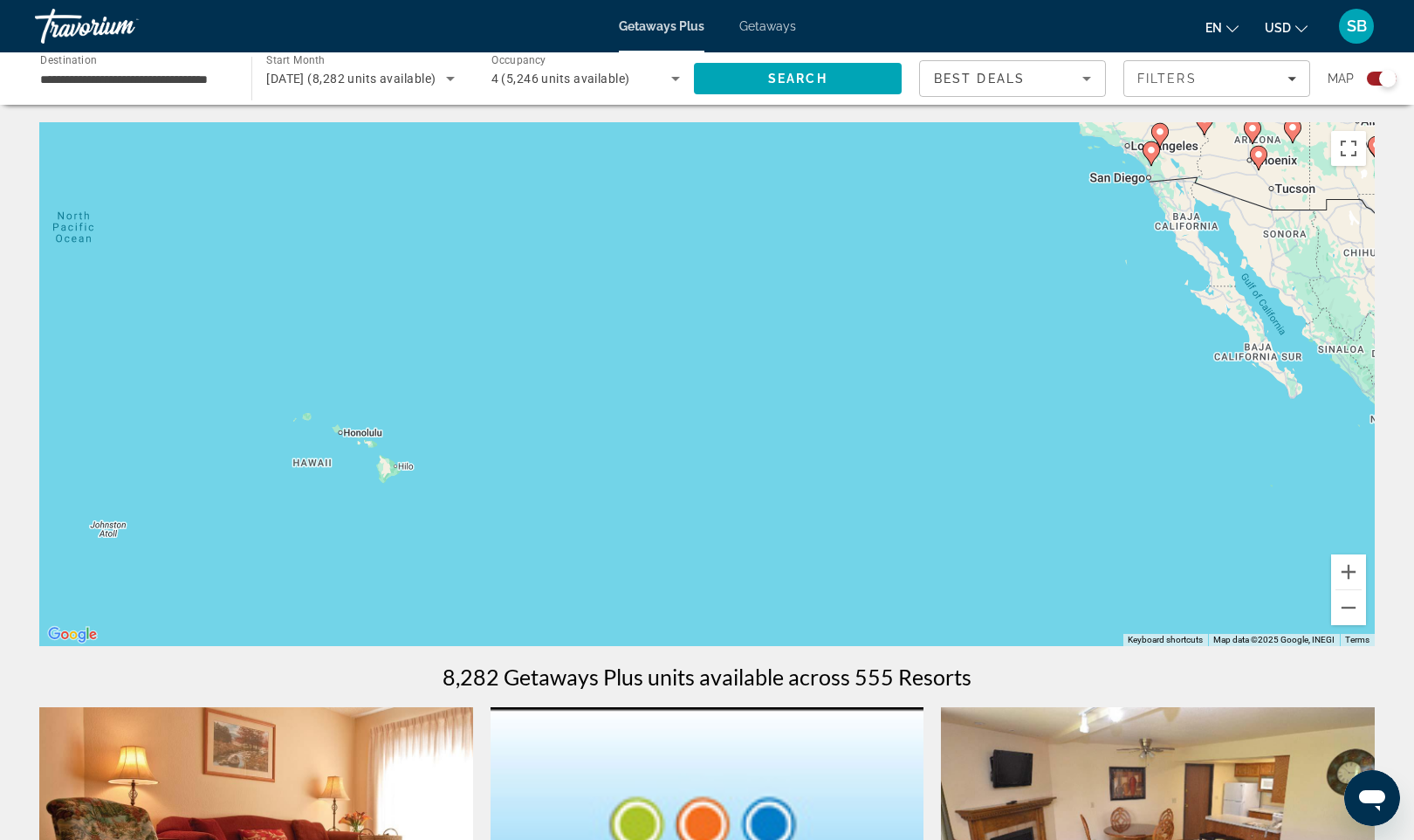
drag, startPoint x: 351, startPoint y: 408, endPoint x: 730, endPoint y: 429, distance: 379.6
click at [730, 429] on div "To activate drag with keyboard, press Alt + Enter. Once in keyboard drag state,…" at bounding box center [707, 384] width 1336 height 524
click at [374, 81] on span "November 2025 (8,282 units available)" at bounding box center [351, 79] width 170 height 14
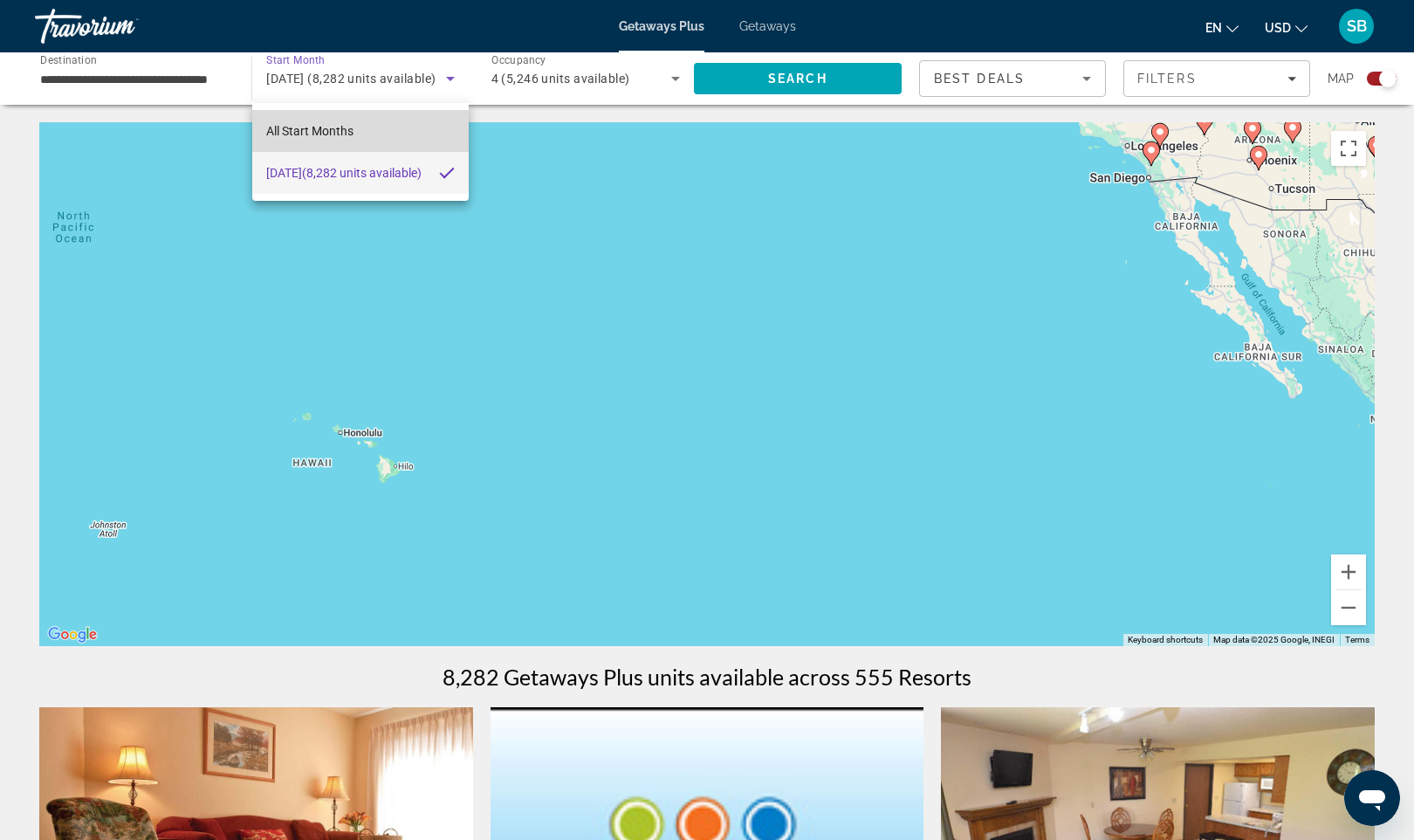
click at [343, 125] on span "All Start Months" at bounding box center [310, 131] width 88 height 14
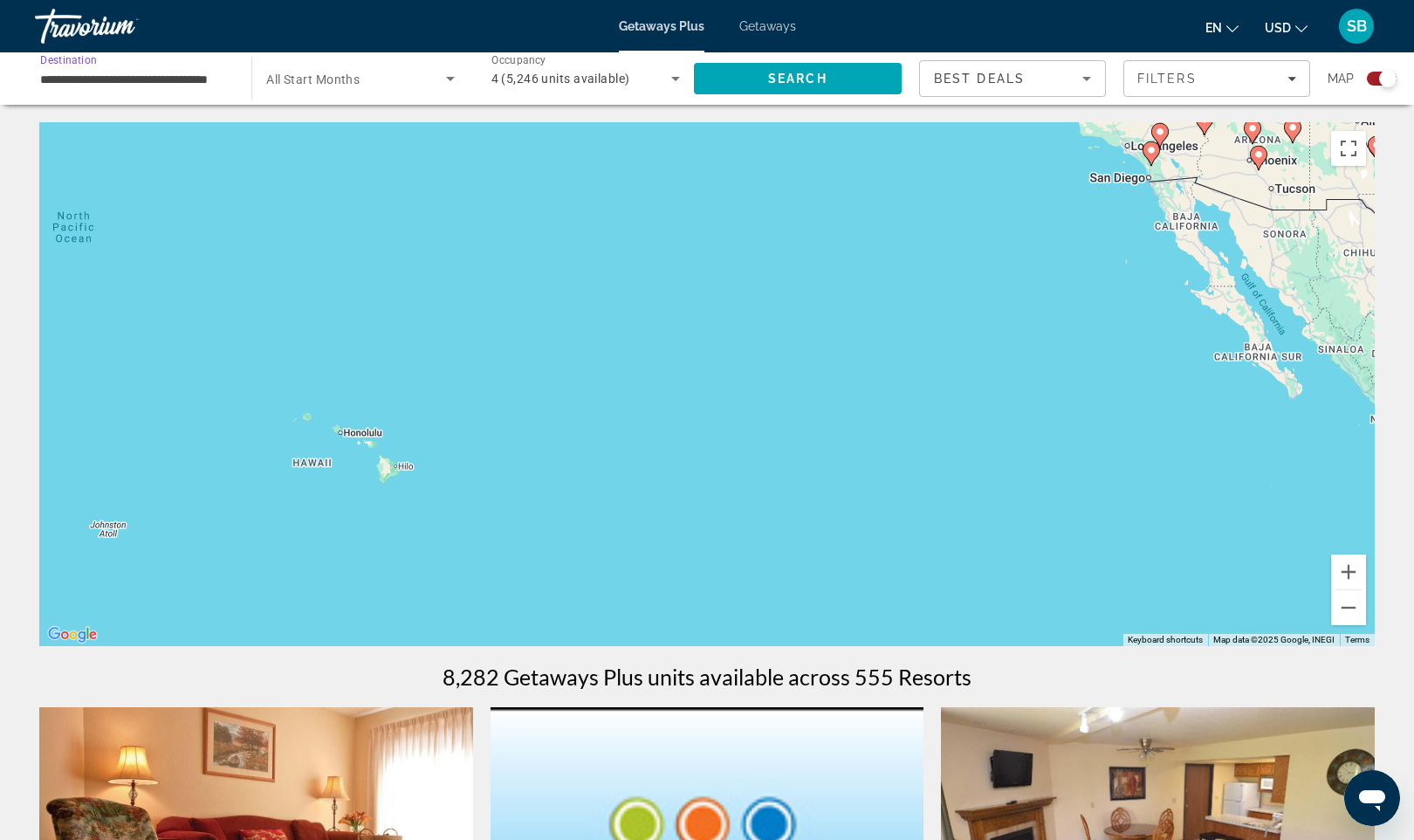
click at [93, 76] on input "**********" at bounding box center [135, 80] width 189 height 21
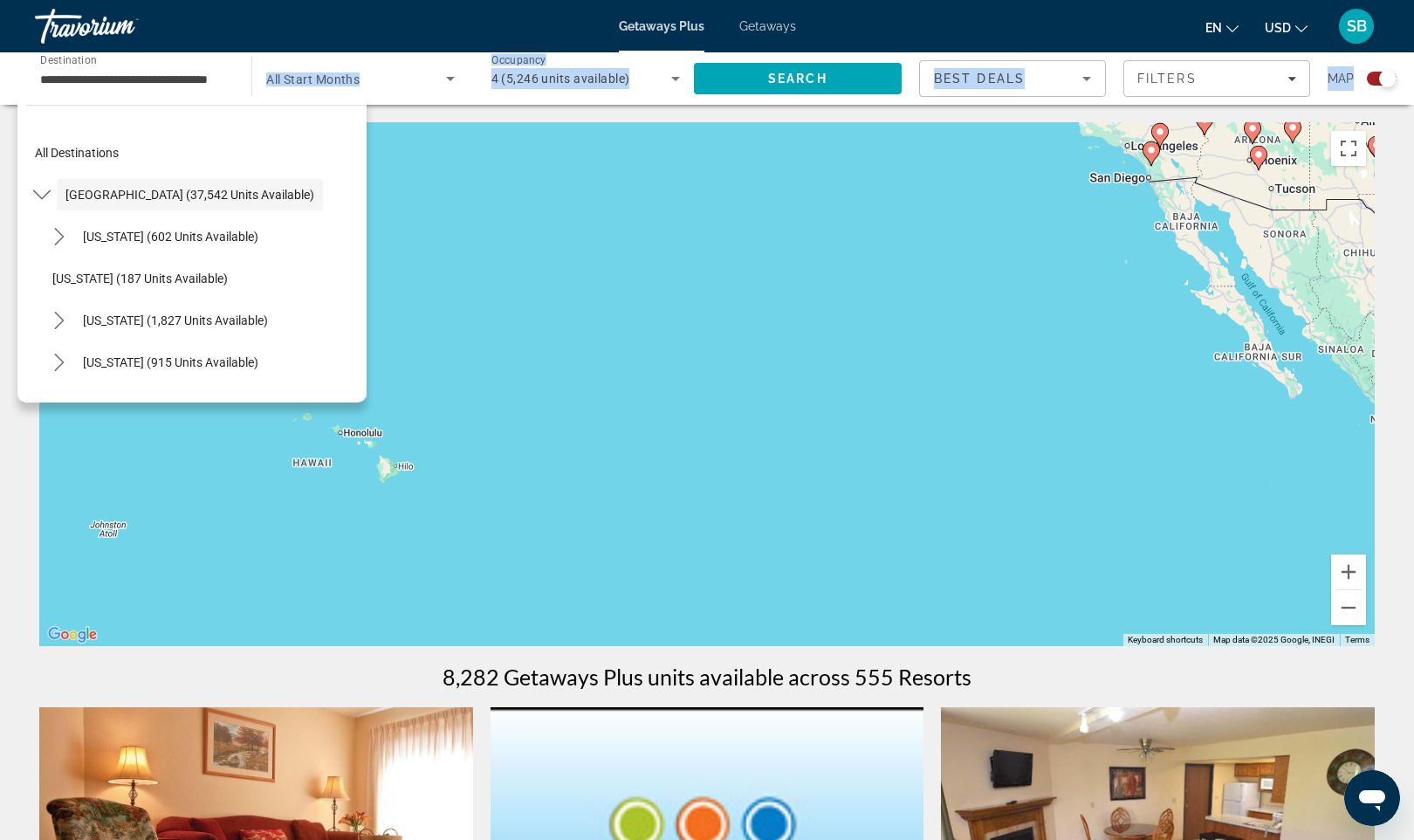
drag, startPoint x: 150, startPoint y: 396, endPoint x: -27, endPoint y: 74, distance: 367.4
click at [0, 74] on html "**********" at bounding box center [707, 420] width 1414 height 840
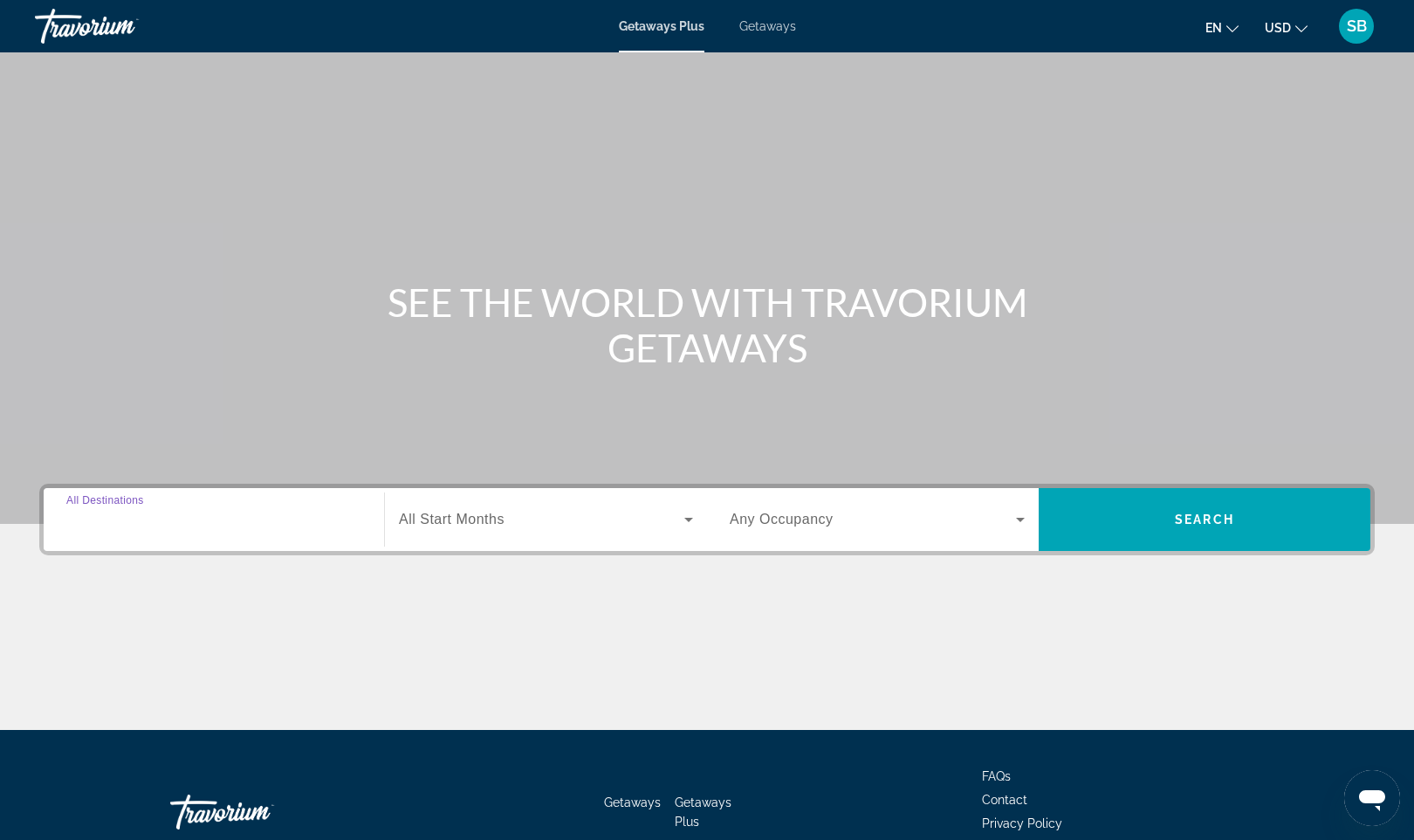
click at [157, 510] on input "Destination All Destinations" at bounding box center [214, 521] width 295 height 21
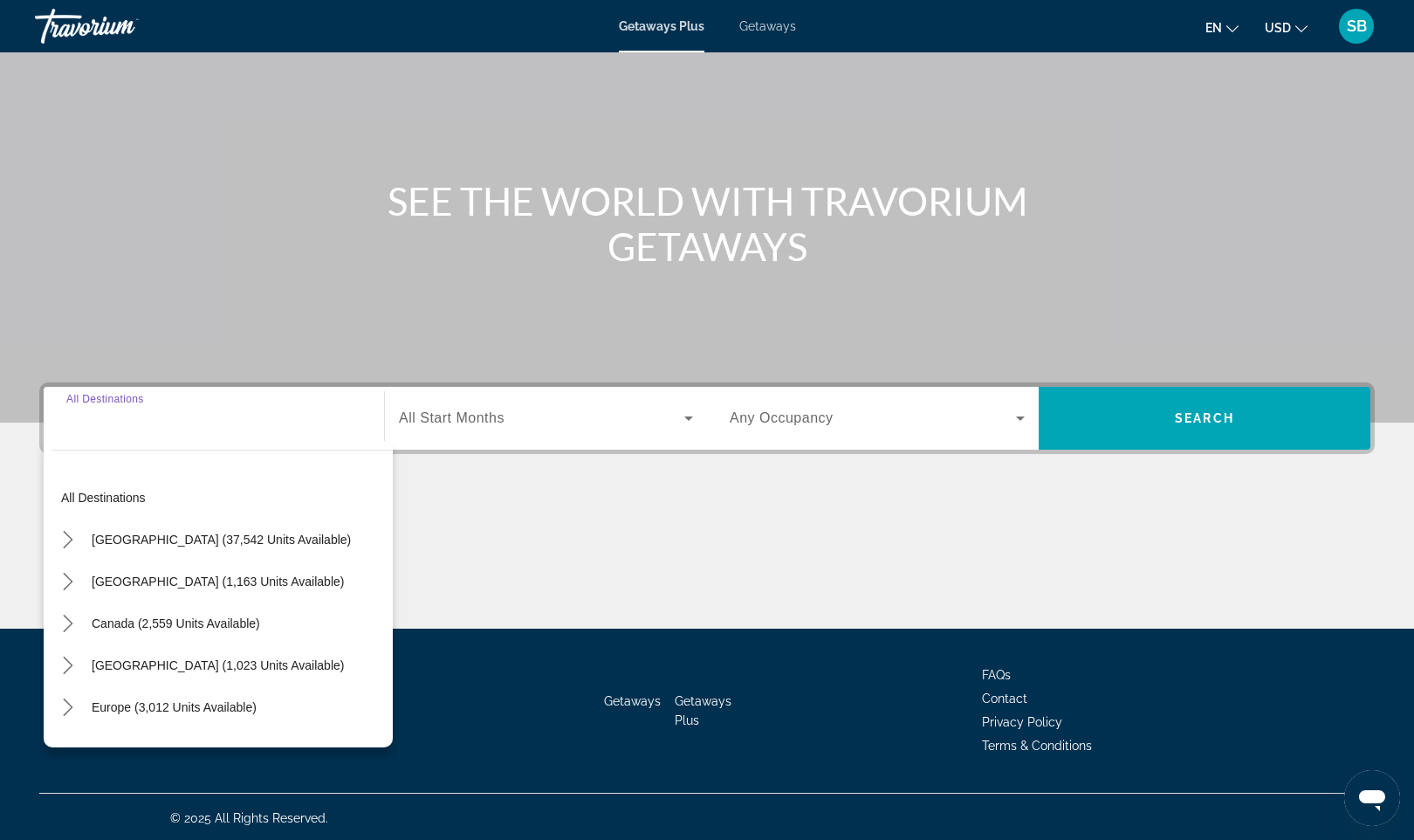
scroll to position [103, 0]
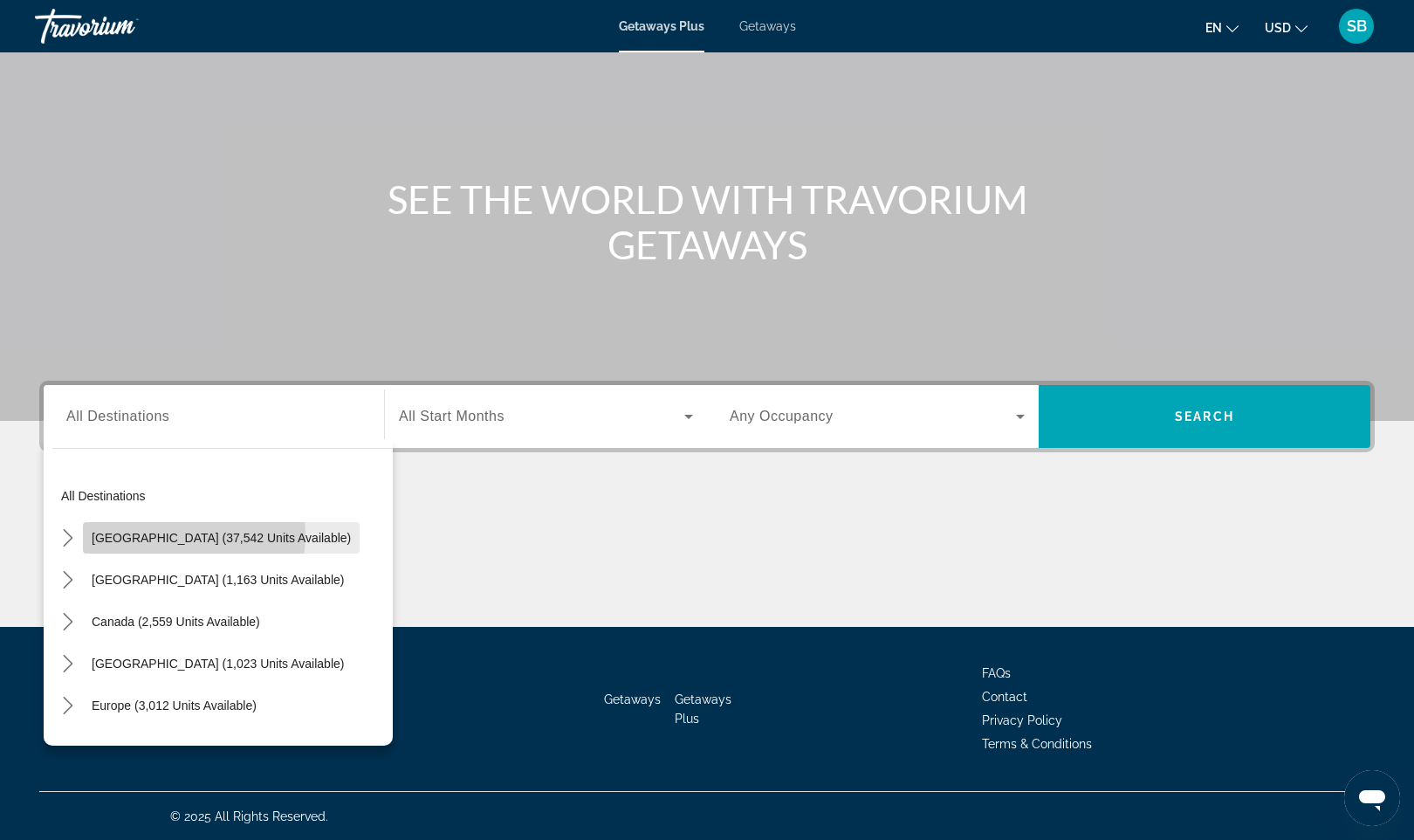
click at [164, 535] on span "[GEOGRAPHIC_DATA] (37,542 units available)" at bounding box center [221, 538] width 259 height 14
type input "**********"
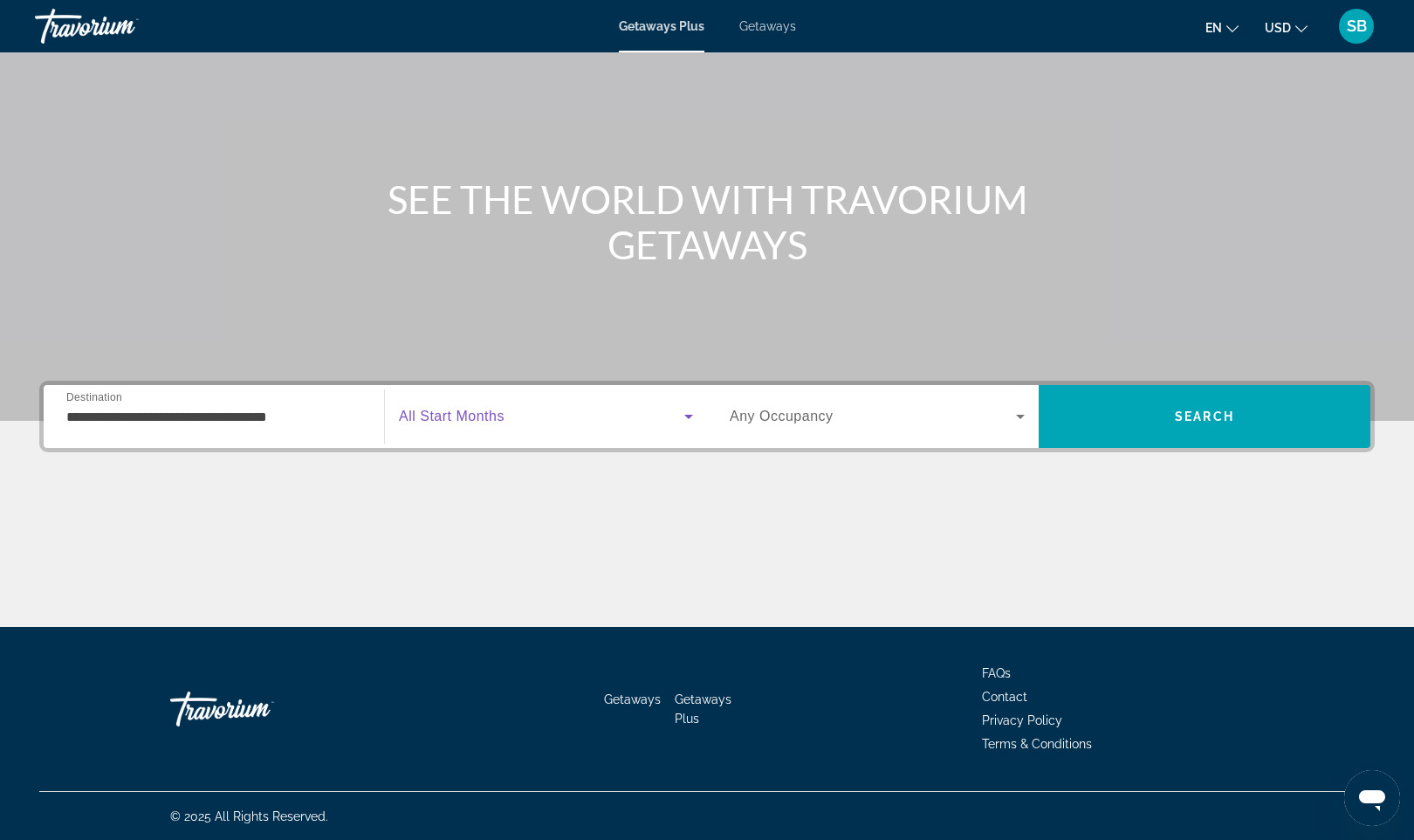
click at [541, 406] on span "Search widget" at bounding box center [542, 416] width 285 height 21
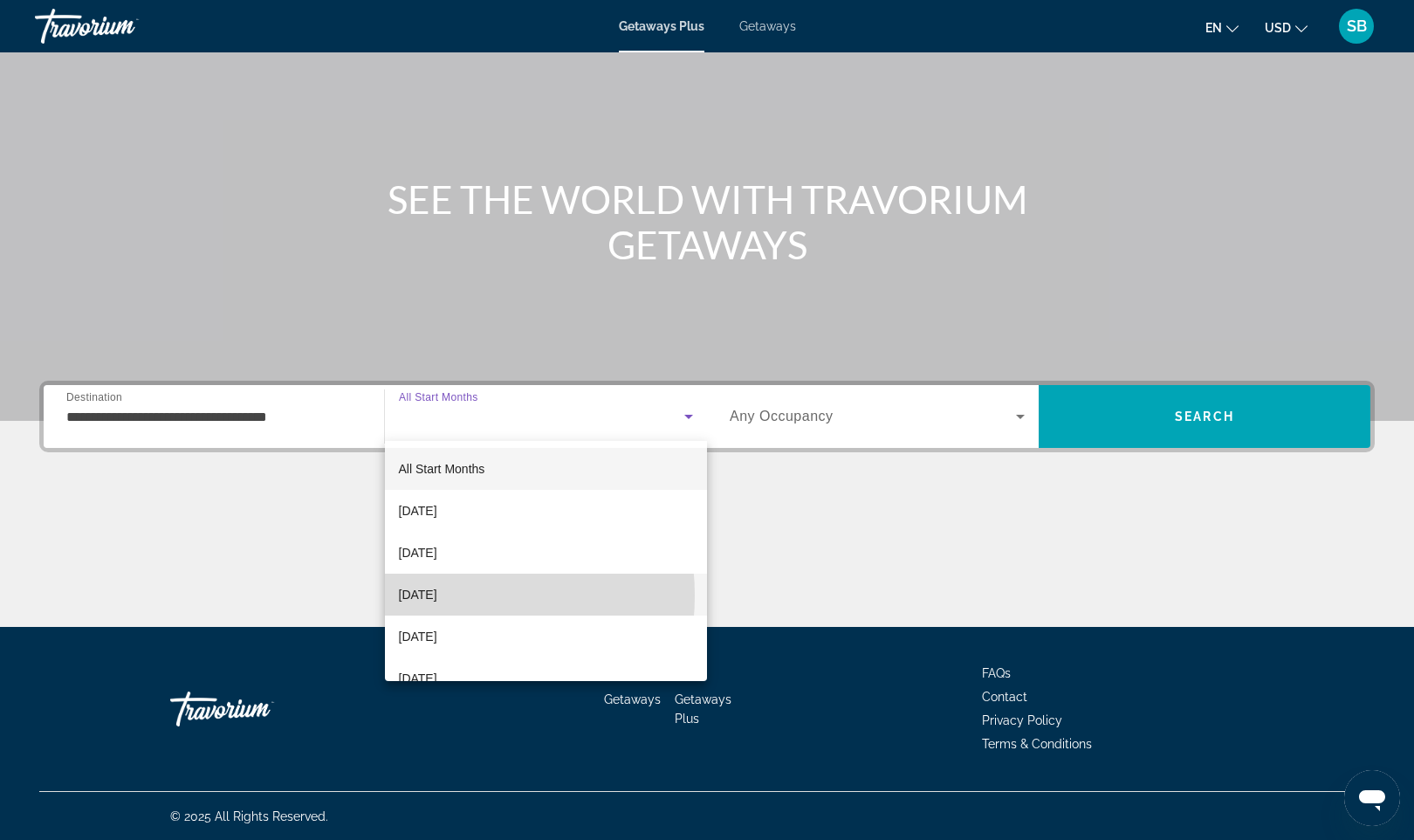
click at [438, 595] on span "[DATE]" at bounding box center [418, 594] width 38 height 21
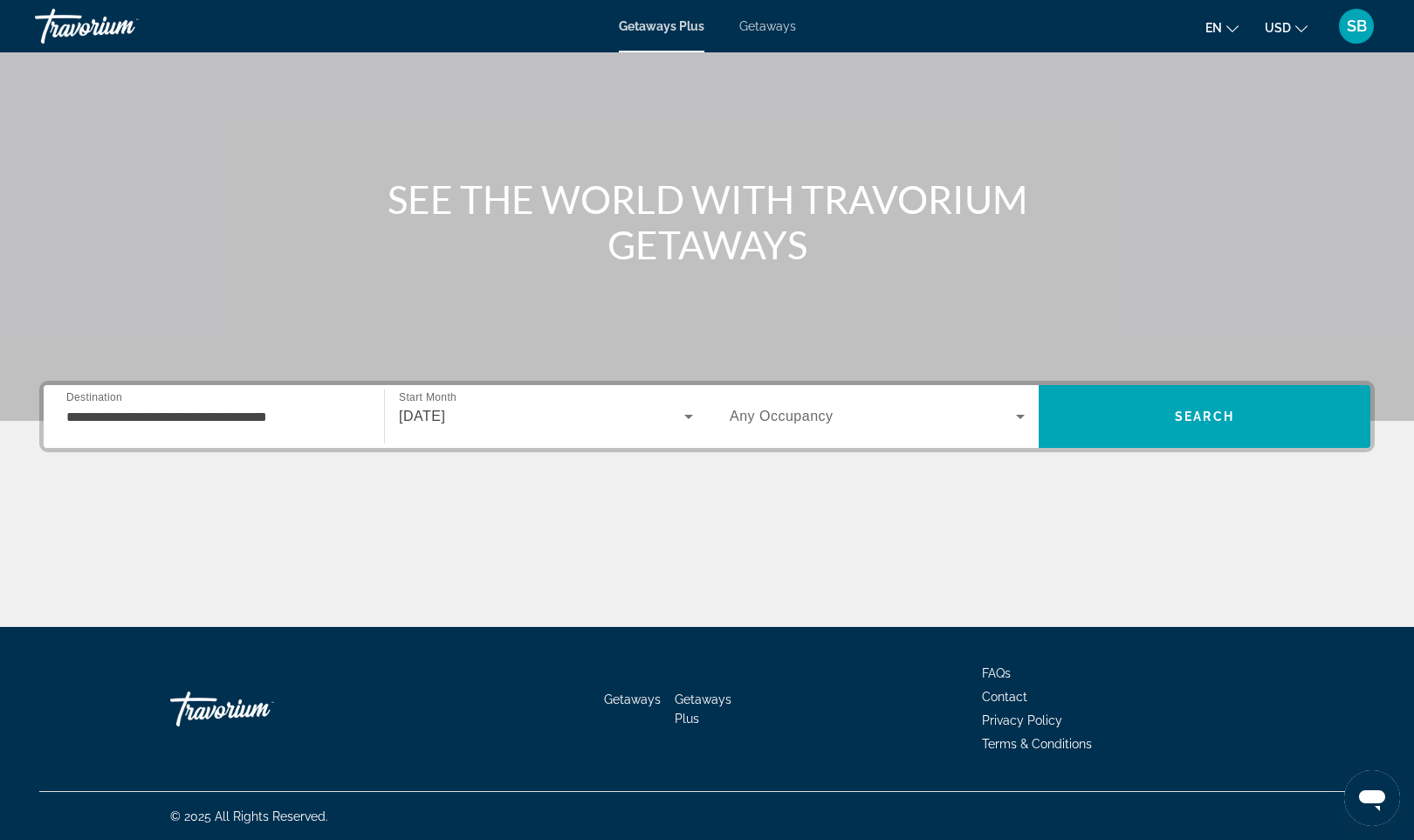
click at [862, 404] on div "Search widget" at bounding box center [877, 416] width 295 height 49
